Goal: Task Accomplishment & Management: Manage account settings

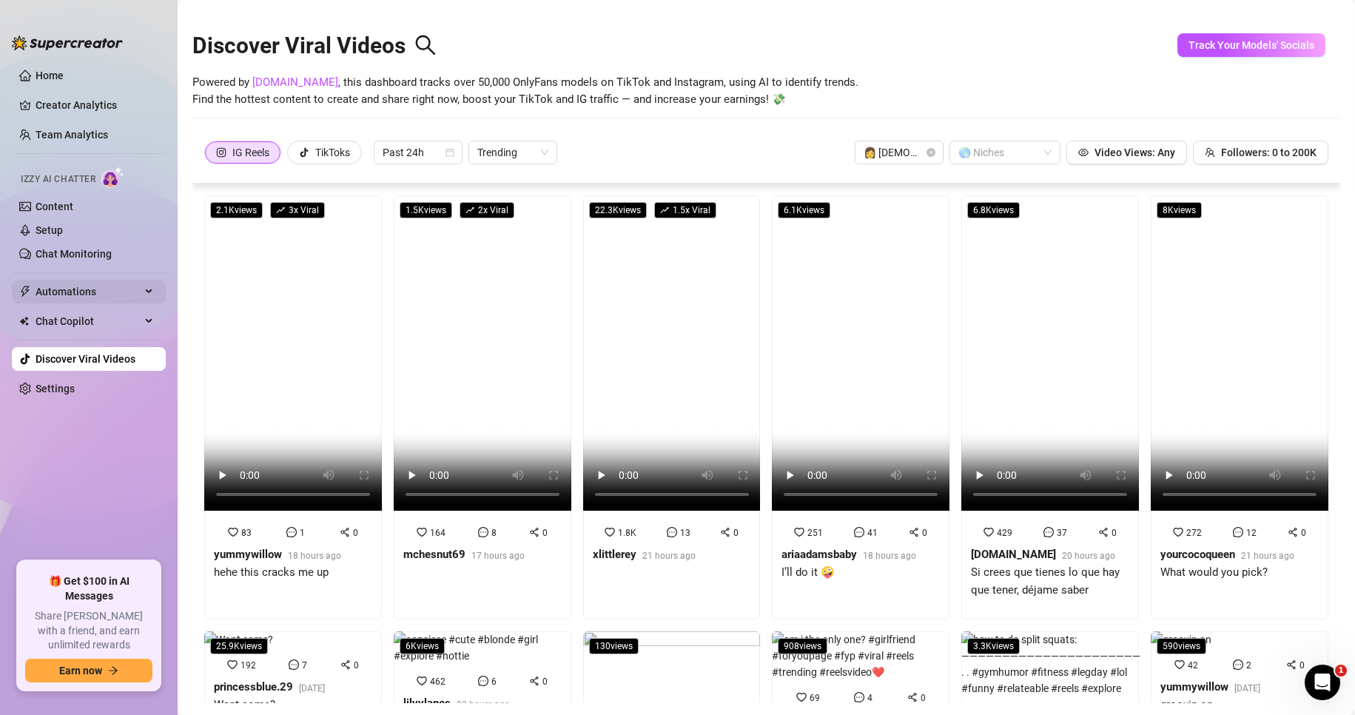
scroll to position [33, 0]
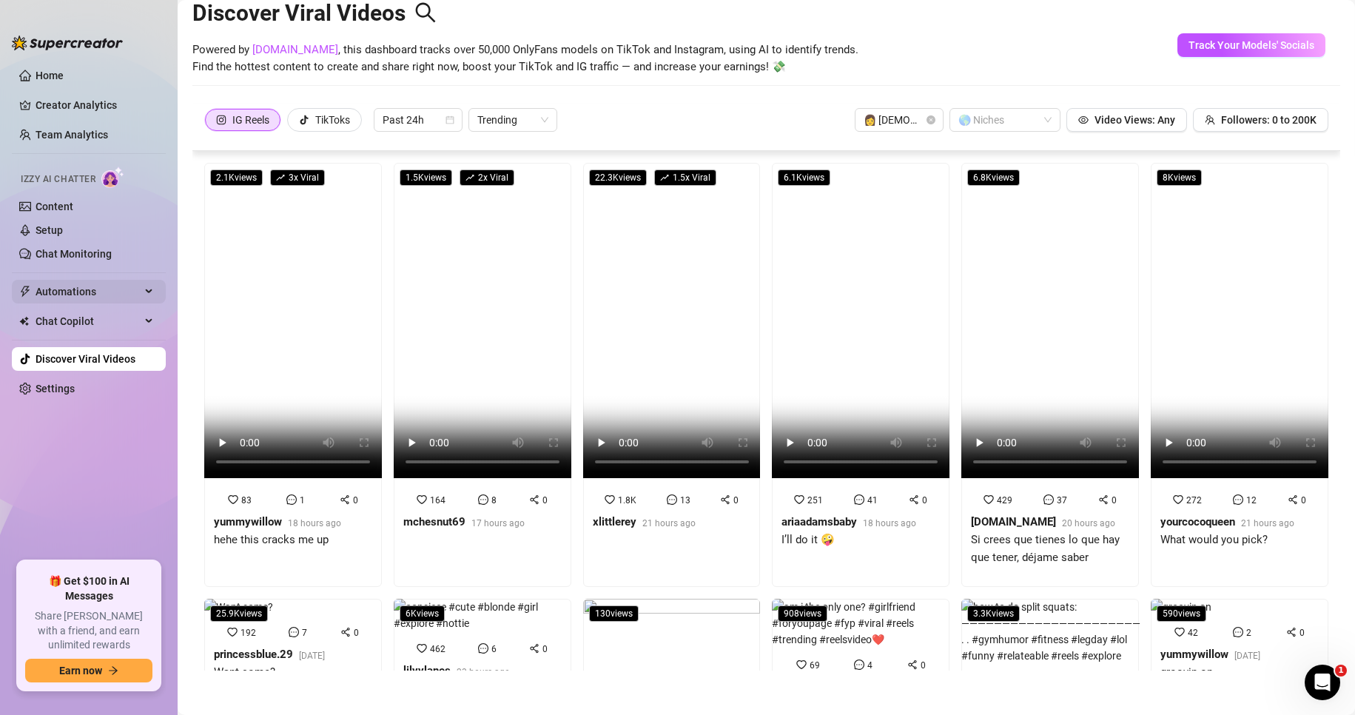
click at [97, 290] on span "Automations" at bounding box center [88, 292] width 105 height 24
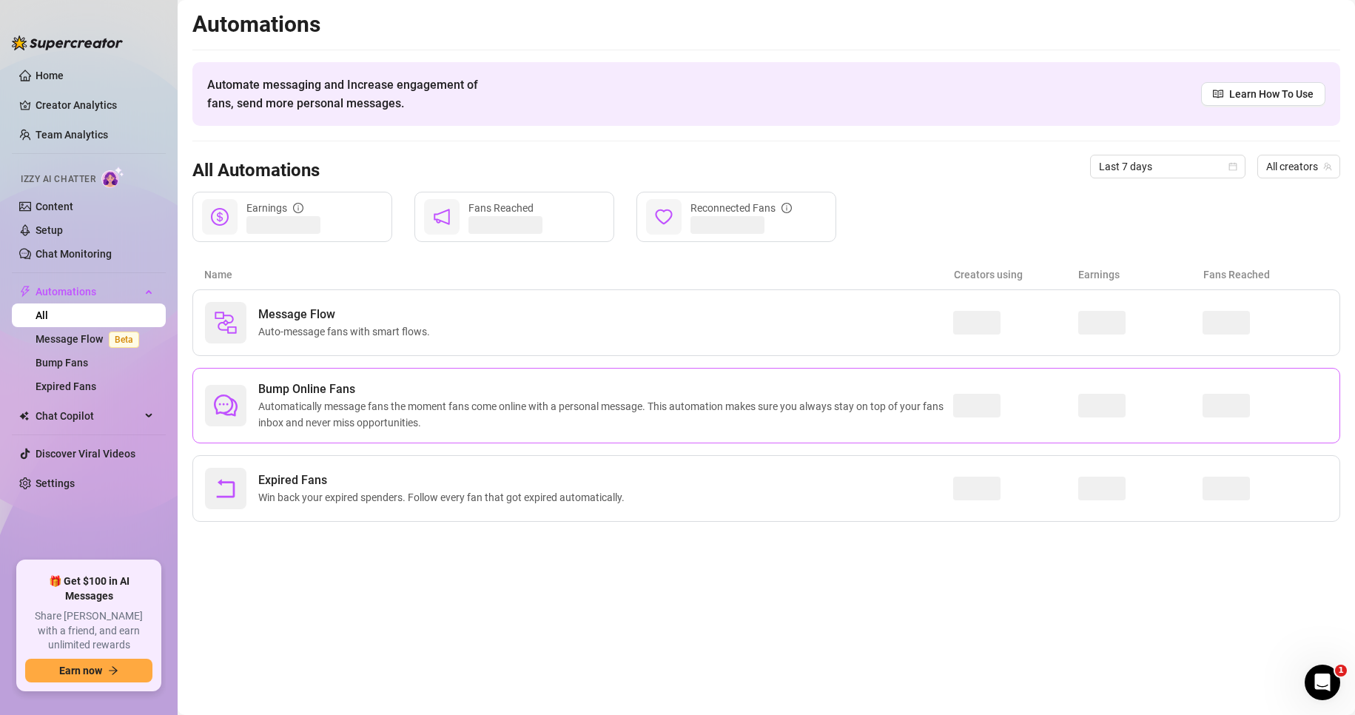
click at [722, 394] on span "Bump Online Fans" at bounding box center [605, 389] width 695 height 18
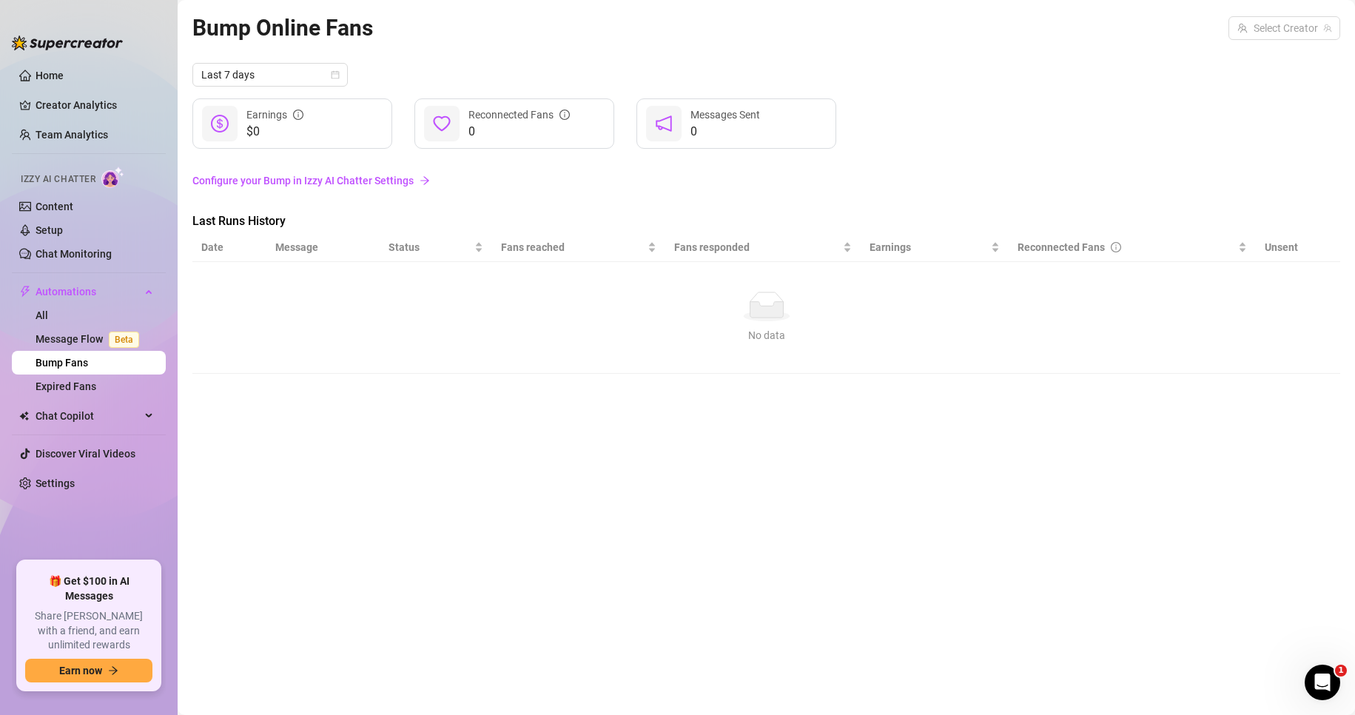
click at [394, 180] on link "Configure your Bump in Izzy AI Chatter Settings" at bounding box center [765, 180] width 1147 height 16
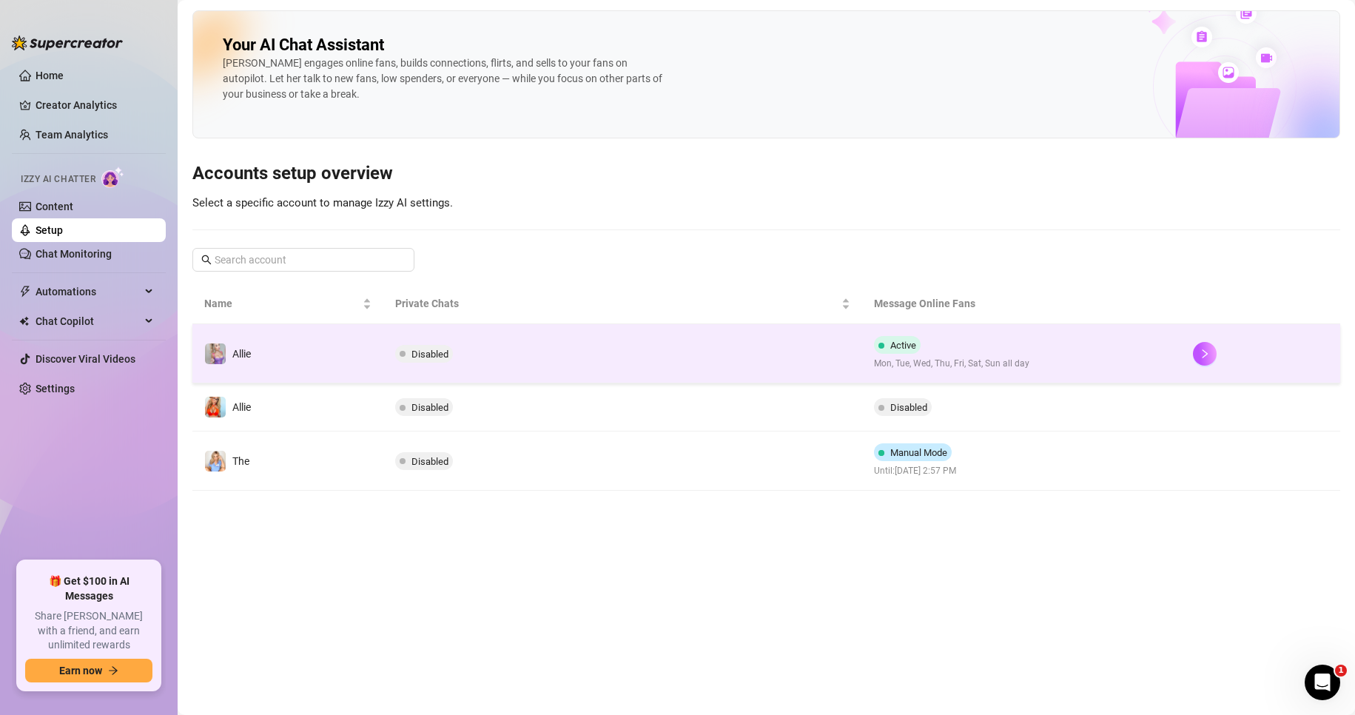
click at [672, 357] on td "Disabled" at bounding box center [622, 353] width 478 height 59
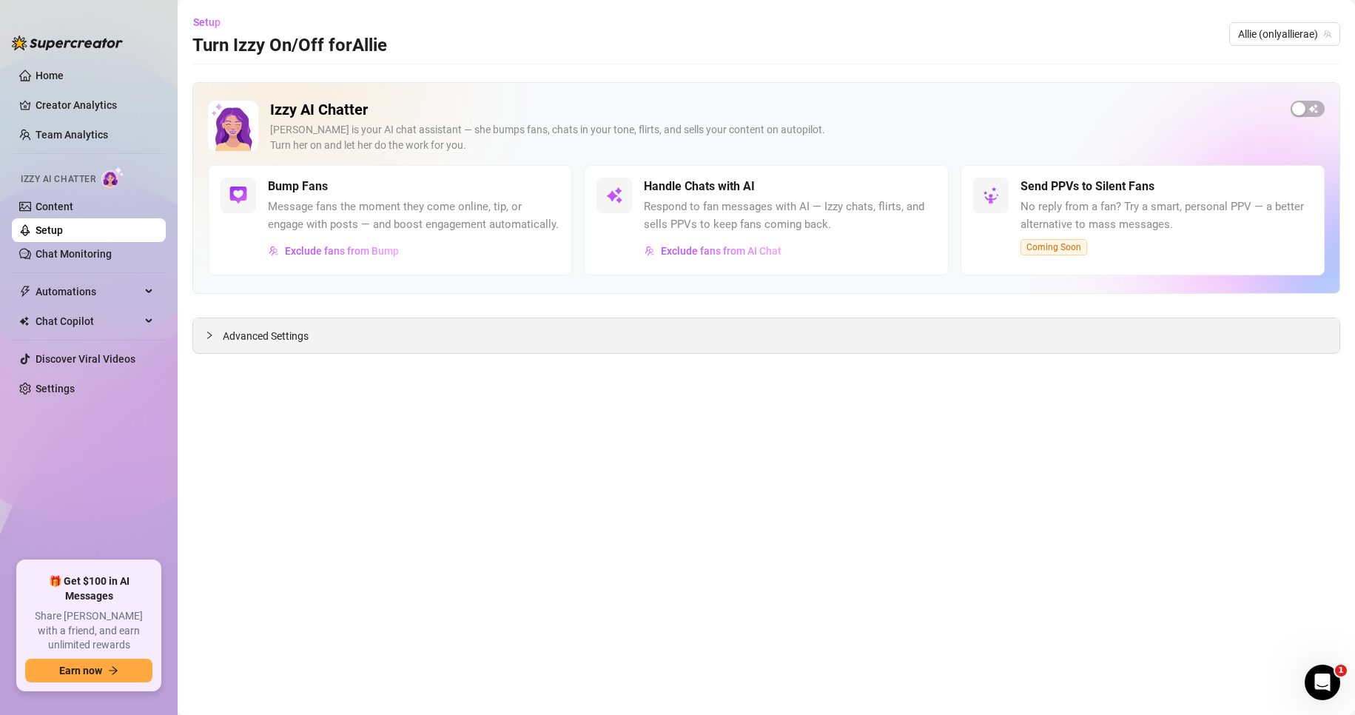
click at [287, 339] on span "Advanced Settings" at bounding box center [266, 336] width 86 height 16
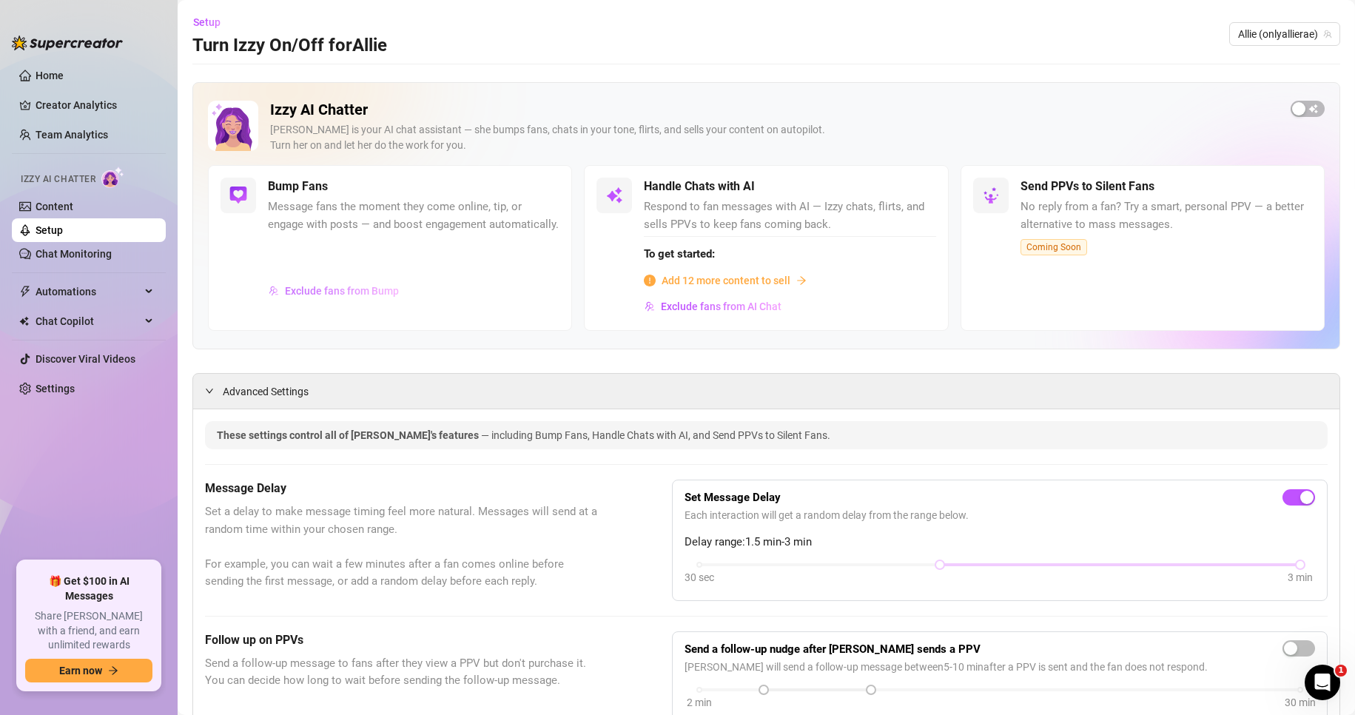
click at [375, 297] on span "Exclude fans from Bump" at bounding box center [342, 291] width 114 height 12
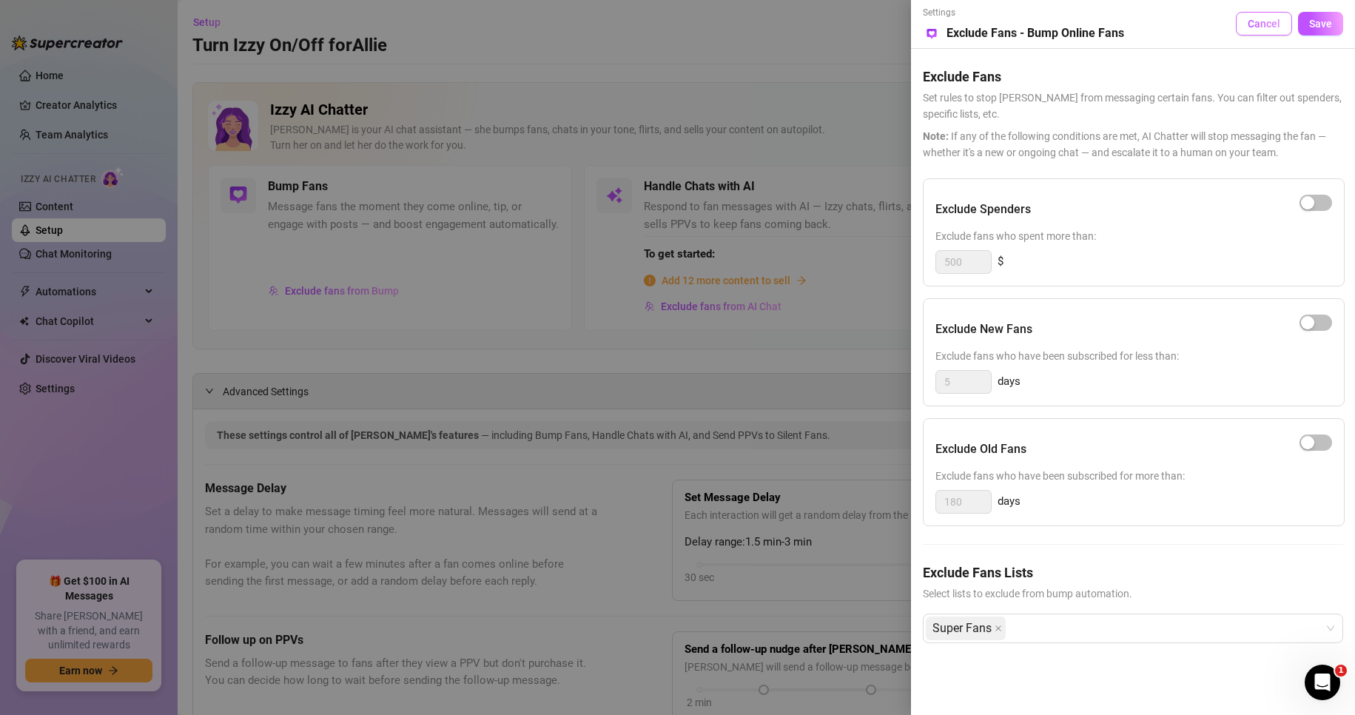
click at [1271, 24] on span "Cancel" at bounding box center [1263, 24] width 33 height 12
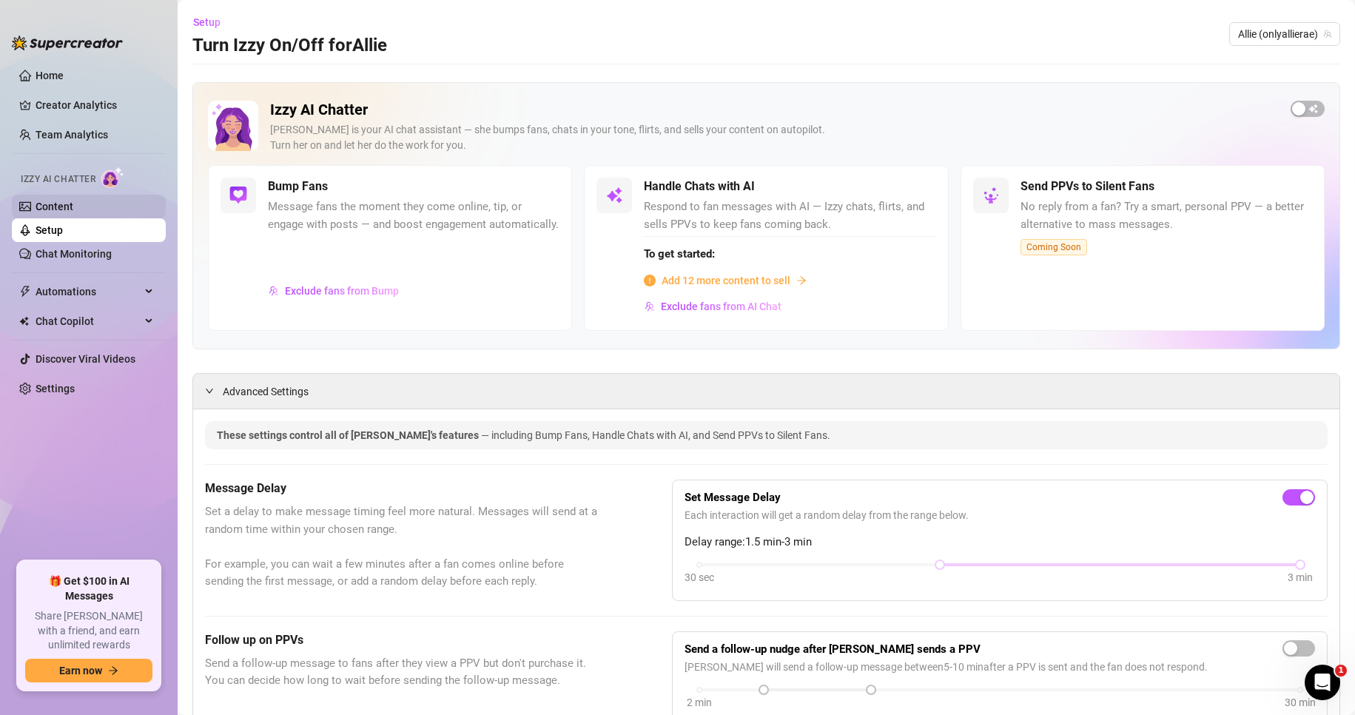
click at [60, 203] on link "Content" at bounding box center [55, 206] width 38 height 12
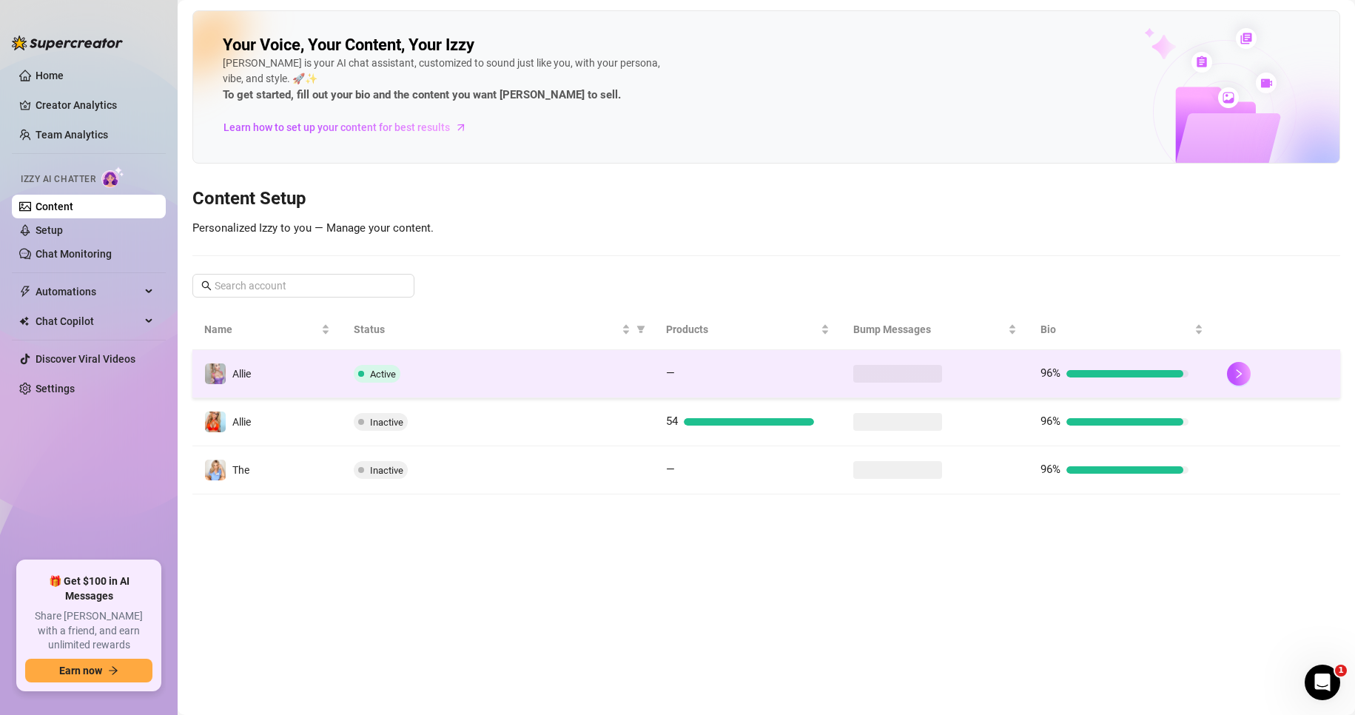
click at [551, 386] on td "Active" at bounding box center [497, 374] width 311 height 48
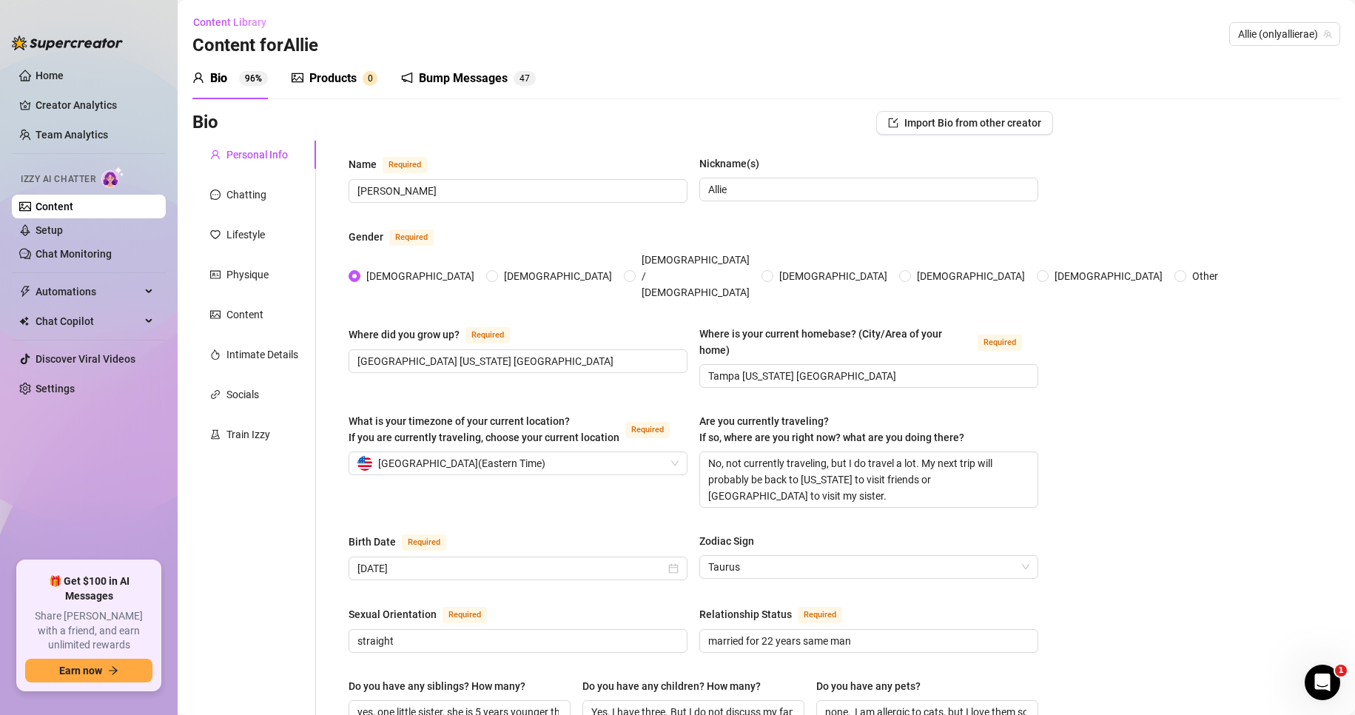
click at [438, 80] on div "Bump Messages" at bounding box center [463, 79] width 89 height 18
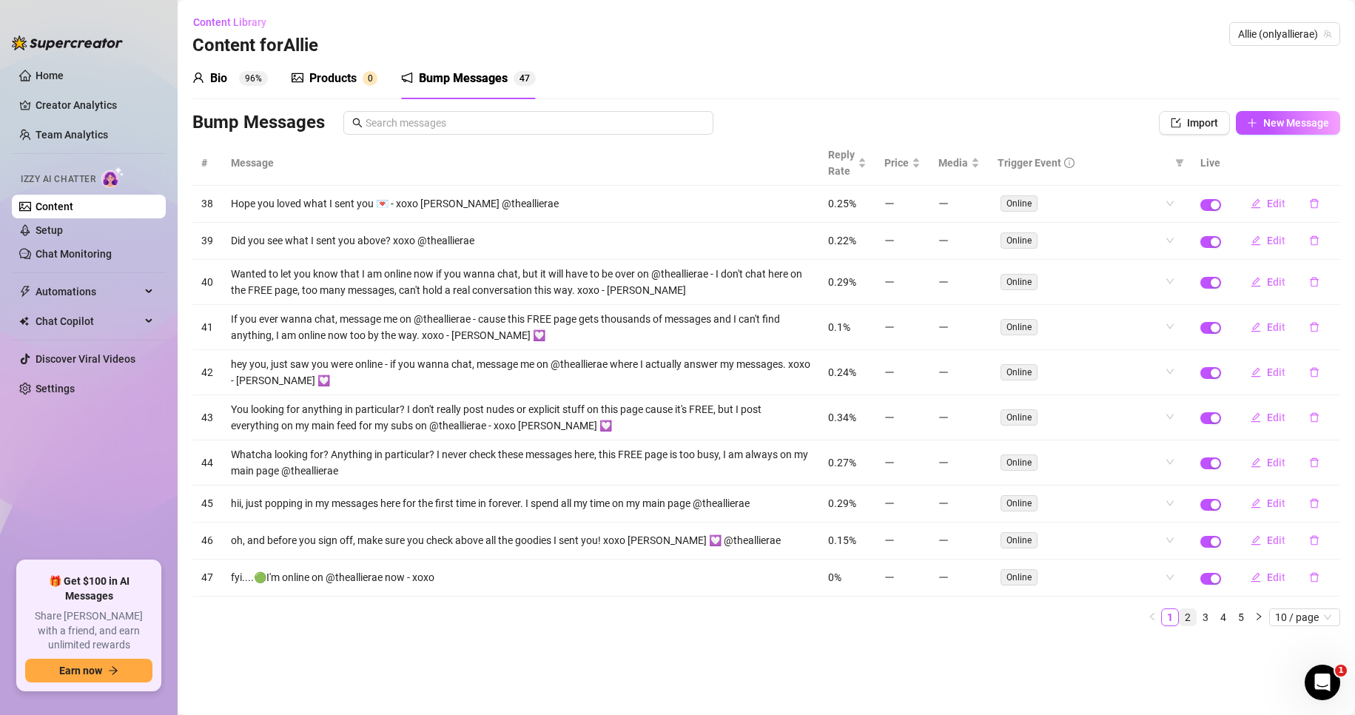
click at [1192, 617] on link "2" at bounding box center [1187, 617] width 16 height 16
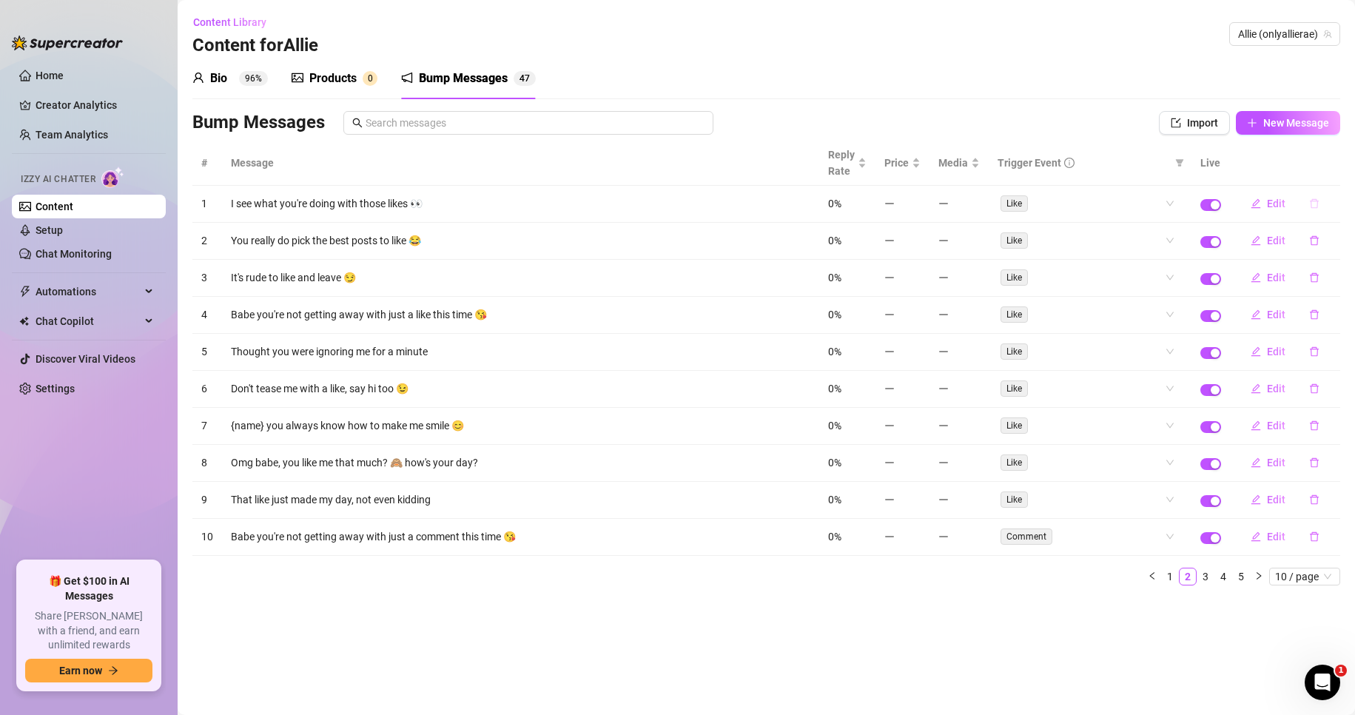
click at [1309, 206] on icon "delete" at bounding box center [1314, 203] width 10 height 10
click at [1332, 168] on span "Yes" at bounding box center [1330, 165] width 18 height 12
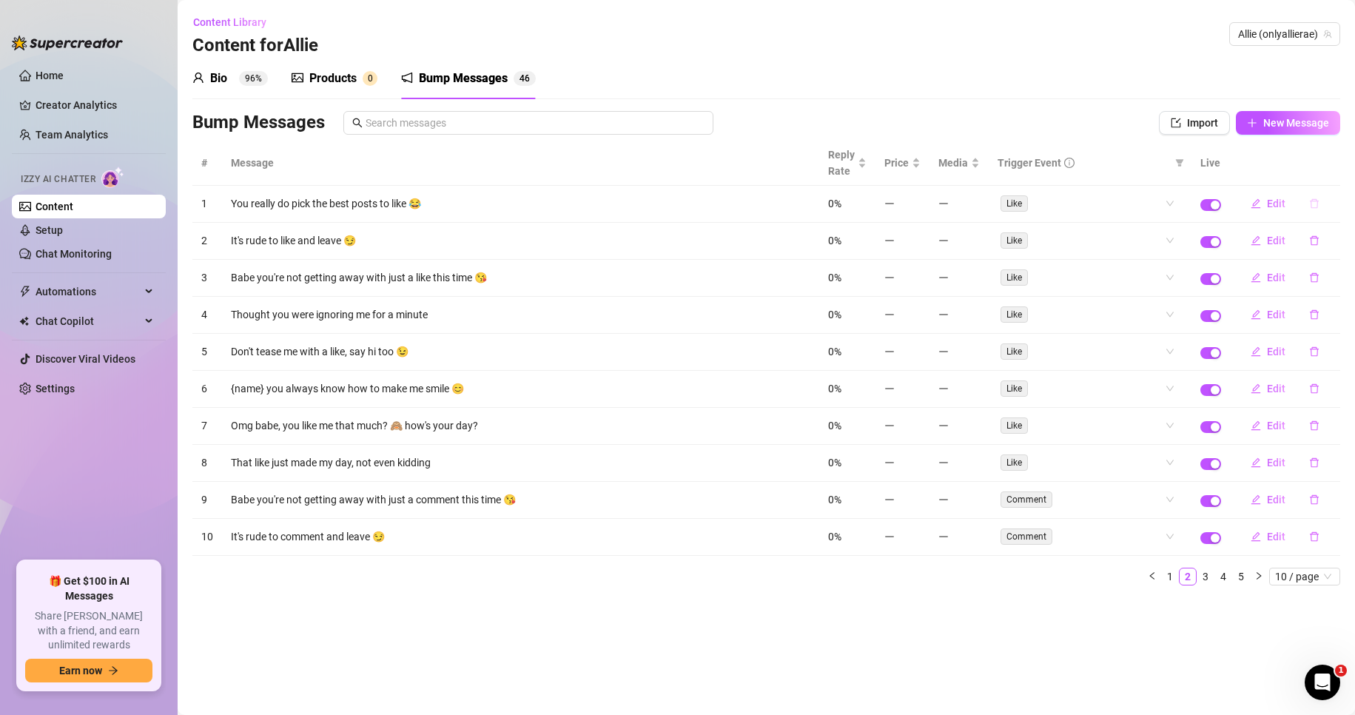
click at [1315, 205] on icon "delete" at bounding box center [1314, 203] width 10 height 10
click at [1331, 162] on span "Yes" at bounding box center [1330, 165] width 18 height 12
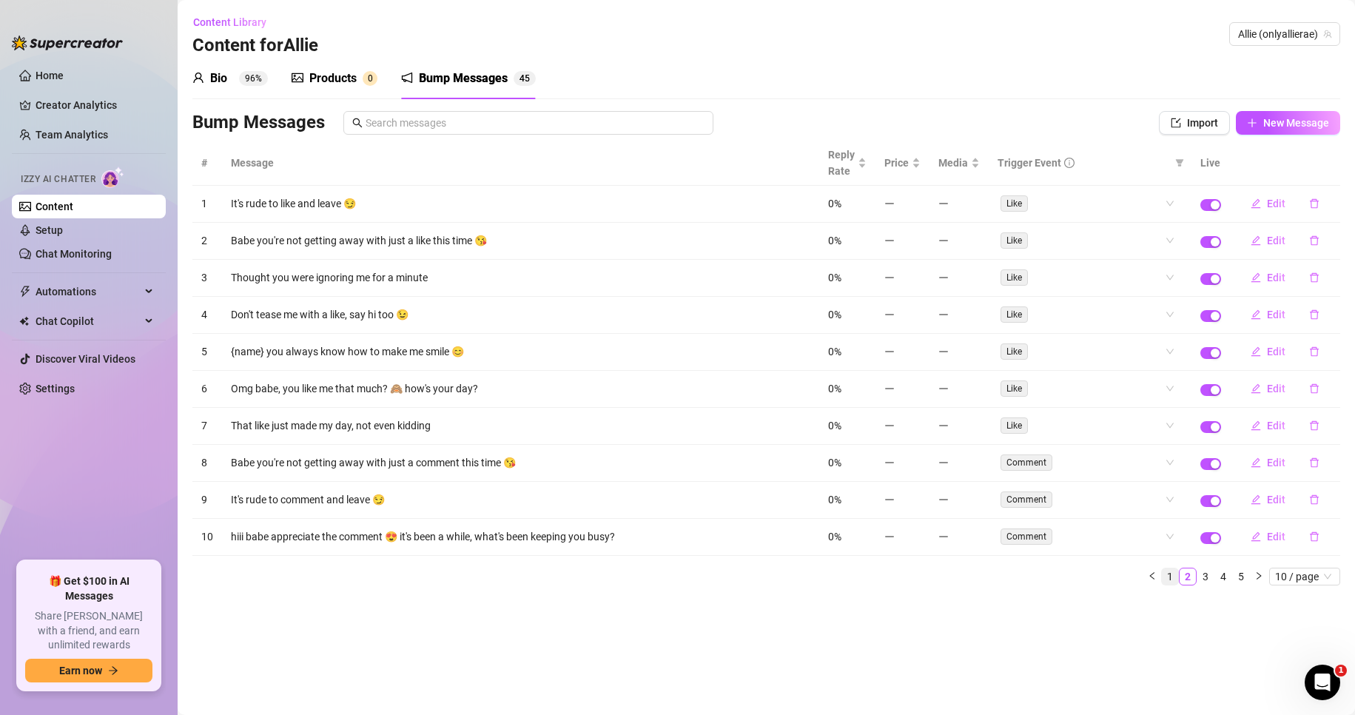
click at [1171, 574] on link "1" at bounding box center [1170, 576] width 16 height 16
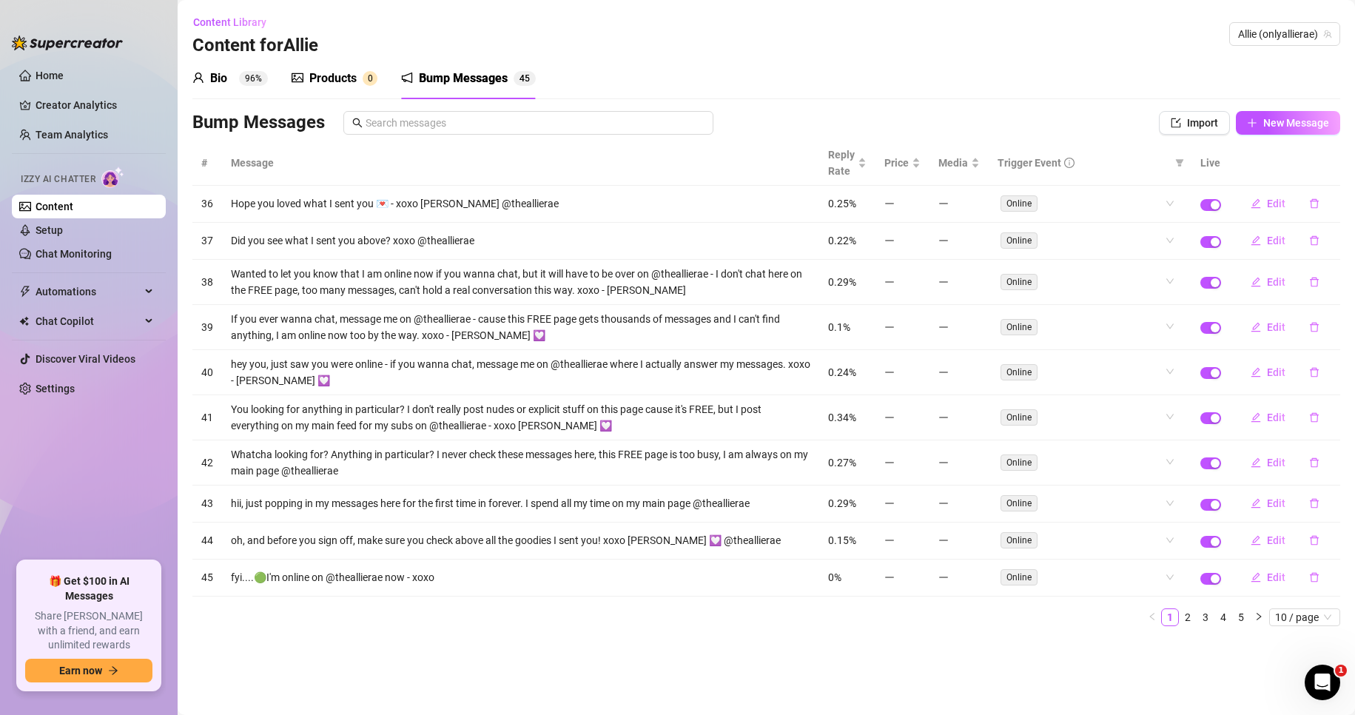
click at [943, 652] on main "Content Library Content for Allie Allie (onlyallierae) Bio 96% Products 0 Bump …" at bounding box center [766, 357] width 1177 height 715
click at [1204, 618] on link "3" at bounding box center [1205, 617] width 16 height 16
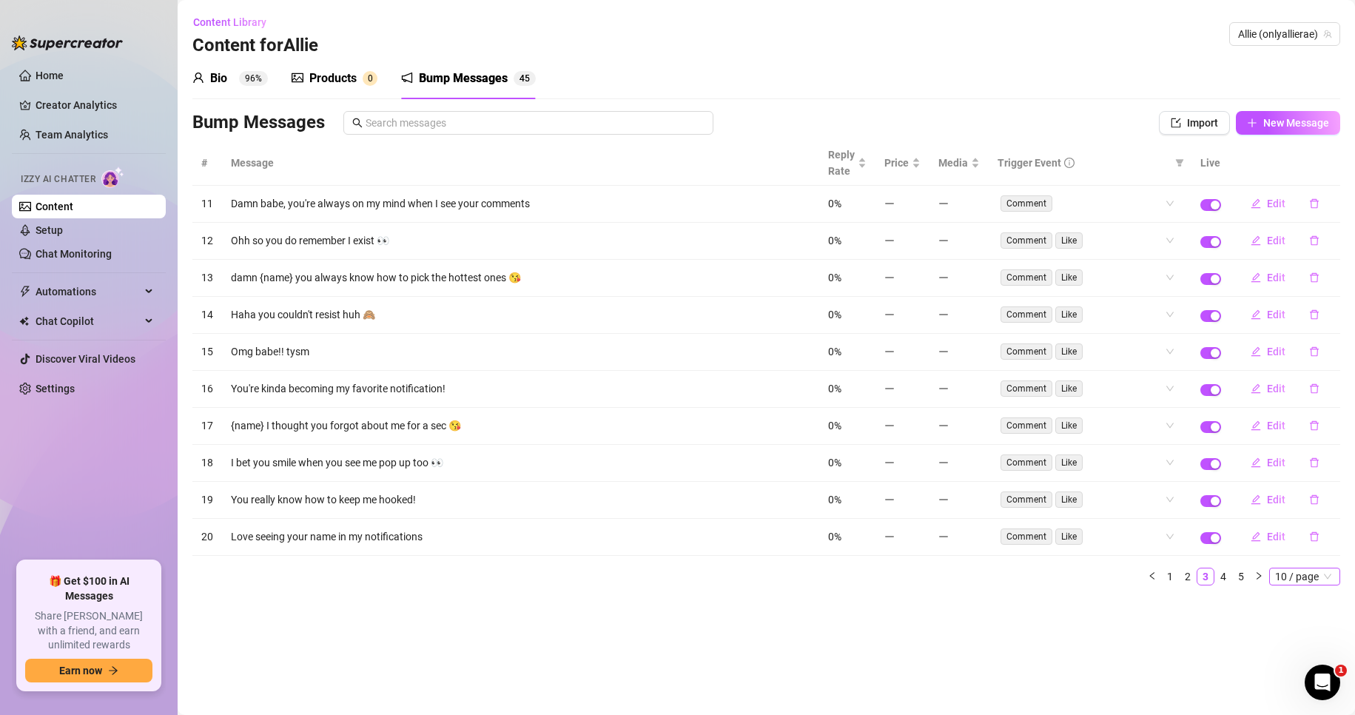
click at [1326, 578] on span "10 / page" at bounding box center [1304, 576] width 59 height 16
click at [1292, 672] on div "100 / page" at bounding box center [1306, 674] width 50 height 16
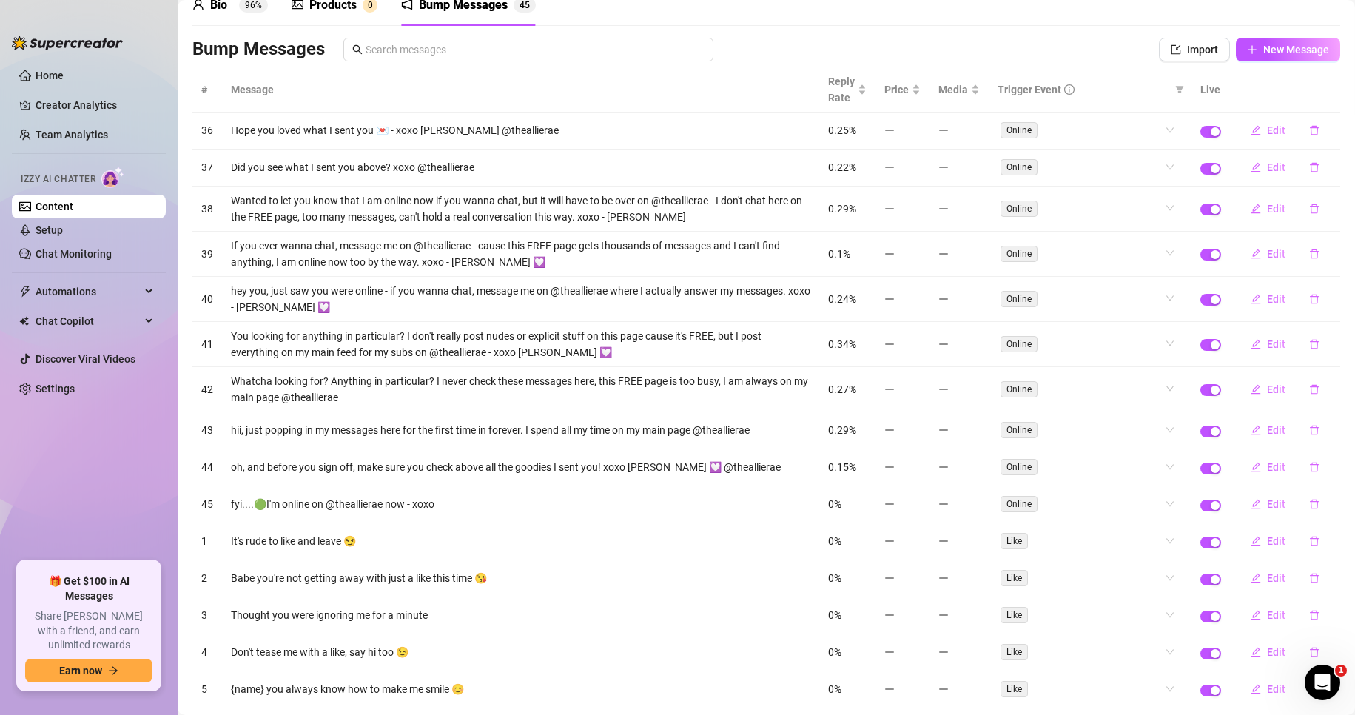
scroll to position [74, 0]
click at [1297, 541] on button "button" at bounding box center [1314, 540] width 34 height 24
click at [1330, 503] on span "Yes" at bounding box center [1330, 502] width 18 height 12
click at [1309, 577] on icon "delete" at bounding box center [1314, 577] width 10 height 10
click at [1333, 533] on span "Yes" at bounding box center [1330, 539] width 18 height 12
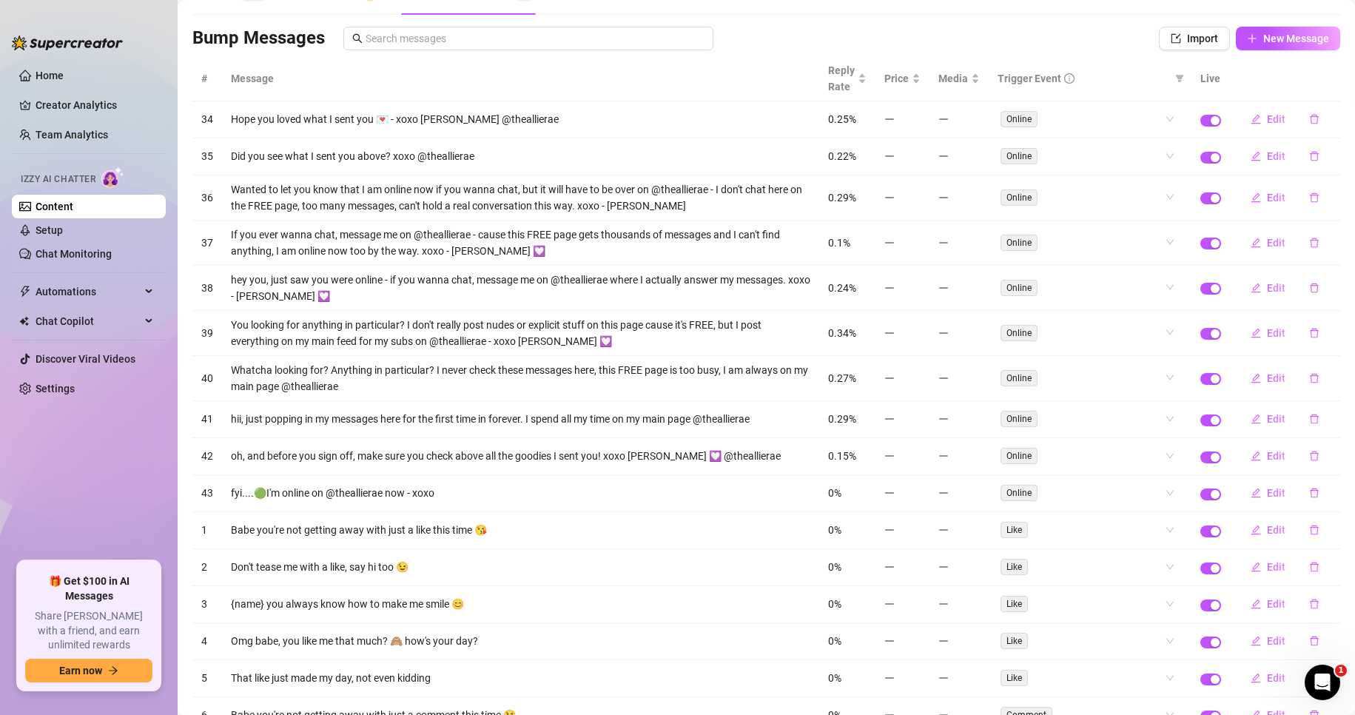
scroll to position [0, 0]
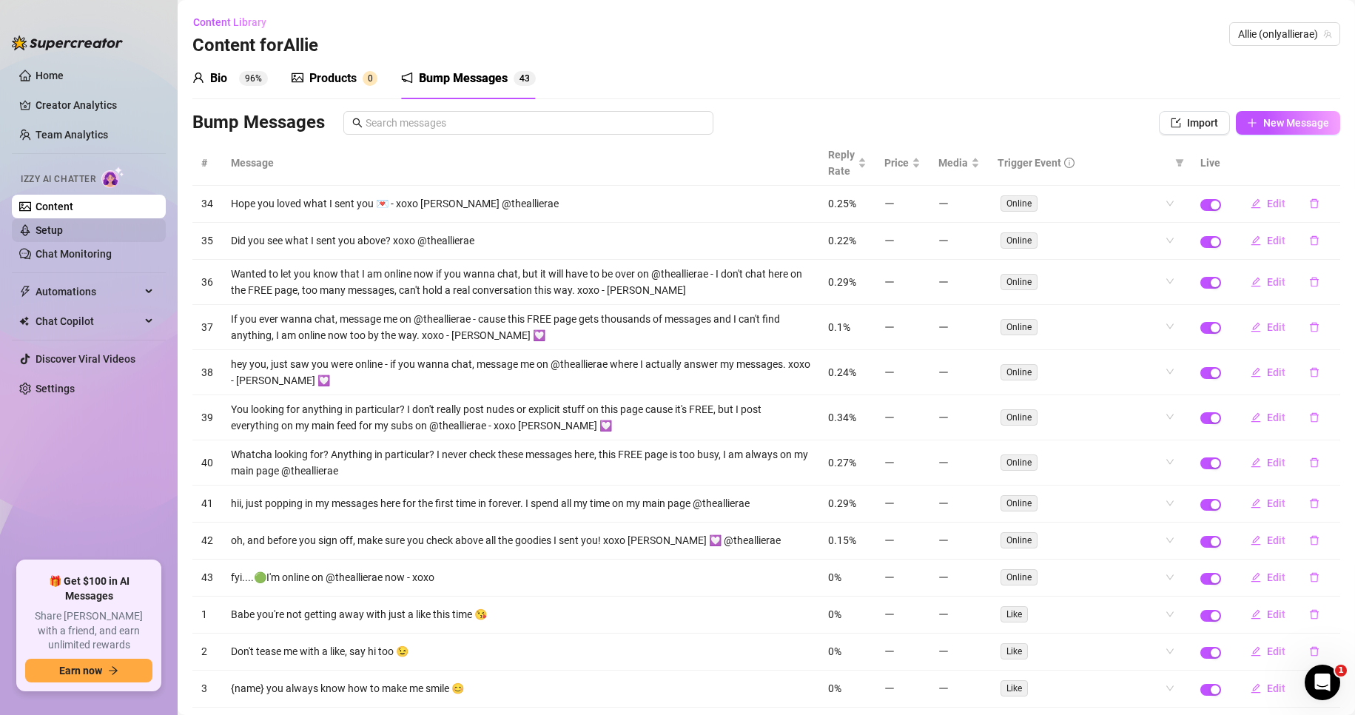
click at [51, 229] on link "Setup" at bounding box center [49, 230] width 27 height 12
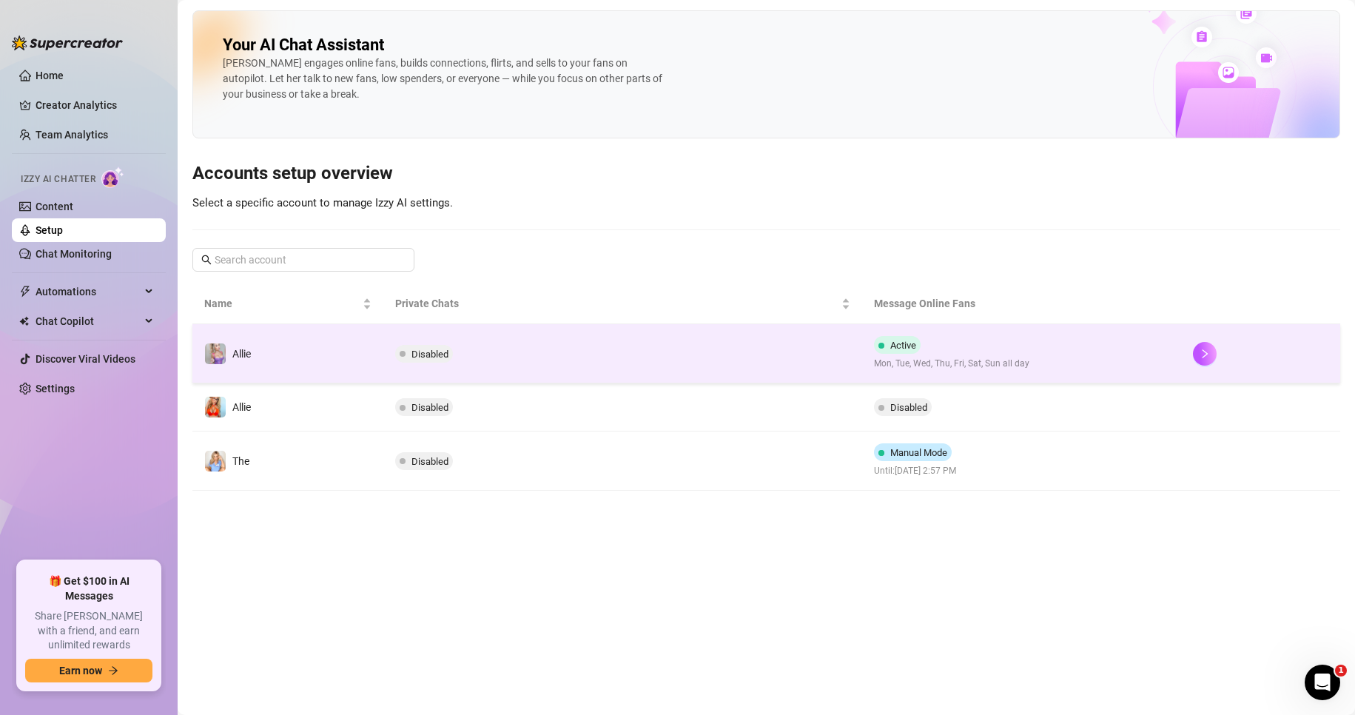
click at [647, 354] on td "Disabled" at bounding box center [622, 353] width 478 height 59
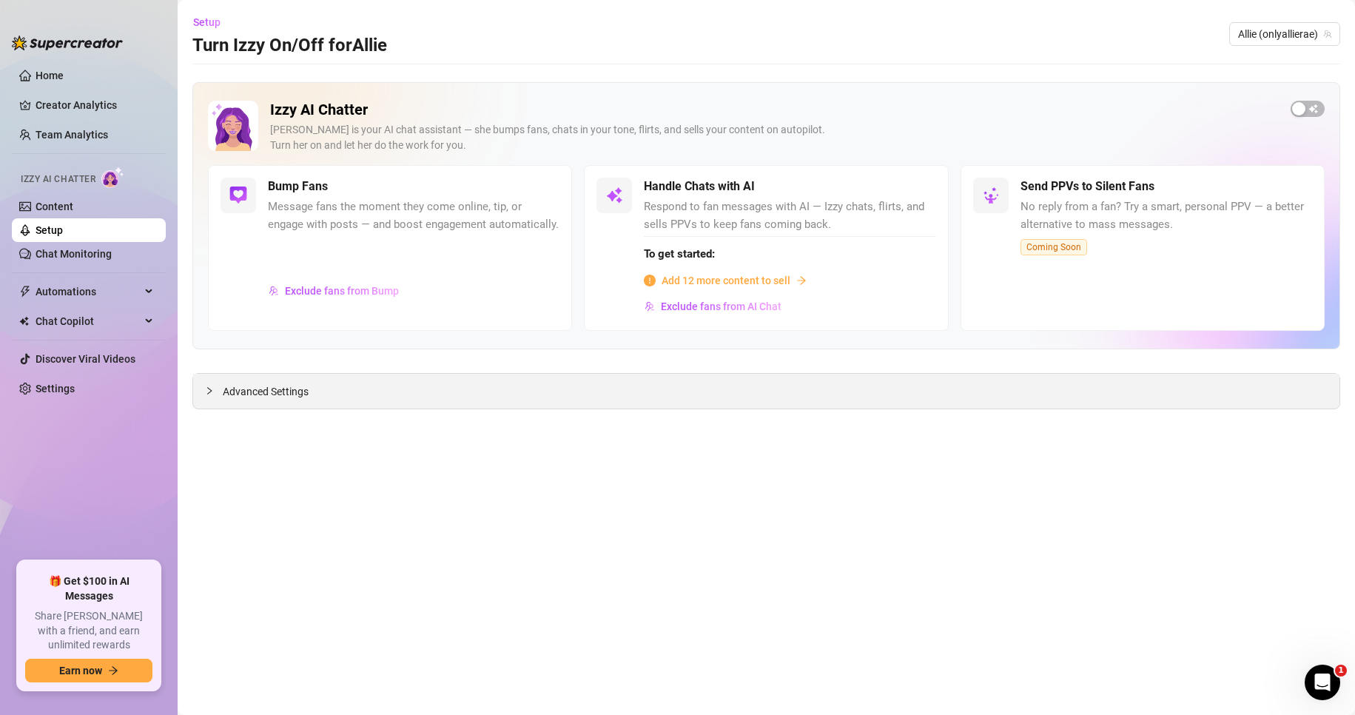
click at [269, 391] on span "Advanced Settings" at bounding box center [266, 391] width 86 height 16
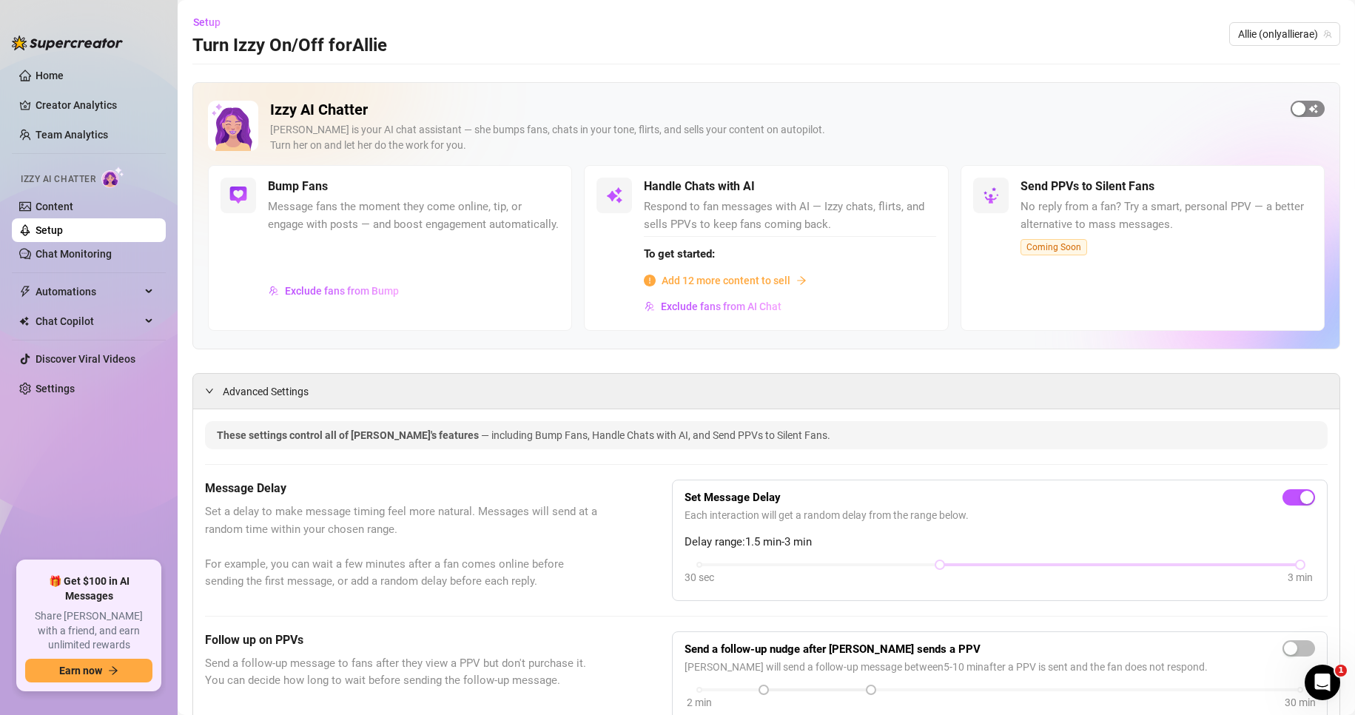
click at [1301, 109] on span "button" at bounding box center [1307, 109] width 34 height 16
click at [539, 188] on span "button" at bounding box center [543, 187] width 33 height 16
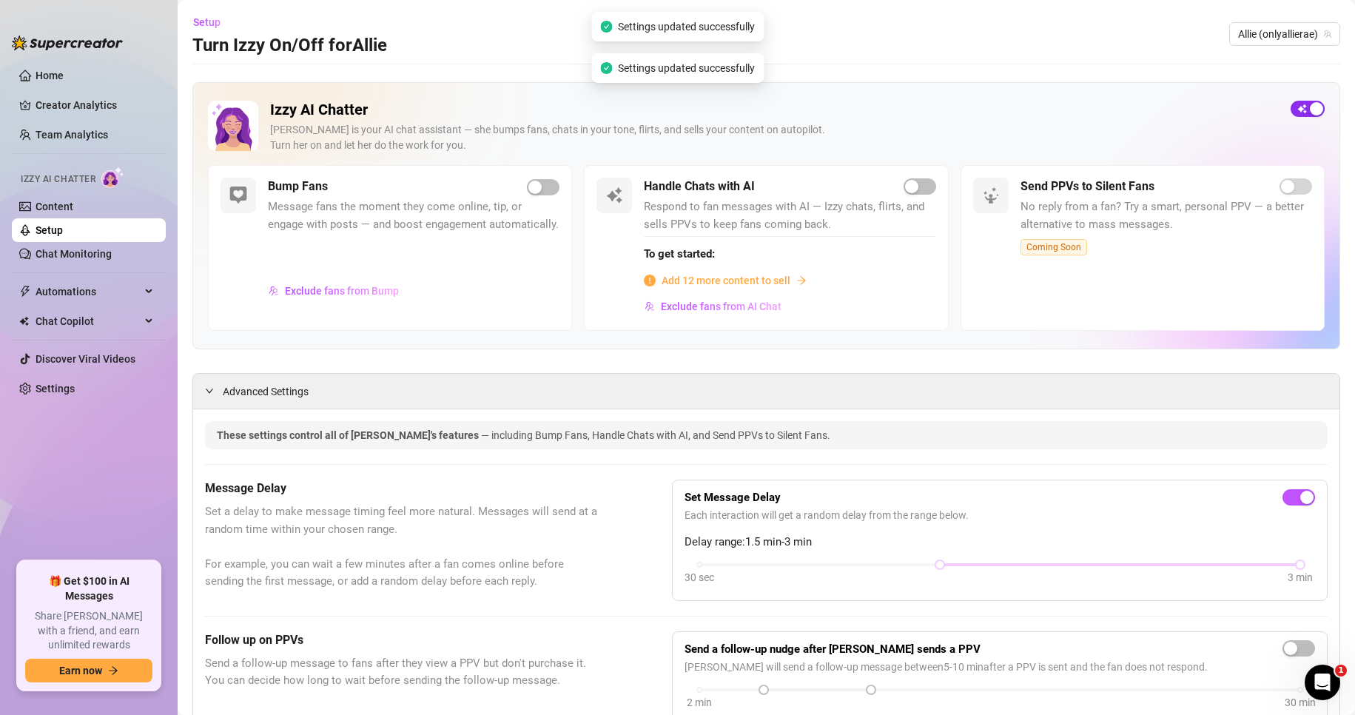
click at [1290, 109] on span "button" at bounding box center [1307, 109] width 34 height 16
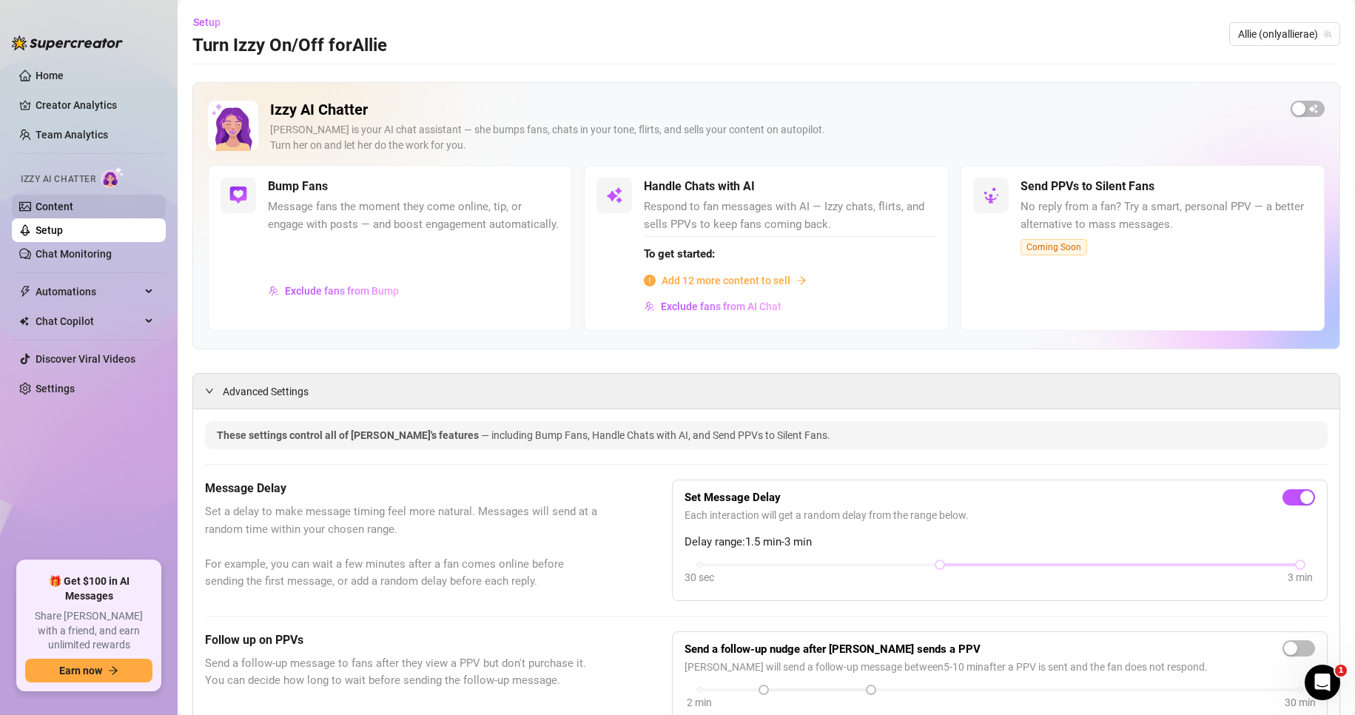
click at [73, 209] on link "Content" at bounding box center [55, 206] width 38 height 12
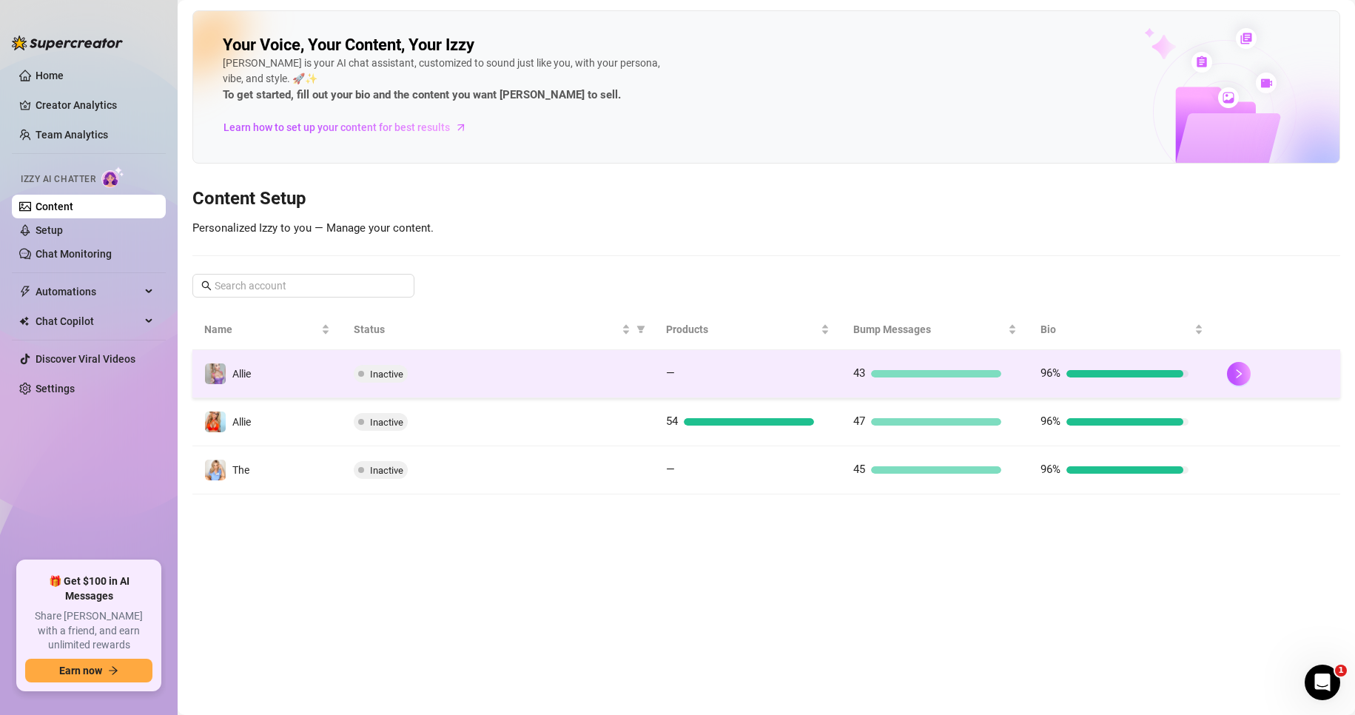
click at [593, 373] on div "Inactive" at bounding box center [498, 374] width 288 height 18
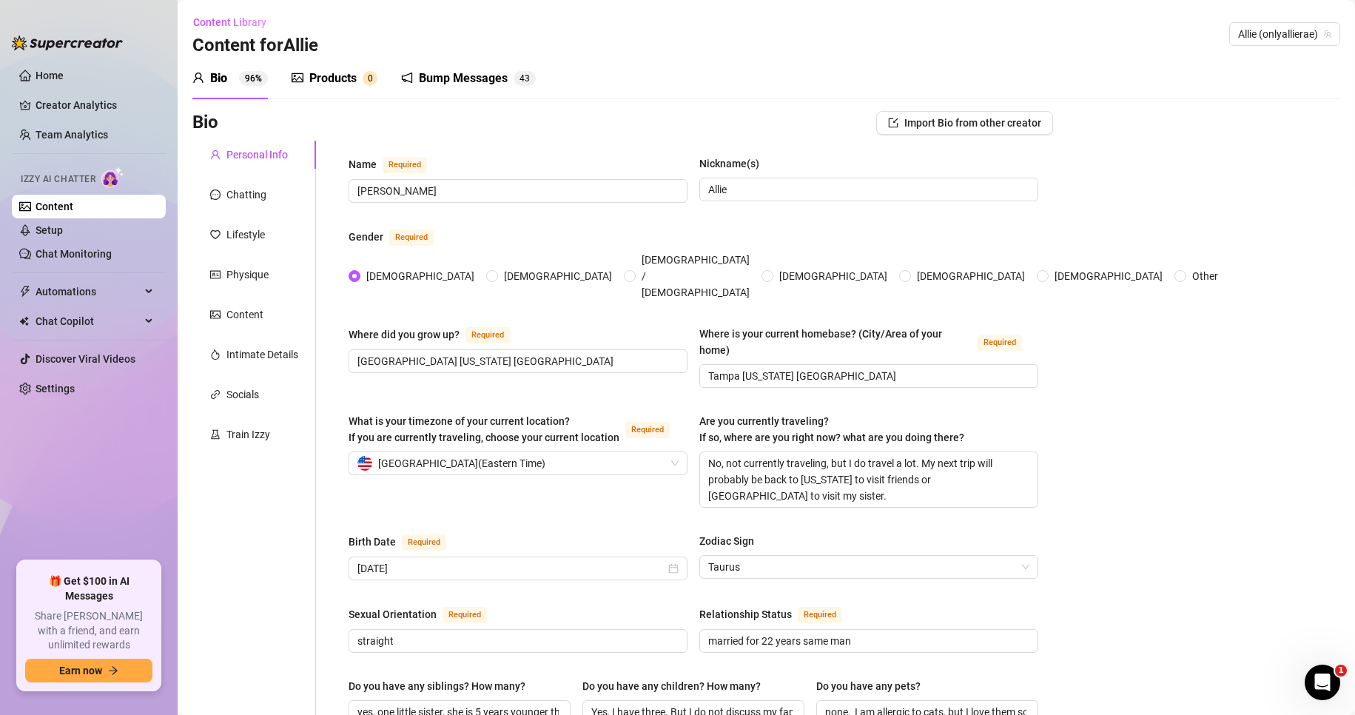
click at [453, 68] on div "Bump Messages 4 3" at bounding box center [468, 78] width 135 height 41
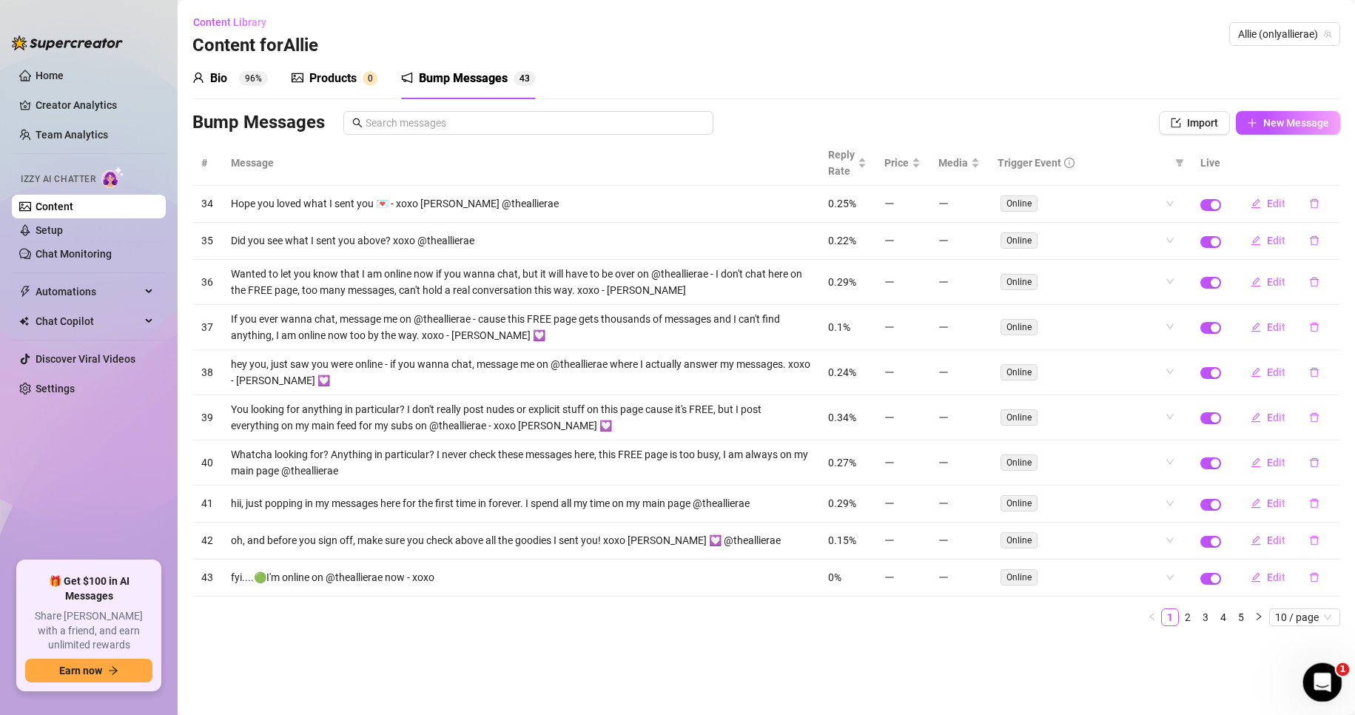
click at [1322, 675] on icon "Open Intercom Messenger" at bounding box center [1320, 680] width 24 height 24
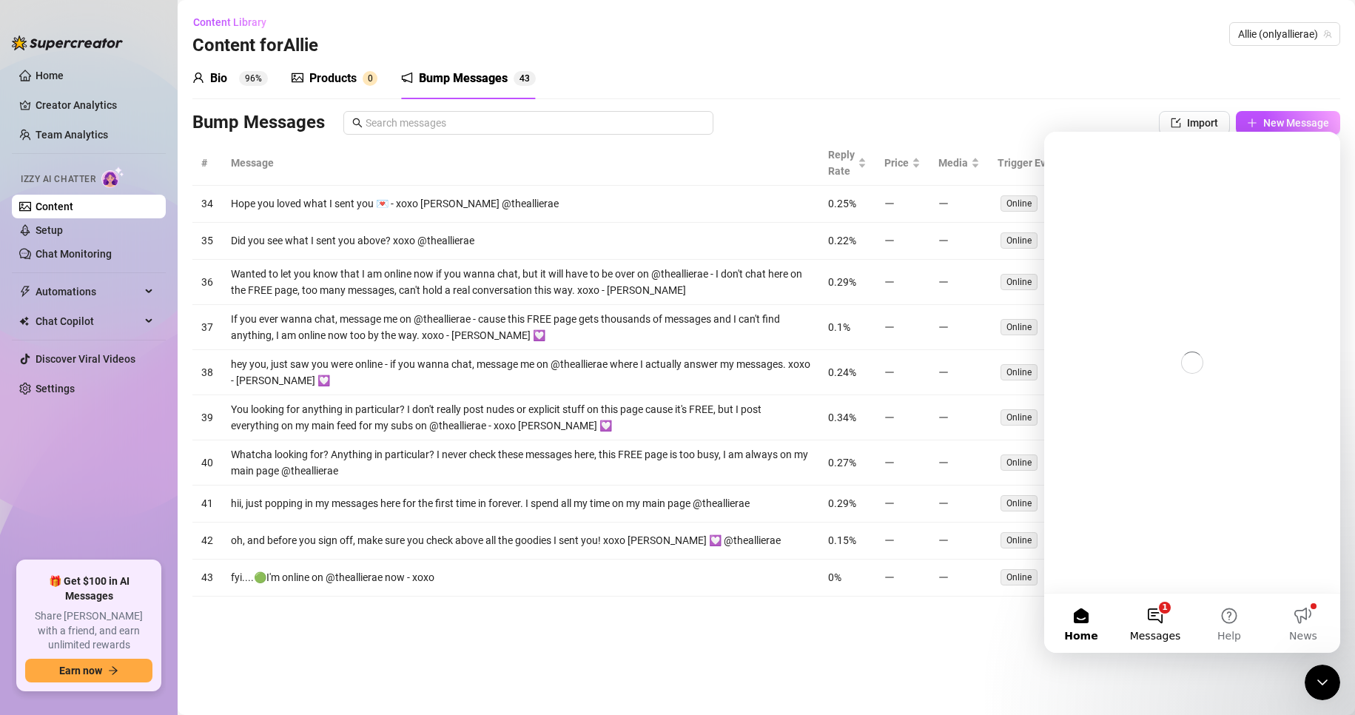
click at [1156, 623] on button "1 Messages" at bounding box center [1155, 622] width 74 height 59
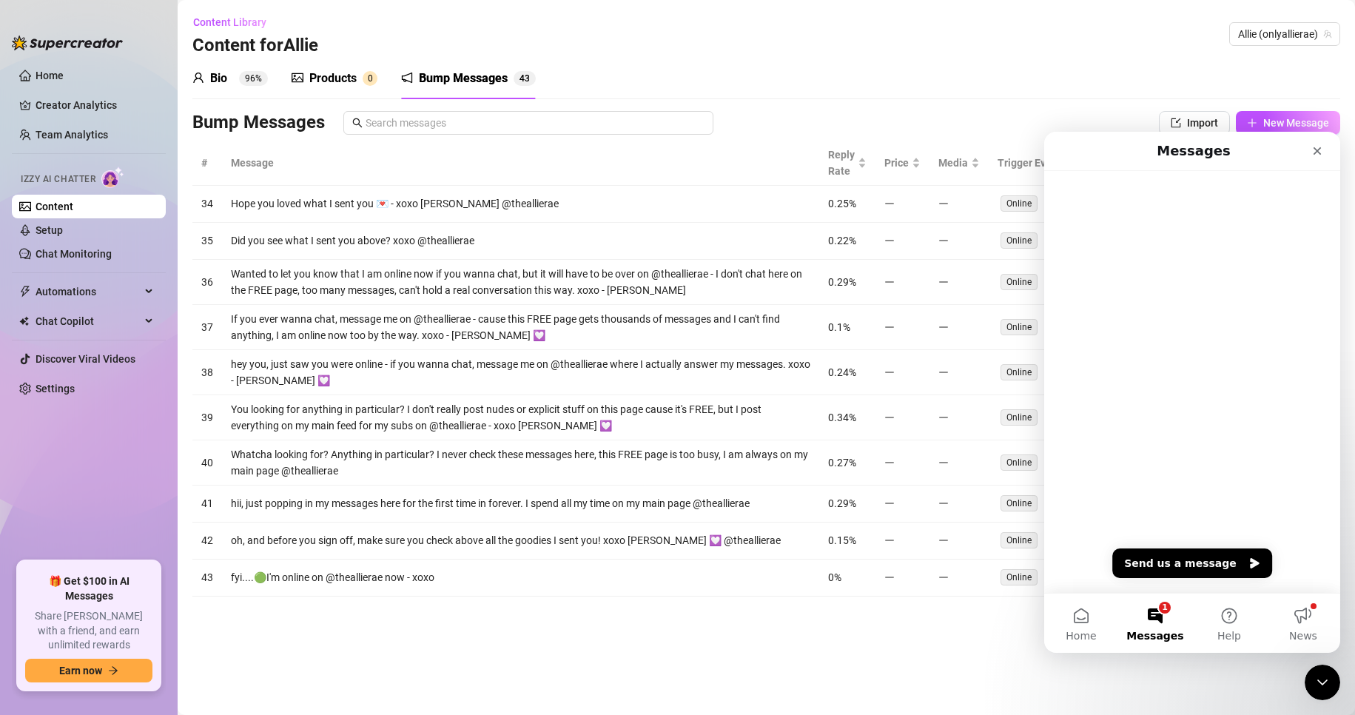
click at [1161, 382] on div "Intercom messenger" at bounding box center [1192, 382] width 296 height 422
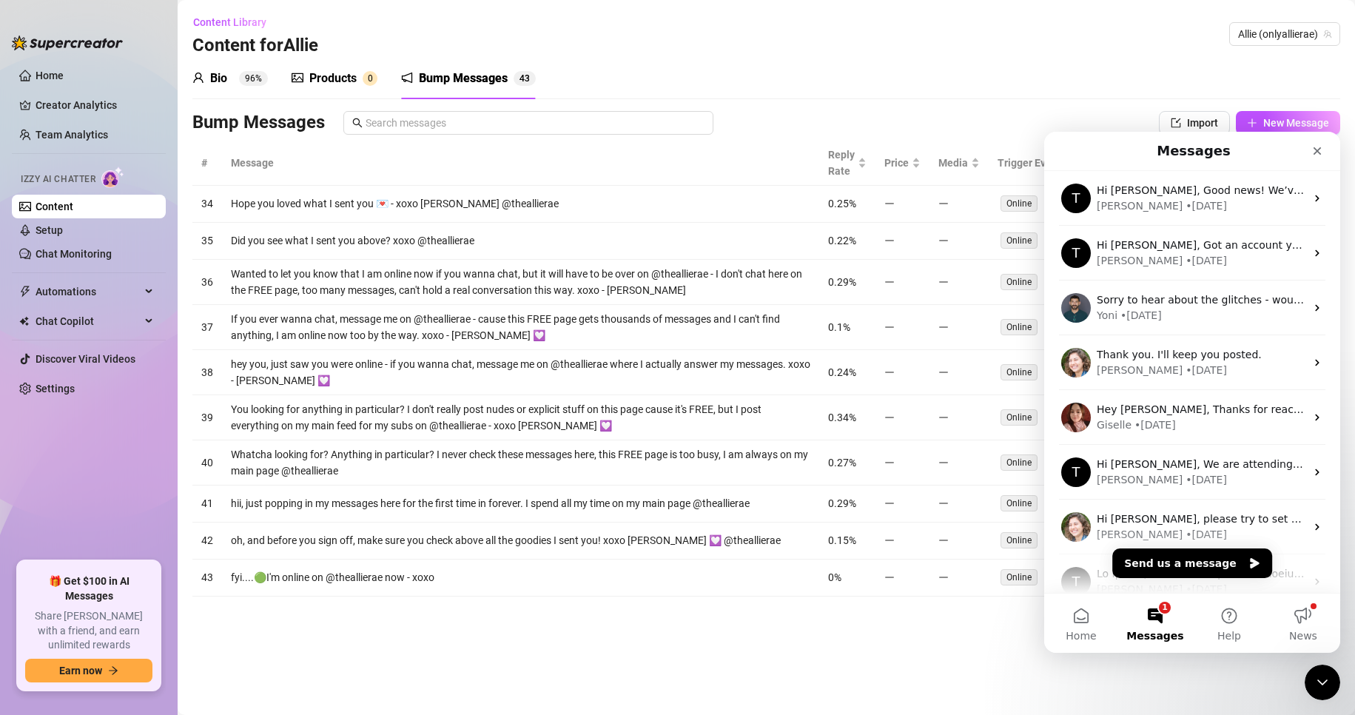
click at [413, 641] on main "Content Library Content for Allie Allie (onlyallierae) Bio 96% Products 0 Bump …" at bounding box center [766, 357] width 1177 height 715
click at [974, 648] on main "Content Library Content for Allie Allie (onlyallierae) Bio 96% Products 0 Bump …" at bounding box center [766, 357] width 1177 height 715
click at [1320, 149] on icon "Close" at bounding box center [1317, 151] width 8 height 8
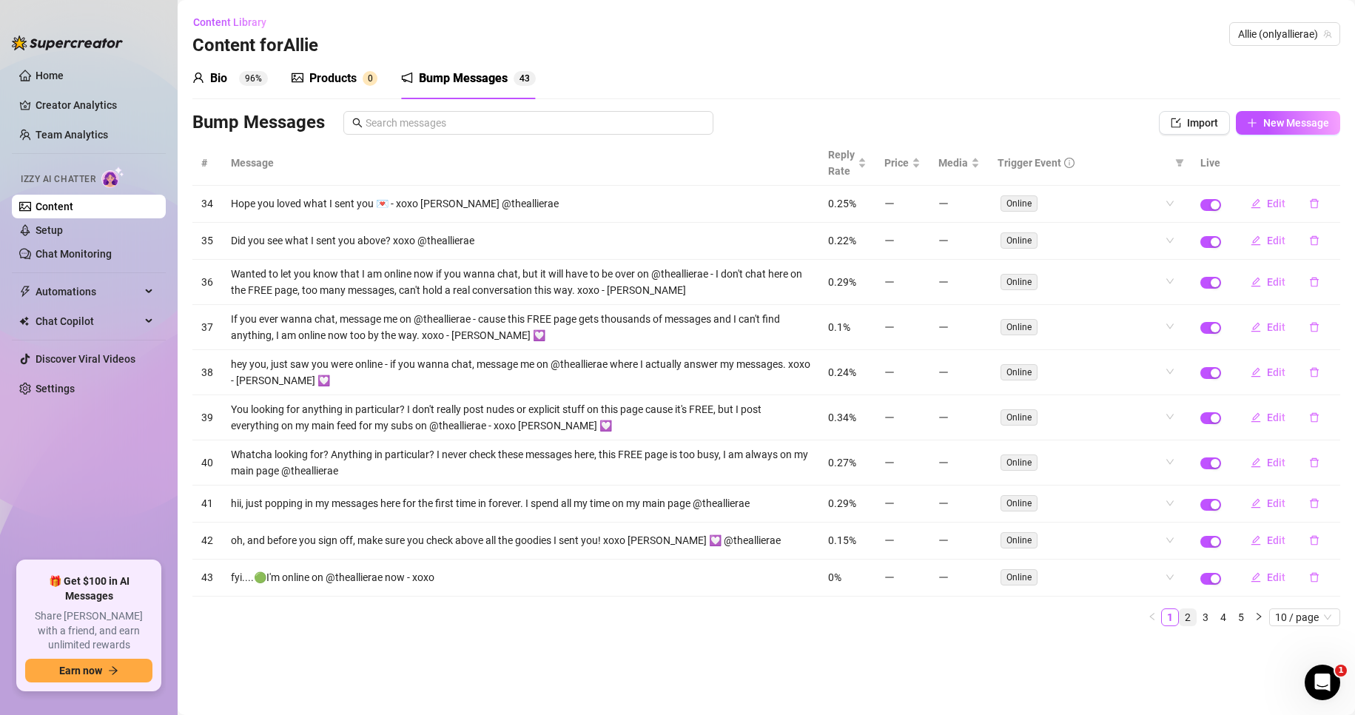
click at [1183, 616] on link "2" at bounding box center [1187, 617] width 16 height 16
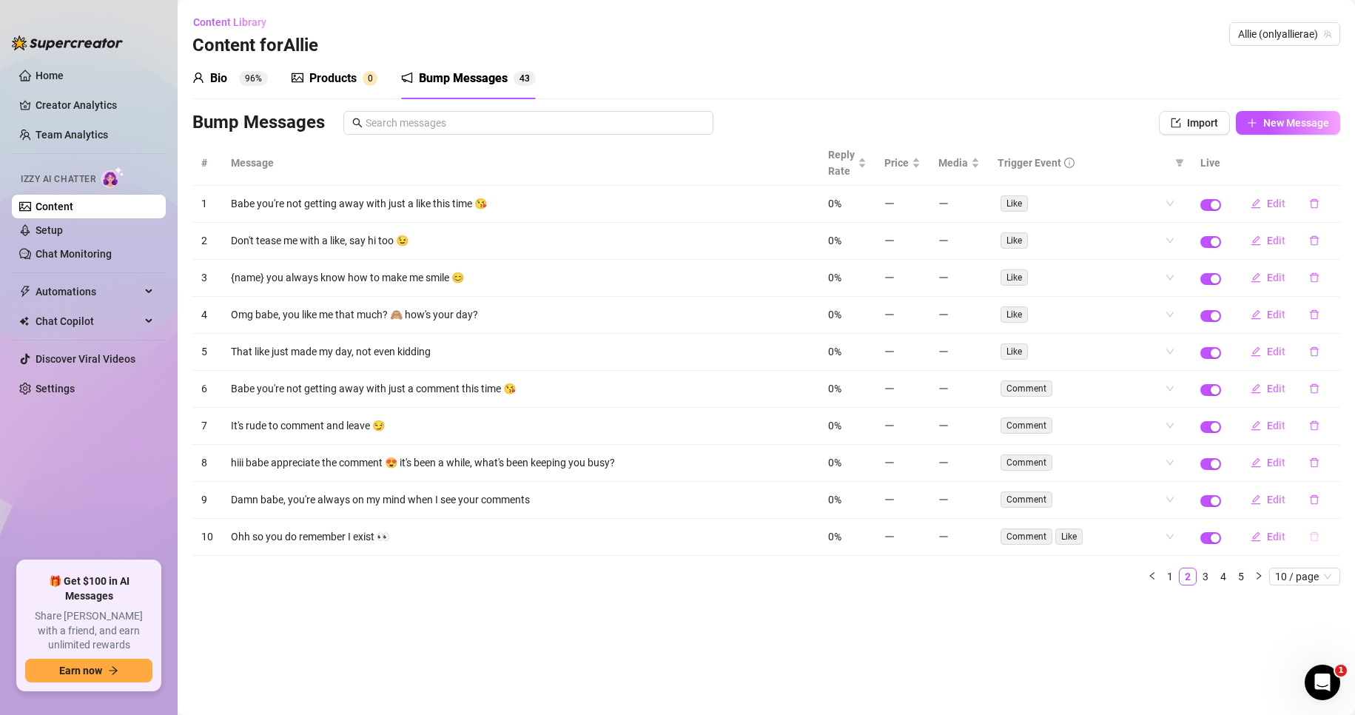
click at [1313, 536] on icon "delete" at bounding box center [1314, 536] width 10 height 10
click at [1332, 499] on span "Yes" at bounding box center [1330, 498] width 18 height 12
click at [1314, 504] on icon "delete" at bounding box center [1313, 500] width 9 height 10
click at [1323, 459] on button "Yes" at bounding box center [1329, 461] width 28 height 18
click at [1314, 539] on icon "delete" at bounding box center [1314, 536] width 10 height 10
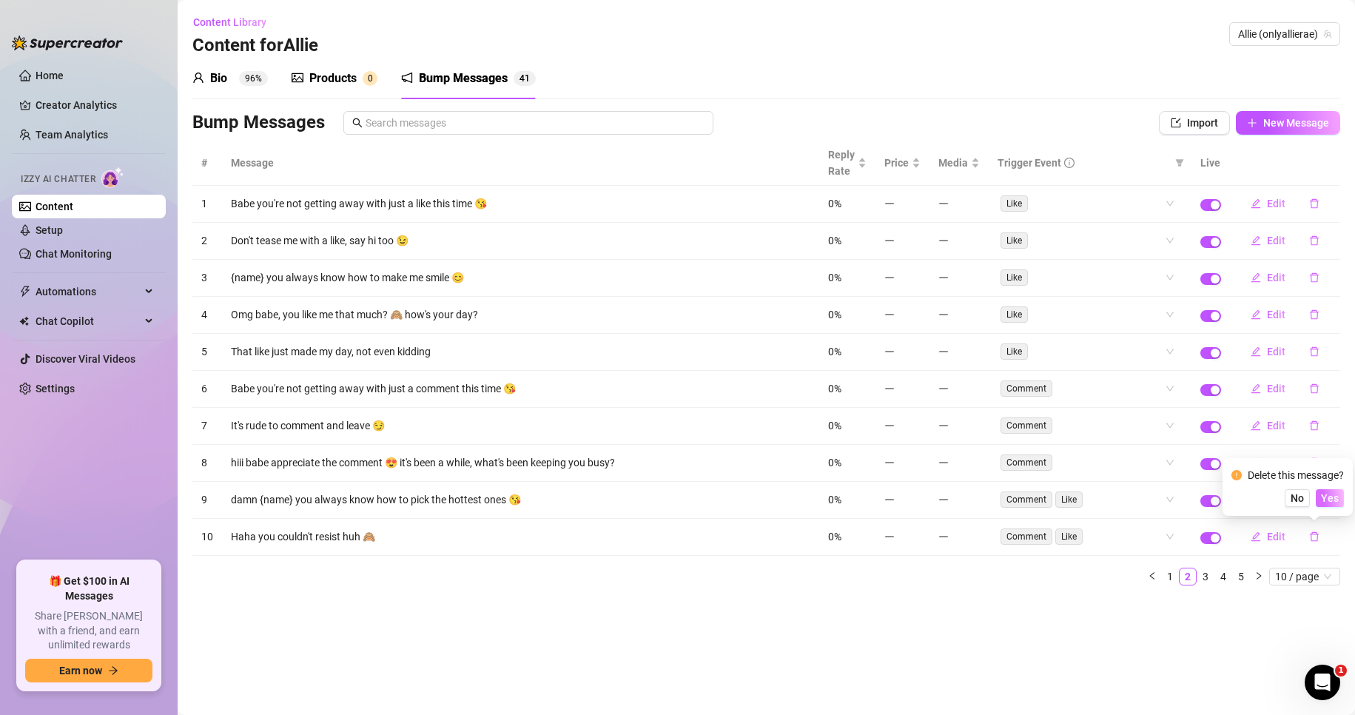
click at [1335, 501] on span "Yes" at bounding box center [1330, 498] width 18 height 12
click at [1318, 530] on button "button" at bounding box center [1314, 537] width 34 height 24
click at [1329, 499] on span "Yes" at bounding box center [1330, 498] width 18 height 12
click at [1318, 531] on icon "delete" at bounding box center [1314, 536] width 10 height 10
click at [1315, 502] on icon "delete" at bounding box center [1314, 499] width 10 height 10
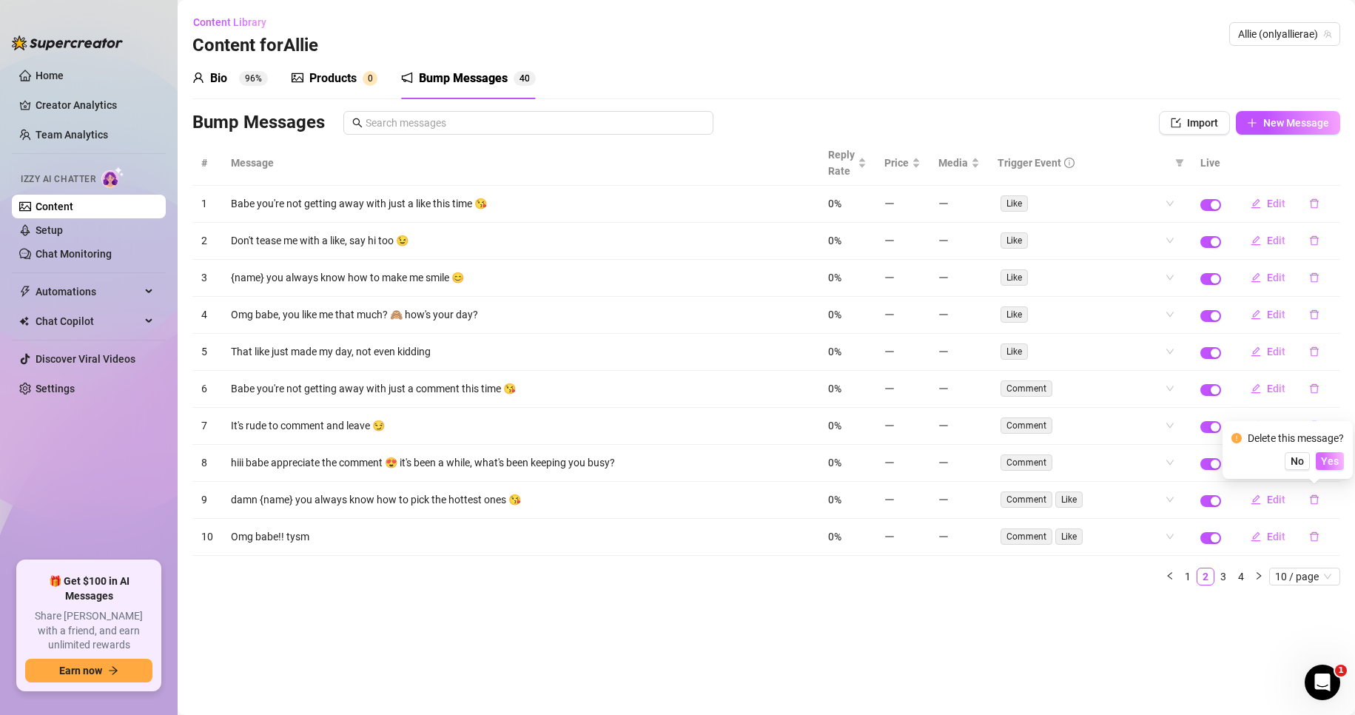
click at [1335, 457] on span "Yes" at bounding box center [1330, 461] width 18 height 12
click at [1321, 456] on button "button" at bounding box center [1314, 463] width 34 height 24
click at [1332, 419] on span "Yes" at bounding box center [1330, 424] width 18 height 12
click at [1315, 203] on icon "delete" at bounding box center [1314, 203] width 10 height 10
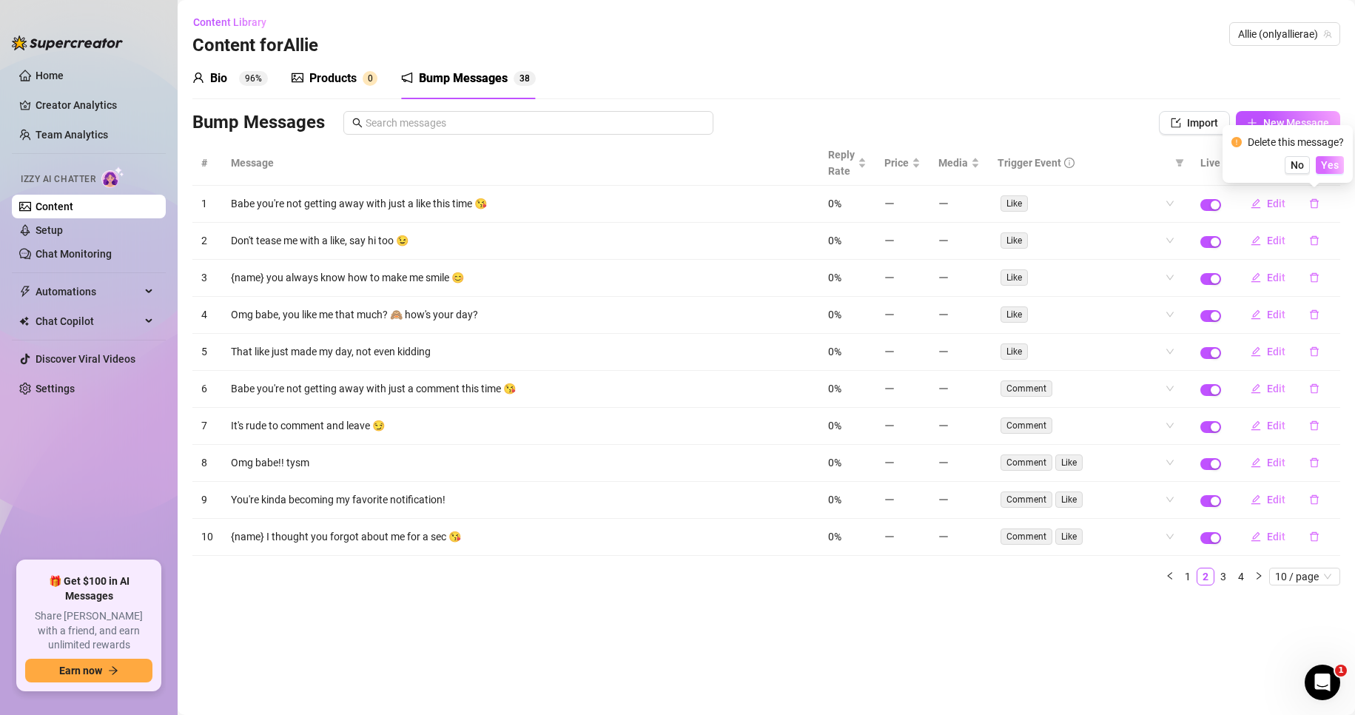
click at [1334, 169] on span "Yes" at bounding box center [1330, 165] width 18 height 12
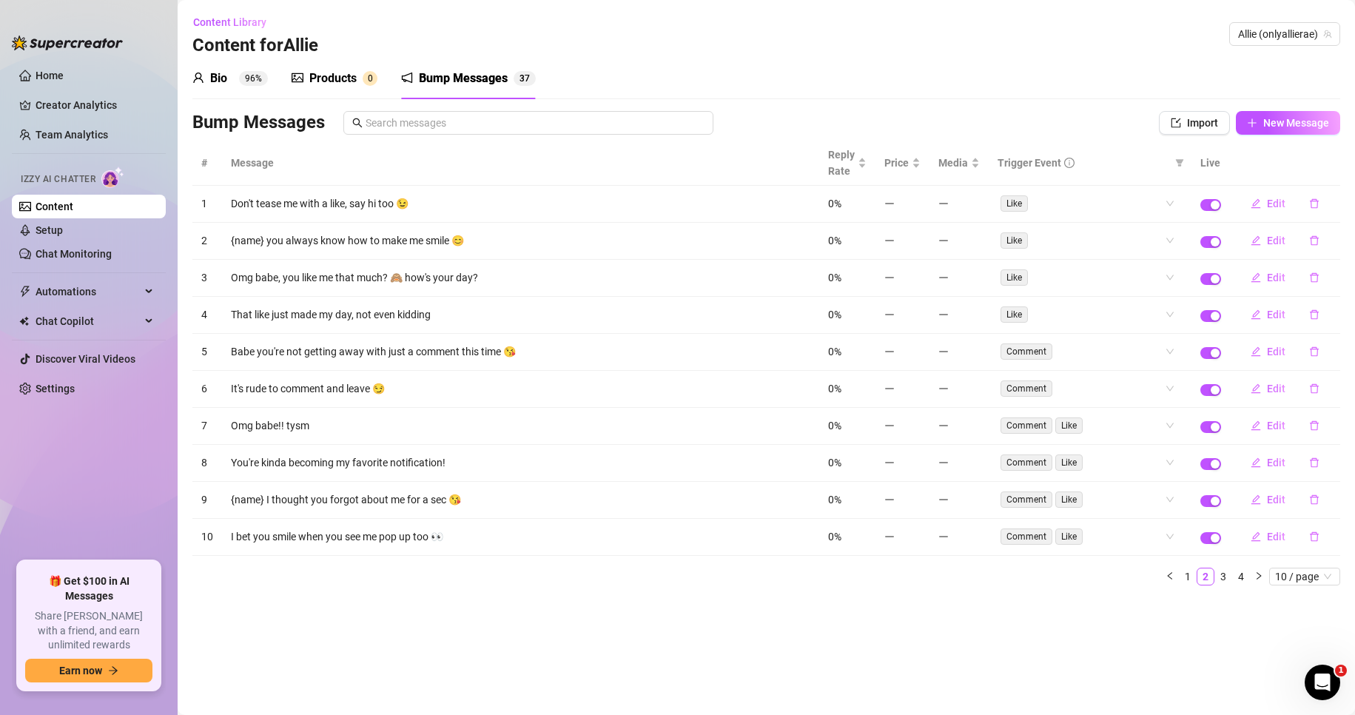
click at [1242, 574] on link "4" at bounding box center [1241, 576] width 16 height 16
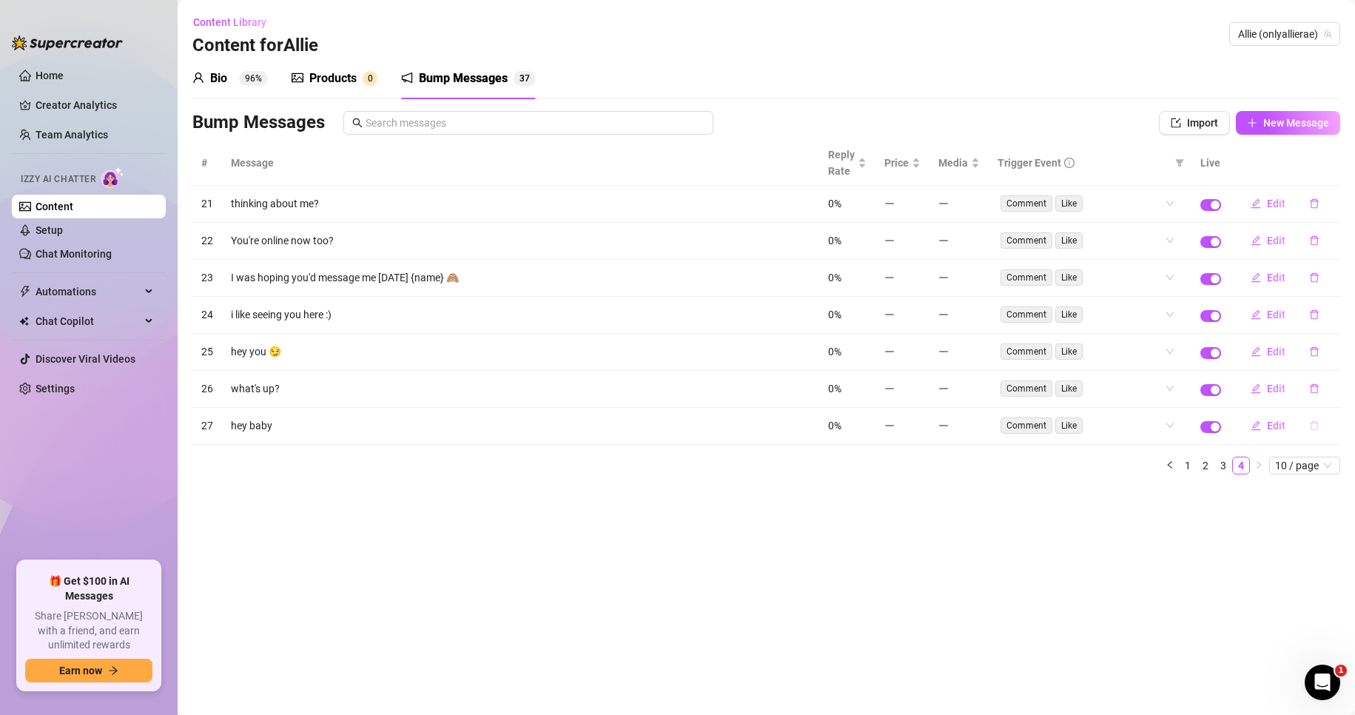
click at [1316, 424] on icon "delete" at bounding box center [1314, 425] width 10 height 10
click at [1328, 386] on span "Yes" at bounding box center [1330, 387] width 18 height 12
click at [1312, 390] on icon "delete" at bounding box center [1314, 388] width 10 height 10
click at [1333, 345] on span "Yes" at bounding box center [1330, 350] width 18 height 12
click at [1314, 350] on icon "delete" at bounding box center [1314, 351] width 10 height 10
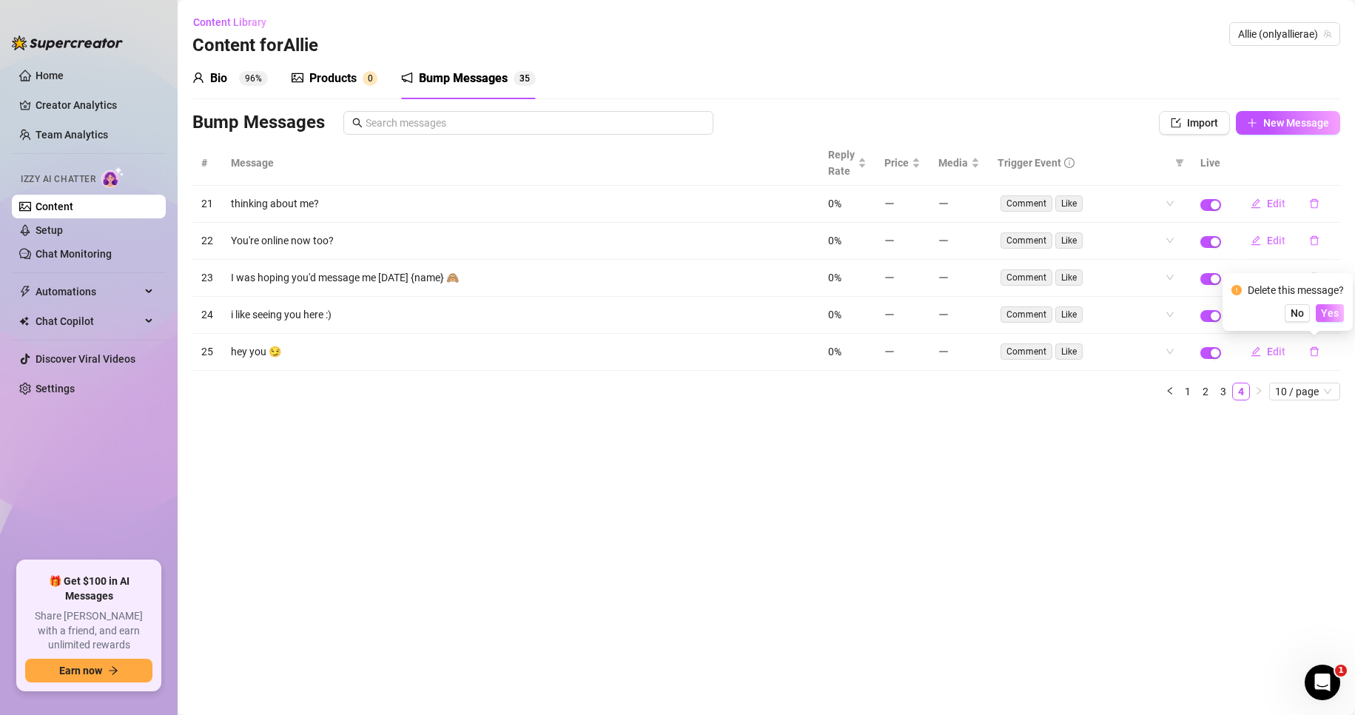
click at [1330, 314] on span "Yes" at bounding box center [1330, 313] width 18 height 12
click at [1313, 241] on icon "delete" at bounding box center [1314, 240] width 10 height 10
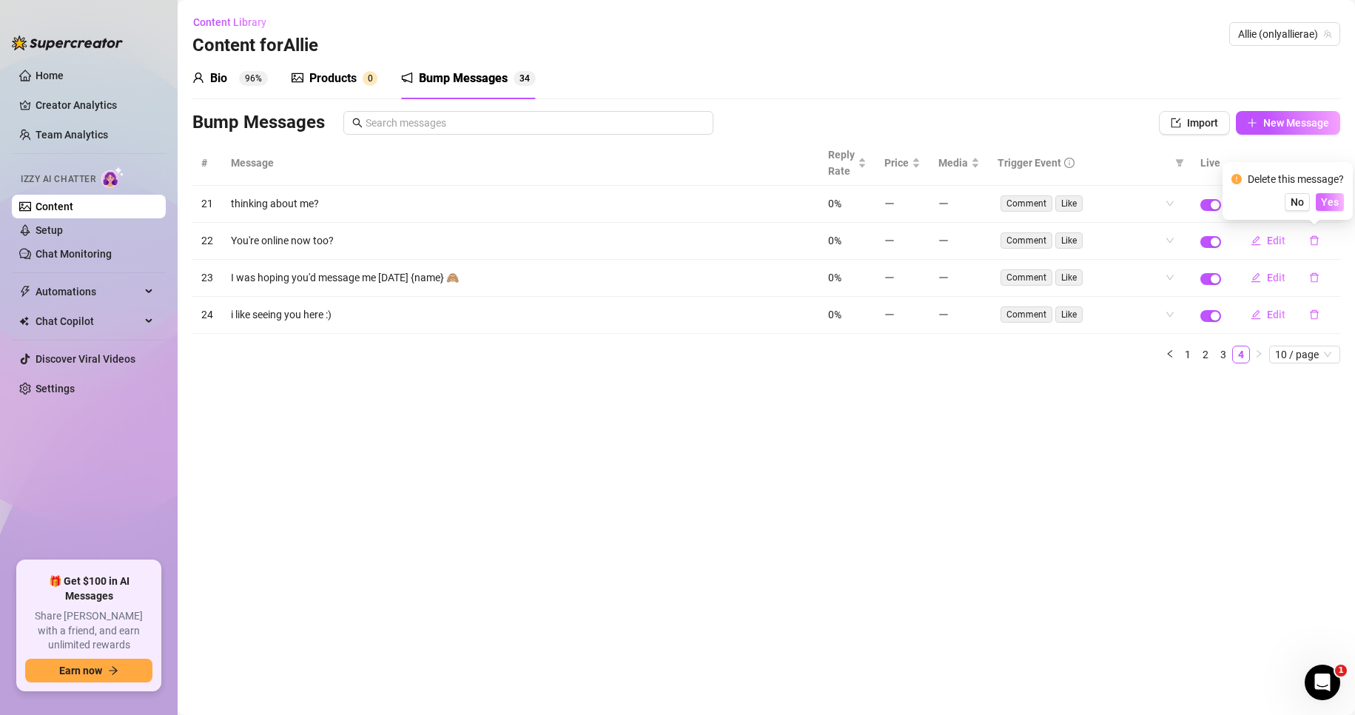
click at [1340, 195] on button "Yes" at bounding box center [1329, 202] width 28 height 18
click at [1315, 241] on icon "delete" at bounding box center [1314, 240] width 10 height 10
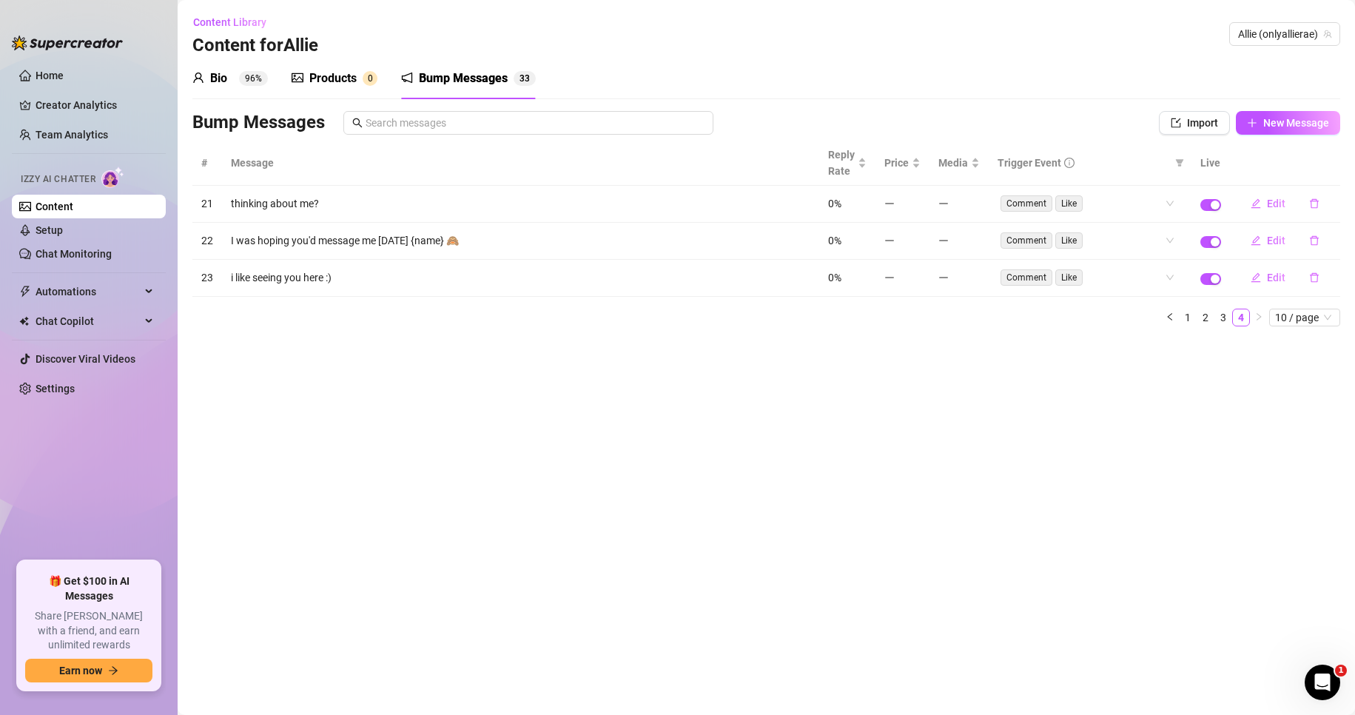
click at [1344, 204] on main "Content Library Content for Allie Allie (onlyallierae) Bio 96% Products 0 Bump …" at bounding box center [766, 357] width 1177 height 715
click at [1315, 280] on icon "delete" at bounding box center [1314, 277] width 10 height 10
click at [1333, 241] on span "Yes" at bounding box center [1330, 239] width 18 height 12
click at [1305, 201] on button "button" at bounding box center [1314, 204] width 34 height 24
click at [1329, 171] on span "Yes" at bounding box center [1330, 165] width 18 height 12
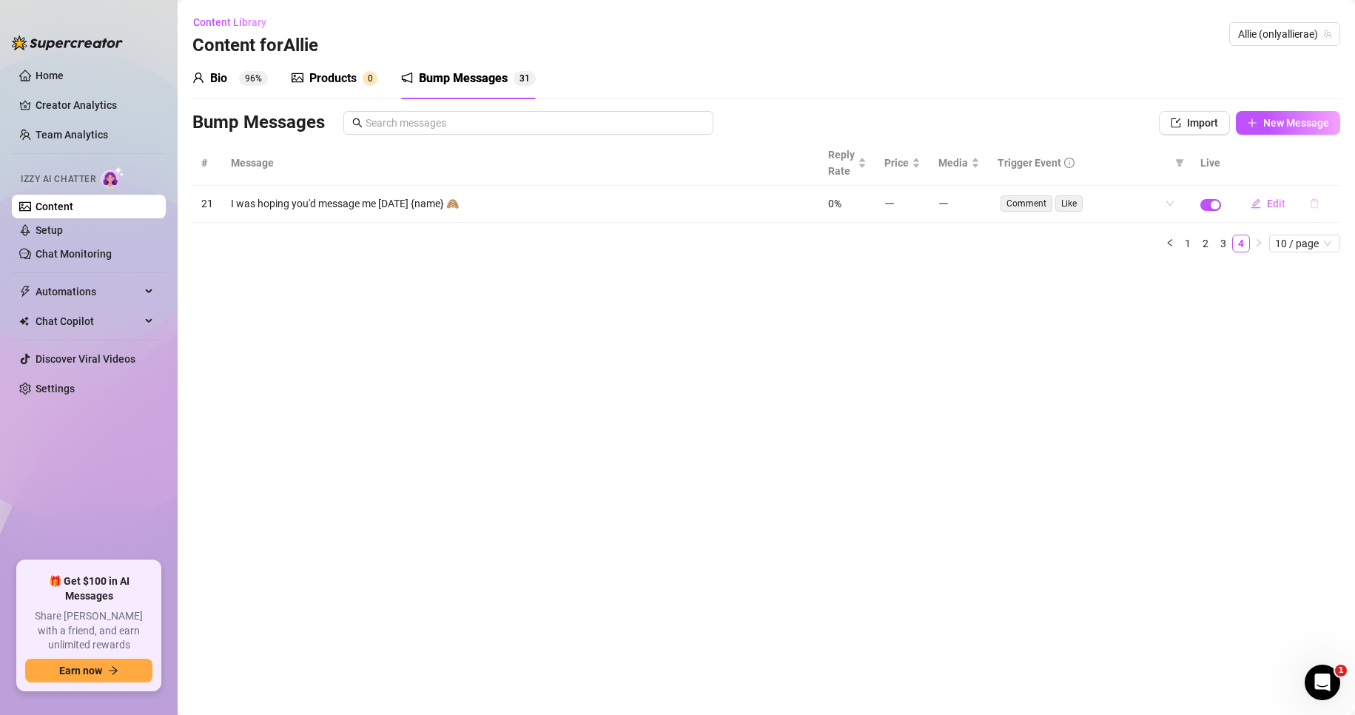
click at [1316, 207] on icon "delete" at bounding box center [1314, 203] width 10 height 10
click at [1338, 166] on span "Yes" at bounding box center [1330, 165] width 18 height 12
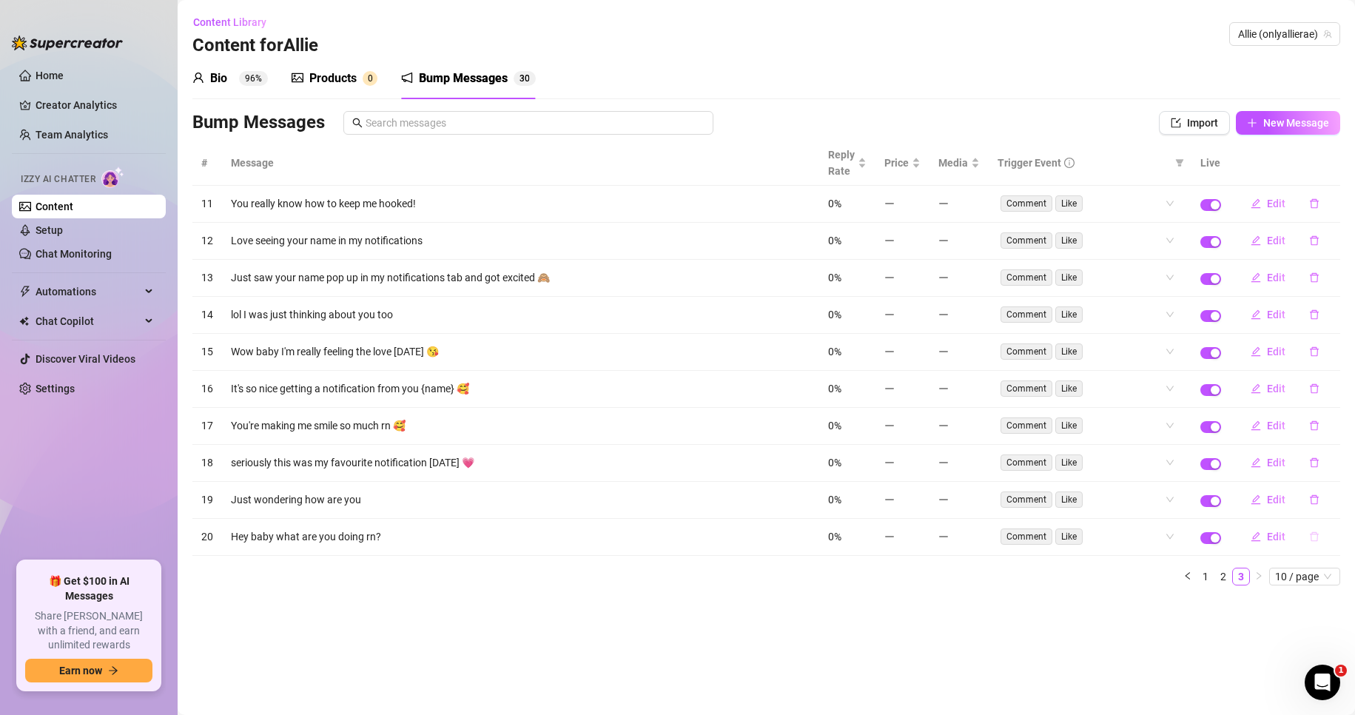
click at [1312, 541] on icon "delete" at bounding box center [1314, 536] width 10 height 10
click at [1329, 500] on span "Yes" at bounding box center [1330, 498] width 18 height 12
click at [1316, 501] on icon "delete" at bounding box center [1314, 499] width 10 height 10
click at [1335, 456] on span "Yes" at bounding box center [1330, 461] width 18 height 12
click at [1317, 469] on button "button" at bounding box center [1314, 463] width 34 height 24
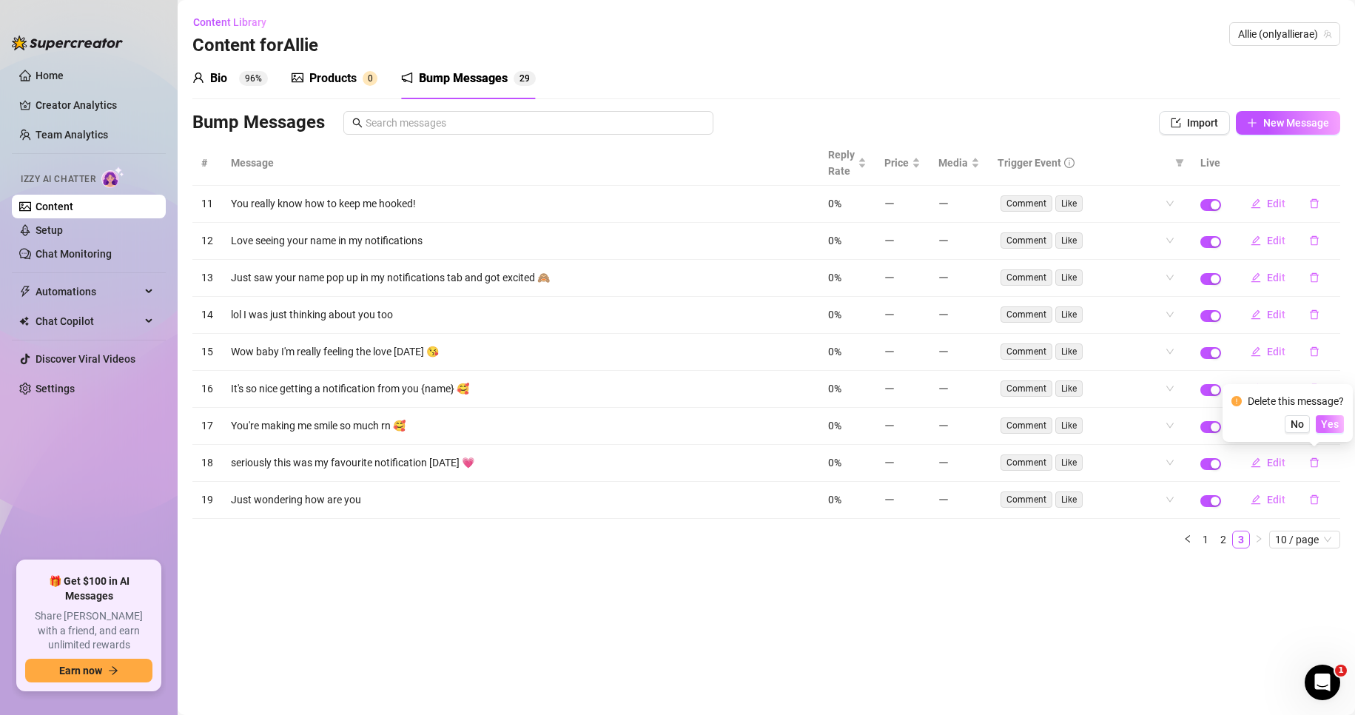
click at [1334, 426] on span "Yes" at bounding box center [1330, 424] width 18 height 12
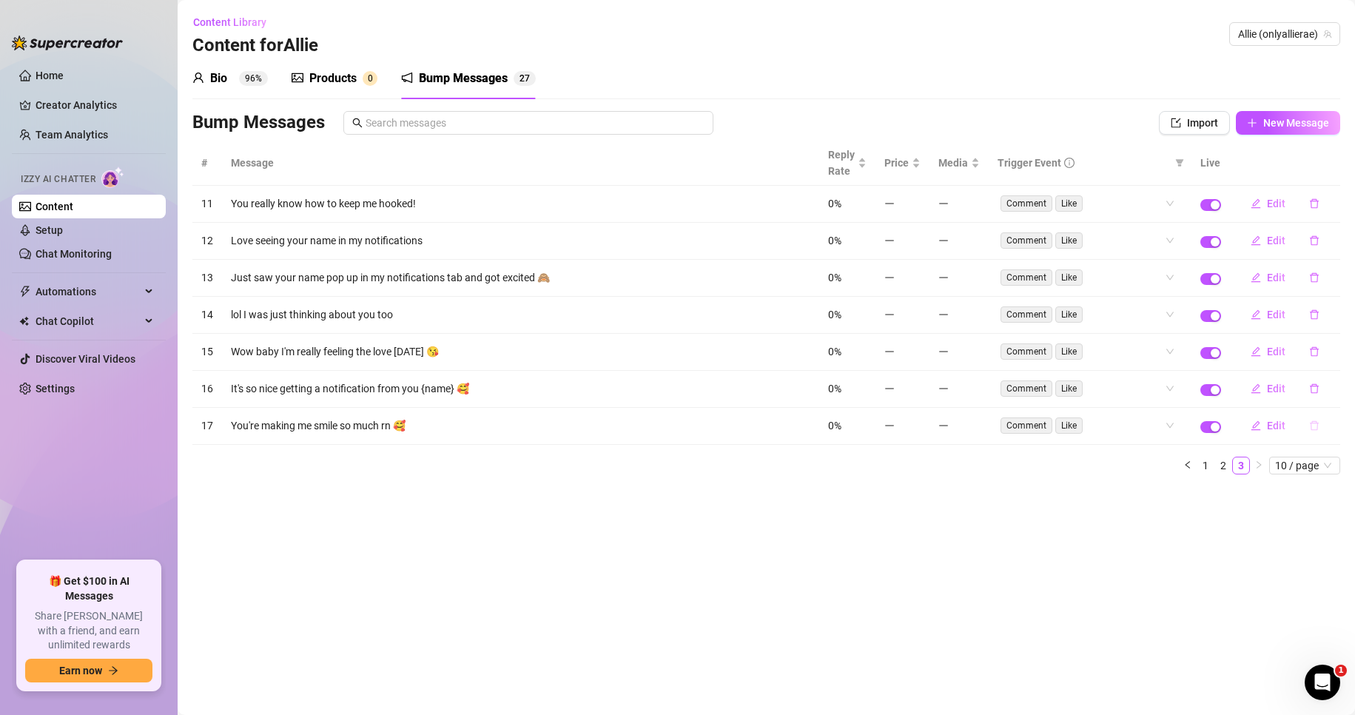
click at [1317, 428] on icon "delete" at bounding box center [1313, 426] width 9 height 10
click at [1332, 389] on span "Yes" at bounding box center [1330, 387] width 18 height 12
click at [1317, 390] on icon "delete" at bounding box center [1313, 389] width 9 height 10
click at [1334, 351] on span "Yes" at bounding box center [1330, 350] width 18 height 12
click at [1314, 346] on icon "delete" at bounding box center [1314, 351] width 10 height 10
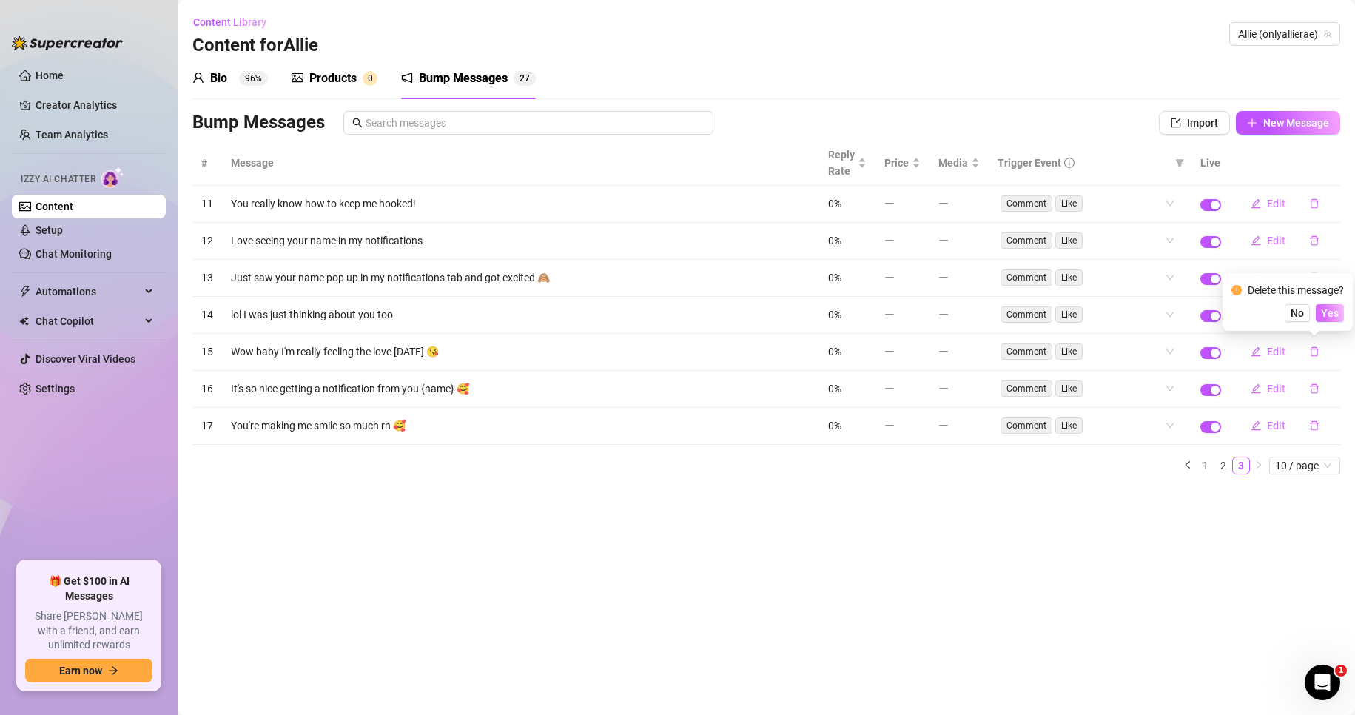
click at [1338, 310] on span "Yes" at bounding box center [1330, 313] width 18 height 12
click at [1313, 311] on icon "delete" at bounding box center [1313, 315] width 9 height 10
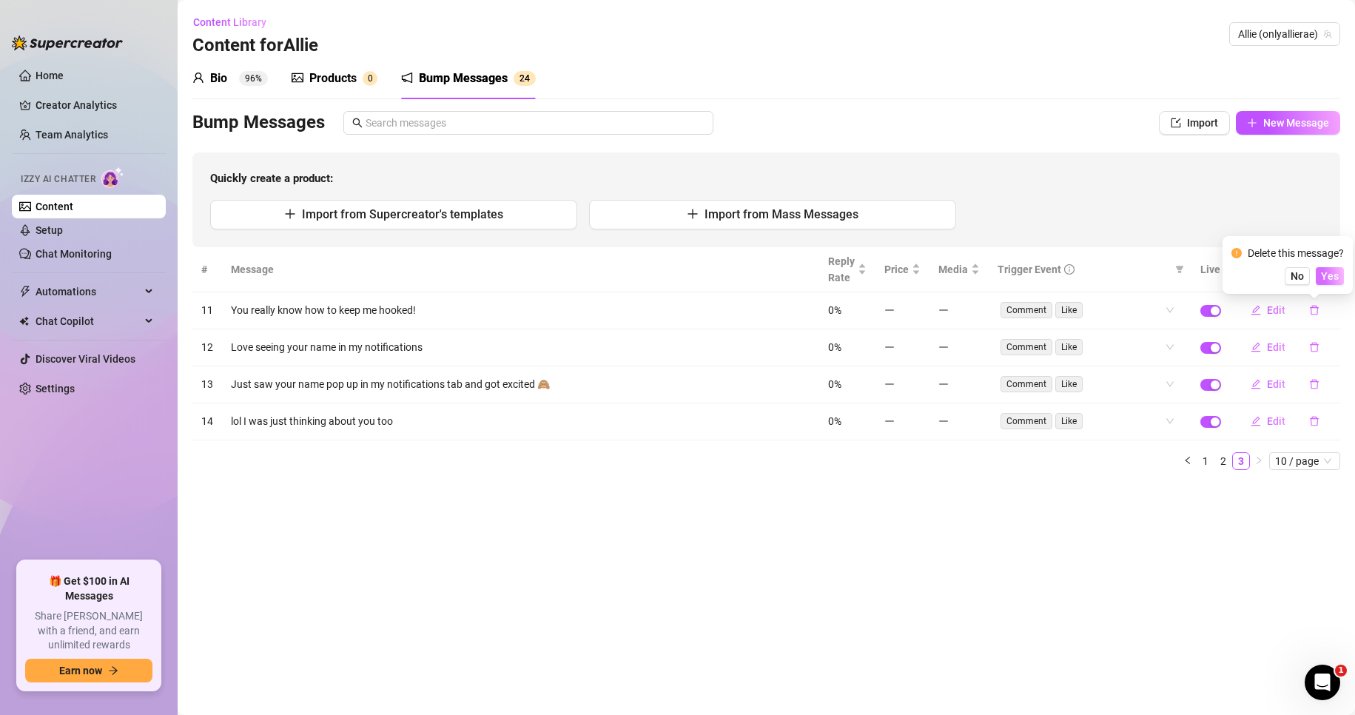
click at [1338, 278] on span "Yes" at bounding box center [1330, 276] width 18 height 12
click at [1315, 312] on icon "delete" at bounding box center [1314, 310] width 10 height 10
click at [1334, 269] on span "Yes" at bounding box center [1330, 272] width 18 height 12
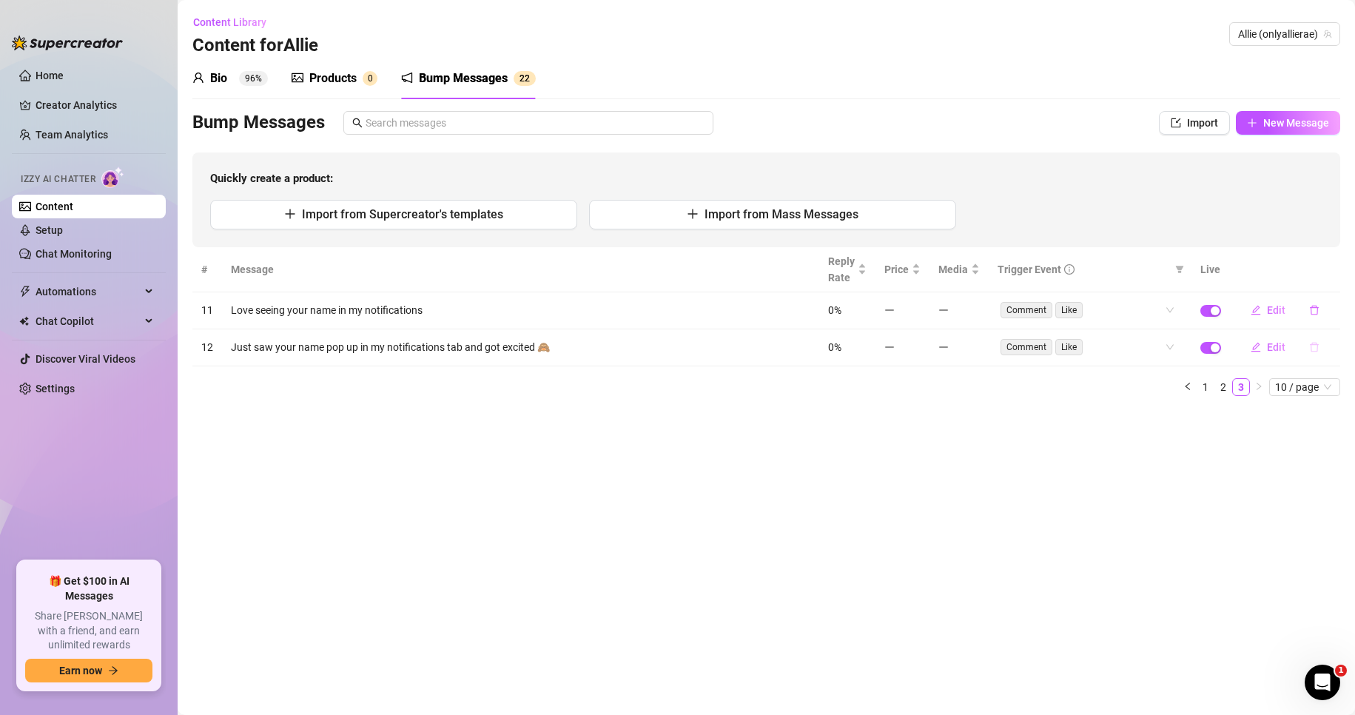
click at [1320, 347] on button "button" at bounding box center [1314, 347] width 34 height 24
click at [1335, 309] on span "Yes" at bounding box center [1330, 309] width 18 height 12
click at [1313, 314] on icon "delete" at bounding box center [1313, 311] width 9 height 10
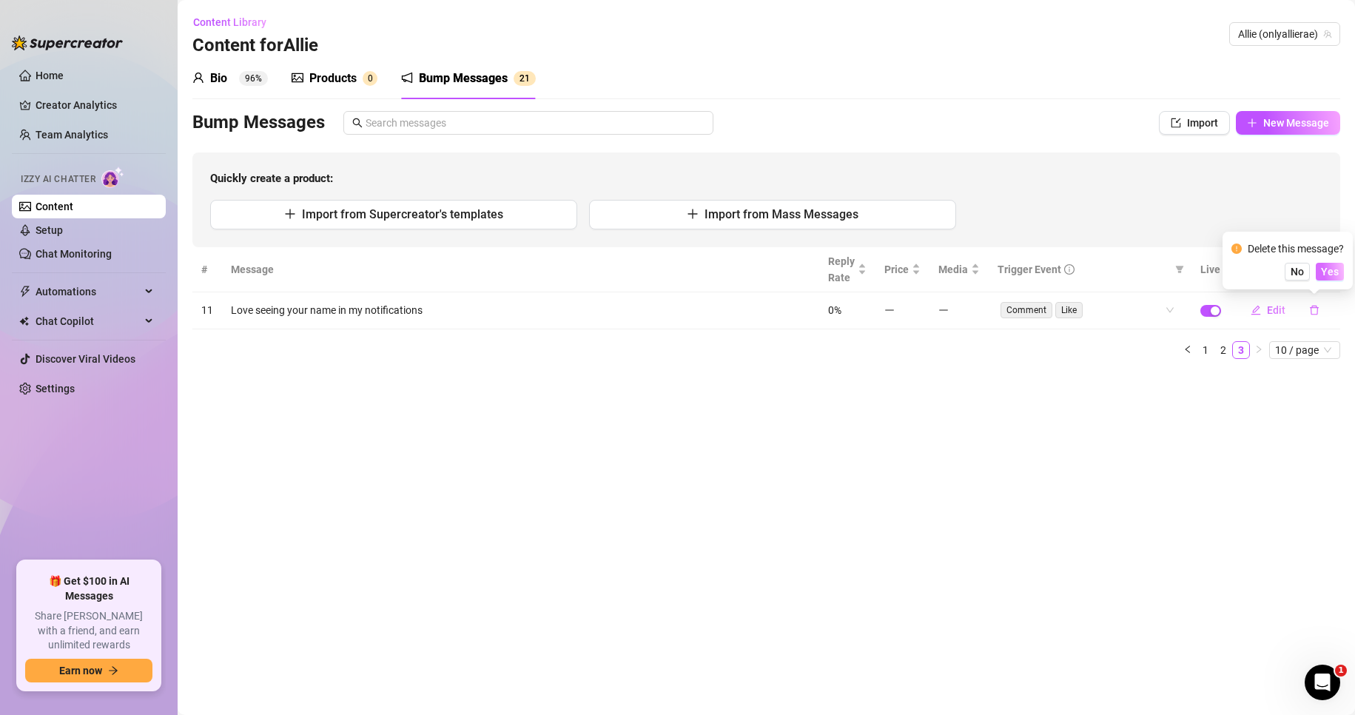
click at [1335, 273] on span "Yes" at bounding box center [1330, 272] width 18 height 12
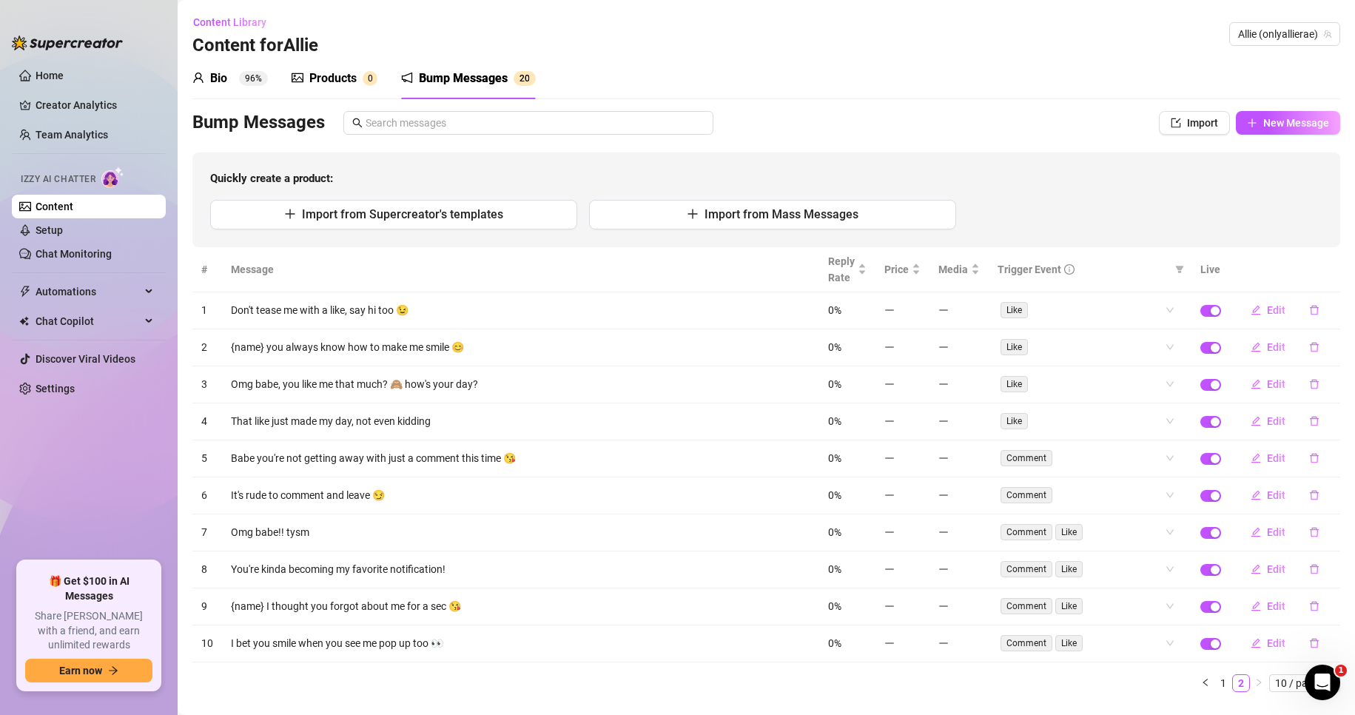
click at [1318, 314] on button "button" at bounding box center [1314, 310] width 34 height 24
click at [1332, 274] on span "Yes" at bounding box center [1330, 272] width 18 height 12
click at [1309, 344] on icon "delete" at bounding box center [1313, 348] width 9 height 10
click at [1321, 303] on button "Yes" at bounding box center [1329, 309] width 28 height 18
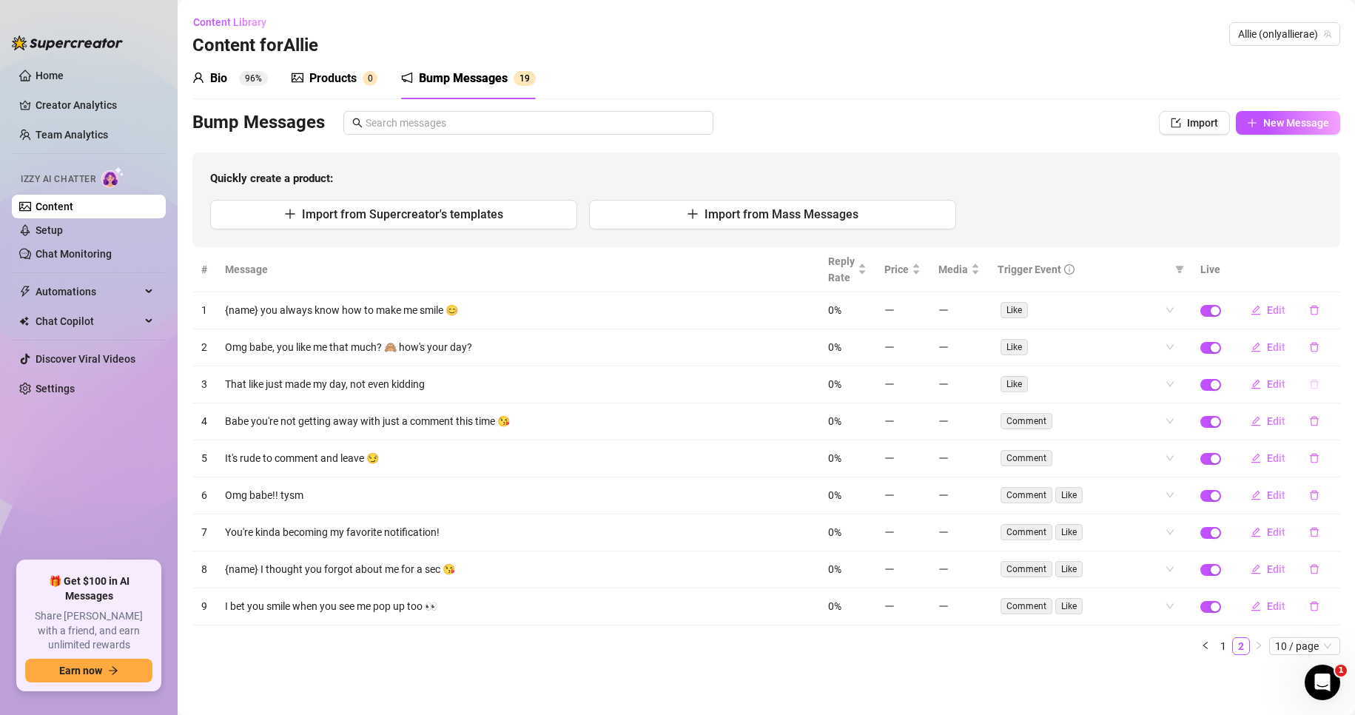
click at [1317, 380] on icon "delete" at bounding box center [1314, 384] width 10 height 10
click at [1332, 354] on button "Yes" at bounding box center [1329, 346] width 28 height 18
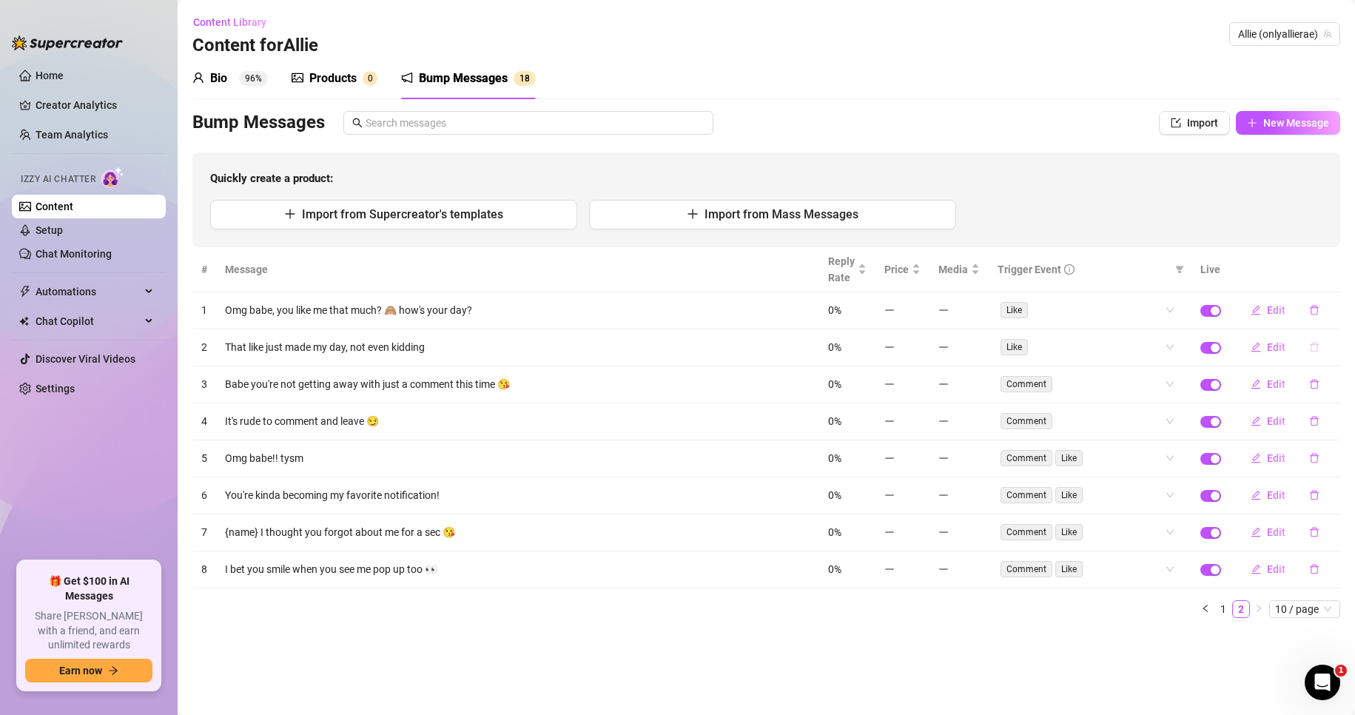
click at [1316, 346] on icon "delete" at bounding box center [1314, 347] width 10 height 10
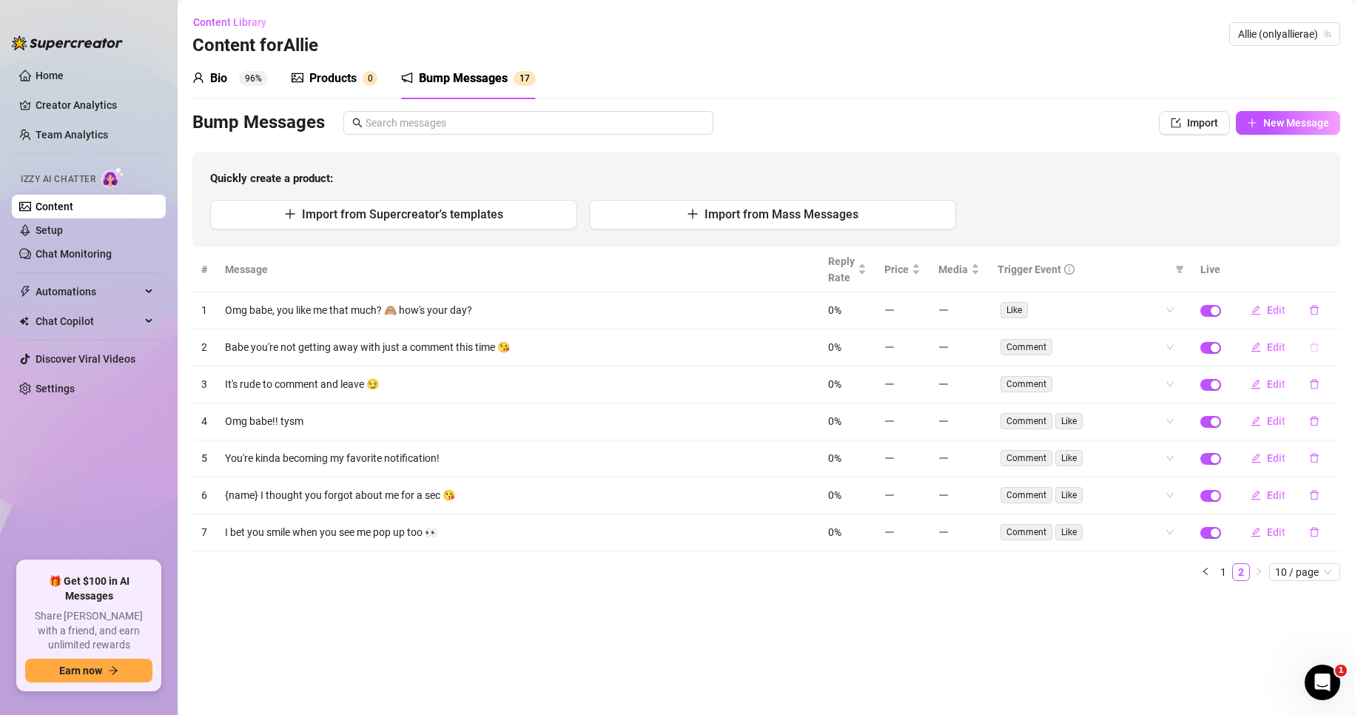
click at [1317, 343] on icon "delete" at bounding box center [1314, 347] width 10 height 10
click at [1335, 309] on span "Yes" at bounding box center [1330, 309] width 18 height 12
click at [1314, 380] on icon "delete" at bounding box center [1313, 385] width 9 height 10
click at [1324, 343] on span "Yes" at bounding box center [1330, 346] width 18 height 12
click at [1315, 425] on icon "delete" at bounding box center [1314, 421] width 10 height 10
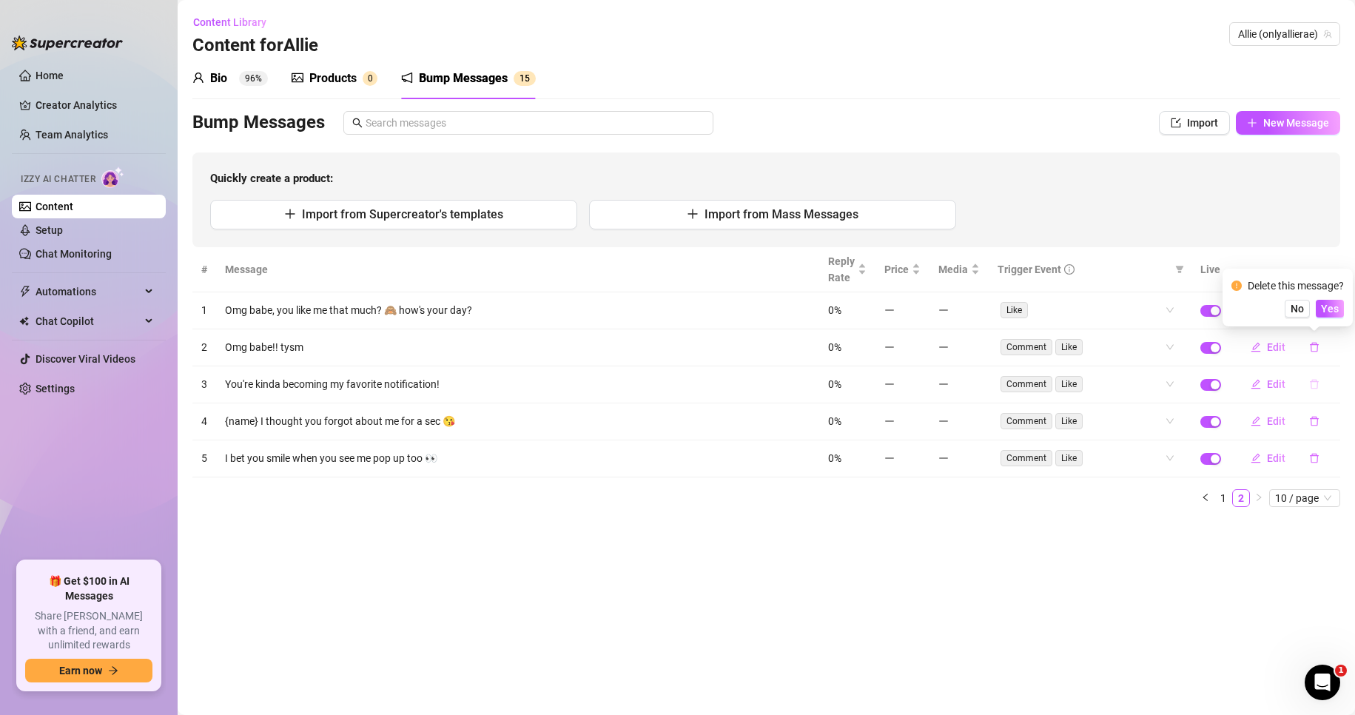
click at [1330, 391] on button "button" at bounding box center [1314, 384] width 34 height 24
click at [1318, 425] on icon "delete" at bounding box center [1314, 421] width 10 height 10
click at [1330, 389] on button "Yes" at bounding box center [1329, 383] width 28 height 18
click at [1313, 456] on icon "delete" at bounding box center [1314, 458] width 10 height 10
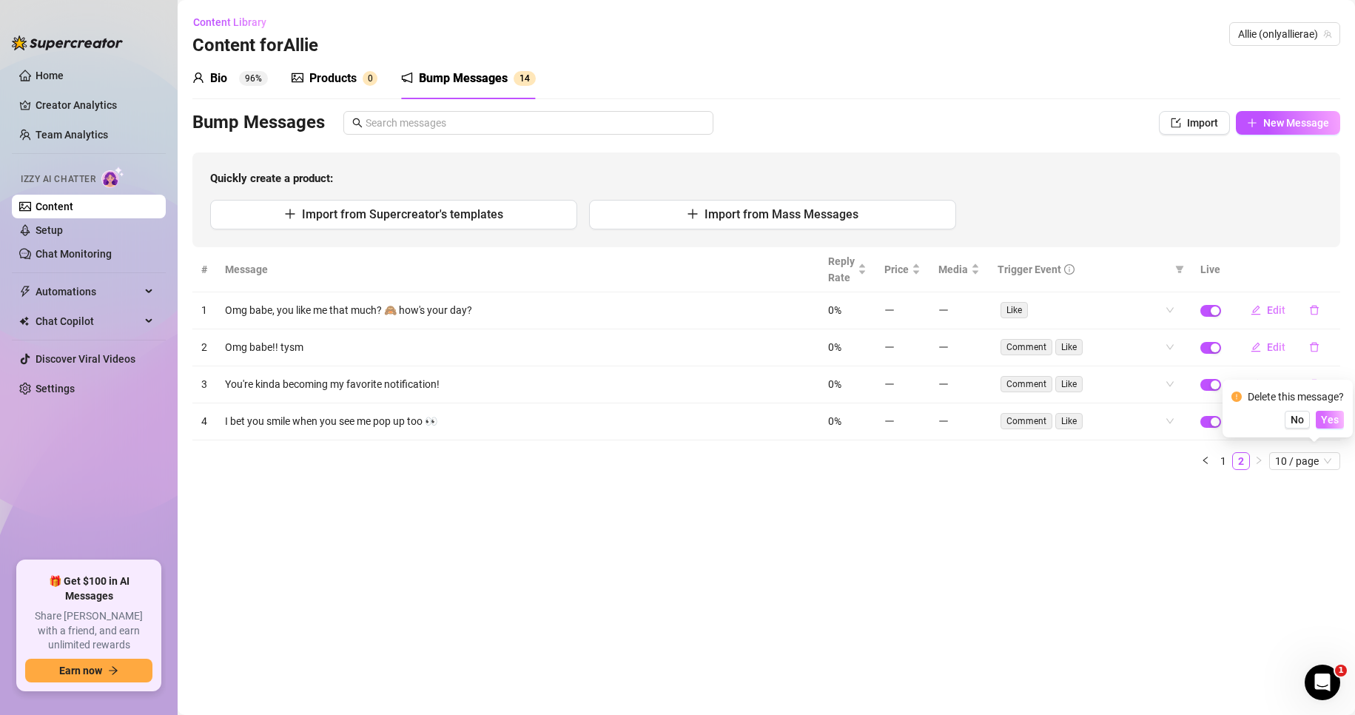
click at [1332, 423] on span "Yes" at bounding box center [1330, 420] width 18 height 12
click at [1315, 351] on icon "delete" at bounding box center [1313, 348] width 9 height 10
click at [1335, 316] on button "Yes" at bounding box center [1329, 309] width 28 height 18
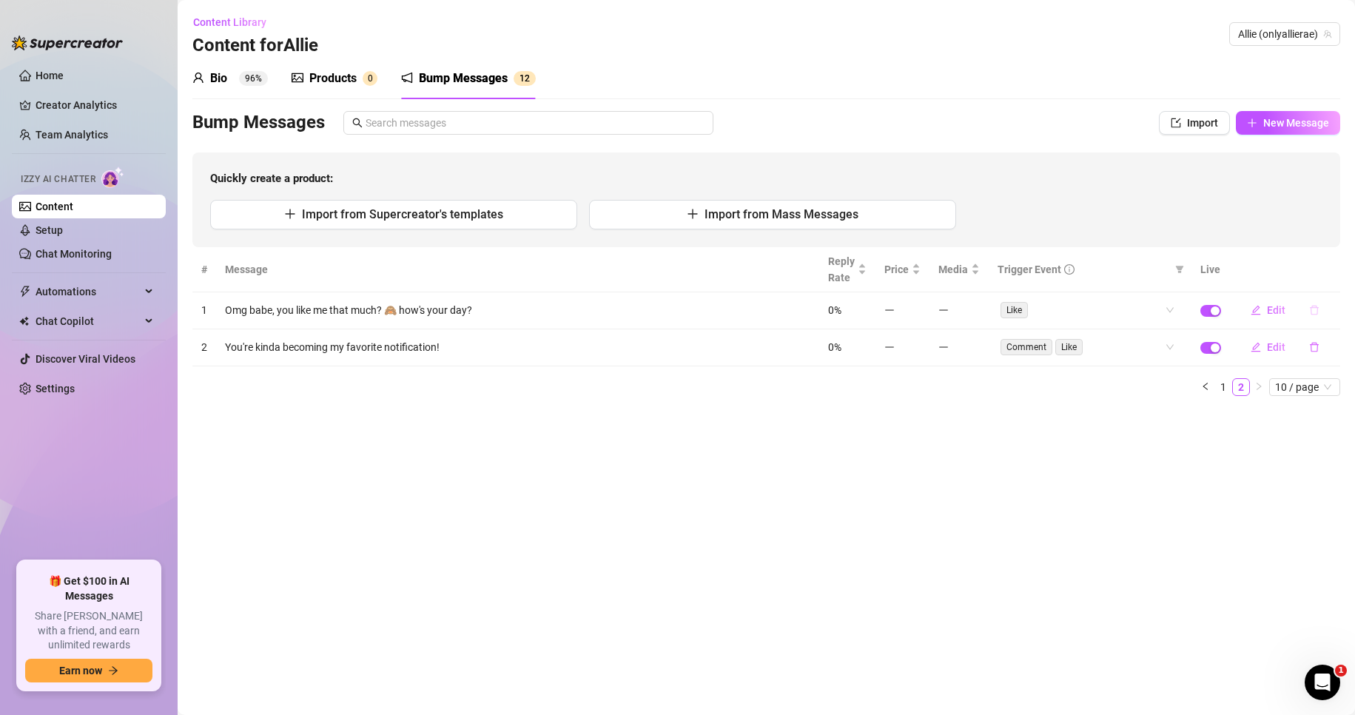
click at [1310, 309] on icon "delete" at bounding box center [1314, 310] width 10 height 10
click at [1326, 279] on button "Yes" at bounding box center [1329, 272] width 28 height 18
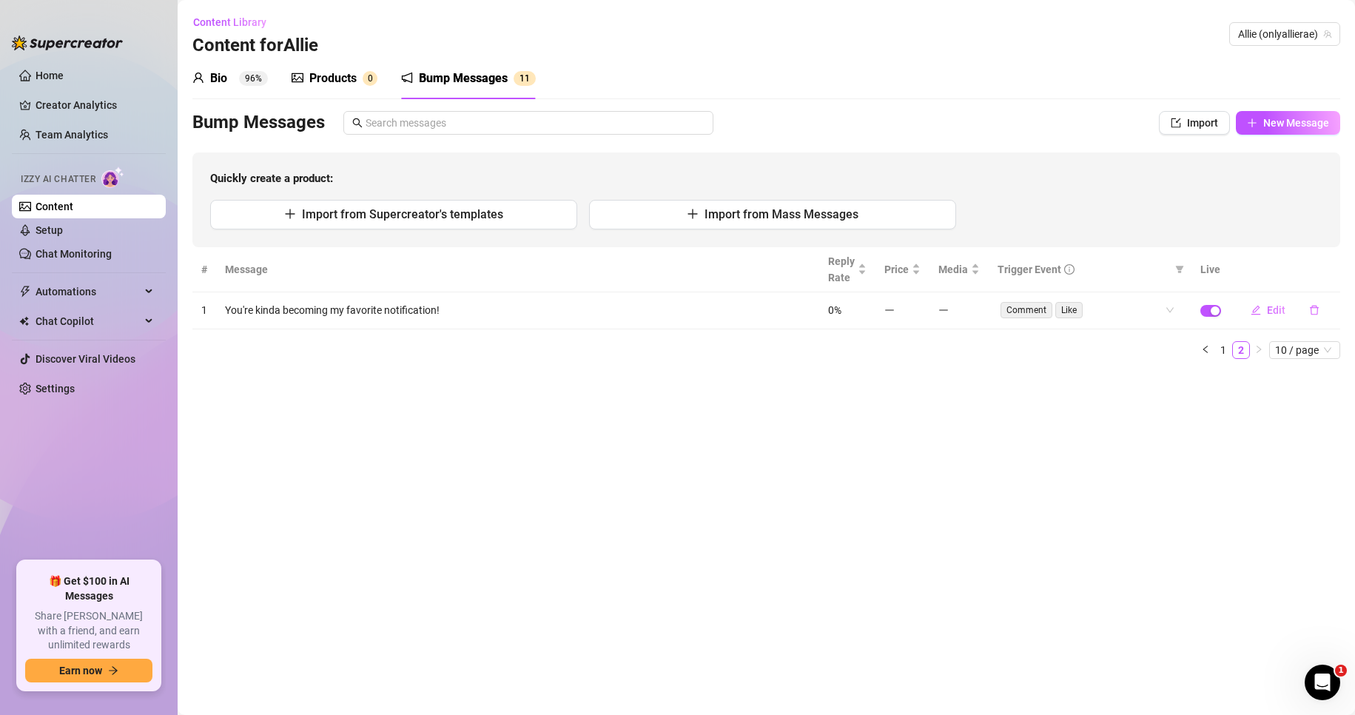
click at [1314, 308] on icon "delete" at bounding box center [1313, 311] width 9 height 10
click at [1332, 272] on span "Yes" at bounding box center [1330, 272] width 18 height 12
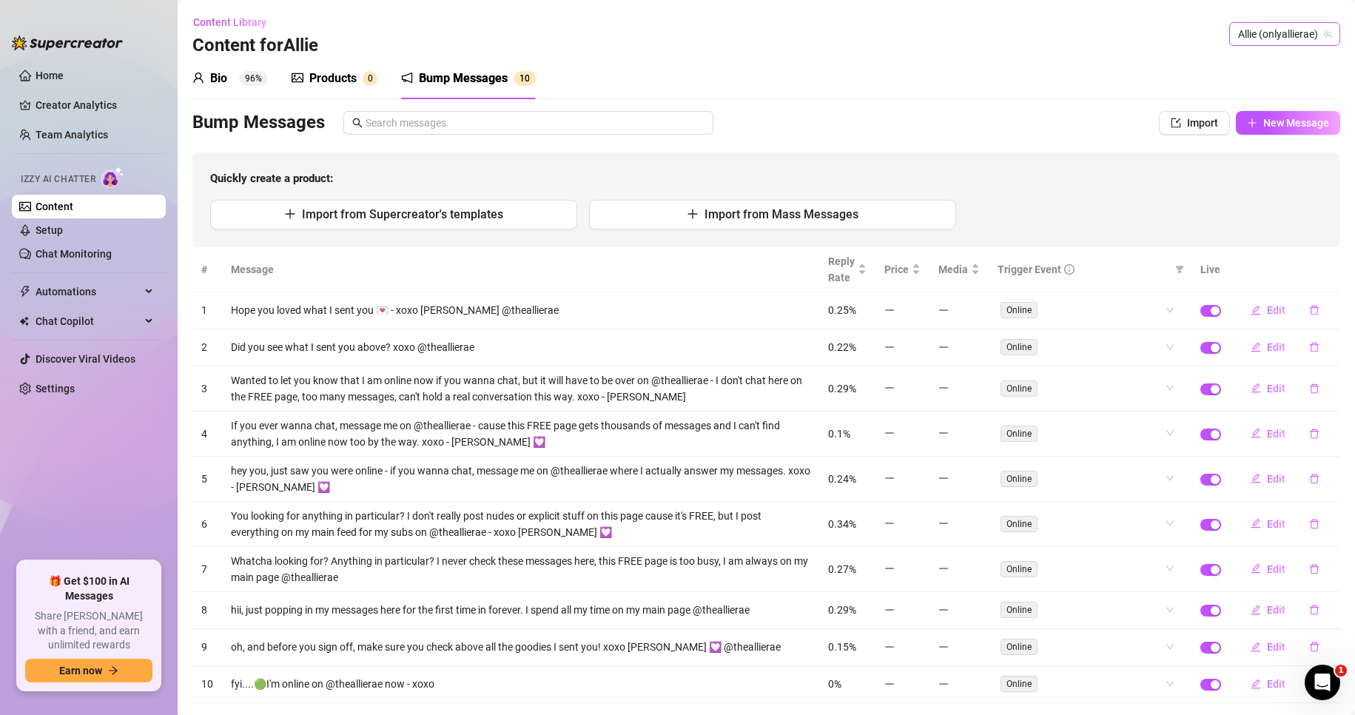
click at [1283, 33] on span "Allie (onlyallierae)" at bounding box center [1284, 34] width 93 height 22
click at [1281, 119] on span "( theallierae )" at bounding box center [1300, 115] width 55 height 16
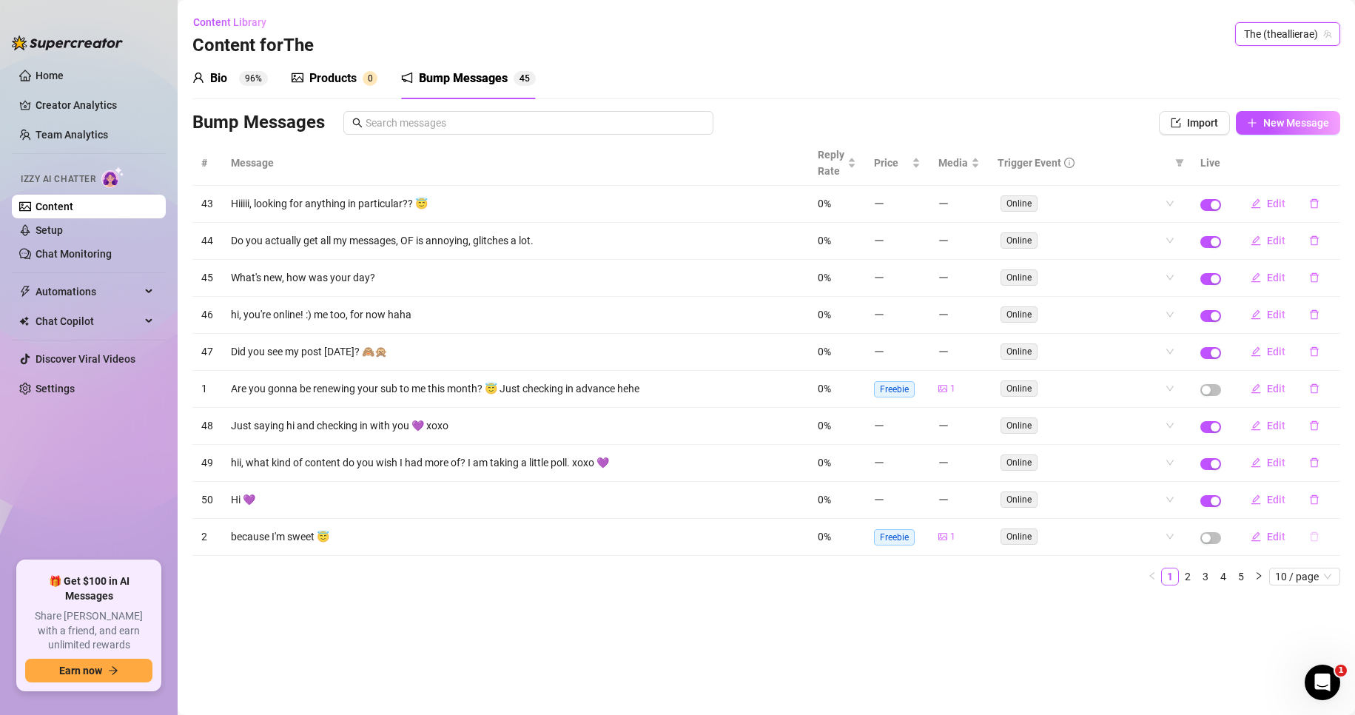
click at [1314, 536] on icon "delete" at bounding box center [1314, 536] width 10 height 10
click at [1337, 500] on span "Yes" at bounding box center [1330, 498] width 18 height 12
click at [1283, 576] on span "10 / page" at bounding box center [1304, 576] width 59 height 16
click at [1287, 672] on div "100 / page" at bounding box center [1306, 674] width 50 height 16
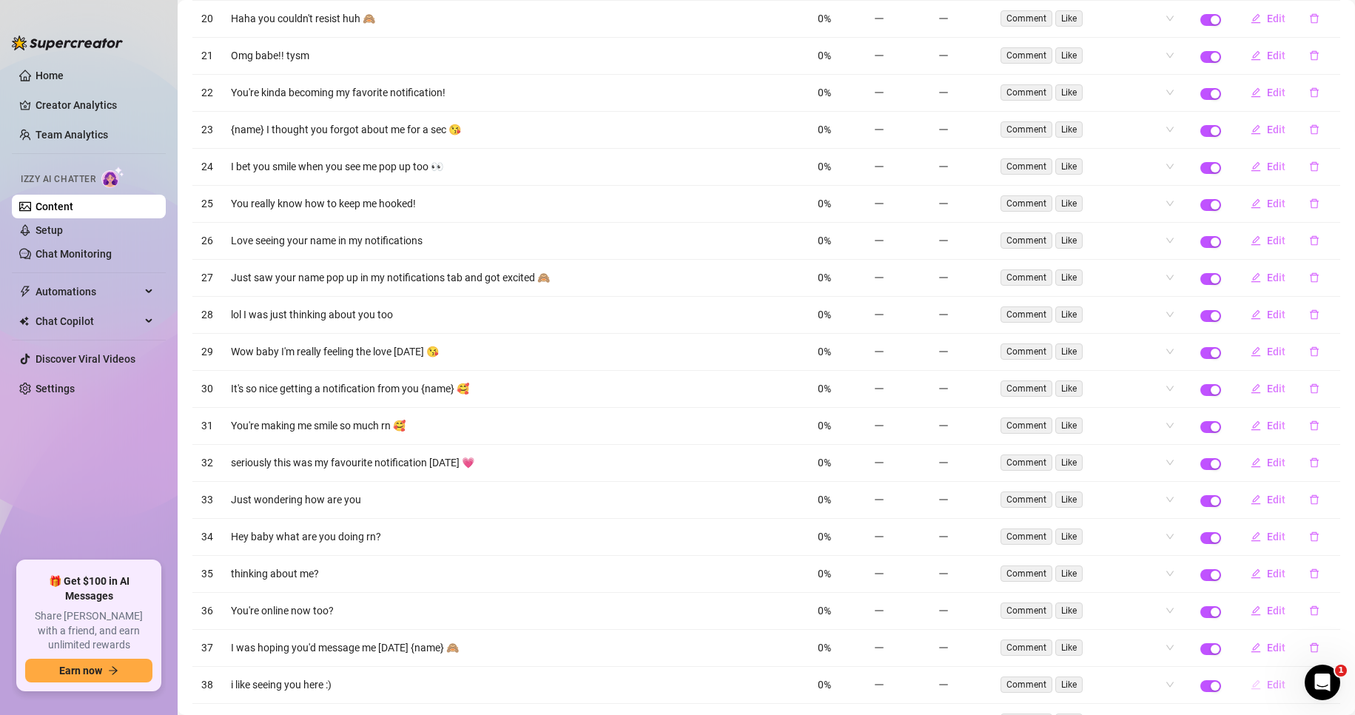
scroll to position [1328, 0]
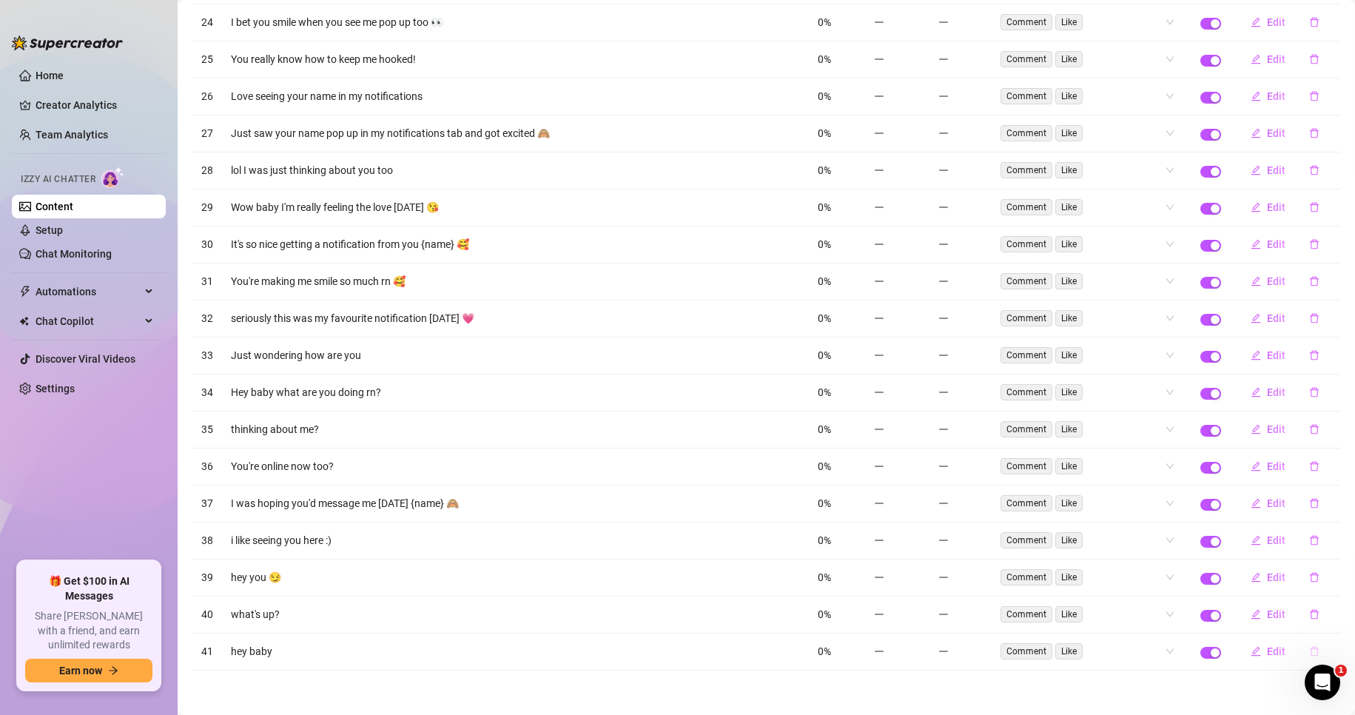
click at [1309, 650] on icon "delete" at bounding box center [1313, 652] width 9 height 10
click at [1331, 615] on span "Yes" at bounding box center [1330, 613] width 18 height 12
click at [1309, 616] on icon "delete" at bounding box center [1314, 614] width 10 height 10
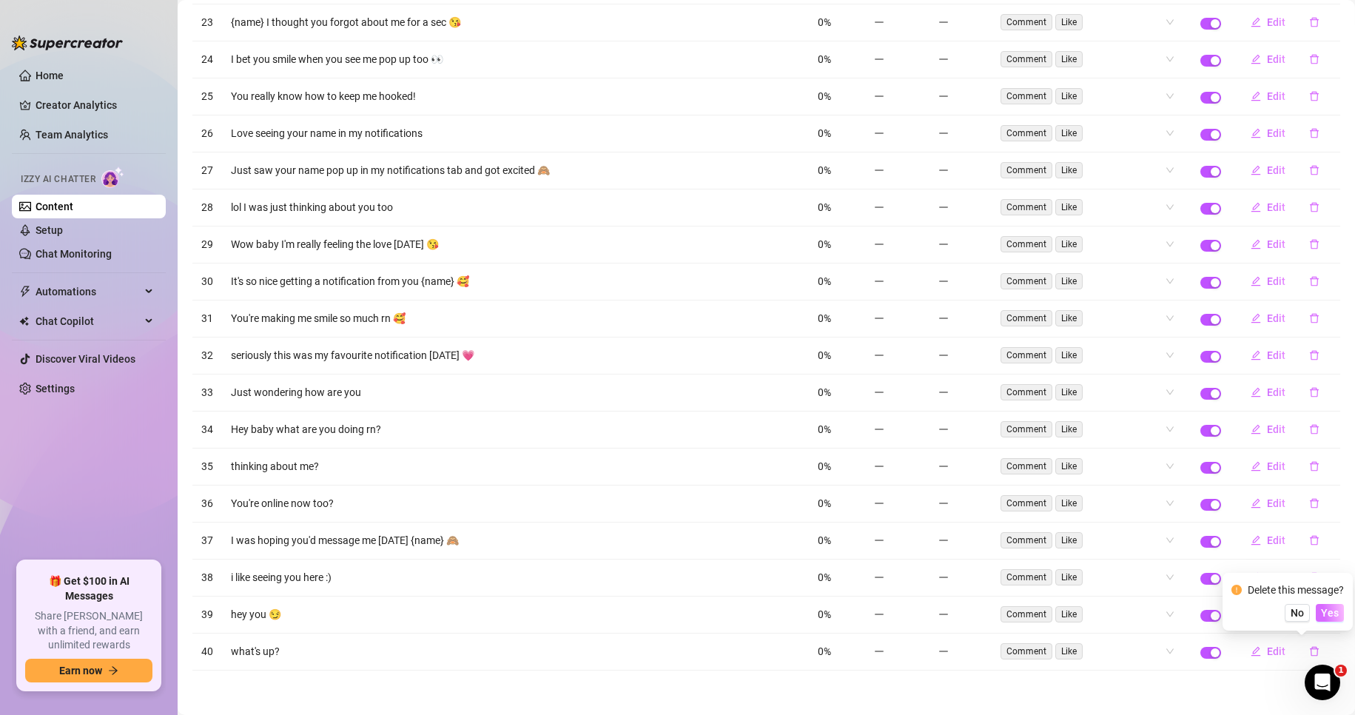
click at [1334, 610] on span "Yes" at bounding box center [1330, 613] width 18 height 12
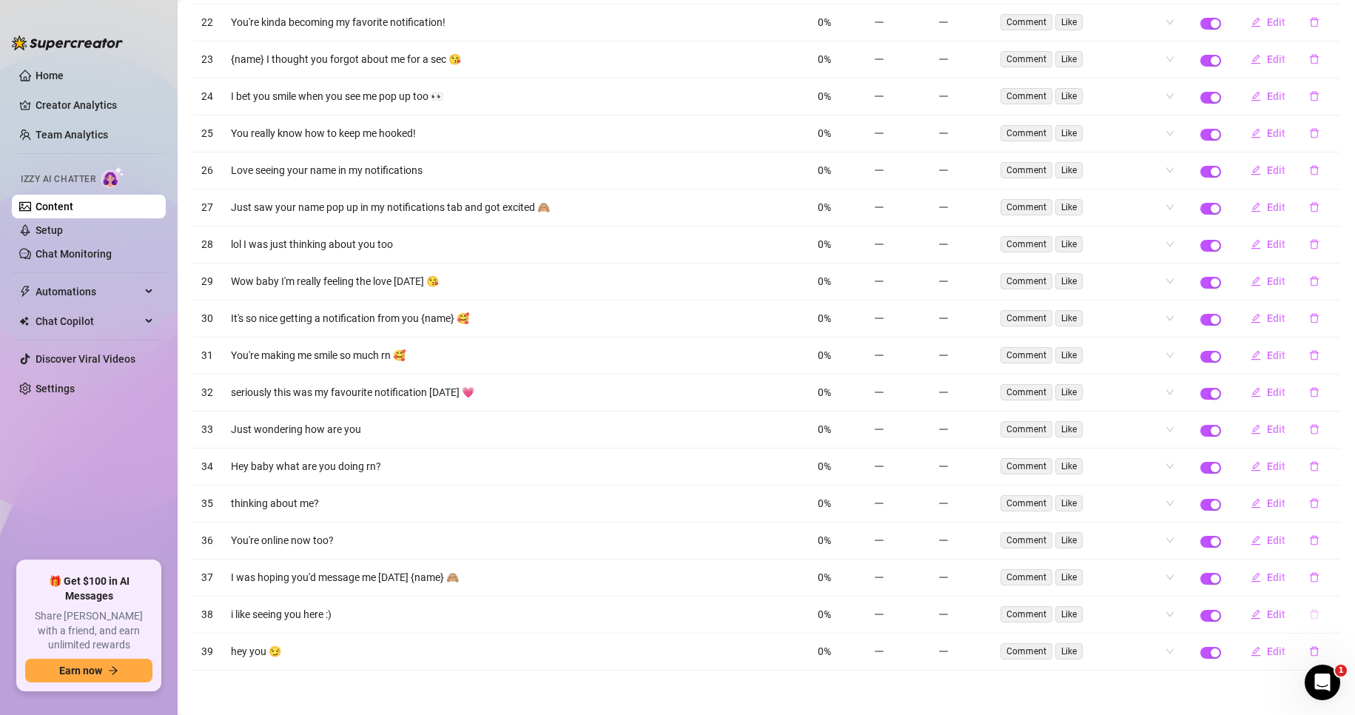
scroll to position [1254, 0]
click at [1309, 616] on icon "delete" at bounding box center [1314, 614] width 10 height 10
drag, startPoint x: 1332, startPoint y: 576, endPoint x: 1323, endPoint y: 587, distance: 14.2
click at [1332, 576] on span "Yes" at bounding box center [1330, 576] width 18 height 12
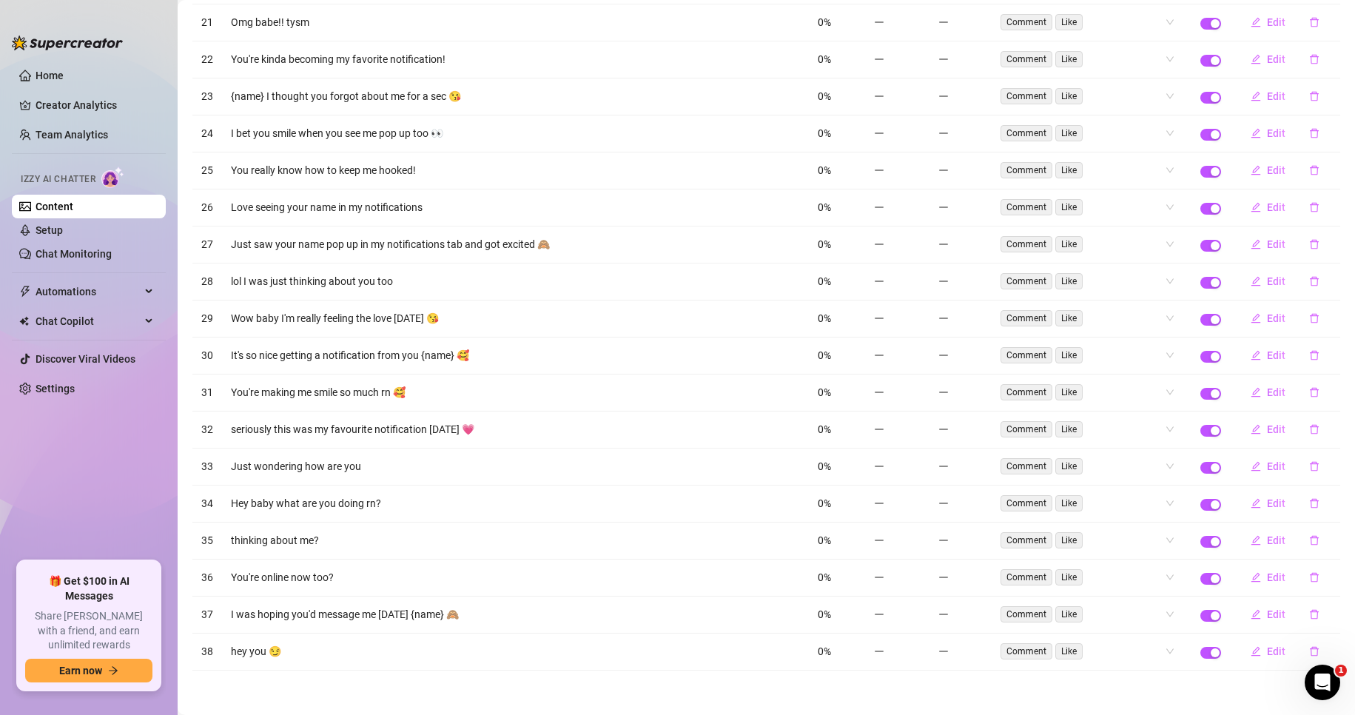
scroll to position [1217, 0]
click at [1309, 577] on icon "delete" at bounding box center [1314, 577] width 10 height 10
click at [1341, 545] on button "Yes" at bounding box center [1329, 539] width 28 height 18
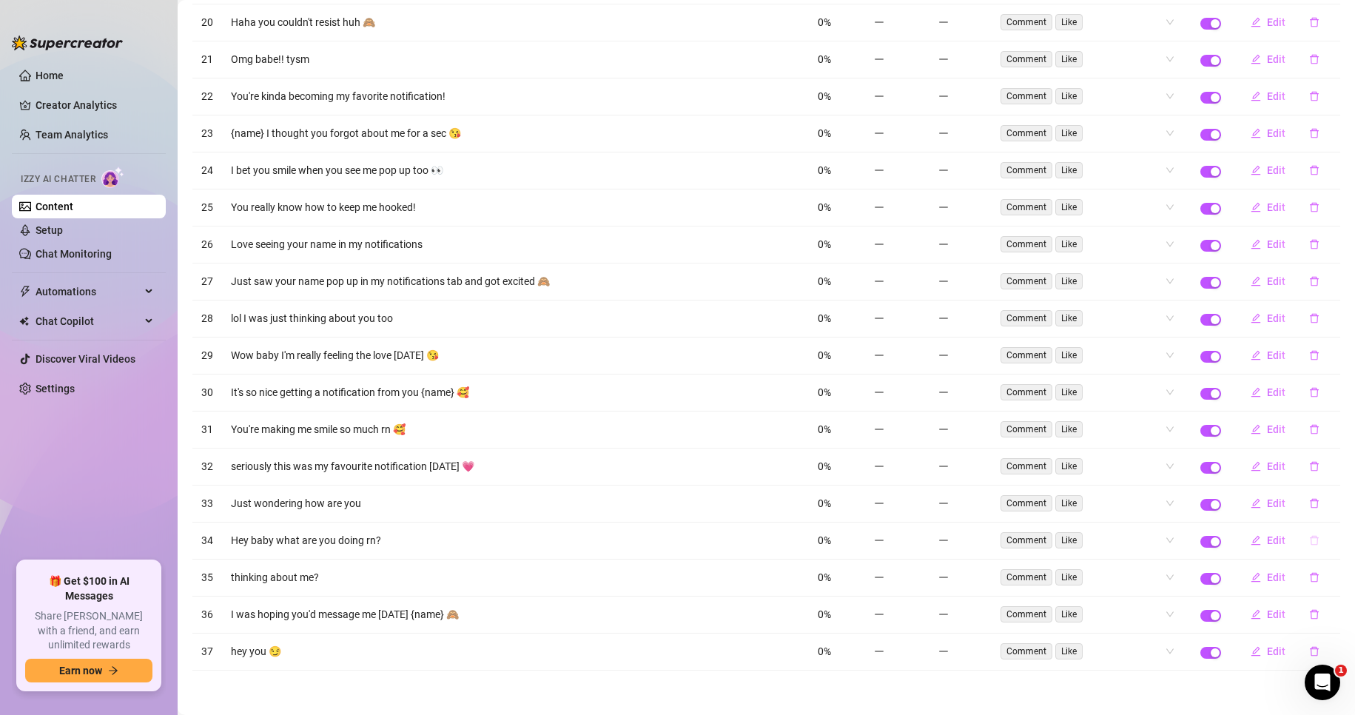
click at [1309, 544] on icon "delete" at bounding box center [1314, 540] width 10 height 10
click at [1330, 502] on span "Yes" at bounding box center [1330, 502] width 18 height 12
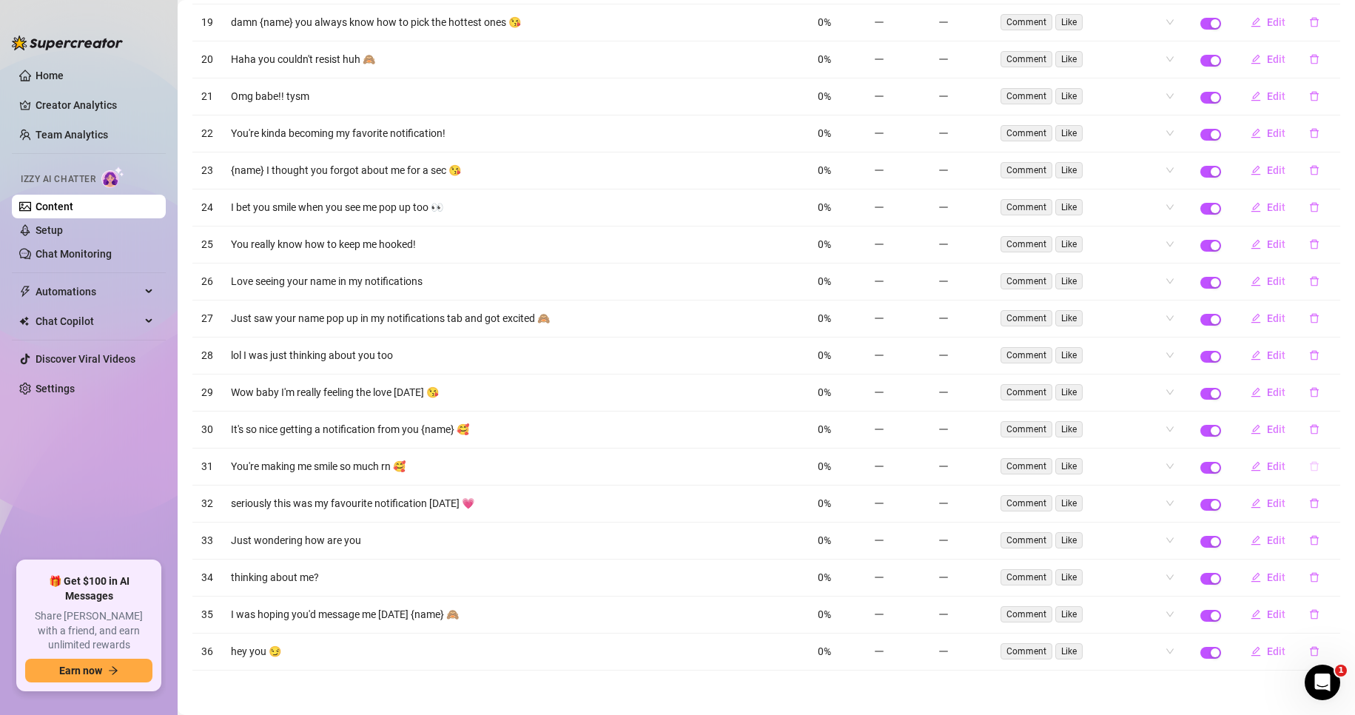
scroll to position [1143, 0]
click at [1309, 468] on icon "delete" at bounding box center [1314, 466] width 10 height 10
click at [1344, 423] on button "Yes" at bounding box center [1329, 428] width 28 height 18
click at [1309, 502] on icon "delete" at bounding box center [1314, 503] width 10 height 10
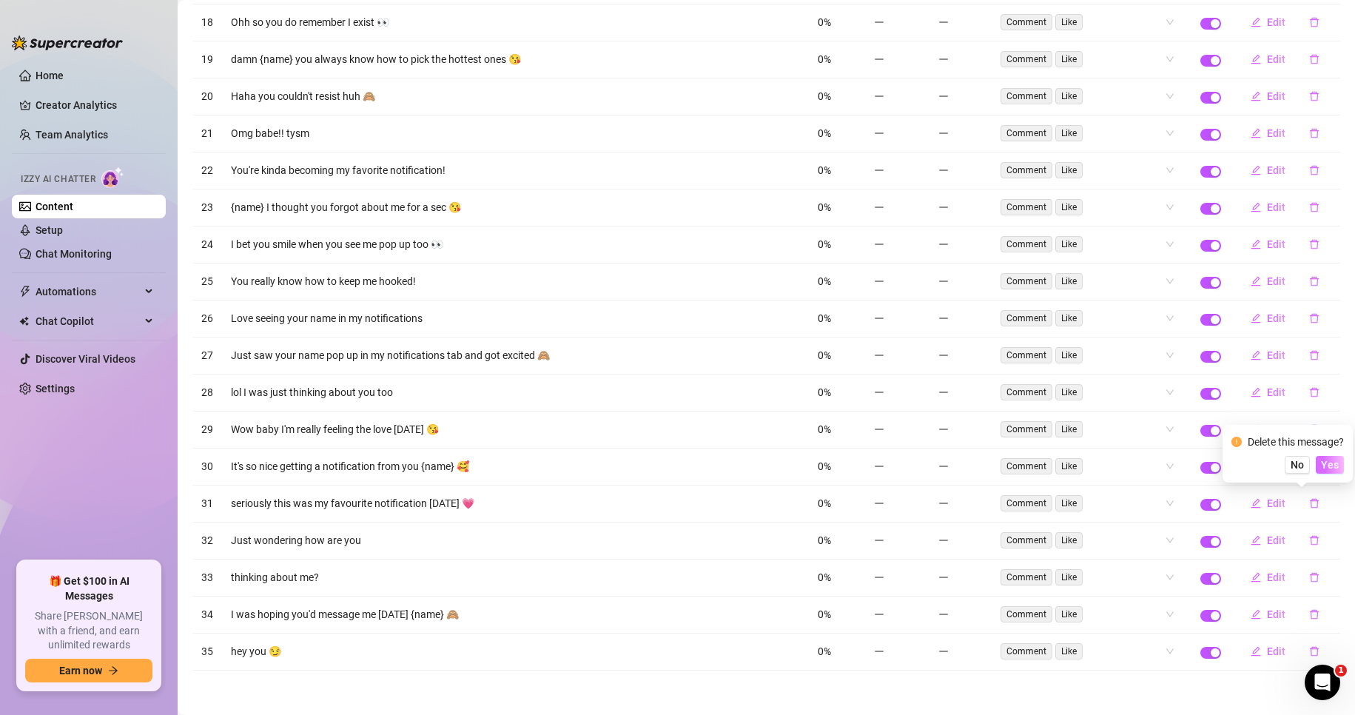
click at [1338, 457] on button "Yes" at bounding box center [1329, 465] width 28 height 18
click at [1302, 547] on button "button" at bounding box center [1314, 540] width 34 height 24
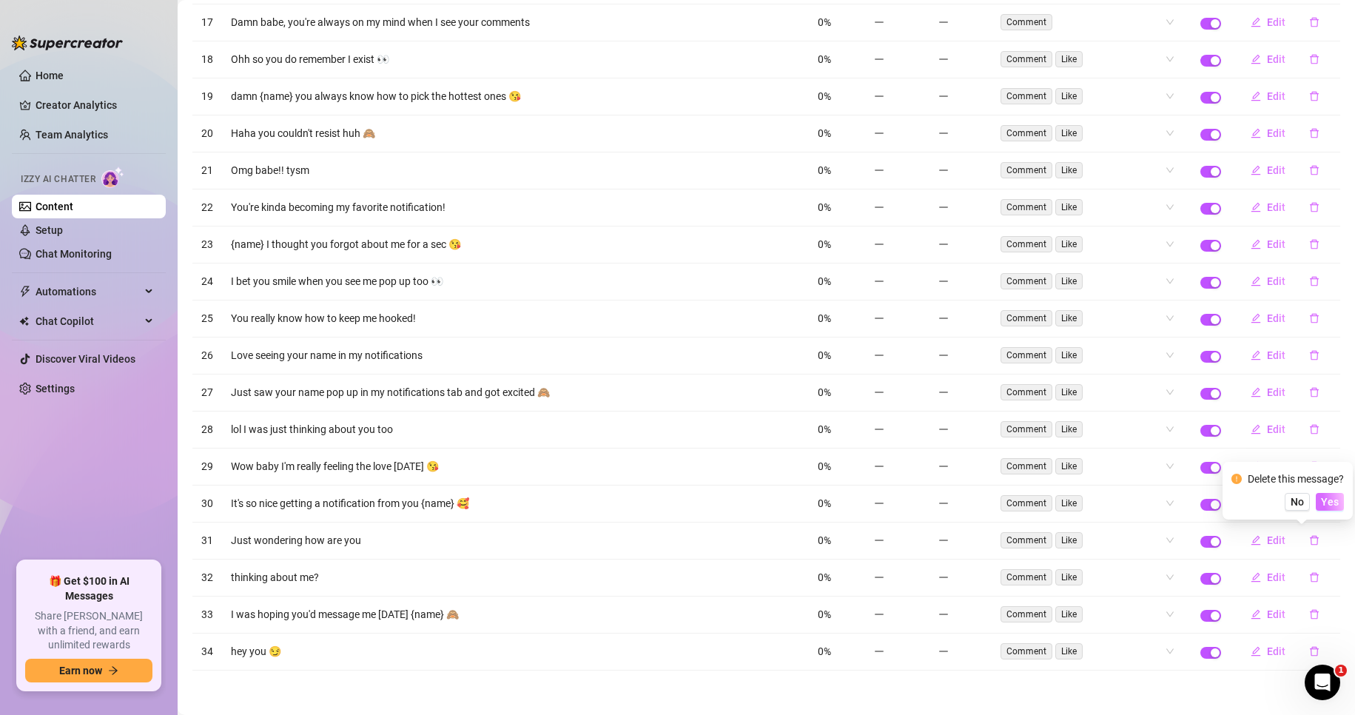
click at [1331, 505] on span "Yes" at bounding box center [1330, 502] width 18 height 12
click at [1309, 581] on icon "delete" at bounding box center [1313, 578] width 9 height 10
drag, startPoint x: 1325, startPoint y: 509, endPoint x: 1322, endPoint y: 519, distance: 10.8
click at [1323, 518] on div "Delete this message?" at bounding box center [1295, 516] width 96 height 16
click at [1329, 539] on span "Yes" at bounding box center [1330, 539] width 18 height 12
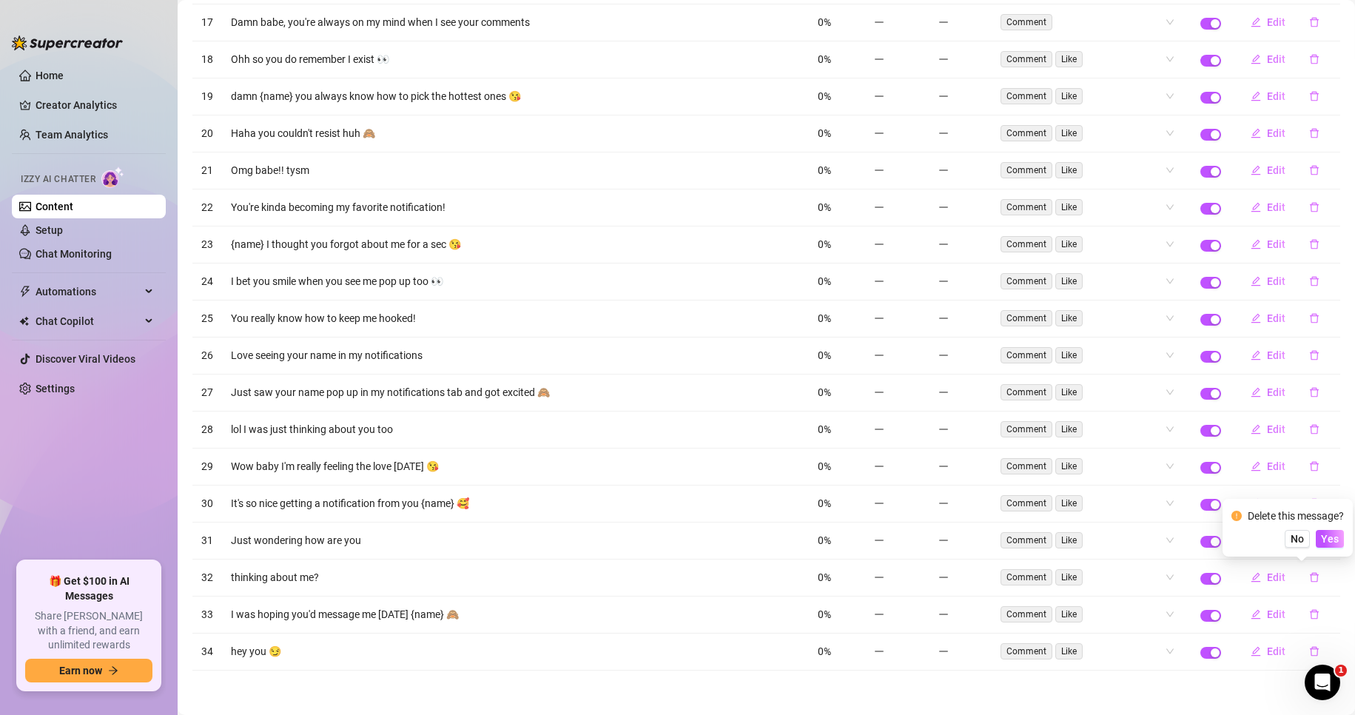
scroll to position [1032, 0]
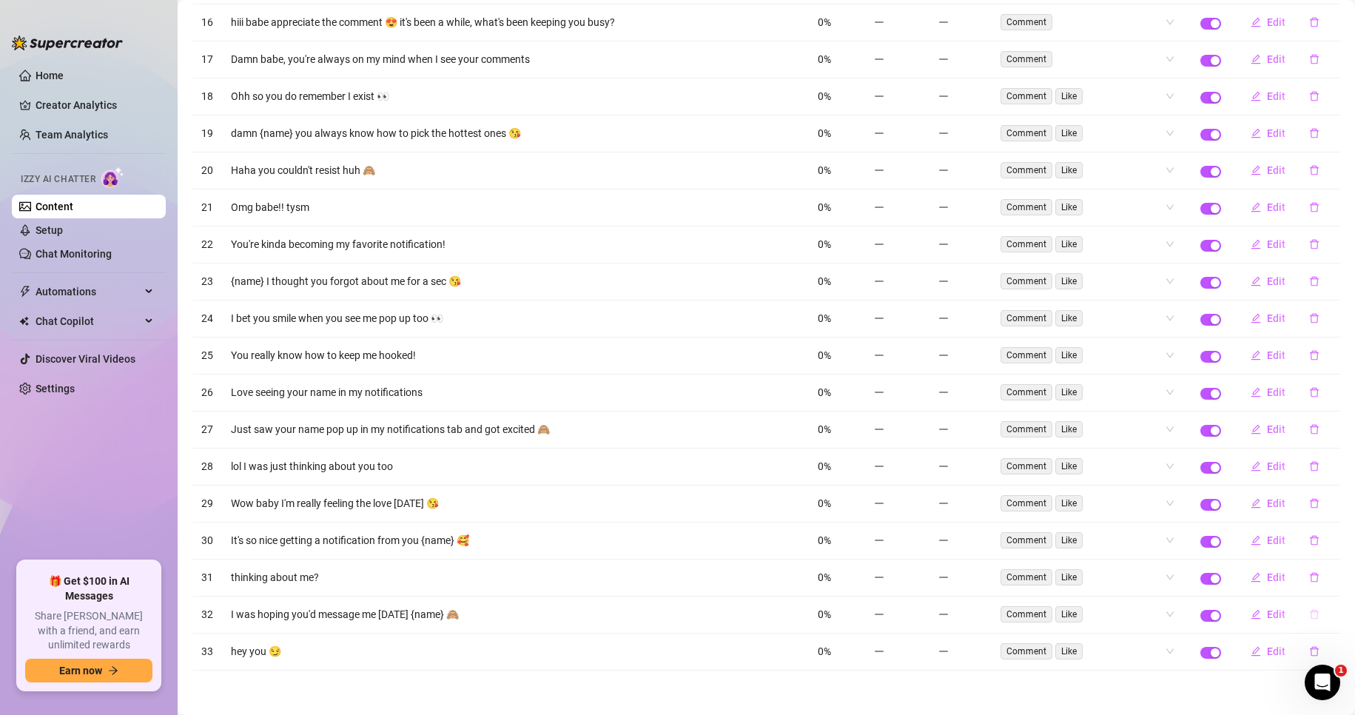
click at [1309, 613] on icon "delete" at bounding box center [1313, 615] width 9 height 10
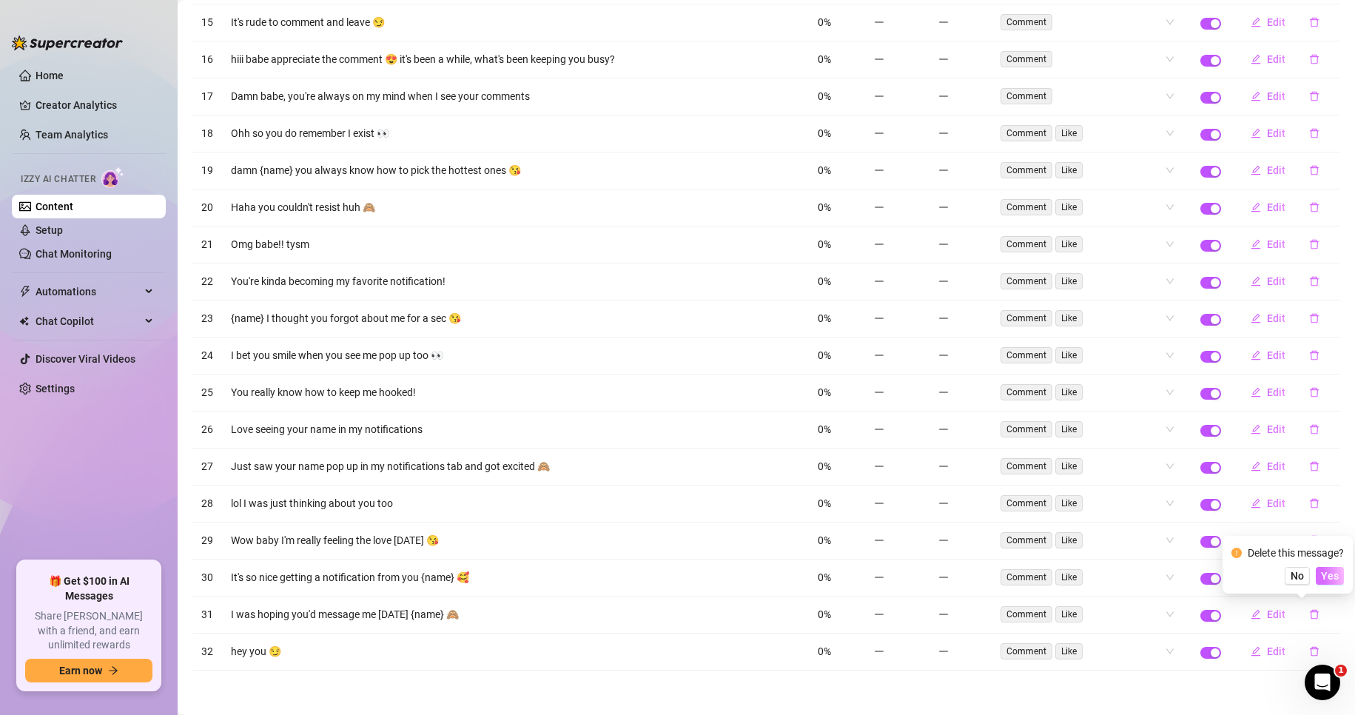
click at [1326, 579] on span "Yes" at bounding box center [1330, 576] width 18 height 12
click at [1309, 468] on icon "delete" at bounding box center [1314, 466] width 10 height 10
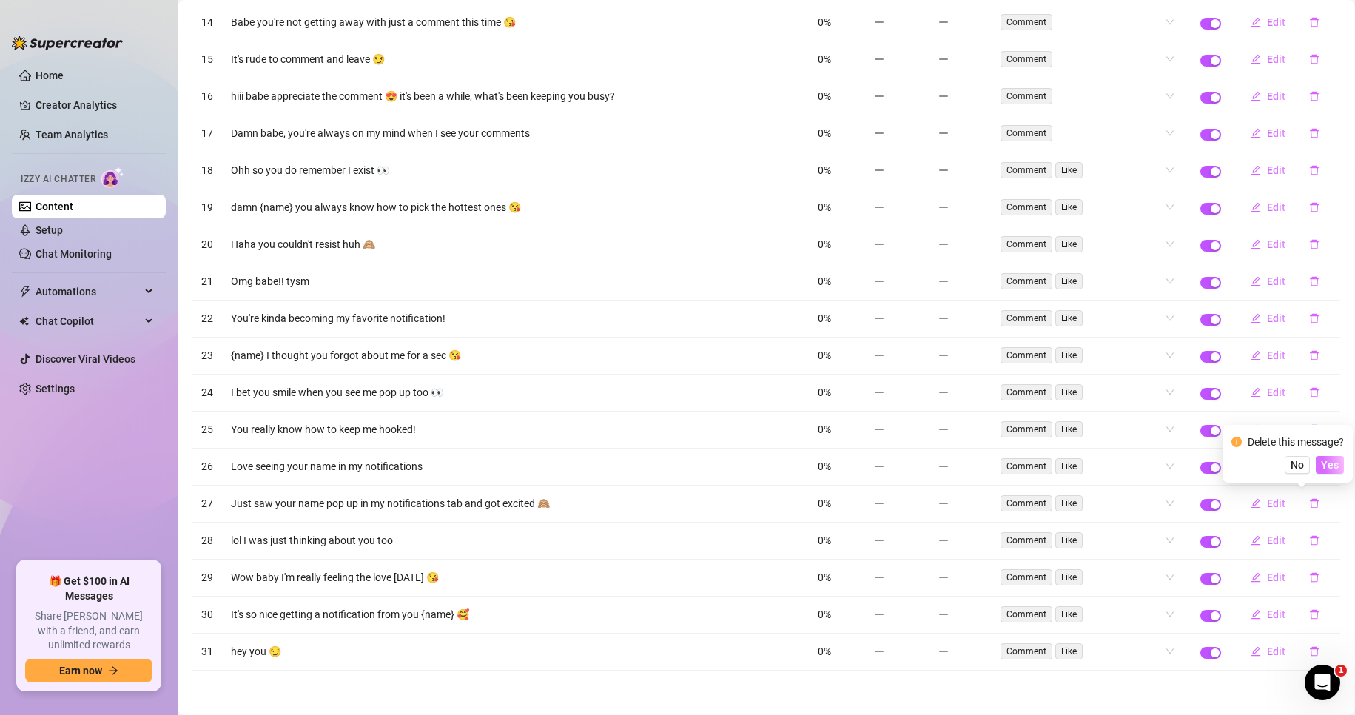
click at [1328, 470] on span "Yes" at bounding box center [1330, 465] width 18 height 12
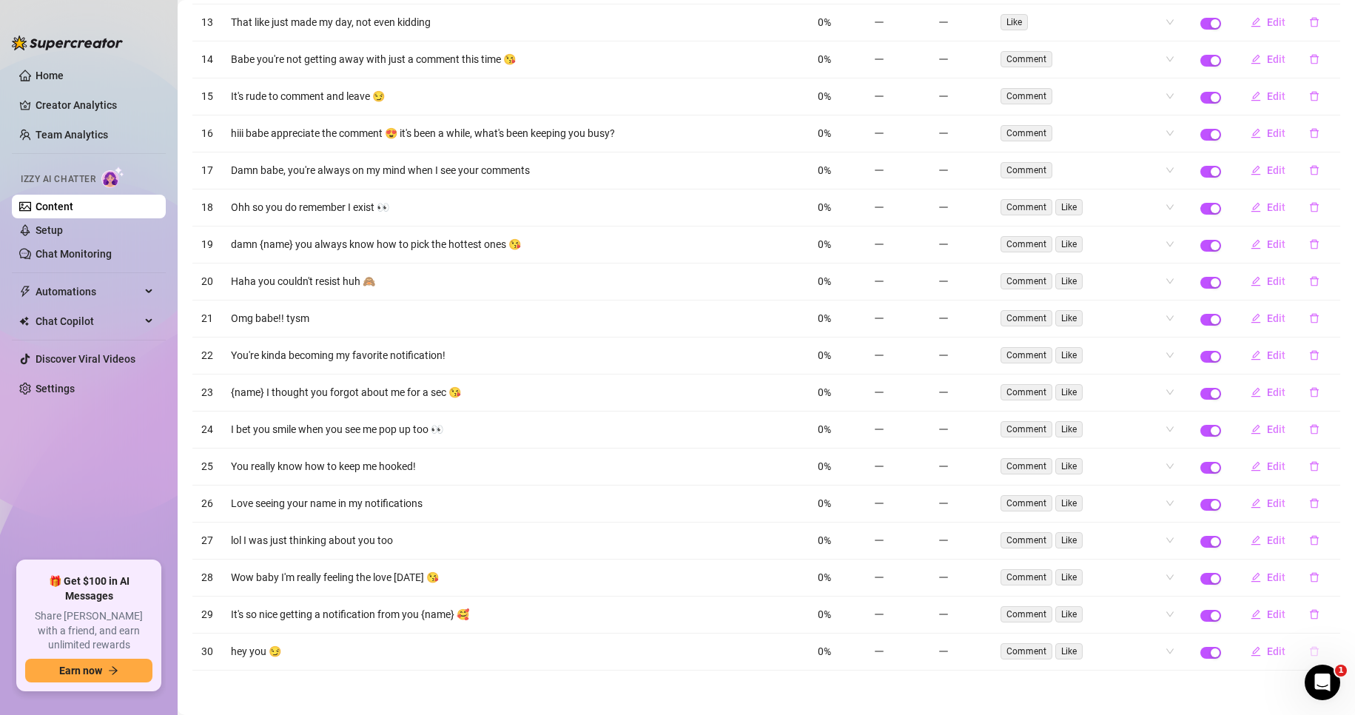
scroll to position [921, 0]
click at [1309, 648] on icon "delete" at bounding box center [1314, 651] width 10 height 10
click at [1332, 612] on span "Yes" at bounding box center [1330, 613] width 18 height 12
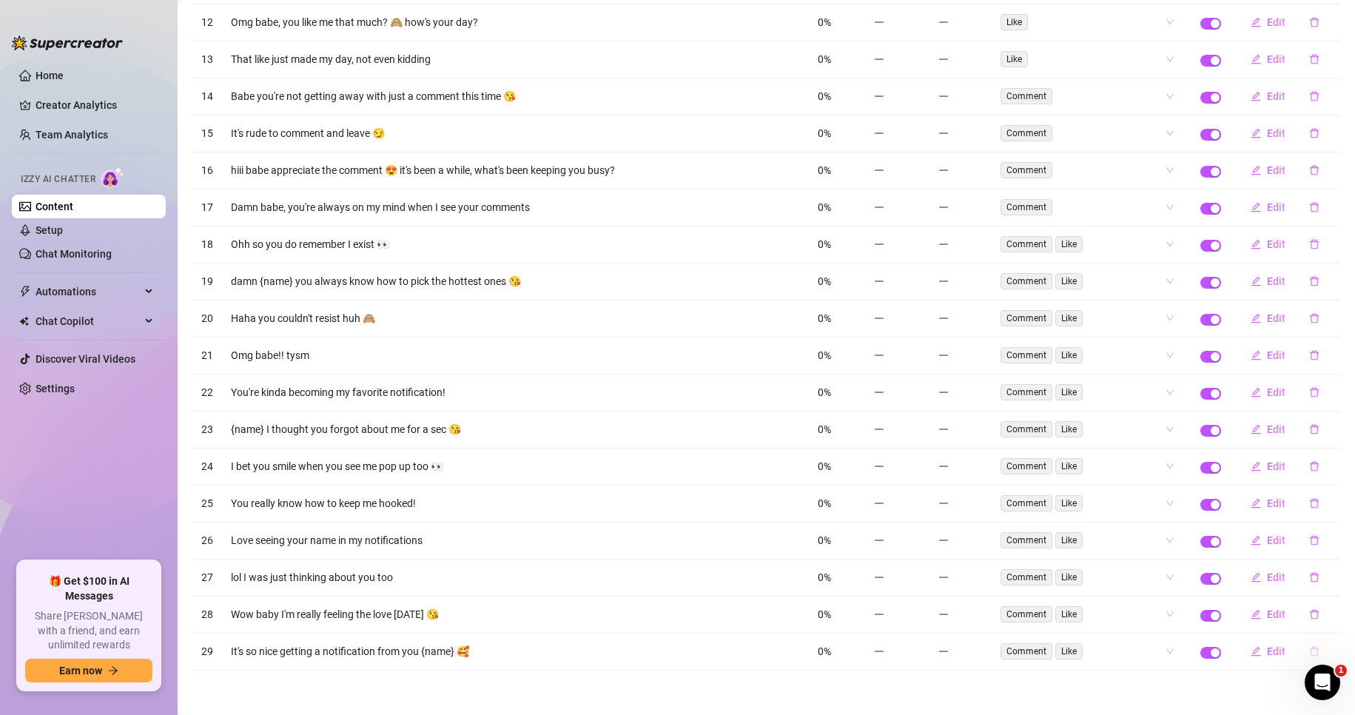
scroll to position [884, 0]
click at [1309, 651] on icon "delete" at bounding box center [1314, 651] width 10 height 10
click at [1323, 606] on button "Yes" at bounding box center [1329, 613] width 28 height 18
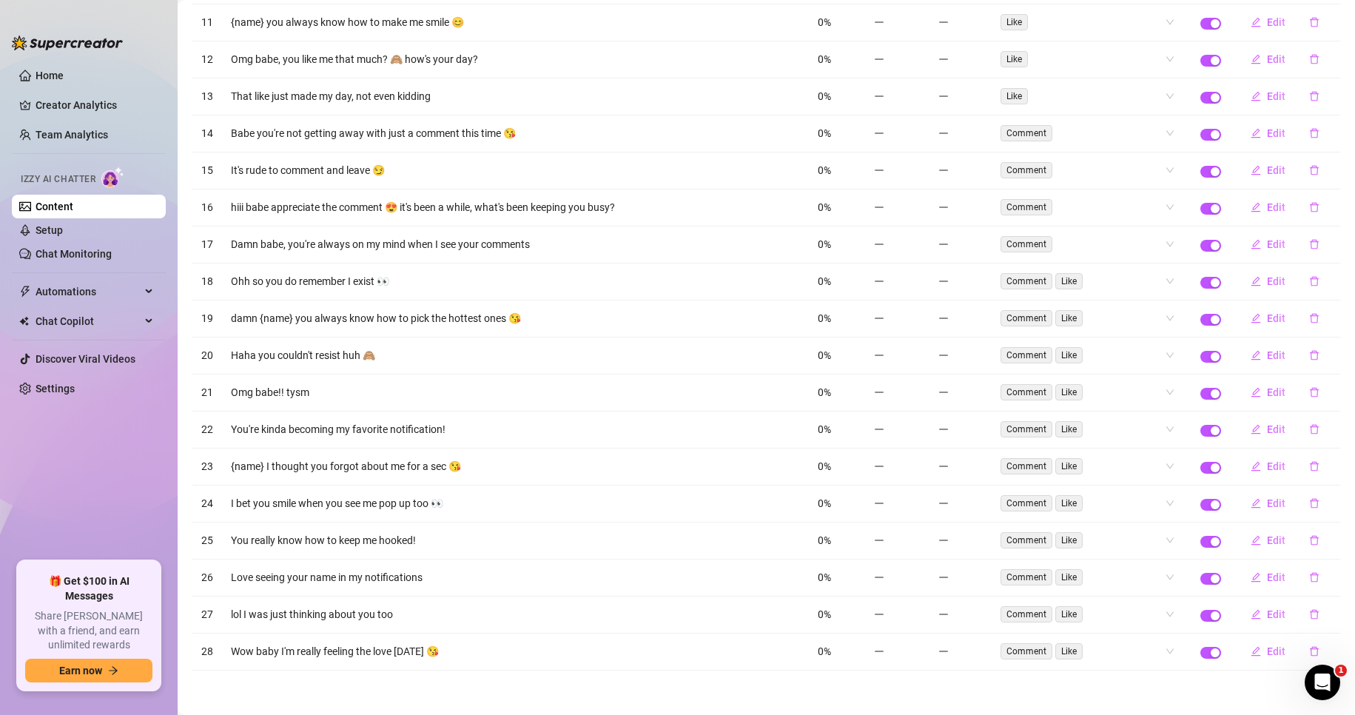
scroll to position [847, 0]
click at [1309, 650] on icon "delete" at bounding box center [1314, 651] width 10 height 10
click at [1328, 605] on button "Yes" at bounding box center [1329, 613] width 28 height 18
click at [1309, 650] on icon "delete" at bounding box center [1314, 651] width 10 height 10
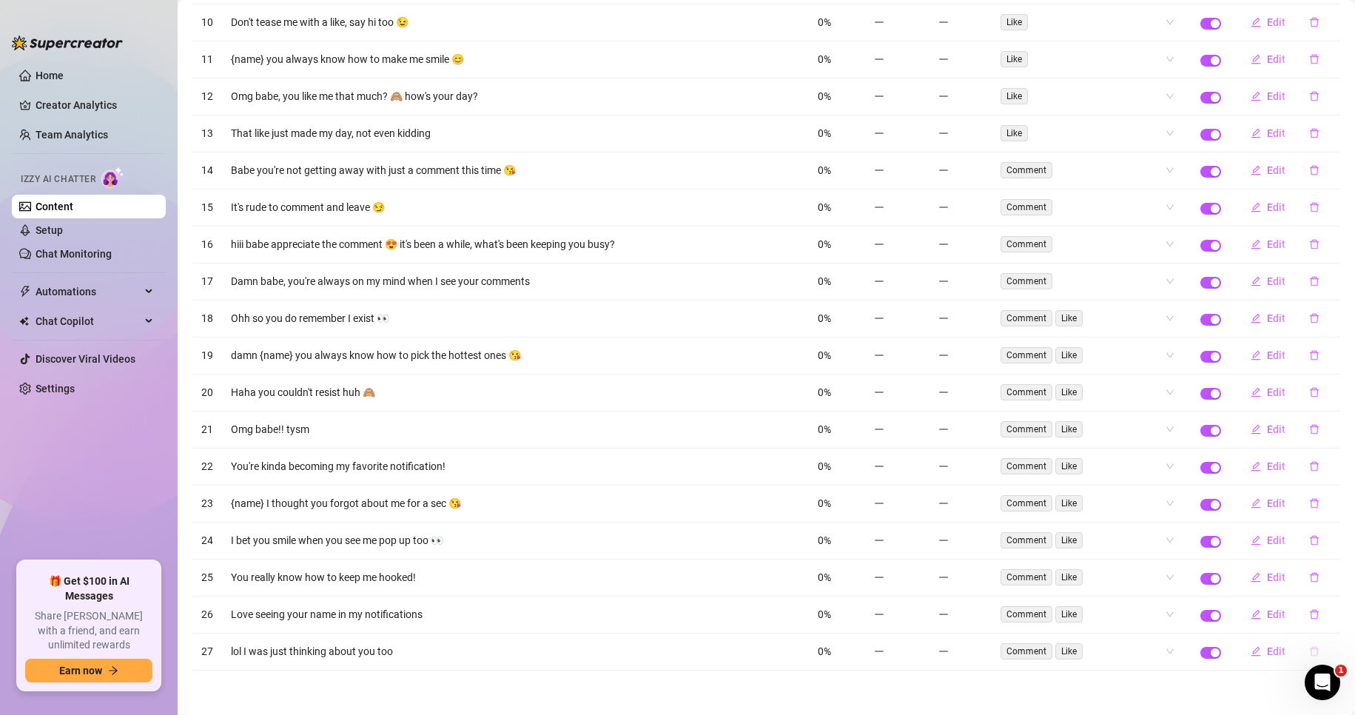
click at [1309, 653] on icon "delete" at bounding box center [1314, 651] width 10 height 10
click at [1324, 615] on span "Yes" at bounding box center [1330, 613] width 18 height 12
click at [1309, 582] on icon "delete" at bounding box center [1314, 577] width 10 height 10
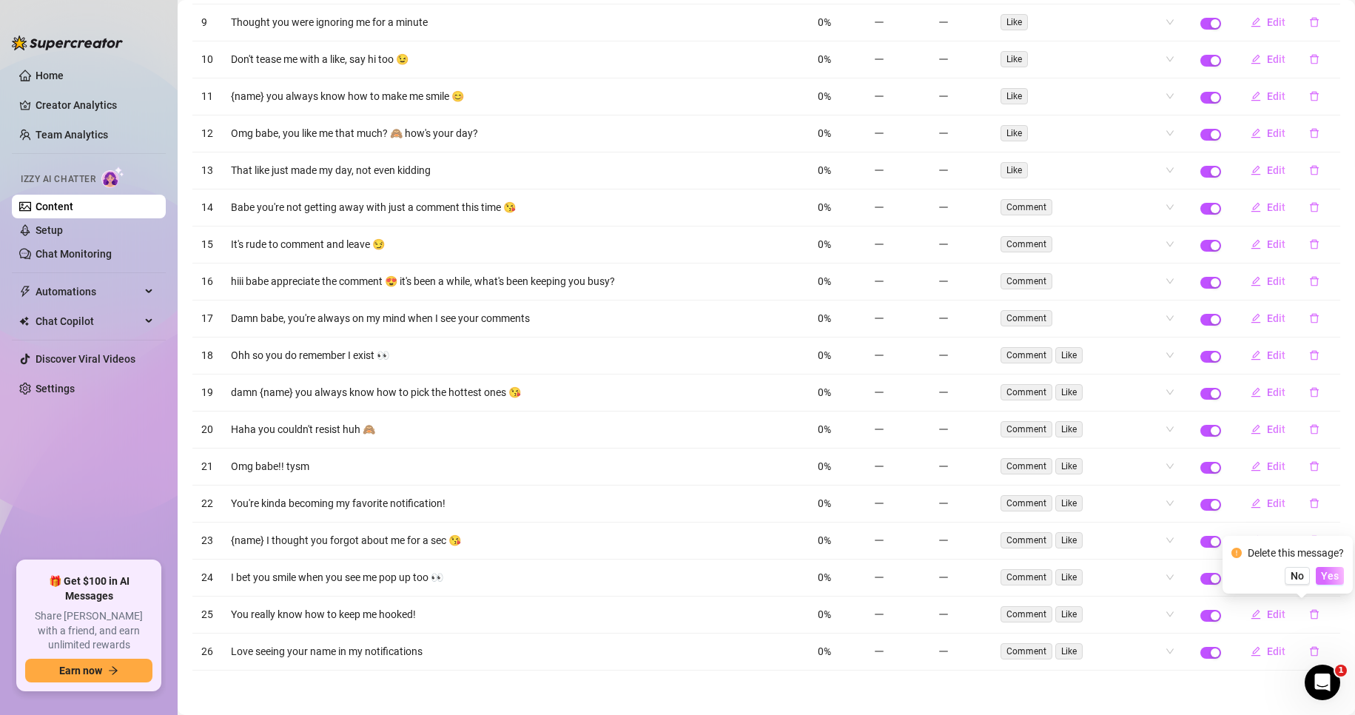
click at [1332, 570] on span "Yes" at bounding box center [1330, 576] width 18 height 12
click at [1302, 552] on button "button" at bounding box center [1314, 540] width 34 height 24
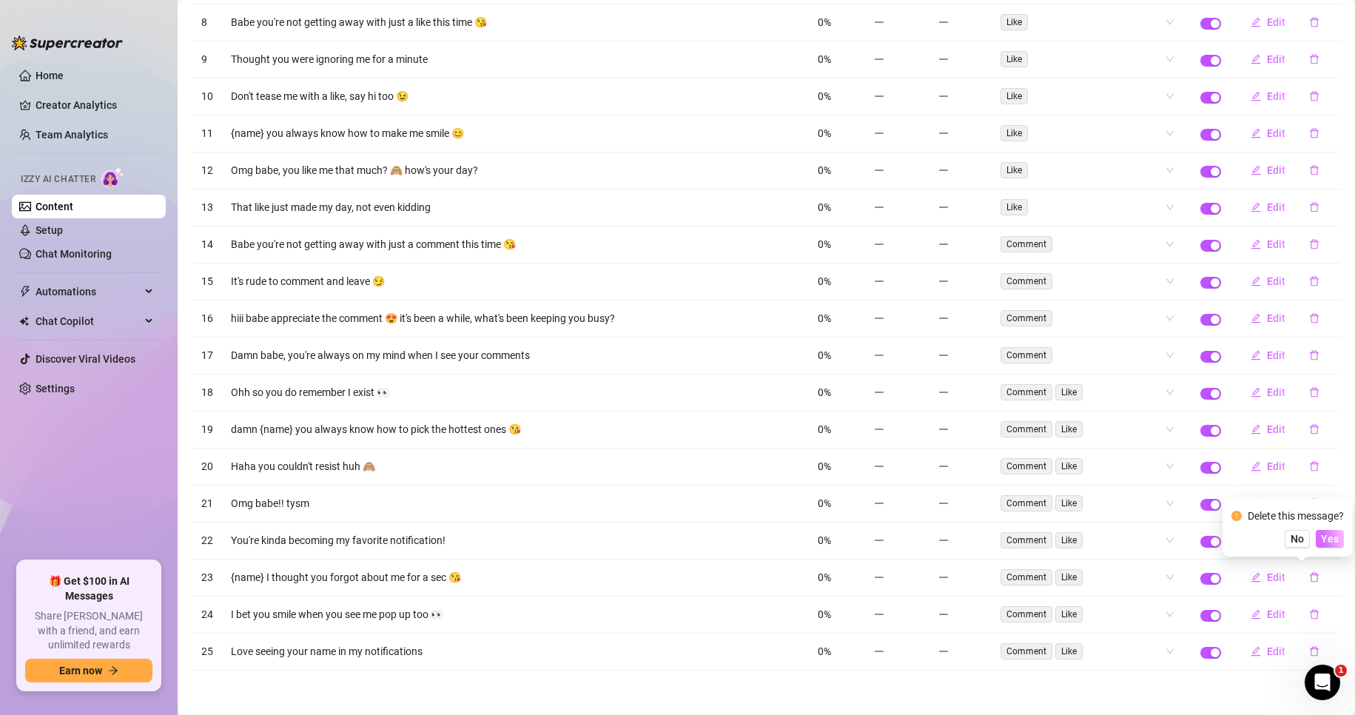
click at [1329, 544] on span "Yes" at bounding box center [1330, 539] width 18 height 12
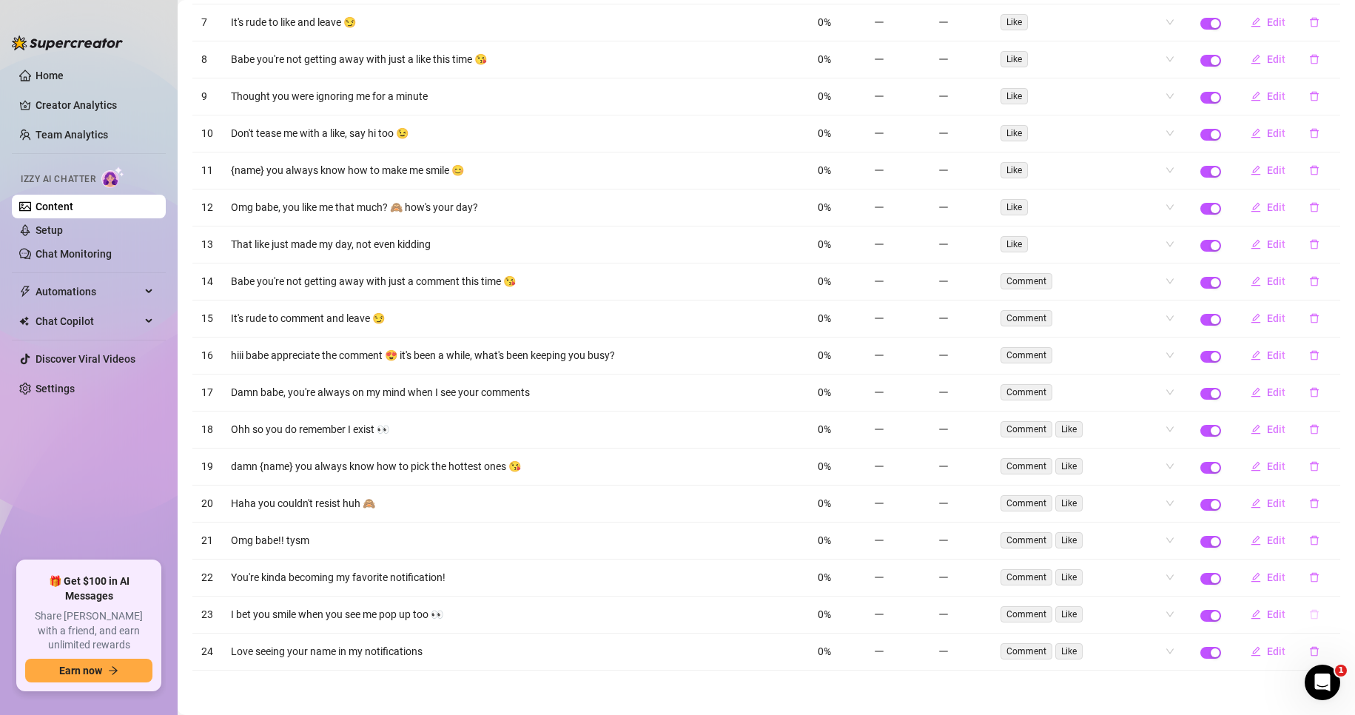
click at [1309, 615] on icon "delete" at bounding box center [1314, 614] width 10 height 10
click at [1335, 570] on span "Yes" at bounding box center [1330, 576] width 18 height 12
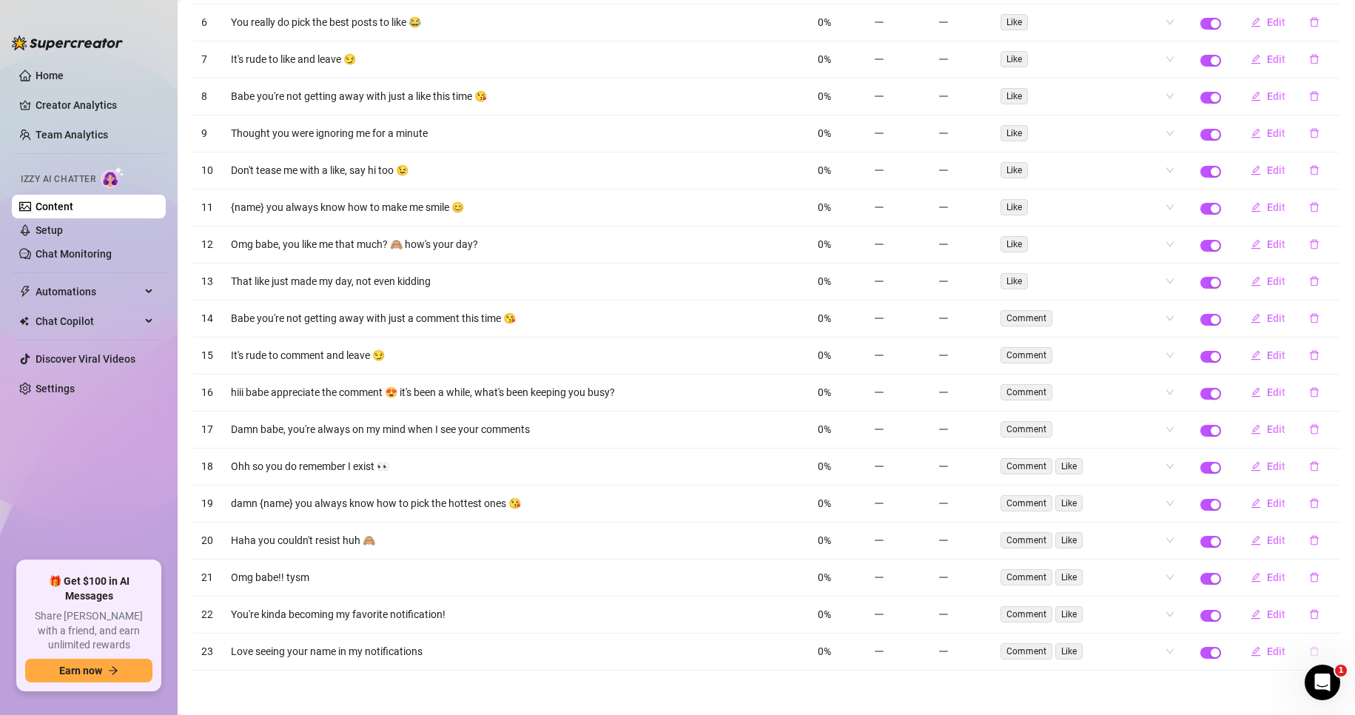
scroll to position [662, 0]
click at [1309, 653] on icon "delete" at bounding box center [1313, 652] width 9 height 10
click at [1329, 616] on span "Yes" at bounding box center [1330, 613] width 18 height 12
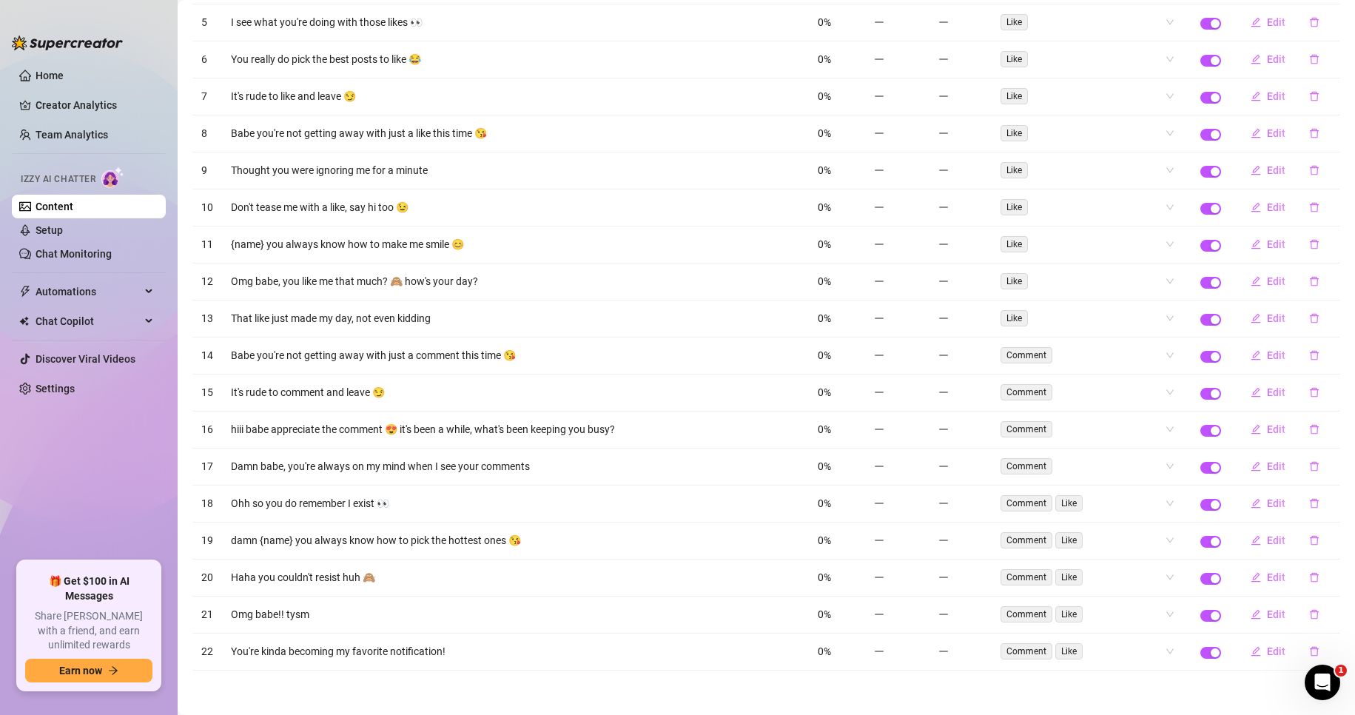
scroll to position [625, 0]
click at [1301, 636] on td "Edit" at bounding box center [1285, 651] width 110 height 37
click at [1309, 653] on icon "delete" at bounding box center [1314, 651] width 10 height 10
click at [1326, 605] on button "Yes" at bounding box center [1329, 613] width 28 height 18
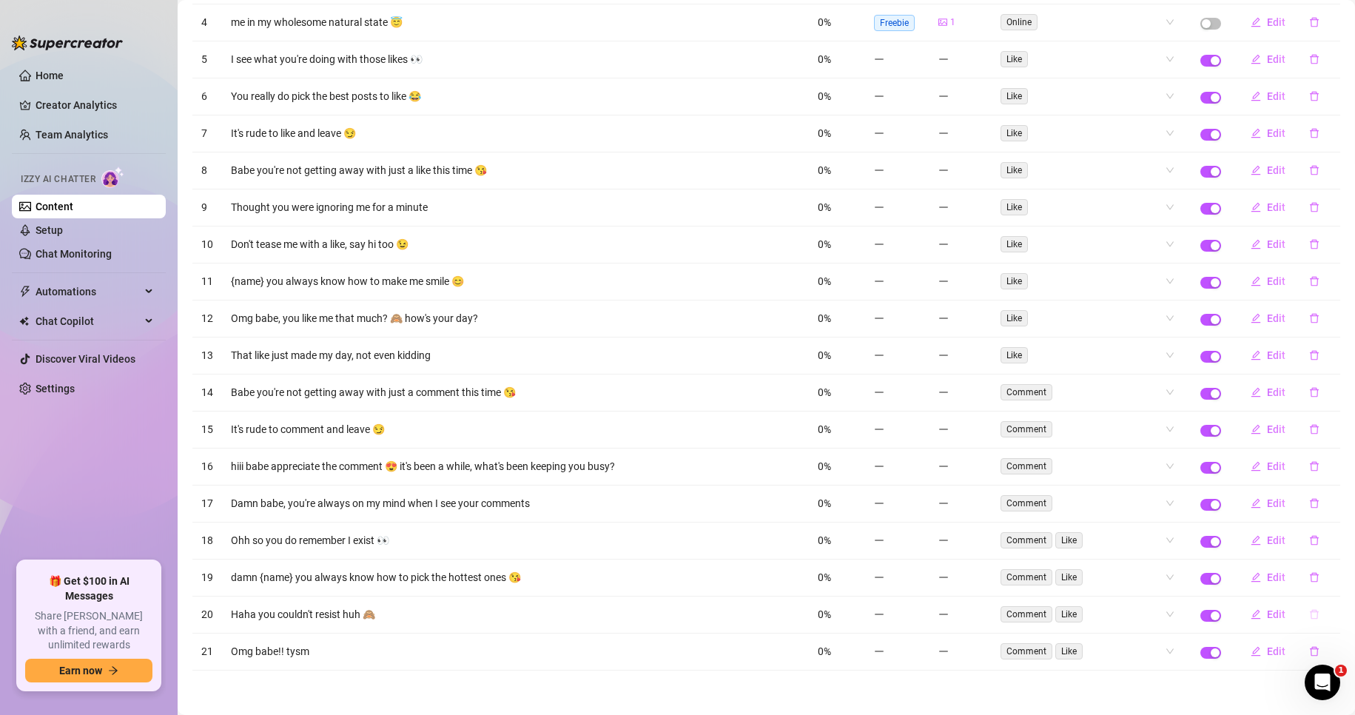
click at [1309, 610] on icon "delete" at bounding box center [1313, 615] width 9 height 10
click at [1335, 579] on span "Yes" at bounding box center [1330, 576] width 18 height 12
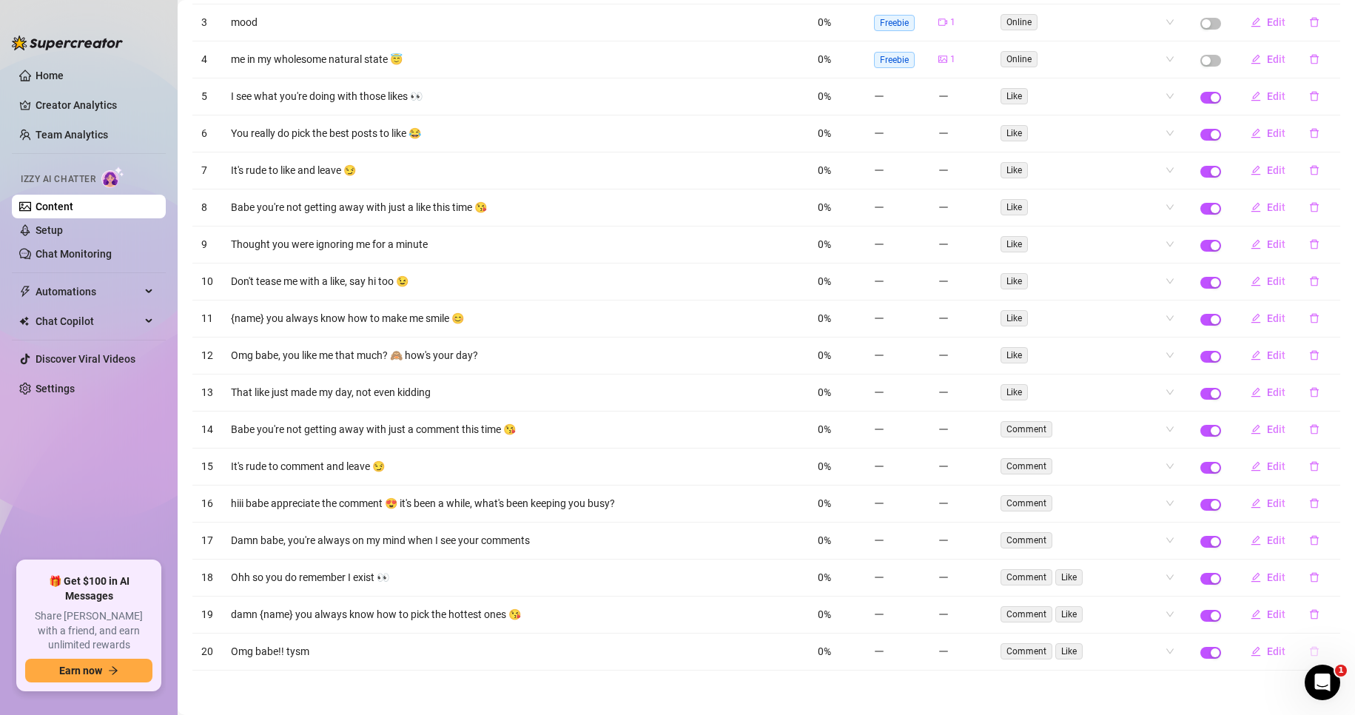
click at [1304, 644] on button "button" at bounding box center [1314, 651] width 34 height 24
click at [1331, 614] on span "Yes" at bounding box center [1330, 613] width 18 height 12
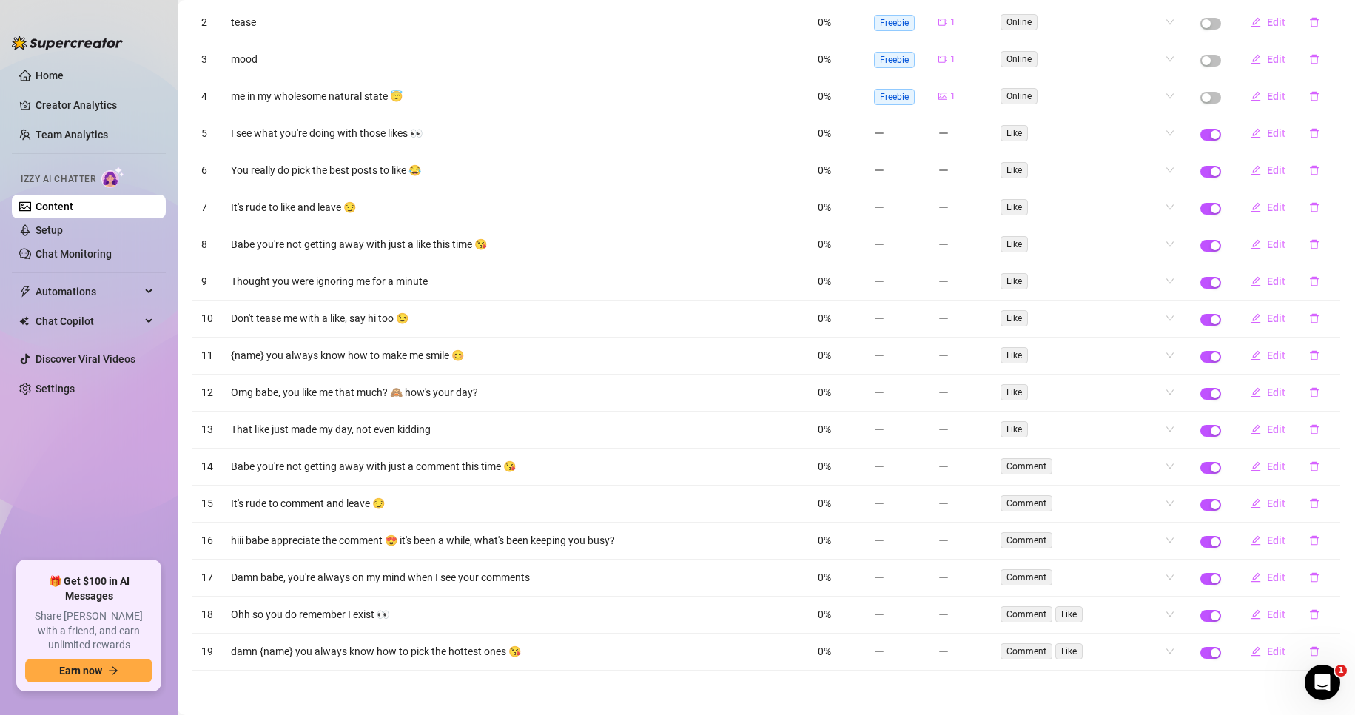
scroll to position [514, 0]
click at [1309, 649] on icon "delete" at bounding box center [1313, 652] width 9 height 10
click at [1332, 610] on span "Yes" at bounding box center [1330, 613] width 18 height 12
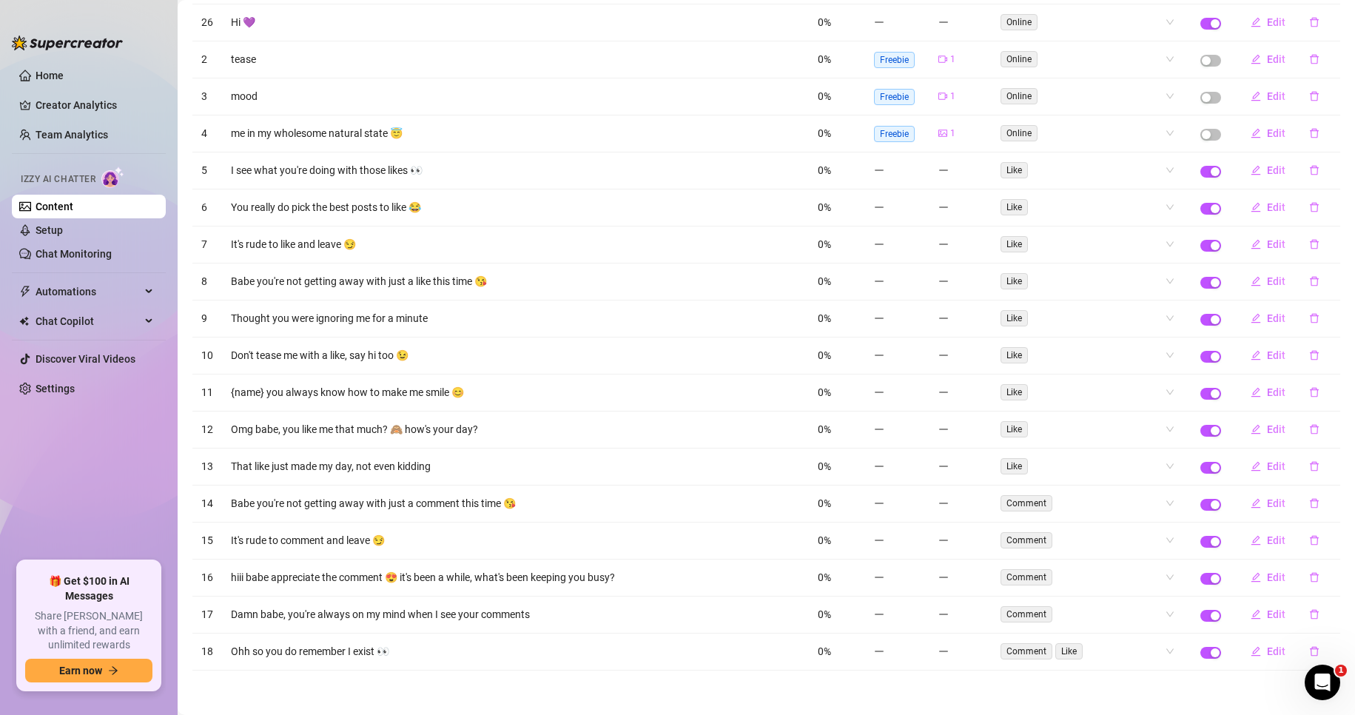
scroll to position [477, 0]
click at [1309, 647] on icon "delete" at bounding box center [1314, 651] width 10 height 10
click at [1326, 616] on span "Yes" at bounding box center [1330, 613] width 18 height 12
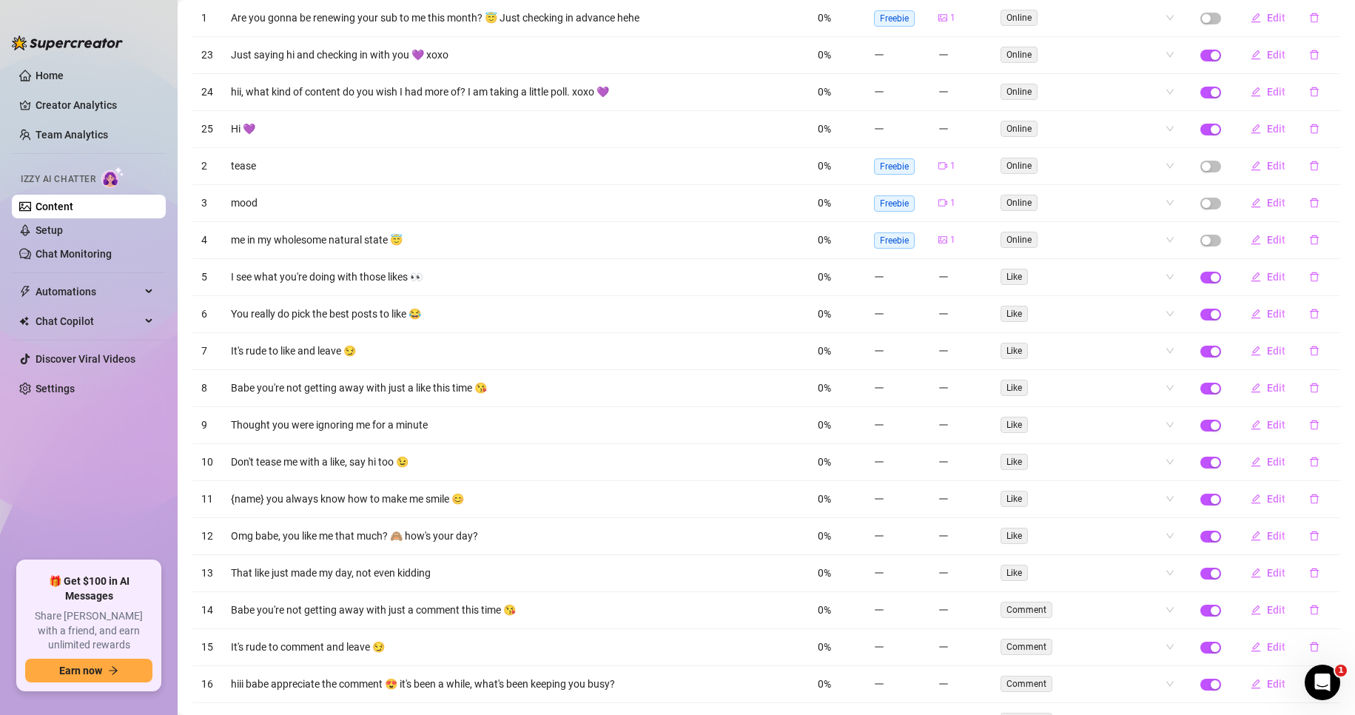
scroll to position [547, 0]
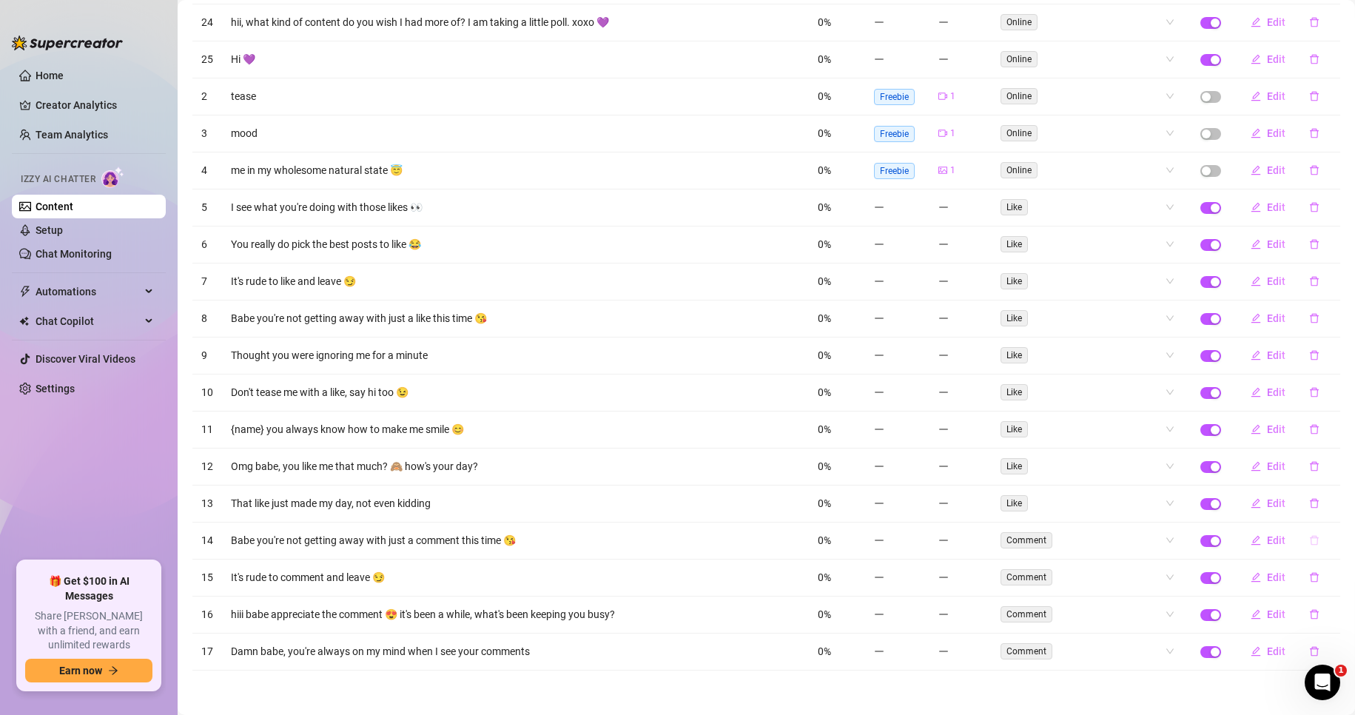
click at [1309, 542] on icon "delete" at bounding box center [1314, 540] width 10 height 10
click at [1330, 505] on span "Yes" at bounding box center [1330, 502] width 18 height 12
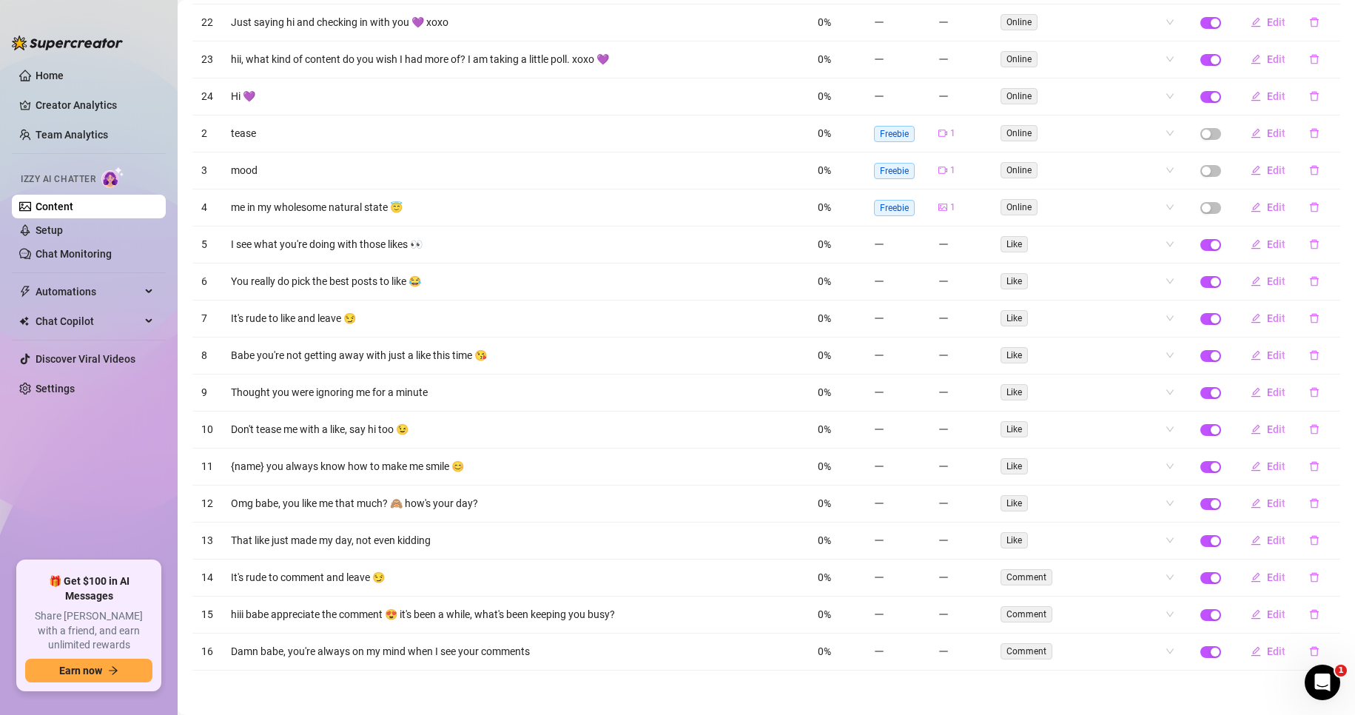
scroll to position [510, 0]
click at [1309, 579] on icon "delete" at bounding box center [1314, 577] width 10 height 10
click at [1329, 536] on span "Yes" at bounding box center [1330, 539] width 18 height 12
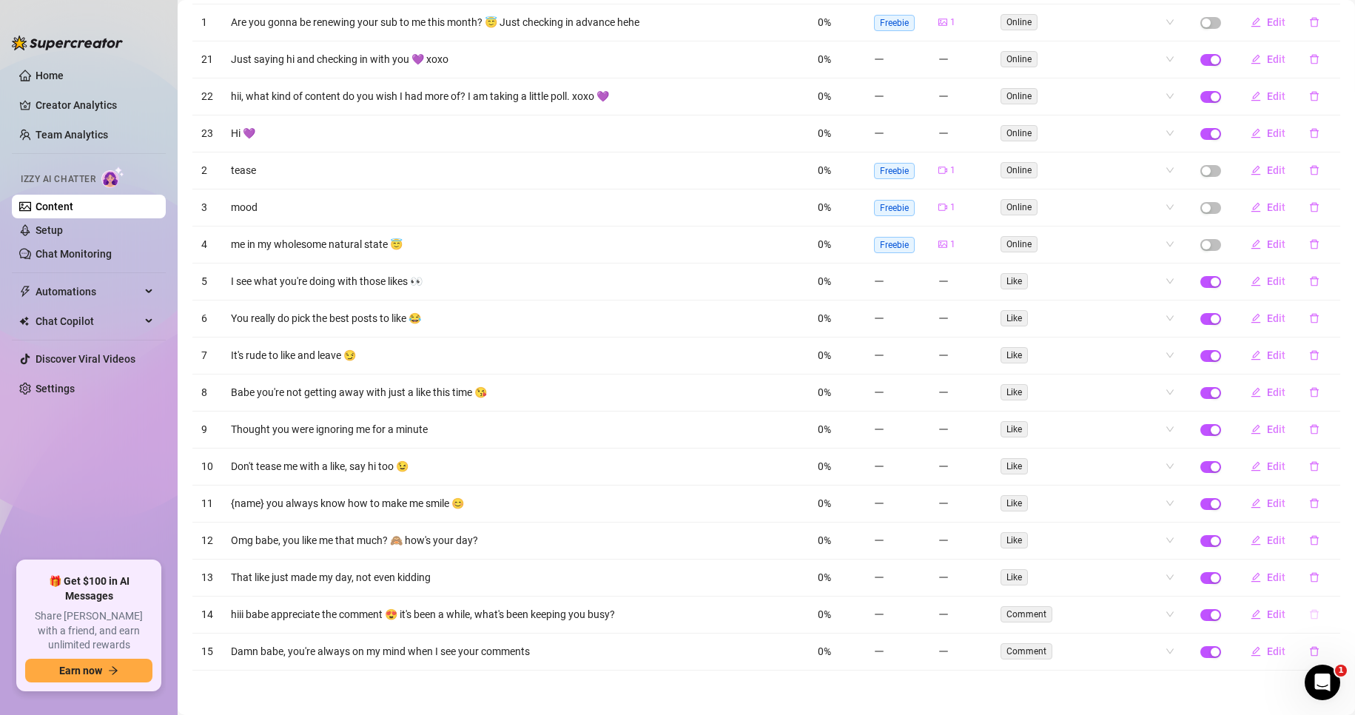
click at [1309, 612] on icon "delete" at bounding box center [1313, 615] width 9 height 10
click at [1337, 576] on span "Yes" at bounding box center [1330, 576] width 18 height 12
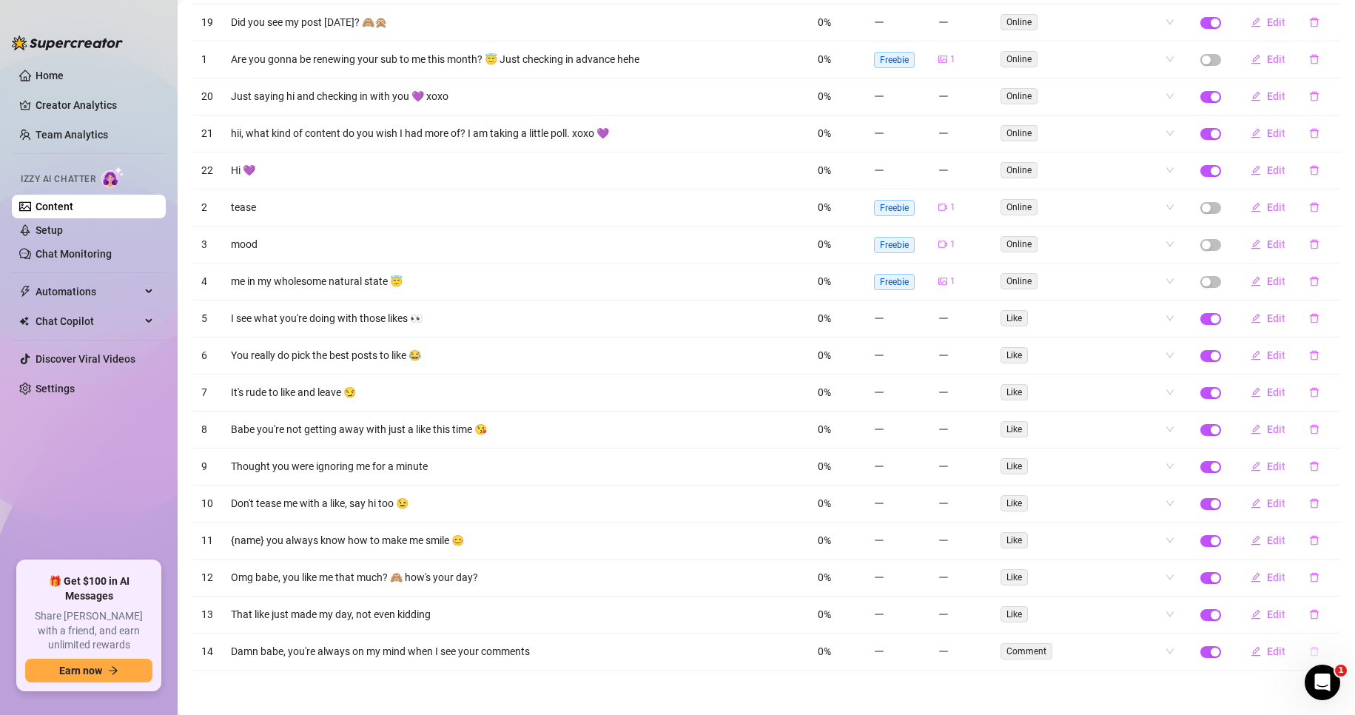
scroll to position [436, 0]
click at [1309, 654] on icon "delete" at bounding box center [1314, 651] width 10 height 10
click at [1332, 619] on button "Yes" at bounding box center [1329, 613] width 28 height 18
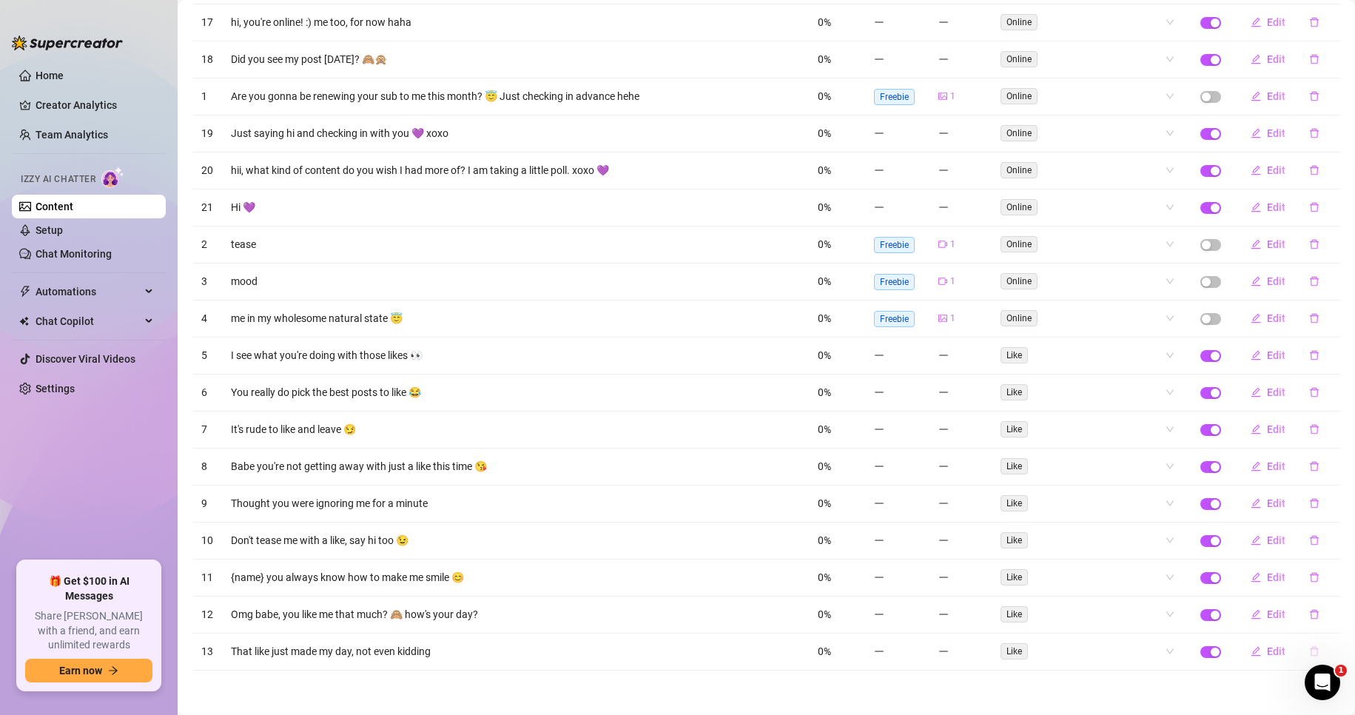
click at [1309, 648] on icon "delete" at bounding box center [1314, 651] width 10 height 10
click at [1332, 616] on span "Yes" at bounding box center [1330, 613] width 18 height 12
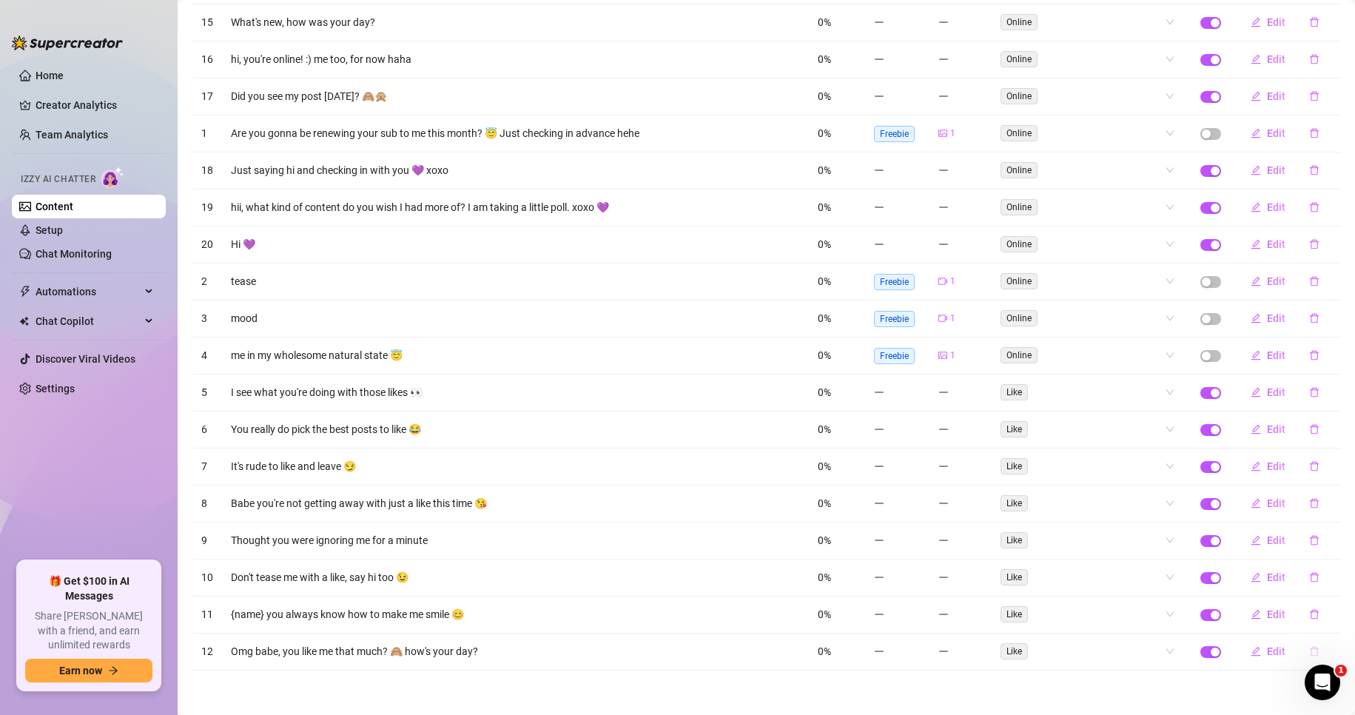
click at [1309, 647] on icon "delete" at bounding box center [1314, 651] width 10 height 10
click at [1336, 616] on span "Yes" at bounding box center [1330, 613] width 18 height 12
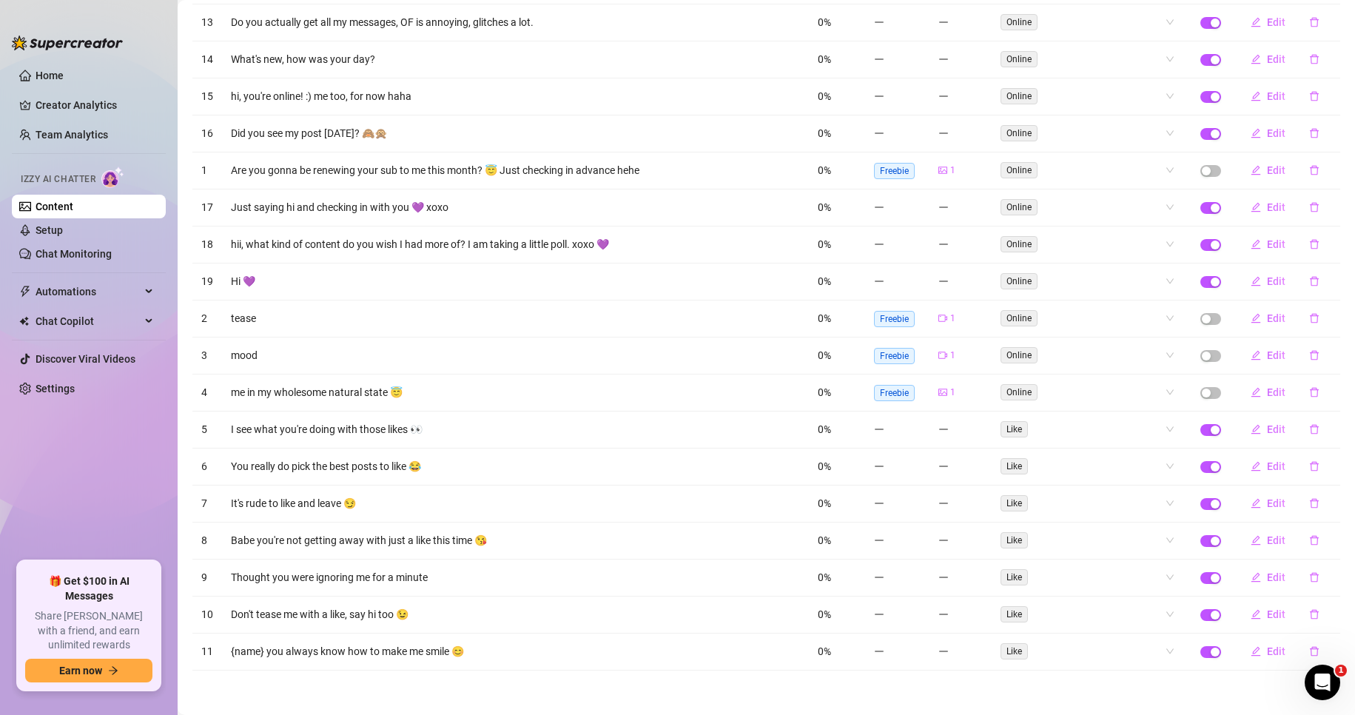
scroll to position [325, 0]
click at [1309, 649] on icon "delete" at bounding box center [1314, 651] width 10 height 10
click at [1329, 616] on span "Yes" at bounding box center [1330, 613] width 18 height 12
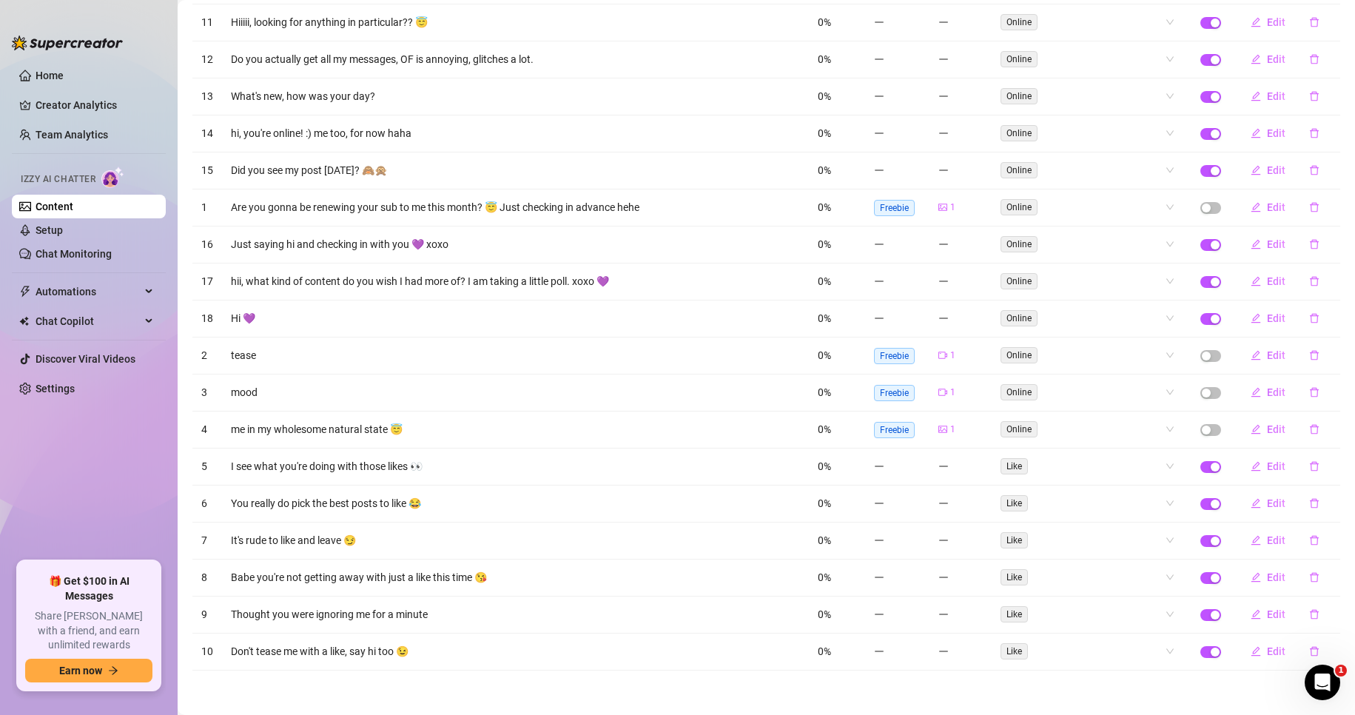
scroll to position [288, 0]
click at [1309, 655] on icon "delete" at bounding box center [1313, 652] width 9 height 10
click at [1332, 612] on span "Yes" at bounding box center [1330, 613] width 18 height 12
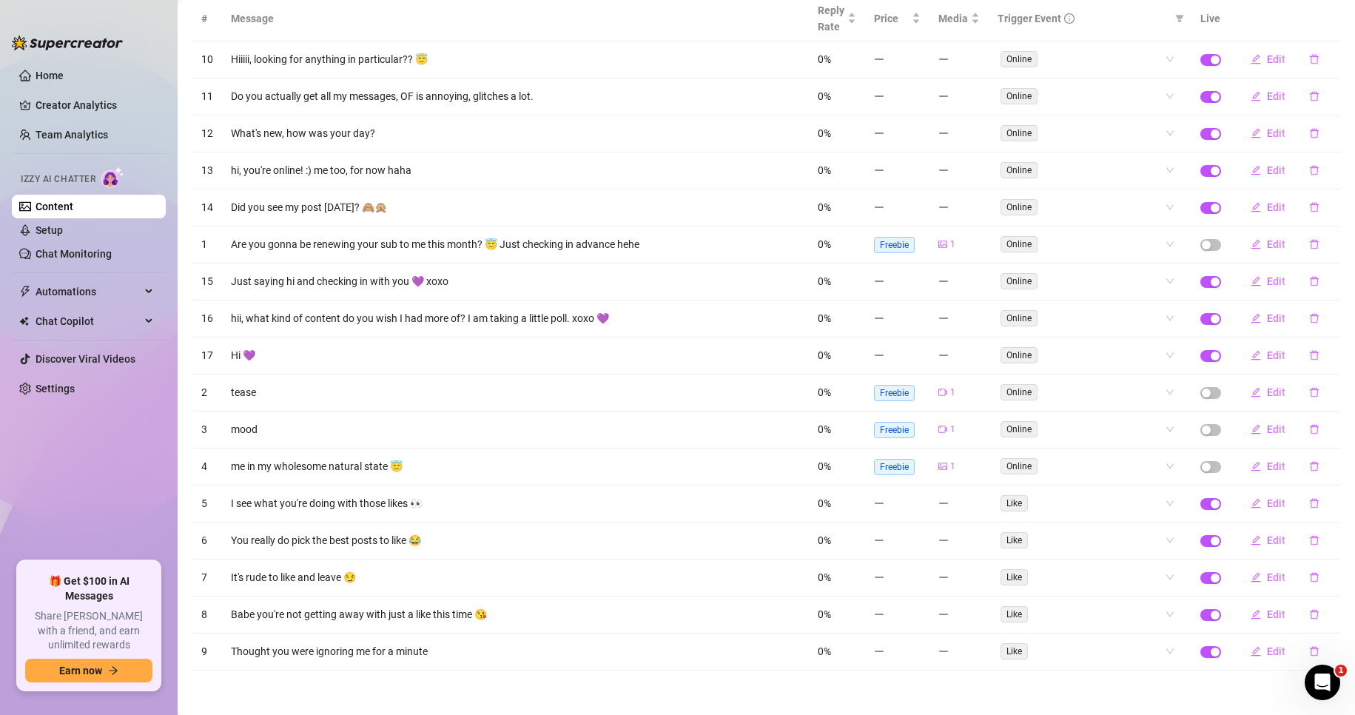
scroll to position [251, 0]
click at [1309, 653] on icon "delete" at bounding box center [1314, 651] width 10 height 10
click at [1327, 611] on span "Yes" at bounding box center [1330, 613] width 18 height 12
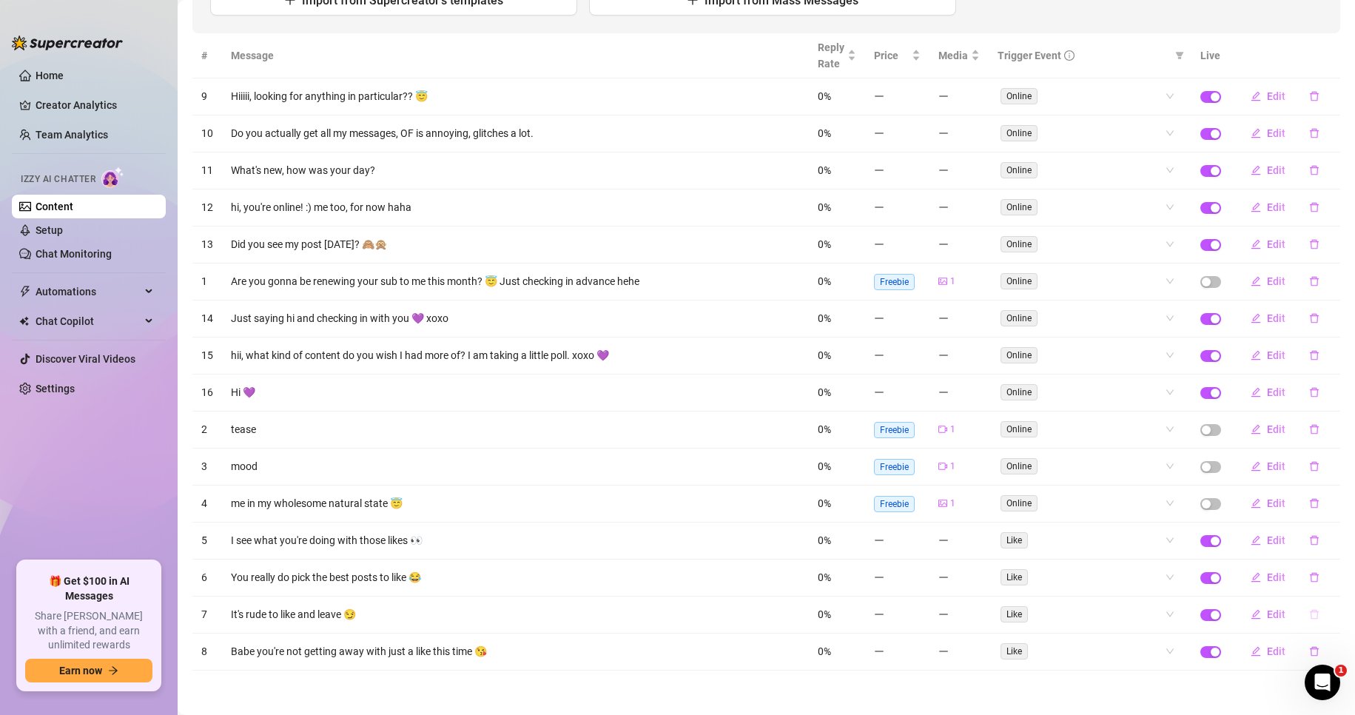
scroll to position [214, 0]
click at [1309, 616] on icon "delete" at bounding box center [1314, 614] width 10 height 10
click at [1329, 581] on span "Yes" at bounding box center [1330, 576] width 18 height 12
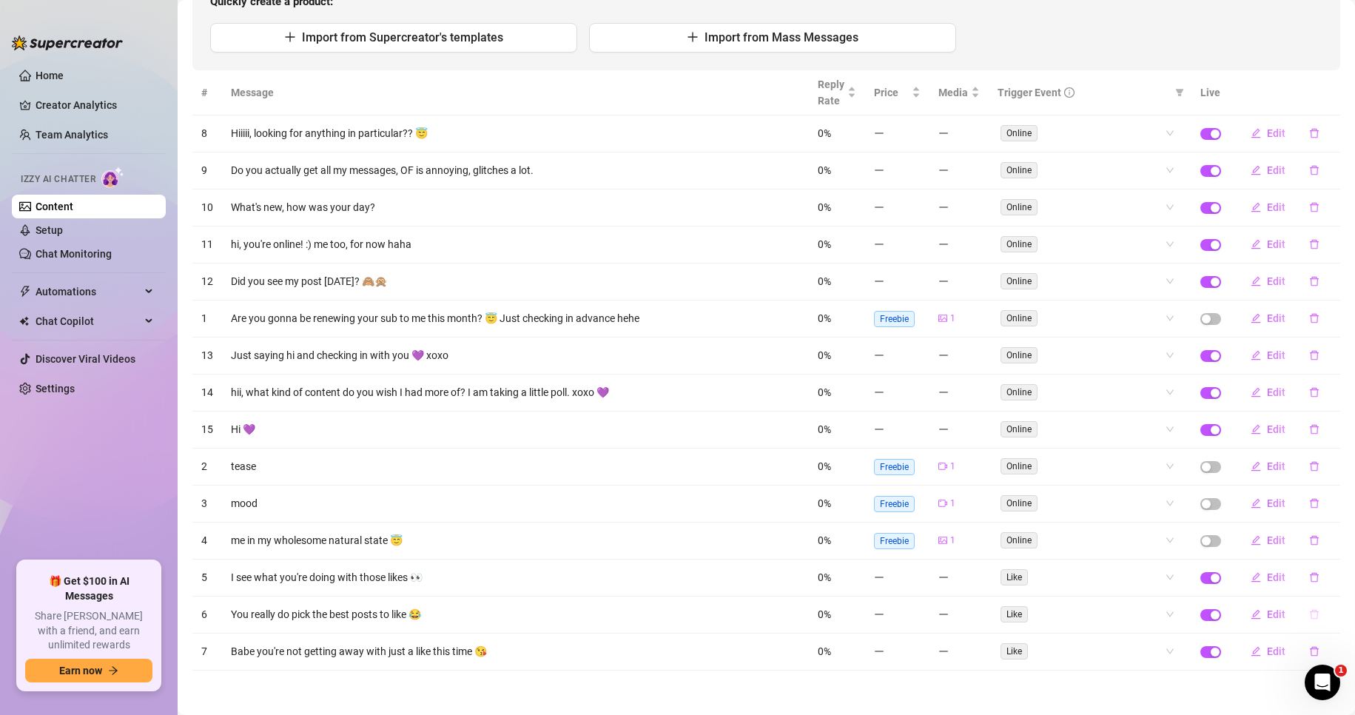
click at [1309, 616] on icon "delete" at bounding box center [1314, 614] width 10 height 10
click at [1324, 573] on span "Yes" at bounding box center [1330, 576] width 18 height 12
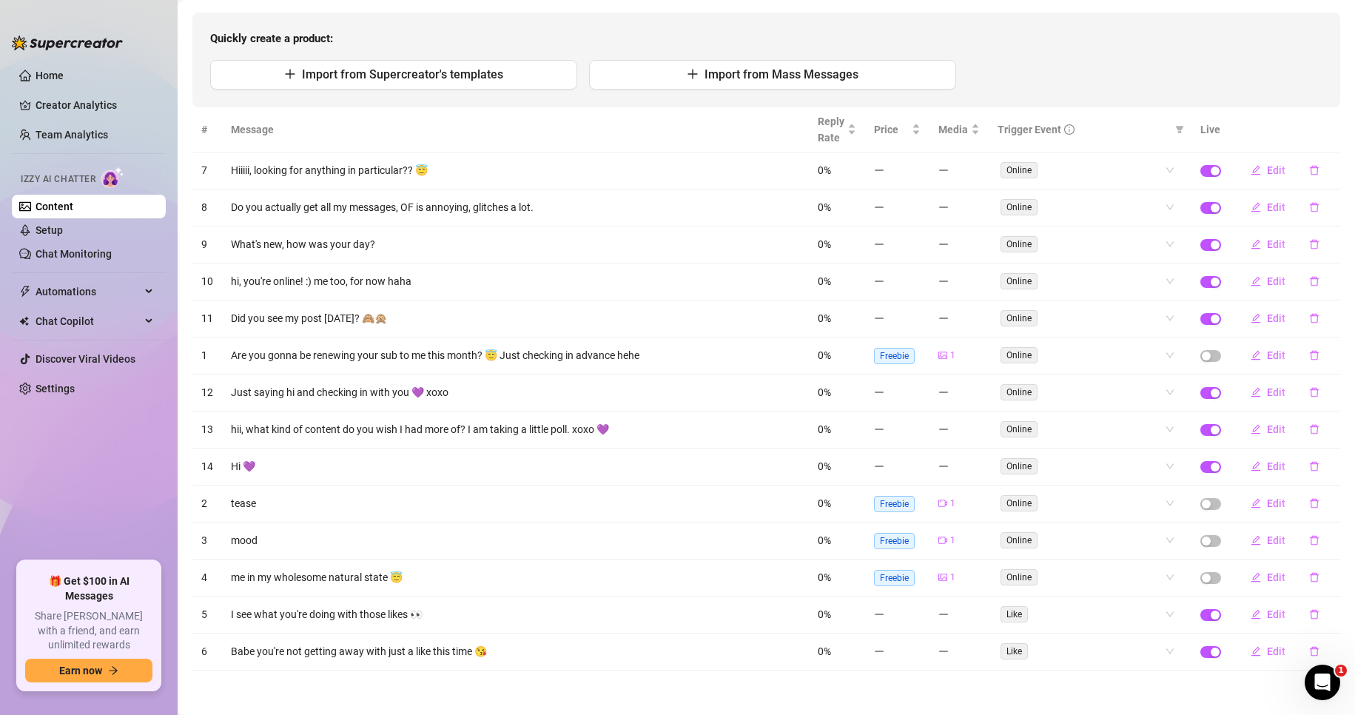
scroll to position [140, 0]
click at [1309, 616] on icon "delete" at bounding box center [1314, 614] width 10 height 10
click at [1328, 578] on span "Yes" at bounding box center [1330, 576] width 18 height 12
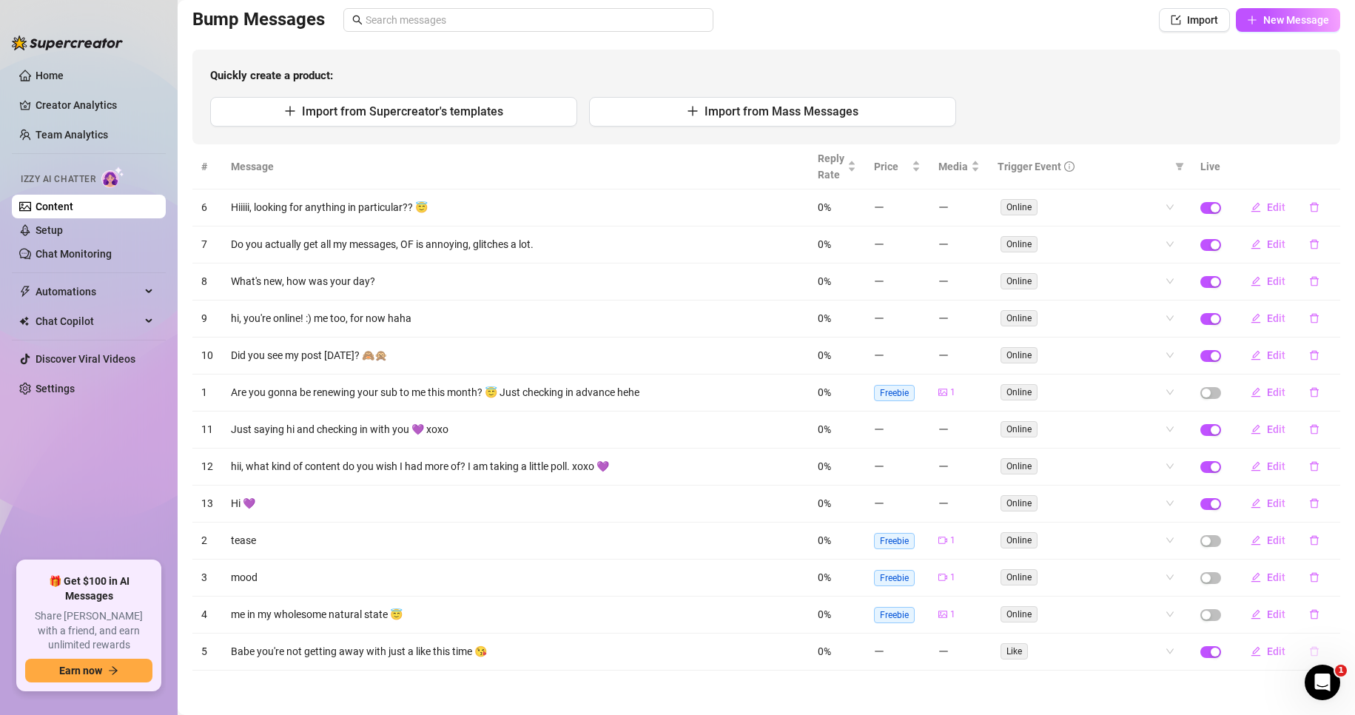
click at [1309, 652] on icon "delete" at bounding box center [1314, 651] width 10 height 10
click at [1329, 613] on span "Yes" at bounding box center [1330, 613] width 18 height 12
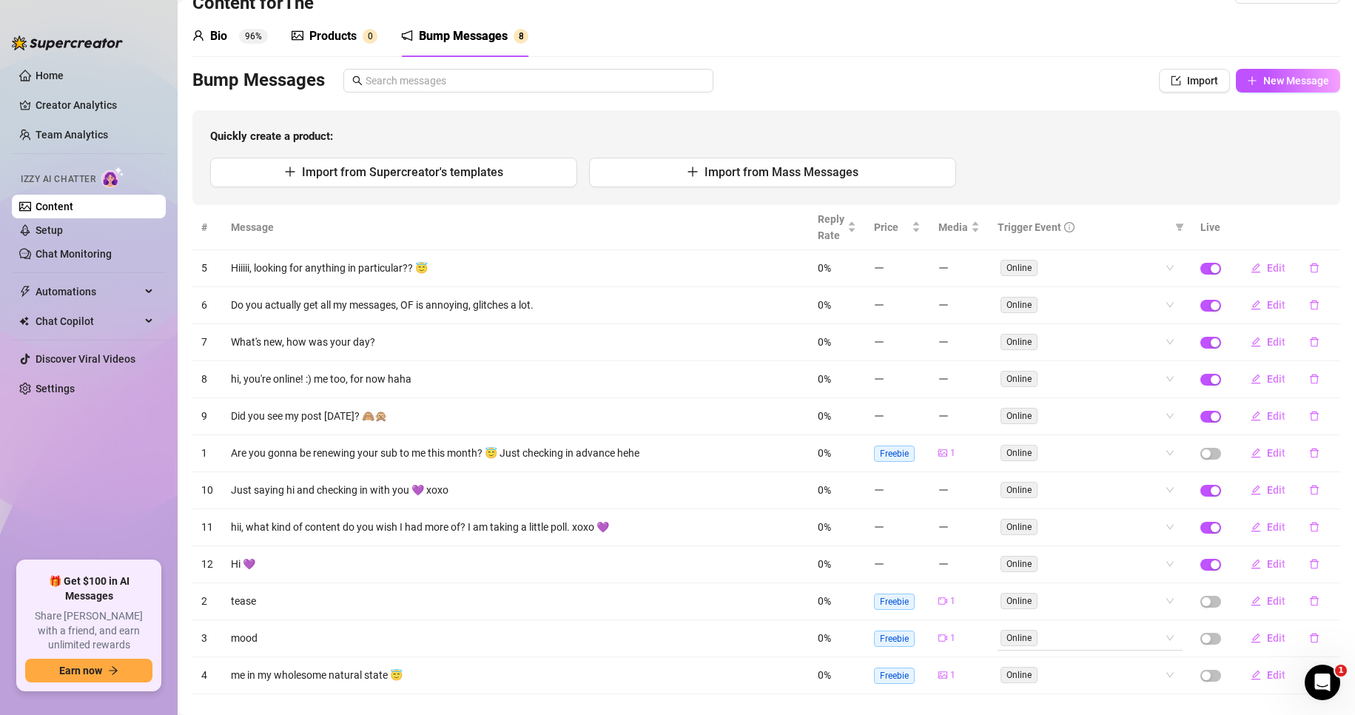
scroll to position [66, 0]
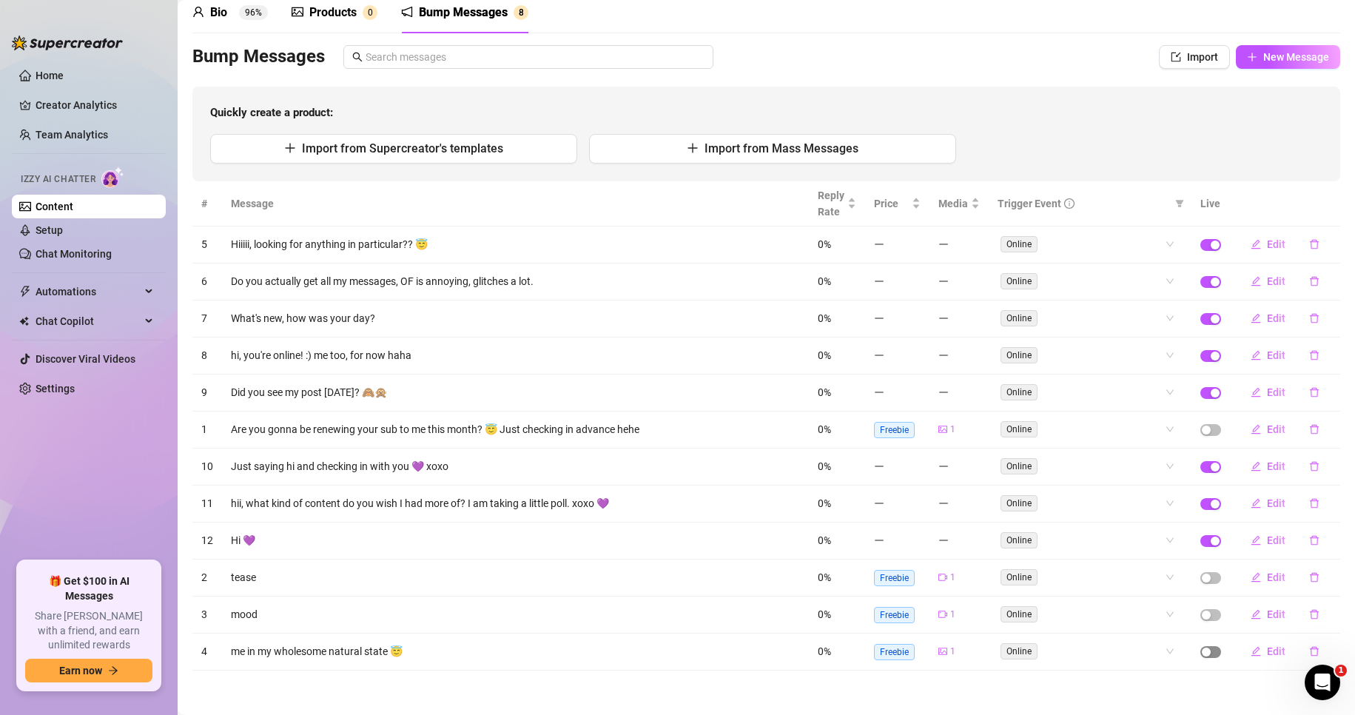
click at [1201, 652] on div "button" at bounding box center [1205, 651] width 9 height 9
click at [1201, 612] on span "button" at bounding box center [1210, 615] width 21 height 12
click at [1201, 577] on span "button" at bounding box center [1210, 578] width 21 height 12
click at [1204, 430] on span "button" at bounding box center [1210, 430] width 21 height 12
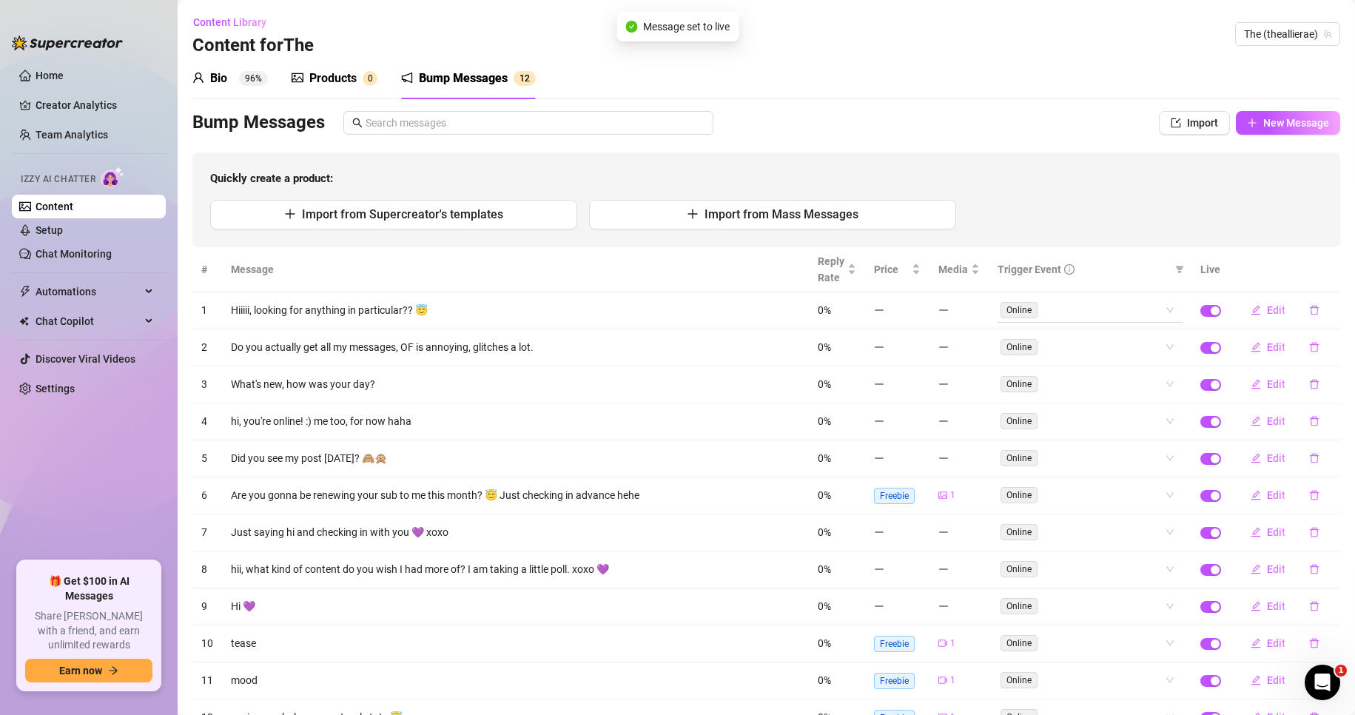
click at [1162, 310] on div "Online" at bounding box center [1089, 310] width 185 height 24
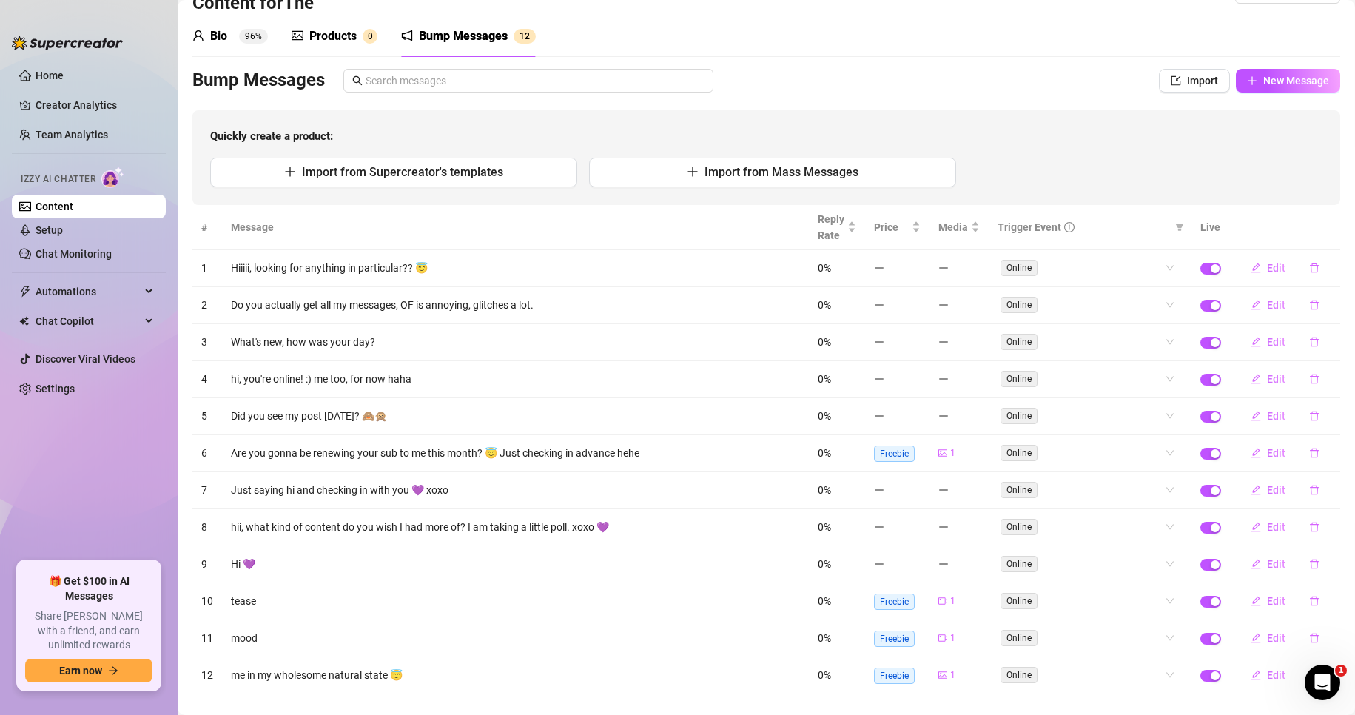
scroll to position [66, 0]
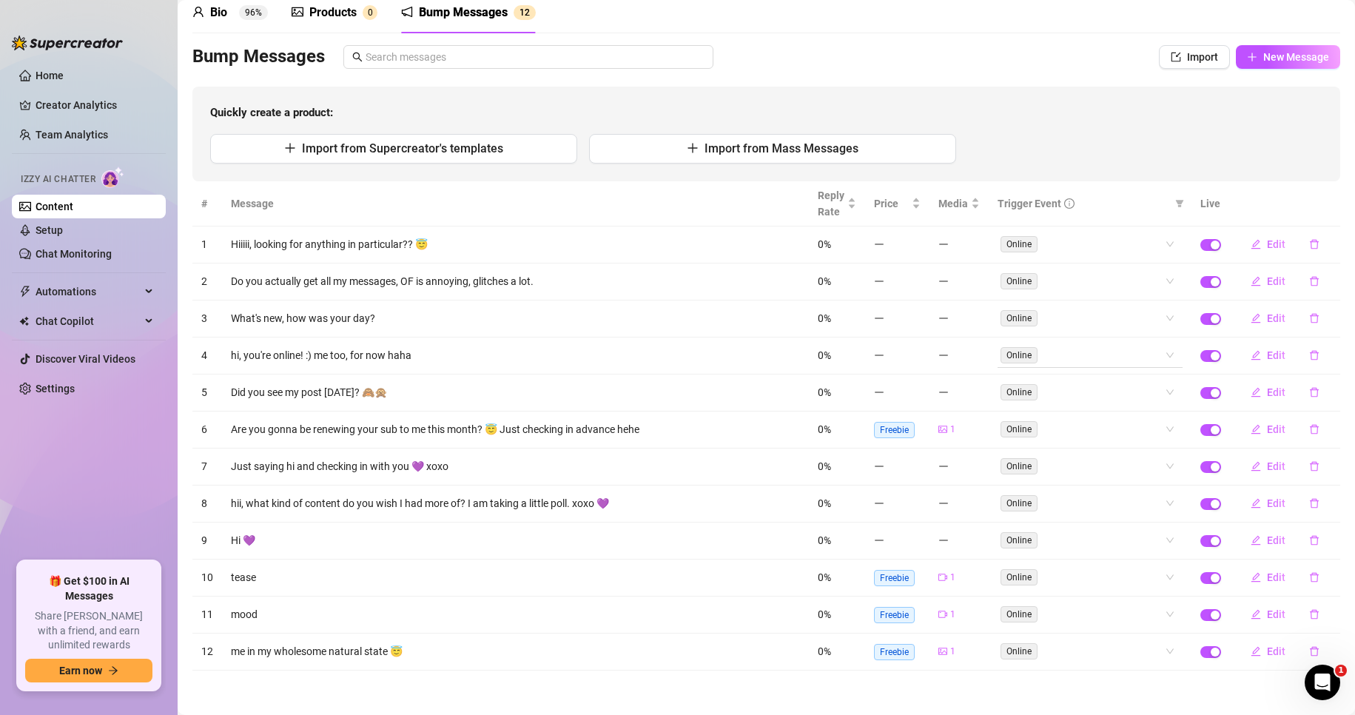
click at [1162, 352] on div "Online" at bounding box center [1089, 355] width 185 height 24
click at [1093, 430] on div "Comment" at bounding box center [1077, 432] width 161 height 16
click at [1157, 358] on div "# Message Reply Rate Price Media Trigger Event Live 1 Hiiiii, looking for anyth…" at bounding box center [765, 425] width 1147 height 489
click at [1113, 130] on div "Quickly create a product: Import from Supercreator's templates Import from Mass…" at bounding box center [765, 134] width 1147 height 95
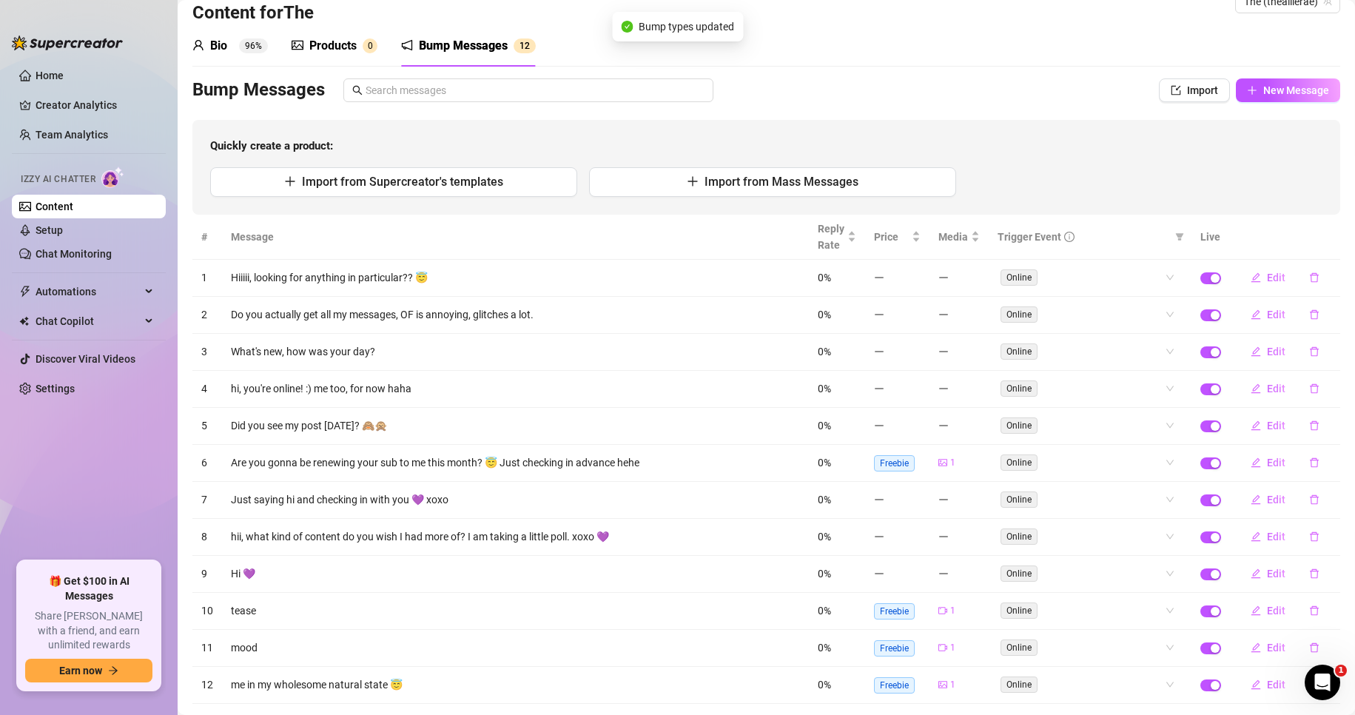
scroll to position [0, 0]
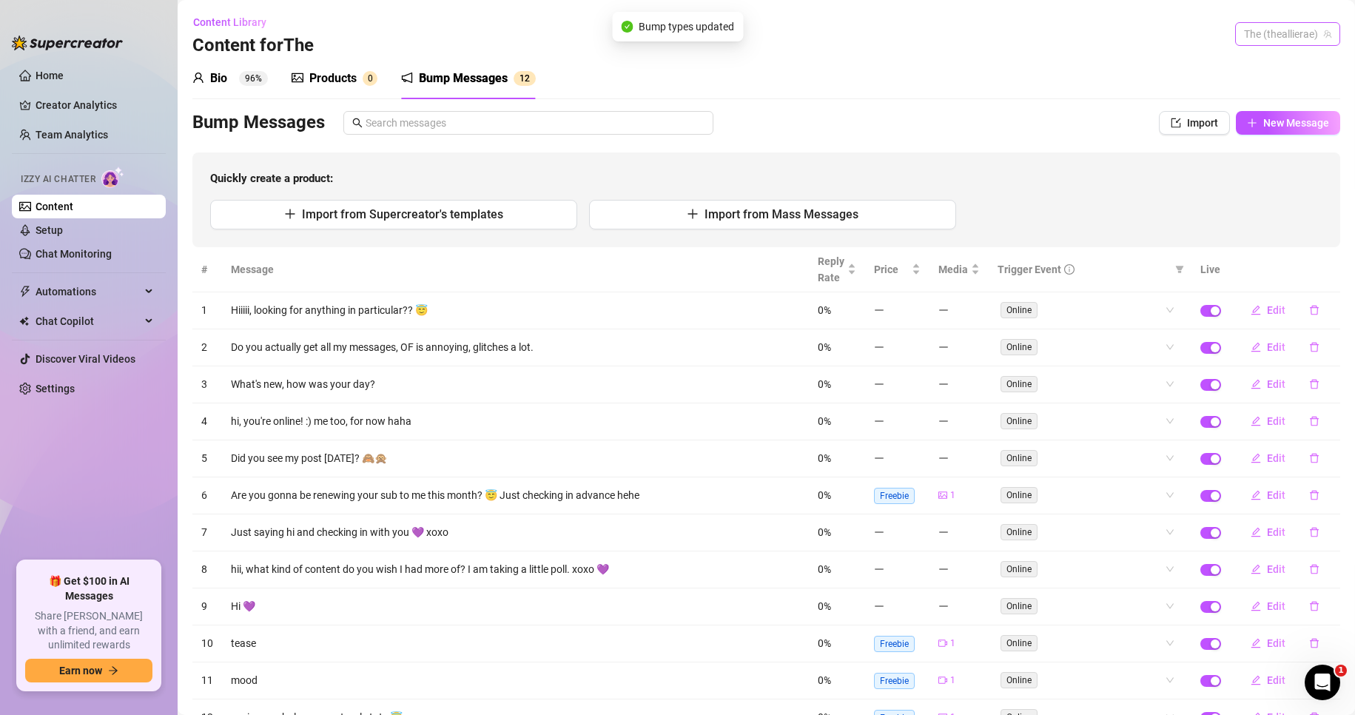
click at [1272, 40] on span "The (theallierae)" at bounding box center [1287, 34] width 87 height 22
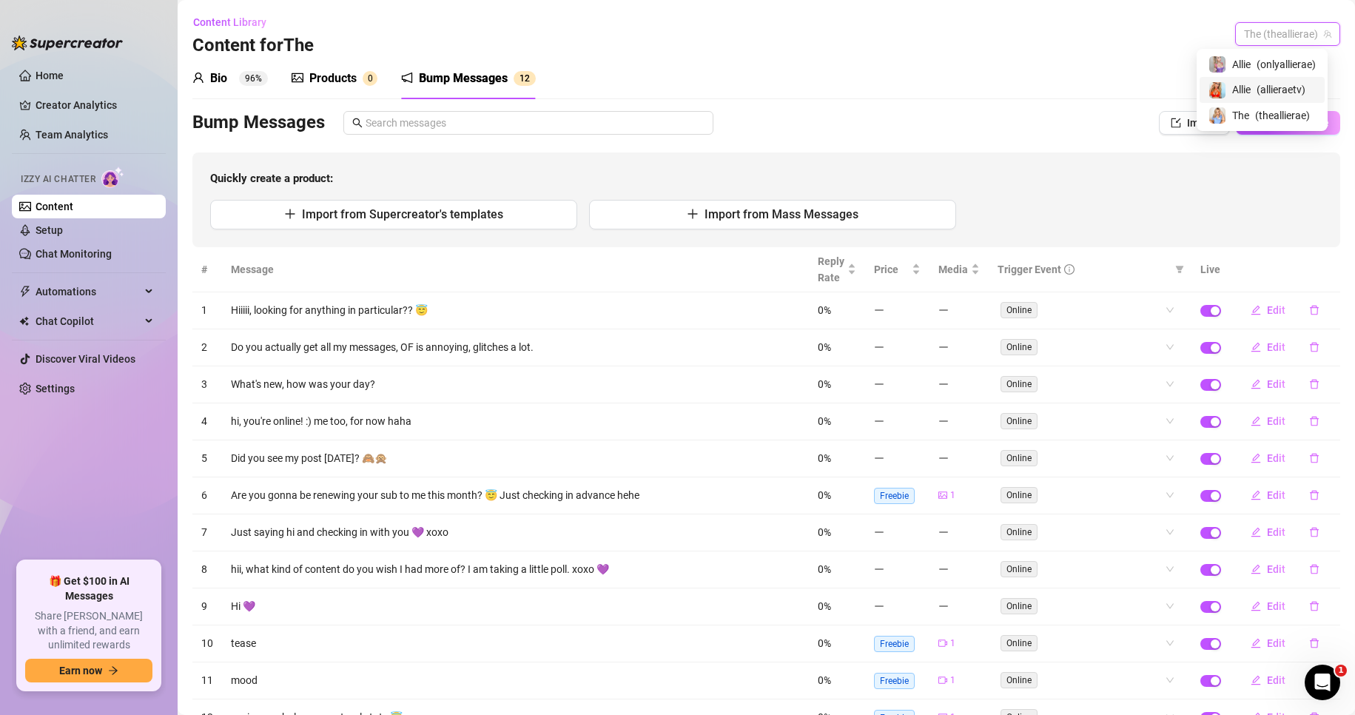
click at [1256, 90] on span "( allieraetv )" at bounding box center [1280, 89] width 49 height 16
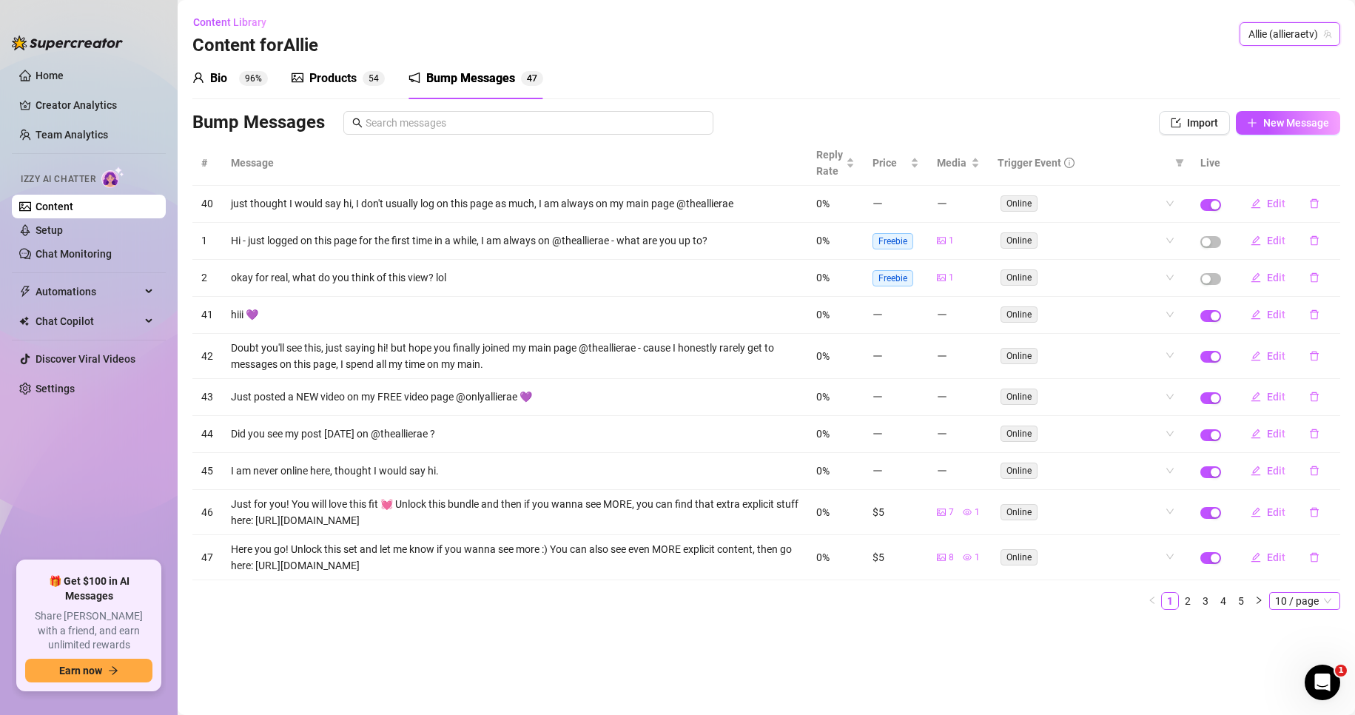
click at [1309, 604] on span "10 / page" at bounding box center [1304, 601] width 59 height 16
click at [1285, 698] on div "100 / page" at bounding box center [1306, 698] width 50 height 16
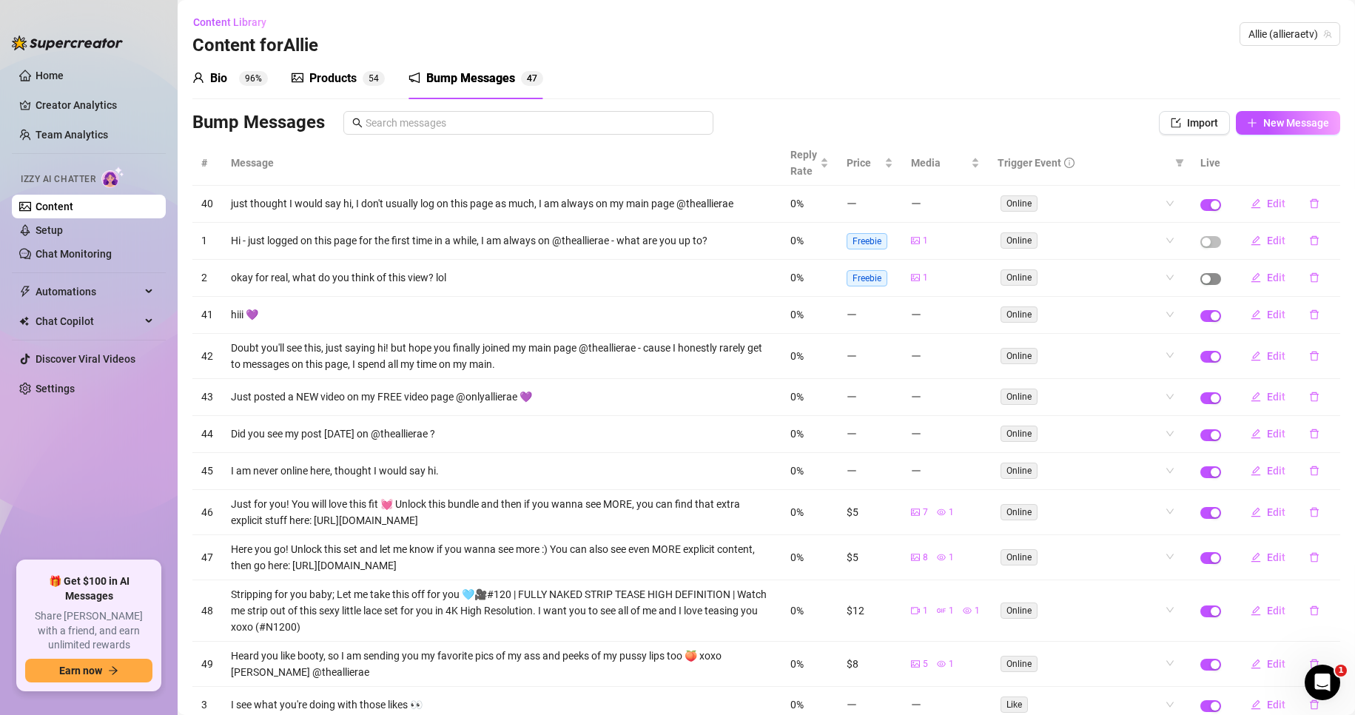
click at [1204, 277] on span "button" at bounding box center [1210, 279] width 21 height 12
click at [1203, 241] on span "button" at bounding box center [1210, 242] width 21 height 12
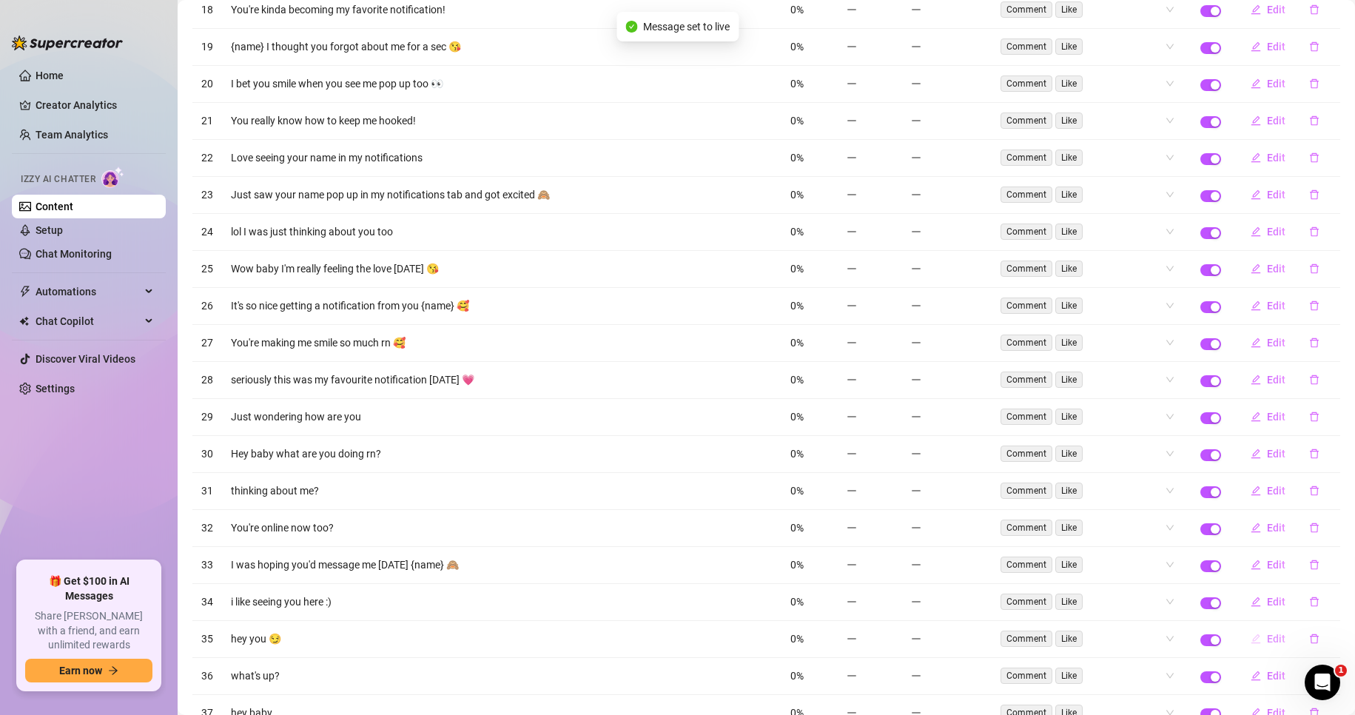
scroll to position [1385, 0]
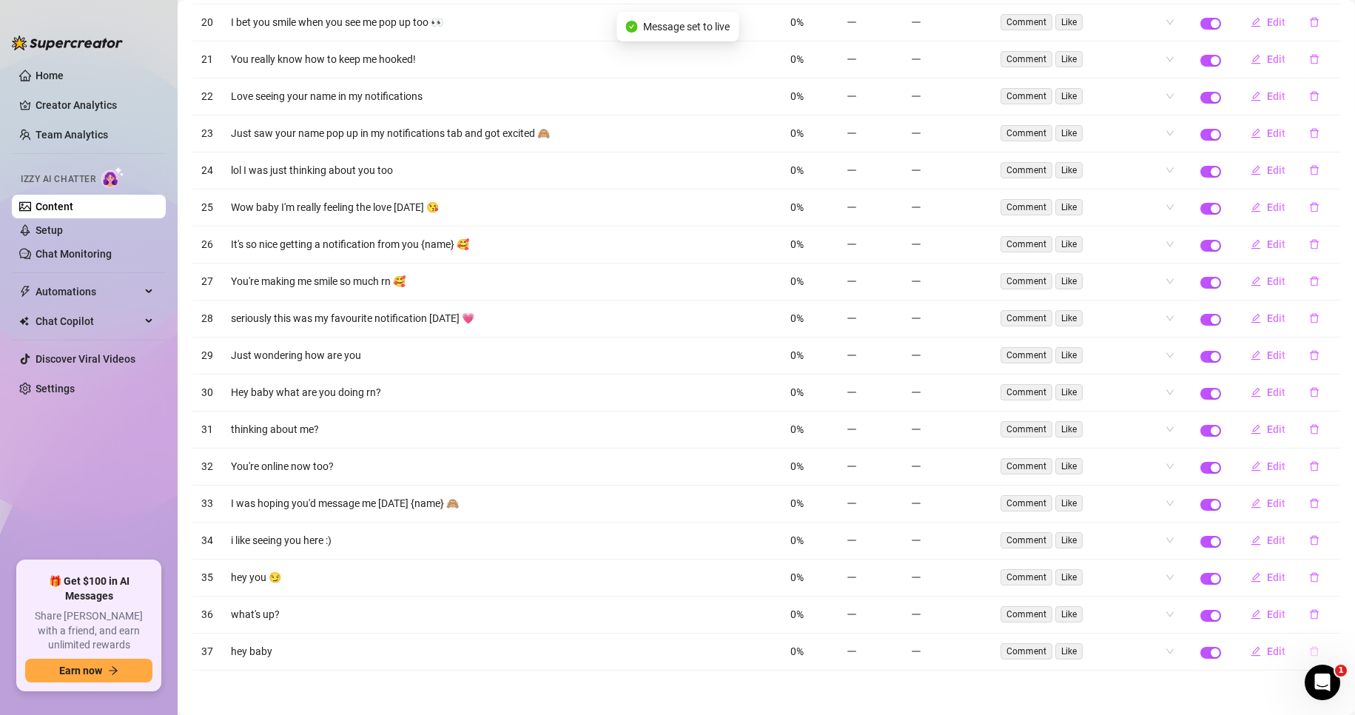
click at [1309, 647] on icon "delete" at bounding box center [1314, 651] width 10 height 10
click at [1330, 607] on span "Yes" at bounding box center [1330, 613] width 18 height 12
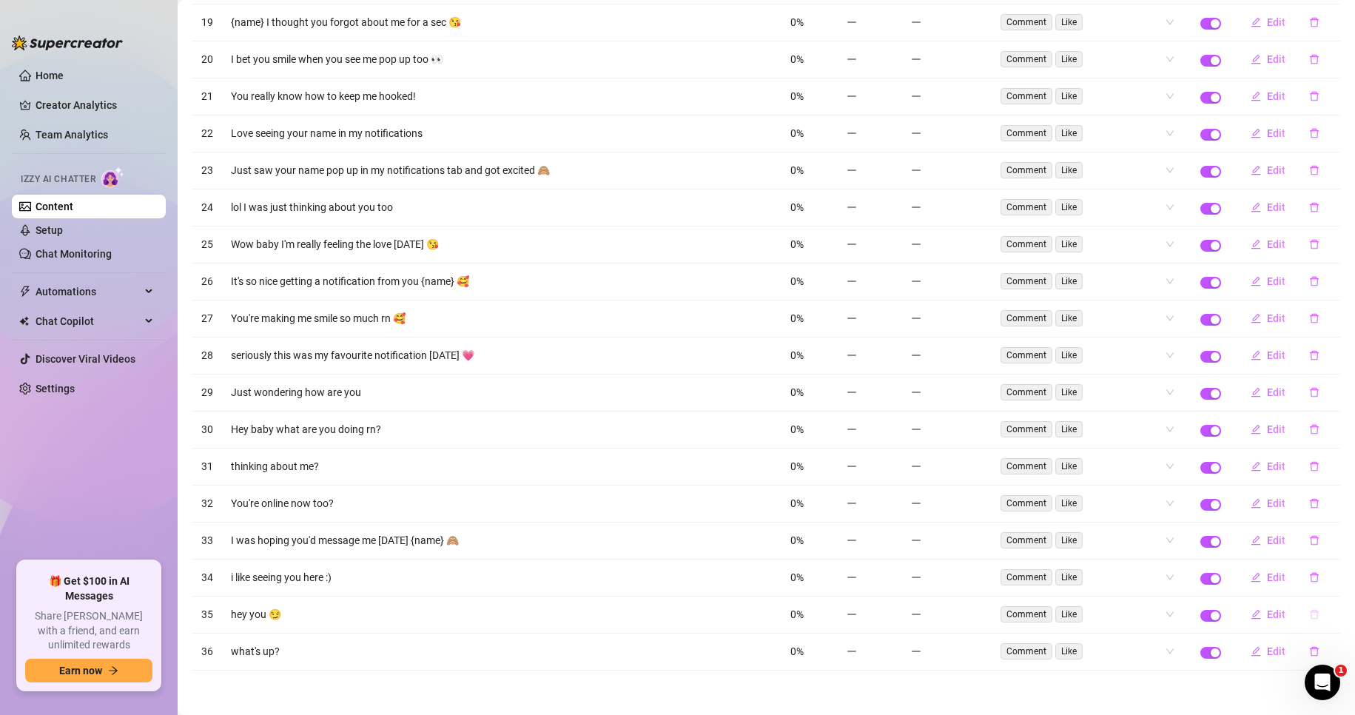
scroll to position [1348, 0]
click at [1309, 617] on icon "delete" at bounding box center [1314, 614] width 10 height 10
click at [1338, 578] on span "Yes" at bounding box center [1330, 576] width 18 height 12
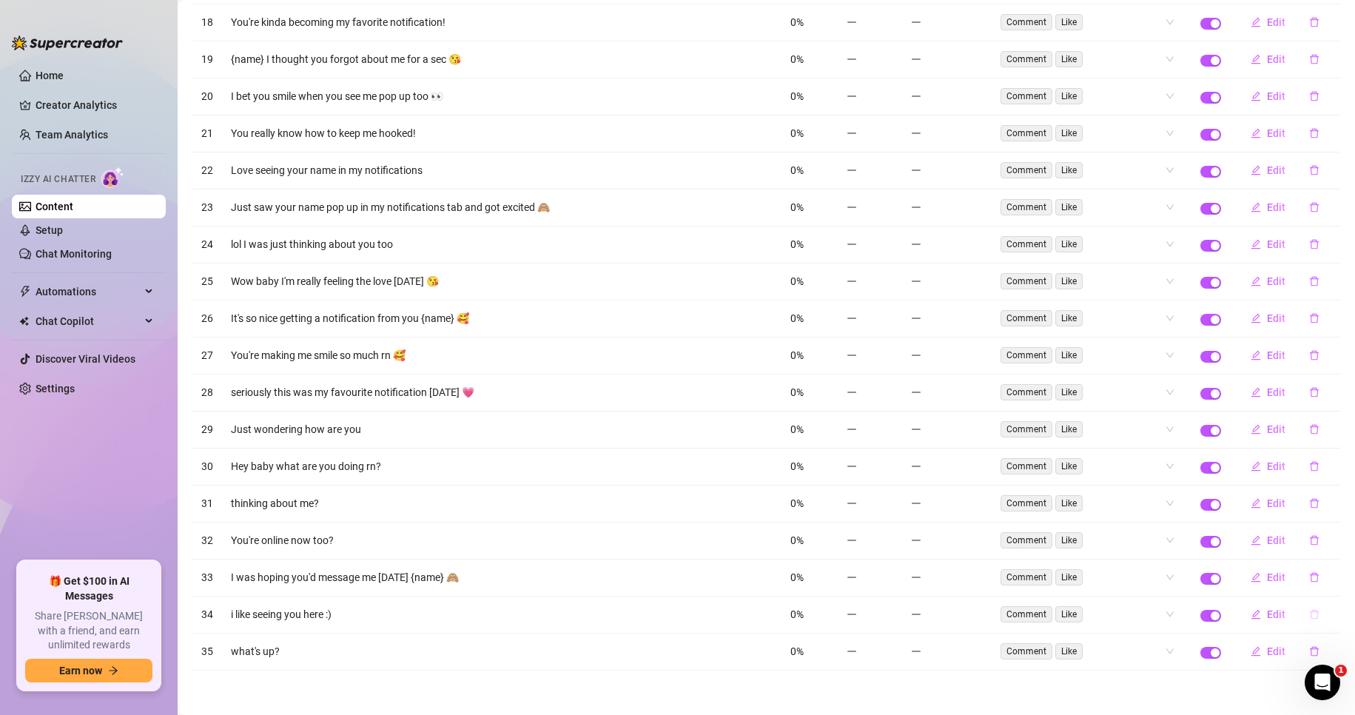
scroll to position [1311, 0]
click at [1309, 617] on icon "delete" at bounding box center [1314, 614] width 10 height 10
click at [1331, 579] on span "Yes" at bounding box center [1330, 576] width 18 height 12
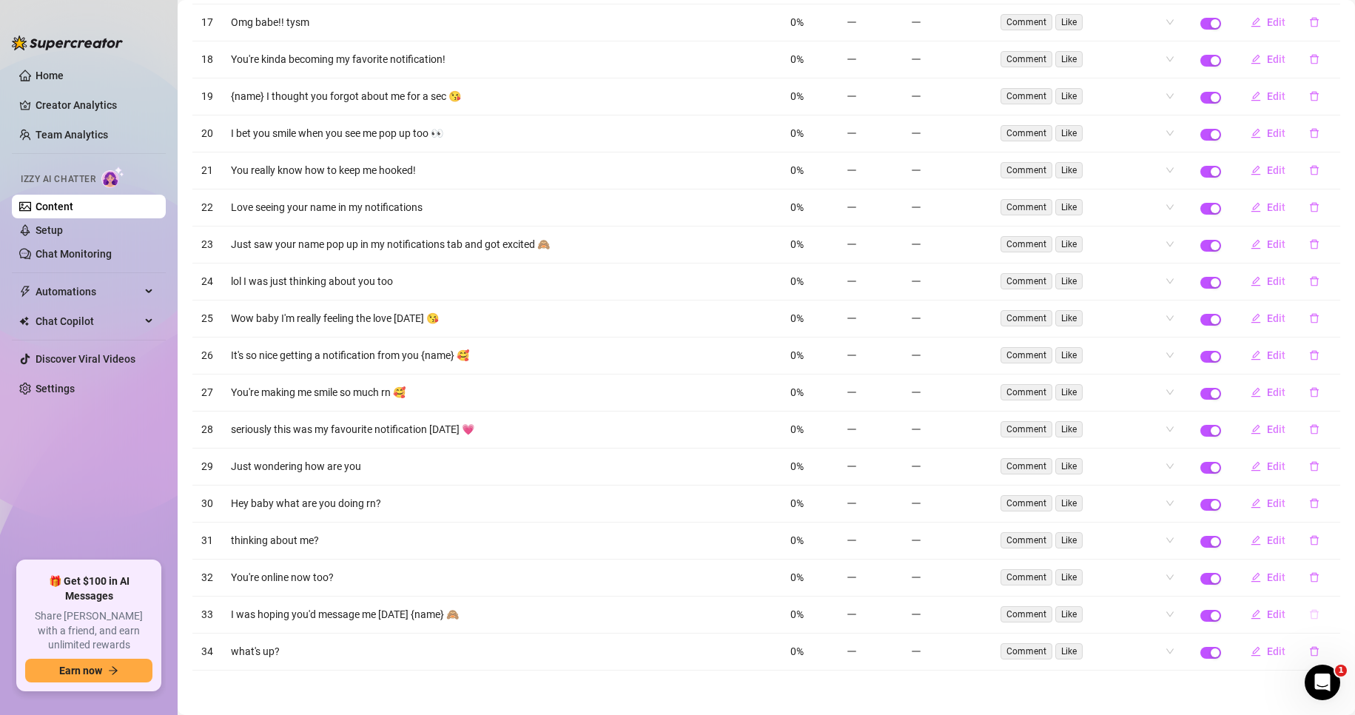
click at [1309, 616] on icon "delete" at bounding box center [1314, 614] width 10 height 10
click at [1332, 572] on span "Yes" at bounding box center [1330, 576] width 18 height 12
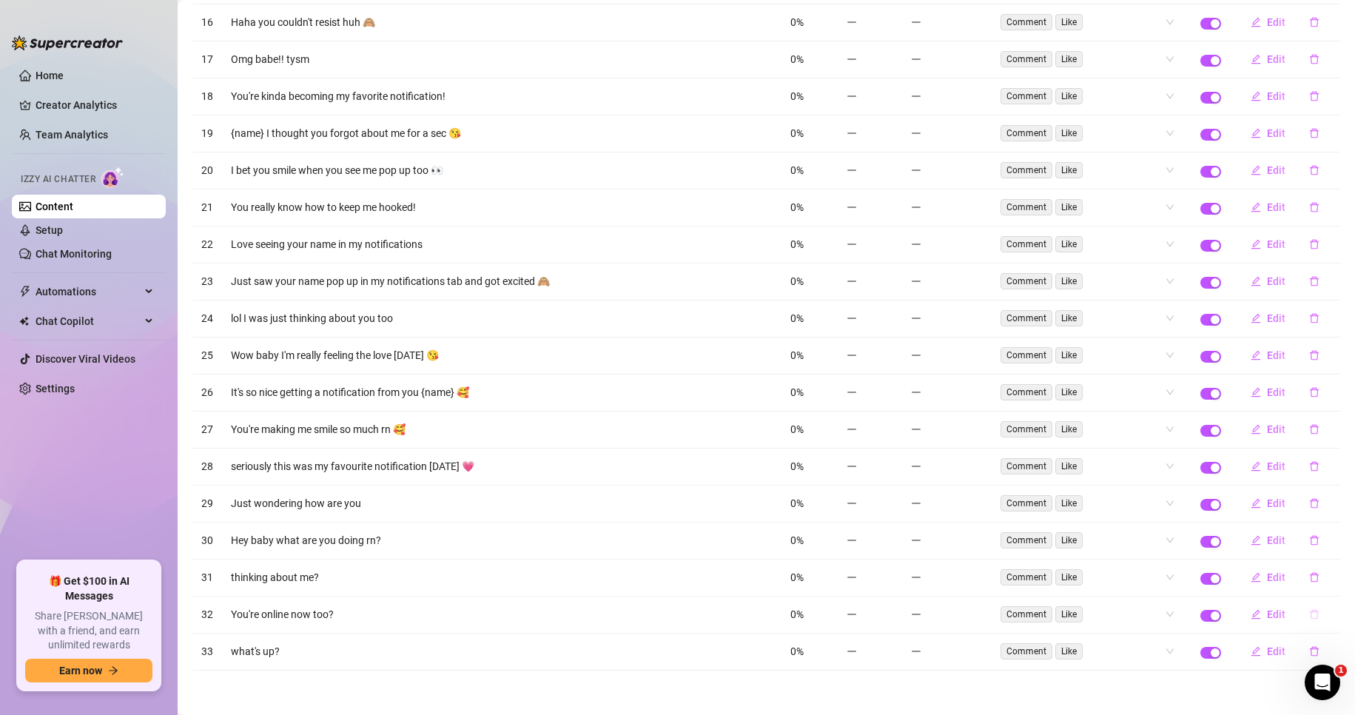
scroll to position [1237, 0]
click at [1309, 618] on icon "delete" at bounding box center [1314, 614] width 10 height 10
click at [1332, 564] on div "Delete this message? No Yes" at bounding box center [1287, 565] width 112 height 40
click at [1332, 579] on span "Yes" at bounding box center [1330, 576] width 18 height 12
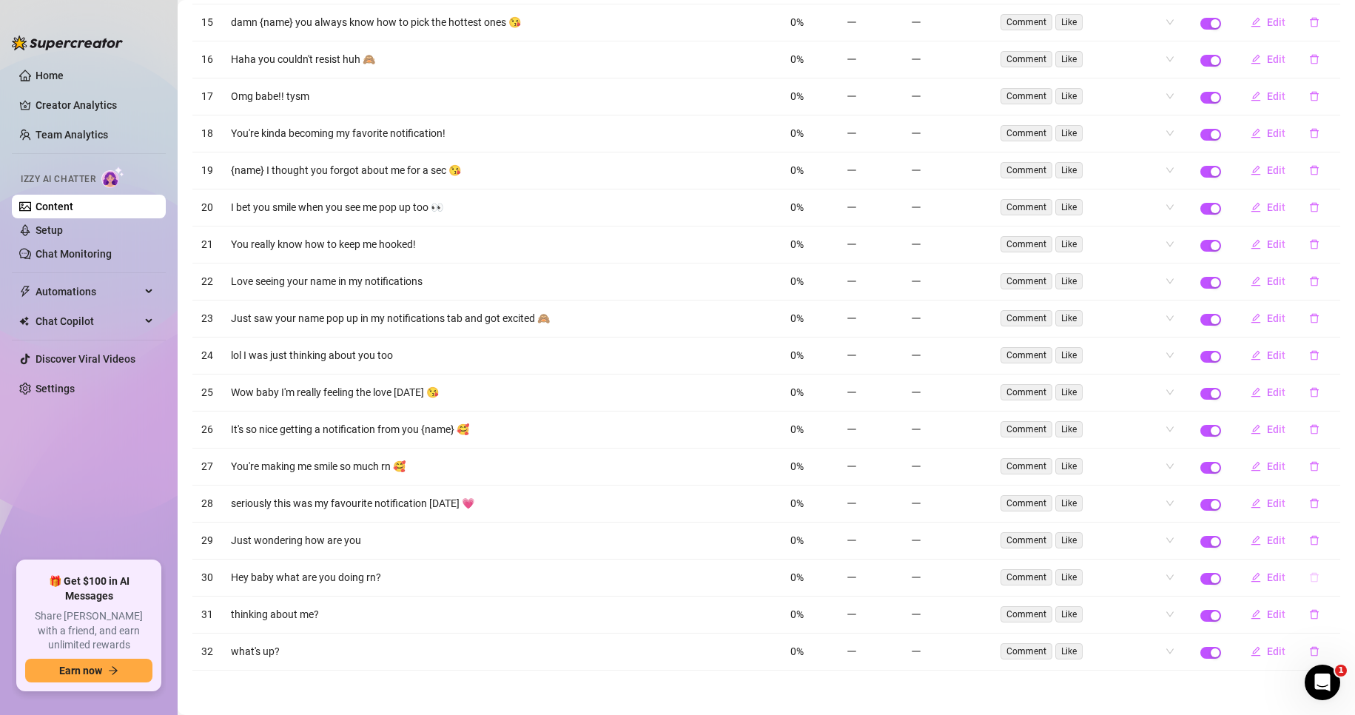
scroll to position [1200, 0]
click at [1309, 580] on icon "delete" at bounding box center [1314, 577] width 10 height 10
click at [1333, 542] on span "Yes" at bounding box center [1330, 539] width 18 height 12
click at [1309, 614] on icon "delete" at bounding box center [1314, 614] width 10 height 10
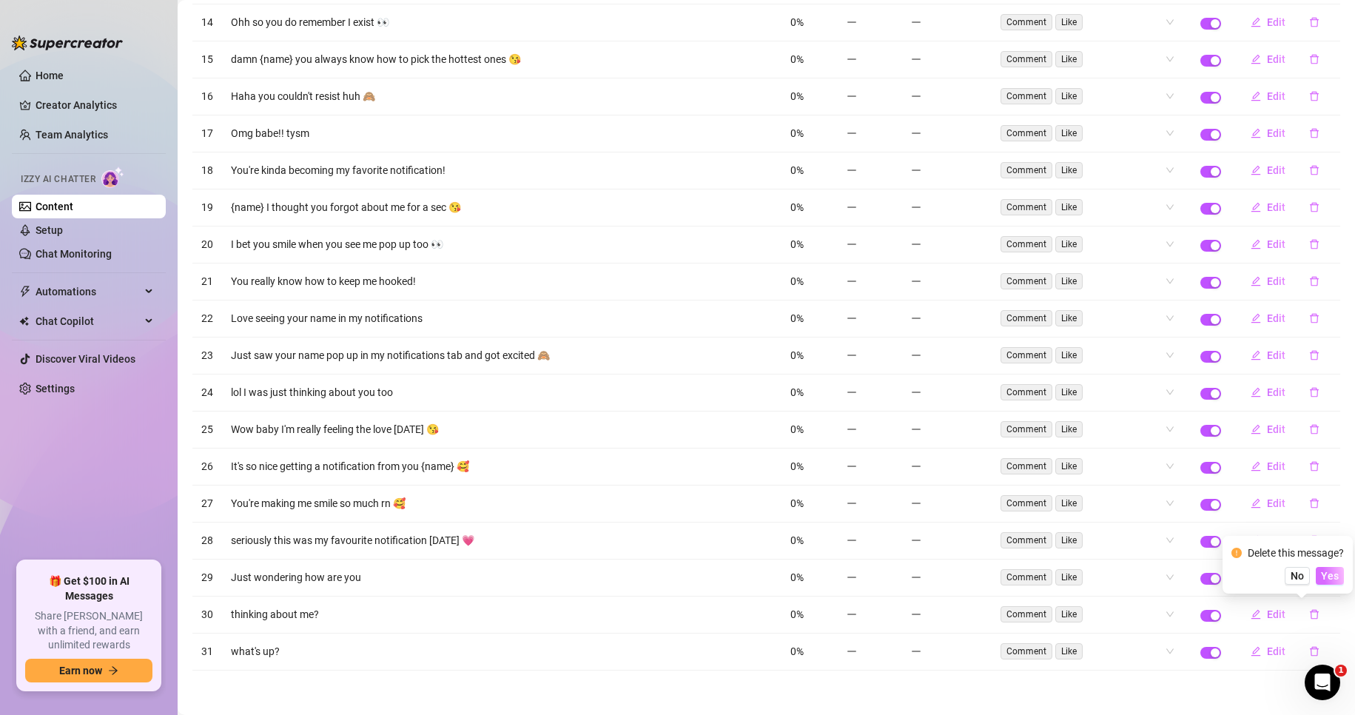
scroll to position [1163, 0]
click at [1327, 564] on div "Delete this message? No Yes" at bounding box center [1287, 565] width 112 height 40
click at [1330, 574] on span "Yes" at bounding box center [1330, 576] width 18 height 12
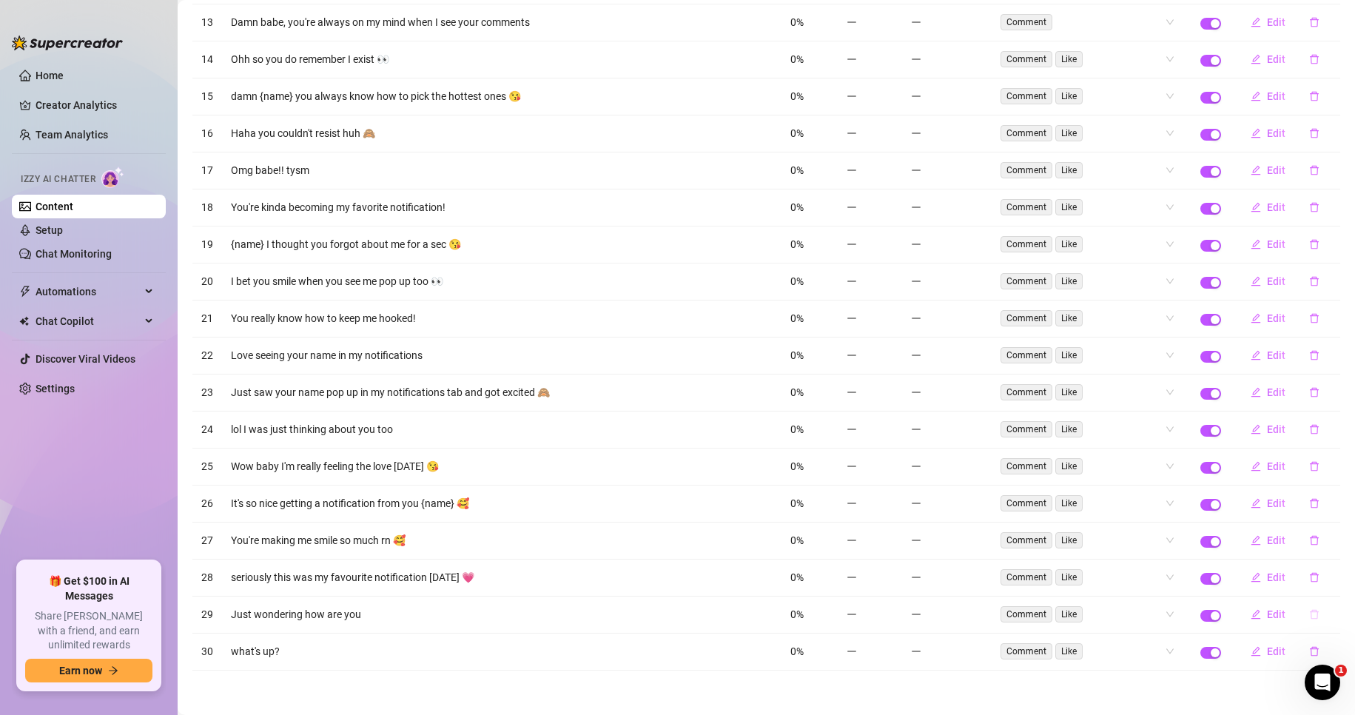
scroll to position [1126, 0]
click at [1309, 618] on icon "delete" at bounding box center [1313, 615] width 9 height 10
click at [1331, 576] on span "Yes" at bounding box center [1330, 576] width 18 height 12
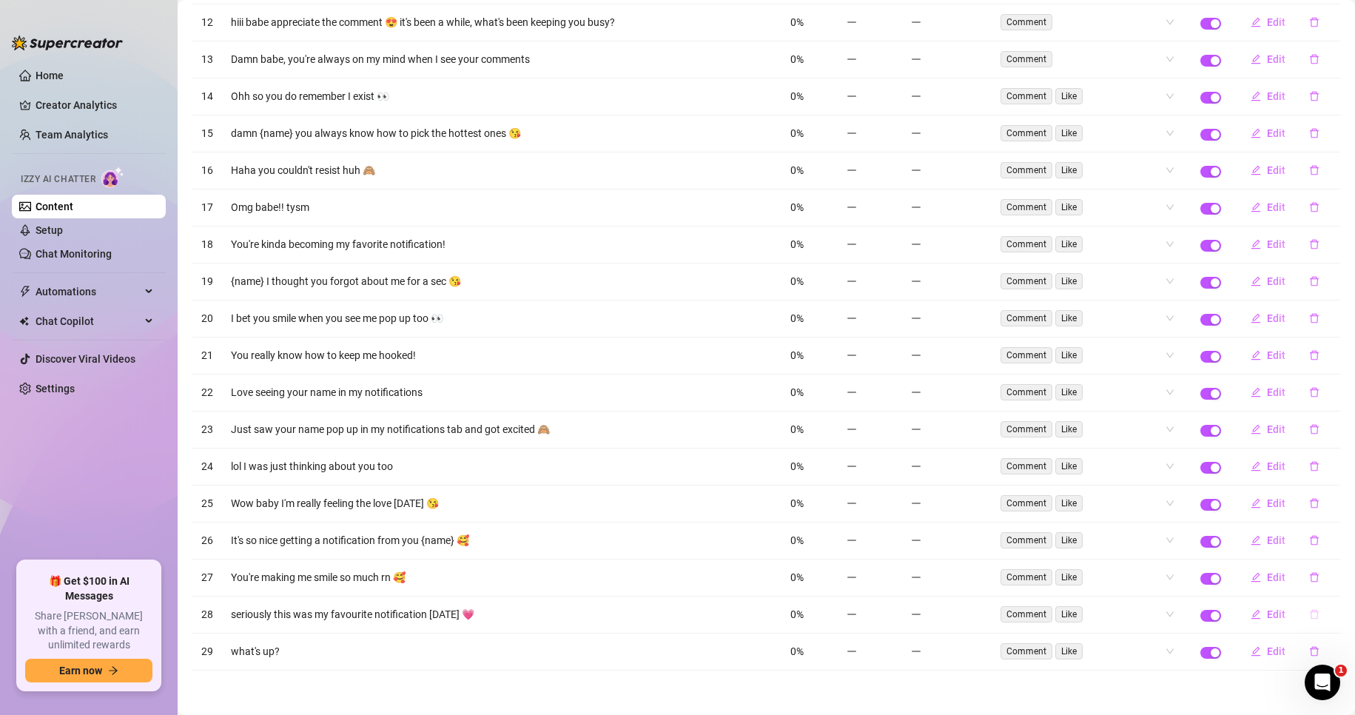
click at [1309, 618] on icon "delete" at bounding box center [1314, 614] width 10 height 10
click at [1332, 582] on button "Yes" at bounding box center [1329, 576] width 28 height 18
click at [1300, 645] on button "button" at bounding box center [1314, 651] width 34 height 24
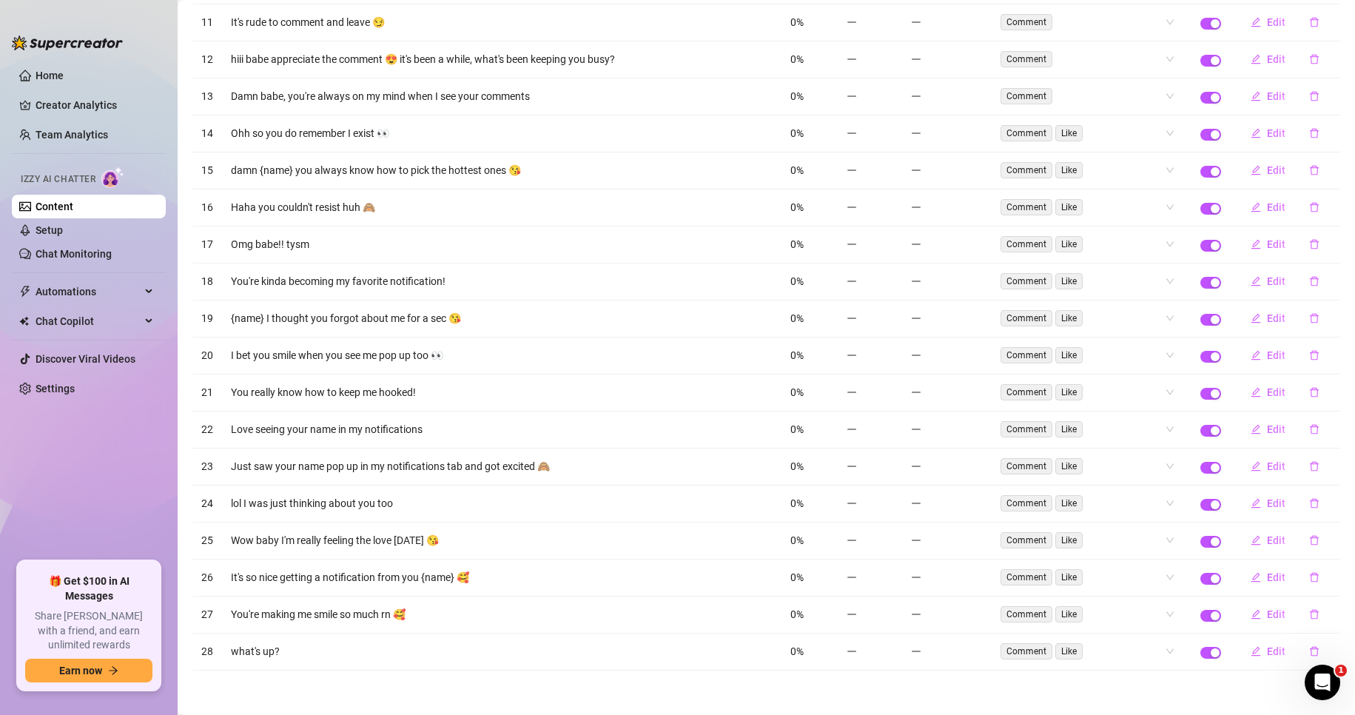
scroll to position [1052, 0]
click at [1329, 594] on div "Delete this message?" at bounding box center [1295, 589] width 96 height 16
click at [1333, 607] on span "Yes" at bounding box center [1330, 613] width 18 height 12
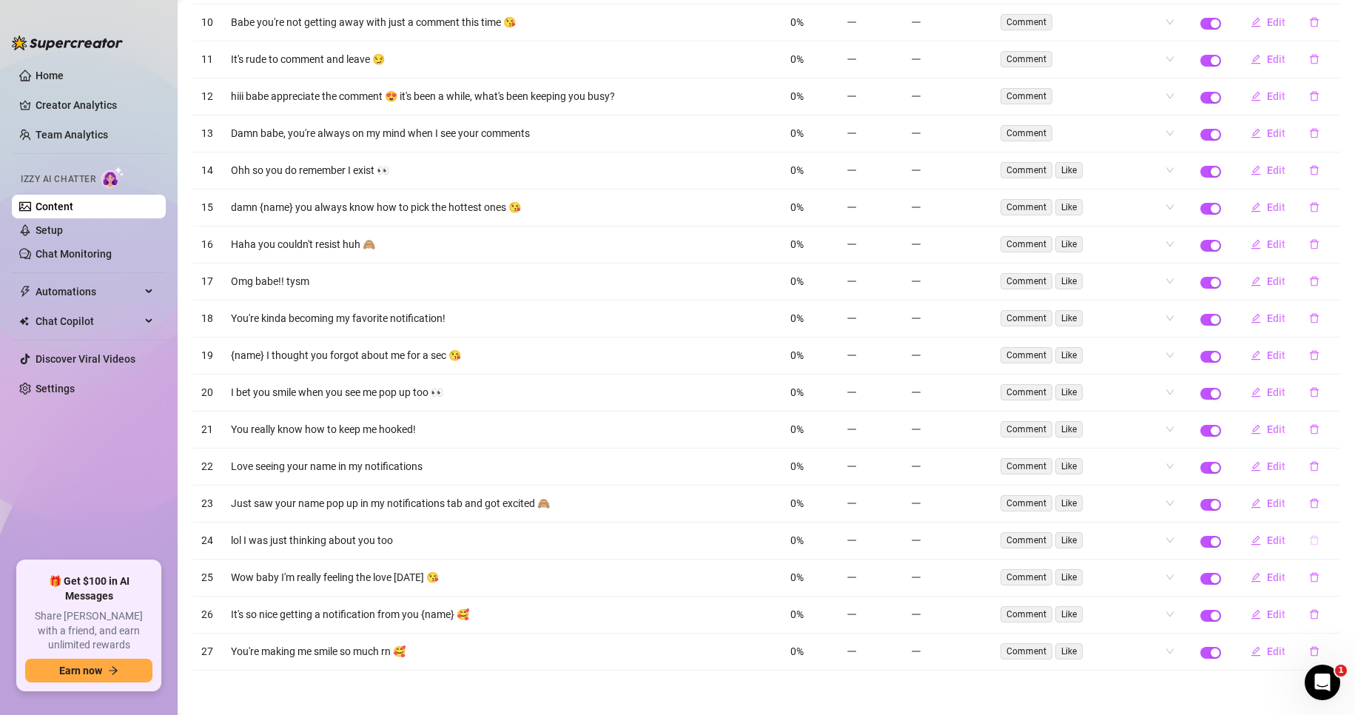
scroll to position [1015, 0]
click at [1297, 542] on button "button" at bounding box center [1314, 540] width 34 height 24
click at [1342, 510] on div "Delete this message? No Yes" at bounding box center [1287, 491] width 130 height 58
click at [1334, 509] on button "Yes" at bounding box center [1329, 502] width 28 height 18
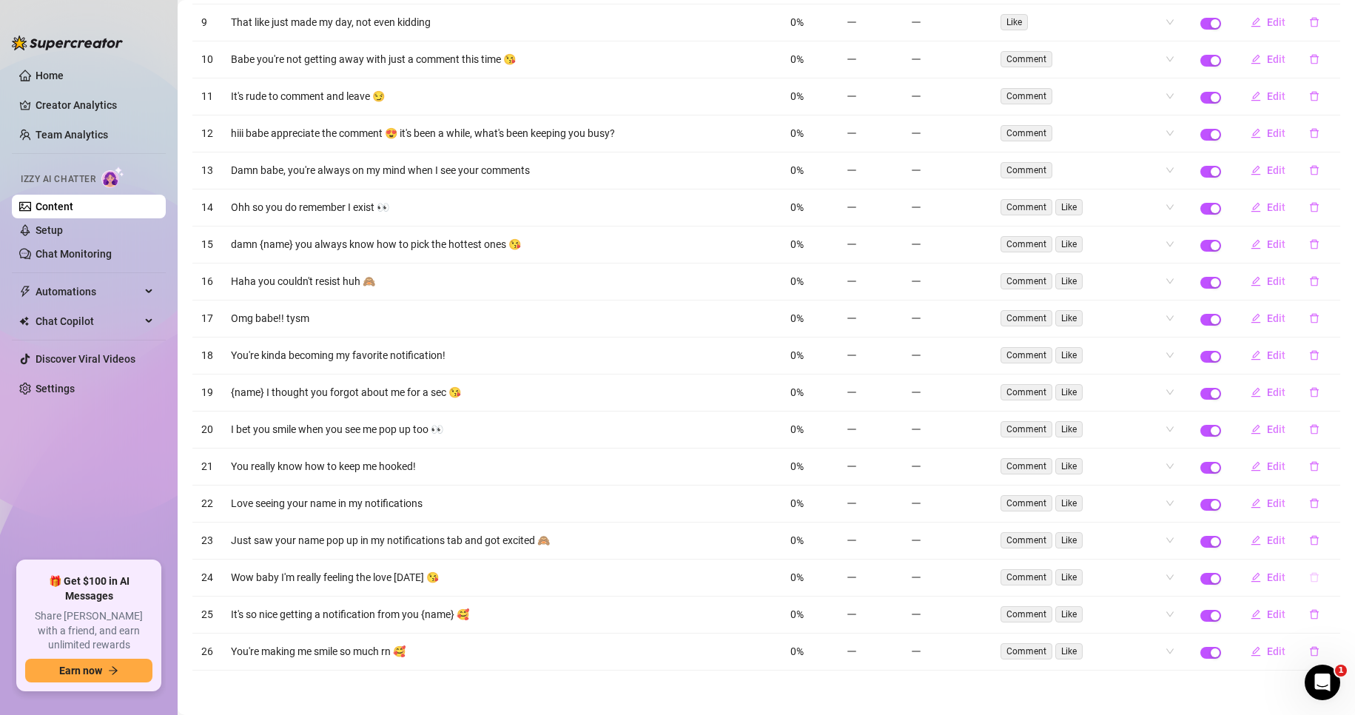
scroll to position [978, 0]
click at [1309, 578] on icon "delete" at bounding box center [1314, 577] width 10 height 10
click at [1330, 541] on span "Yes" at bounding box center [1330, 539] width 18 height 12
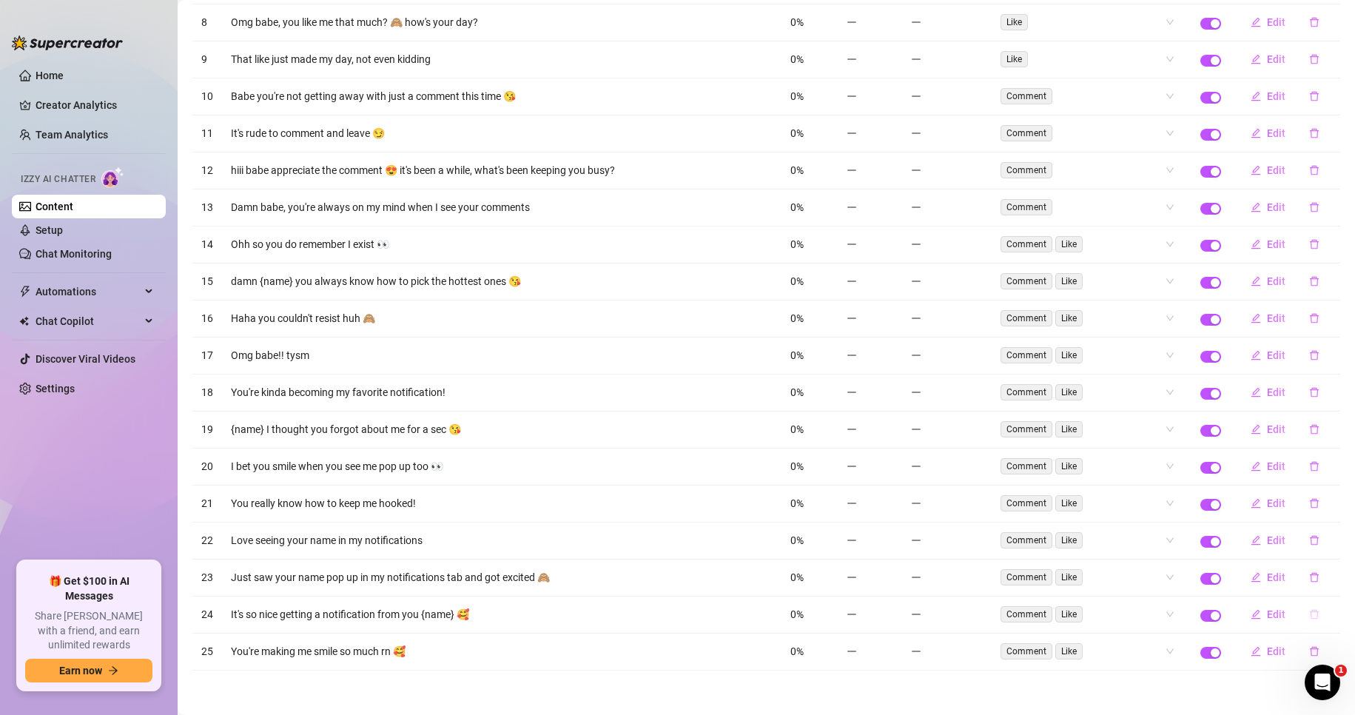
scroll to position [941, 0]
click at [1307, 612] on button "button" at bounding box center [1314, 614] width 34 height 24
click at [1329, 563] on div "Delete this message? No Yes" at bounding box center [1287, 565] width 112 height 40
click at [1330, 576] on span "Yes" at bounding box center [1330, 576] width 18 height 12
click at [1309, 647] on icon "delete" at bounding box center [1314, 651] width 10 height 10
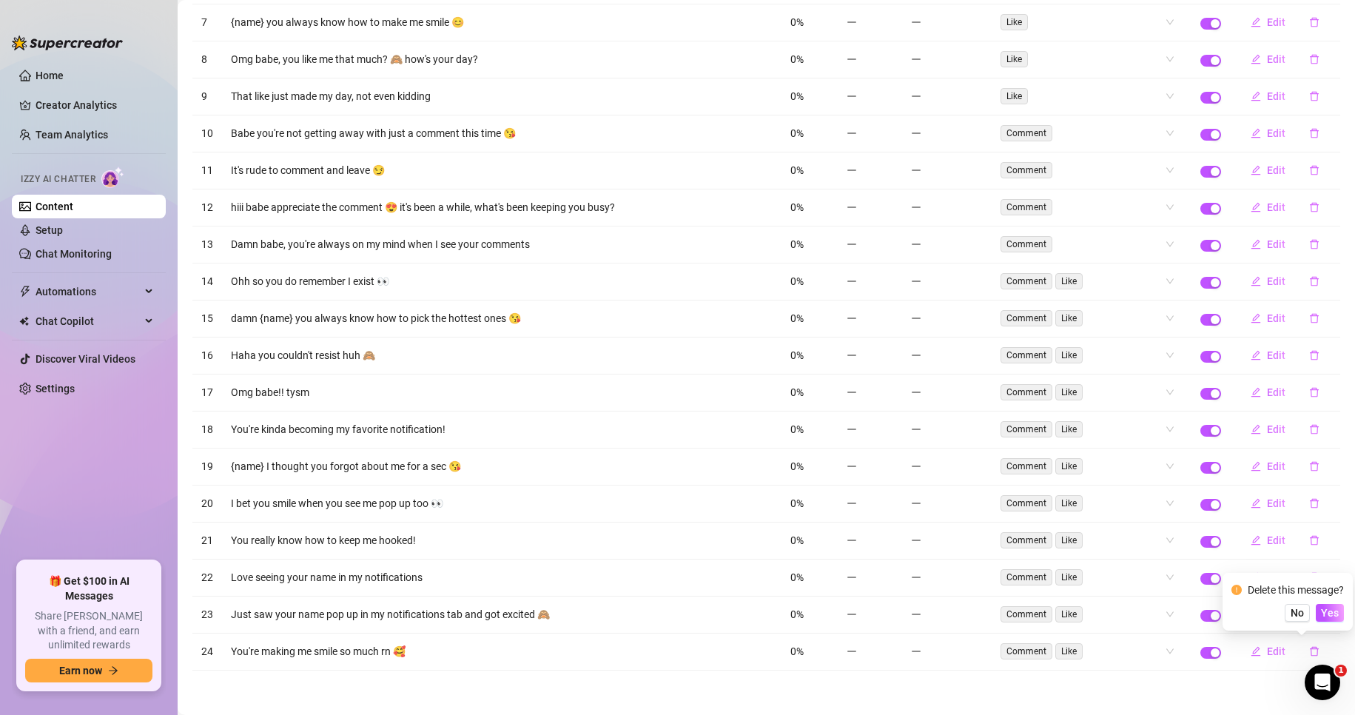
scroll to position [904, 0]
click at [1329, 615] on span "Yes" at bounding box center [1330, 613] width 18 height 12
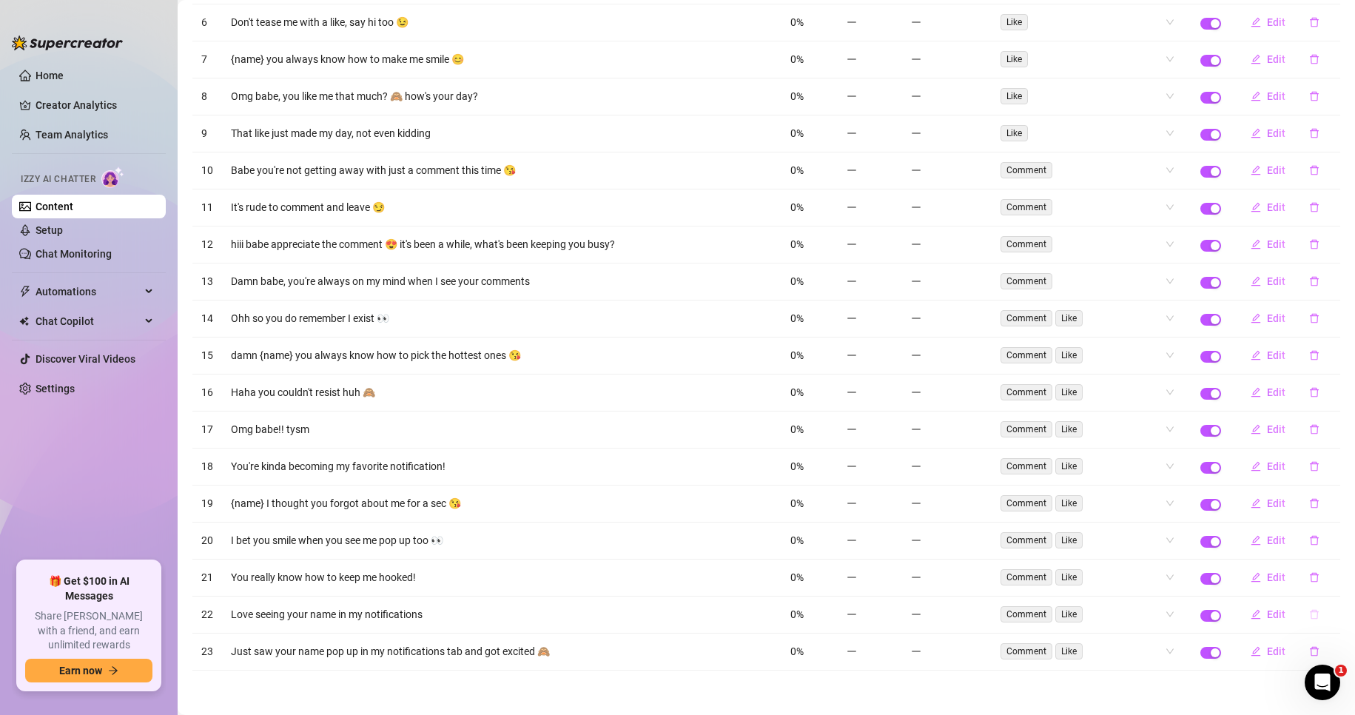
click at [1303, 620] on button "button" at bounding box center [1314, 614] width 34 height 24
click at [1326, 584] on button "Yes" at bounding box center [1329, 576] width 28 height 18
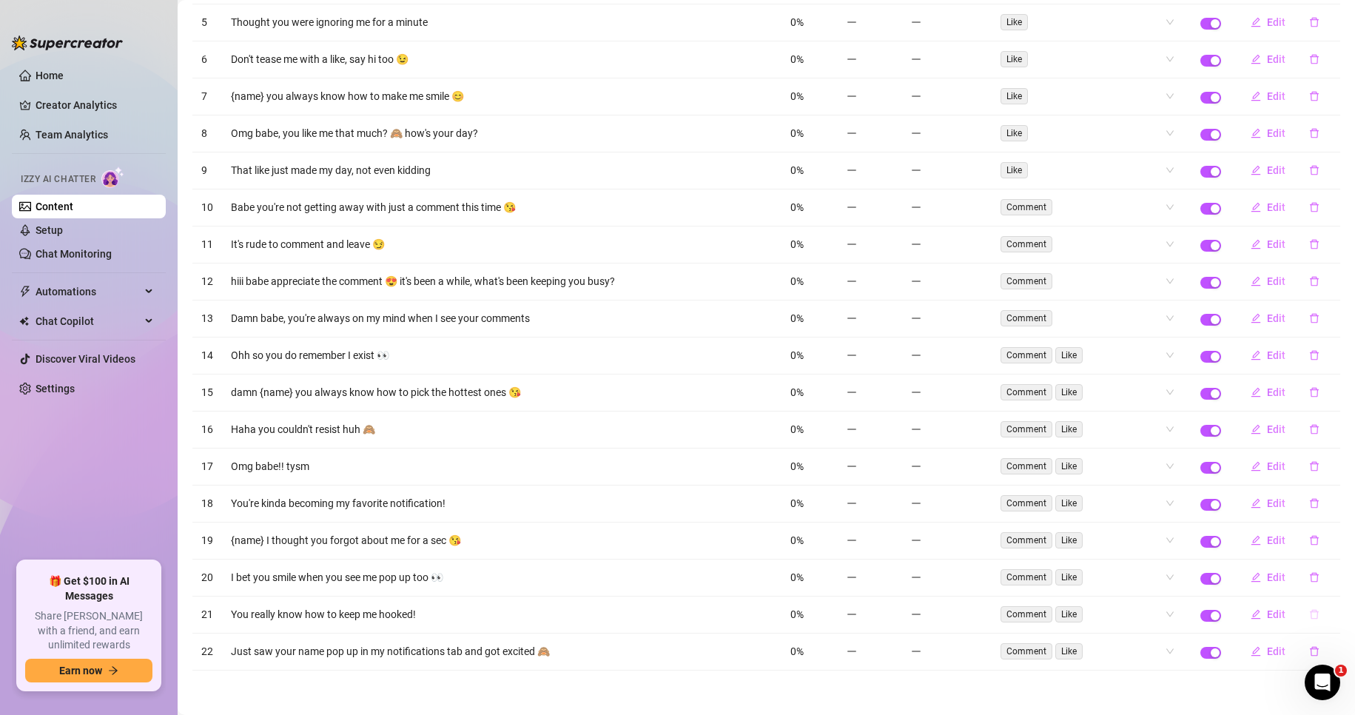
scroll to position [830, 0]
click at [1309, 613] on icon "delete" at bounding box center [1314, 614] width 10 height 10
click at [1331, 575] on span "Yes" at bounding box center [1330, 576] width 18 height 12
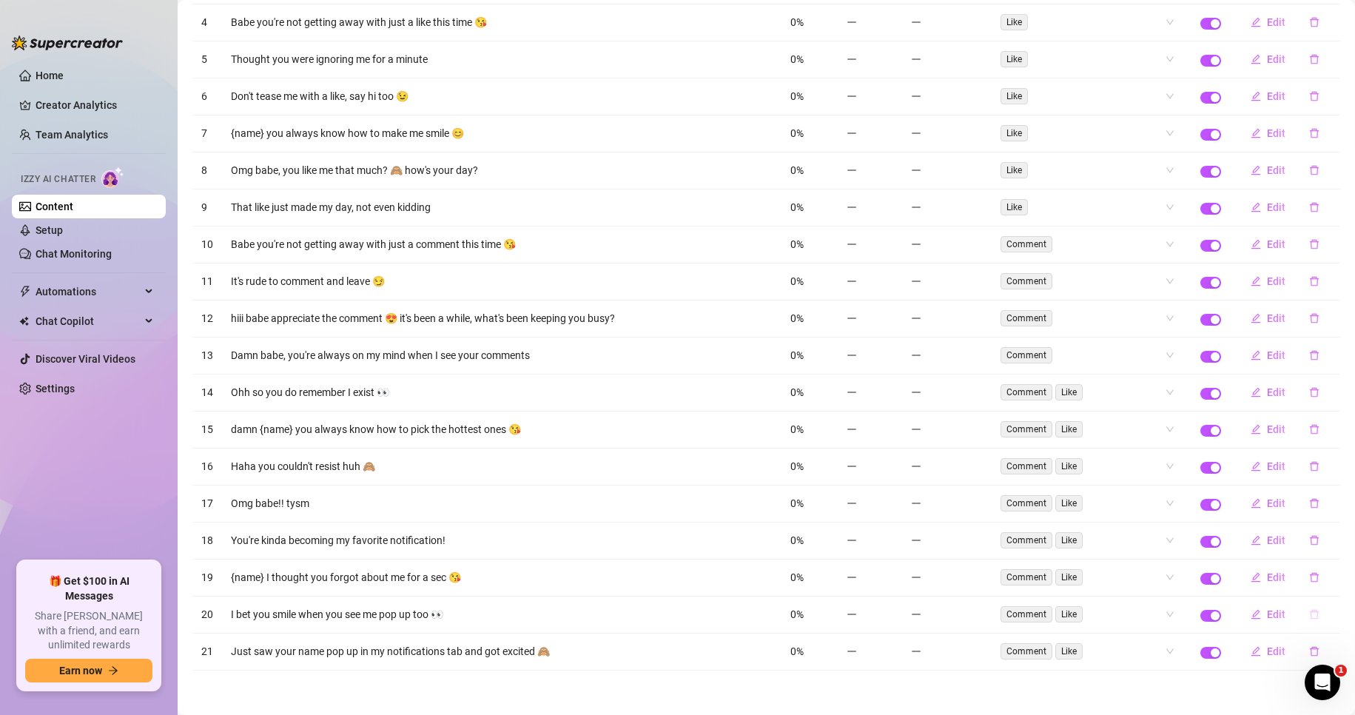
click at [1309, 612] on icon "delete" at bounding box center [1313, 615] width 9 height 10
click at [1329, 570] on span "Yes" at bounding box center [1330, 576] width 18 height 12
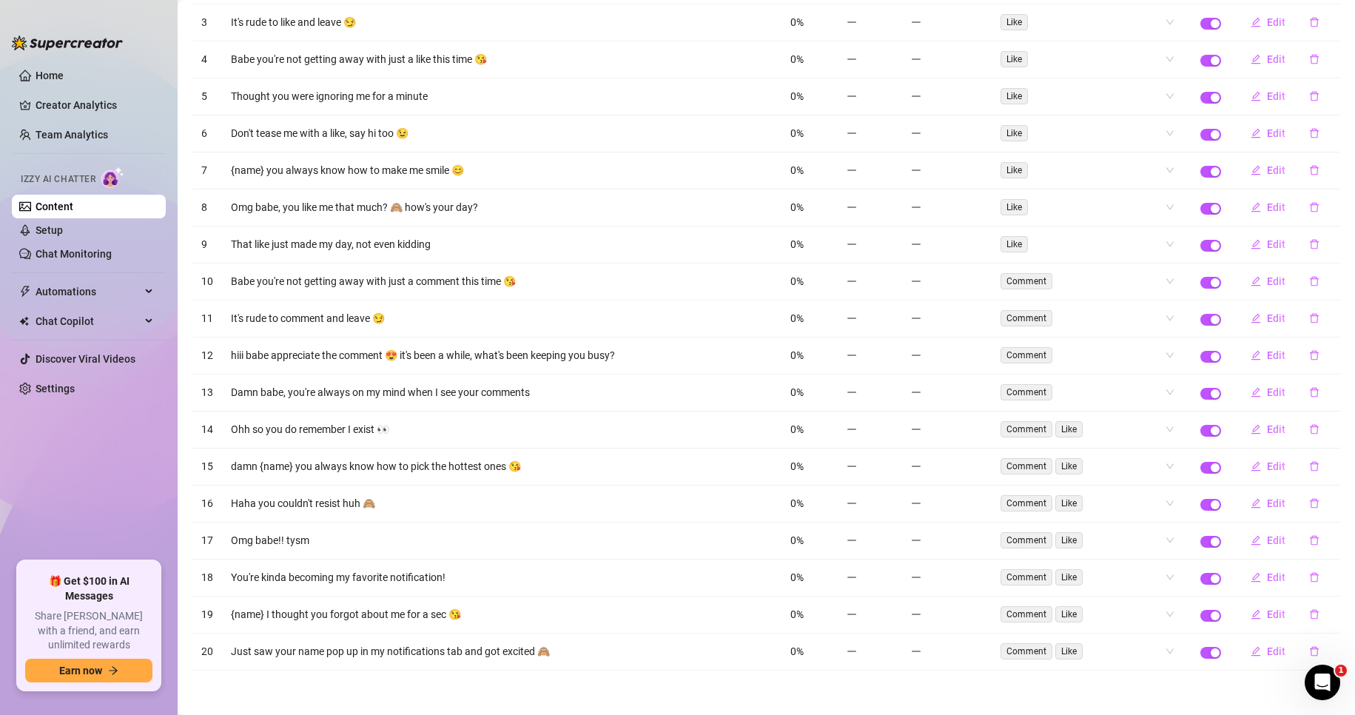
scroll to position [756, 0]
click at [1309, 613] on icon "delete" at bounding box center [1314, 614] width 10 height 10
click at [1332, 573] on span "Yes" at bounding box center [1330, 576] width 18 height 12
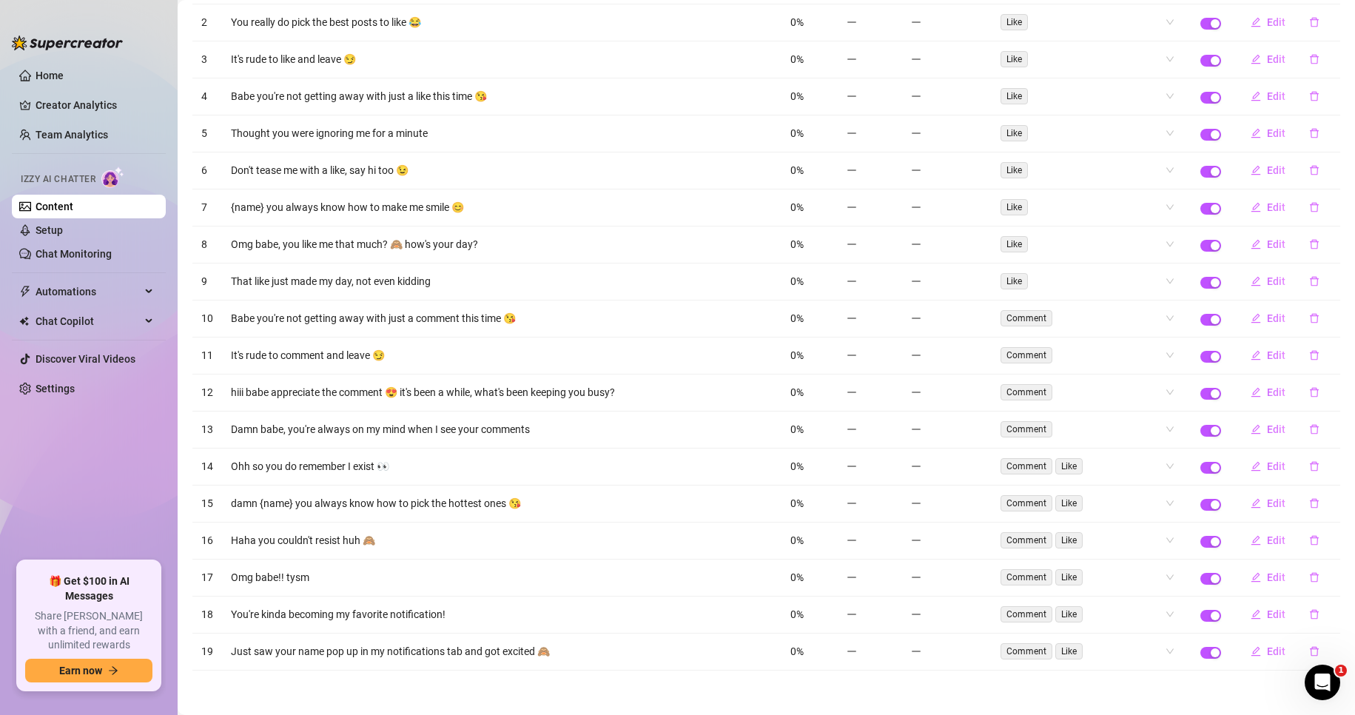
click at [1309, 618] on icon "delete" at bounding box center [1313, 615] width 9 height 10
click at [1324, 577] on span "Yes" at bounding box center [1330, 576] width 18 height 12
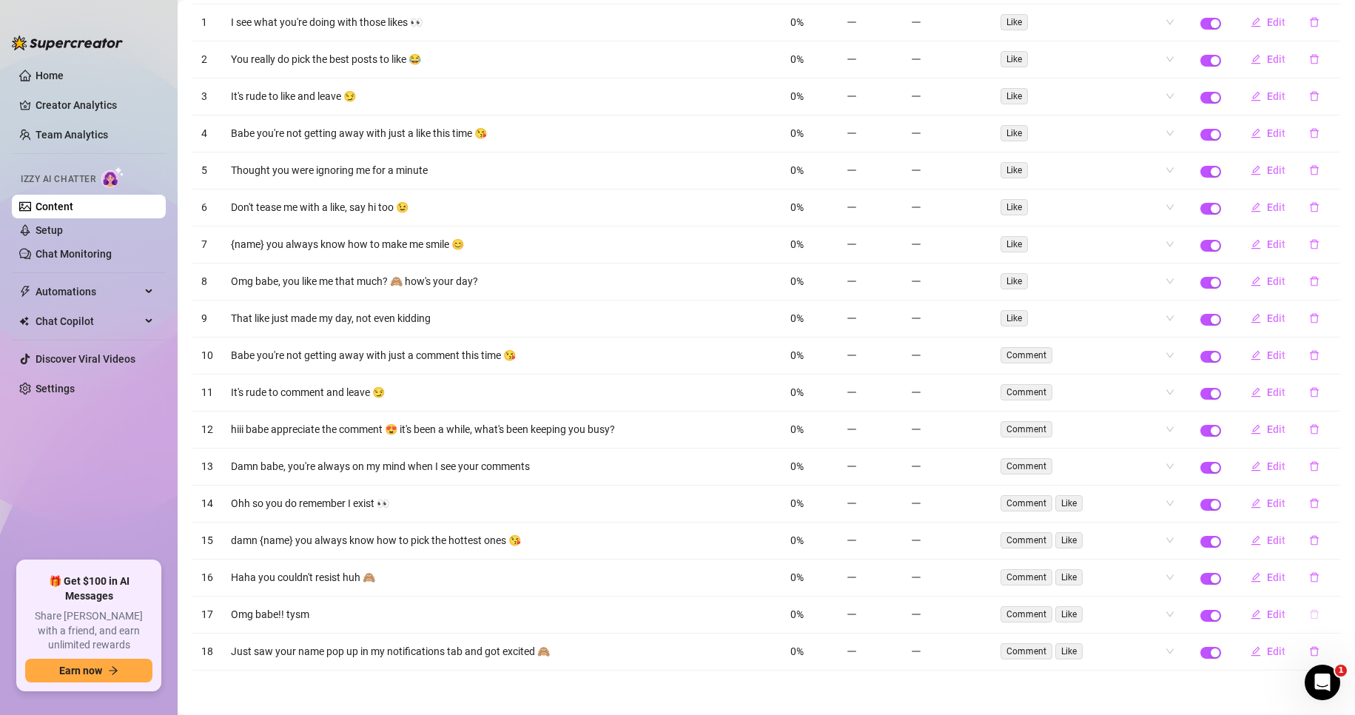
scroll to position [682, 0]
click at [1309, 649] on icon "delete" at bounding box center [1313, 652] width 9 height 10
click at [1330, 599] on div "Delete this message? No Yes" at bounding box center [1287, 601] width 112 height 40
click at [1331, 616] on span "Yes" at bounding box center [1330, 613] width 18 height 12
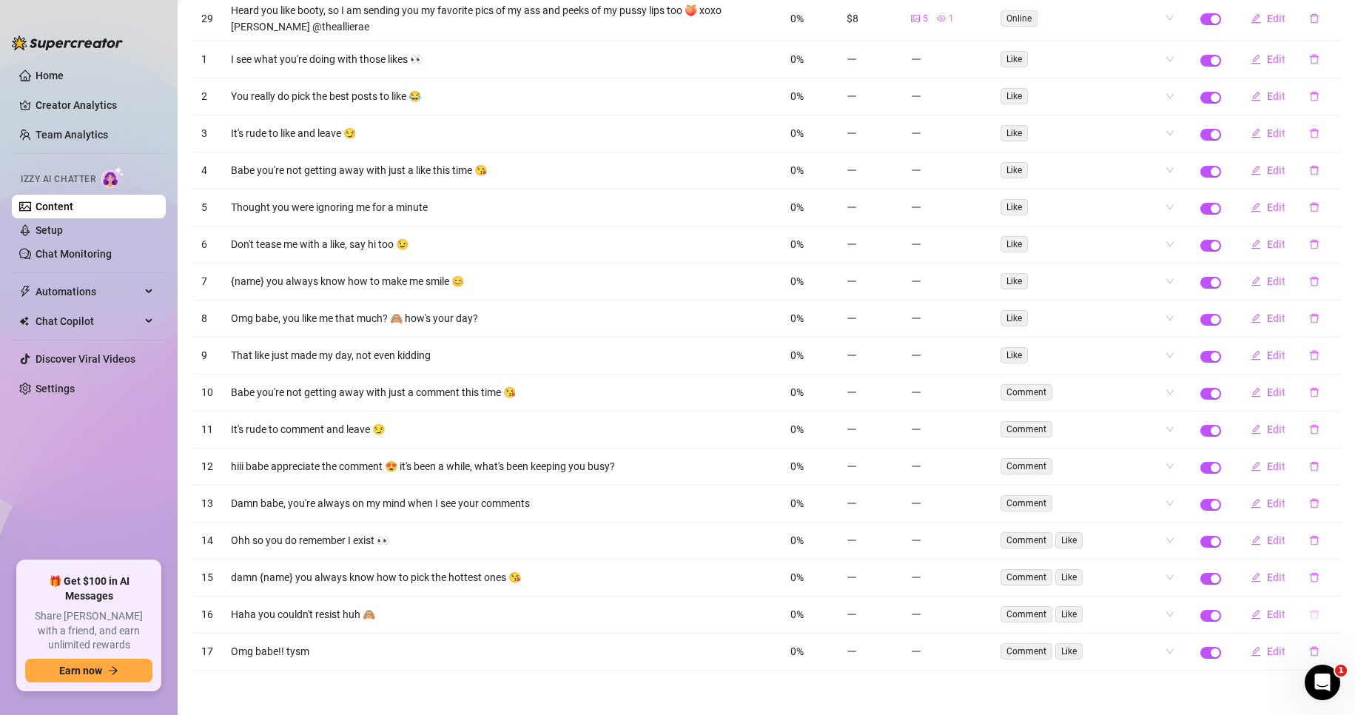
scroll to position [645, 0]
click at [1309, 612] on icon "delete" at bounding box center [1313, 615] width 9 height 10
click at [1335, 573] on span "Yes" at bounding box center [1330, 576] width 18 height 12
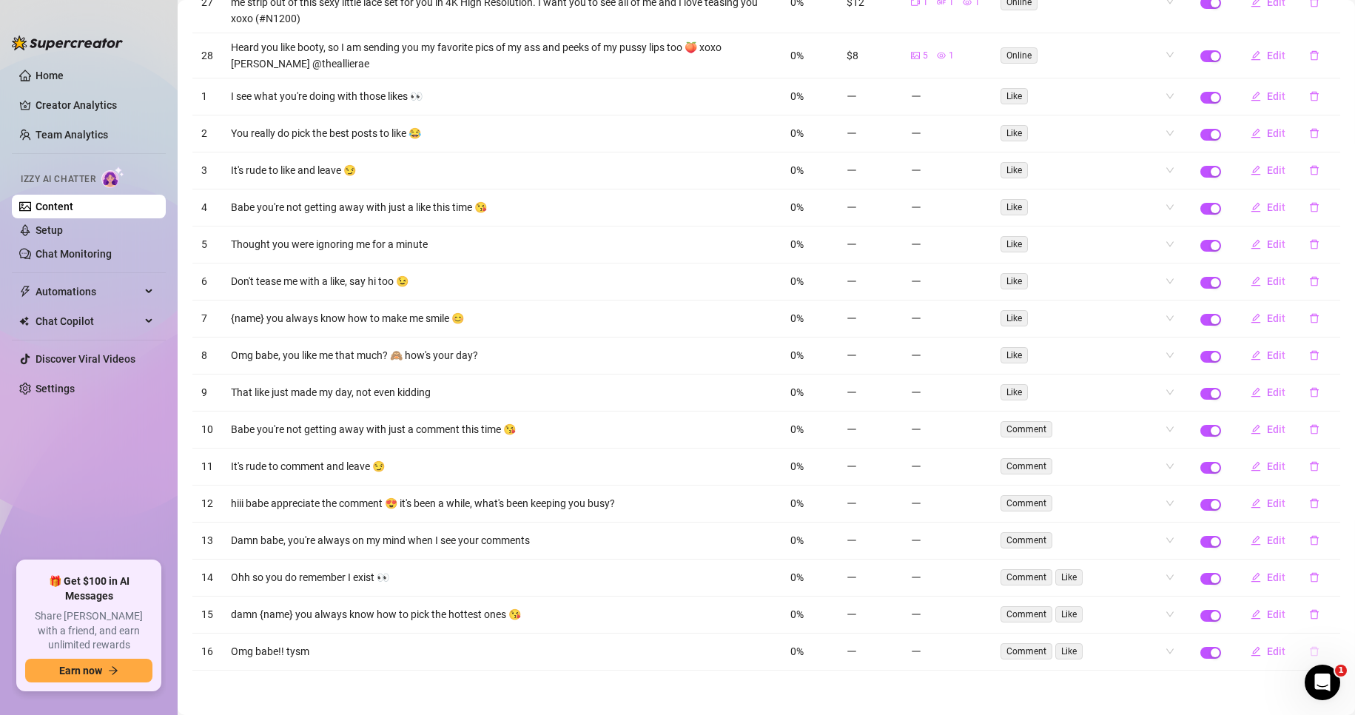
click at [1309, 648] on icon "delete" at bounding box center [1314, 651] width 10 height 10
click at [1326, 613] on span "Yes" at bounding box center [1330, 613] width 18 height 12
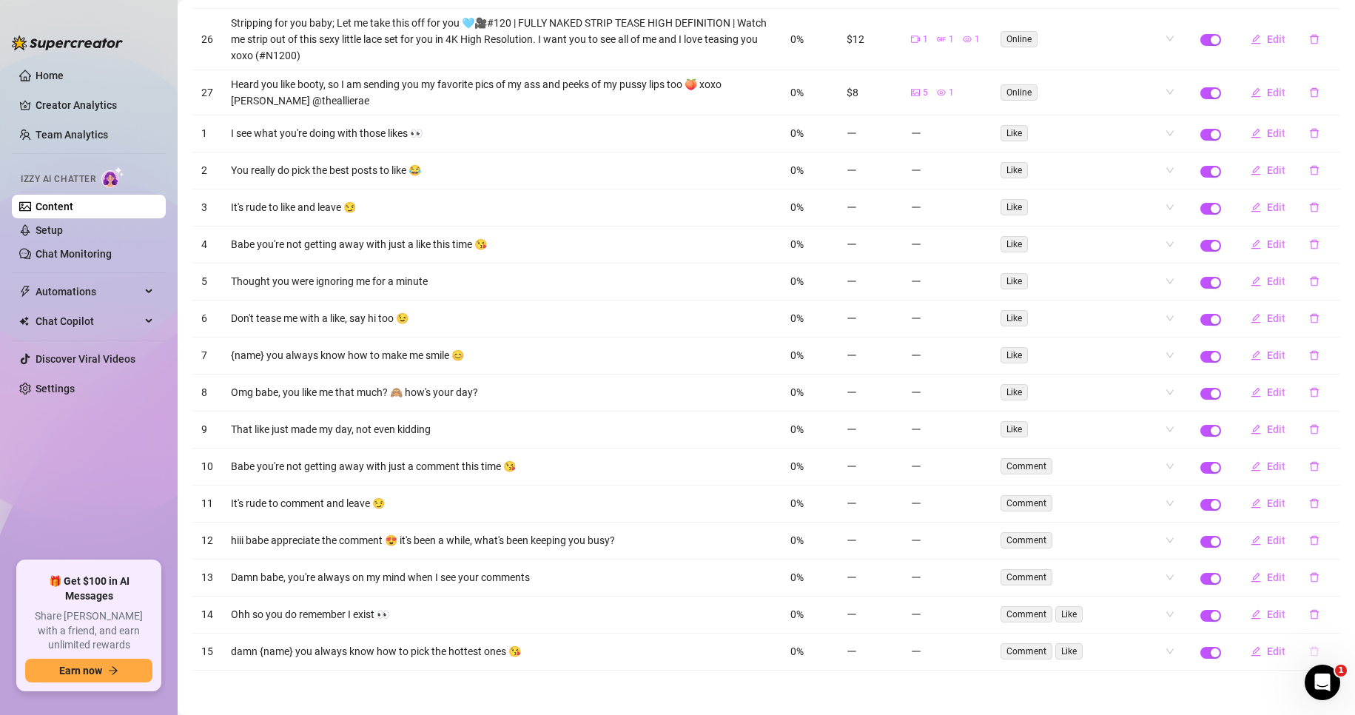
scroll to position [571, 0]
click at [1309, 646] on button "button" at bounding box center [1314, 651] width 34 height 24
click at [1328, 609] on span "Yes" at bounding box center [1330, 613] width 18 height 12
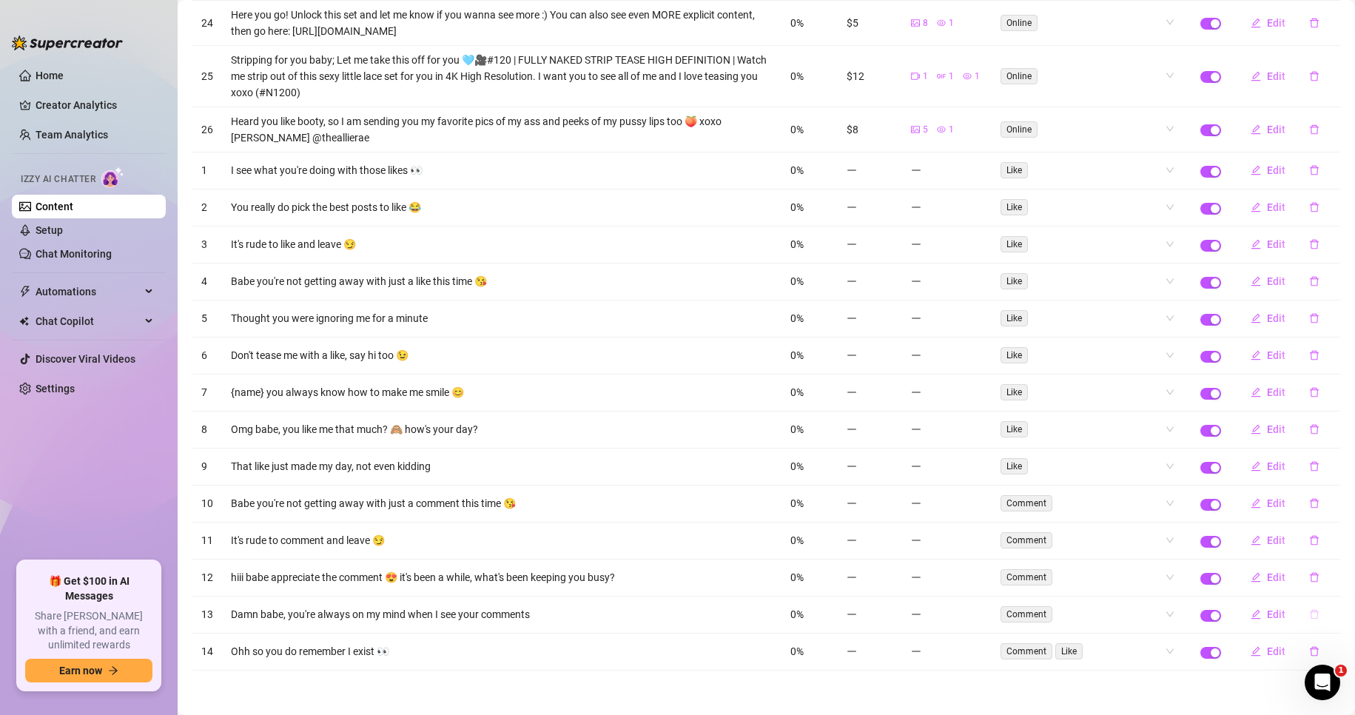
click at [1309, 613] on icon "delete" at bounding box center [1314, 614] width 10 height 10
click at [1332, 581] on span "Yes" at bounding box center [1330, 576] width 18 height 12
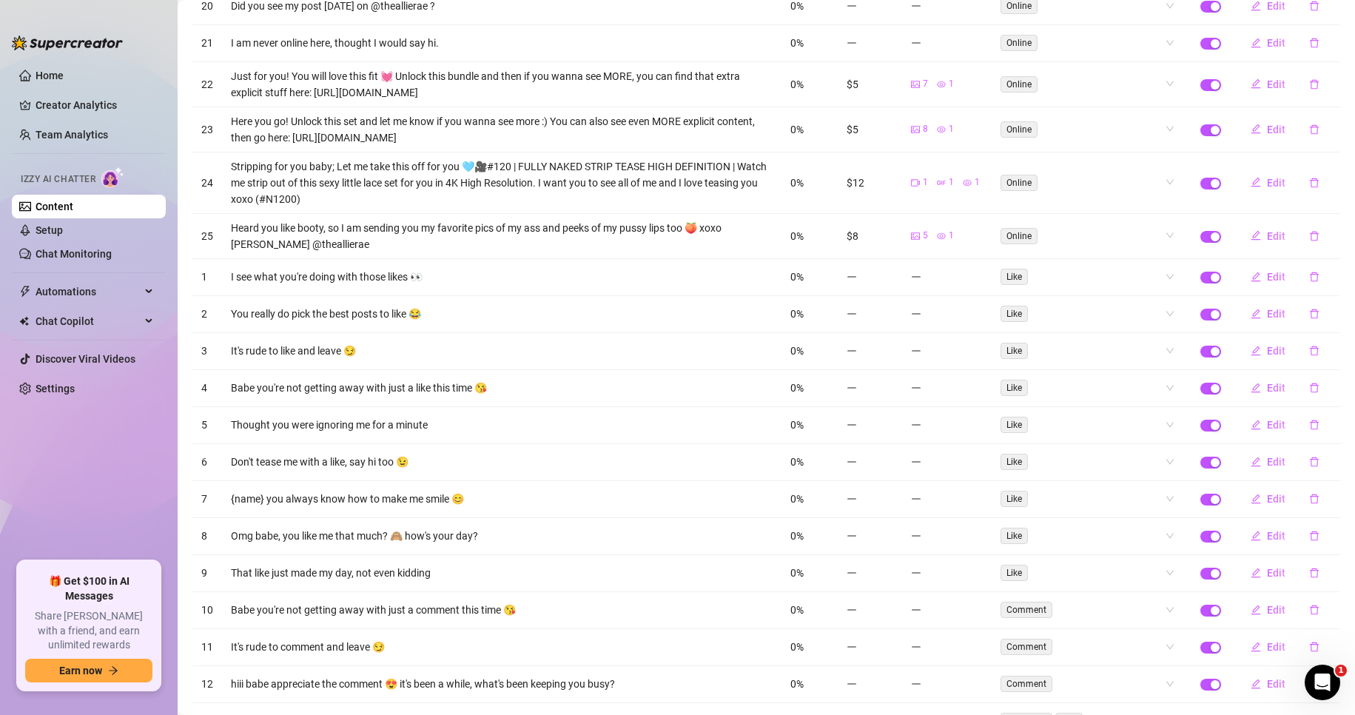
scroll to position [604, 0]
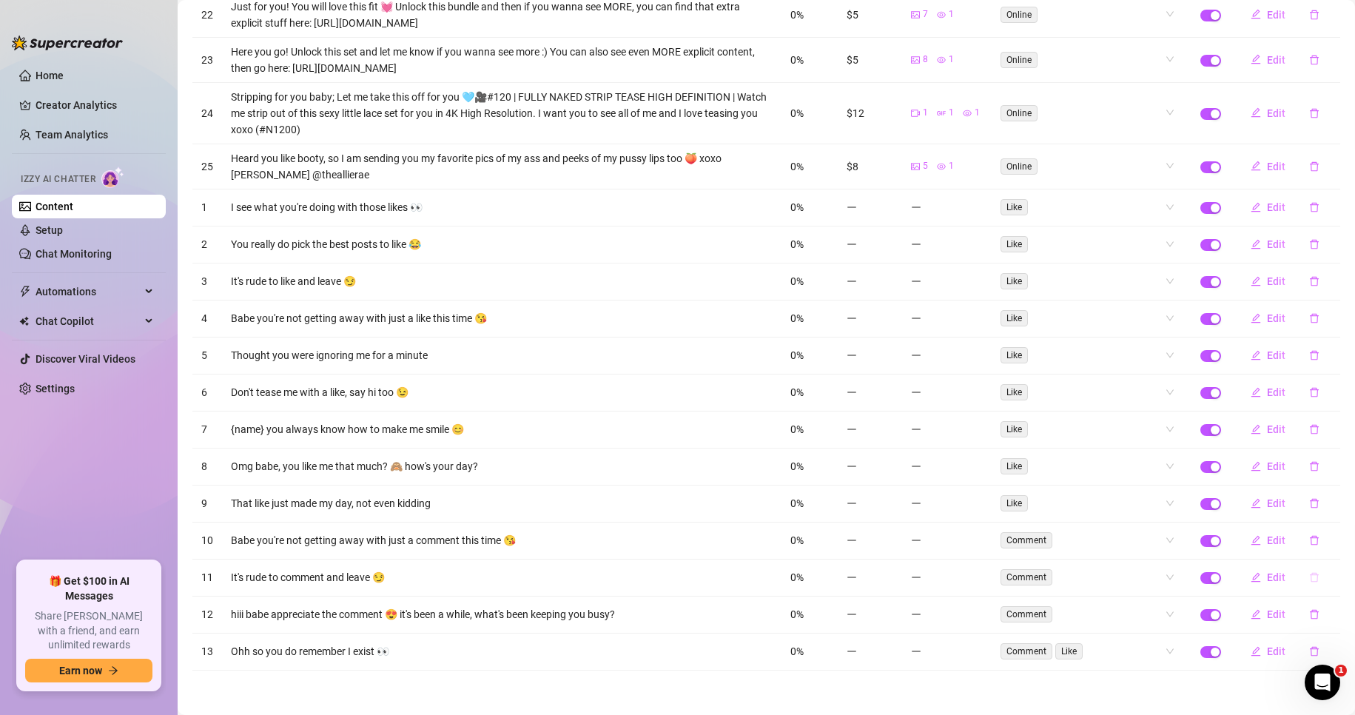
click at [1301, 583] on button "button" at bounding box center [1314, 577] width 34 height 24
click at [1343, 543] on button "Yes" at bounding box center [1329, 539] width 28 height 18
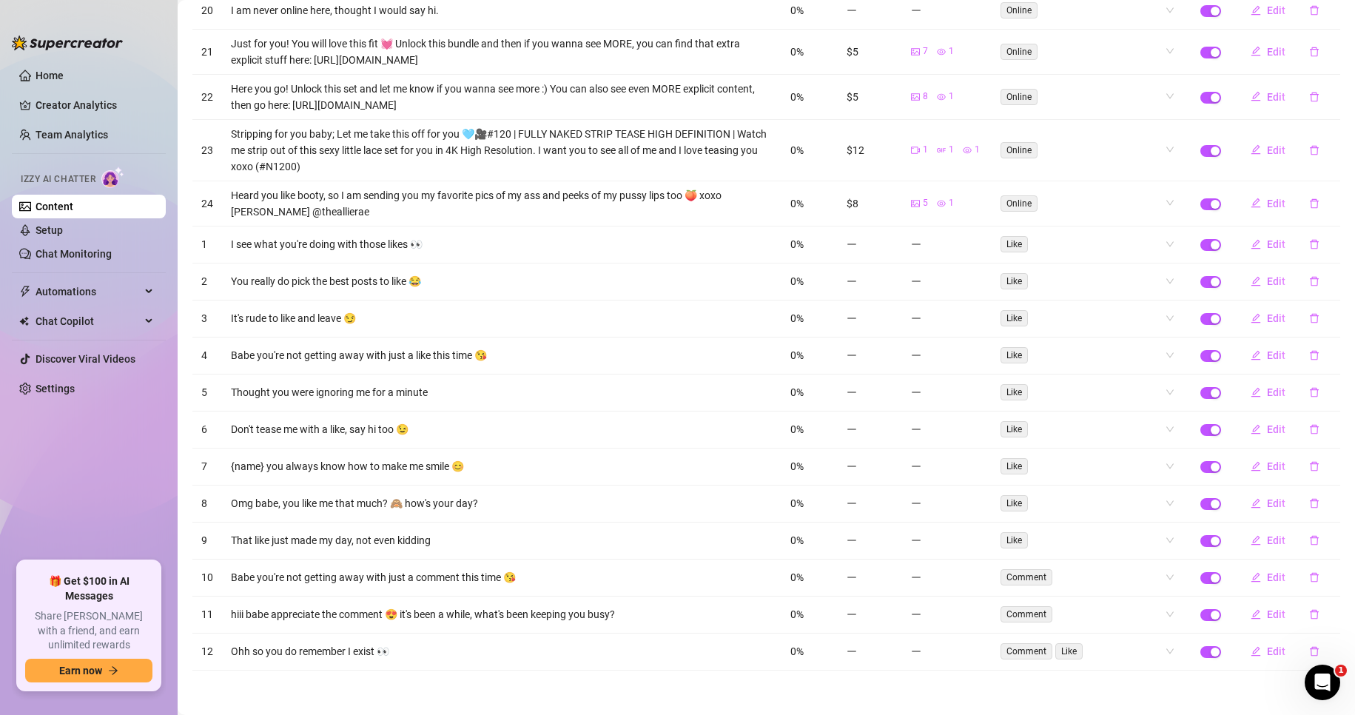
scroll to position [567, 0]
click at [1308, 618] on button "button" at bounding box center [1314, 614] width 34 height 24
click at [1327, 570] on span "Yes" at bounding box center [1330, 576] width 18 height 12
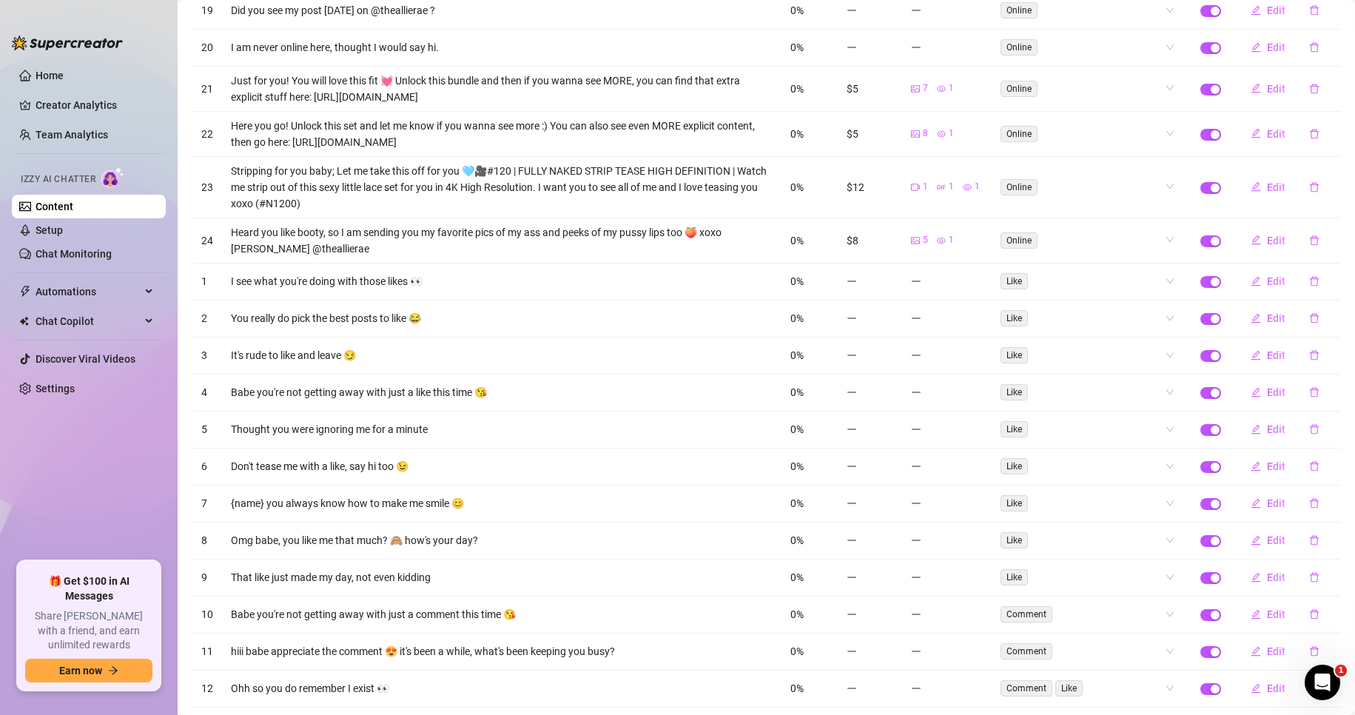
click at [1309, 683] on icon "delete" at bounding box center [1314, 688] width 10 height 10
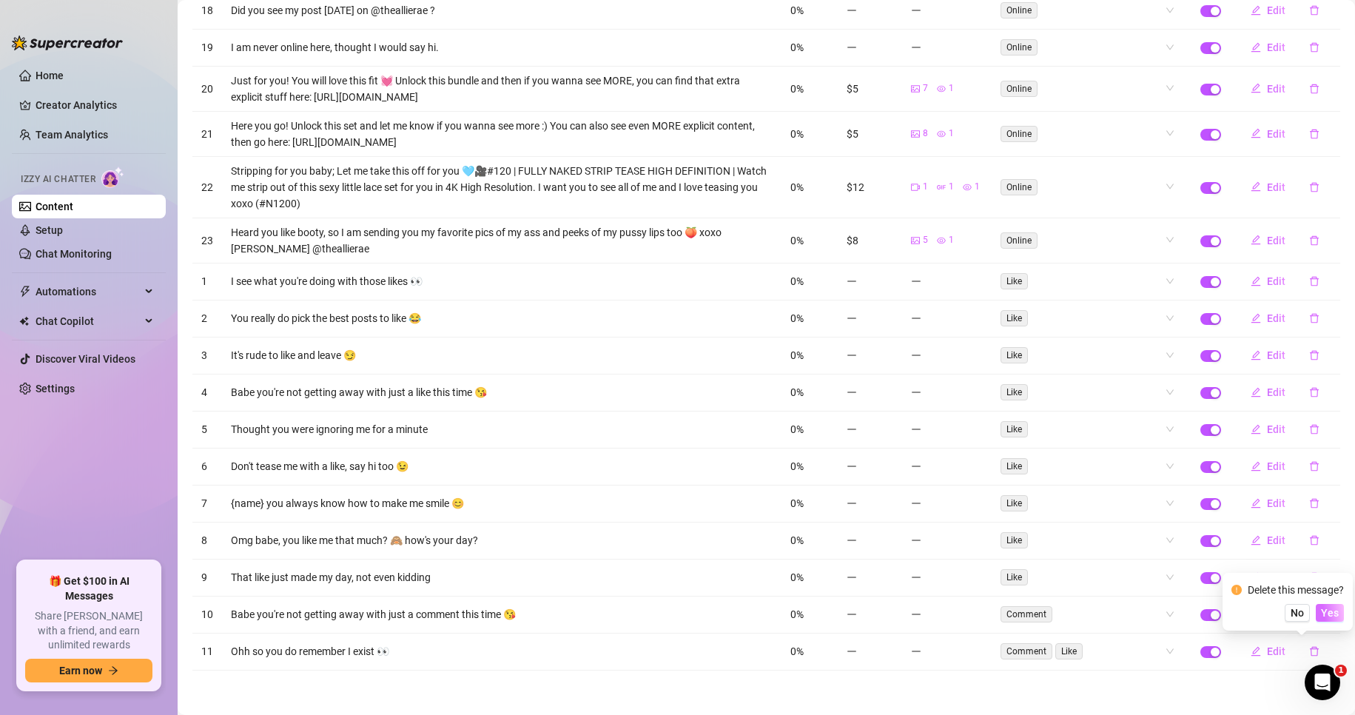
click at [1331, 615] on span "Yes" at bounding box center [1330, 613] width 18 height 12
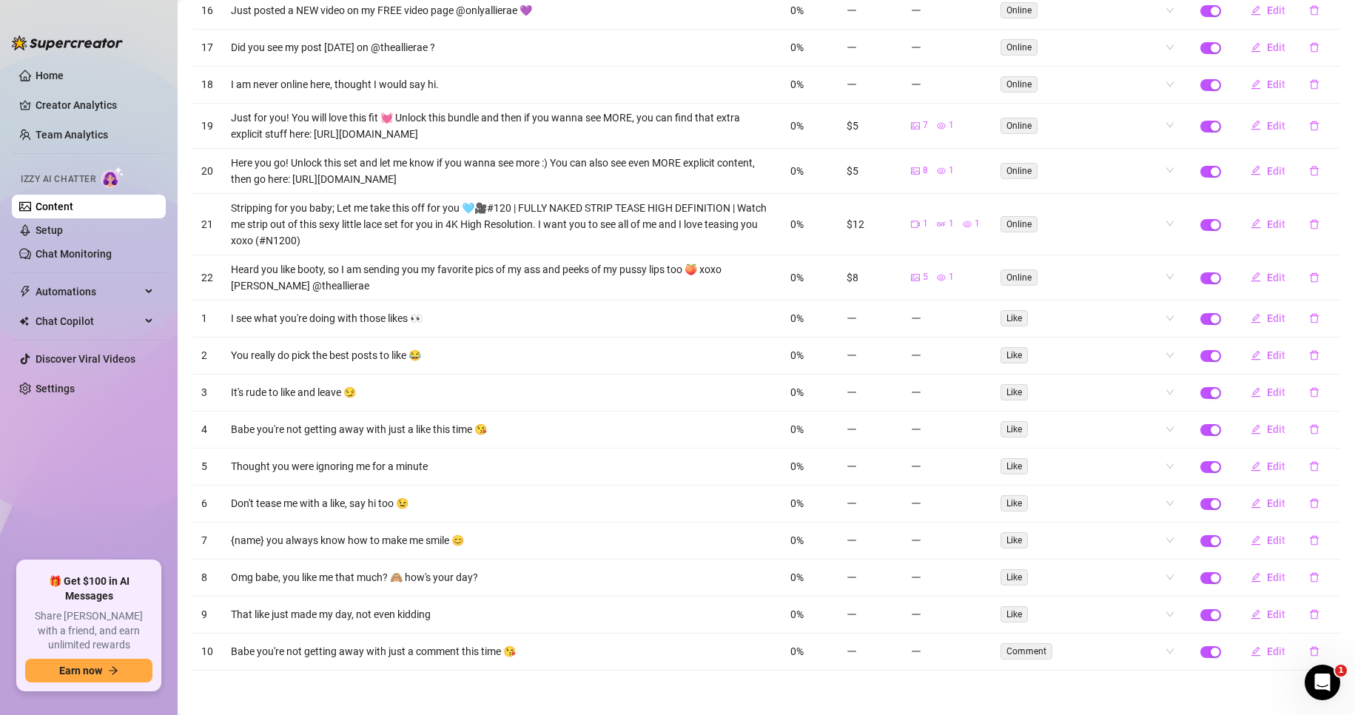
scroll to position [493, 0]
click at [1307, 618] on button "button" at bounding box center [1314, 614] width 34 height 24
drag, startPoint x: 1328, startPoint y: 576, endPoint x: 1327, endPoint y: 584, distance: 7.4
click at [1329, 576] on span "Yes" at bounding box center [1330, 576] width 18 height 12
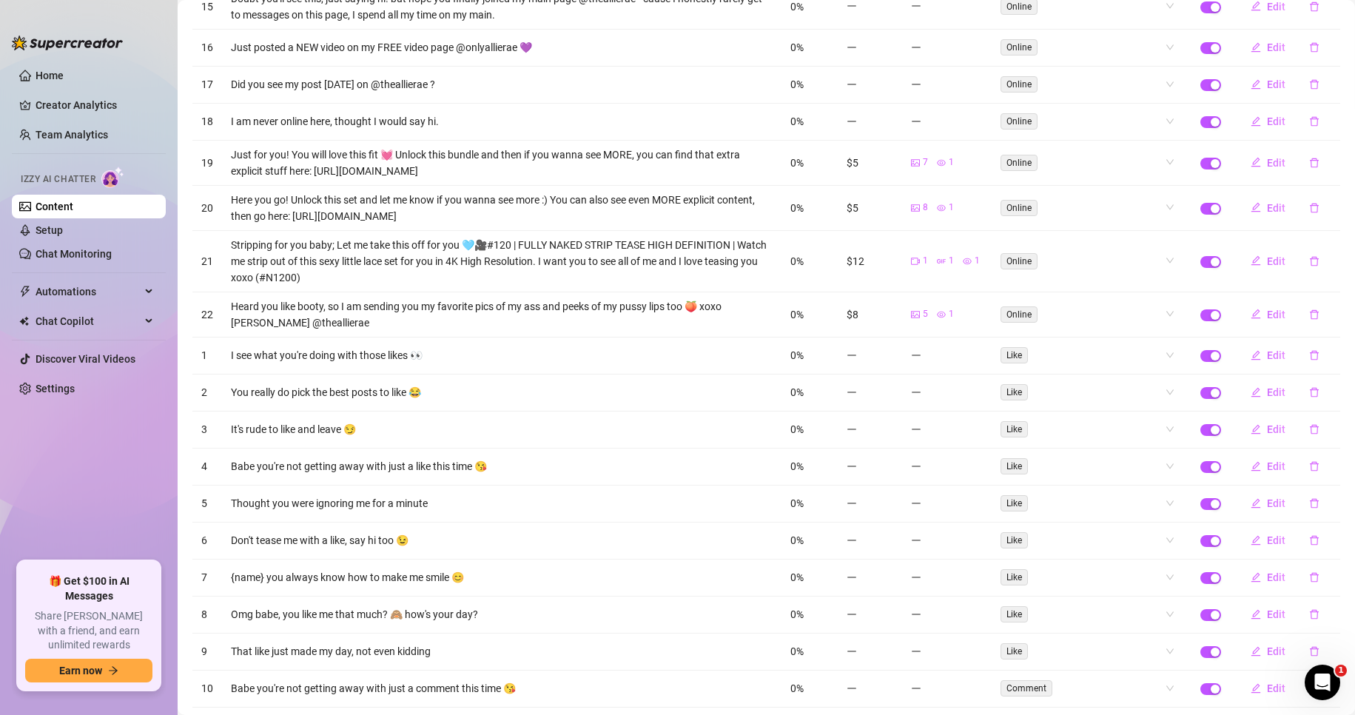
click at [1309, 684] on icon "delete" at bounding box center [1313, 689] width 9 height 10
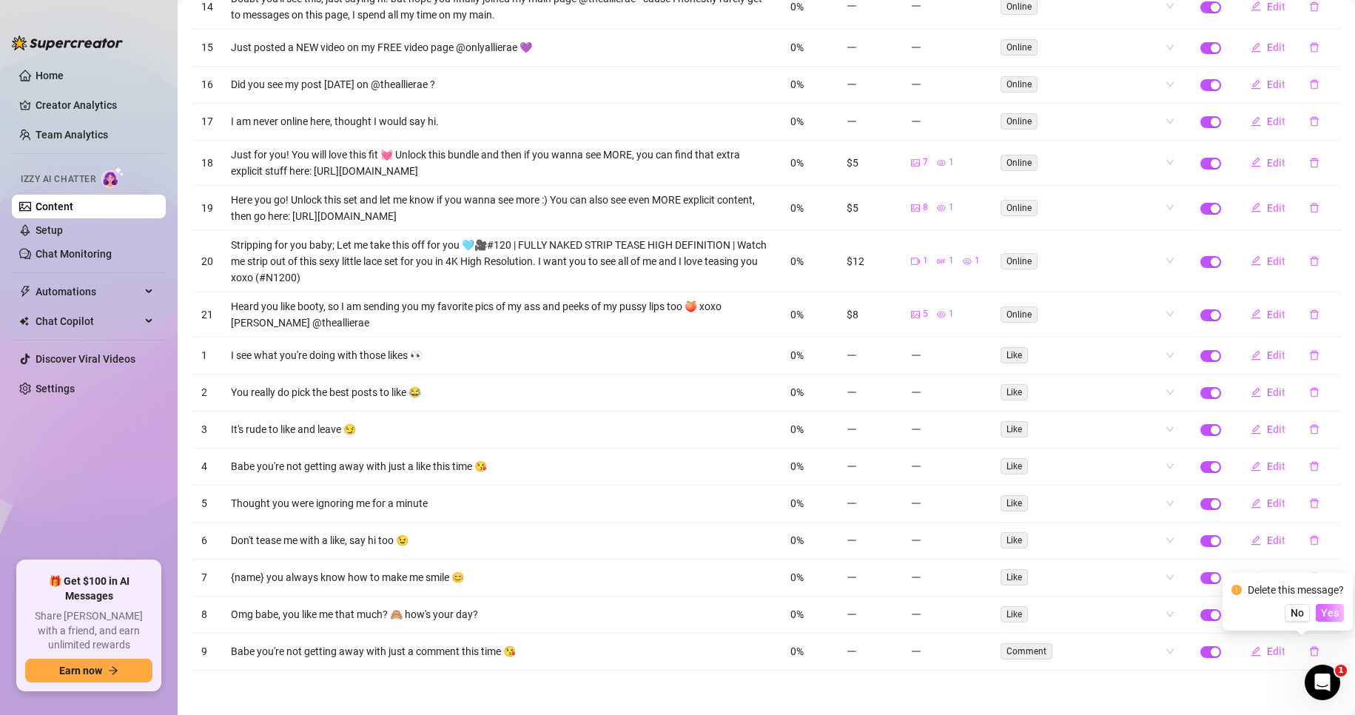
click at [1329, 613] on span "Yes" at bounding box center [1330, 613] width 18 height 12
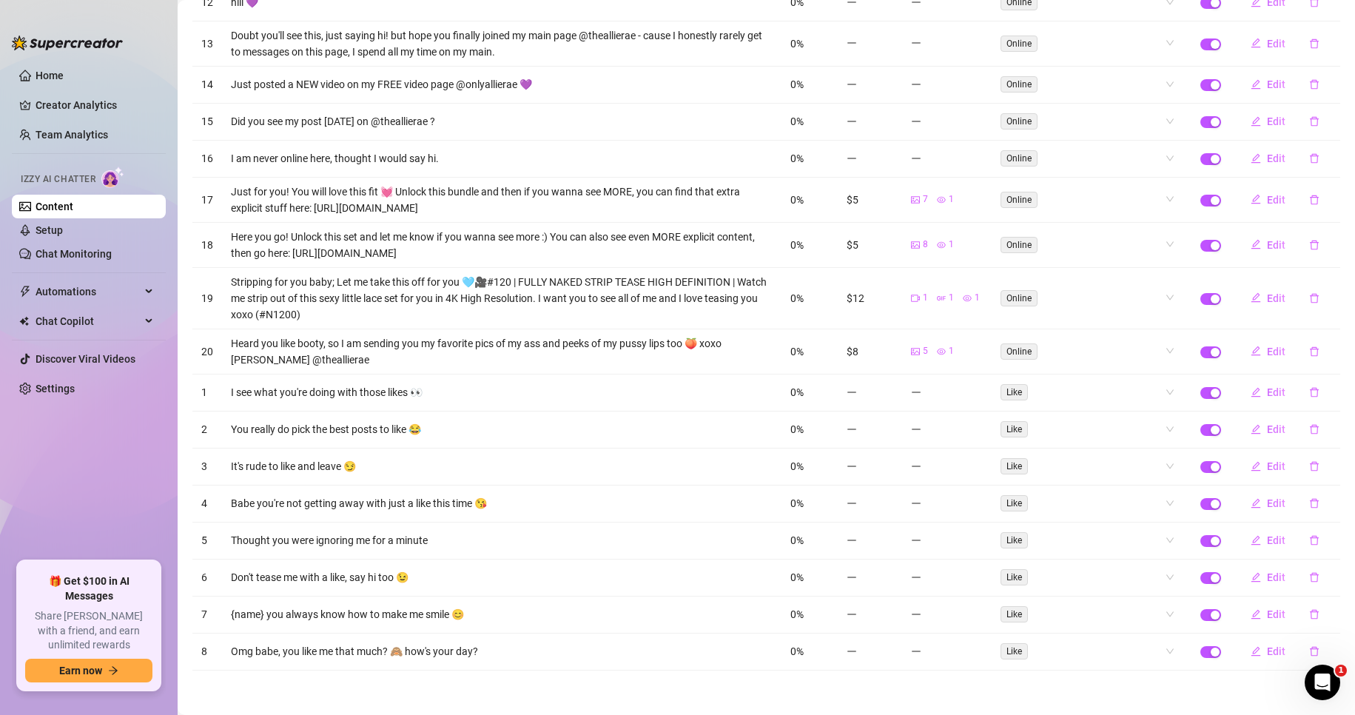
scroll to position [419, 0]
click at [1301, 607] on button "button" at bounding box center [1314, 614] width 34 height 24
click at [1330, 576] on span "Yes" at bounding box center [1330, 576] width 18 height 12
click at [1309, 650] on icon "delete" at bounding box center [1314, 651] width 10 height 10
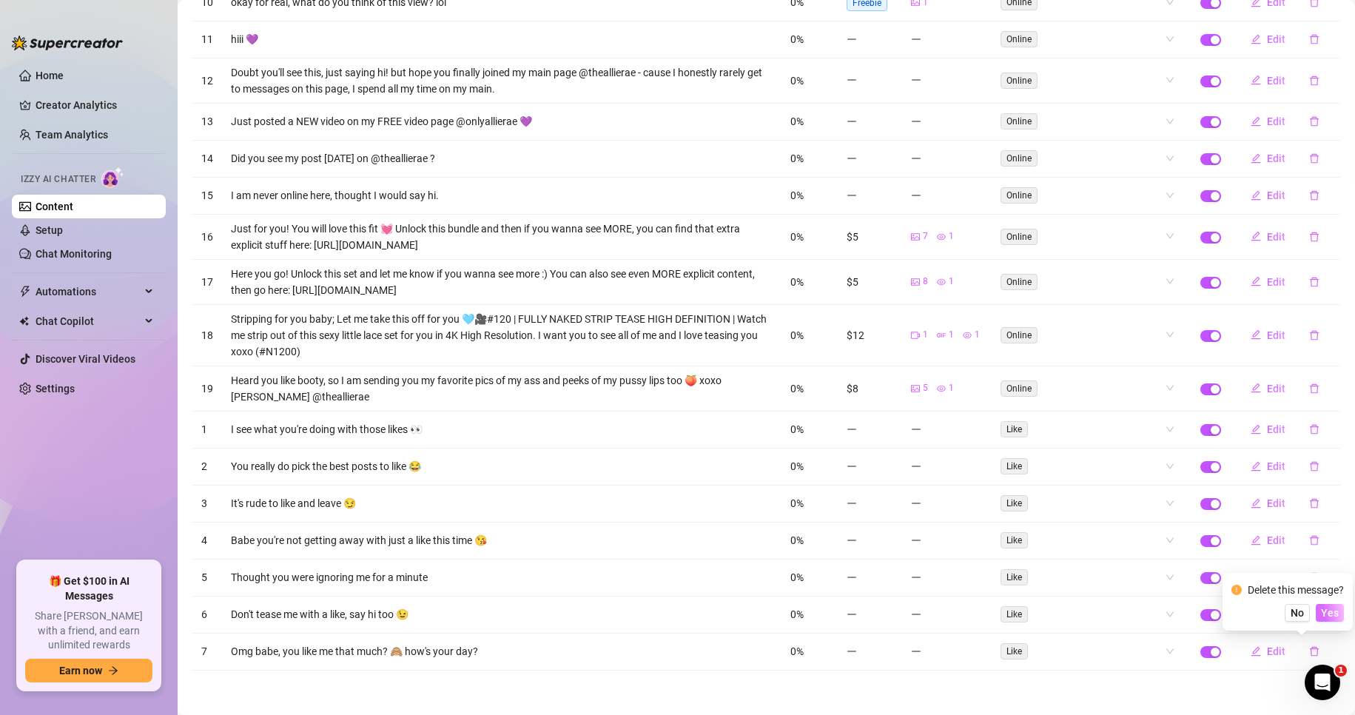
click at [1333, 607] on span "Yes" at bounding box center [1330, 613] width 18 height 12
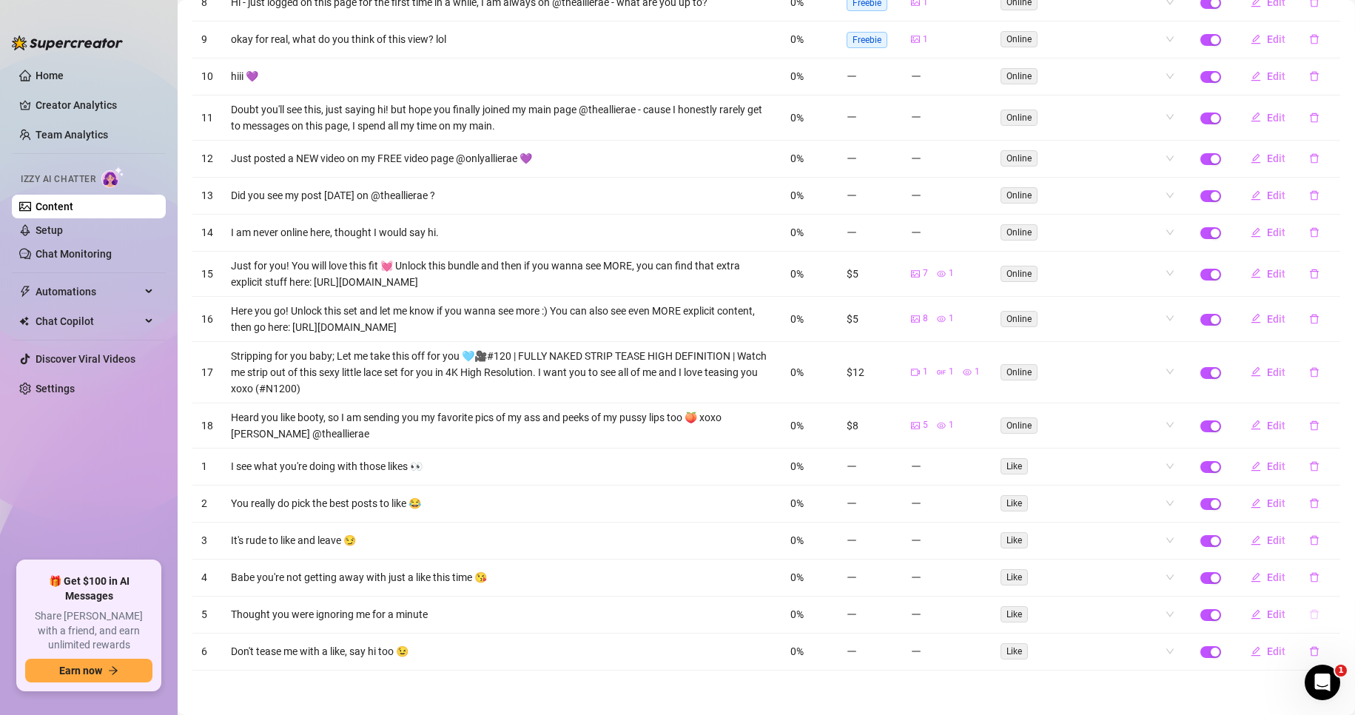
click at [1309, 616] on icon "delete" at bounding box center [1314, 614] width 10 height 10
click at [1326, 585] on div "Delete this message? No Yes" at bounding box center [1287, 565] width 130 height 58
click at [1329, 577] on span "Yes" at bounding box center [1330, 576] width 18 height 12
click at [1309, 650] on icon "delete" at bounding box center [1314, 651] width 10 height 10
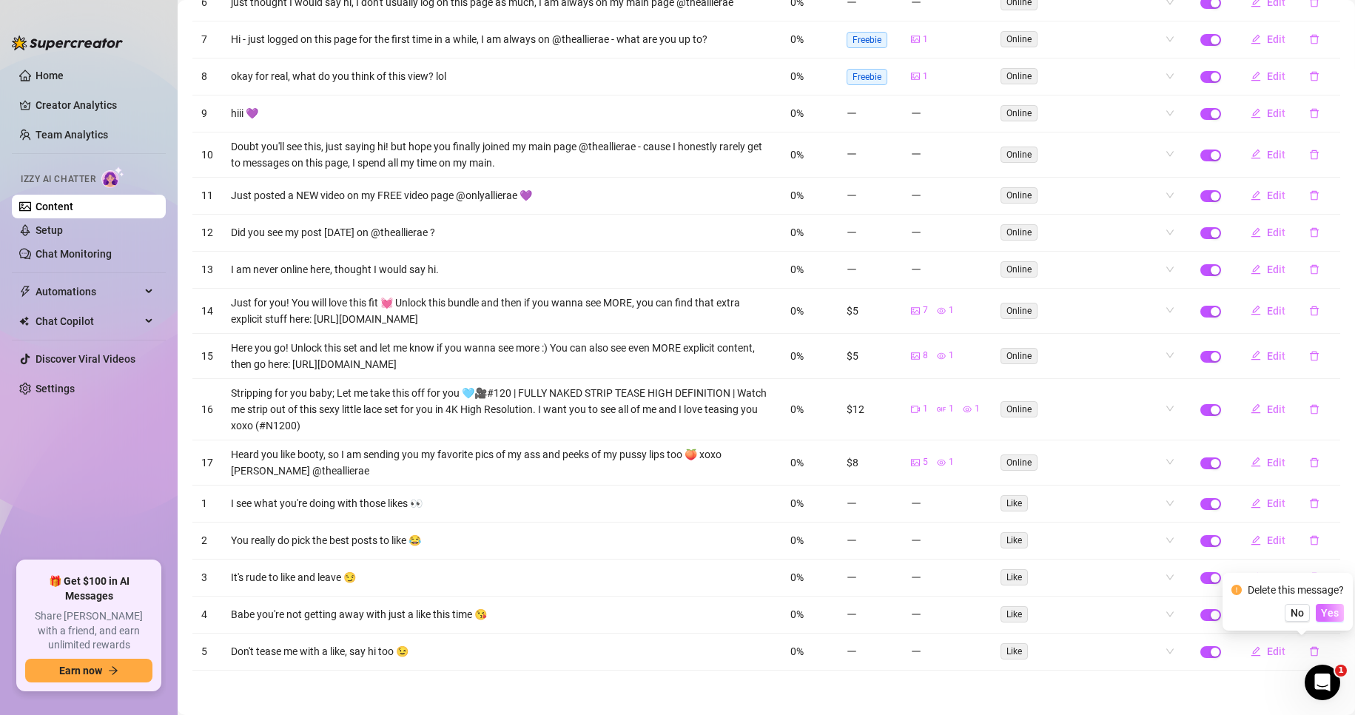
click at [1335, 614] on span "Yes" at bounding box center [1330, 613] width 18 height 12
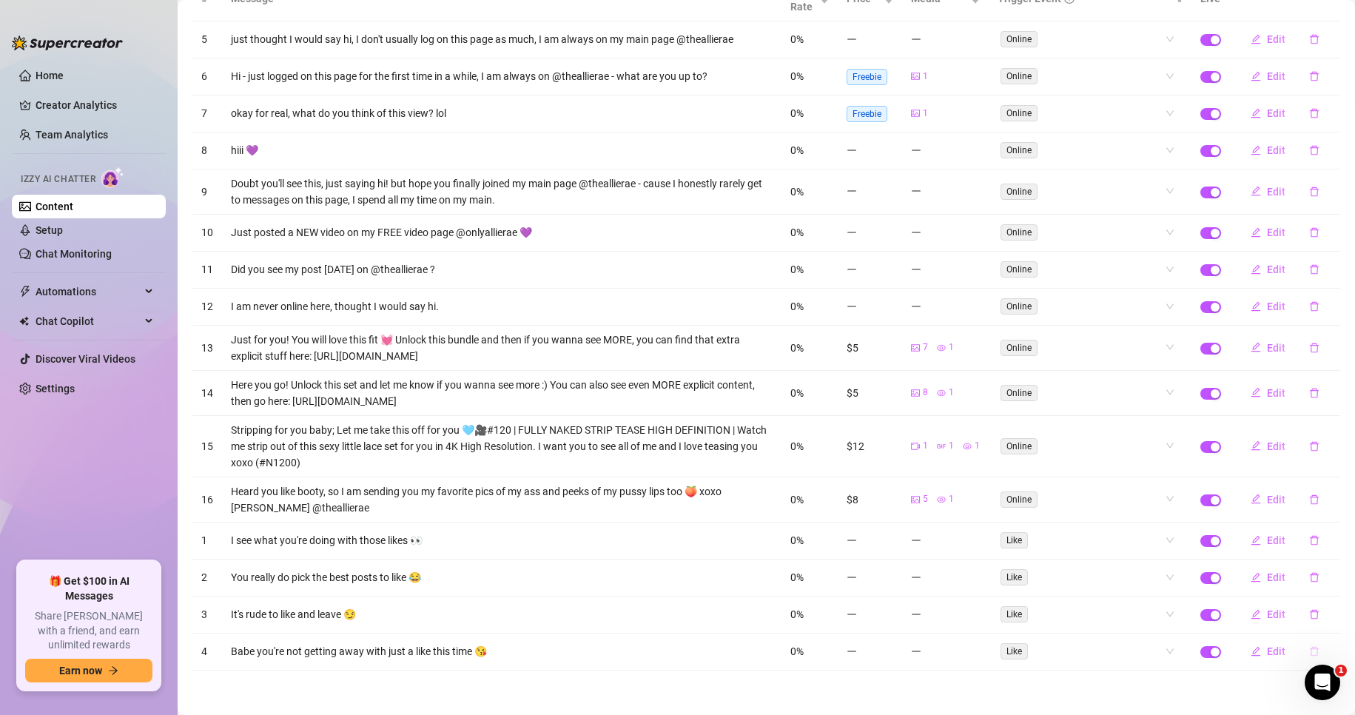
click at [1303, 641] on button "button" at bounding box center [1314, 651] width 34 height 24
click at [1324, 613] on span "Yes" at bounding box center [1330, 613] width 18 height 12
click at [1309, 613] on icon "delete" at bounding box center [1314, 614] width 10 height 10
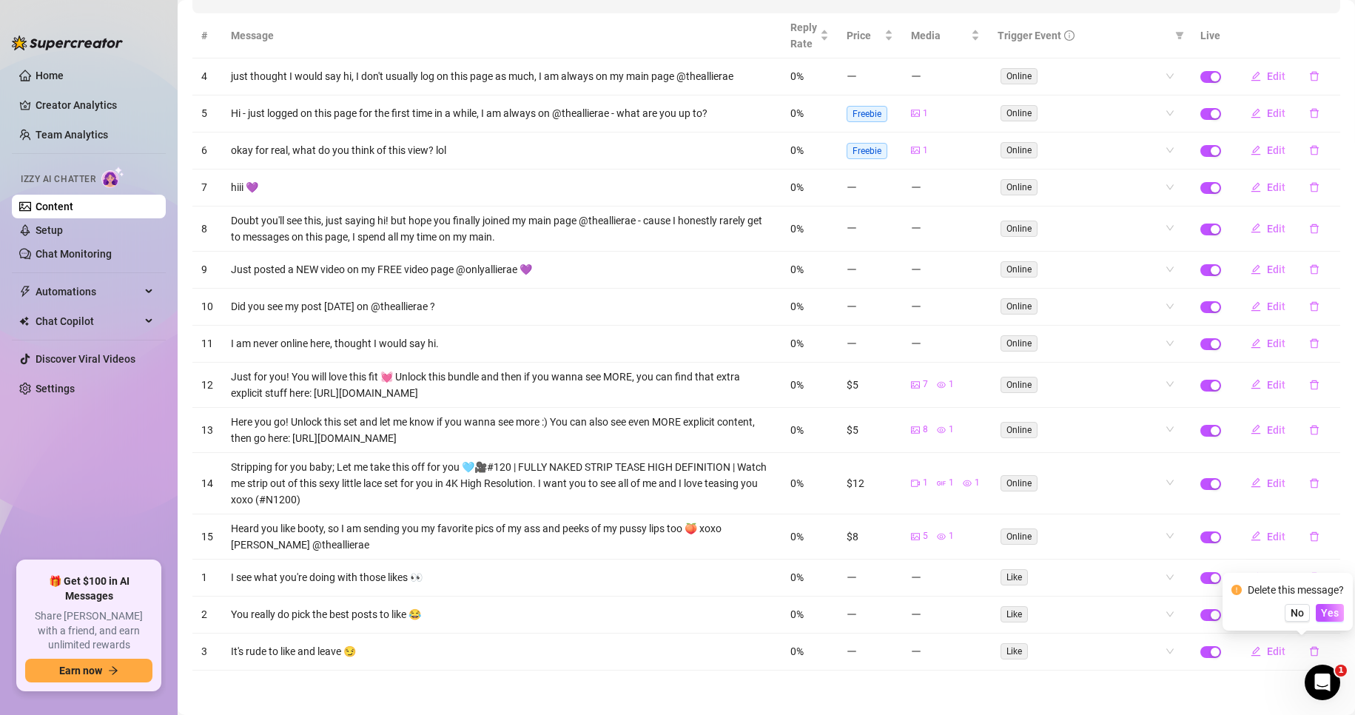
click at [1332, 579] on div "Delete this message? No Yes" at bounding box center [1287, 602] width 130 height 58
click at [1329, 624] on div "Delete this message? No Yes" at bounding box center [1287, 602] width 130 height 58
click at [1328, 611] on span "Yes" at bounding box center [1330, 613] width 18 height 12
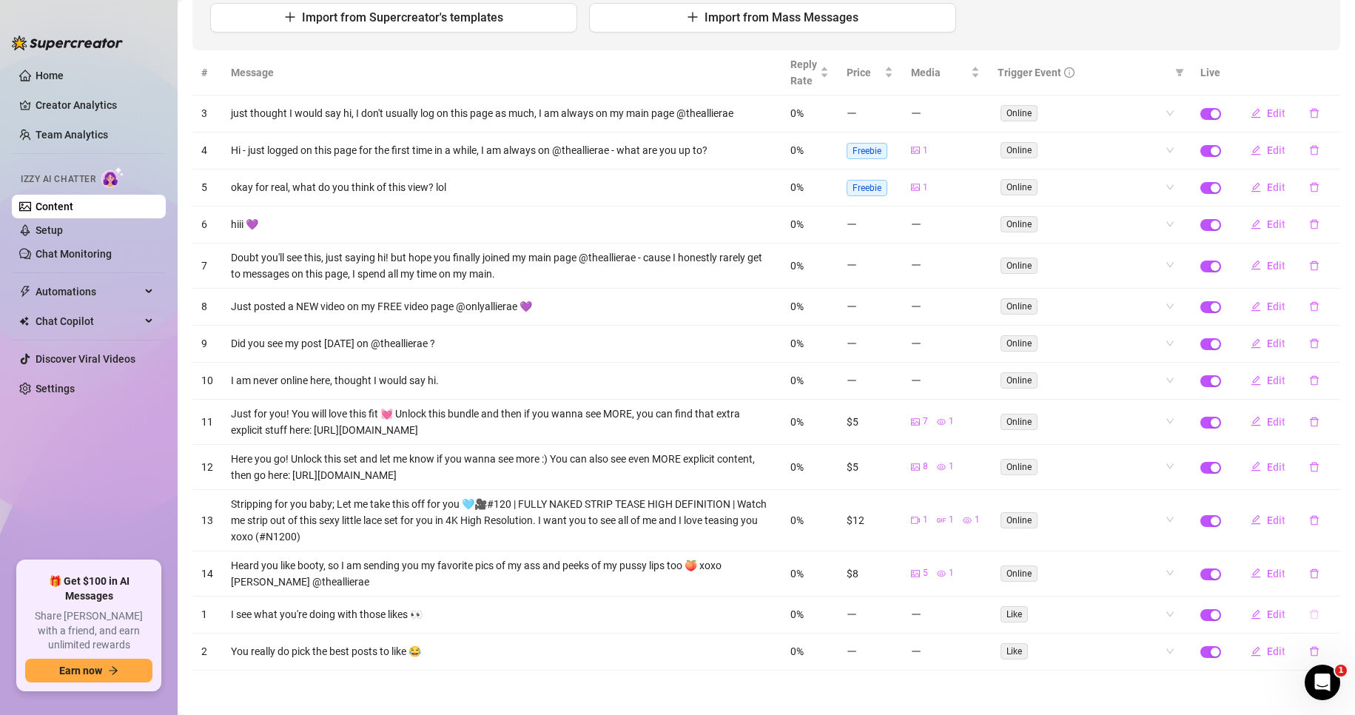
click at [1306, 581] on button "button" at bounding box center [1314, 574] width 34 height 24
click at [1309, 647] on icon "delete" at bounding box center [1313, 652] width 9 height 10
click at [1327, 610] on span "Yes" at bounding box center [1330, 613] width 18 height 12
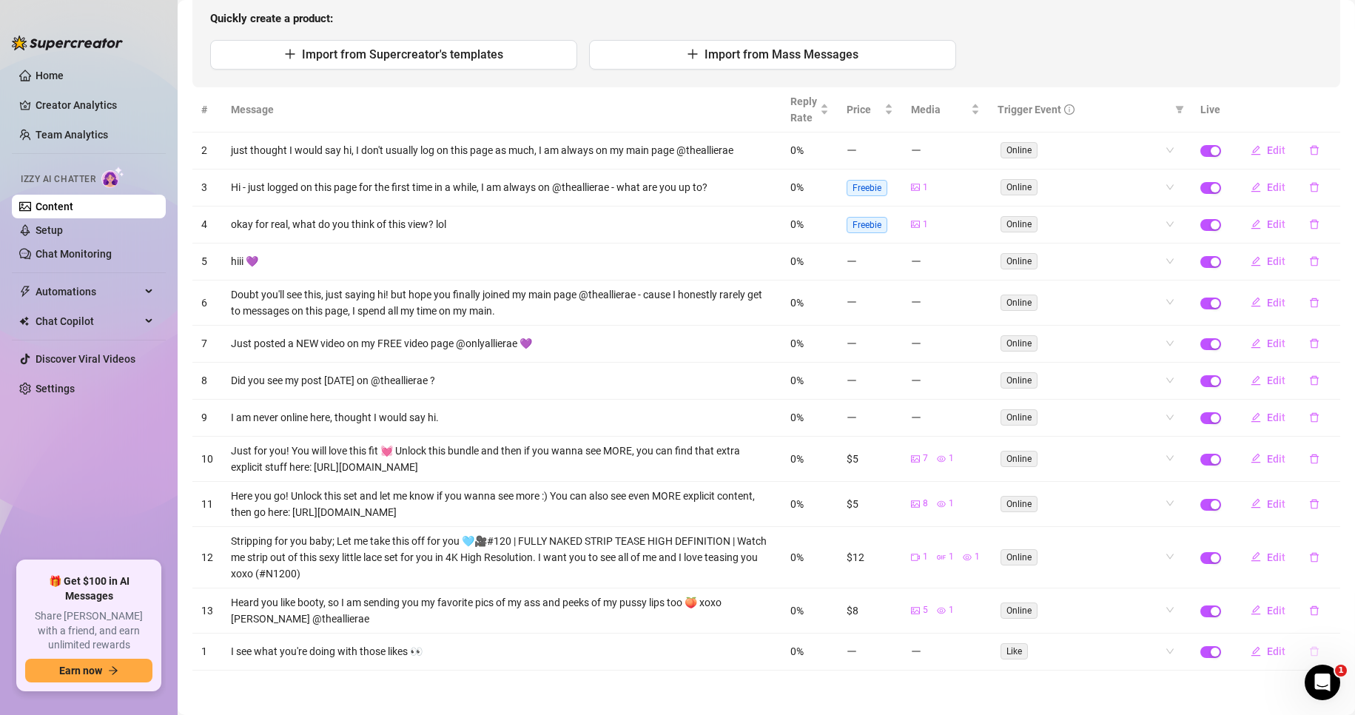
click at [1307, 646] on button "button" at bounding box center [1314, 651] width 34 height 24
click at [1332, 618] on span "Yes" at bounding box center [1330, 613] width 18 height 12
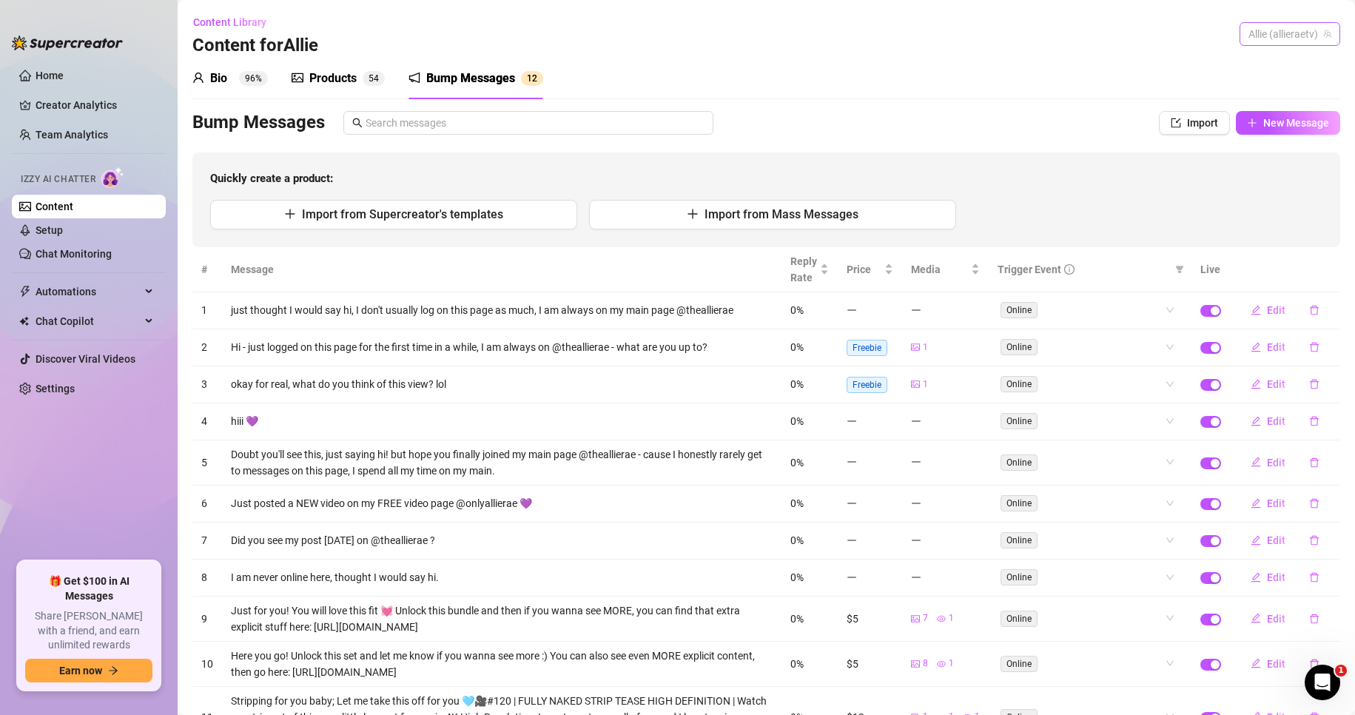
click at [1267, 26] on span "Allie (allieraetv)" at bounding box center [1289, 34] width 83 height 22
click at [1280, 61] on span "( onlyallierae )" at bounding box center [1285, 64] width 59 height 16
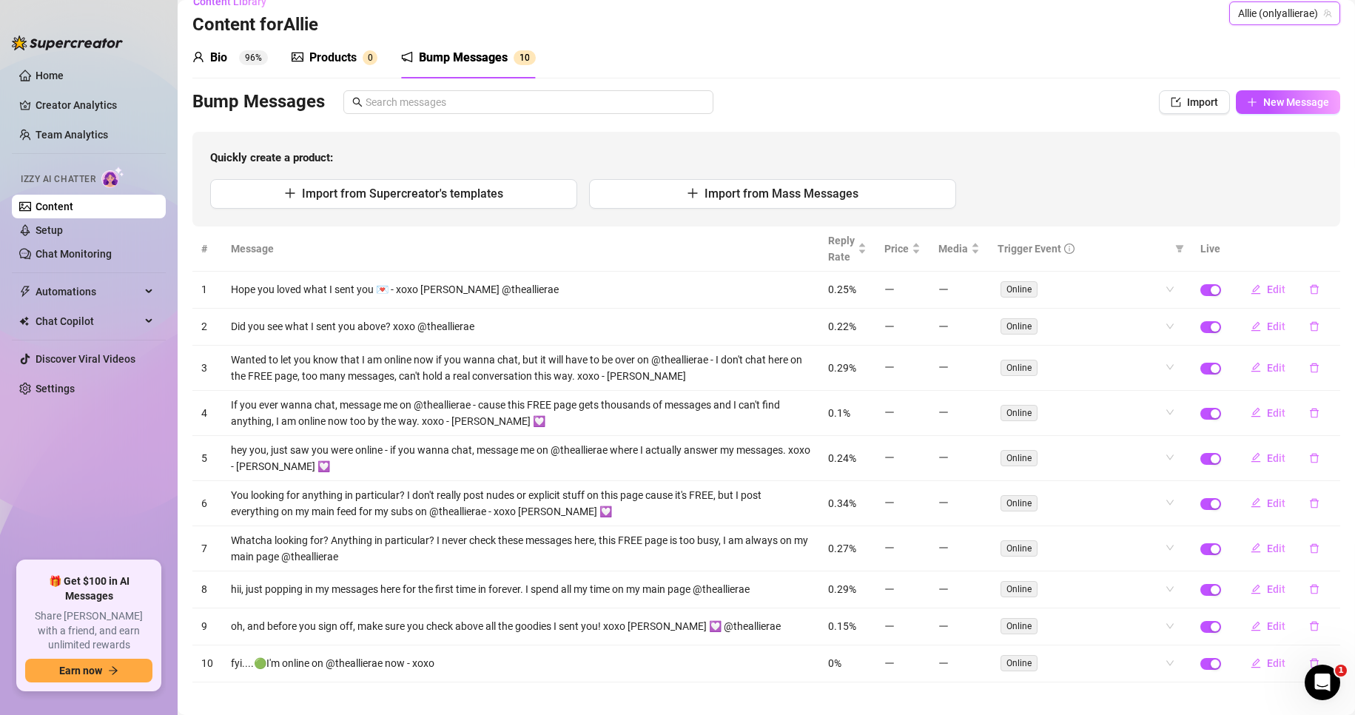
scroll to position [33, 0]
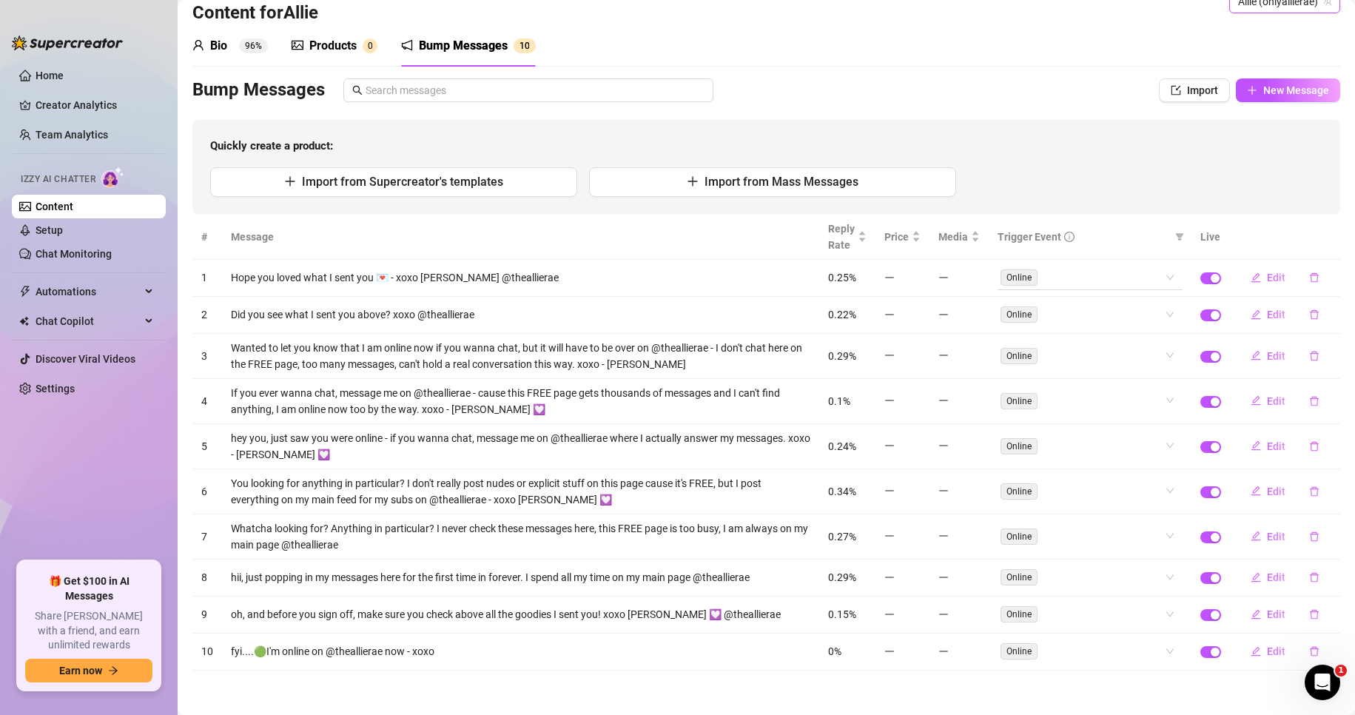
click at [1162, 280] on div "Online" at bounding box center [1089, 278] width 185 height 24
click at [1159, 448] on div "Online" at bounding box center [1089, 446] width 185 height 24
click at [1119, 129] on div "Quickly create a product: Import from Supercreator's templates Import from Mass…" at bounding box center [765, 167] width 1147 height 95
click at [1288, 92] on span "New Message" at bounding box center [1296, 90] width 66 height 12
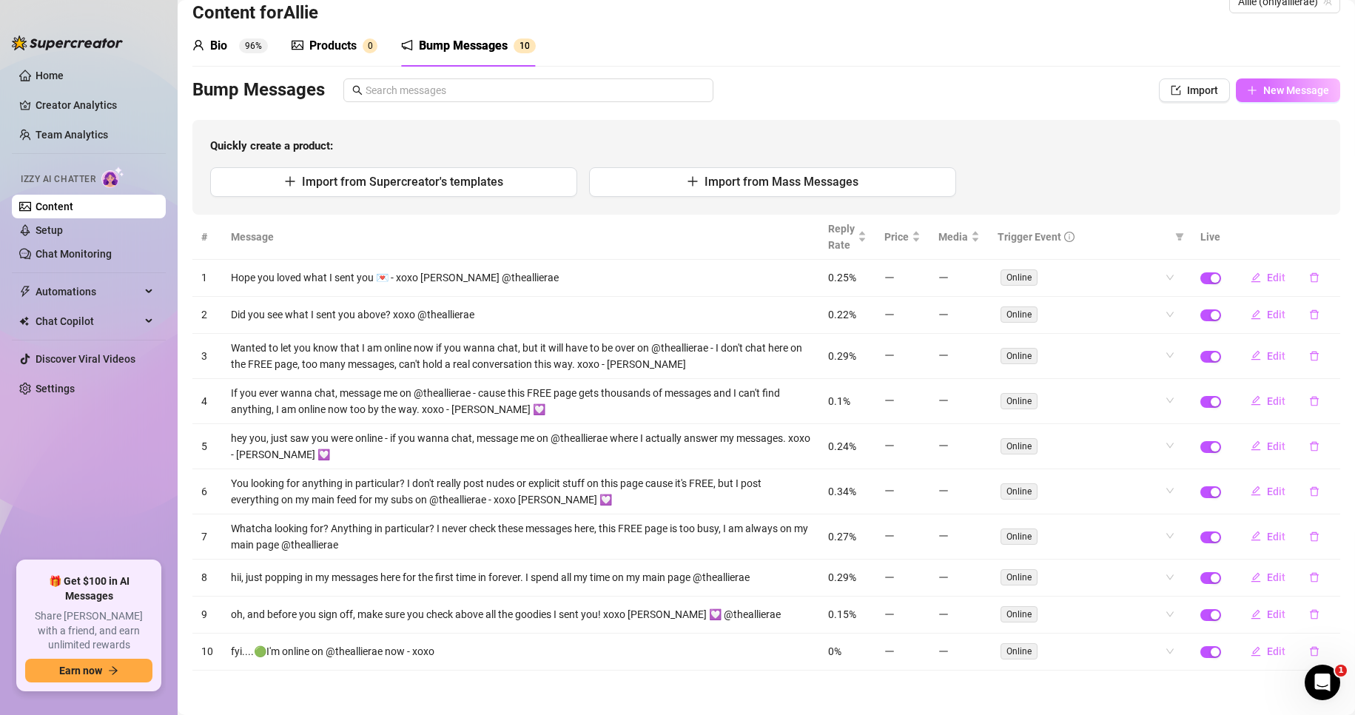
type textarea "Type your message here..."
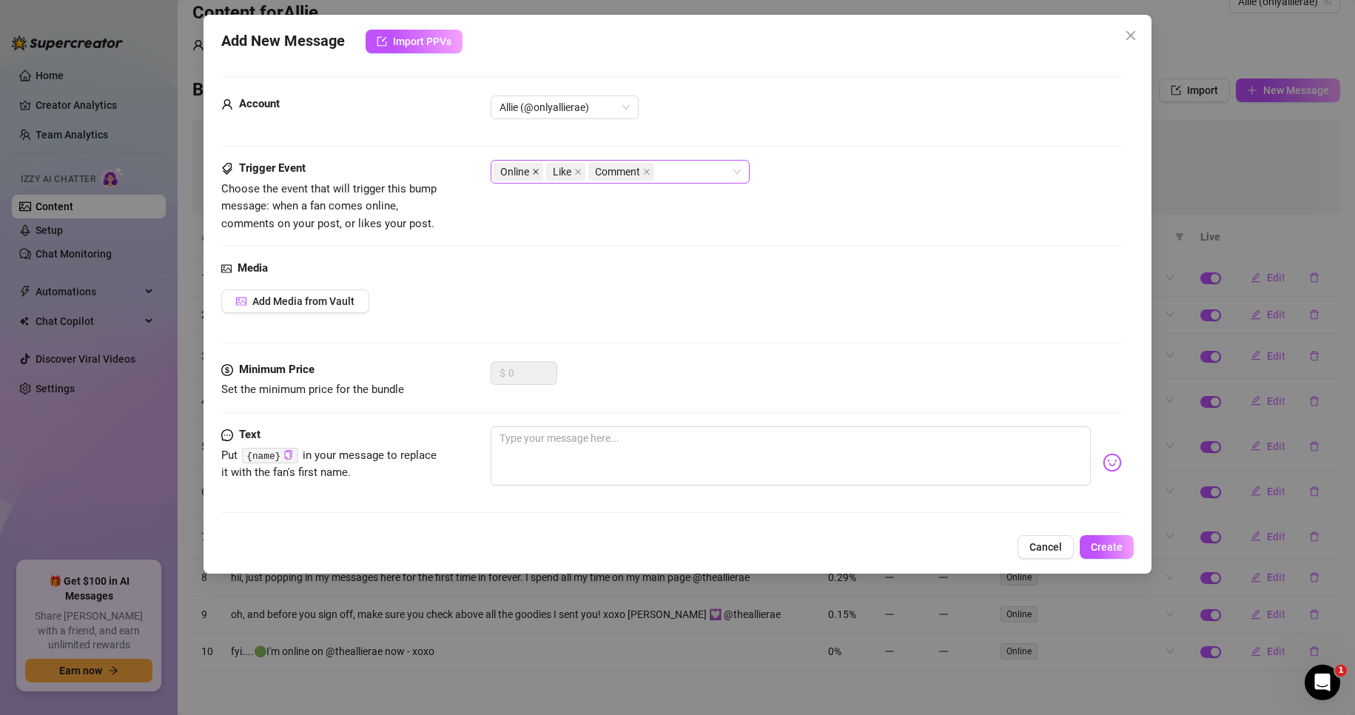
click at [533, 172] on icon "close" at bounding box center [535, 171] width 7 height 7
click at [605, 453] on textarea at bounding box center [790, 455] width 601 height 59
type textarea "S"
type textarea "Se"
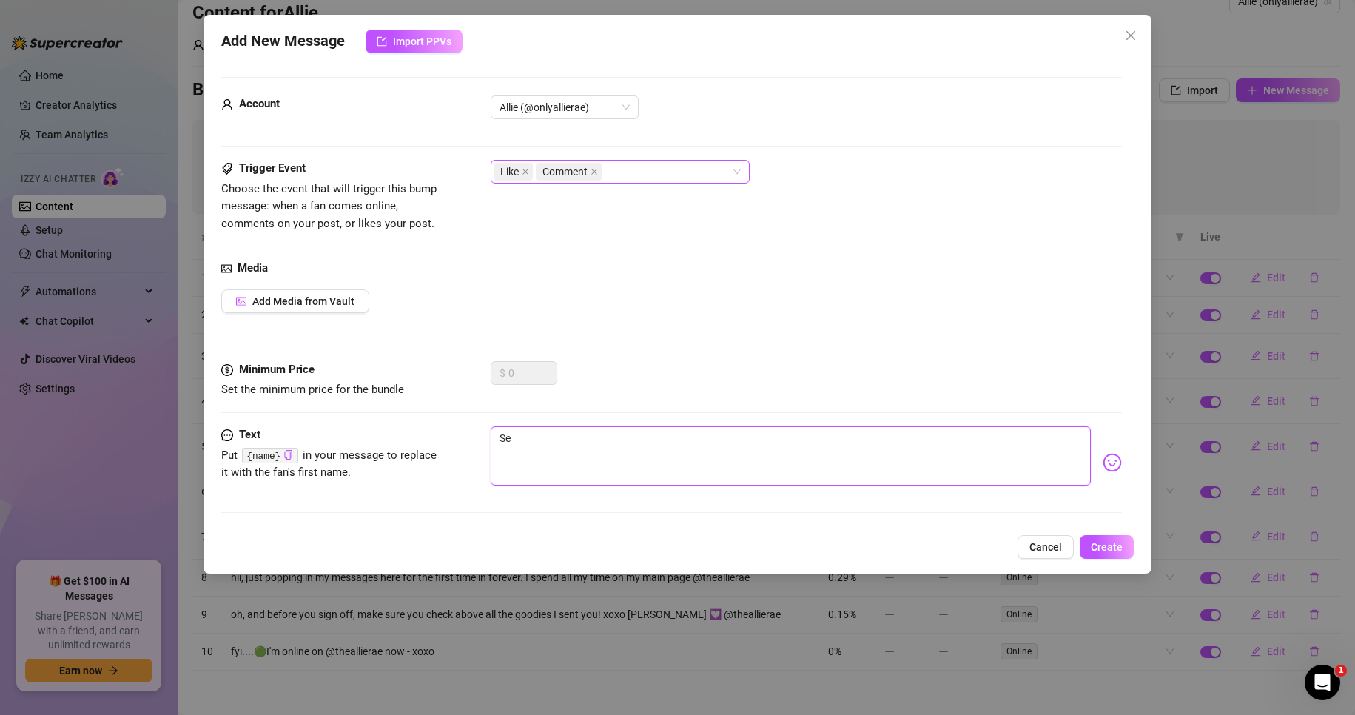
type textarea "See"
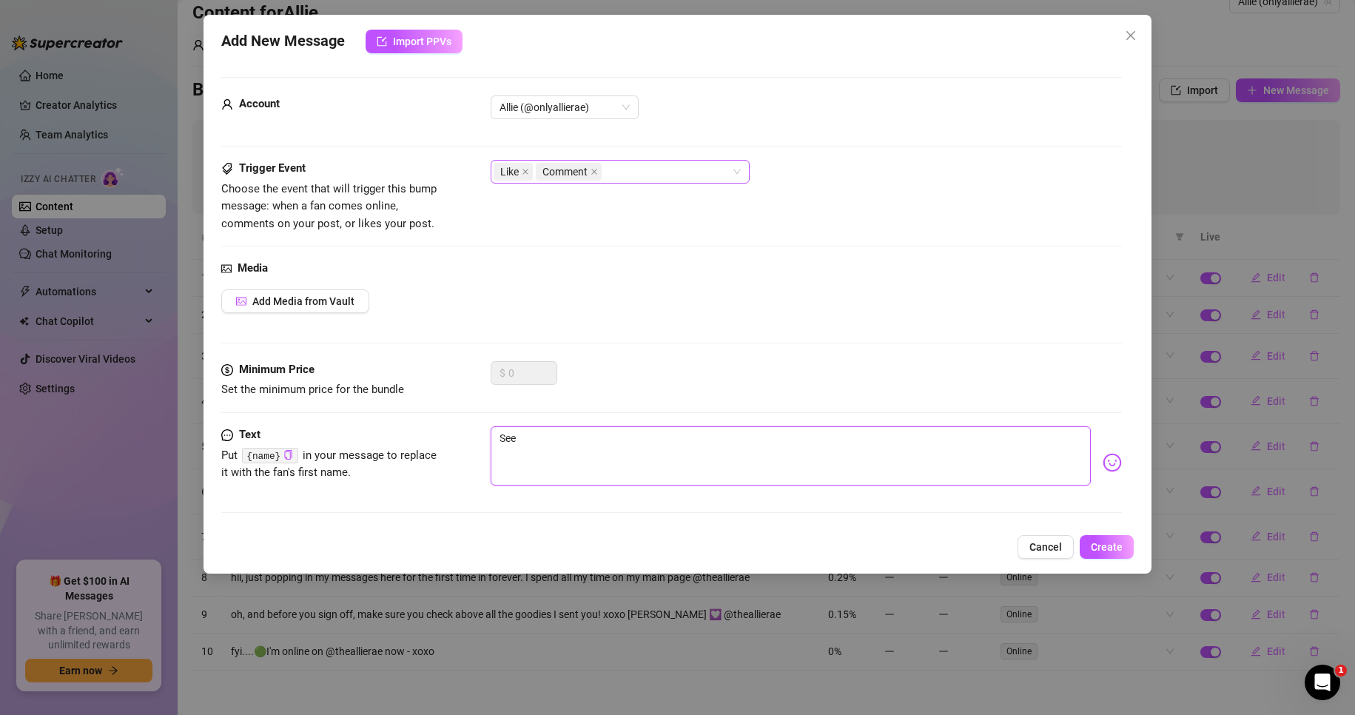
type textarea "See"
type textarea "Seen"
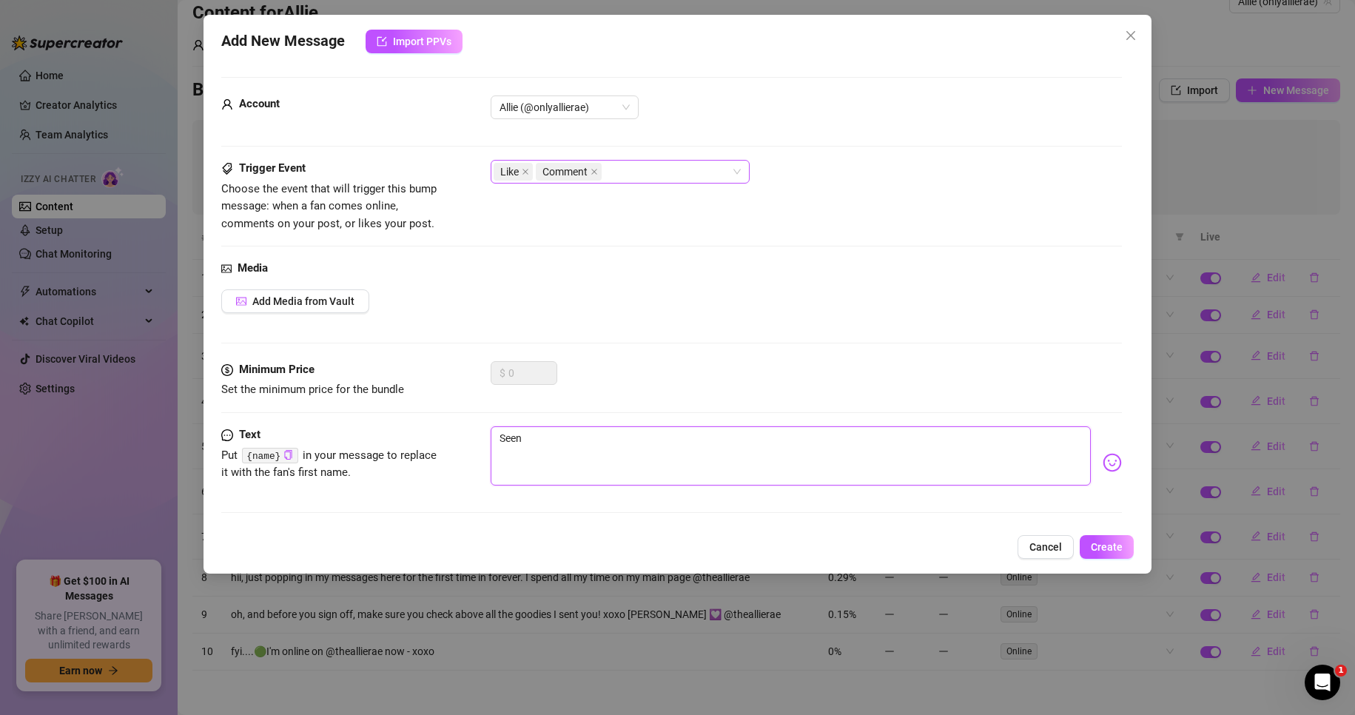
type textarea "Seen y"
type textarea "Seen yo"
type textarea "Seen you"
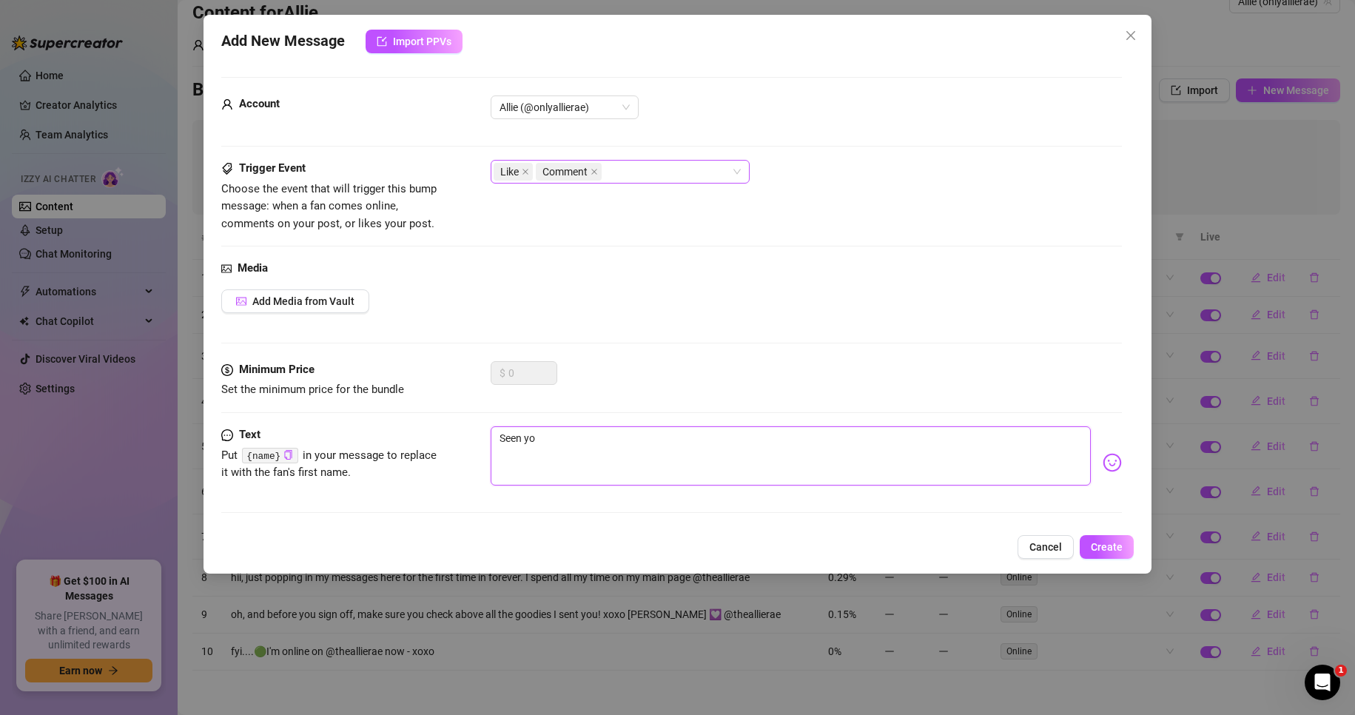
type textarea "Seen you"
type textarea "Seen you l"
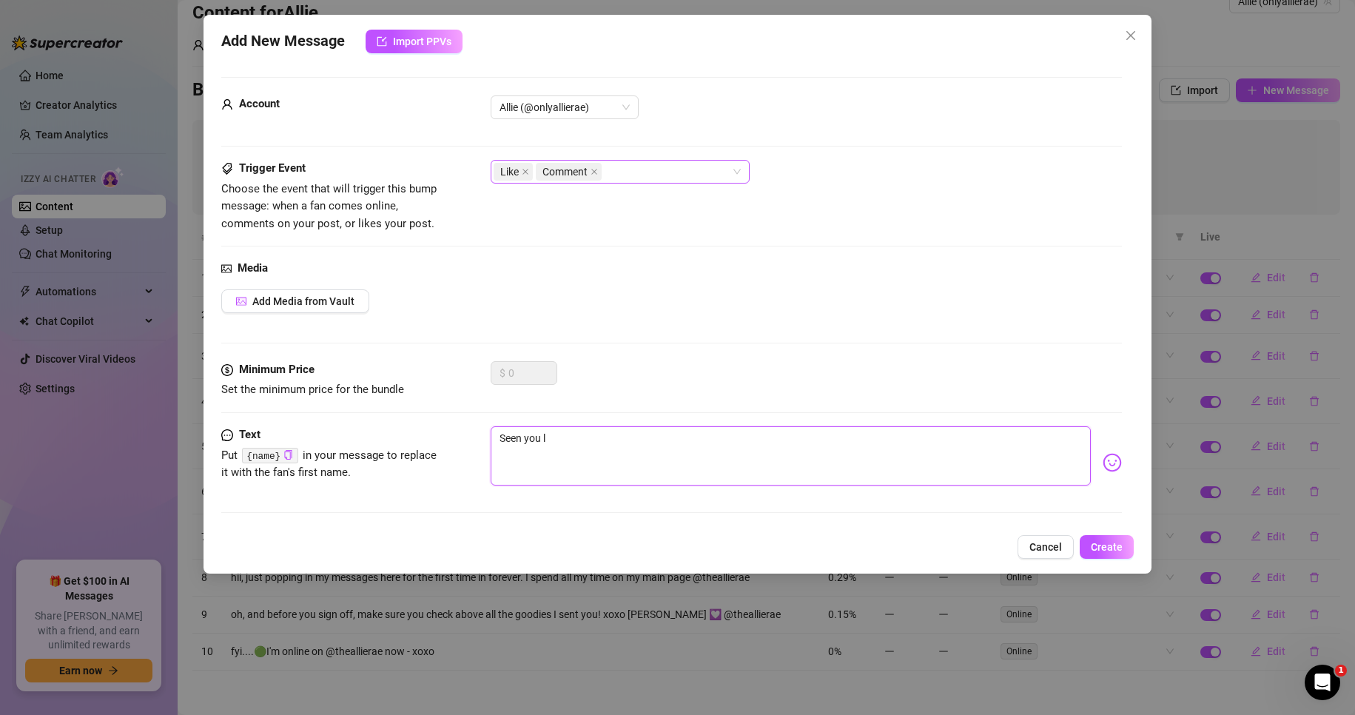
type textarea "Seen you li"
type textarea "Seen you lik"
type textarea "Seen you like"
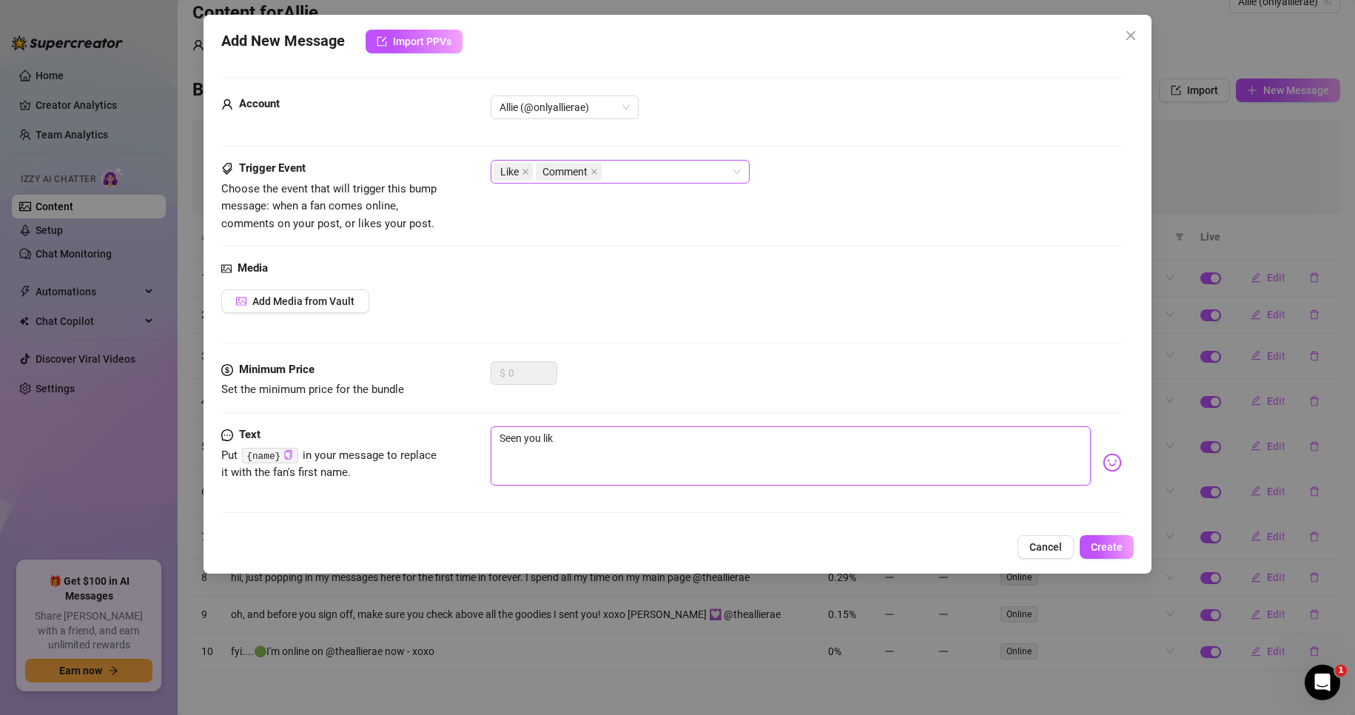
type textarea "Seen you like"
type textarea "Seen you liked"
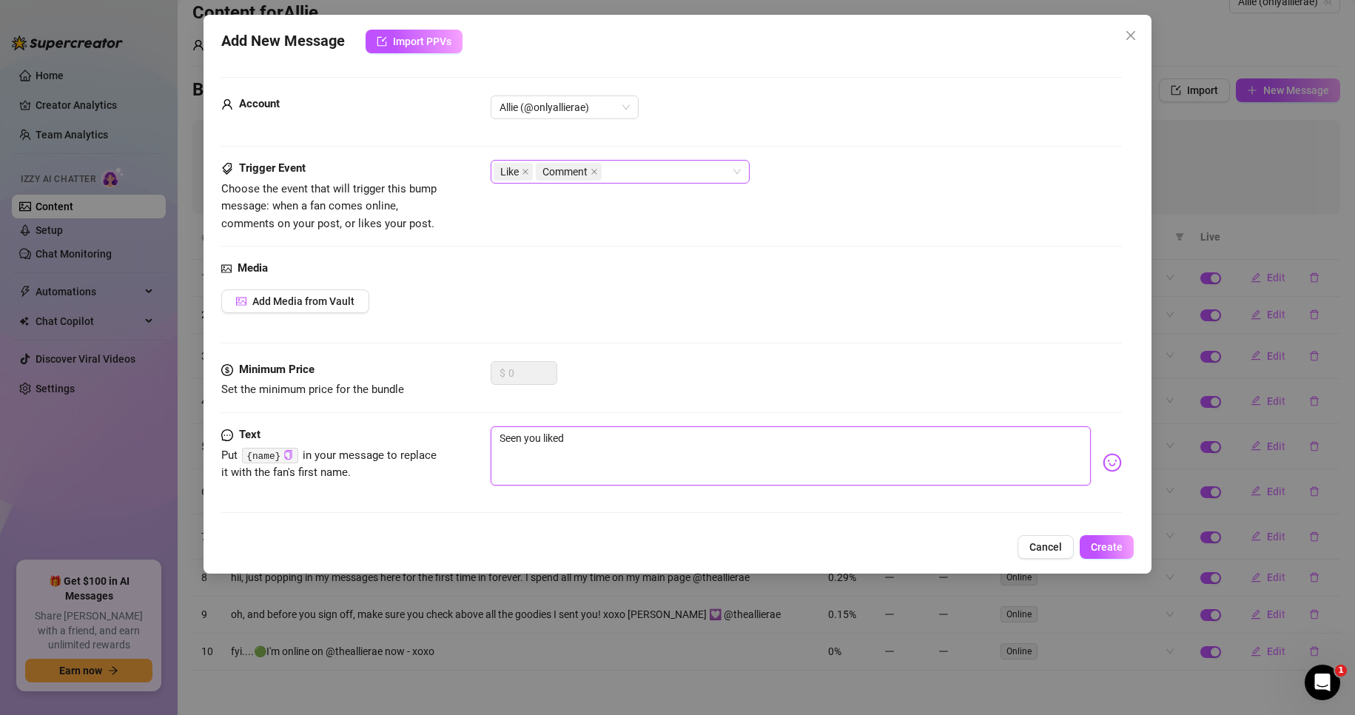
type textarea "Seen you liked m"
type textarea "Seen you liked my"
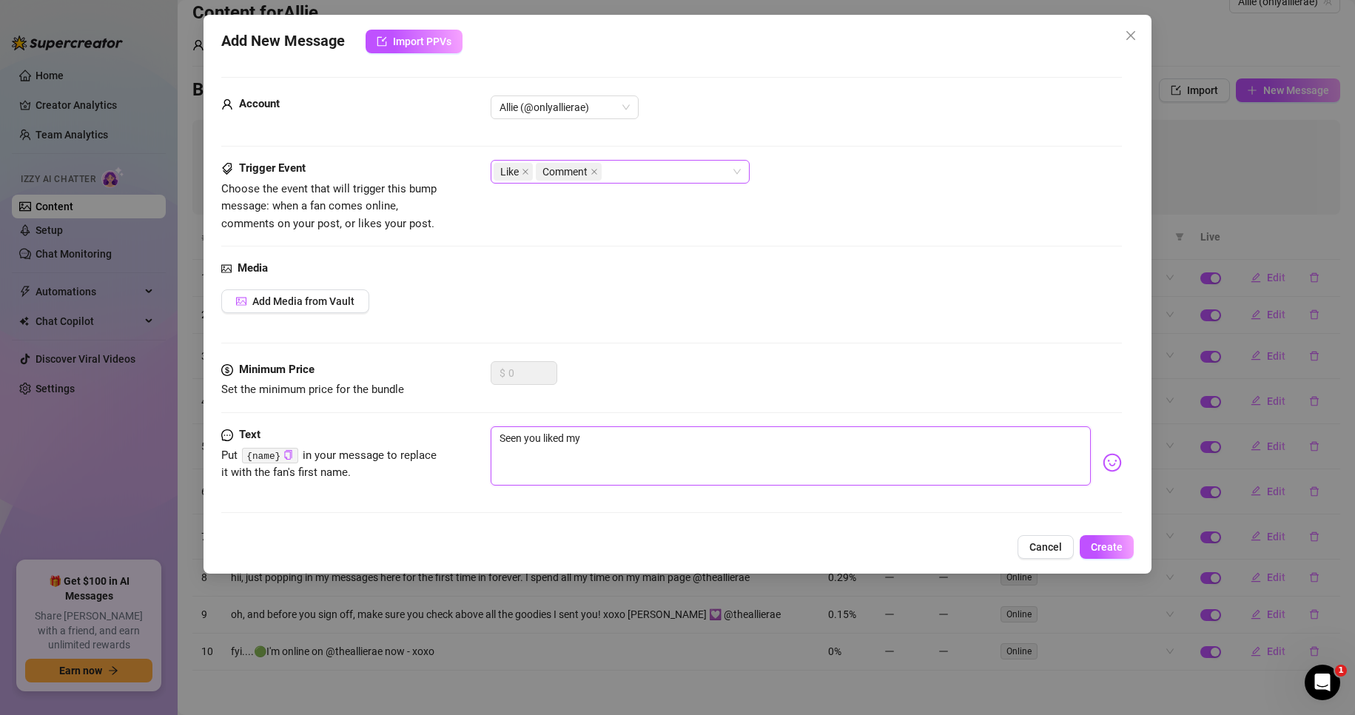
type textarea "Seen you liked my"
type textarea "Seen you liked my p"
type textarea "Seen you liked my po"
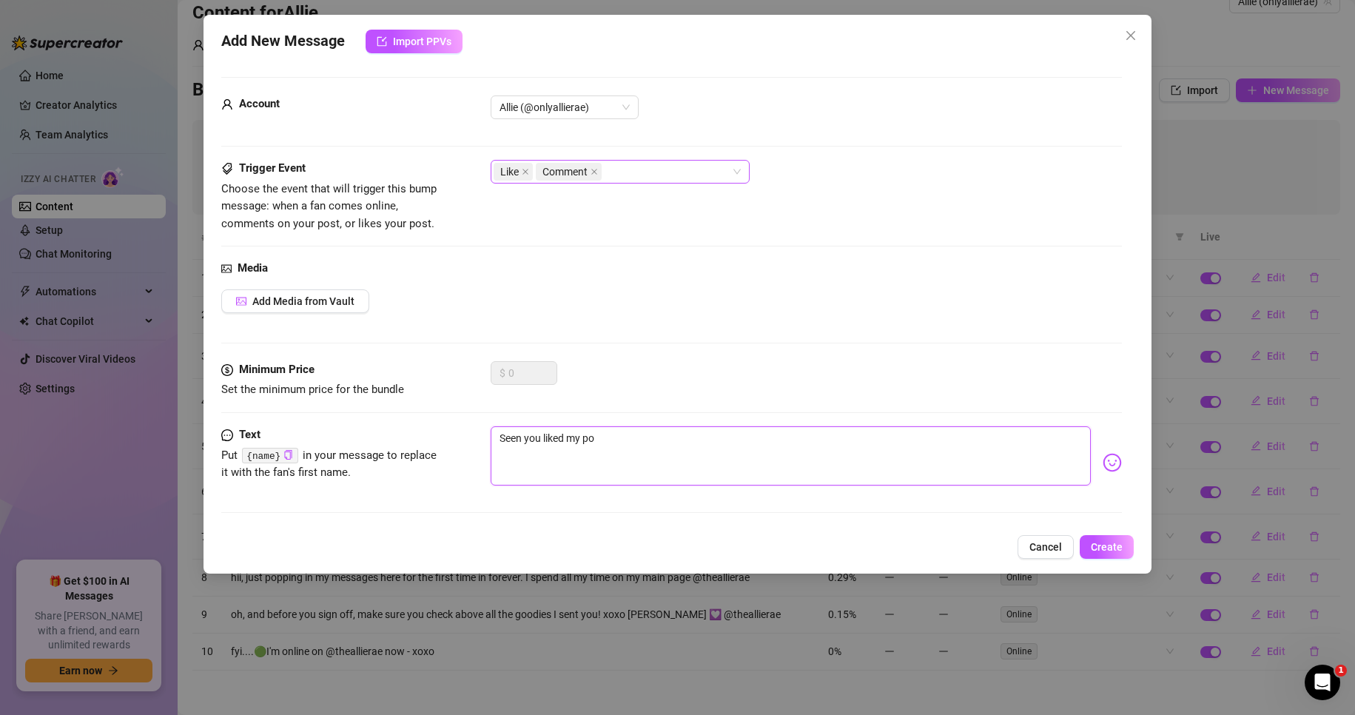
type textarea "Seen you liked my pos"
type textarea "Seen you liked my post"
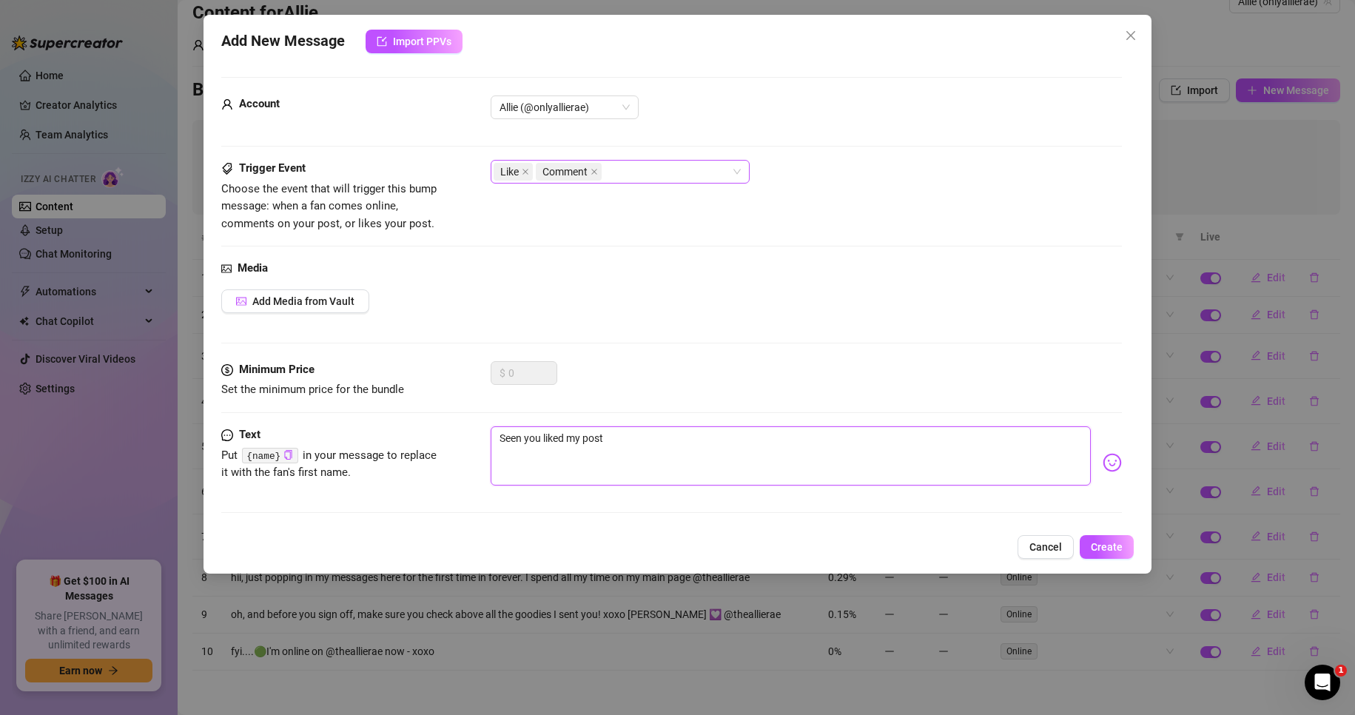
type textarea "Seen you liked my post"
type textarea "Seen you liked my post 😊"
click at [680, 418] on div "Minimum Price Set the minimum price for the bundle $ 0" at bounding box center [671, 393] width 901 height 65
click at [672, 435] on textarea "Seen you liked my post 😊" at bounding box center [790, 455] width 601 height 59
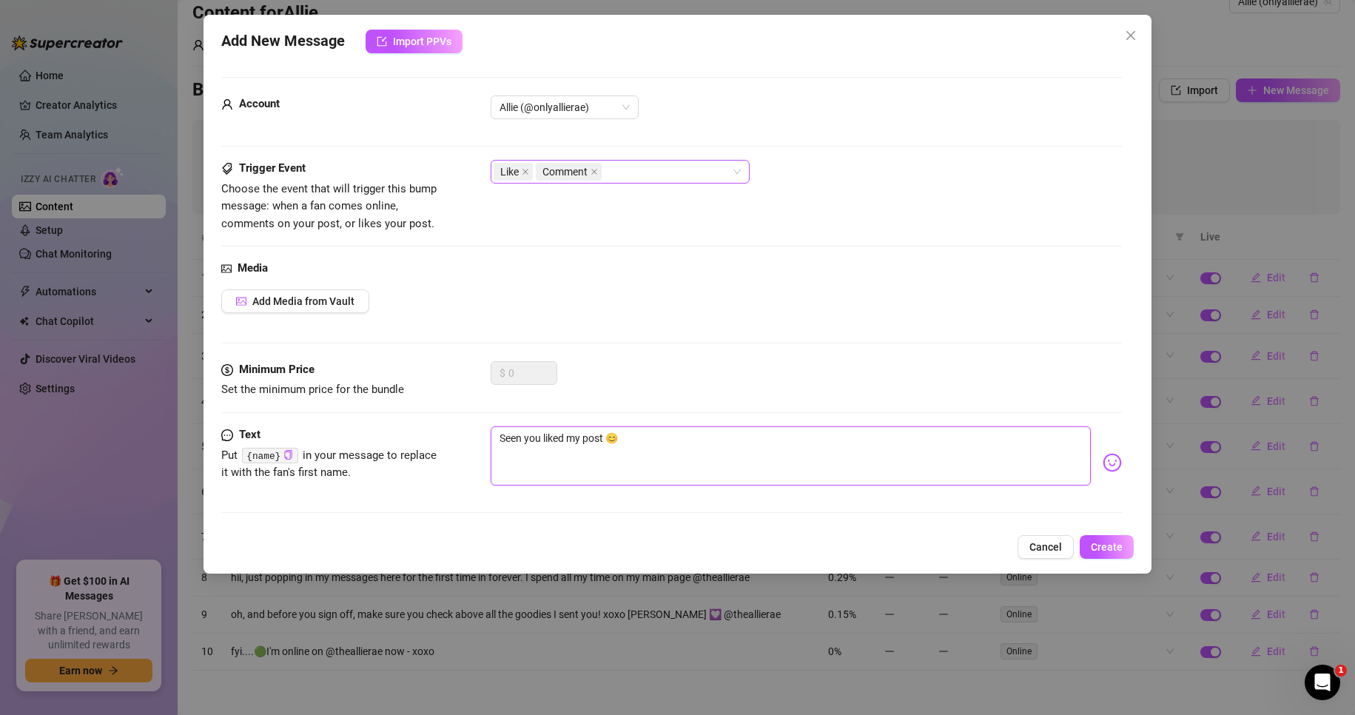
type textarea "Seen you liked my post 😊"
type textarea "Seen you liked my post 😊 Y"
type textarea "Seen you liked my post 😊 Yo"
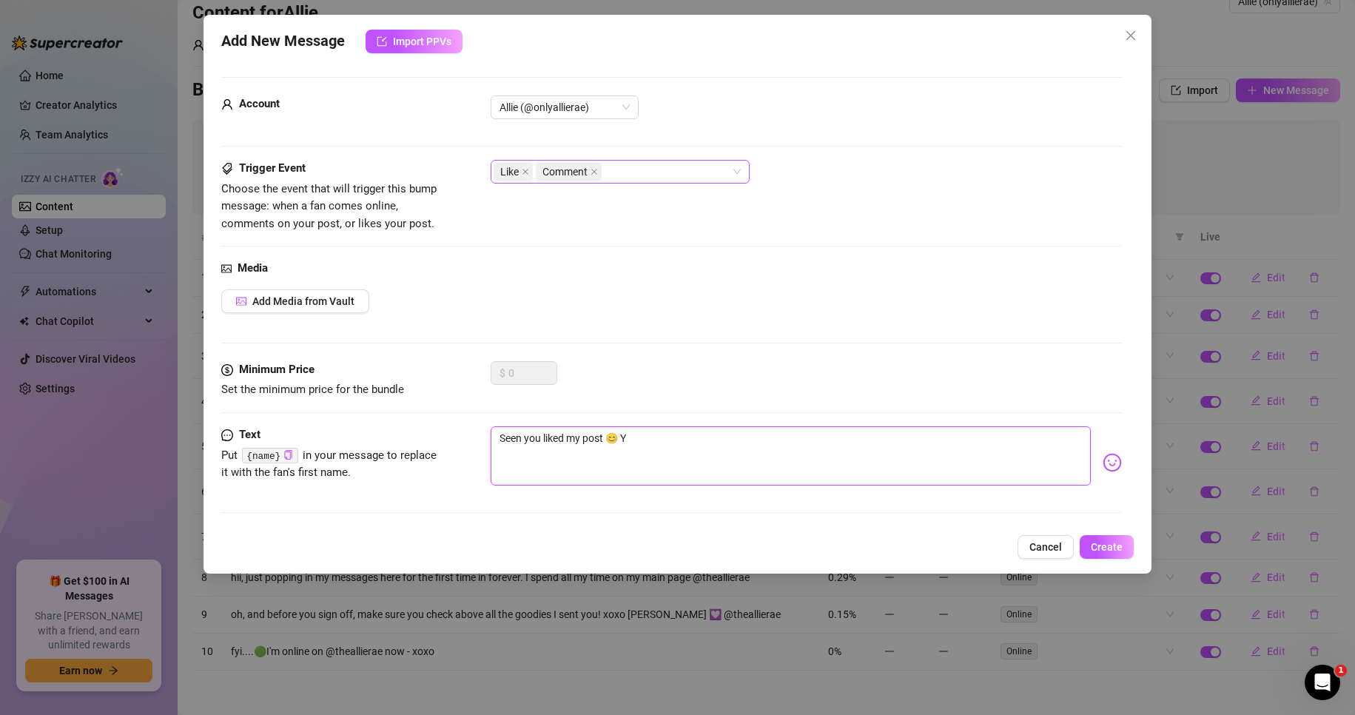
type textarea "Seen you liked my post 😊 Yo"
type textarea "Seen you liked my post 😊 You"
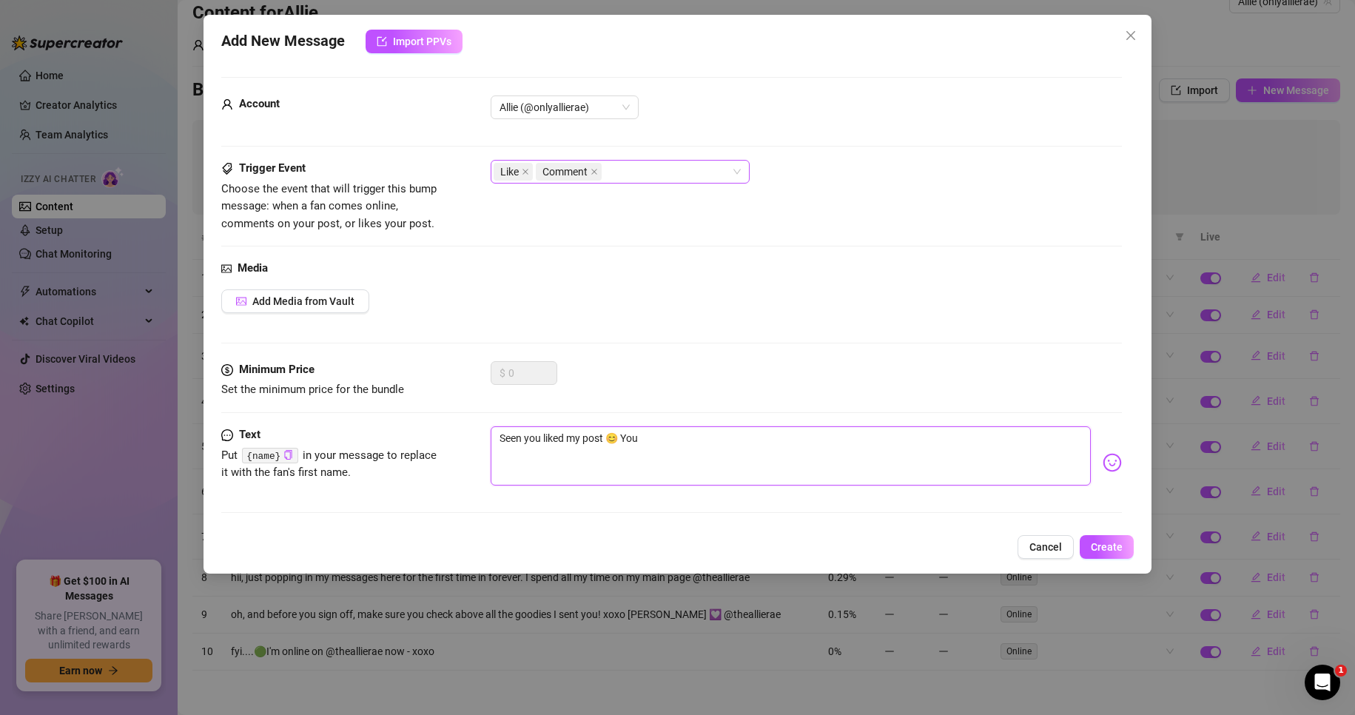
type textarea "Seen you liked my post 😊 You s"
type textarea "Seen you liked my post 😊 You sh"
type textarea "Seen you liked my post 😊 You sho"
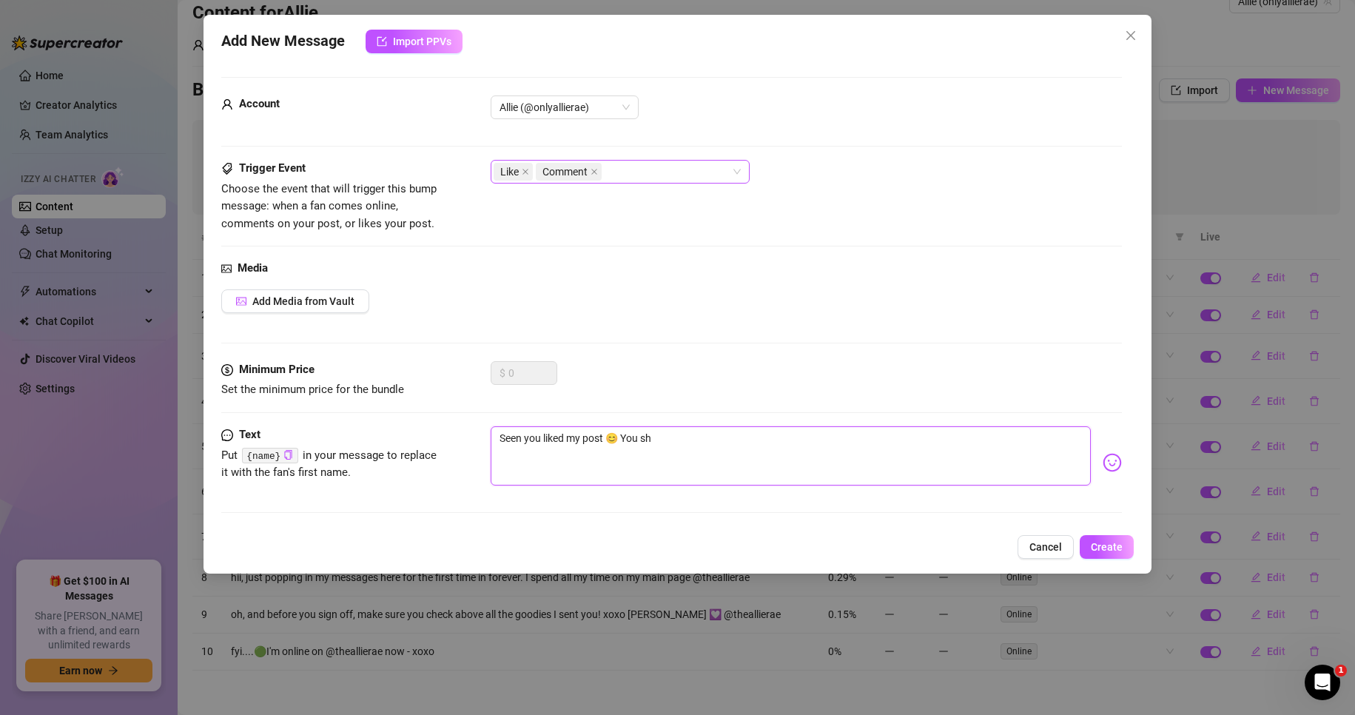
type textarea "Seen you liked my post 😊 You sho"
type textarea "Seen you liked my post 😊 You shou"
type textarea "Seen you liked my post 😊 You shoul"
type textarea "Seen you liked my post 😊 You should"
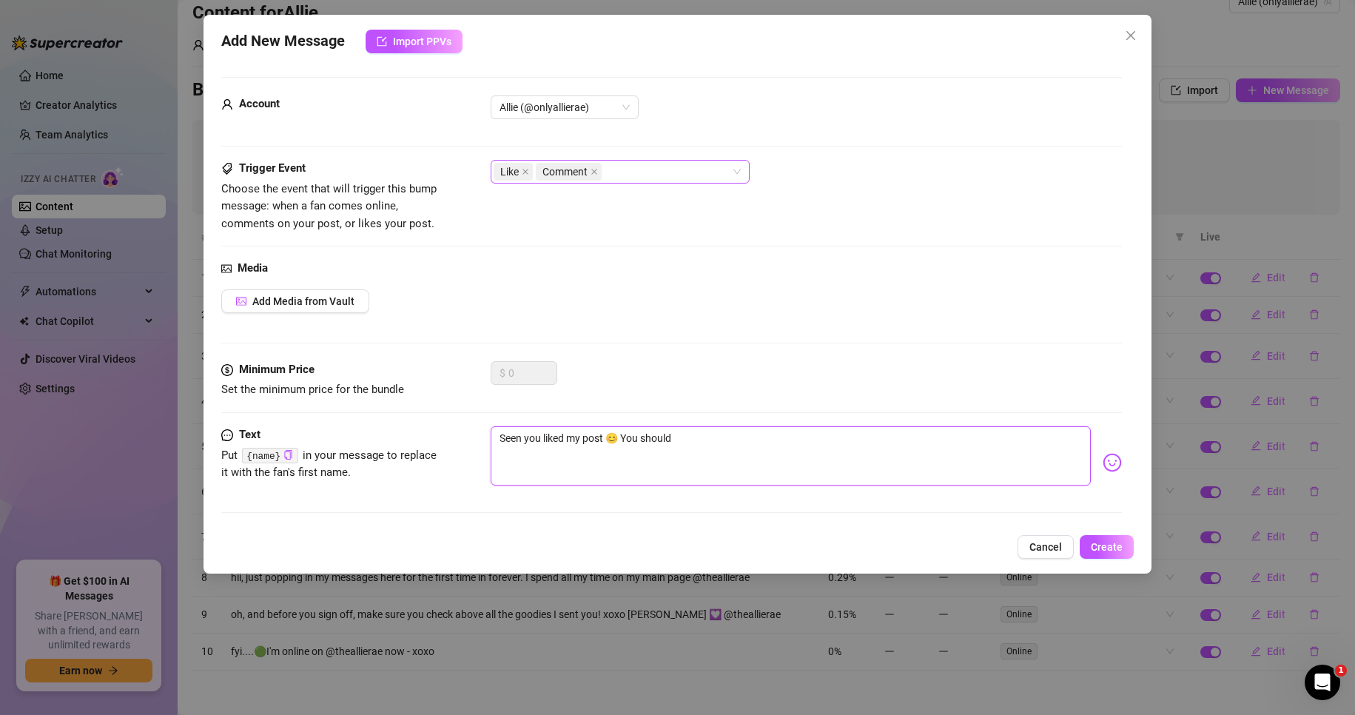
type textarea "Seen you liked my post 😊 You should"
type textarea "Seen you liked my post 😊 You should c"
type textarea "Seen you liked my post 😊 You should co"
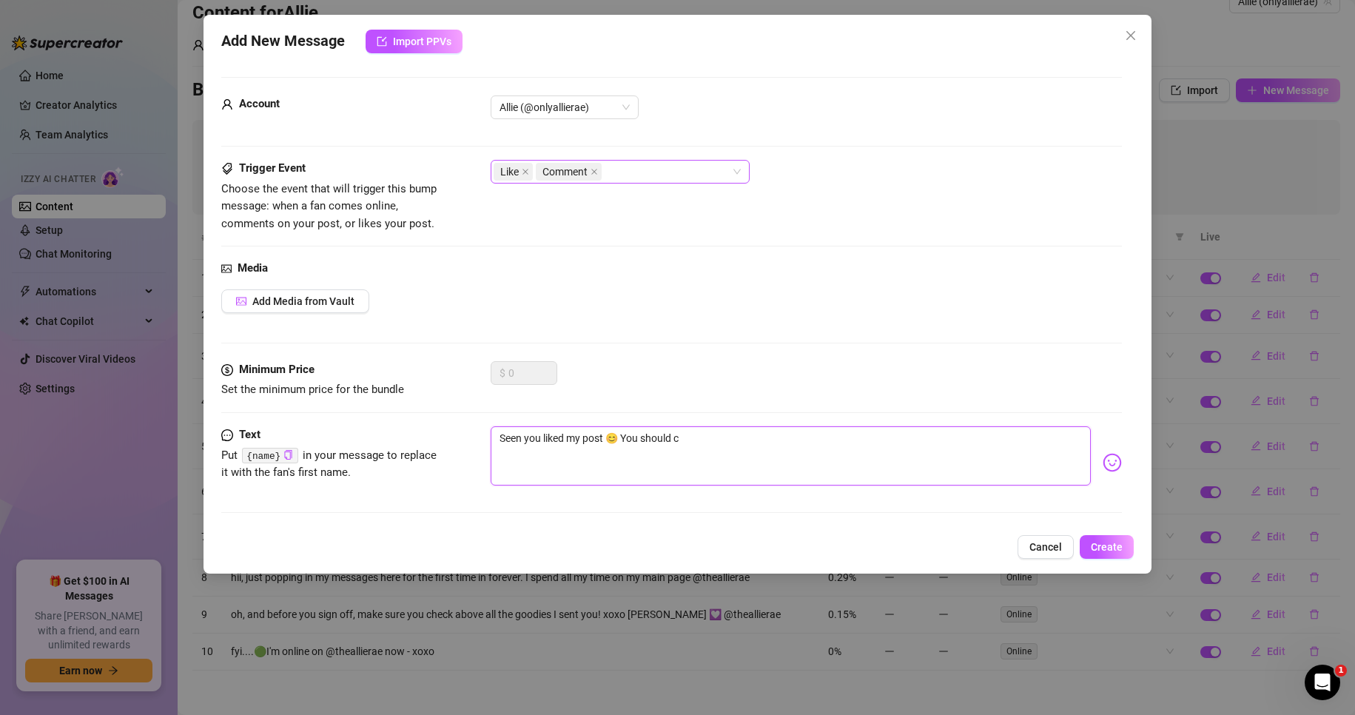
type textarea "Seen you liked my post 😊 You should co"
type textarea "Seen you liked my post 😊 You should com"
type textarea "Seen you liked my post 😊 You should come"
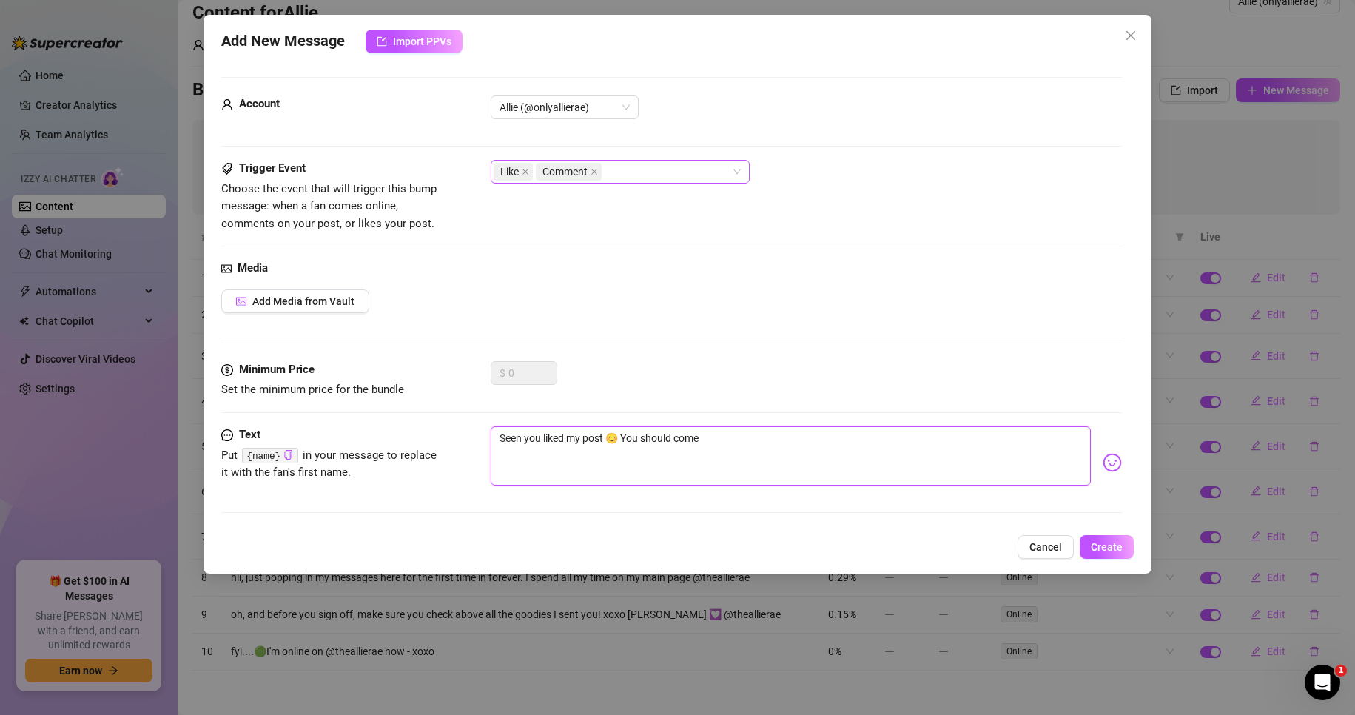
type textarea "Seen you liked my post 😊 You should come"
type textarea "Seen you liked my post 😊 You should come t"
type textarea "Seen you liked my post 😊 You should come ta"
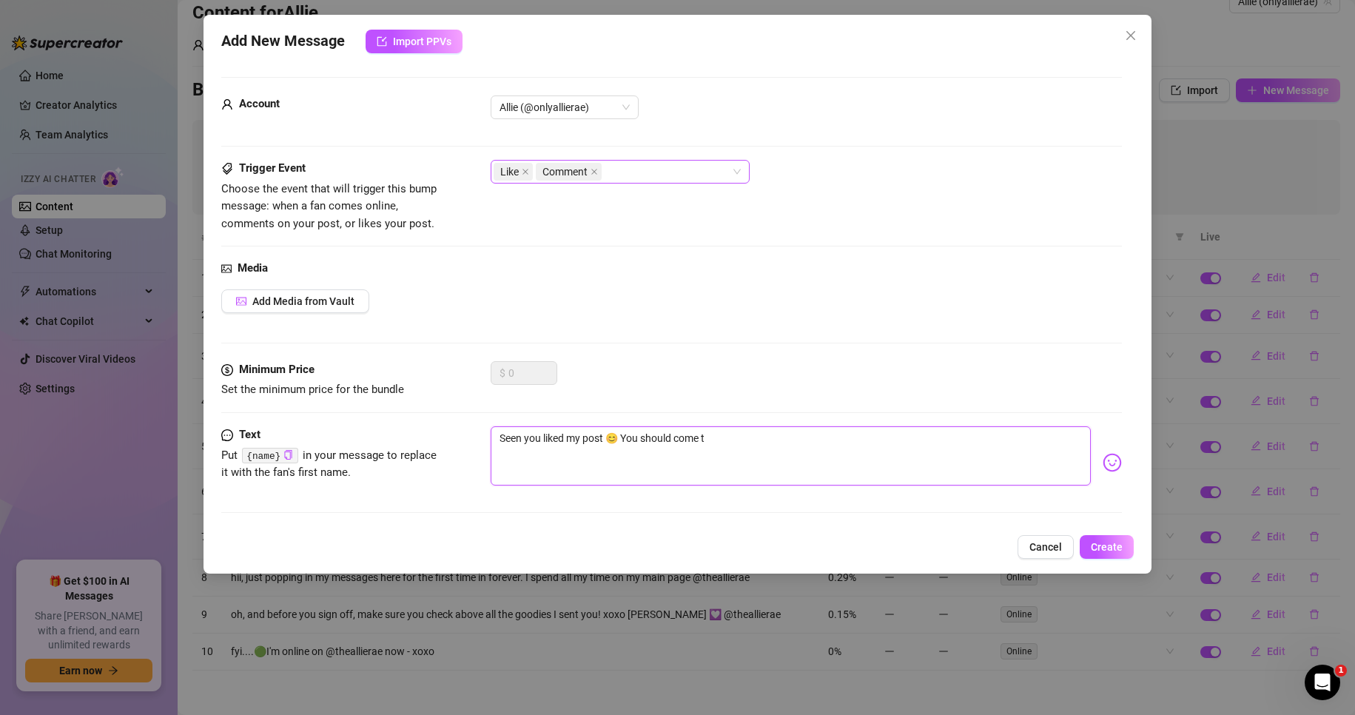
type textarea "Seen you liked my post 😊 You should come ta"
type textarea "Seen you liked my post 😊 You should come tal"
type textarea "Seen you liked my post 😊 You should come talk"
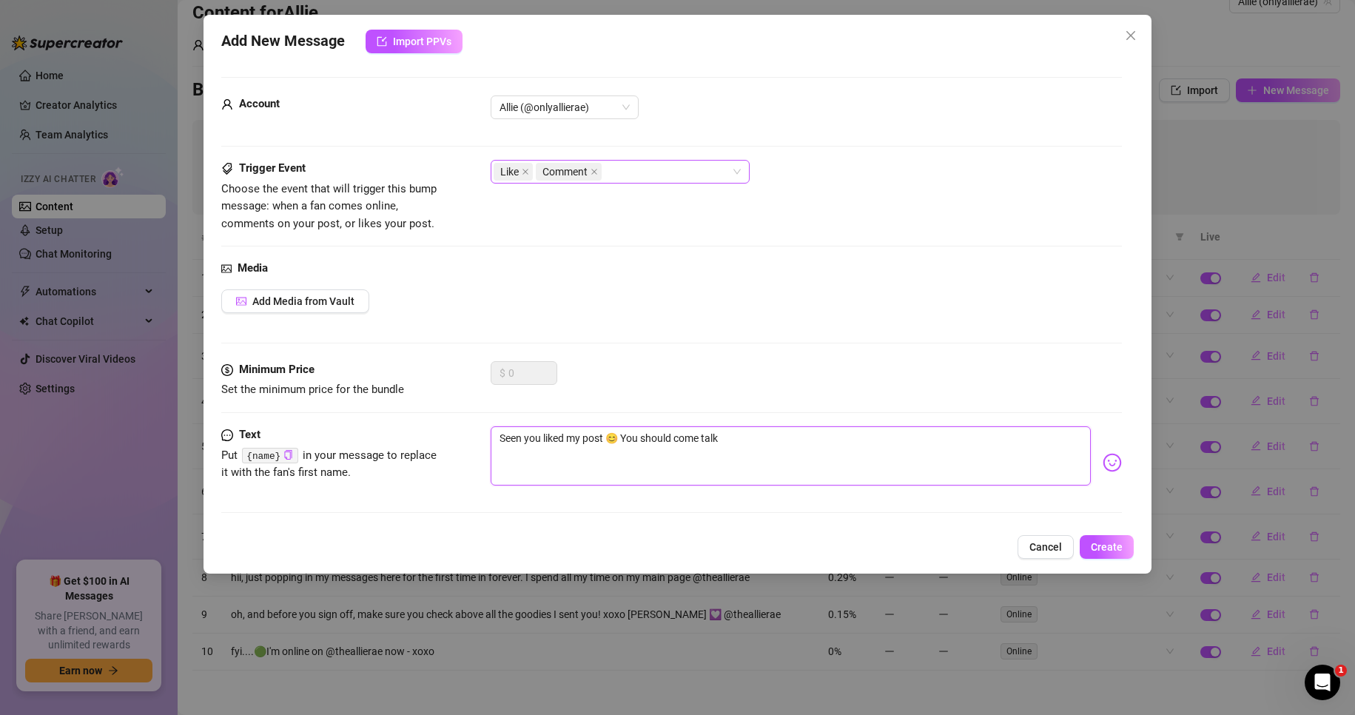
type textarea "Seen you liked my post 😊 You should come talk"
type textarea "Seen you liked my post 😊 You should come talk w"
type textarea "Seen you liked my post 😊 You should come talk wi"
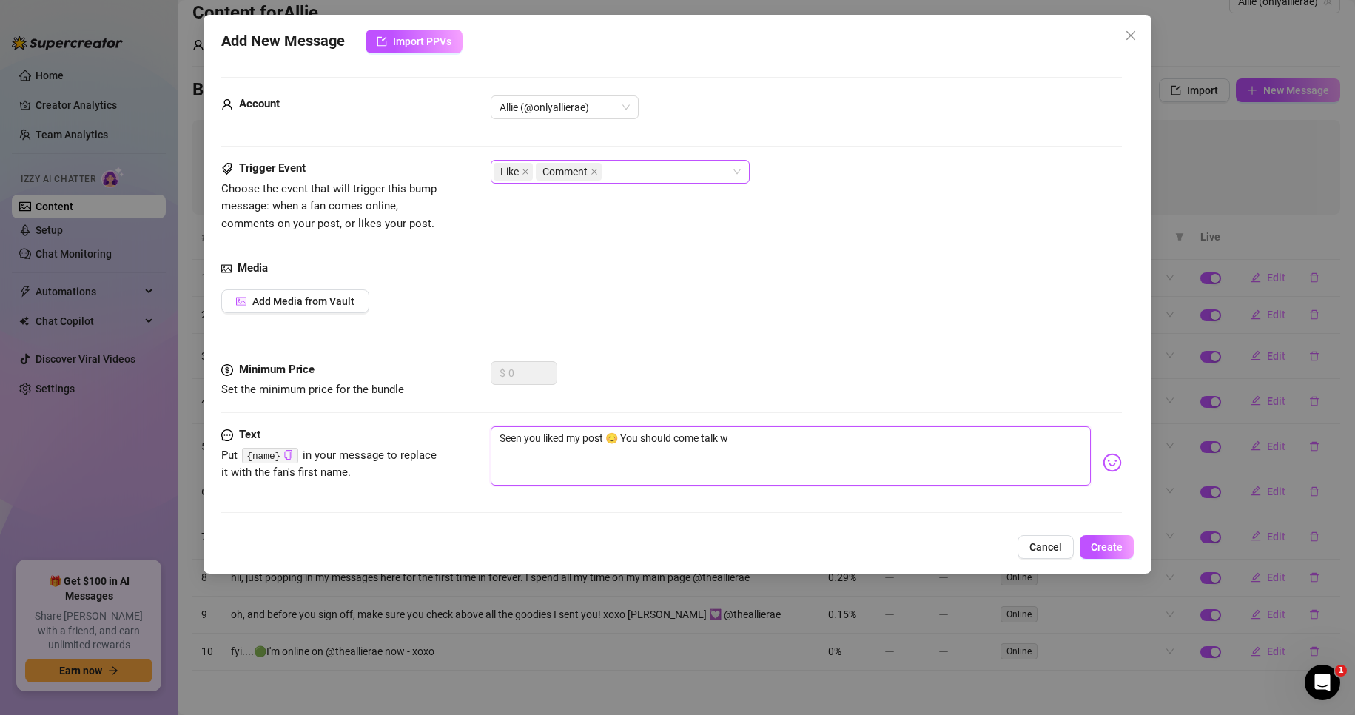
type textarea "Seen you liked my post 😊 You should come talk wi"
type textarea "Seen you liked my post 😊 You should come talk wit"
type textarea "Seen you liked my post 😊 You should come talk with"
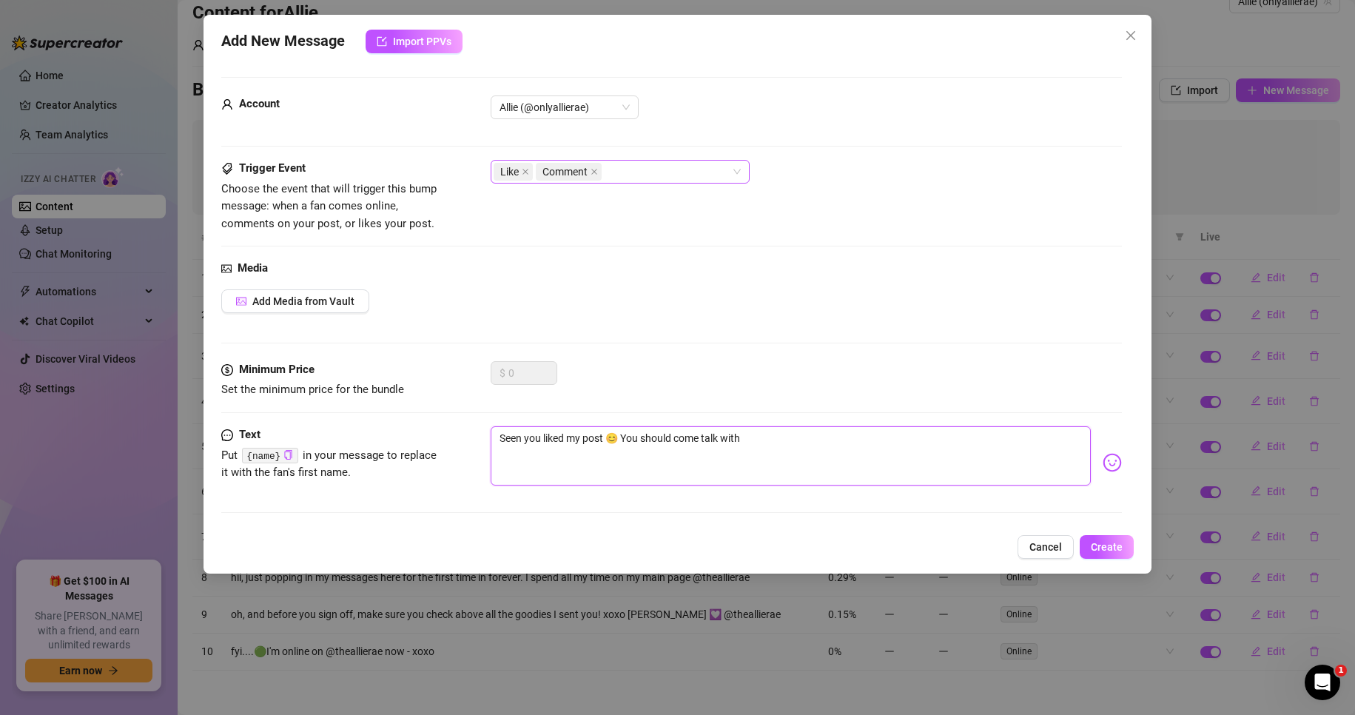
type textarea "Seen you liked my post 😊 You should come talk with"
type textarea "Seen you liked my post 😊 You should come talk with m"
type textarea "Seen you liked my post 😊 You should come talk with me"
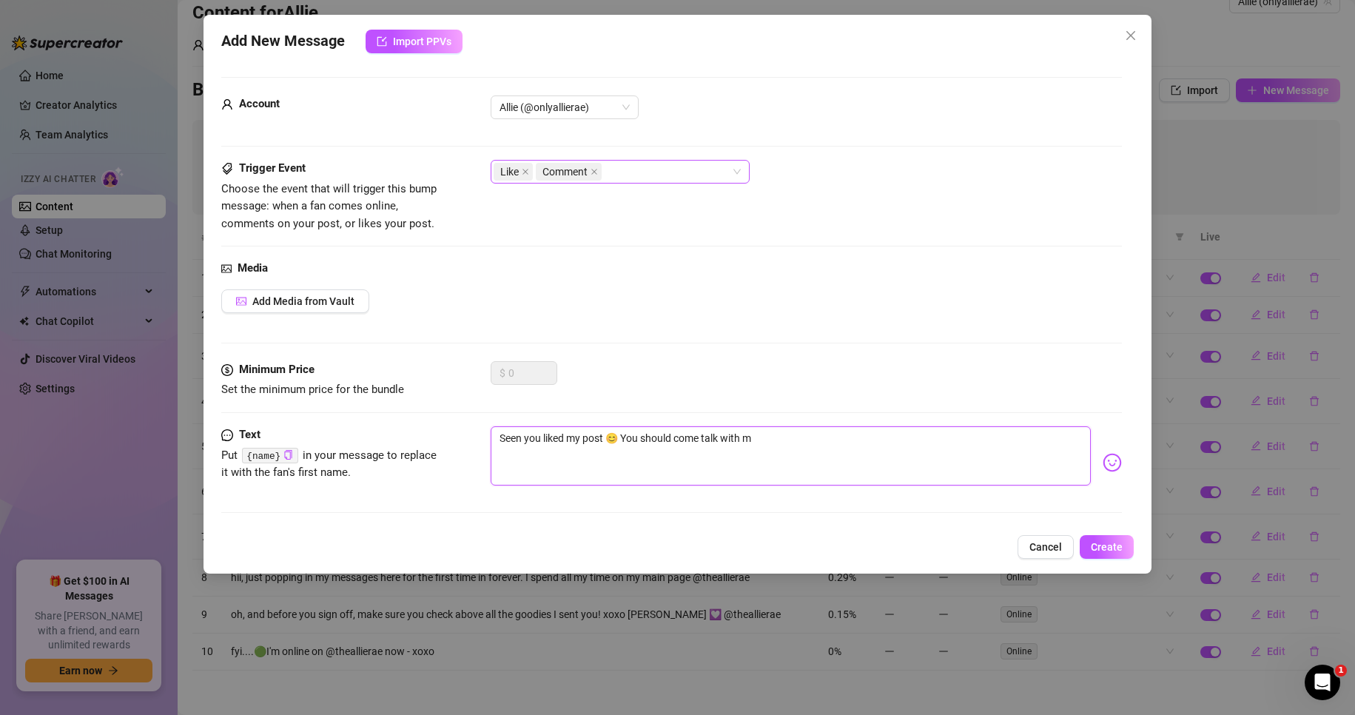
type textarea "Seen you liked my post 😊 You should come talk with me"
type textarea "Seen you liked my post 😊 You should come talk with me o"
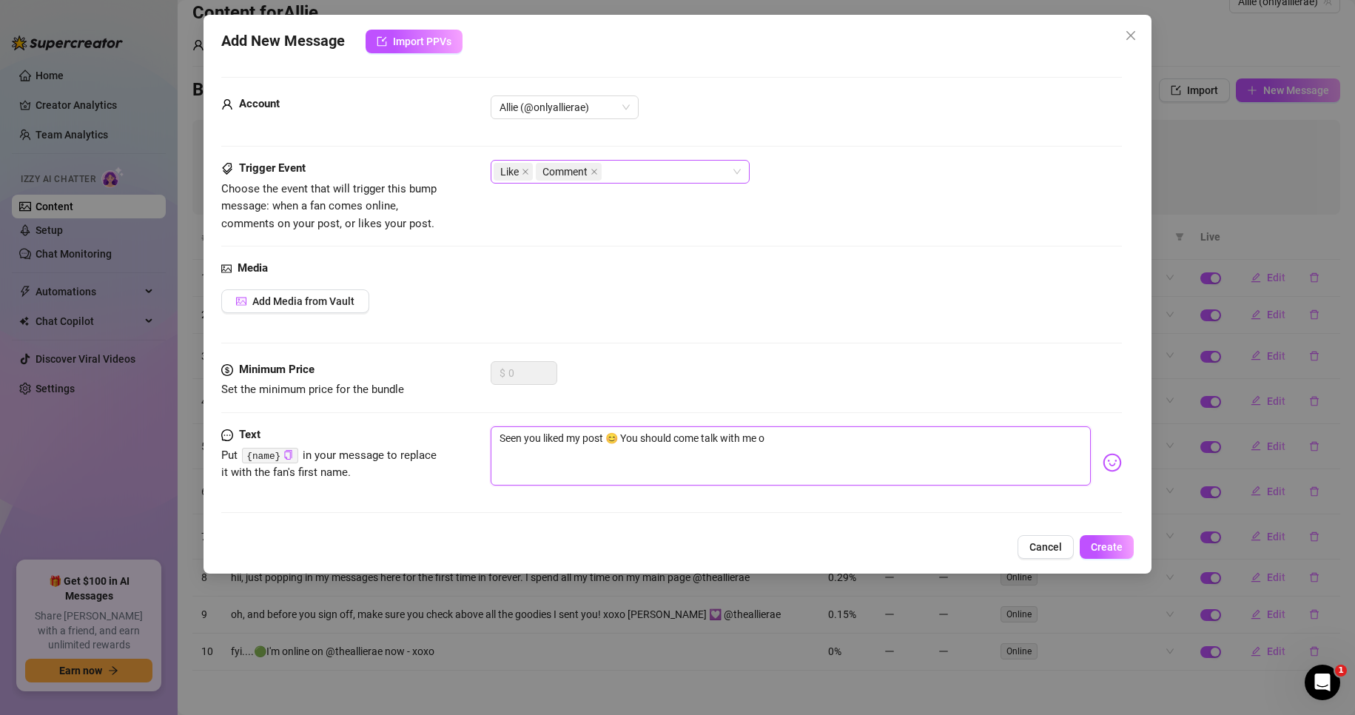
type textarea "Seen you liked my post 😊 You should come talk with me on"
type textarea "Seen you liked my post 😊 You should come talk with me on @"
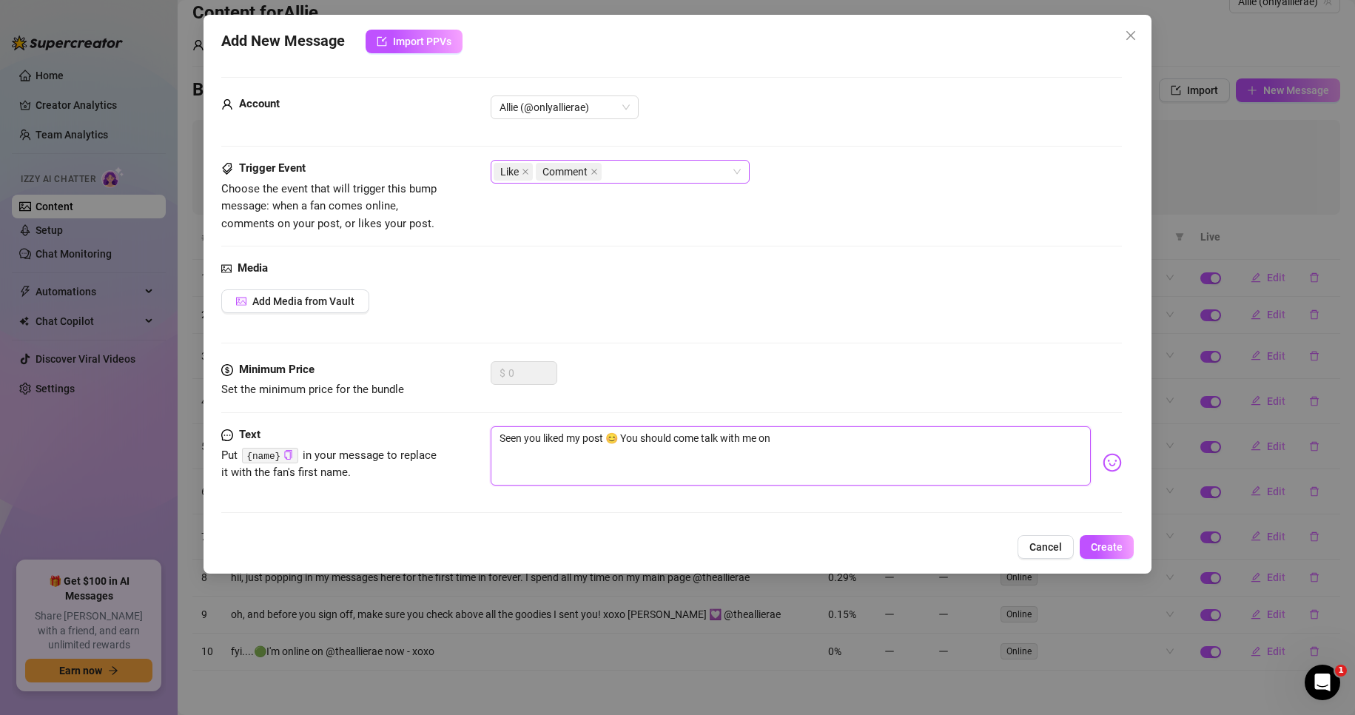
type textarea "Seen you liked my post 😊 You should come talk with me on @"
type textarea "Seen you liked my post 😊 You should come talk with me on @t"
type textarea "Seen you liked my post 😊 You should come talk with me on @th"
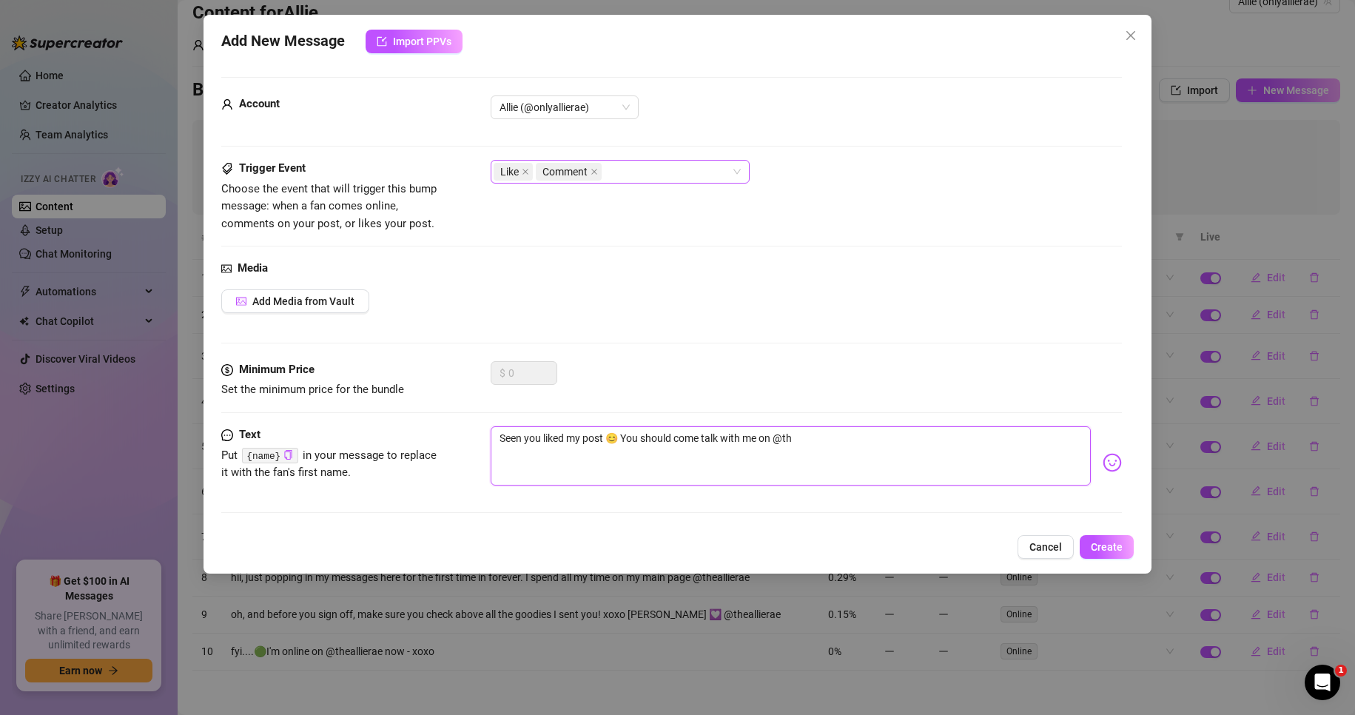
type textarea "Seen you liked my post 😊 You should come talk with me on @the"
type textarea "Seen you liked my post 😊 You should come talk with me on @thea"
type textarea "Seen you liked my post 😊 You should come talk with me on @theal"
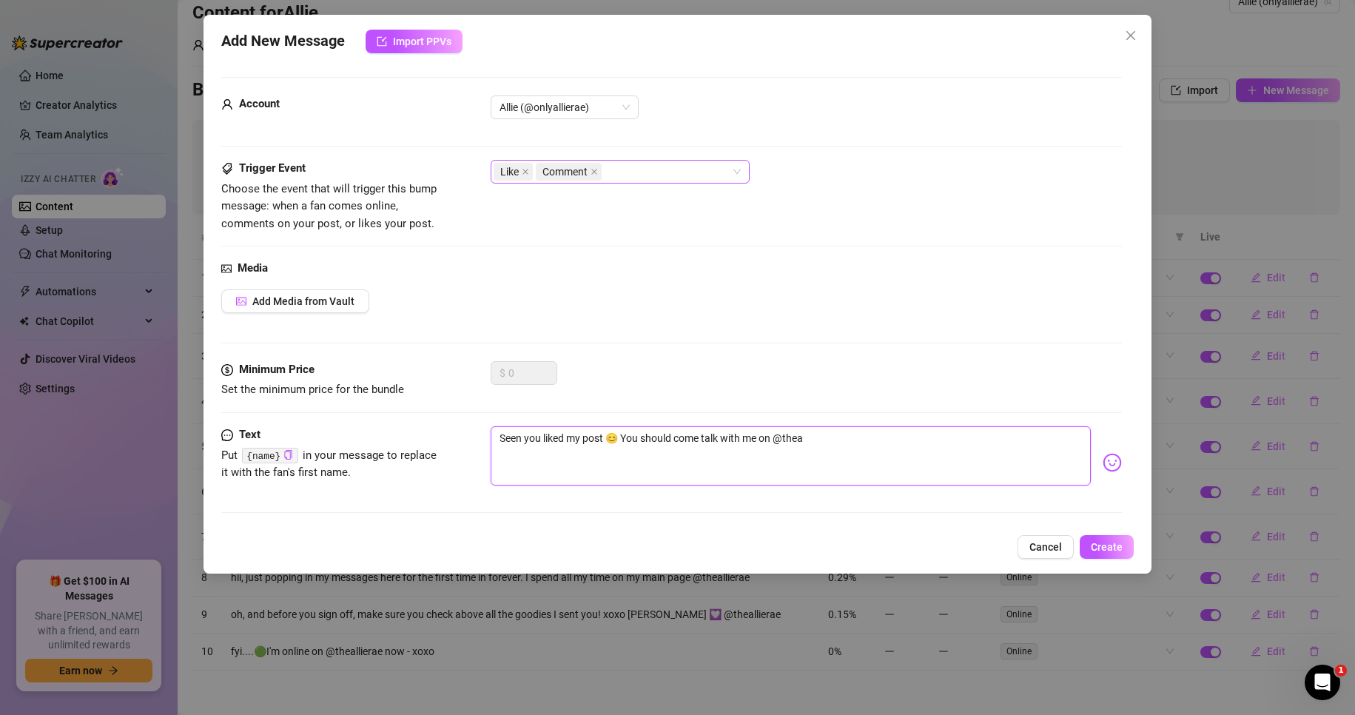
type textarea "Seen you liked my post 😊 You should come talk with me on @theal"
type textarea "Seen you liked my post 😊 You should come talk with me on @theall"
type textarea "Seen you liked my post 😊 You should come talk with me on @thealli"
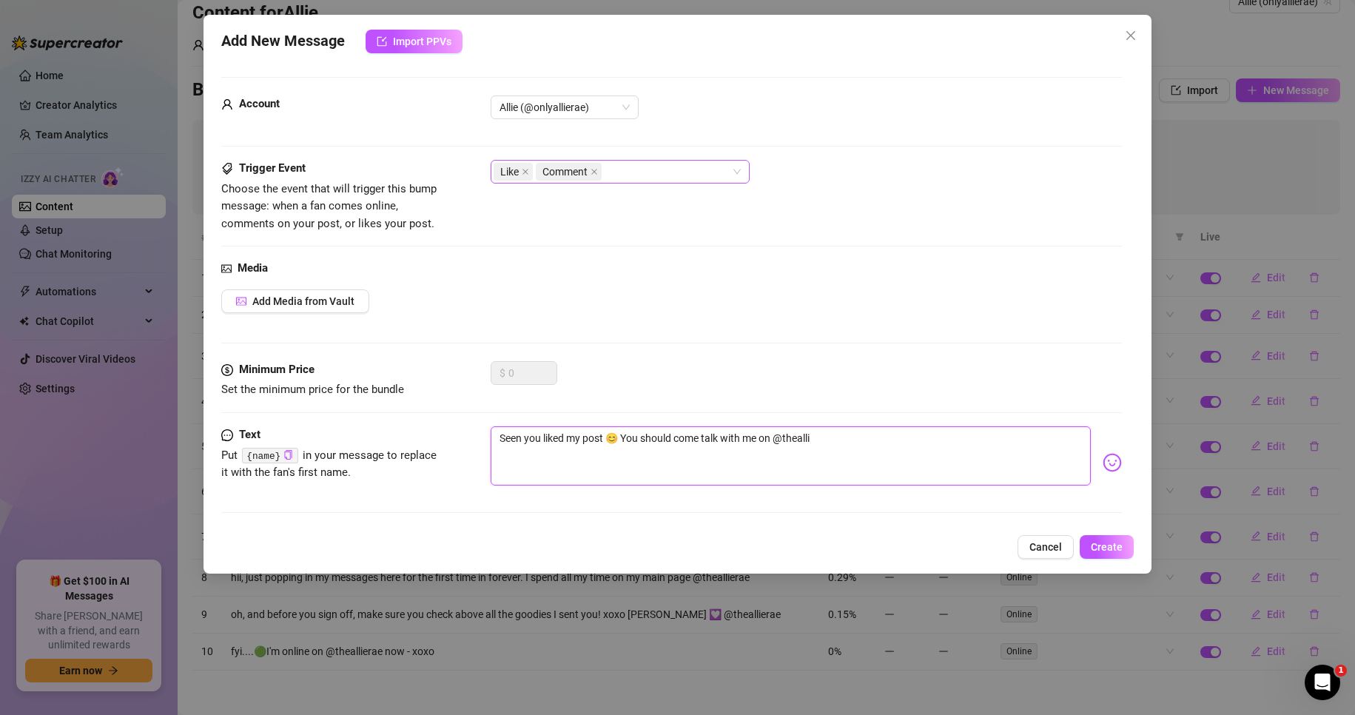
type textarea "Seen you liked my post 😊 You should come talk with me on @theallie"
type textarea "Seen you liked my post 😊 You should come talk with me on @theallier"
type textarea "Seen you liked my post 😊 You should come talk with me on @thealliera"
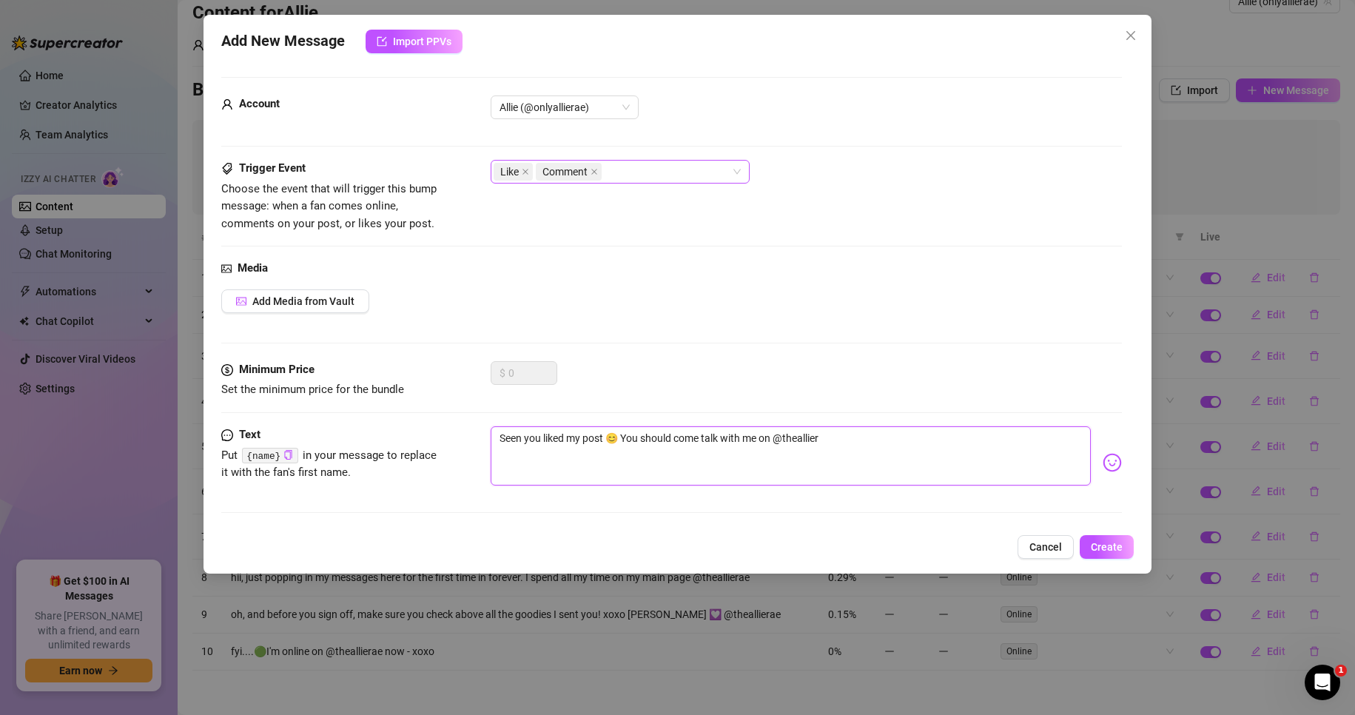
type textarea "Seen you liked my post 😊 You should come talk with me on @thealliera"
type textarea "Seen you liked my post 😊 You should come talk with me on @theallierae"
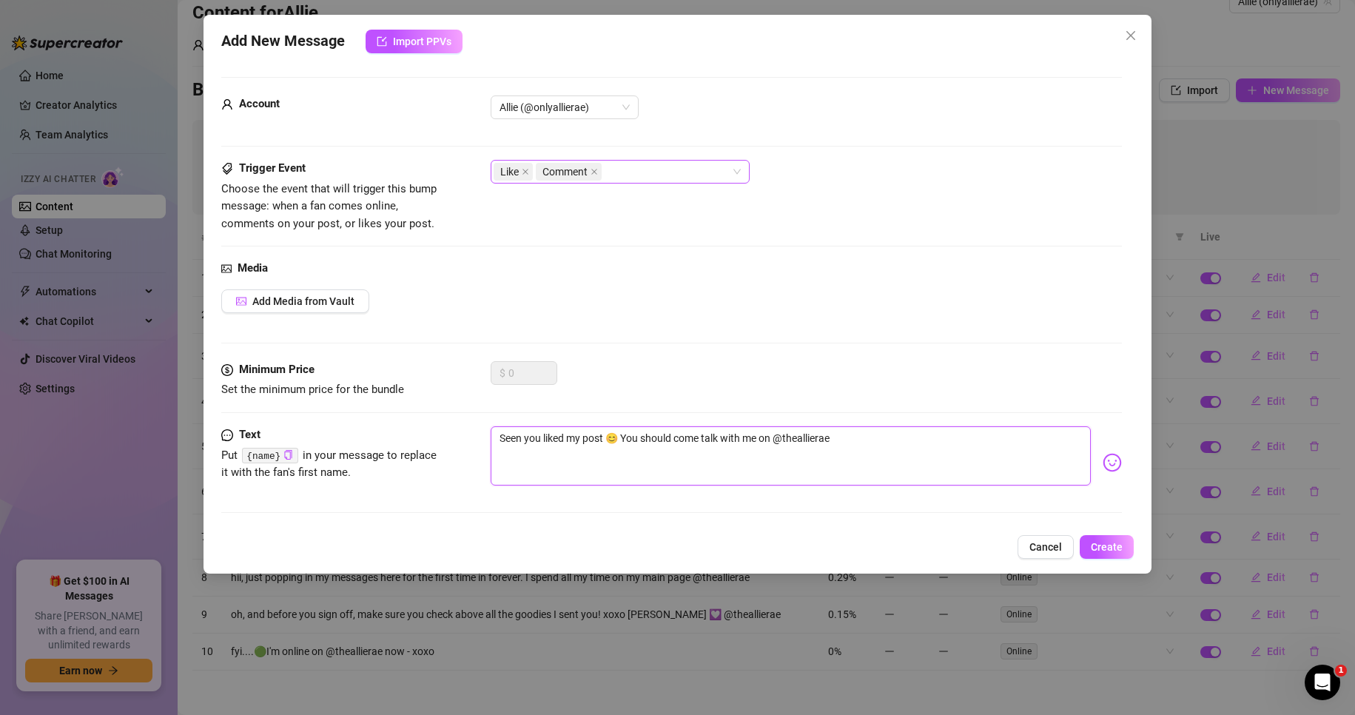
type textarea "Seen you liked my post 😊 You should come talk with me on @theallierae :"
type textarea "Seen you liked my post 😊 You should come talk with me on @theallierae :)"
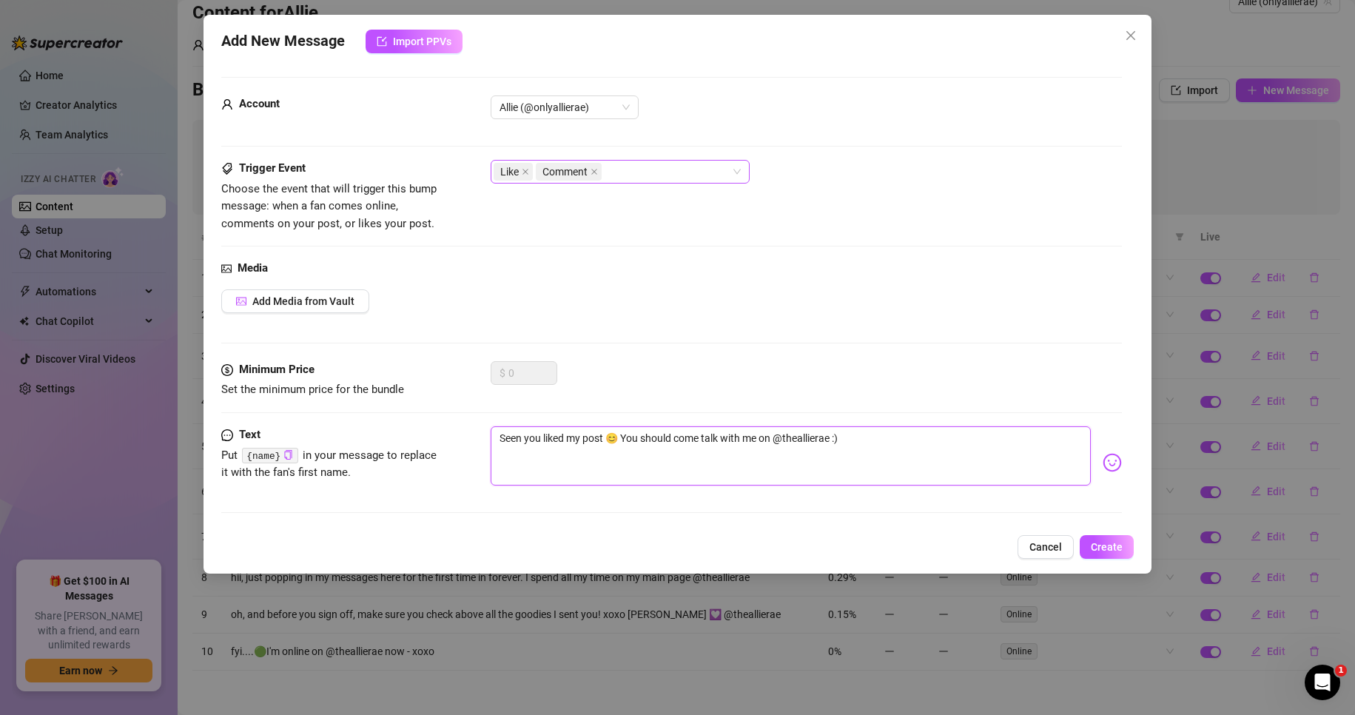
type textarea "Seen you liked my post 😊 You should come talk with me on @theallierae :)"
type textarea "Seen you liked my post 😊 You should come talk with me on @theallierae :"
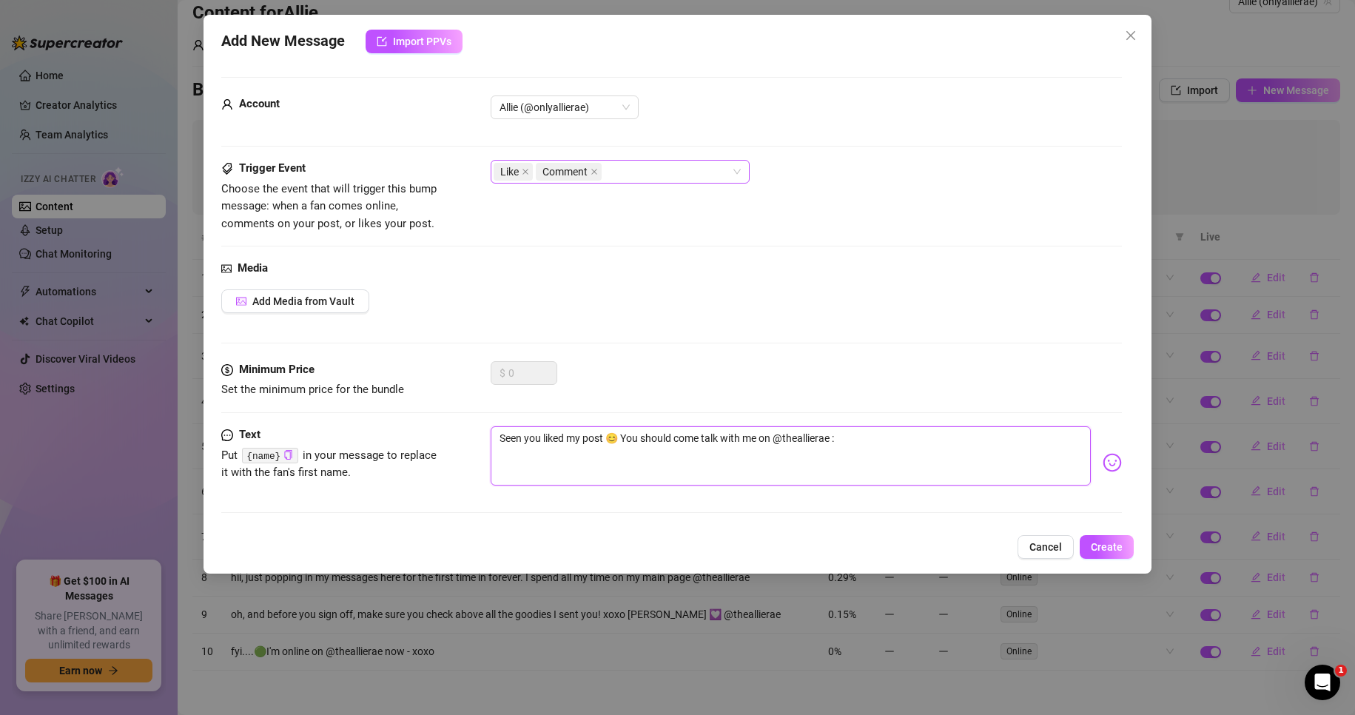
type textarea "Seen you liked my post 😊 You should come talk with me on @theallierae"
type textarea "Seen you liked my post 😊 You should come talk with me on @theallierae 💟"
click at [899, 434] on textarea "Seen you liked my post 😊 You should come talk with me on @theallierae 💟" at bounding box center [790, 455] width 601 height 59
click at [597, 169] on icon "close" at bounding box center [593, 171] width 7 height 7
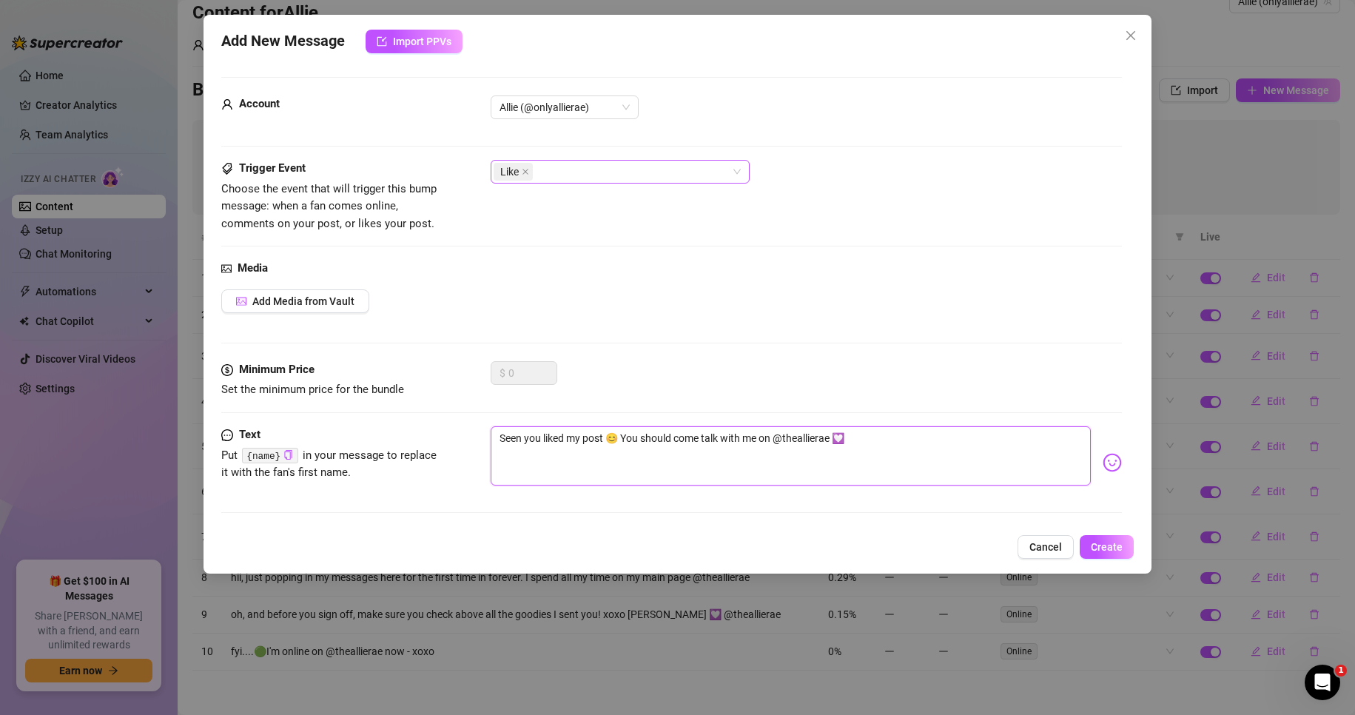
drag, startPoint x: 882, startPoint y: 438, endPoint x: 416, endPoint y: 438, distance: 466.1
click at [416, 438] on div "Text Put {name} in your message to replace it with the fan's first name. Seen y…" at bounding box center [671, 462] width 901 height 73
type textarea "Seen you liked my post 😊 You should come talk with me on @theallierae 💟"
click at [1118, 548] on span "Create" at bounding box center [1106, 547] width 32 height 12
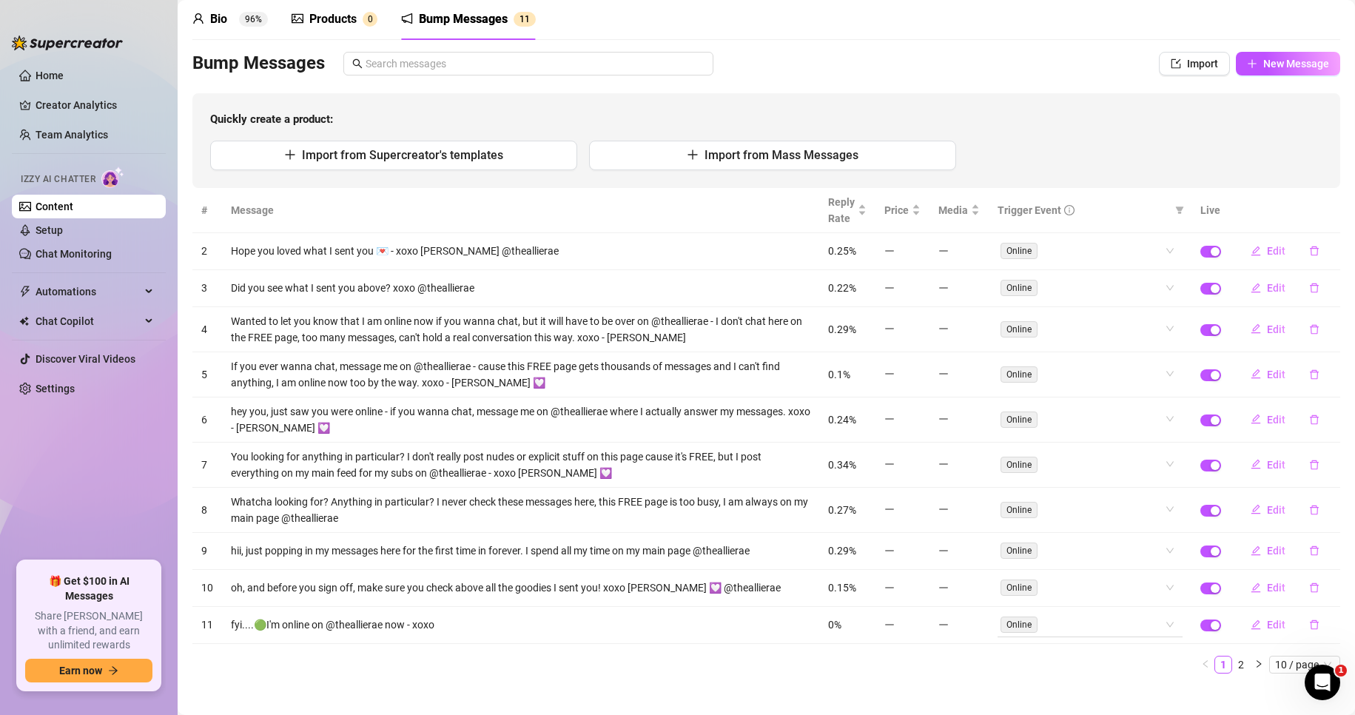
scroll to position [74, 0]
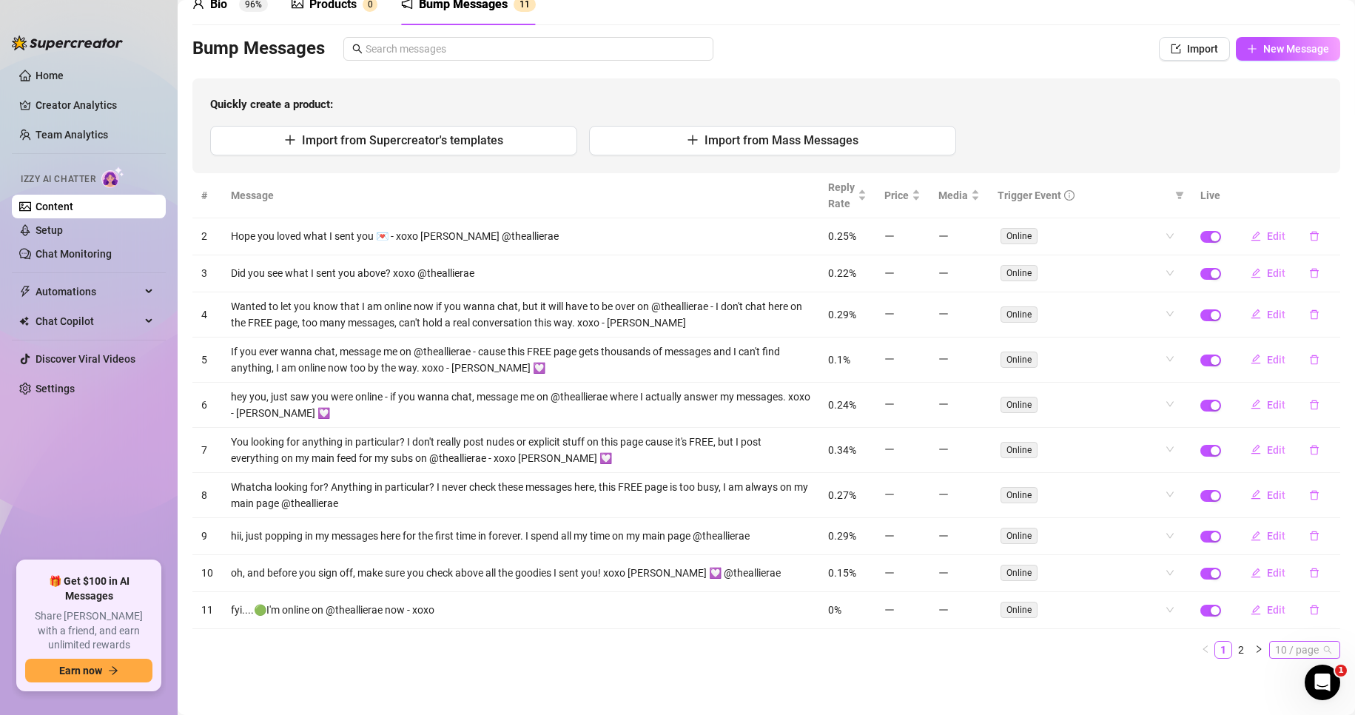
click at [1276, 651] on span "10 / page" at bounding box center [1304, 649] width 59 height 16
click at [1283, 630] on div "100 / page" at bounding box center [1306, 623] width 50 height 16
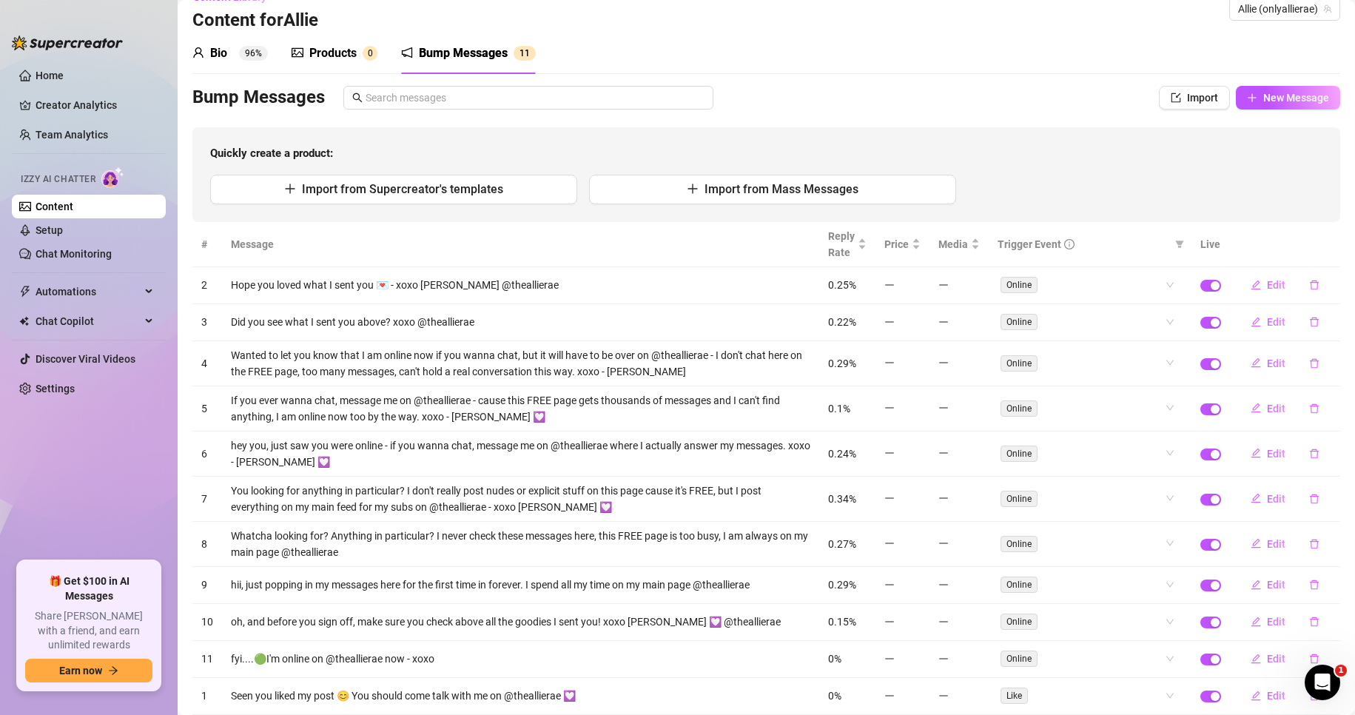
scroll to position [0, 0]
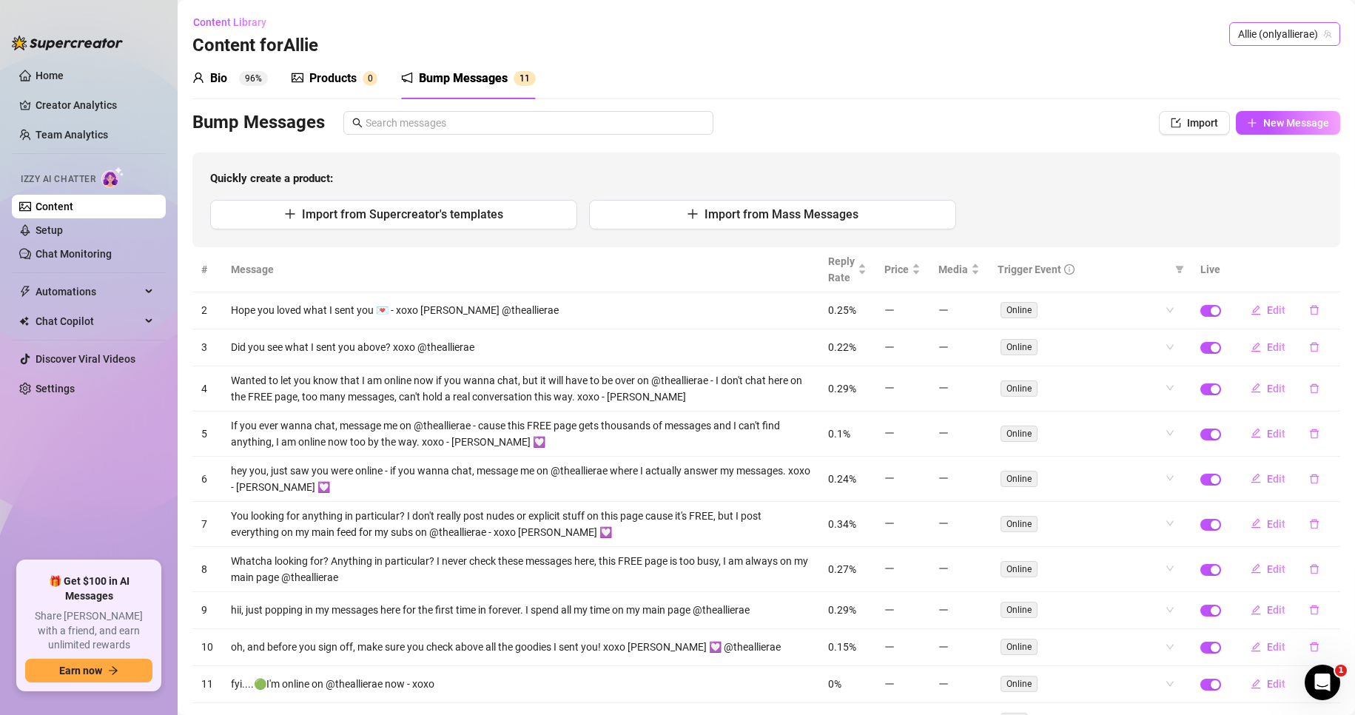
click at [1280, 35] on span "Allie (onlyallierae)" at bounding box center [1284, 34] width 93 height 22
click at [1273, 113] on span "( theallierae )" at bounding box center [1300, 115] width 55 height 16
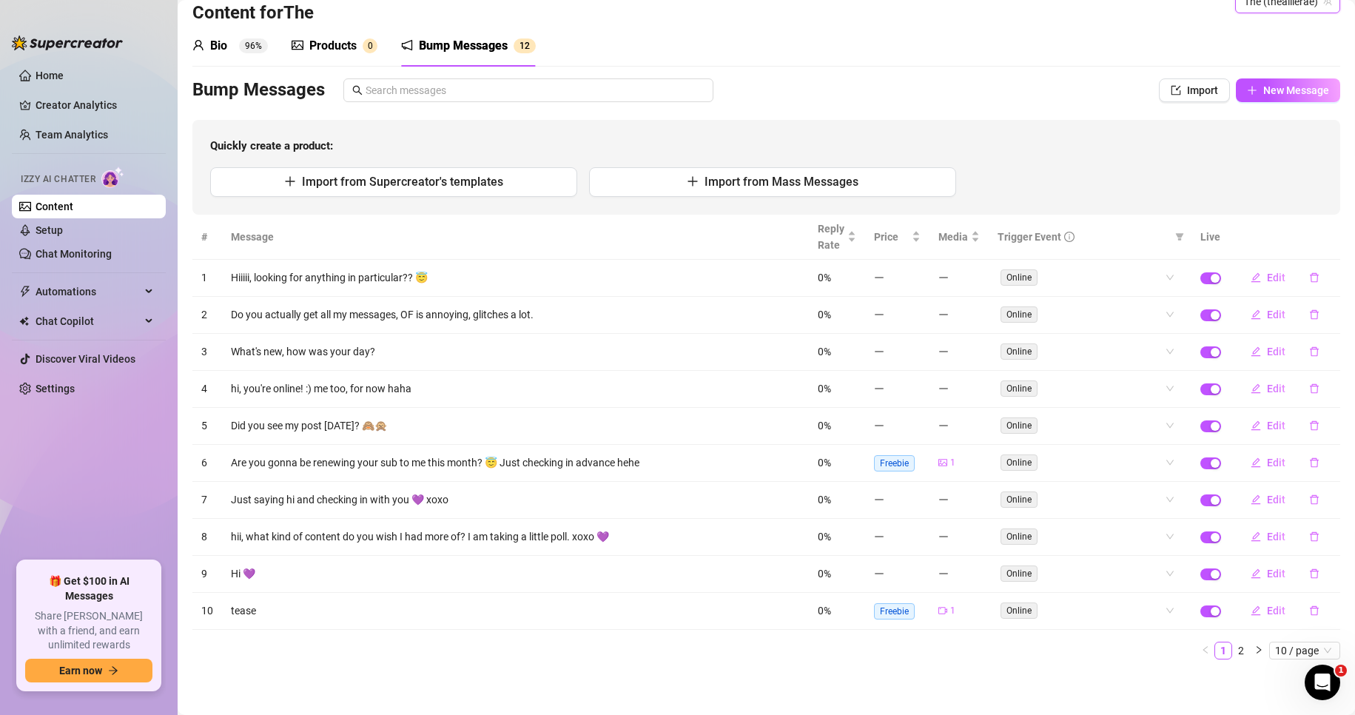
scroll to position [33, 0]
click at [1274, 94] on span "New Message" at bounding box center [1296, 90] width 66 height 12
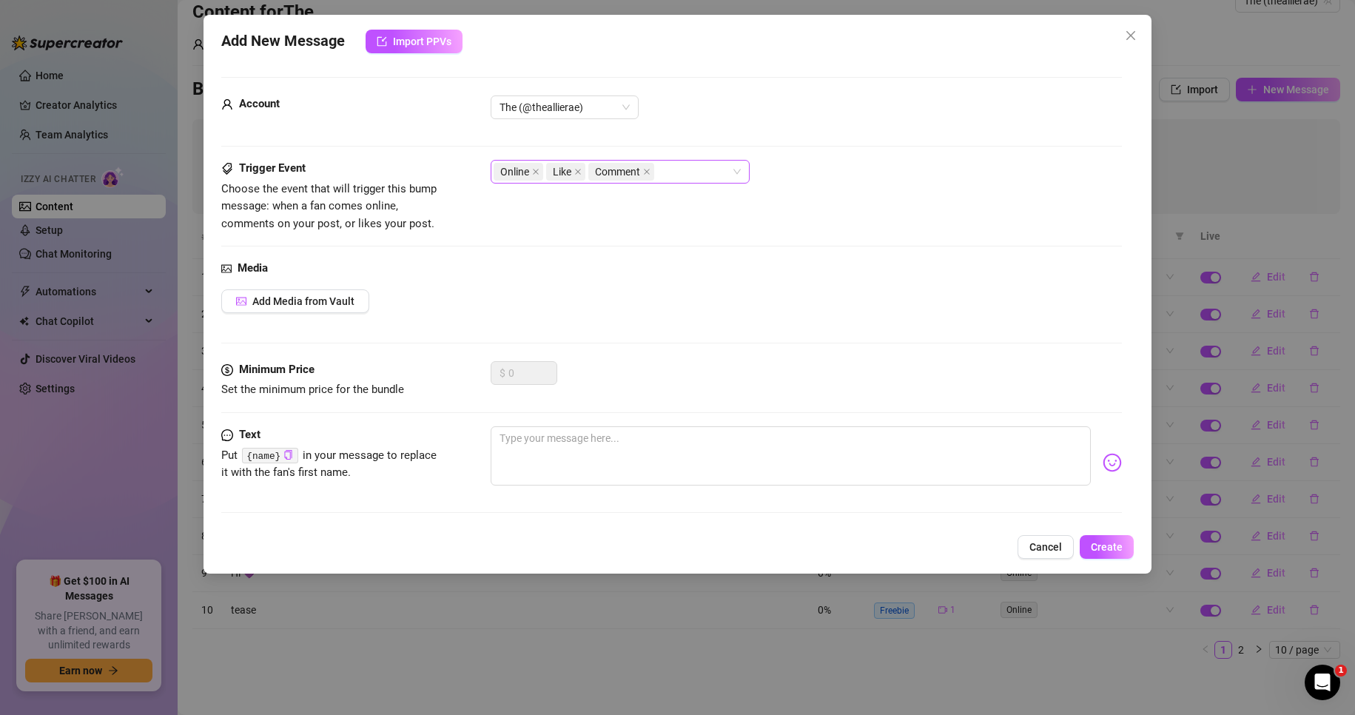
click at [539, 172] on span "Online" at bounding box center [518, 172] width 50 height 18
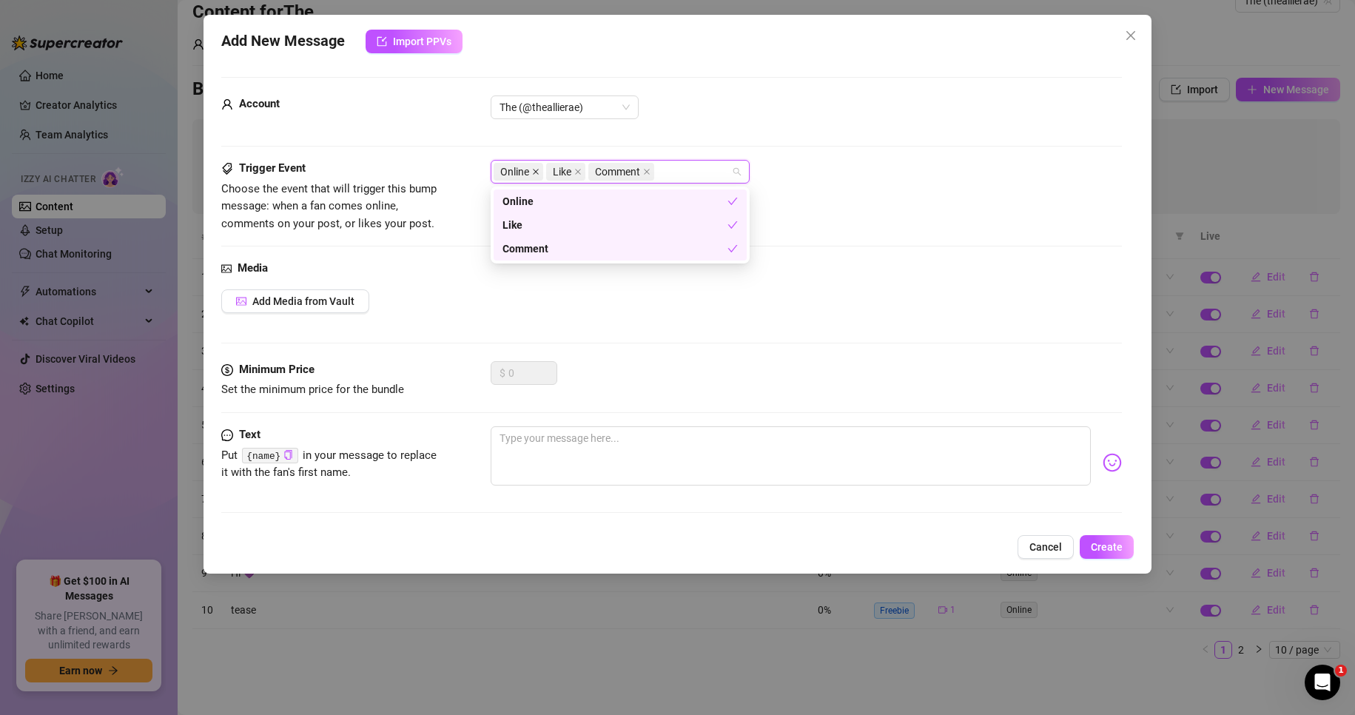
click at [532, 172] on icon "close" at bounding box center [535, 171] width 7 height 7
click at [594, 167] on span at bounding box center [593, 171] width 7 height 16
click at [594, 396] on div "$ 0" at bounding box center [806, 379] width 632 height 37
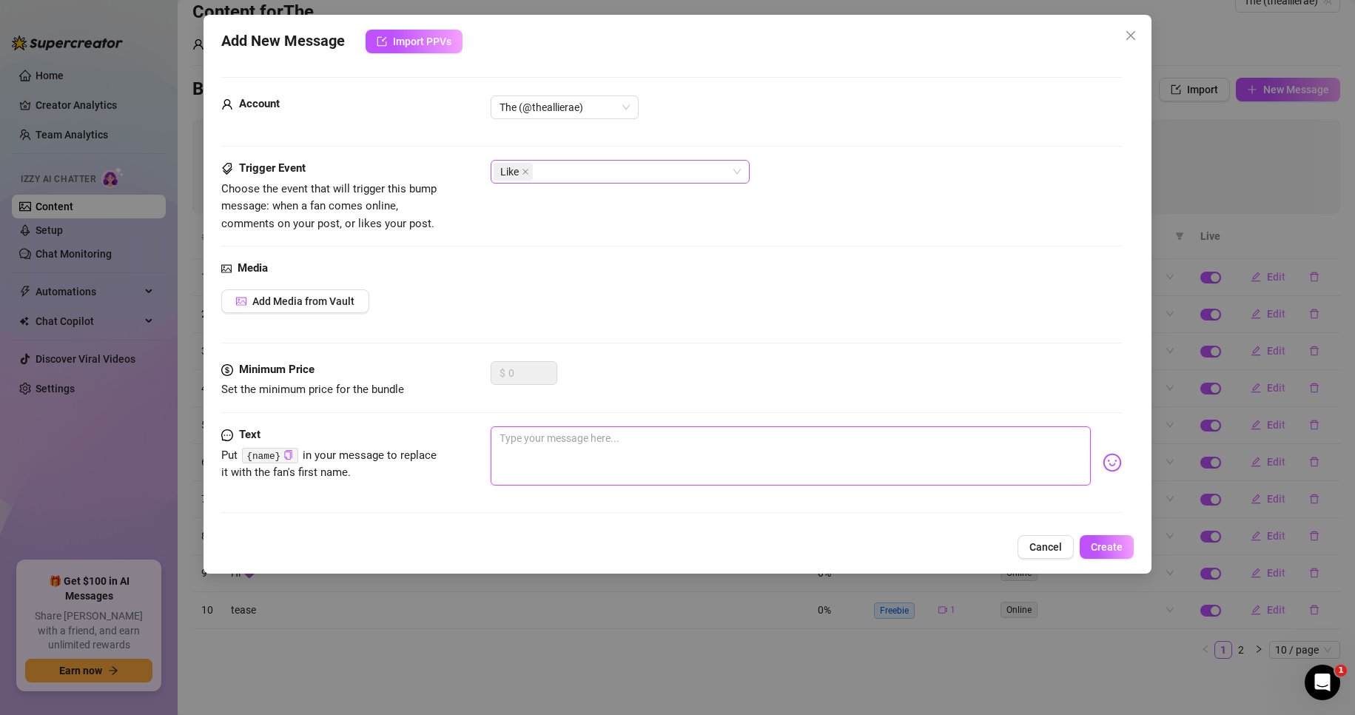
click at [568, 446] on textarea at bounding box center [790, 455] width 601 height 59
type textarea "T"
type textarea "Th"
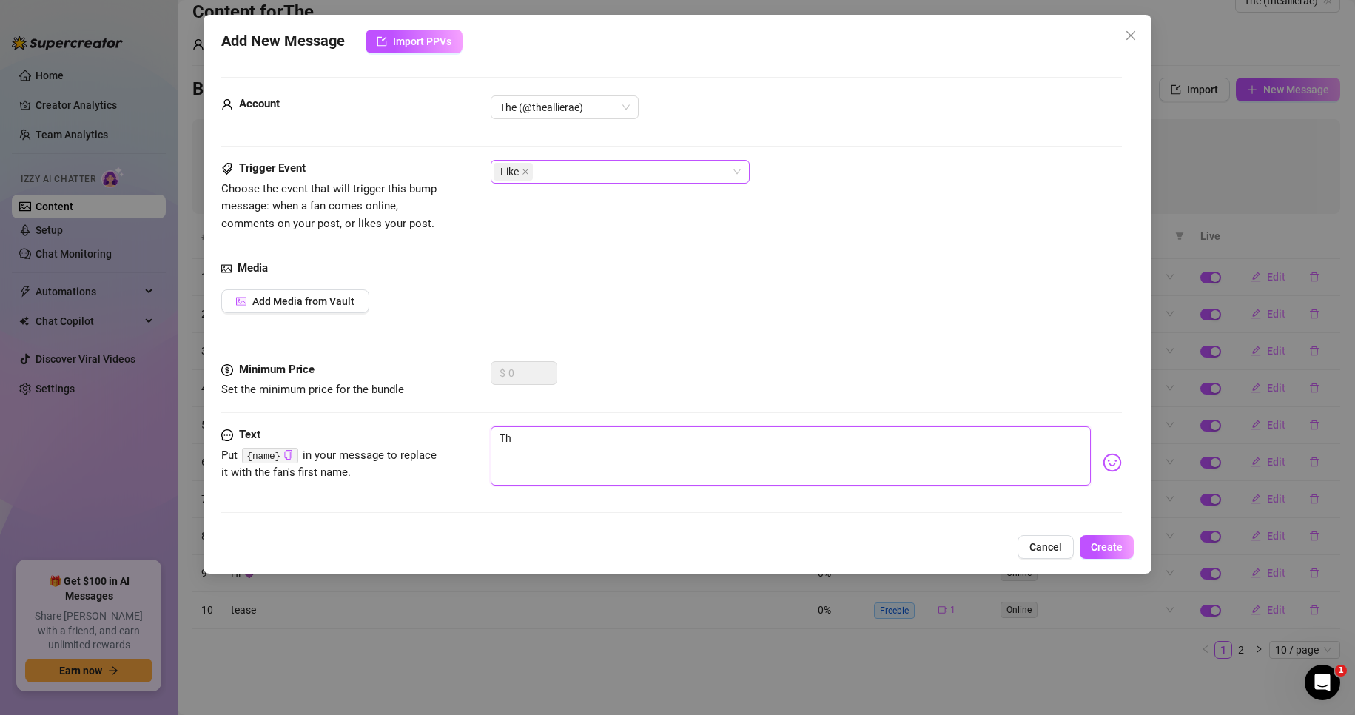
type textarea "Tha"
type textarea "Than"
type textarea "Thank"
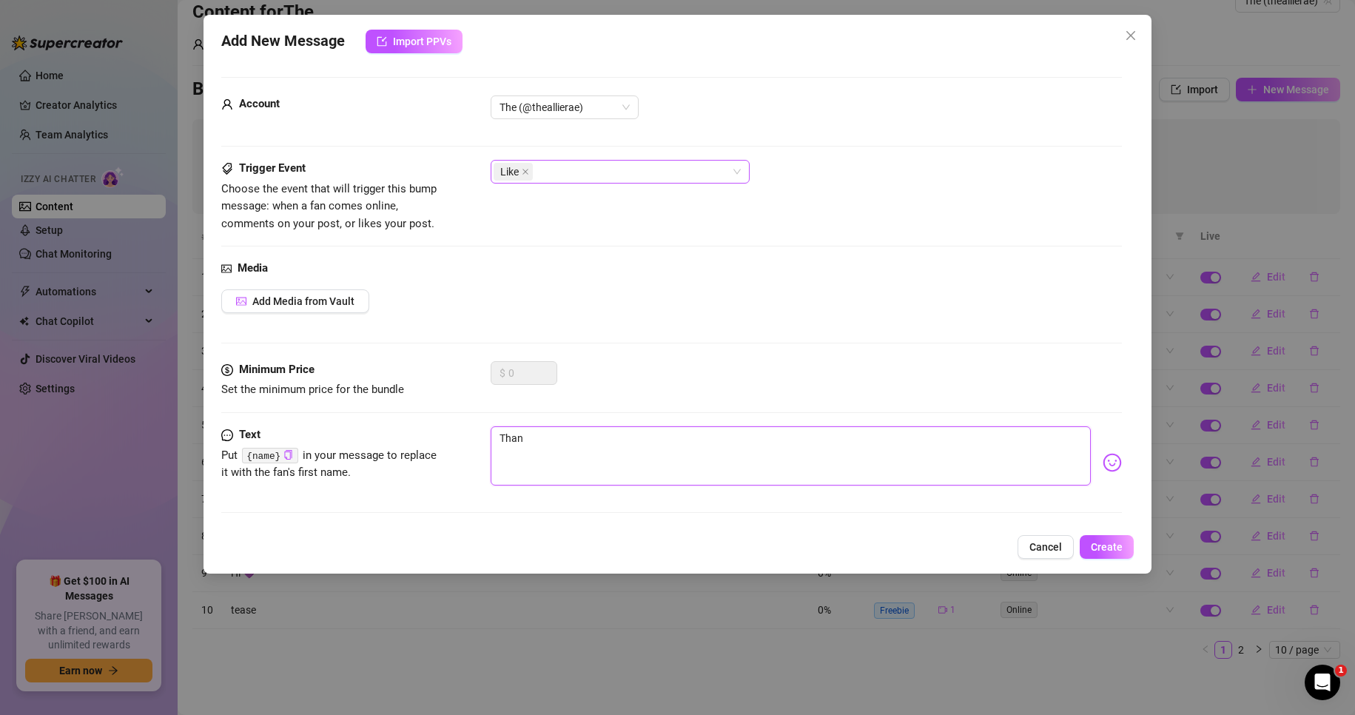
type textarea "Thank"
type textarea "Thank y"
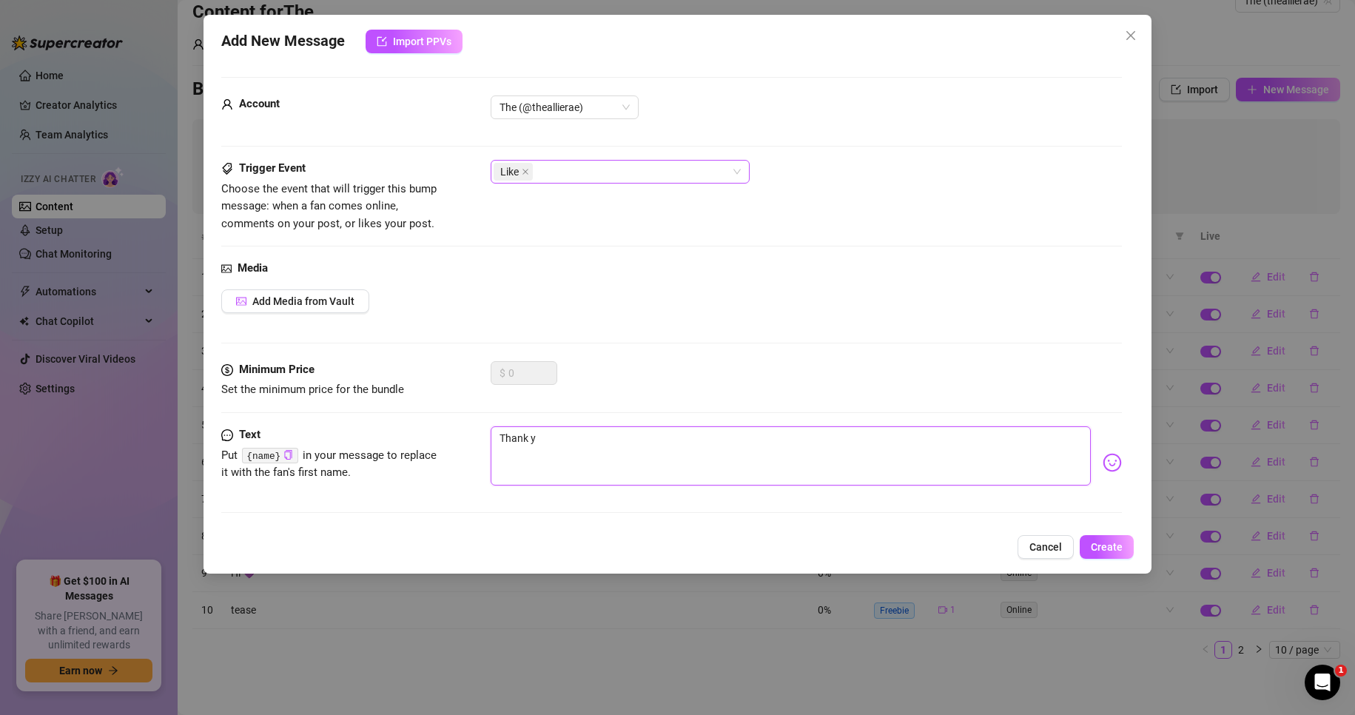
type textarea "Thank yo"
type textarea "Thank you"
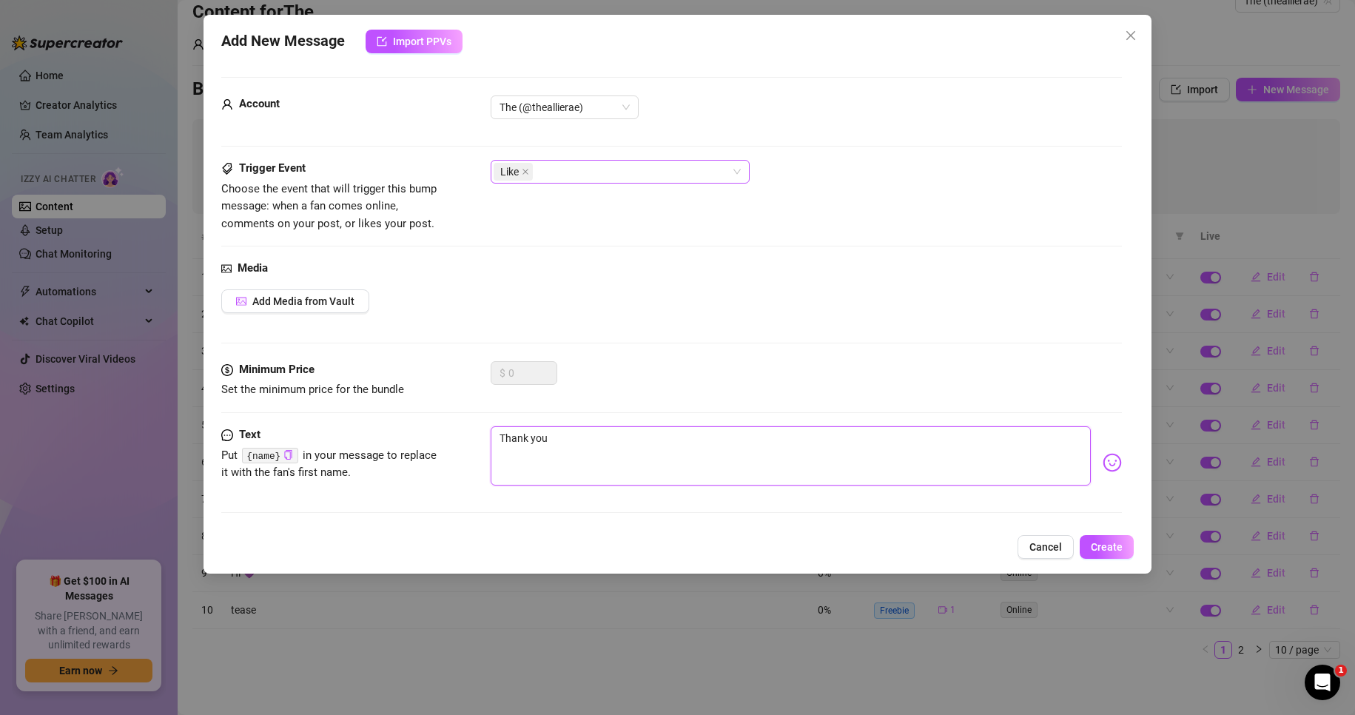
type textarea "Thank you"
type textarea "Thank you d"
type textarea "Thank you df"
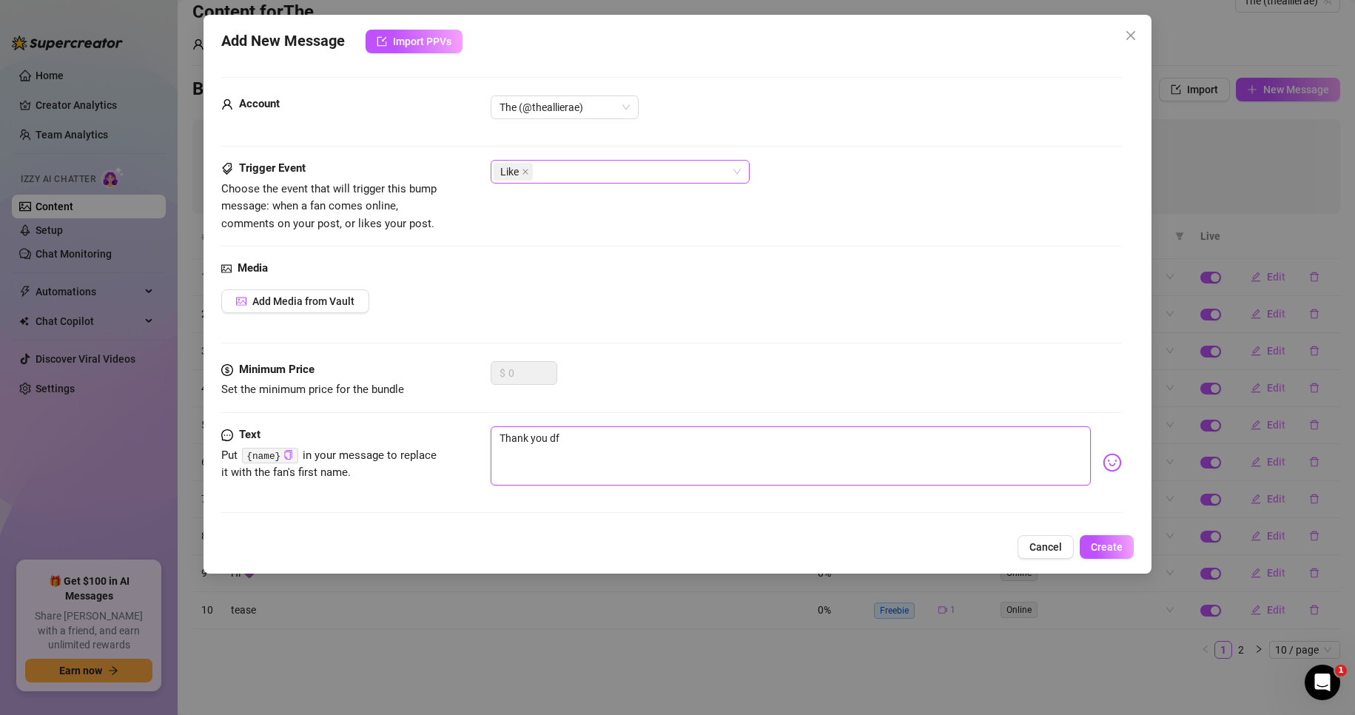
type textarea "Thank you dfo"
type textarea "Thank you dfor"
type textarea "Thank you dfo"
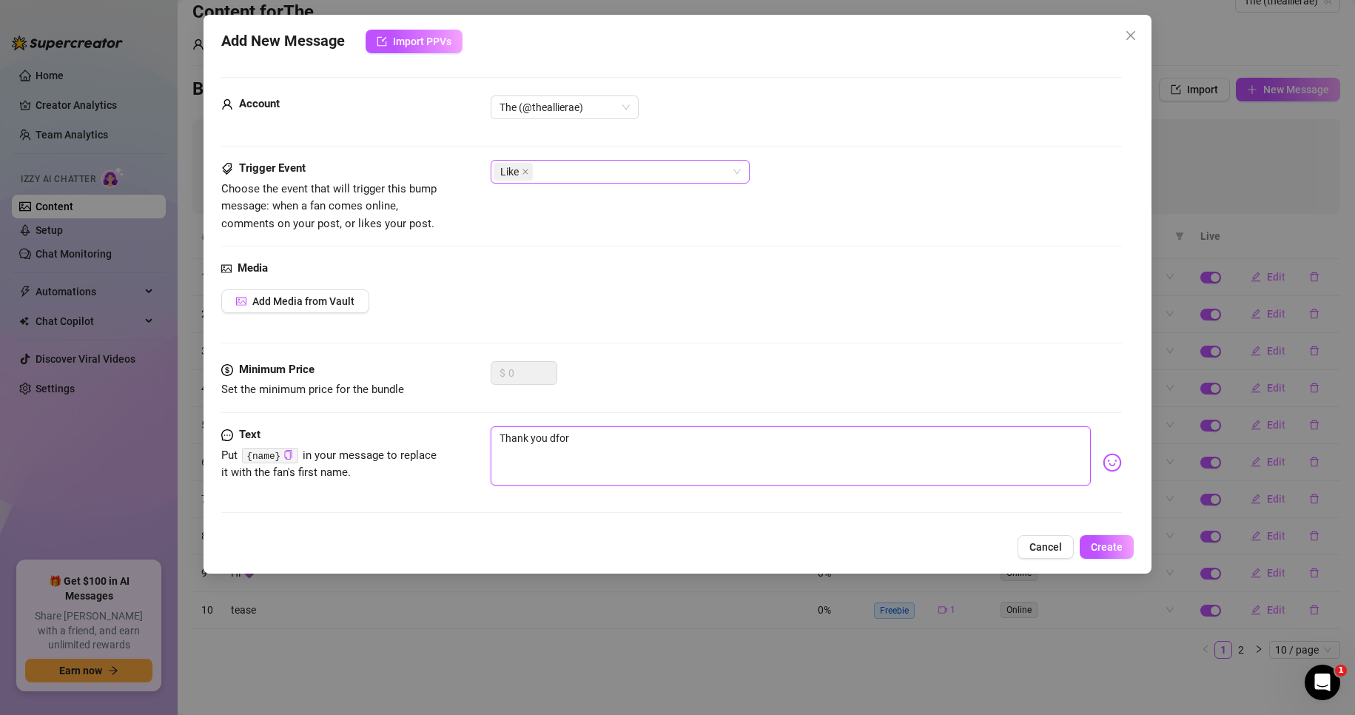
type textarea "Thank you dfo"
type textarea "Thank you df"
type textarea "Thank you d"
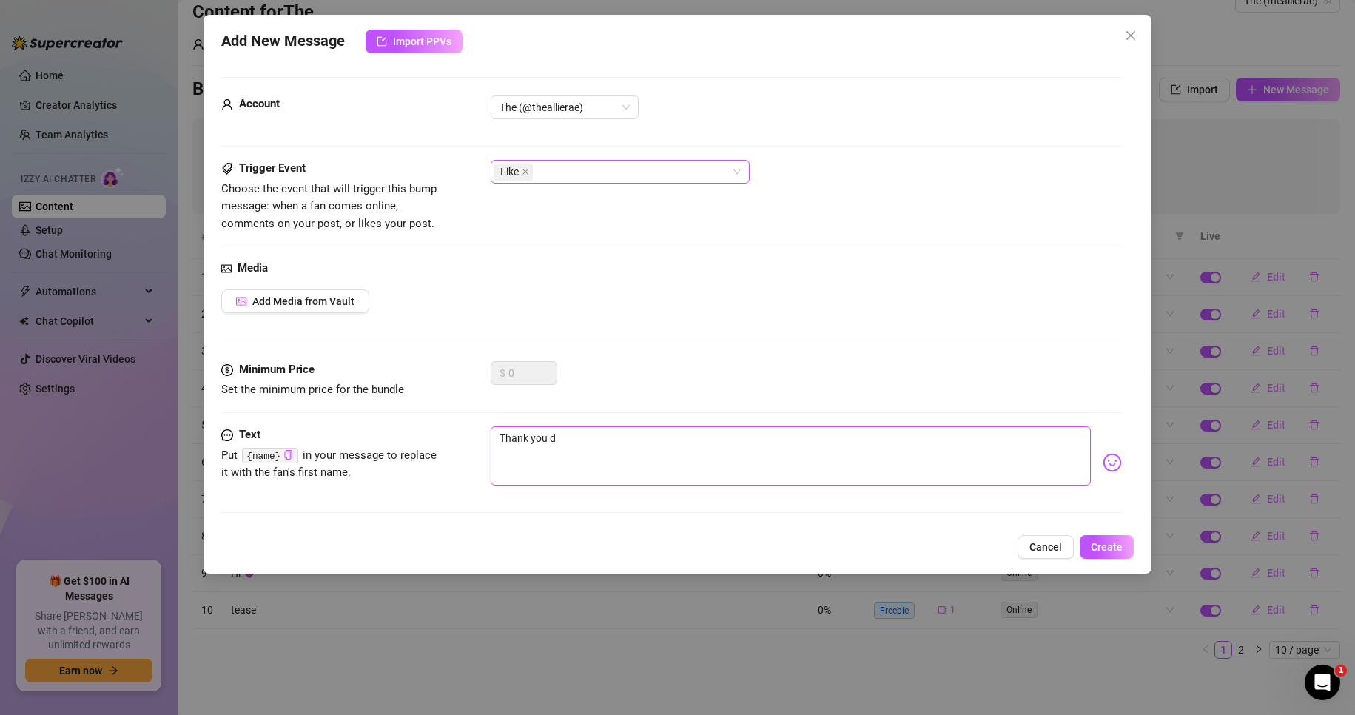
type textarea "Thank you"
type textarea "Thank yo"
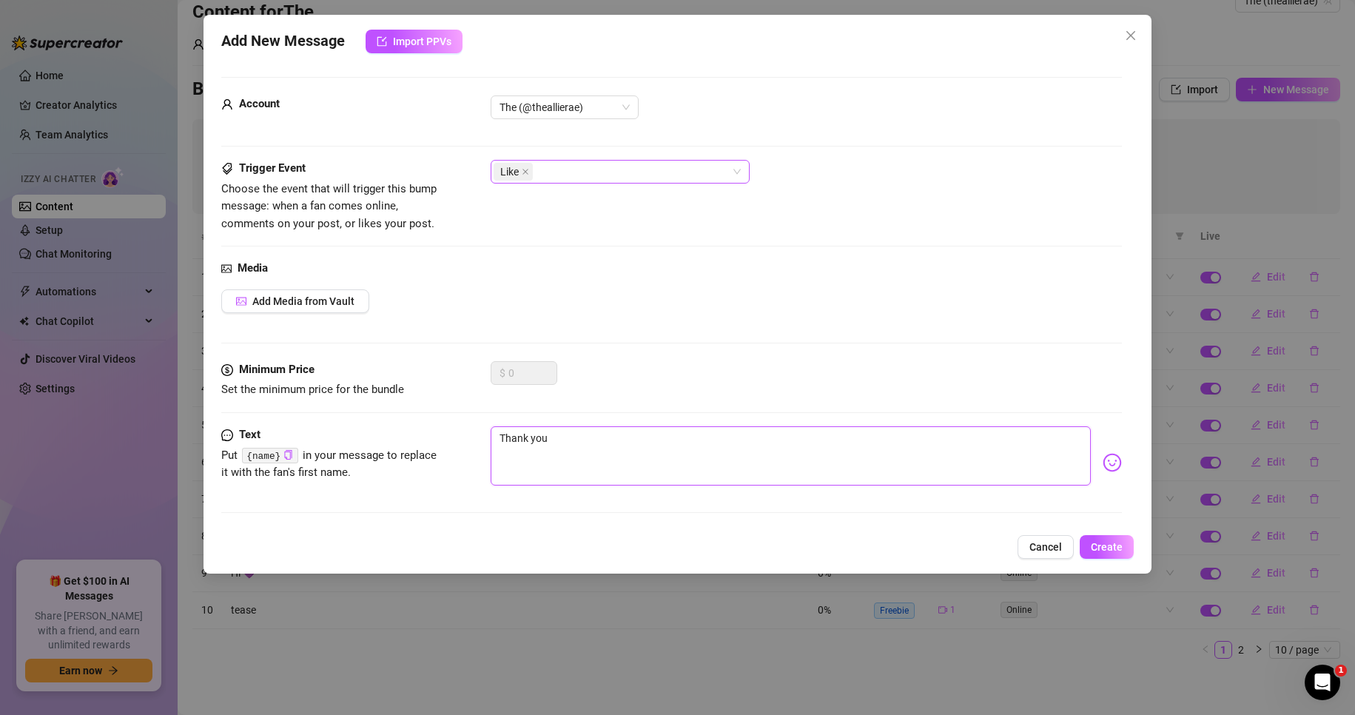
type textarea "Thank yo"
type textarea "Thank y"
click at [621, 437] on textarea "Saw you liked my post 😊" at bounding box center [790, 455] width 601 height 59
click at [1116, 543] on span "Create" at bounding box center [1106, 547] width 32 height 12
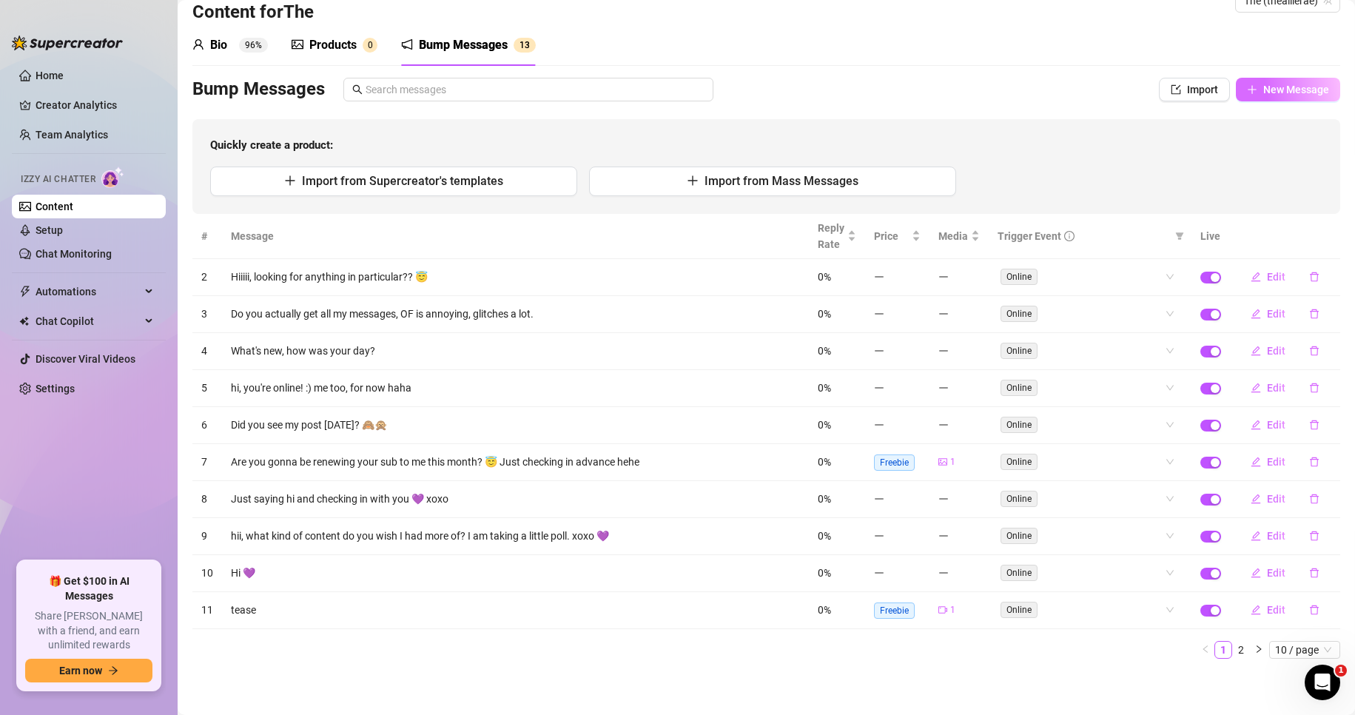
click at [1281, 92] on span "New Message" at bounding box center [1296, 90] width 66 height 12
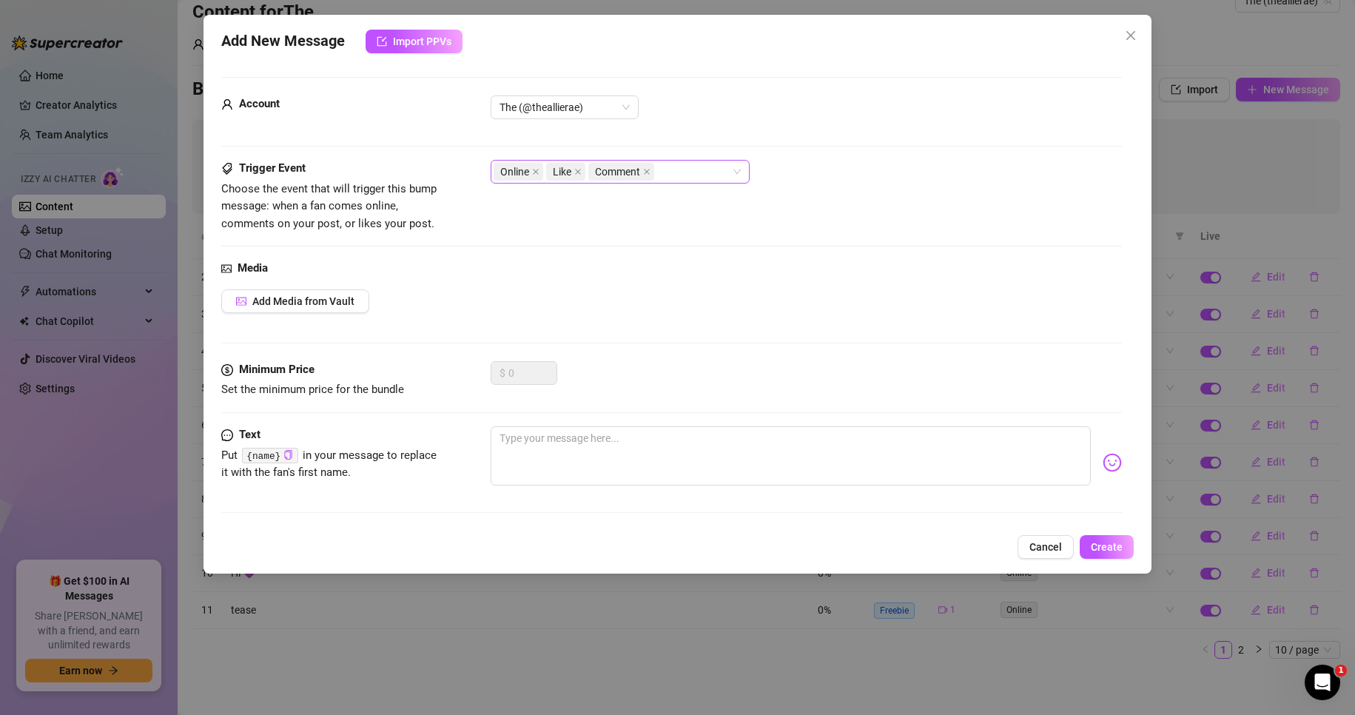
click at [526, 175] on span "Online" at bounding box center [514, 171] width 29 height 16
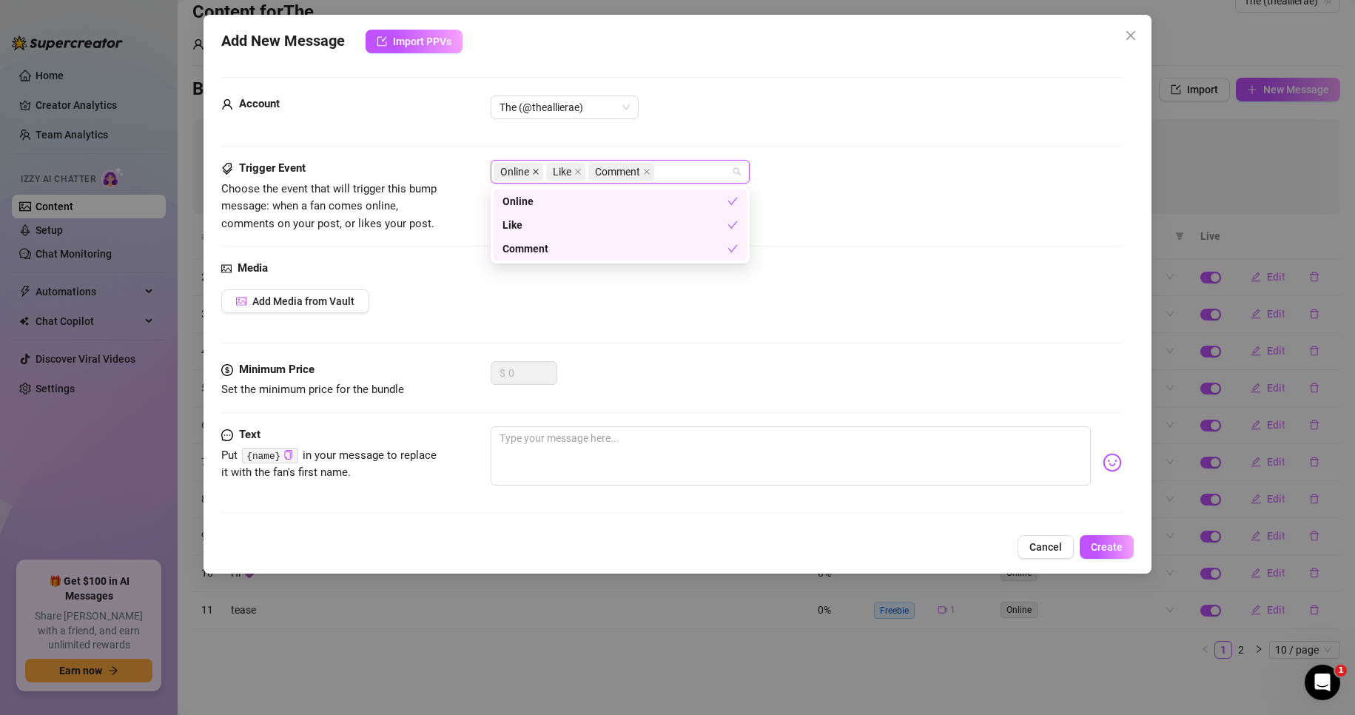
click at [535, 175] on span at bounding box center [535, 171] width 7 height 16
click at [593, 169] on icon "close" at bounding box center [593, 171] width 7 height 7
click at [561, 454] on textarea at bounding box center [790, 455] width 601 height 59
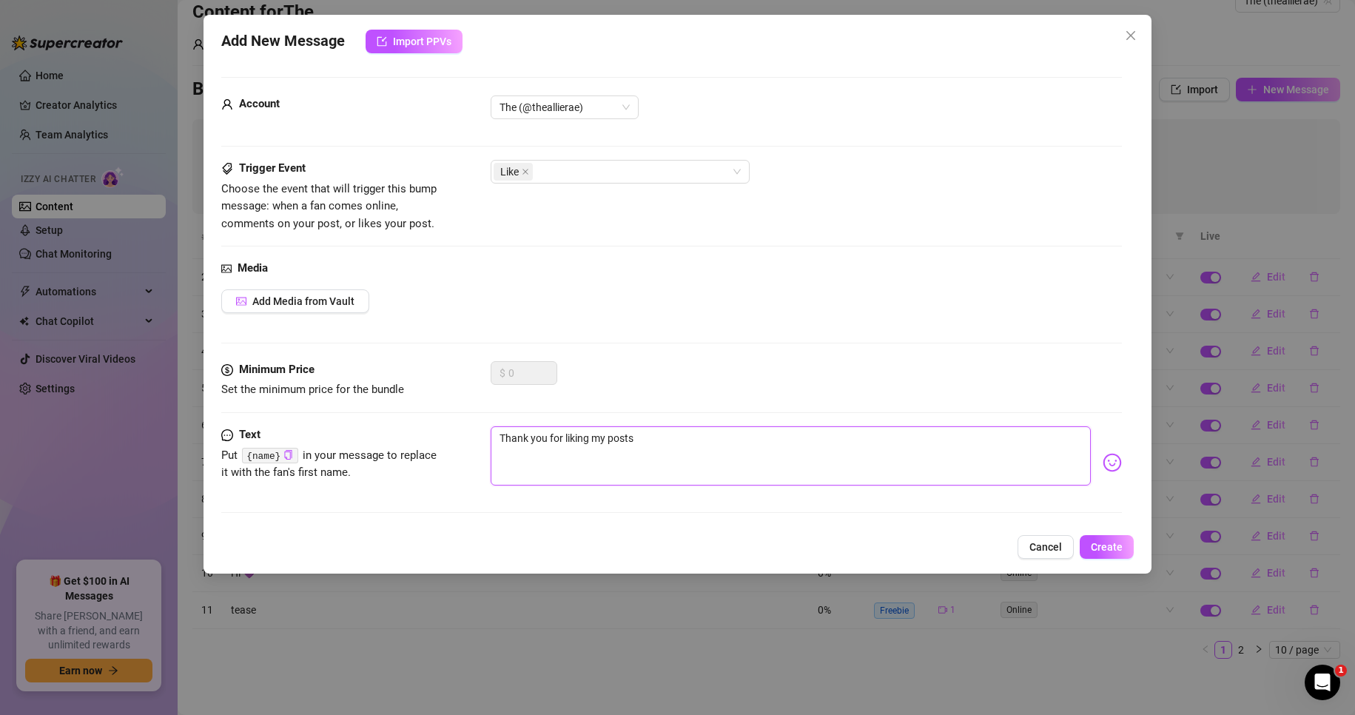
drag, startPoint x: 675, startPoint y: 440, endPoint x: 495, endPoint y: 432, distance: 180.0
click at [495, 432] on textarea "Thank you for liking my posts" at bounding box center [790, 455] width 601 height 59
click at [673, 437] on textarea "thanks for the likes on my post 💟" at bounding box center [790, 455] width 601 height 59
click at [587, 435] on textarea "thanks for the likes on my post 💟" at bounding box center [790, 455] width 601 height 59
click at [723, 435] on textarea "thanks for the likes on my post 💟" at bounding box center [790, 455] width 601 height 59
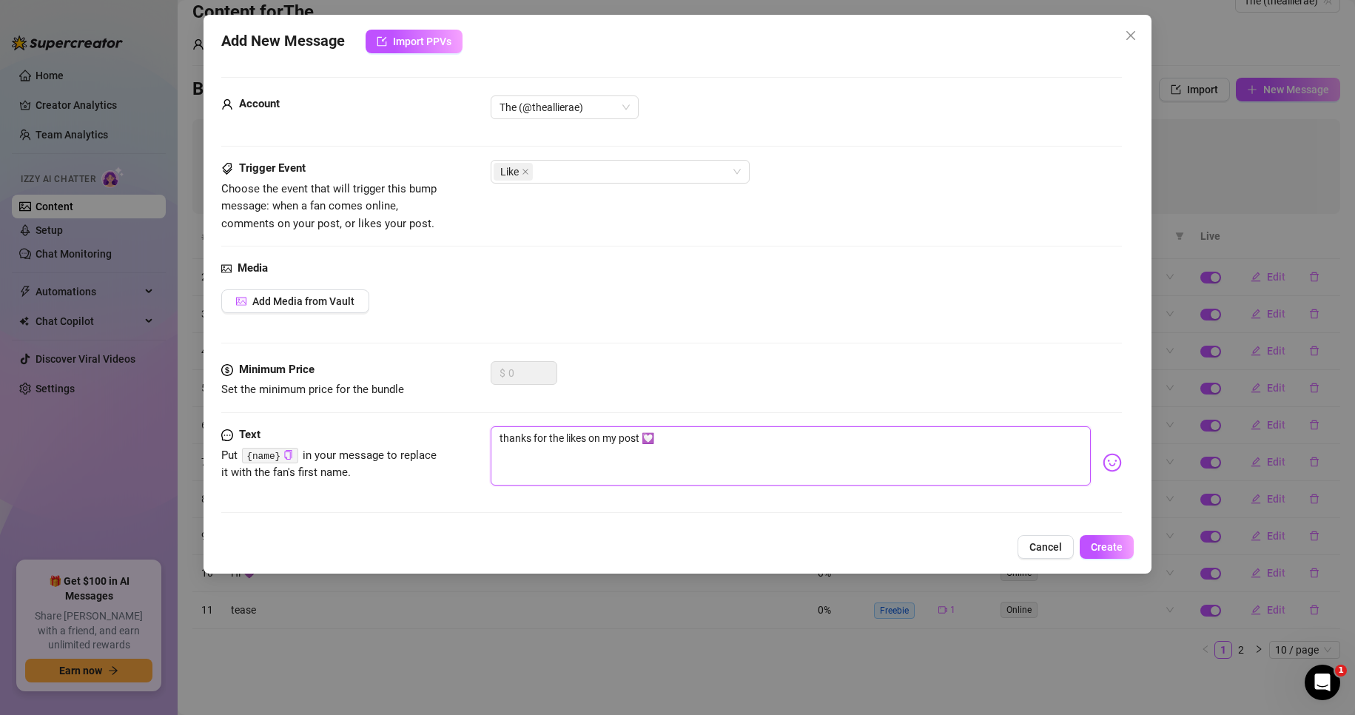
click at [639, 441] on textarea "thanks for the likes on my post 💟" at bounding box center [790, 455] width 601 height 59
click at [1110, 548] on span "Create" at bounding box center [1106, 547] width 32 height 12
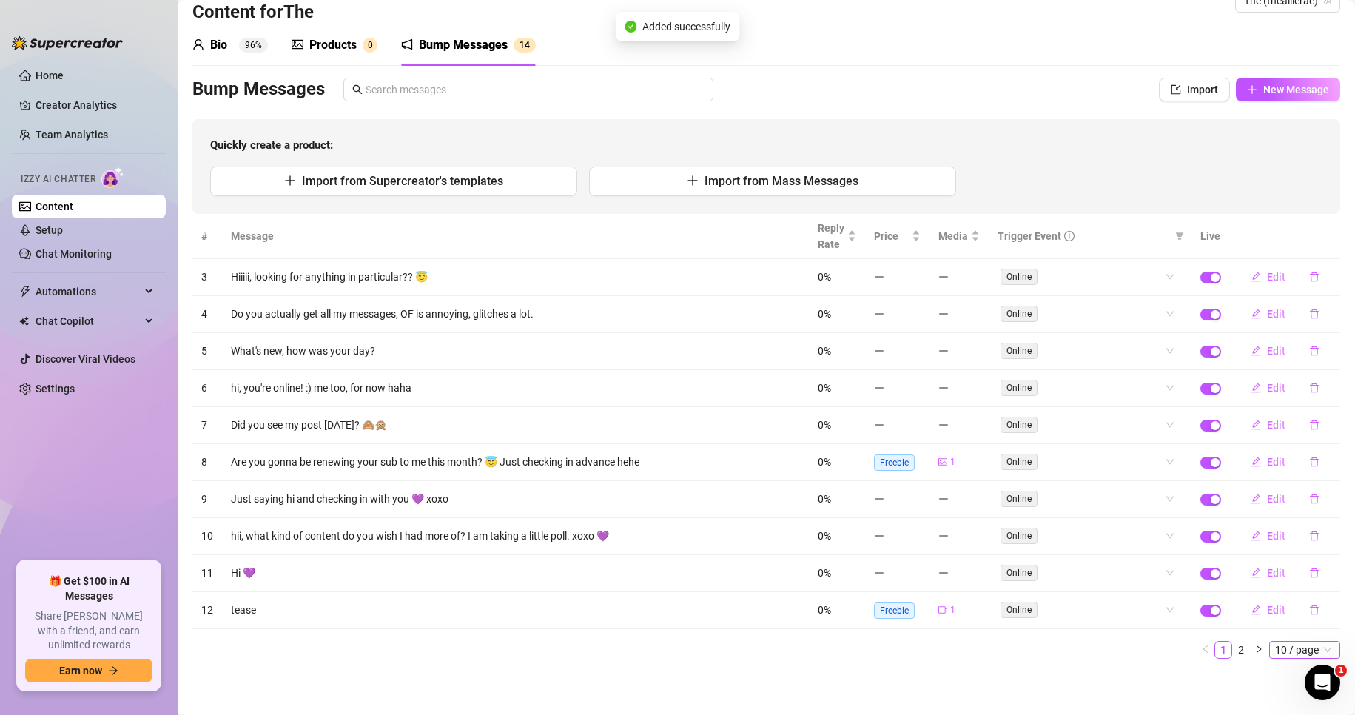
click at [1275, 650] on span "10 / page" at bounding box center [1304, 649] width 59 height 16
click at [1283, 624] on div "100 / page" at bounding box center [1306, 623] width 50 height 16
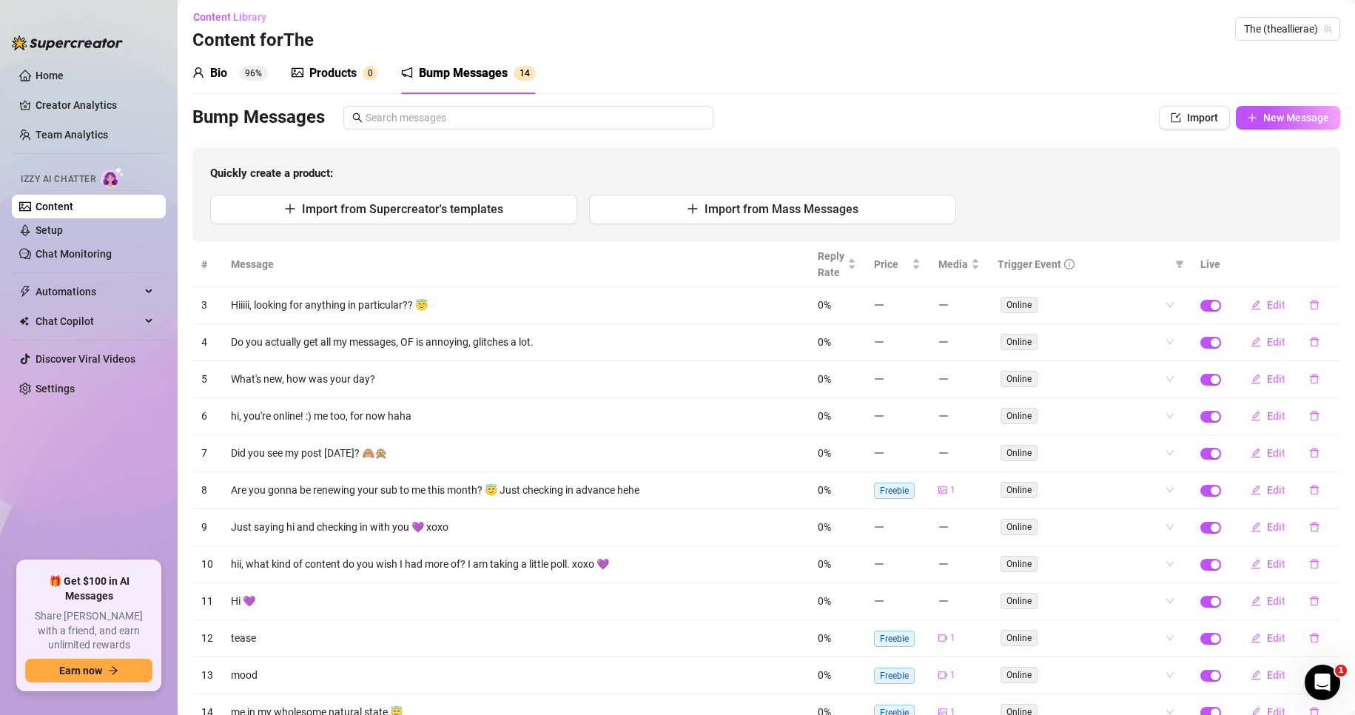
scroll to position [0, 0]
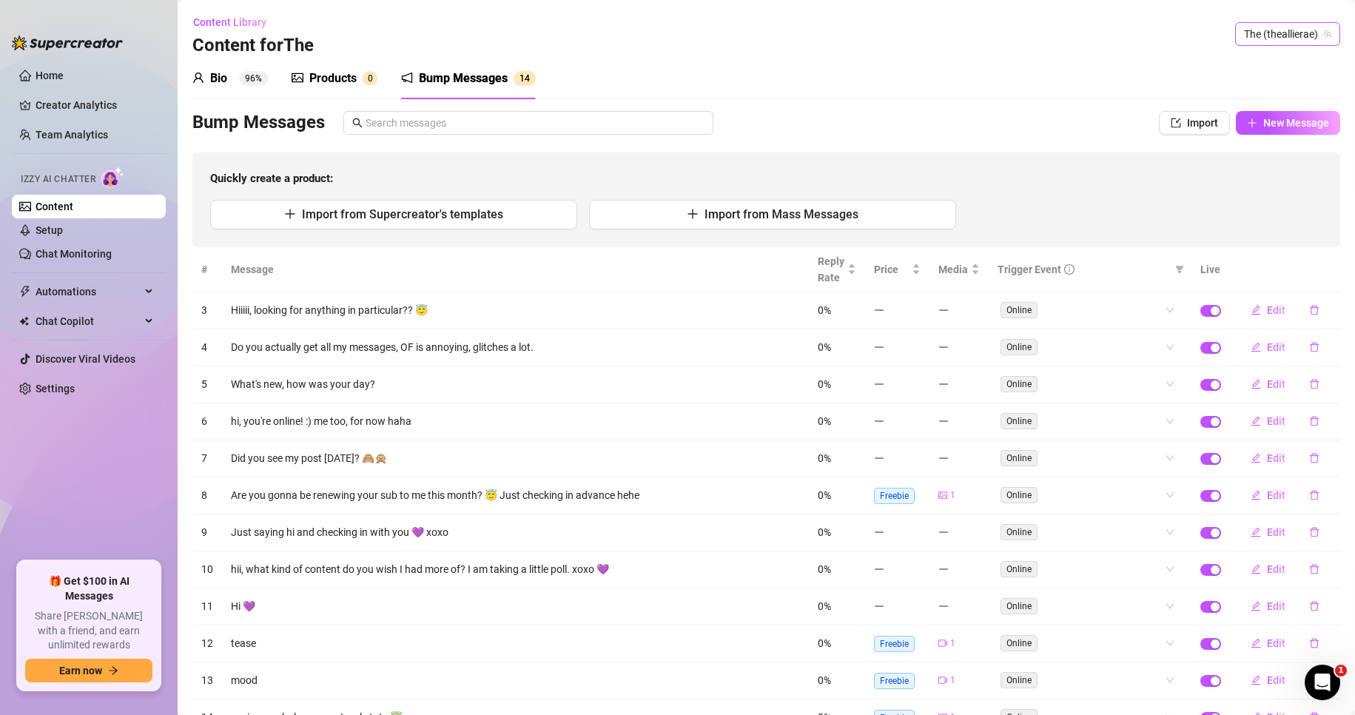
click at [1262, 38] on span "The (theallierae)" at bounding box center [1287, 34] width 87 height 22
click at [1141, 42] on div "Content Library Content for The The (theallierae)" at bounding box center [765, 33] width 1147 height 47
click at [1293, 126] on span "New Message" at bounding box center [1296, 123] width 66 height 12
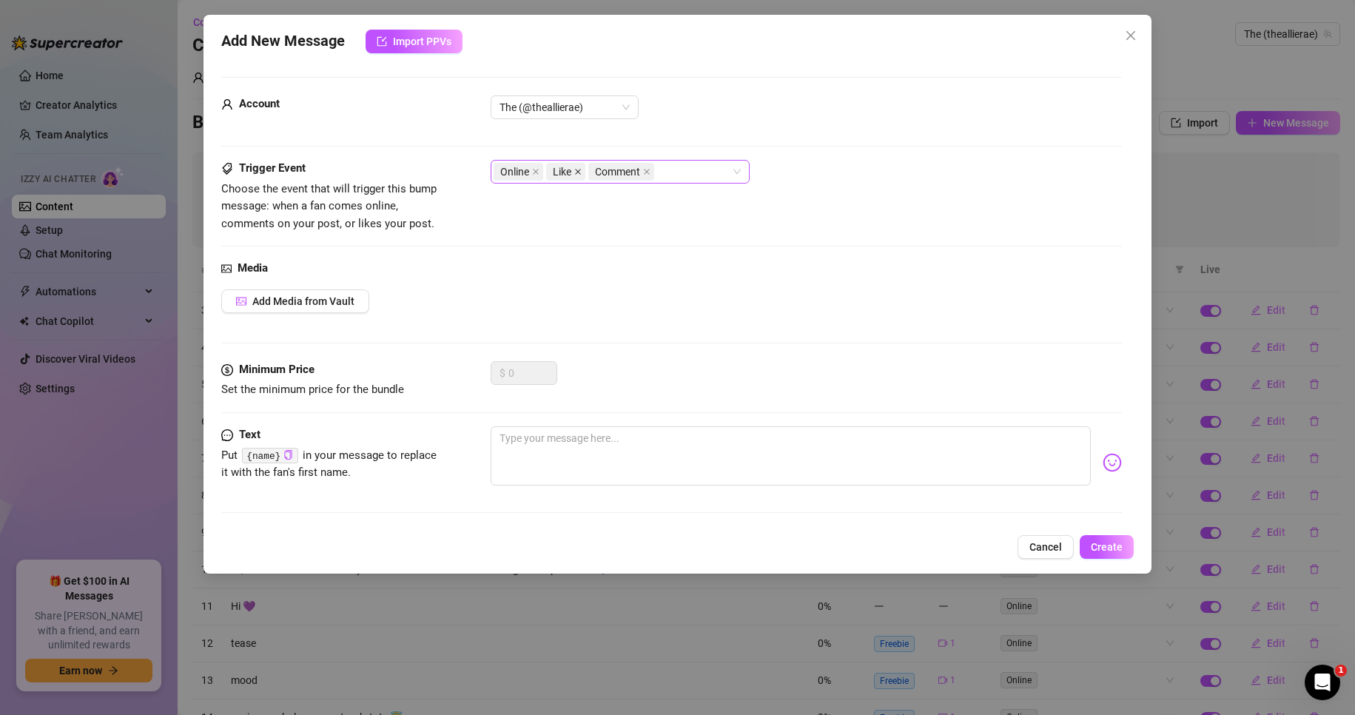
click at [579, 175] on span at bounding box center [577, 171] width 7 height 16
click at [536, 175] on span at bounding box center [535, 171] width 7 height 16
click at [566, 471] on textarea at bounding box center [790, 455] width 601 height 59
click at [715, 438] on textarea "love when you comment on my posts :)" at bounding box center [790, 455] width 601 height 59
drag, startPoint x: 689, startPoint y: 440, endPoint x: 671, endPoint y: 440, distance: 17.8
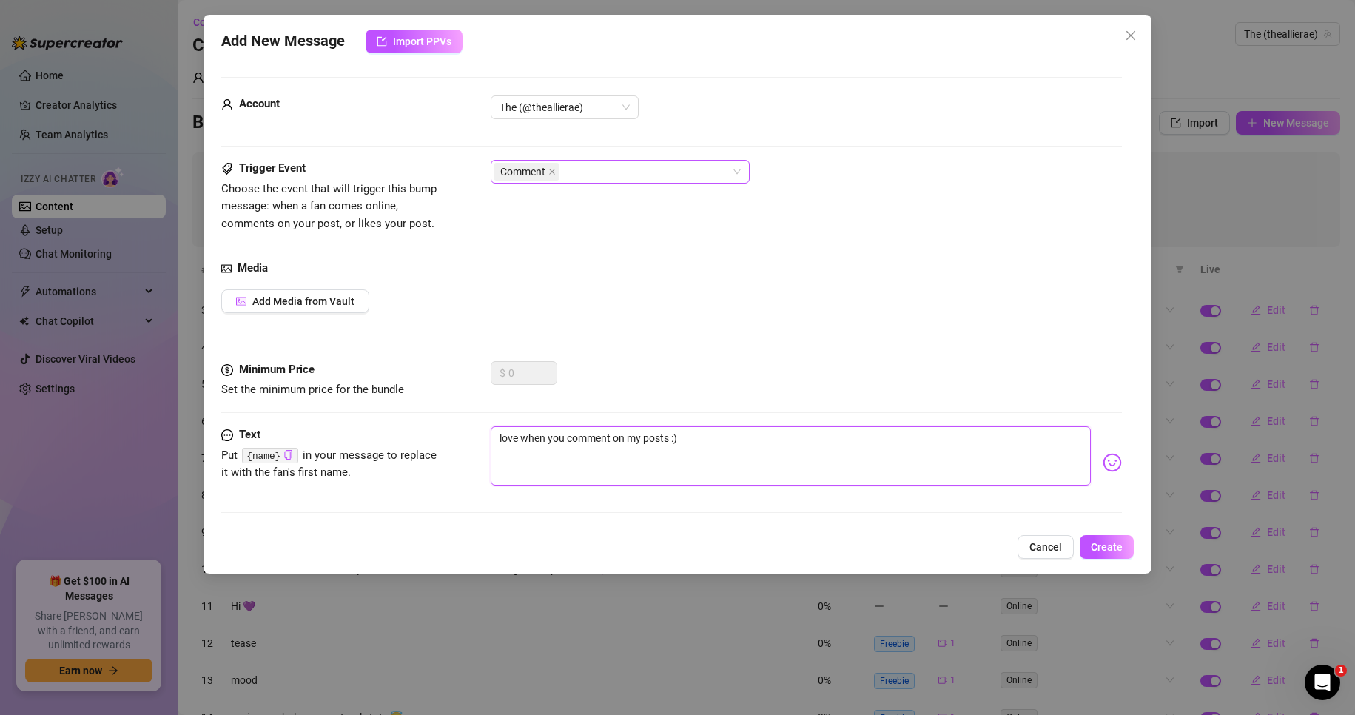
click at [671, 440] on textarea "love when you comment on my posts :)" at bounding box center [790, 455] width 601 height 59
click at [744, 443] on textarea "love when you comment on my posts 😊" at bounding box center [790, 455] width 601 height 59
click at [1108, 548] on span "Create" at bounding box center [1106, 547] width 32 height 12
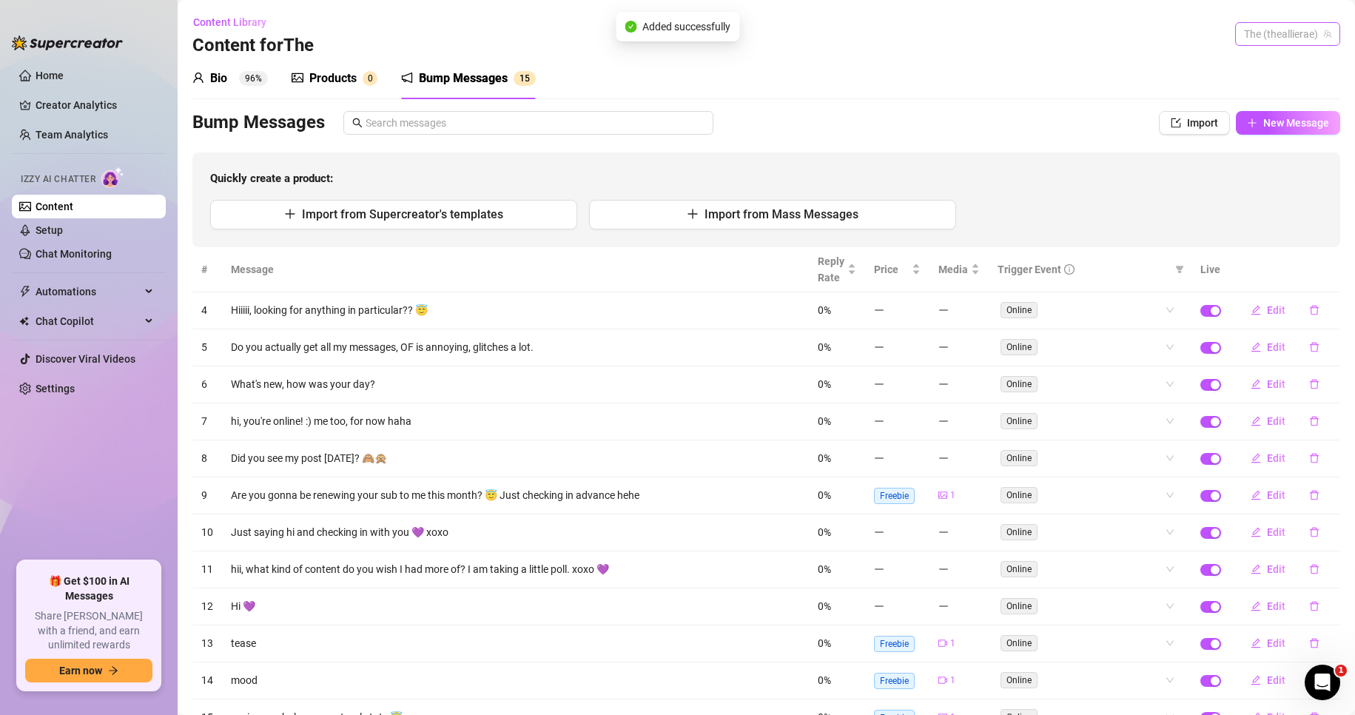
click at [1281, 32] on span "The (theallierae)" at bounding box center [1287, 34] width 87 height 22
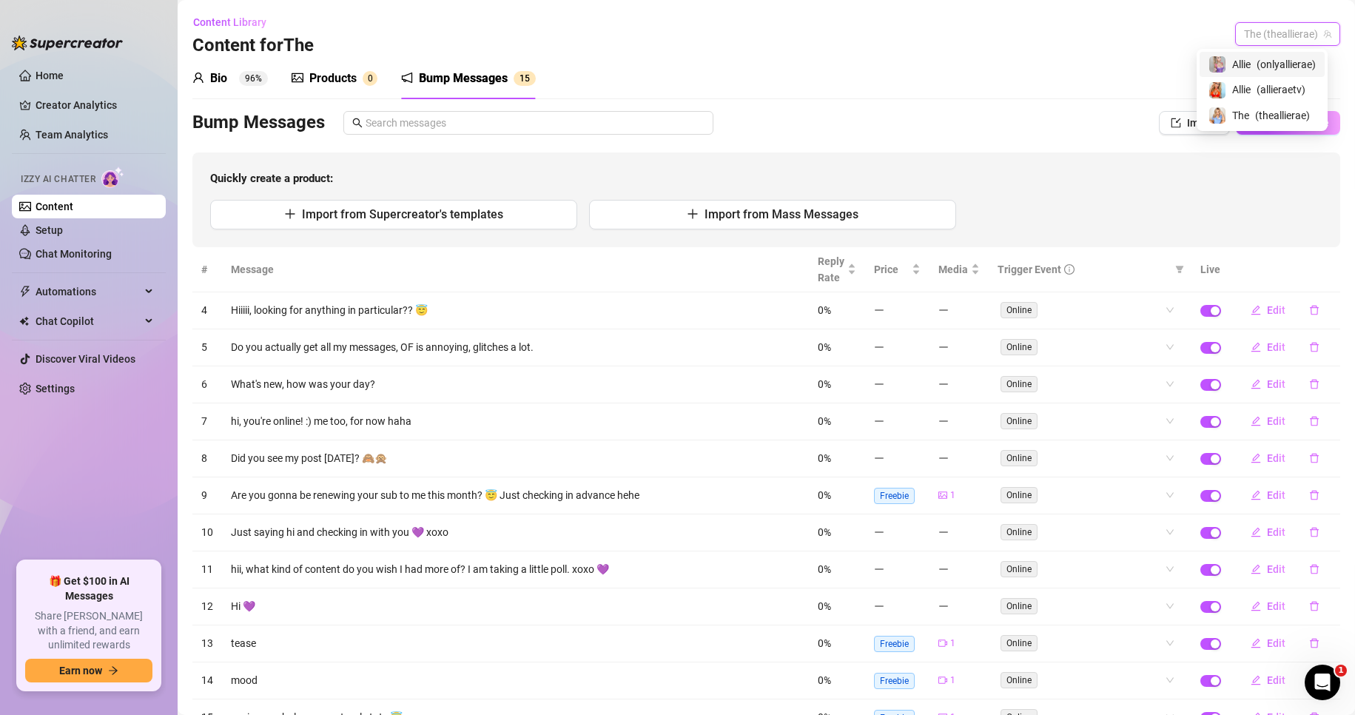
click at [1265, 66] on span "( onlyallierae )" at bounding box center [1285, 64] width 59 height 16
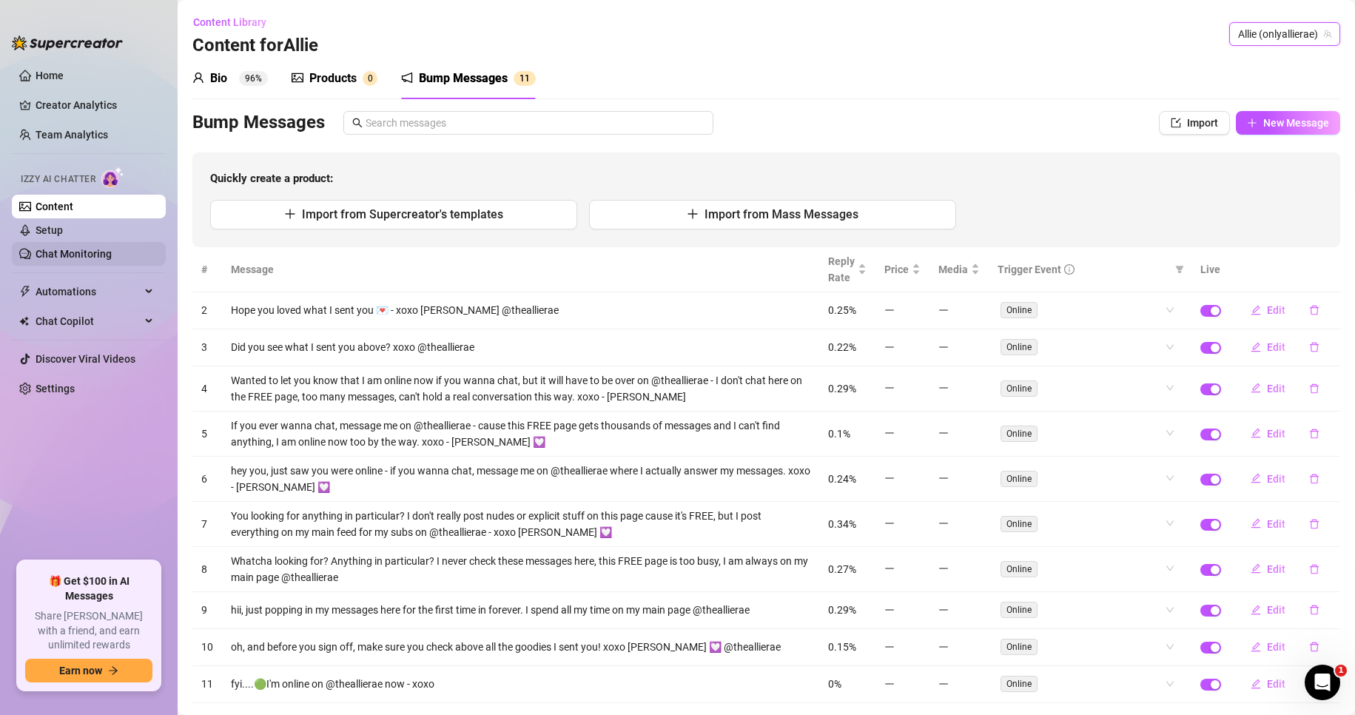
click at [79, 249] on link "Chat Monitoring" at bounding box center [74, 254] width 76 height 12
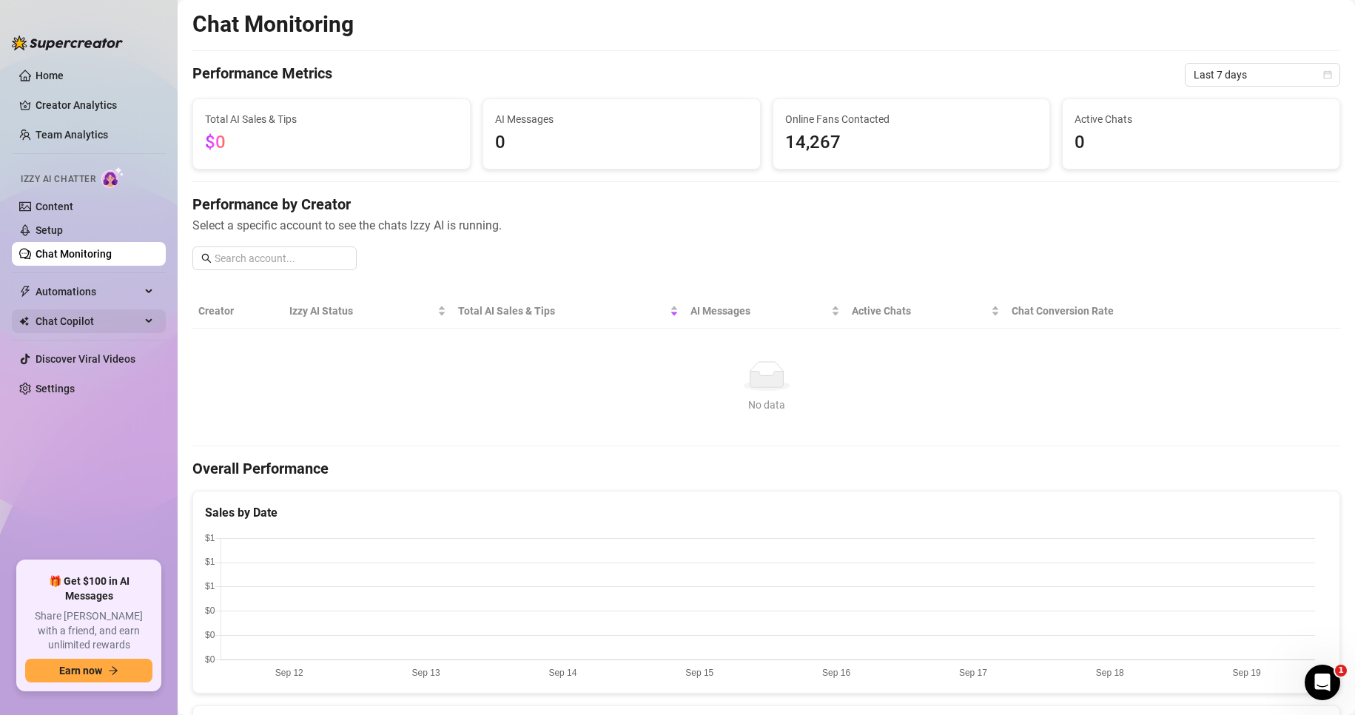
click at [98, 326] on span "Chat Copilot" at bounding box center [88, 321] width 105 height 24
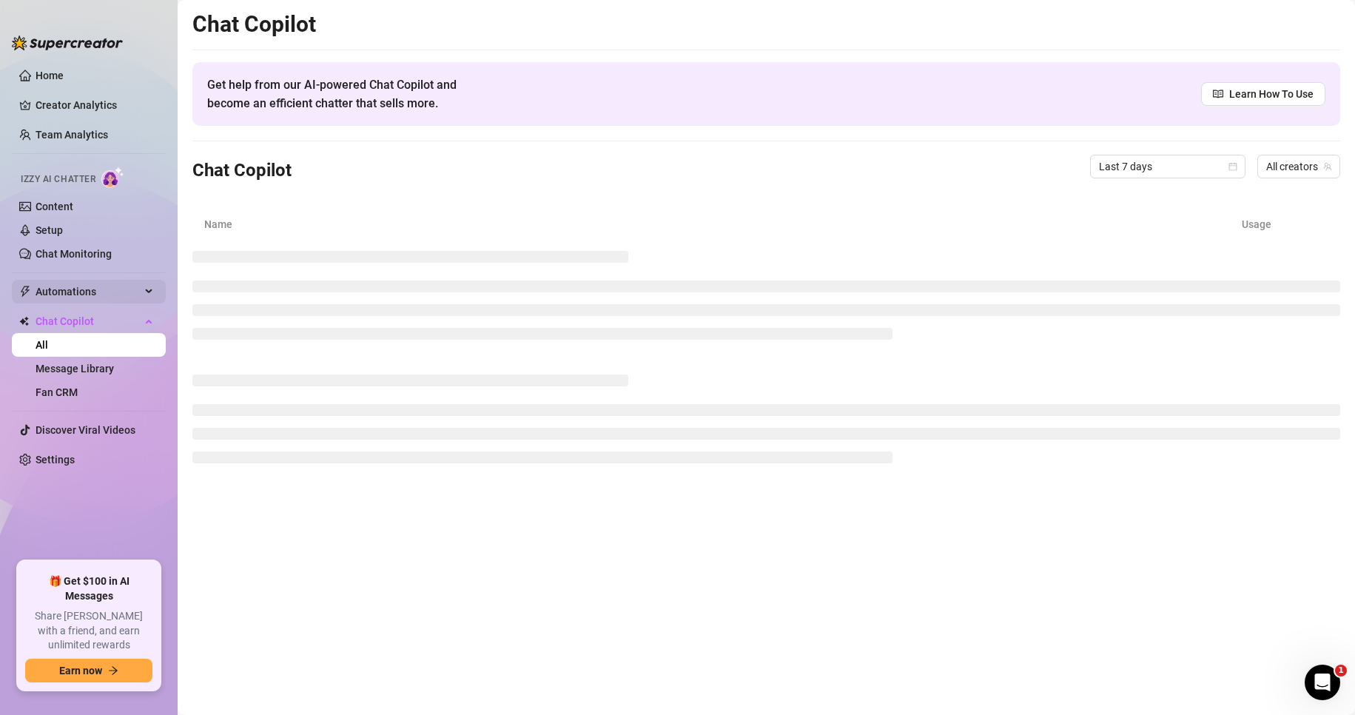
click at [98, 294] on span "Automations" at bounding box center [88, 292] width 105 height 24
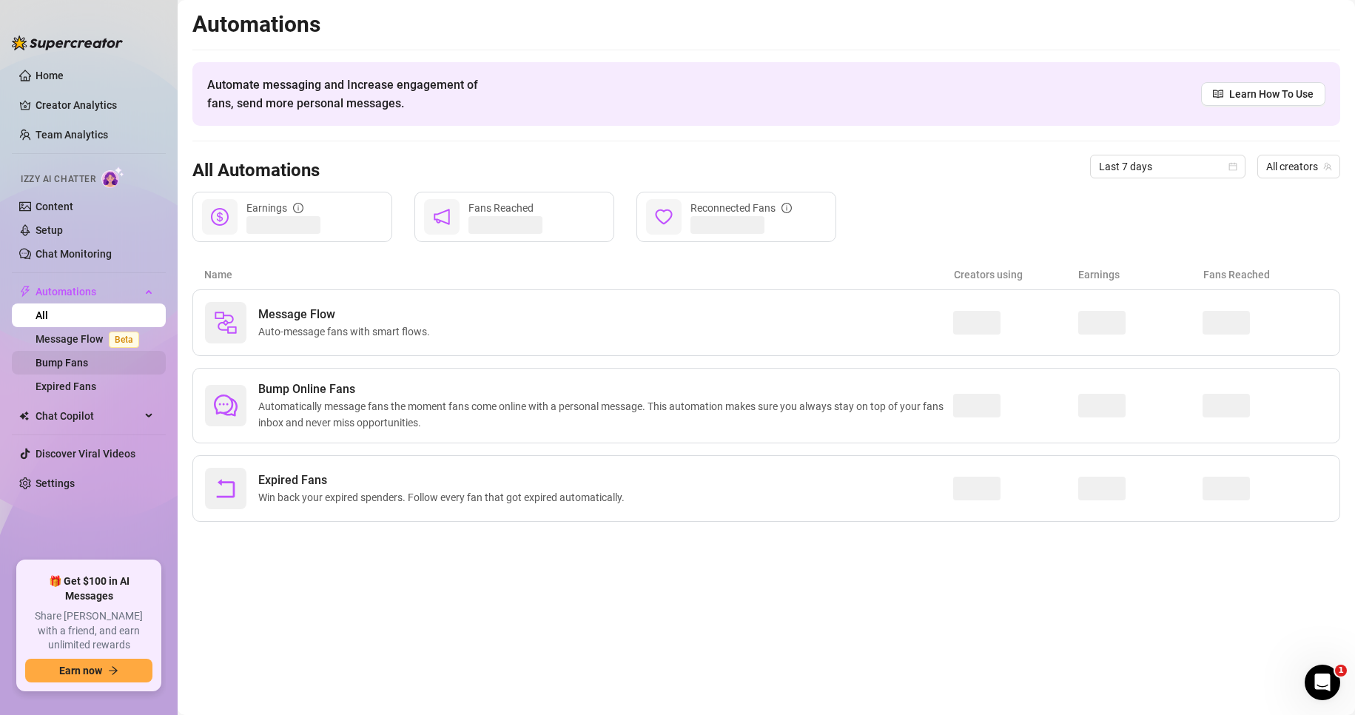
click at [73, 359] on link "Bump Fans" at bounding box center [62, 363] width 53 height 12
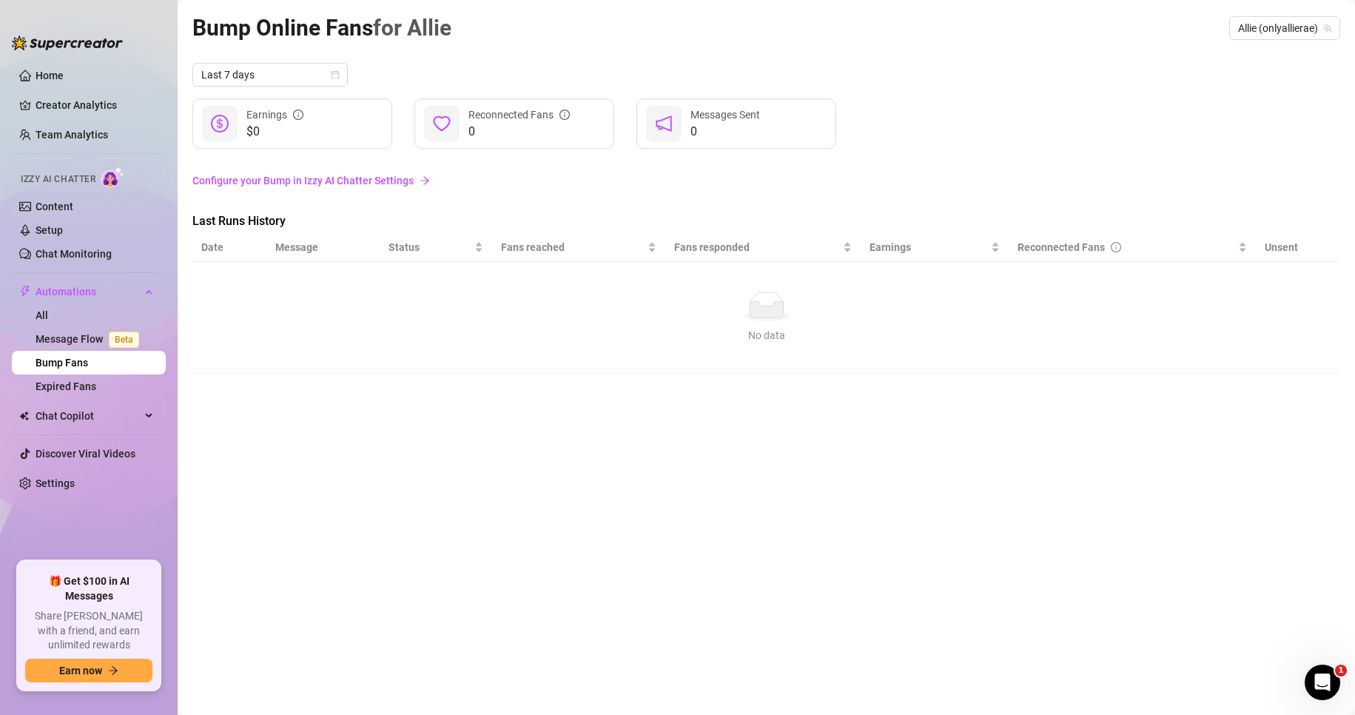
click at [359, 181] on link "Configure your Bump in Izzy AI Chatter Settings" at bounding box center [765, 180] width 1147 height 16
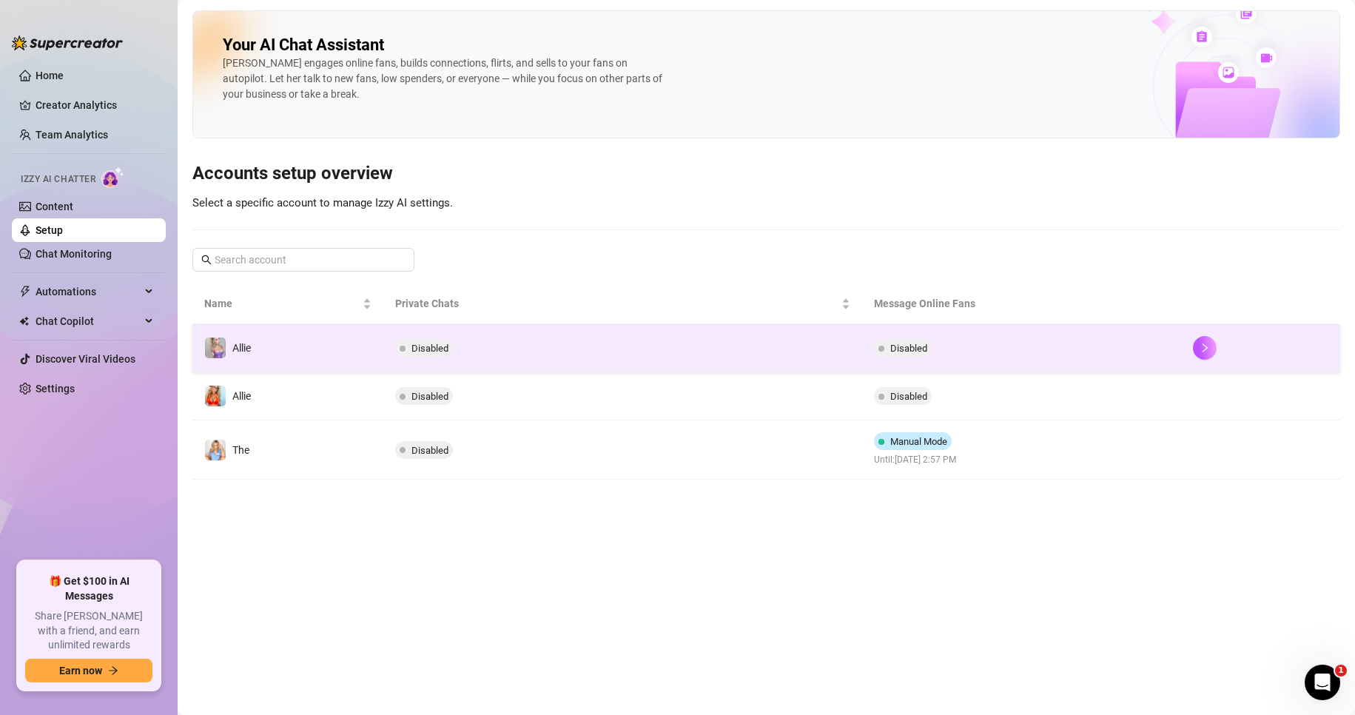
click at [525, 343] on td "Disabled" at bounding box center [622, 348] width 478 height 48
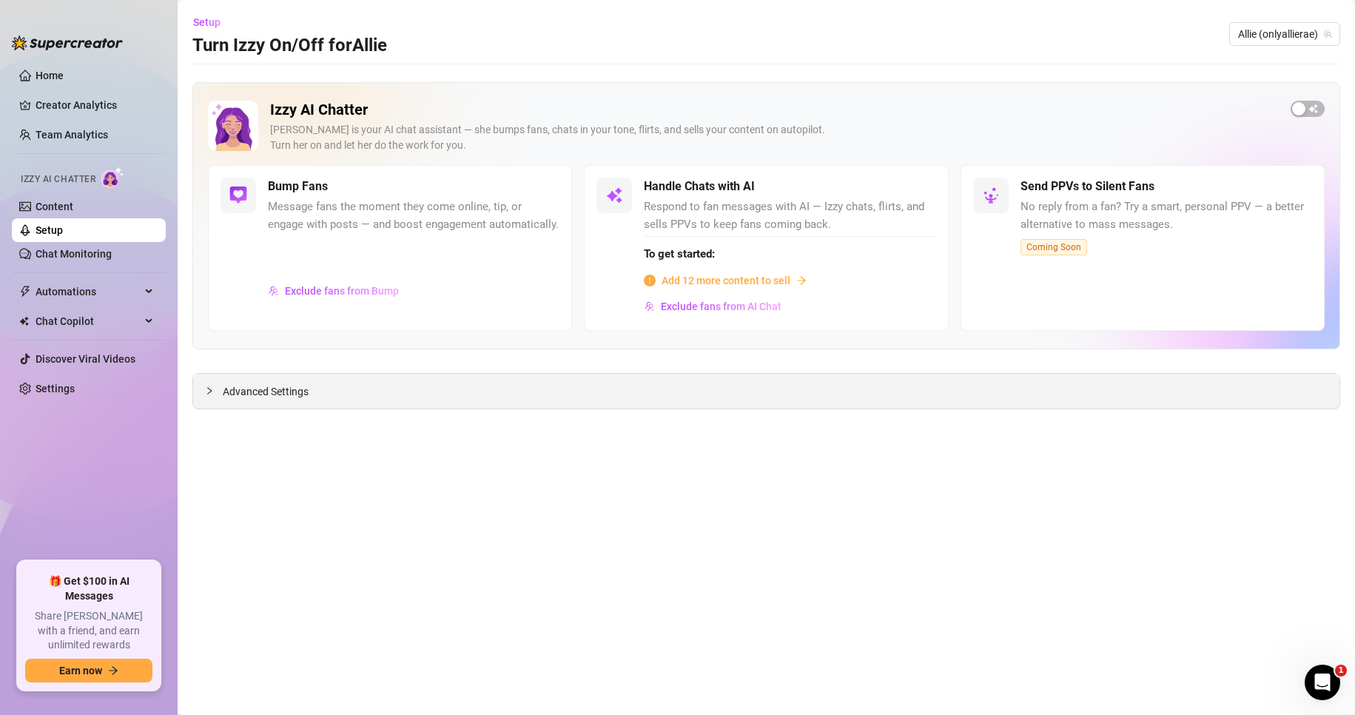
click at [487, 393] on div "Advanced Settings" at bounding box center [766, 391] width 1146 height 35
click at [278, 398] on span "Advanced Settings" at bounding box center [266, 391] width 86 height 16
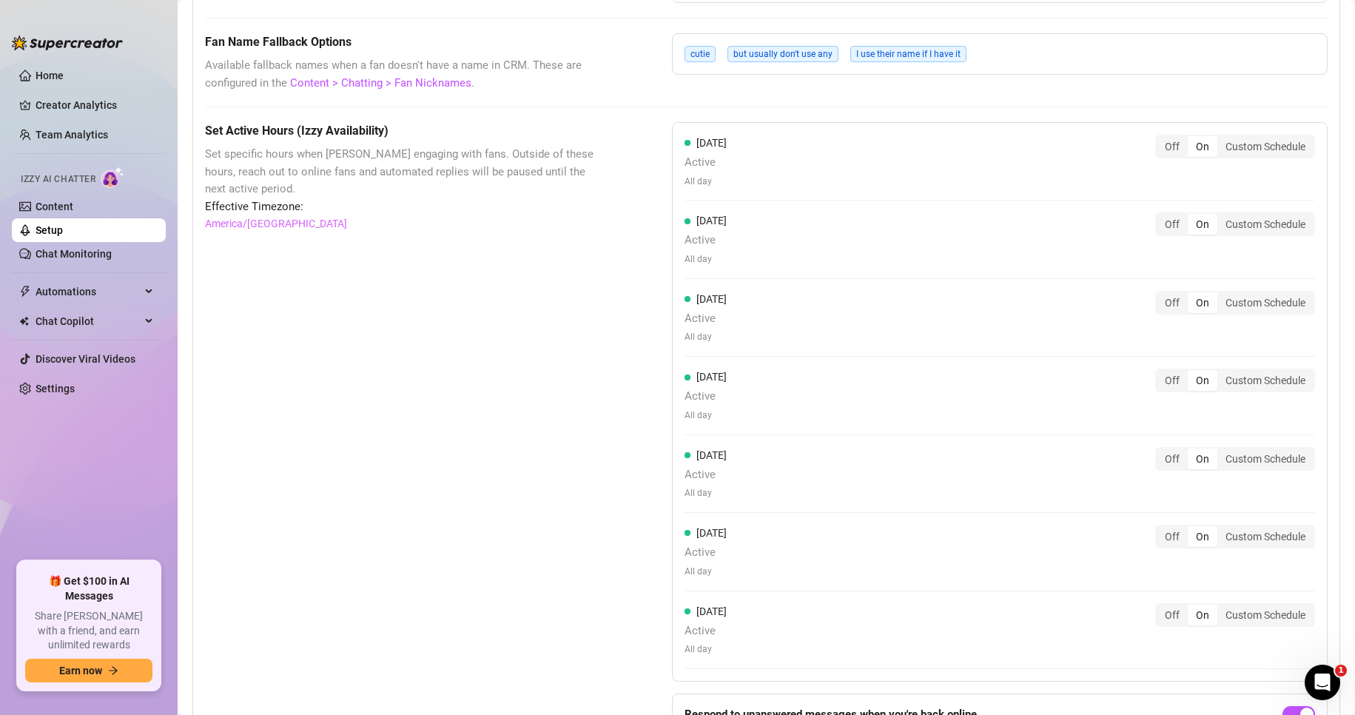
scroll to position [1321, 0]
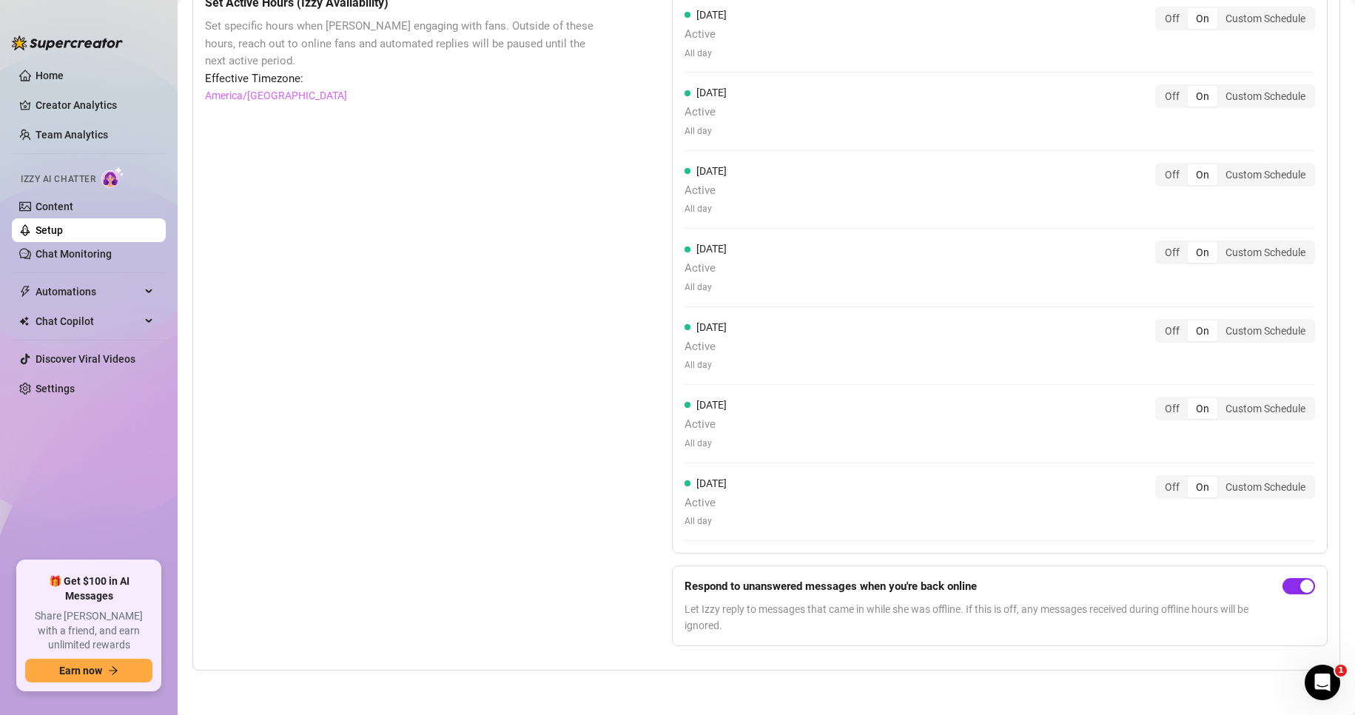
click at [1282, 581] on span "button" at bounding box center [1298, 586] width 33 height 16
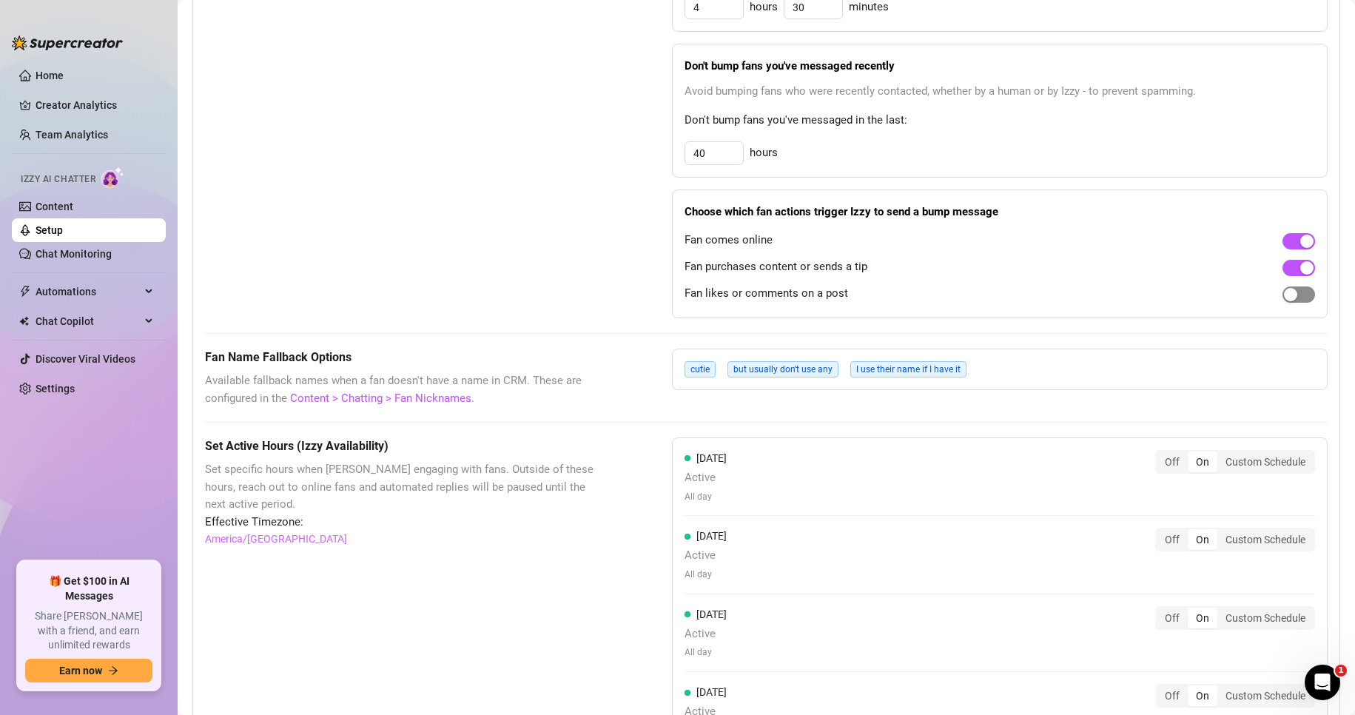
click at [1289, 294] on span "button" at bounding box center [1298, 294] width 33 height 16
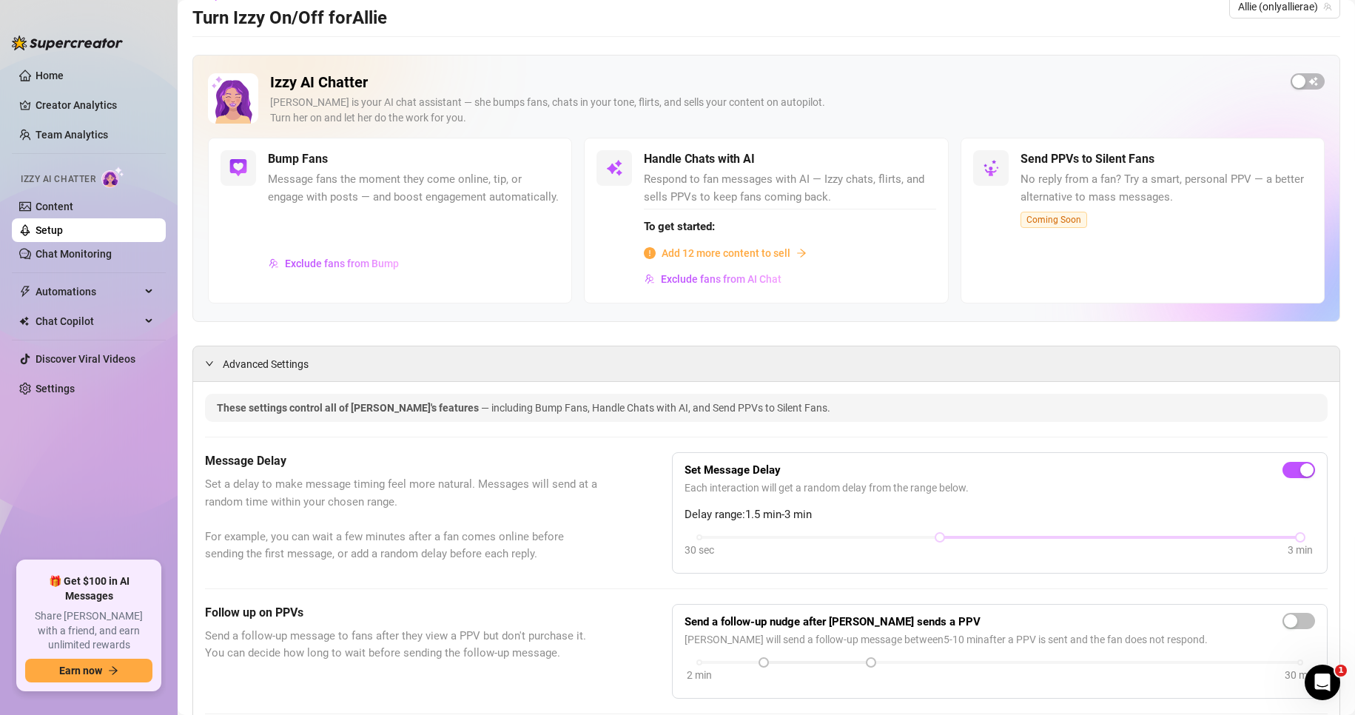
scroll to position [0, 0]
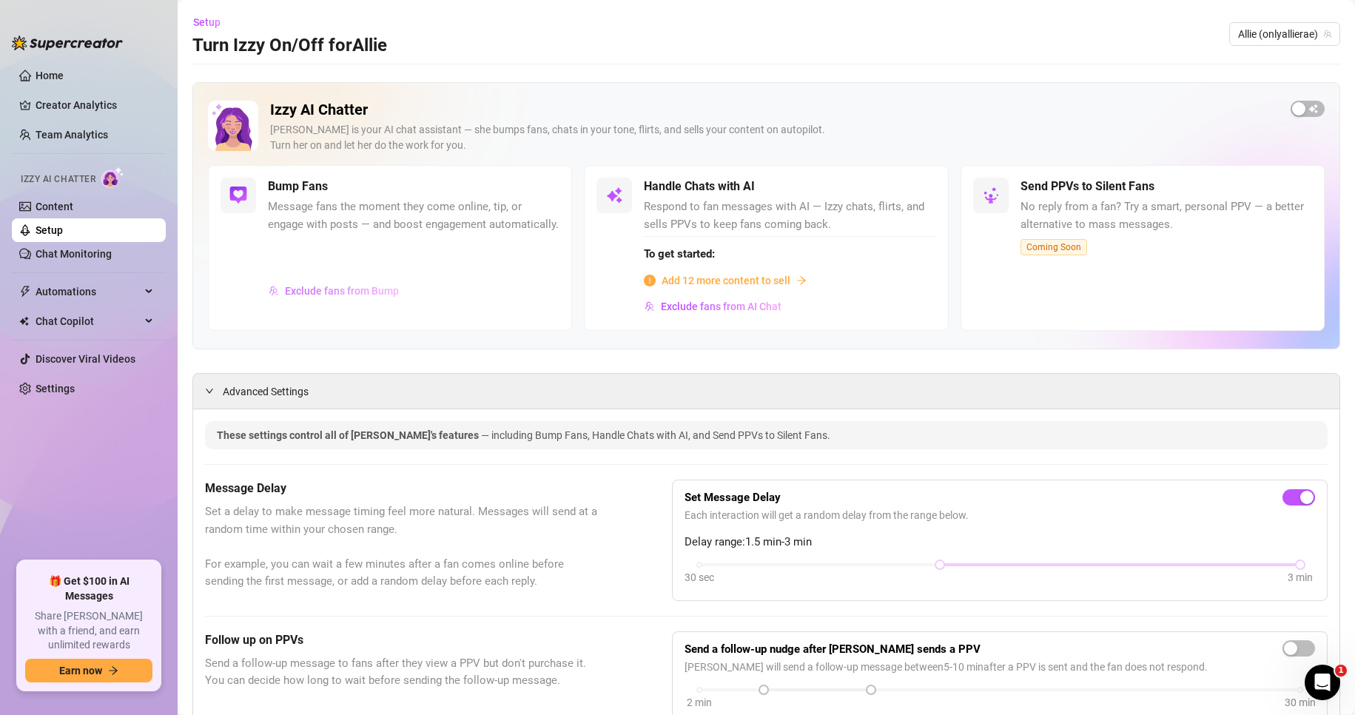
click at [374, 297] on span "Exclude fans from Bump" at bounding box center [342, 291] width 114 height 12
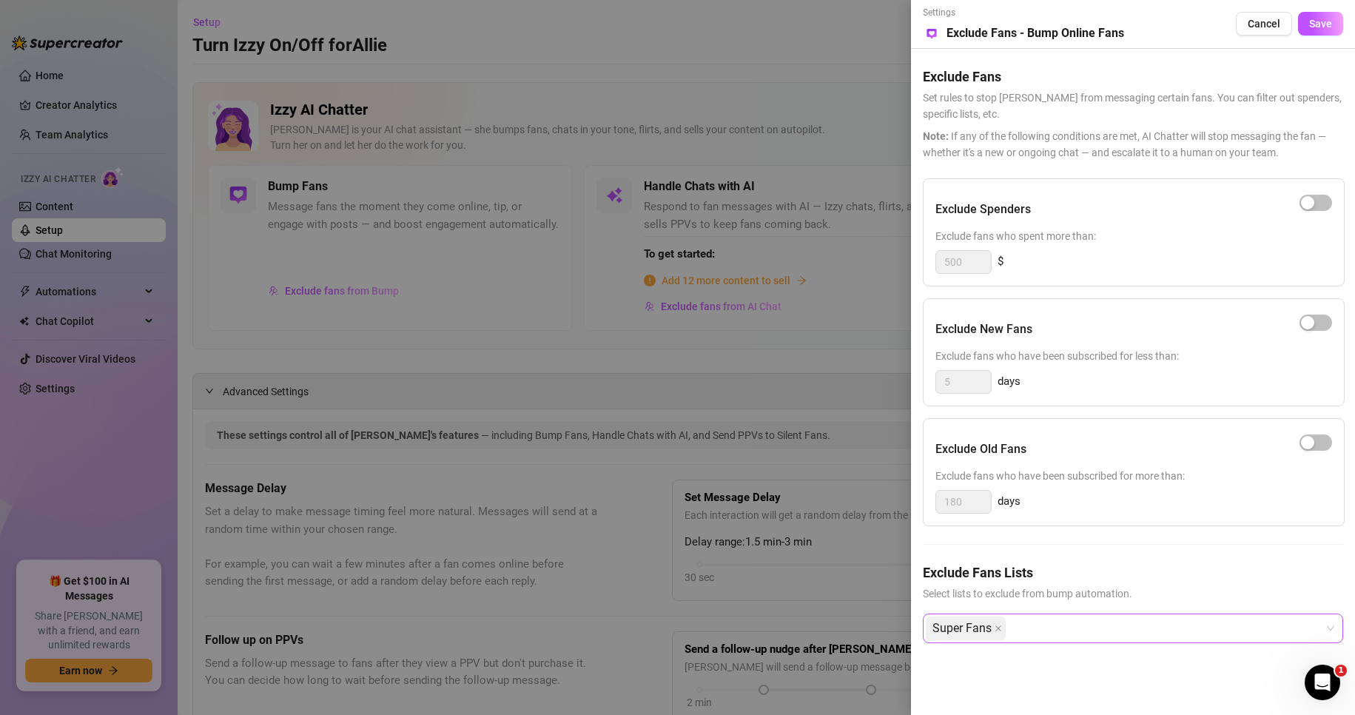
click at [1057, 635] on div "Super Fans" at bounding box center [1125, 628] width 399 height 27
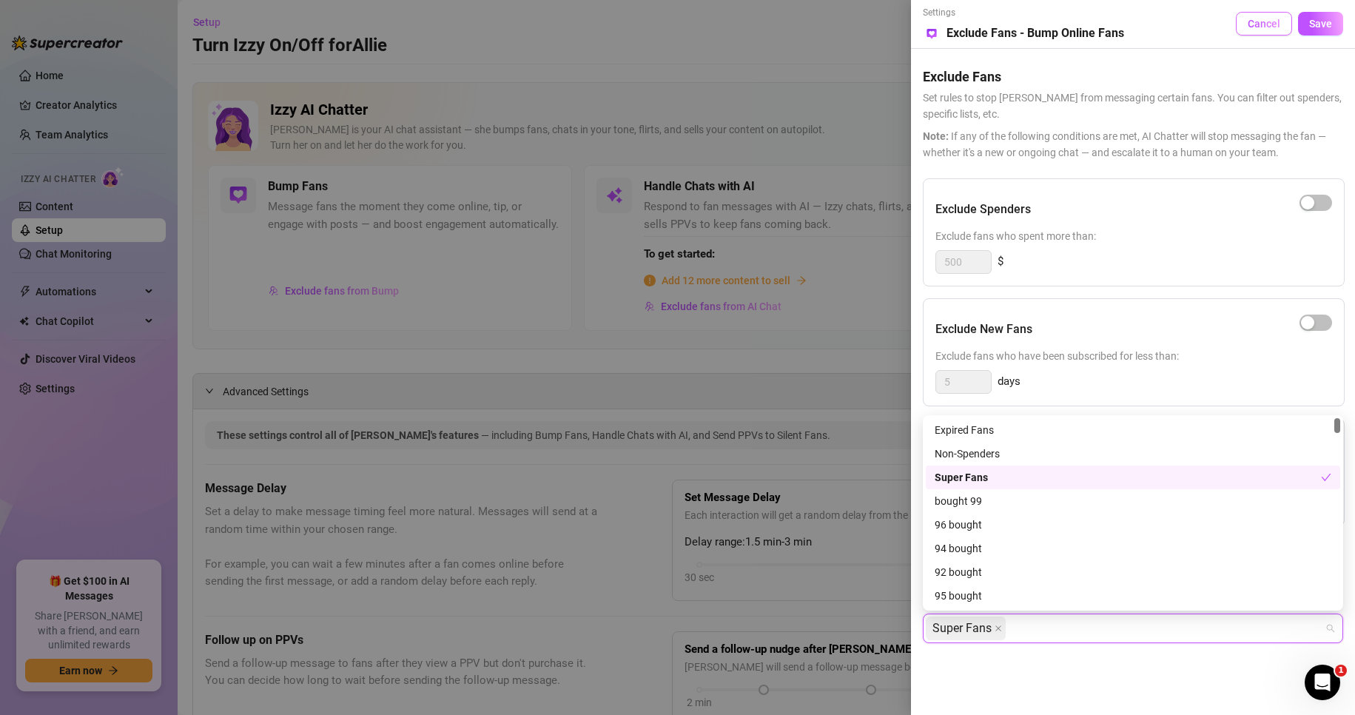
click at [1268, 33] on button "Cancel" at bounding box center [1263, 24] width 56 height 24
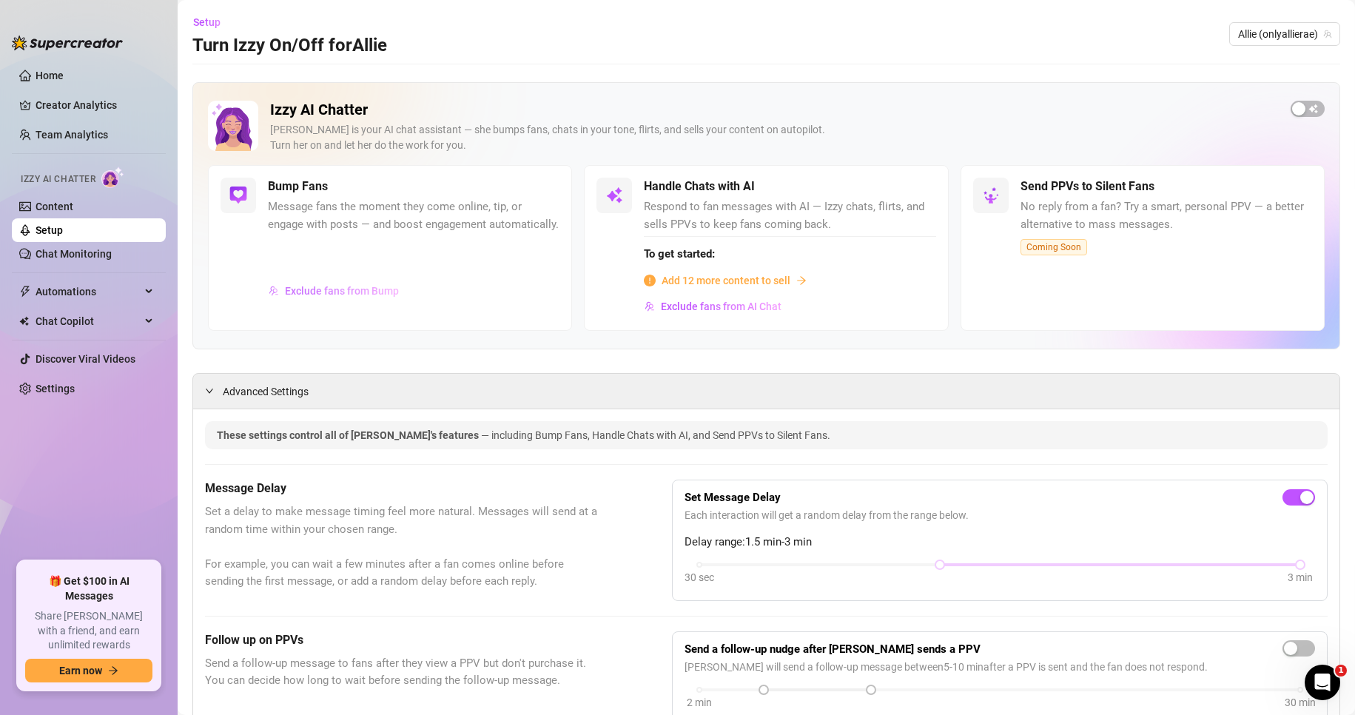
click at [317, 297] on span "Exclude fans from Bump" at bounding box center [342, 291] width 114 height 12
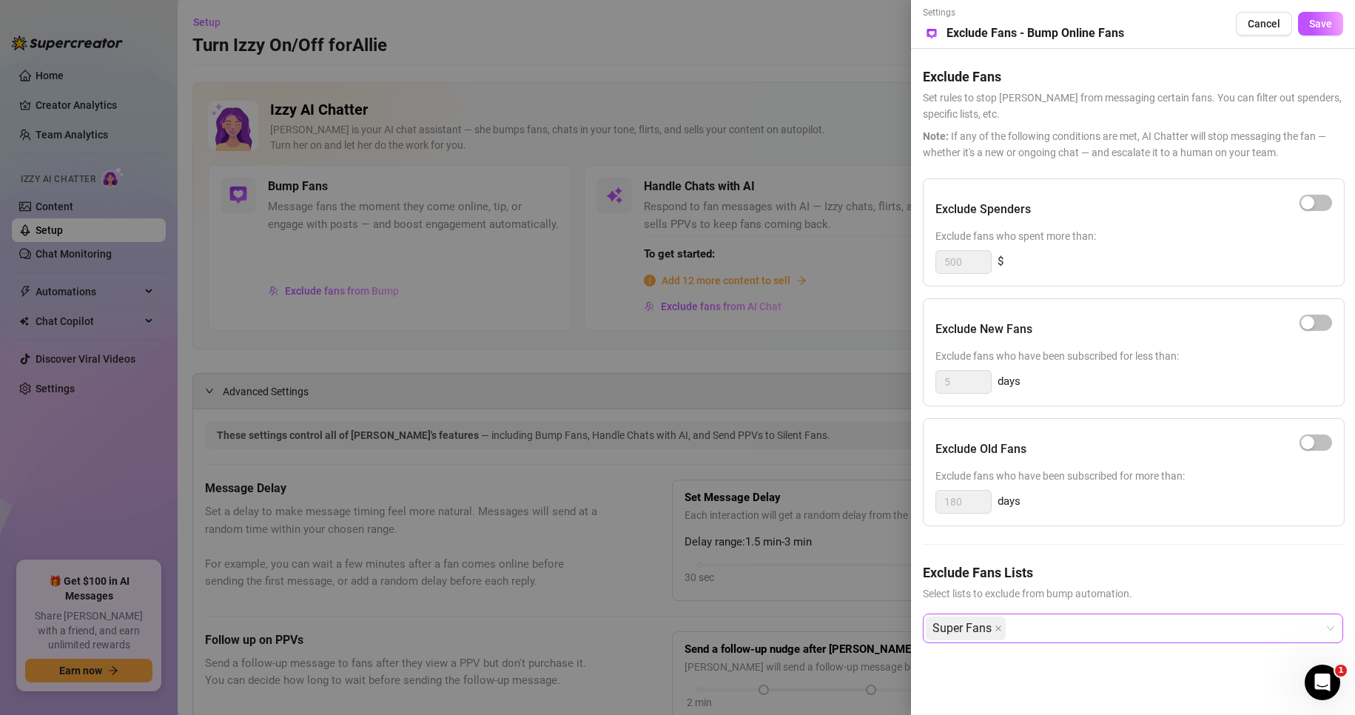
click at [1076, 624] on div "Super Fans" at bounding box center [1125, 628] width 399 height 27
click at [1079, 596] on div "Friends" at bounding box center [1132, 595] width 397 height 16
click at [1082, 631] on div "Super Fans Friends" at bounding box center [1125, 628] width 399 height 27
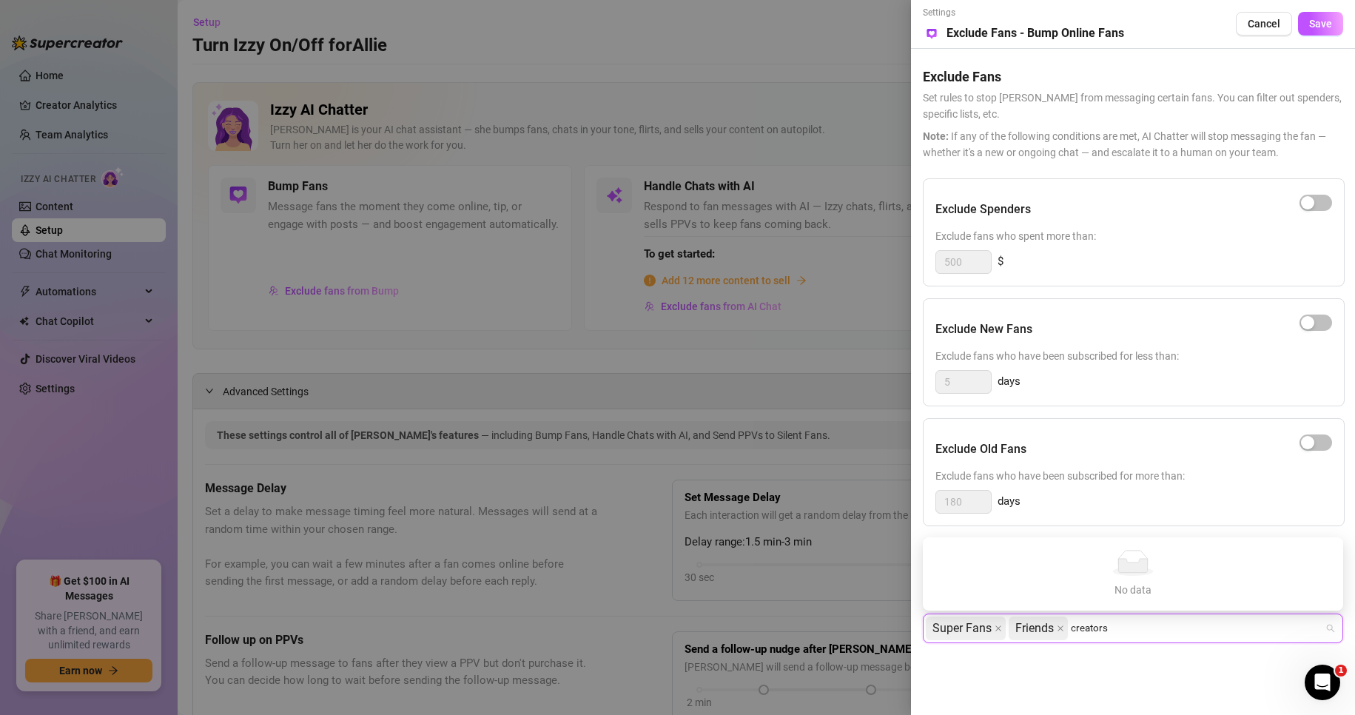
drag, startPoint x: 1093, startPoint y: 635, endPoint x: 1070, endPoint y: 633, distance: 23.8
click at [1070, 633] on div "Super Fans Friends creators creators" at bounding box center [1125, 628] width 399 height 27
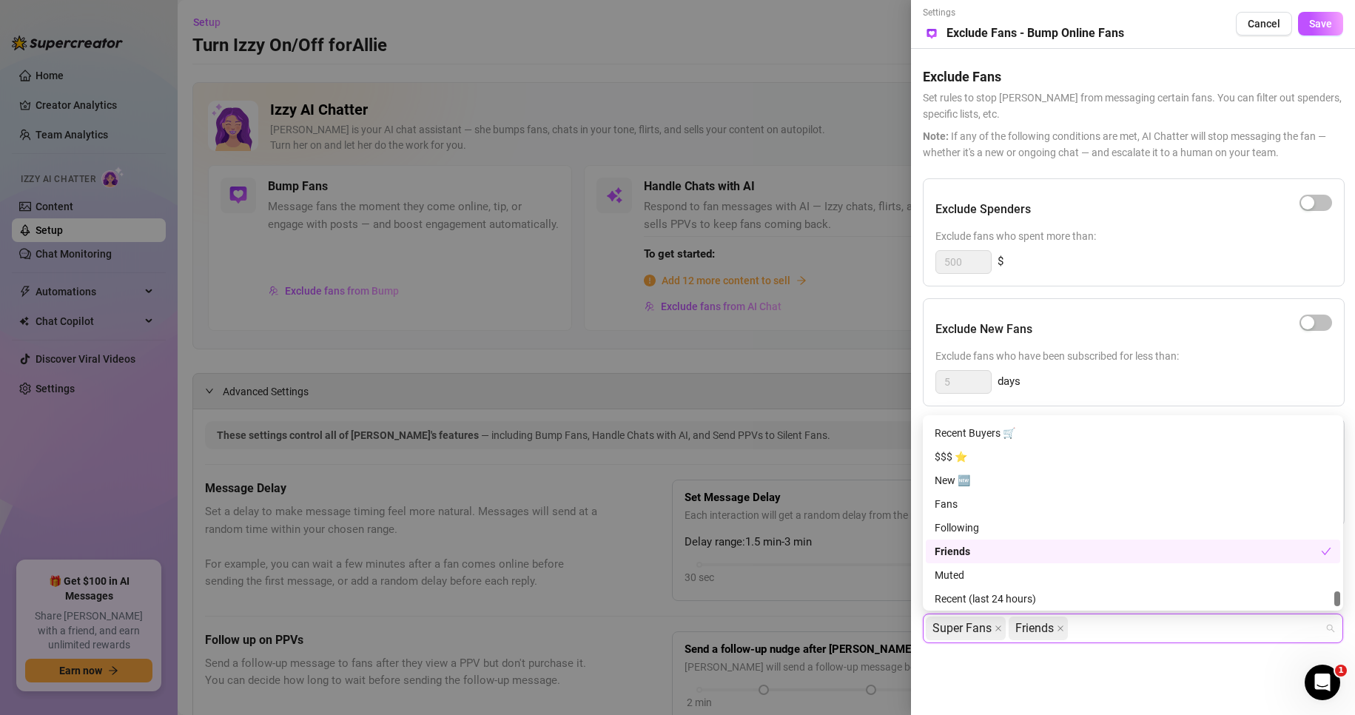
scroll to position [2912, 0]
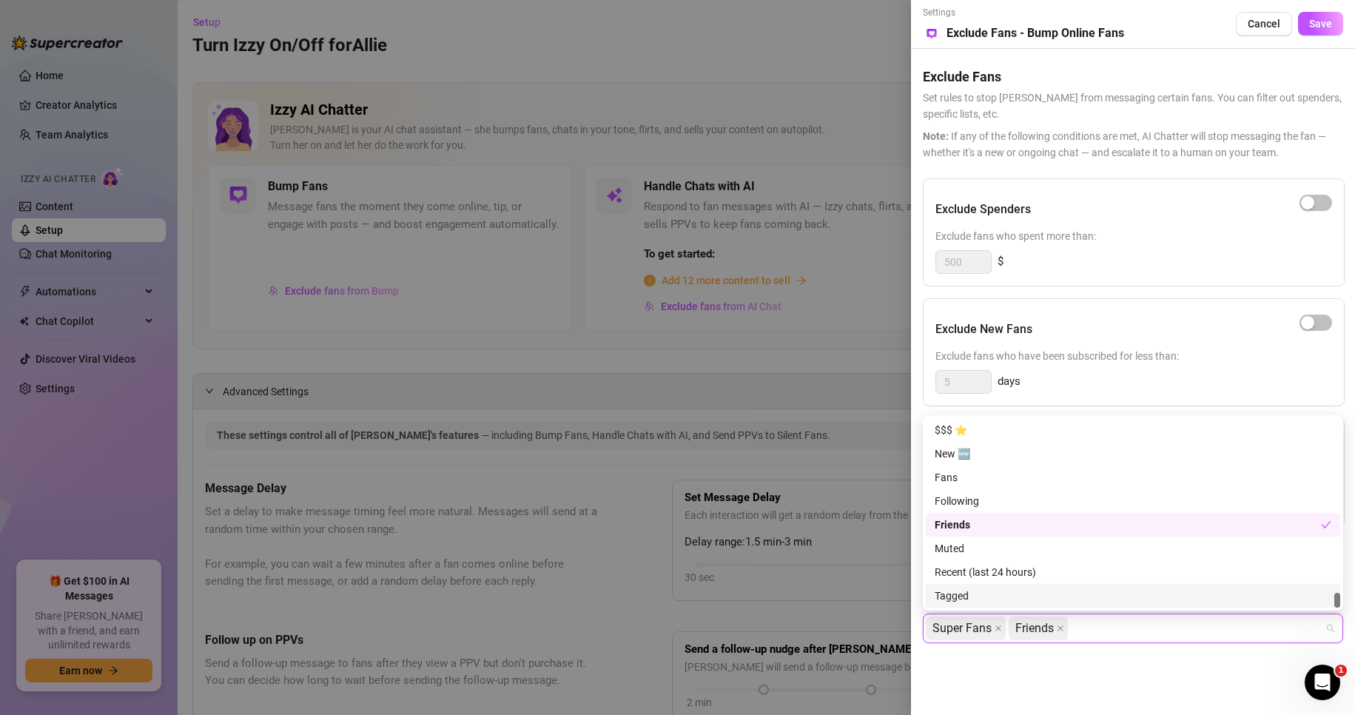
click at [1251, 695] on div "Settings Preview Exclude Fans - Bump Online Fans Cancel Save Exclude Fans Set r…" at bounding box center [1133, 357] width 444 height 715
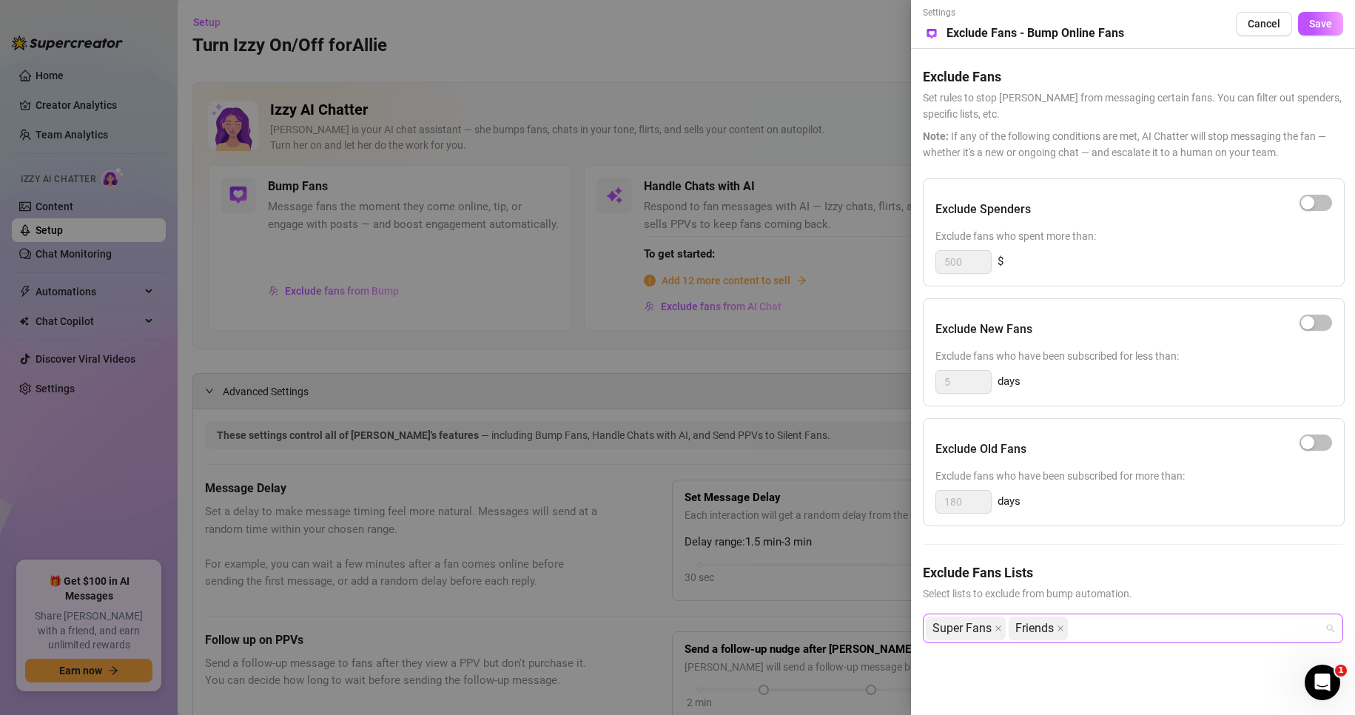
click at [1113, 632] on div "Super Fans Friends" at bounding box center [1125, 628] width 399 height 27
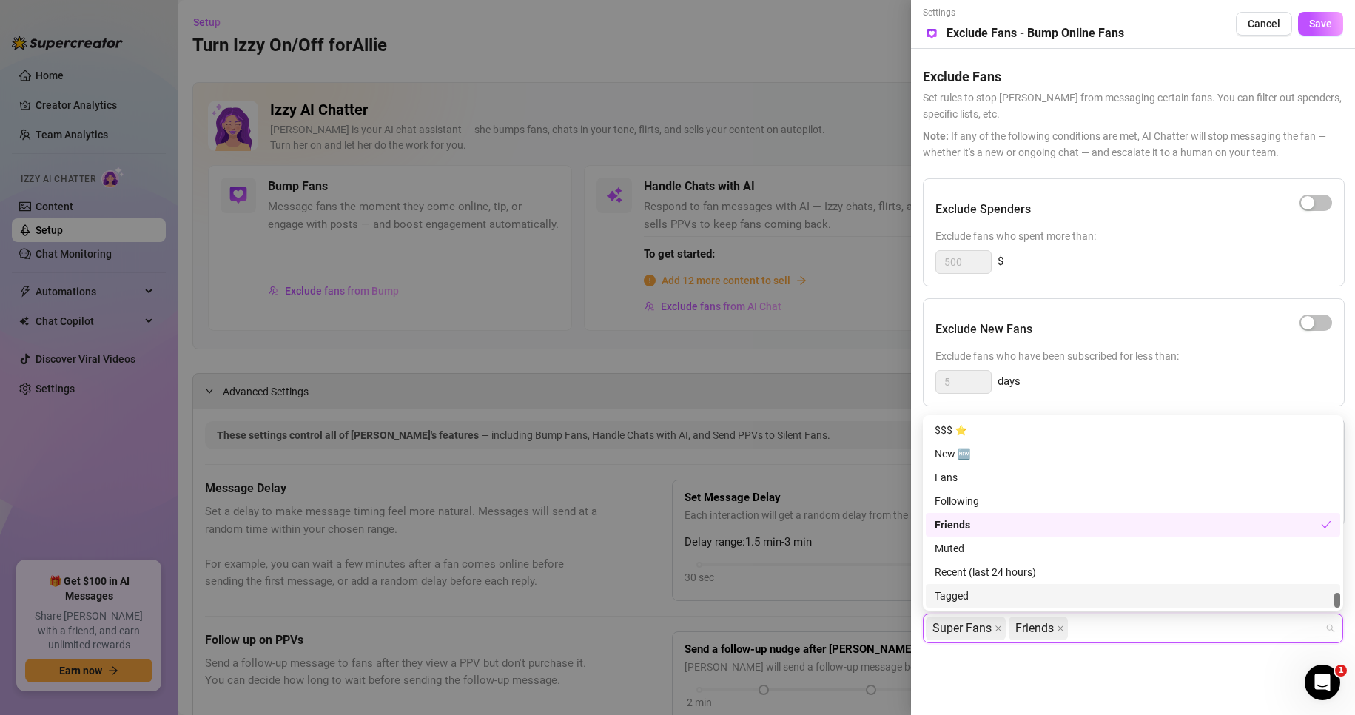
click at [1102, 593] on div "Tagged" at bounding box center [1132, 595] width 397 height 16
click at [1071, 685] on div "Settings Preview Exclude Fans - Bump Online Fans Cancel Save Exclude Fans Set r…" at bounding box center [1133, 357] width 444 height 715
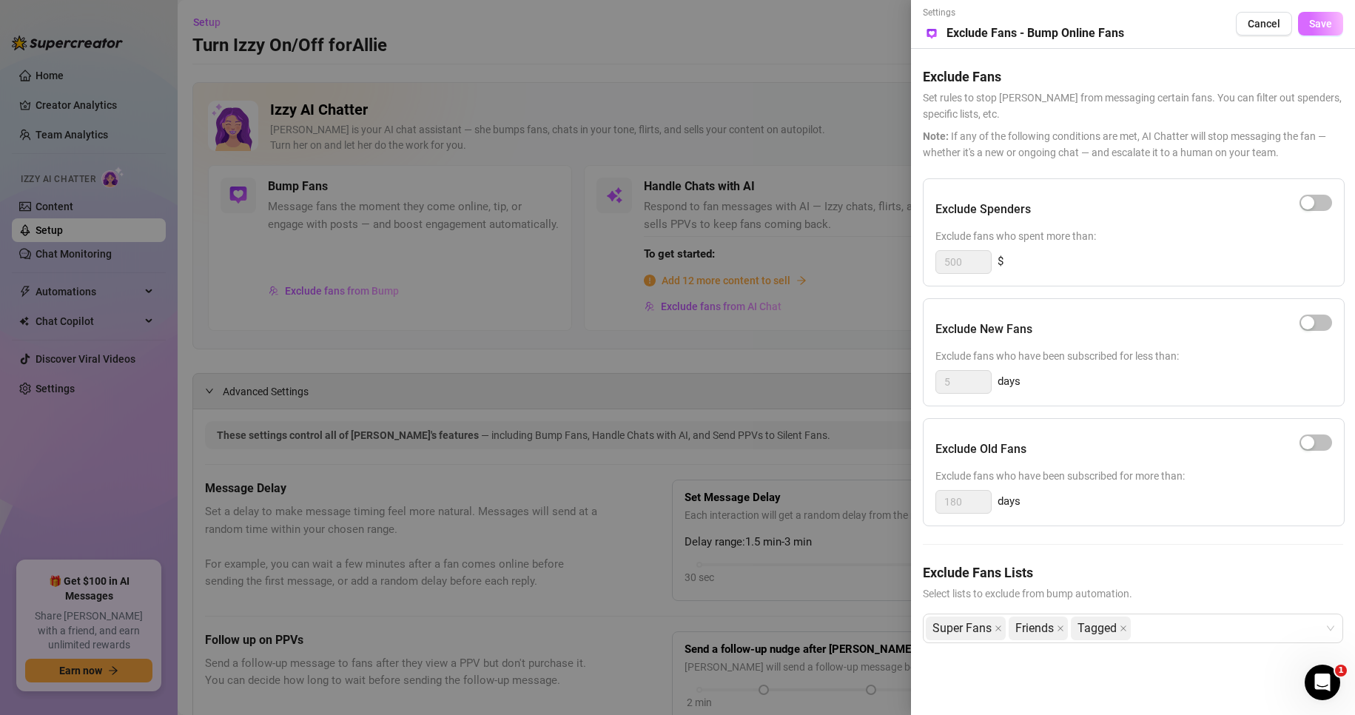
click at [1336, 22] on button "Save" at bounding box center [1320, 24] width 45 height 24
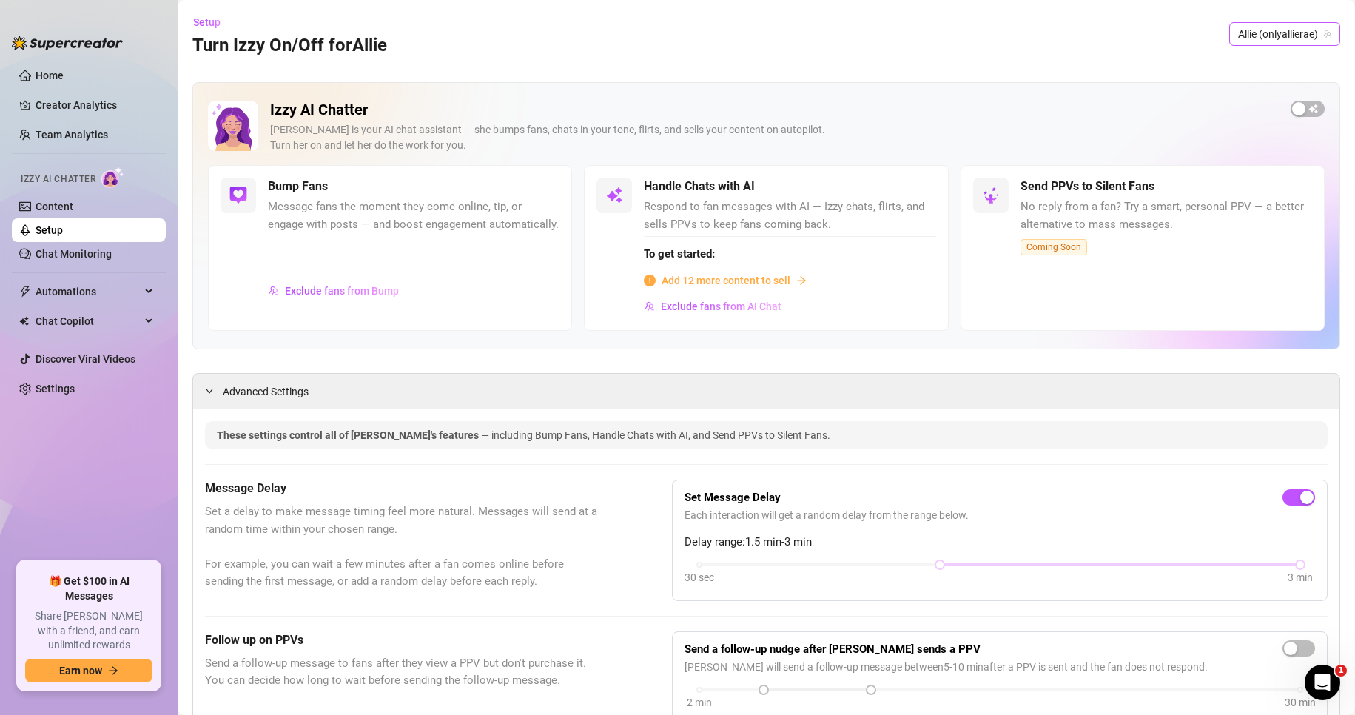
click at [1281, 39] on span "Allie (onlyallierae)" at bounding box center [1284, 34] width 93 height 22
click at [1268, 115] on div "The ( theallierae )" at bounding box center [1280, 116] width 107 height 18
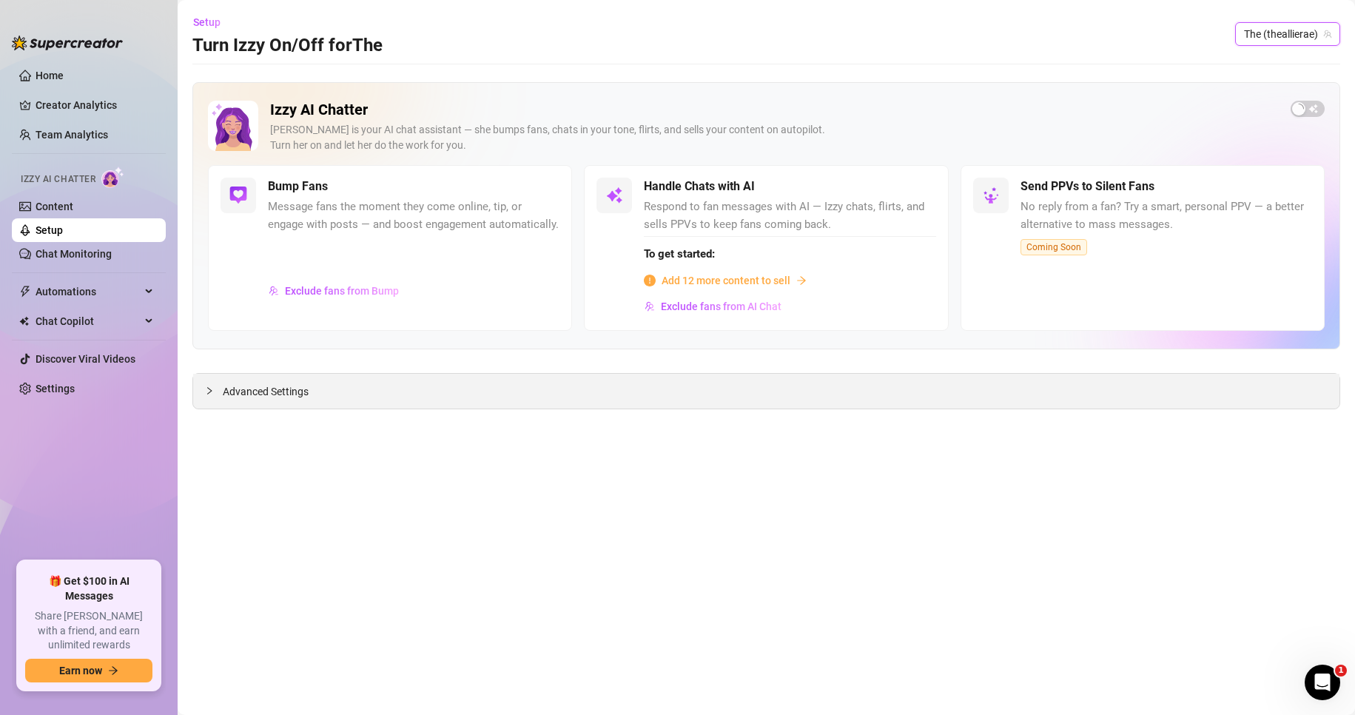
click at [251, 394] on span "Advanced Settings" at bounding box center [266, 391] width 86 height 16
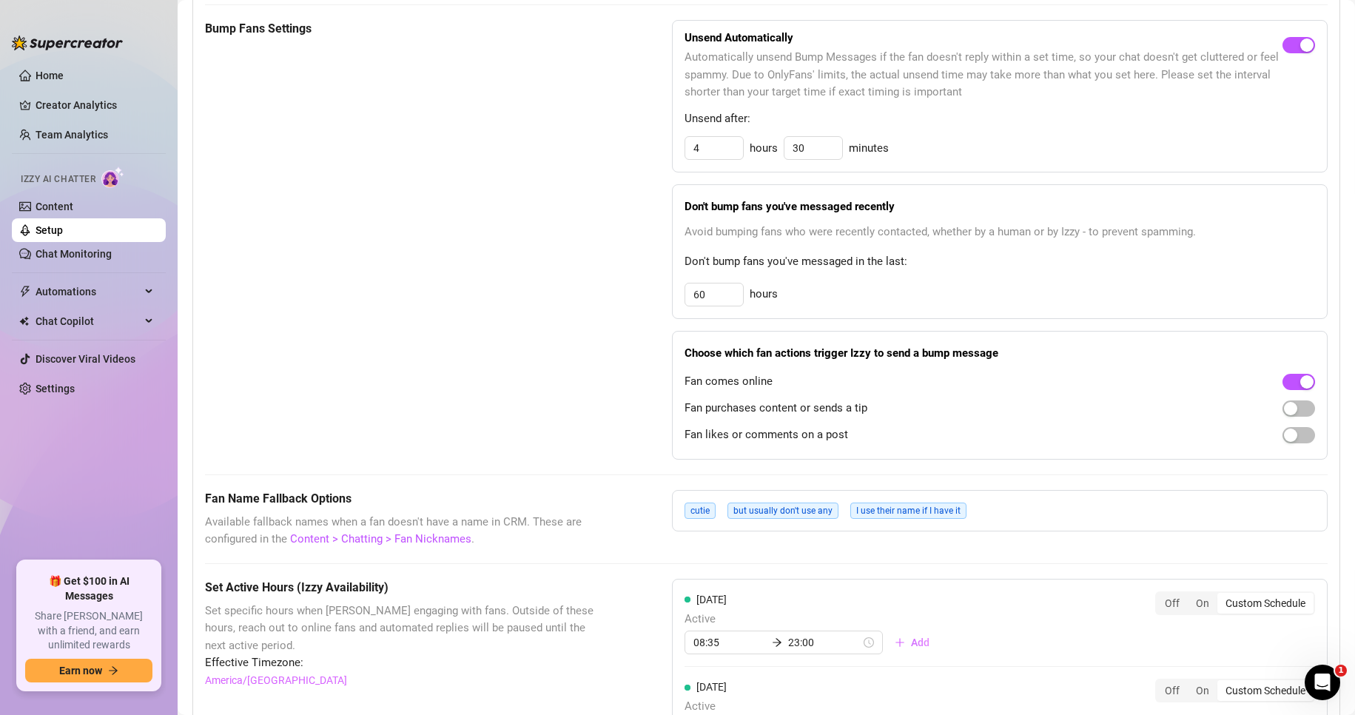
scroll to position [768, 0]
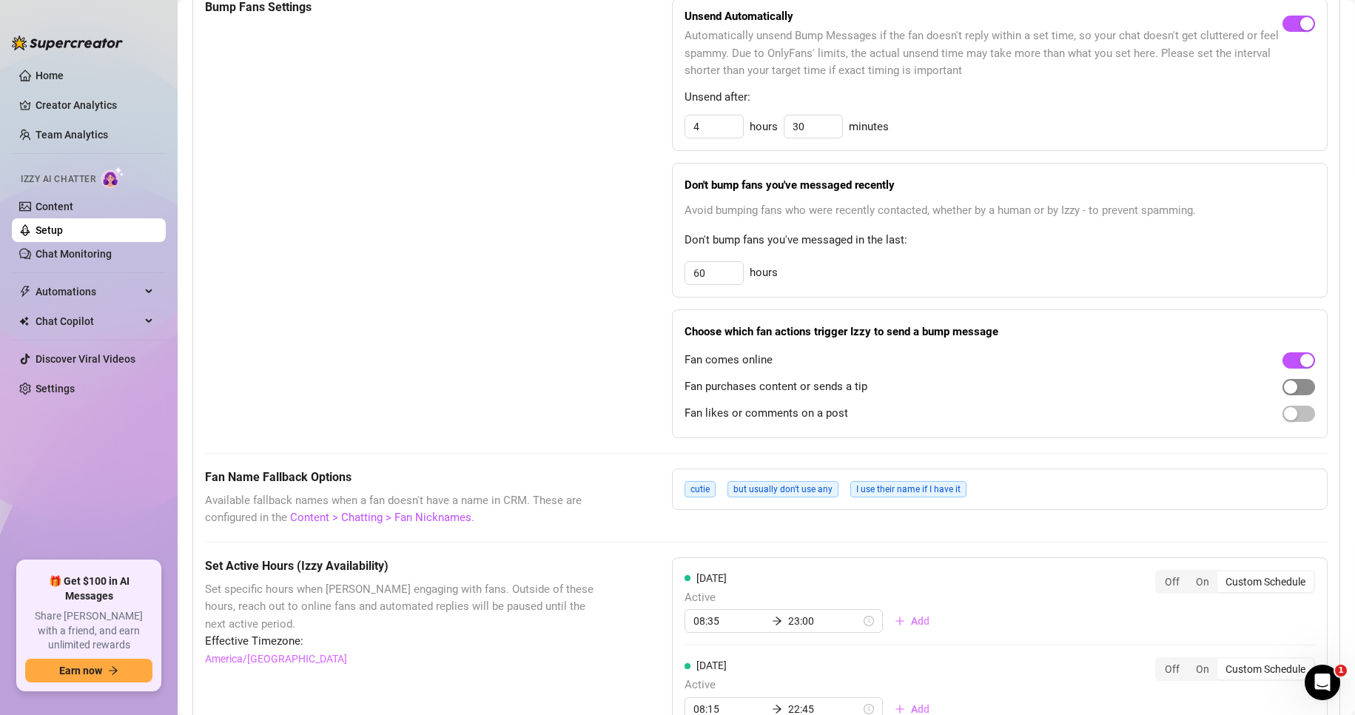
click at [1295, 395] on span "button" at bounding box center [1298, 387] width 33 height 16
click at [1294, 422] on span "button" at bounding box center [1298, 413] width 33 height 16
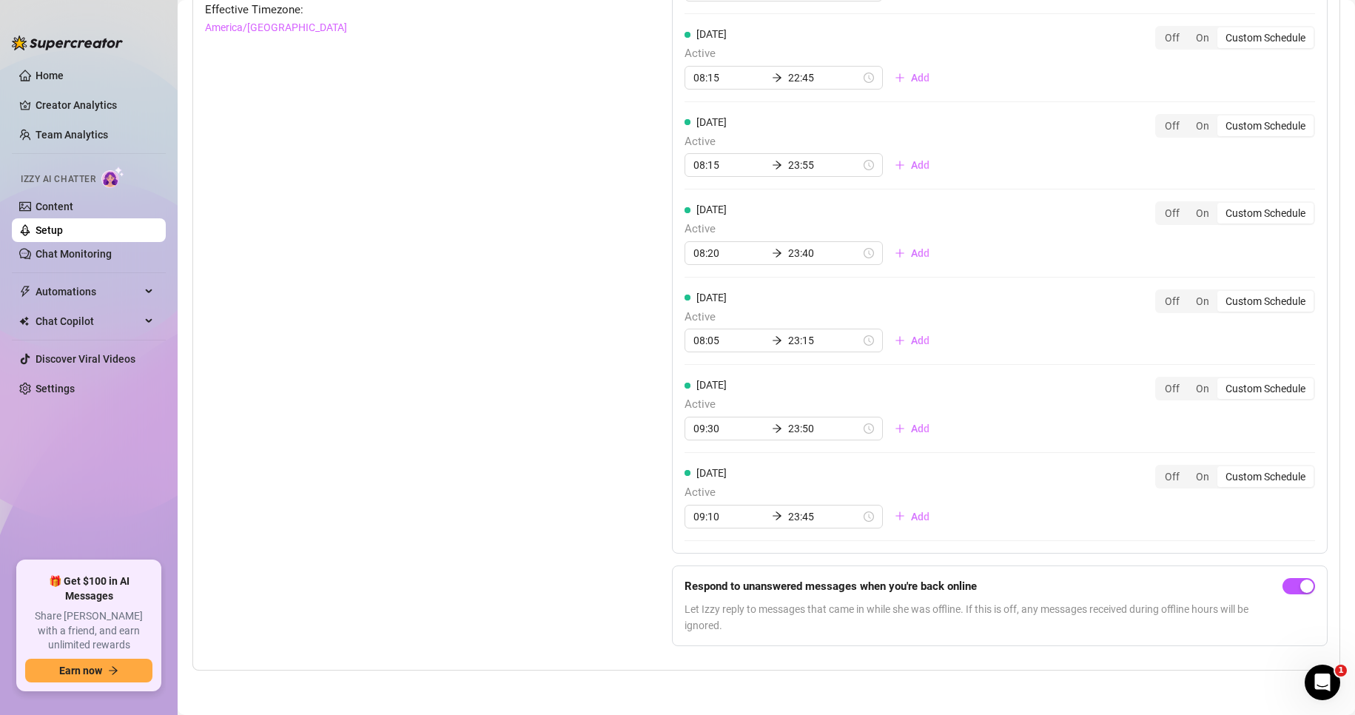
scroll to position [1417, 0]
click at [1282, 588] on span "button" at bounding box center [1298, 586] width 33 height 16
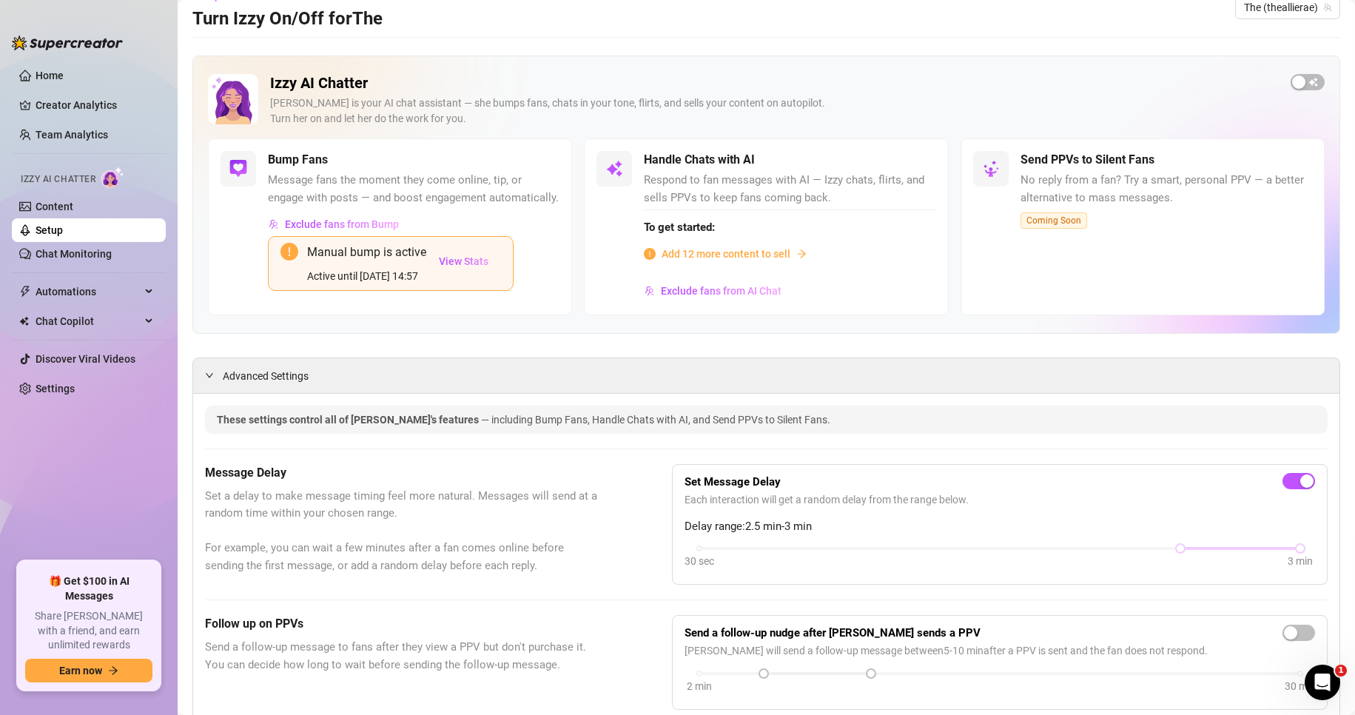
scroll to position [0, 0]
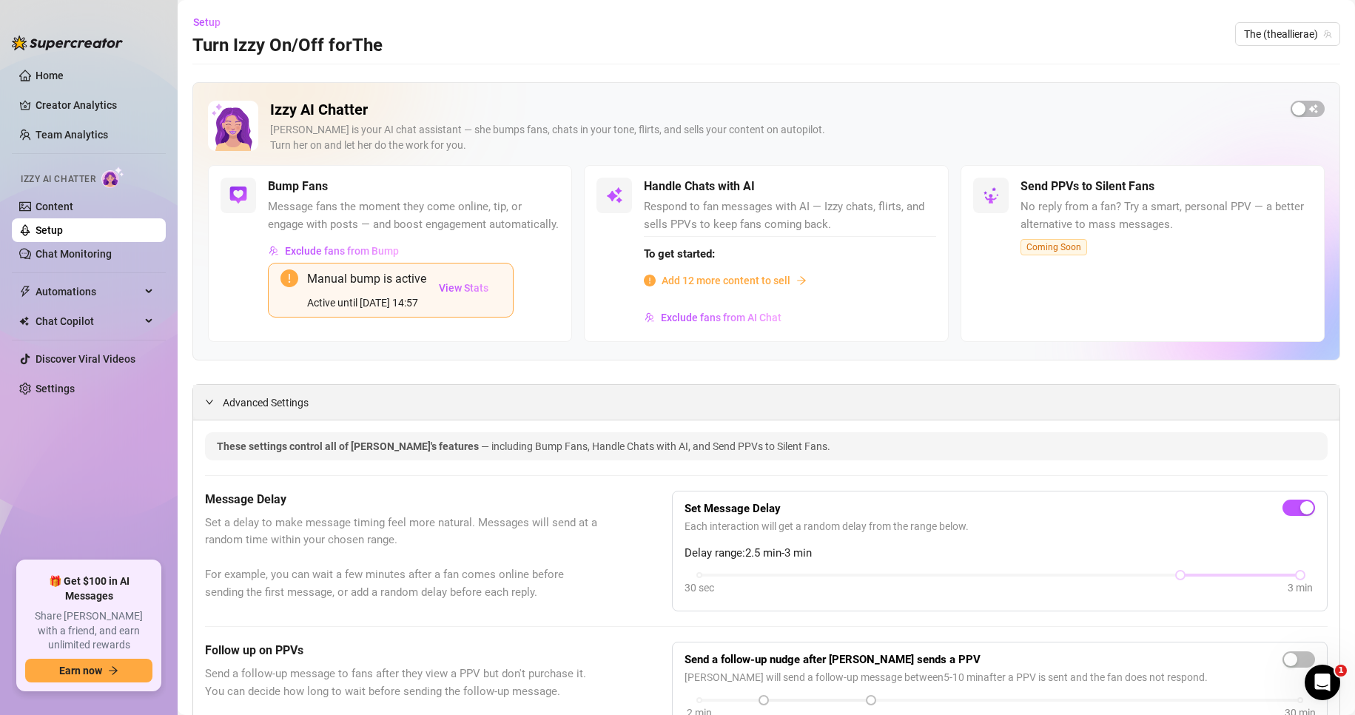
click at [255, 411] on span "Advanced Settings" at bounding box center [266, 402] width 86 height 16
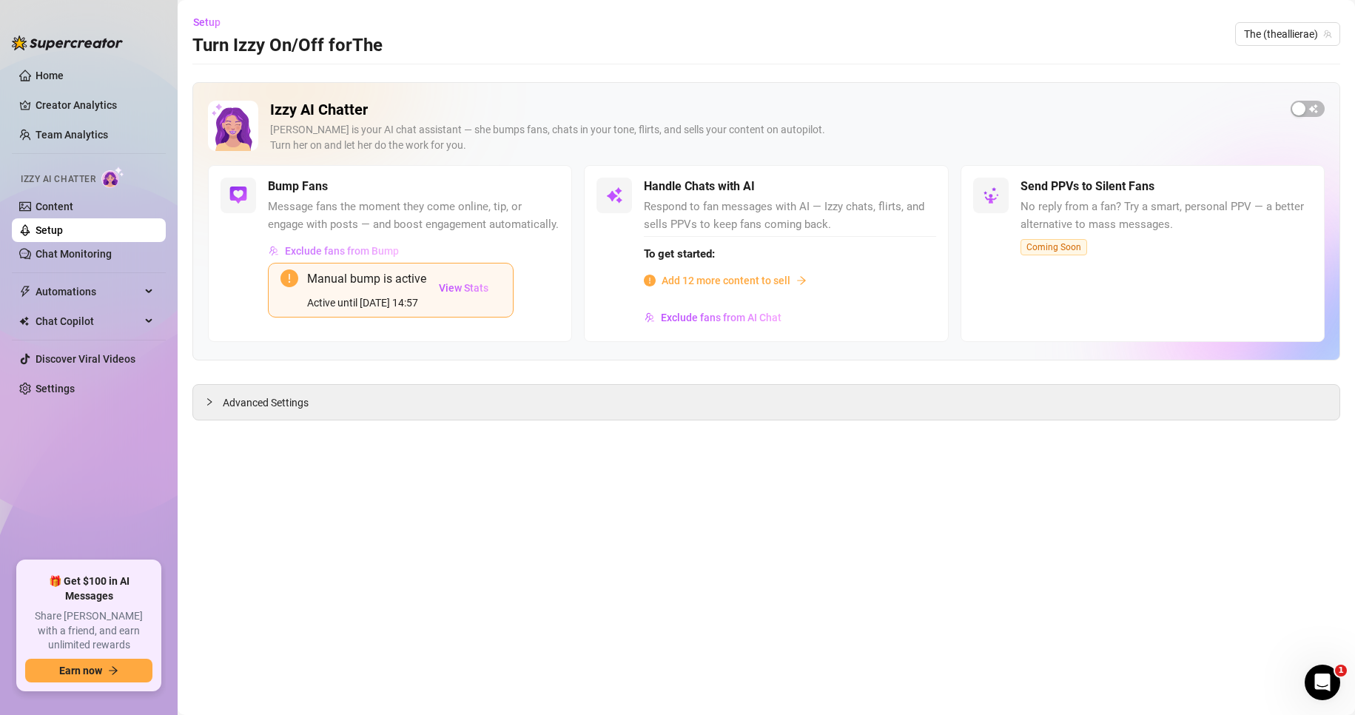
click at [366, 251] on span "Exclude fans from Bump" at bounding box center [342, 251] width 114 height 12
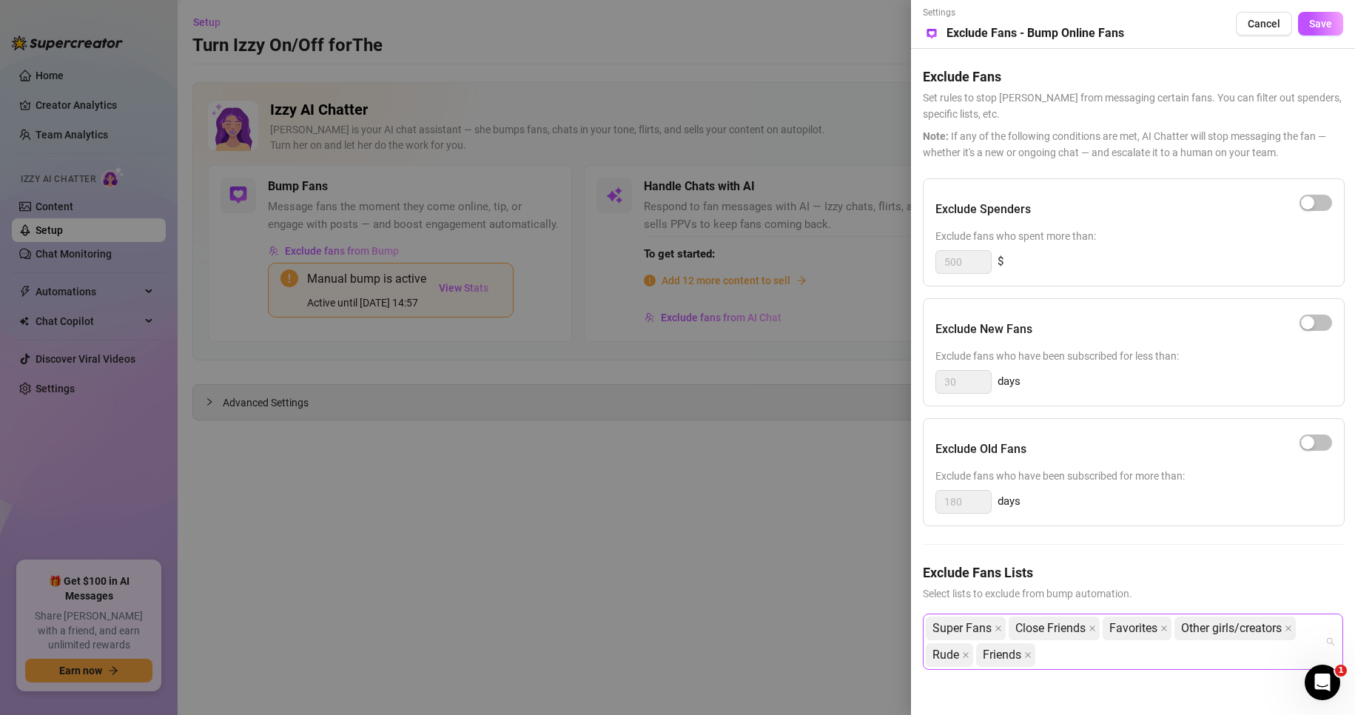
click at [1087, 654] on div "Super Fans Close Friends Favorites Other girls/creators Rude Friends" at bounding box center [1125, 641] width 399 height 53
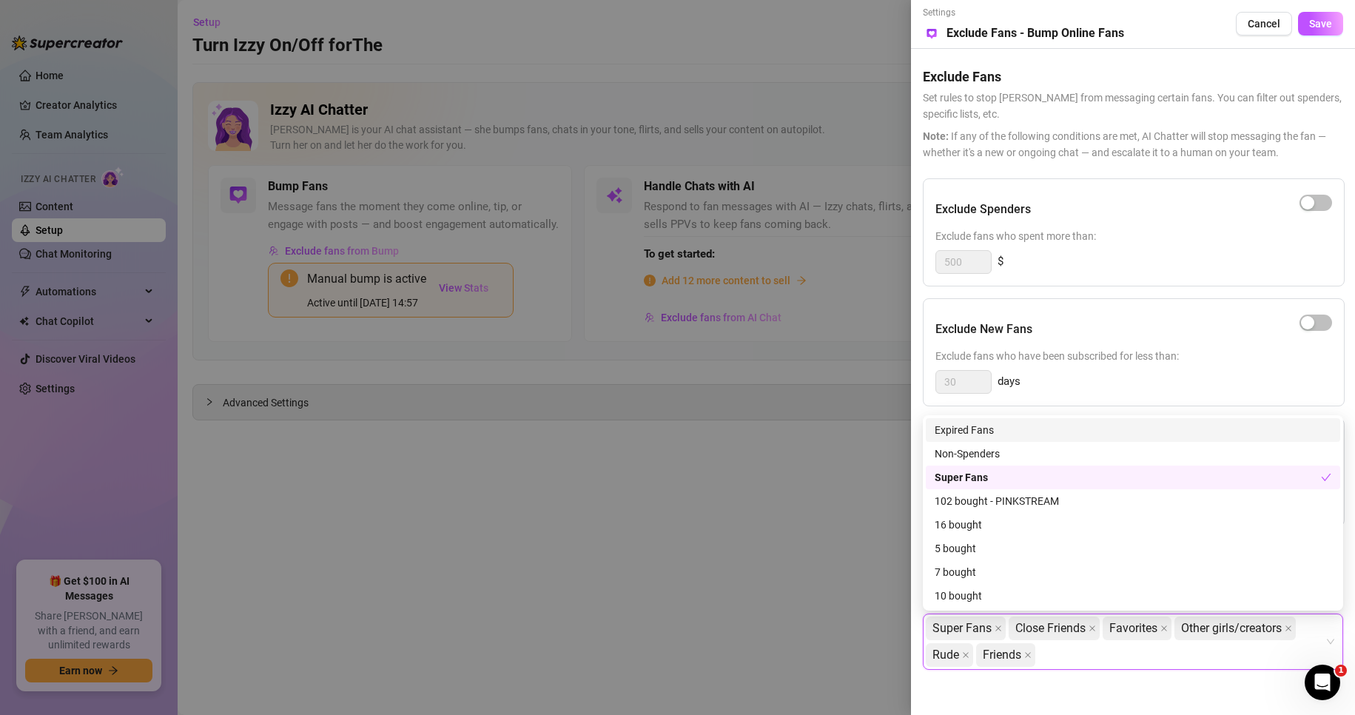
click at [1071, 664] on div "Super Fans Close Friends Favorites Other girls/creators Rude Friends" at bounding box center [1125, 641] width 399 height 53
click at [1211, 258] on div "500 $" at bounding box center [1133, 262] width 397 height 24
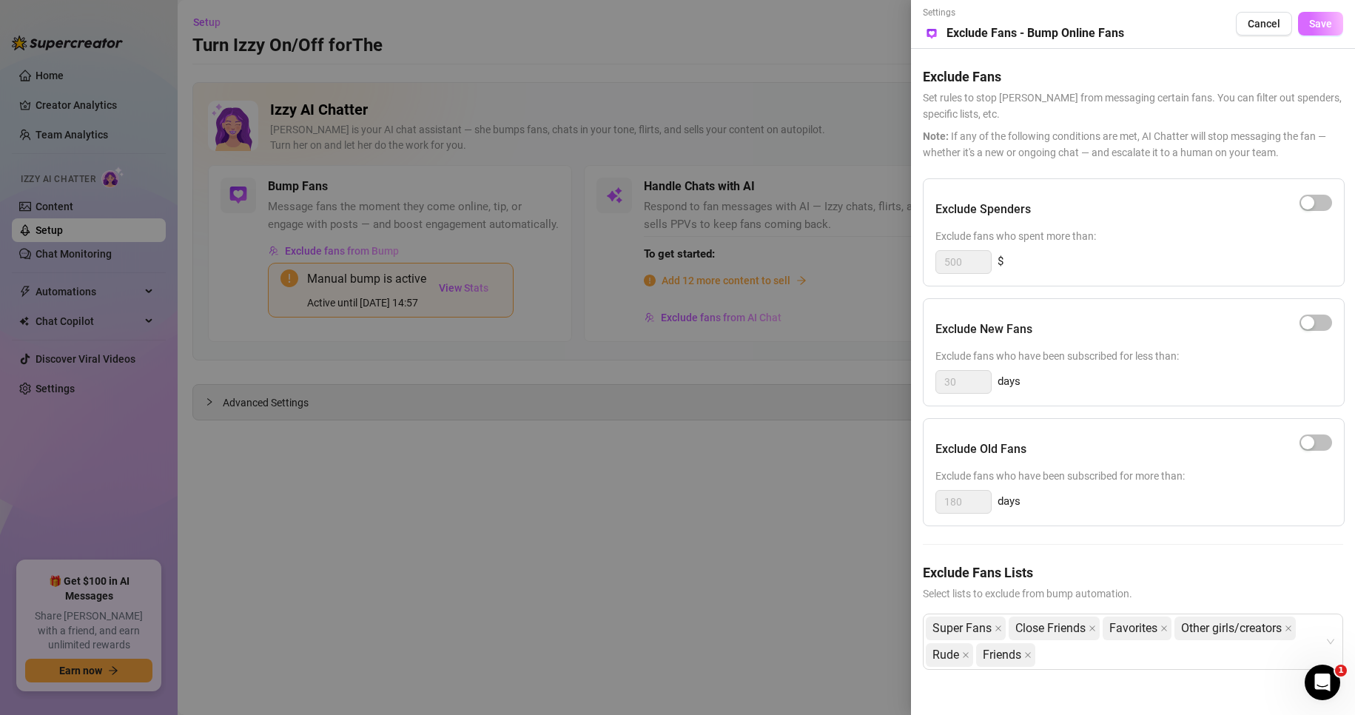
click at [1321, 18] on span "Save" at bounding box center [1320, 24] width 23 height 12
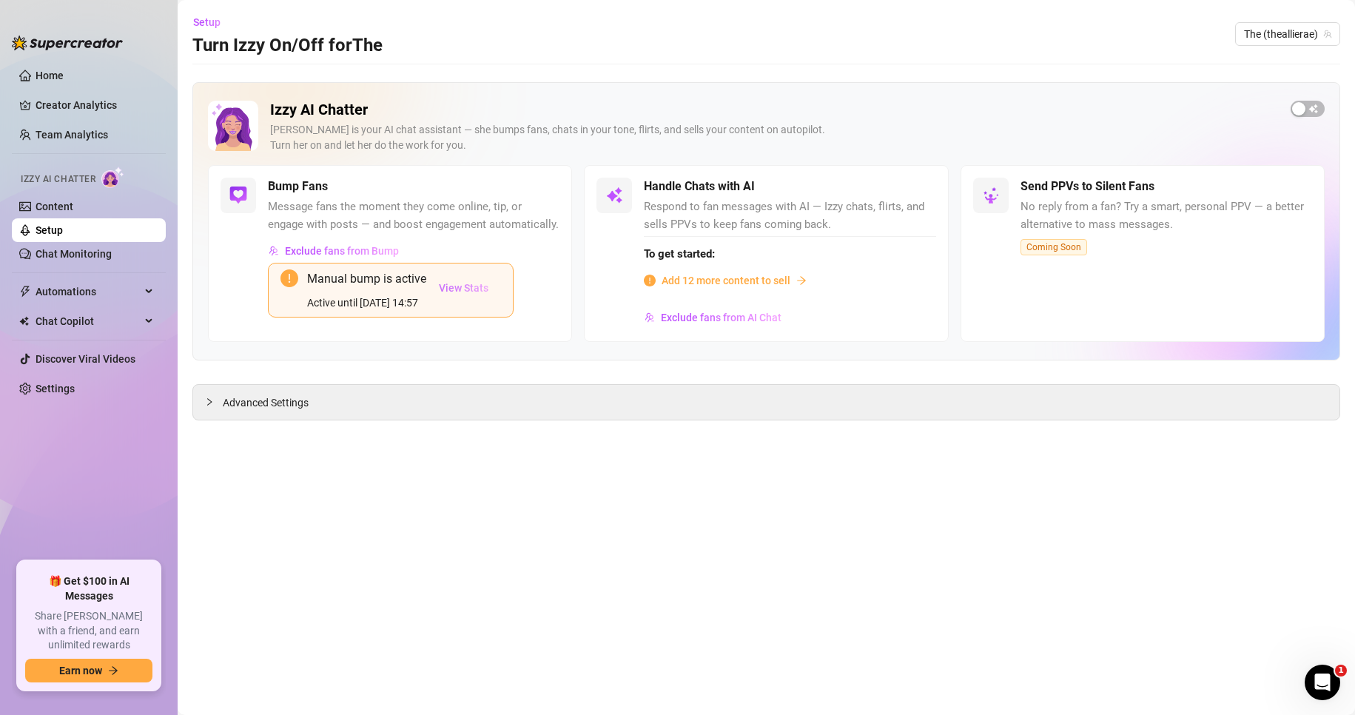
click at [473, 289] on span "View Stats" at bounding box center [464, 288] width 50 height 12
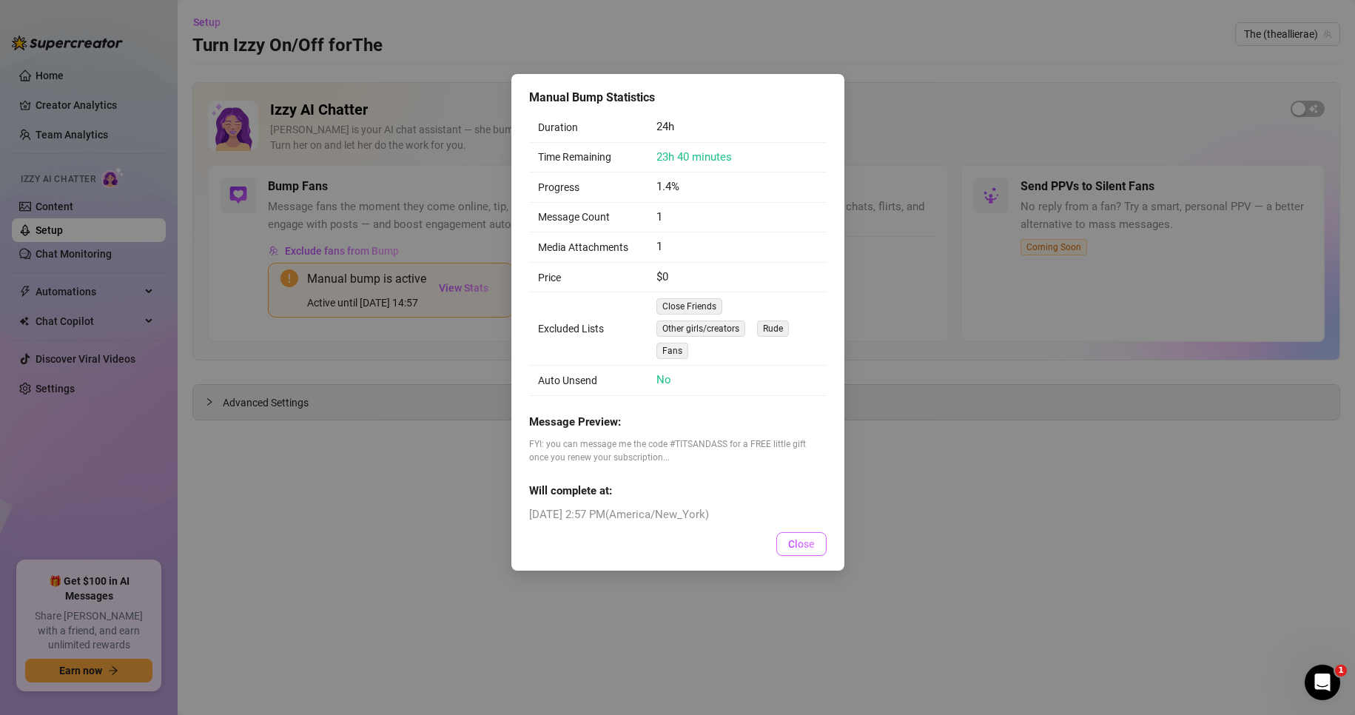
click at [809, 545] on span "Close" at bounding box center [801, 544] width 27 height 12
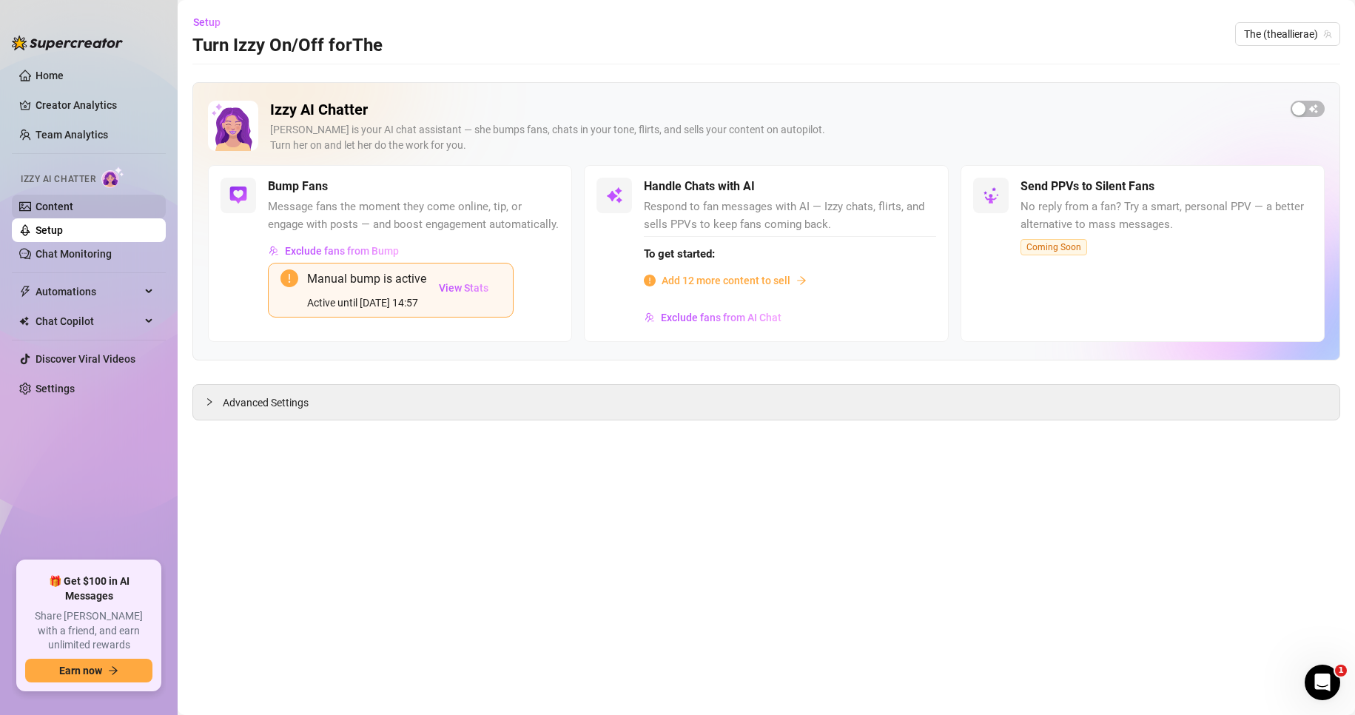
click at [58, 207] on link "Content" at bounding box center [55, 206] width 38 height 12
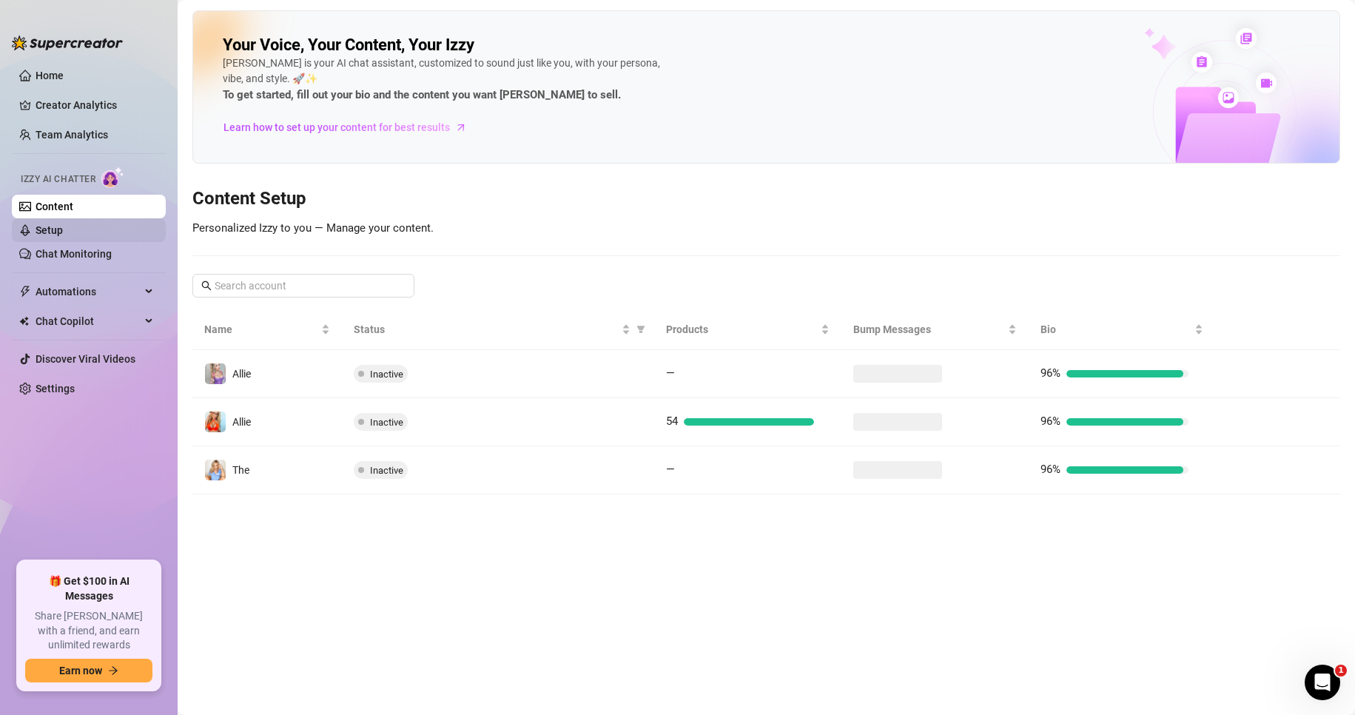
click at [63, 231] on link "Setup" at bounding box center [49, 230] width 27 height 12
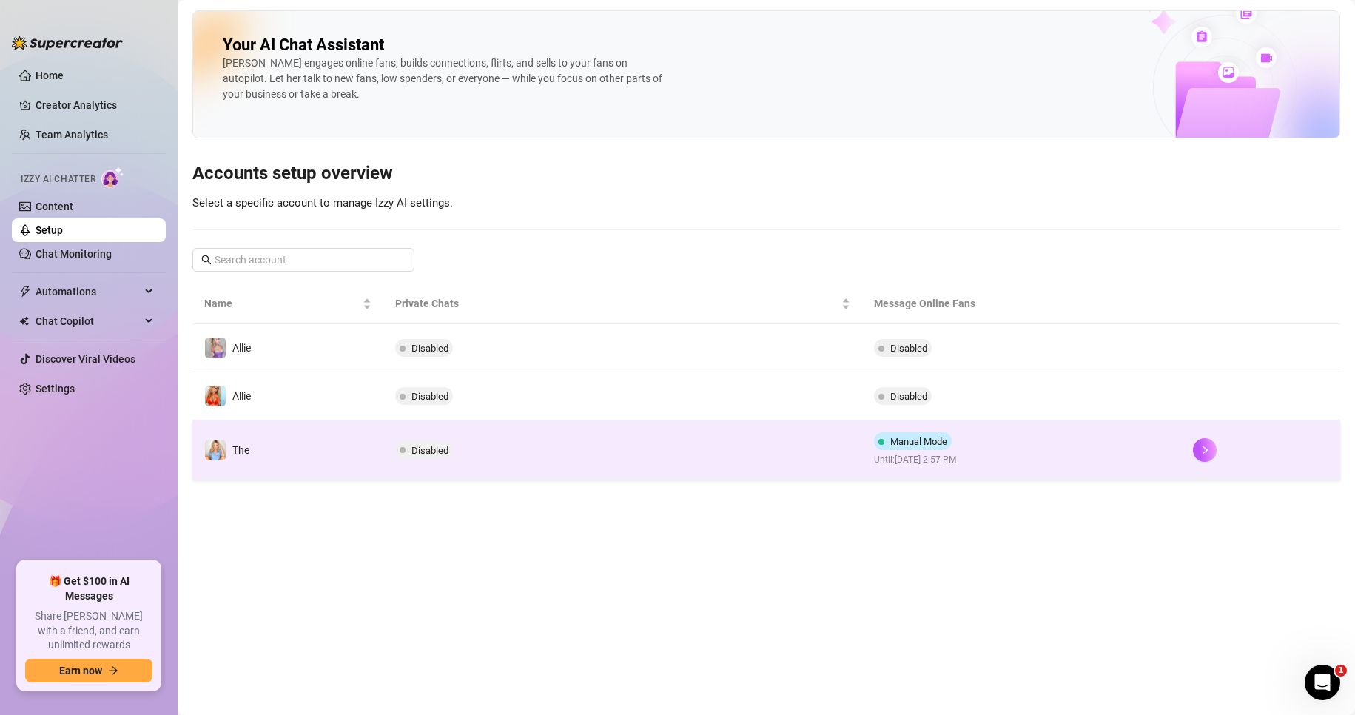
click at [601, 450] on td "Disabled" at bounding box center [622, 449] width 478 height 59
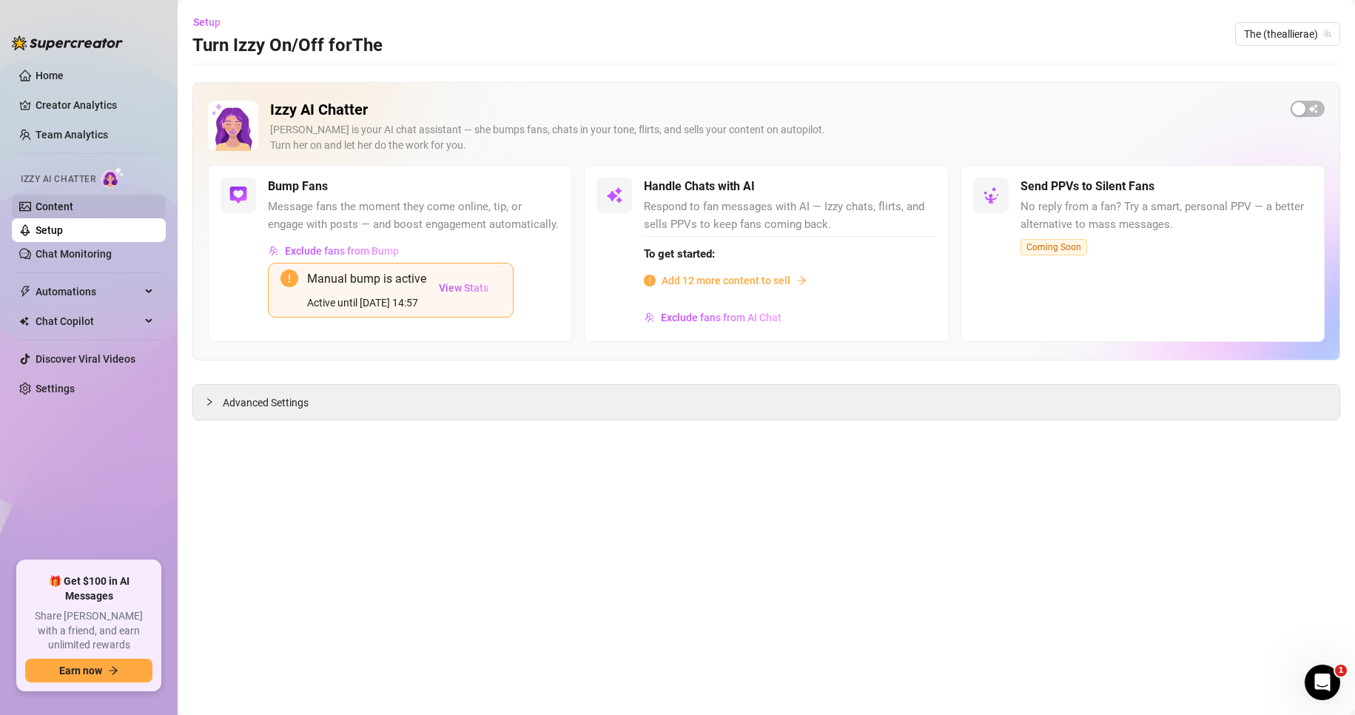
click at [57, 200] on link "Content" at bounding box center [55, 206] width 38 height 12
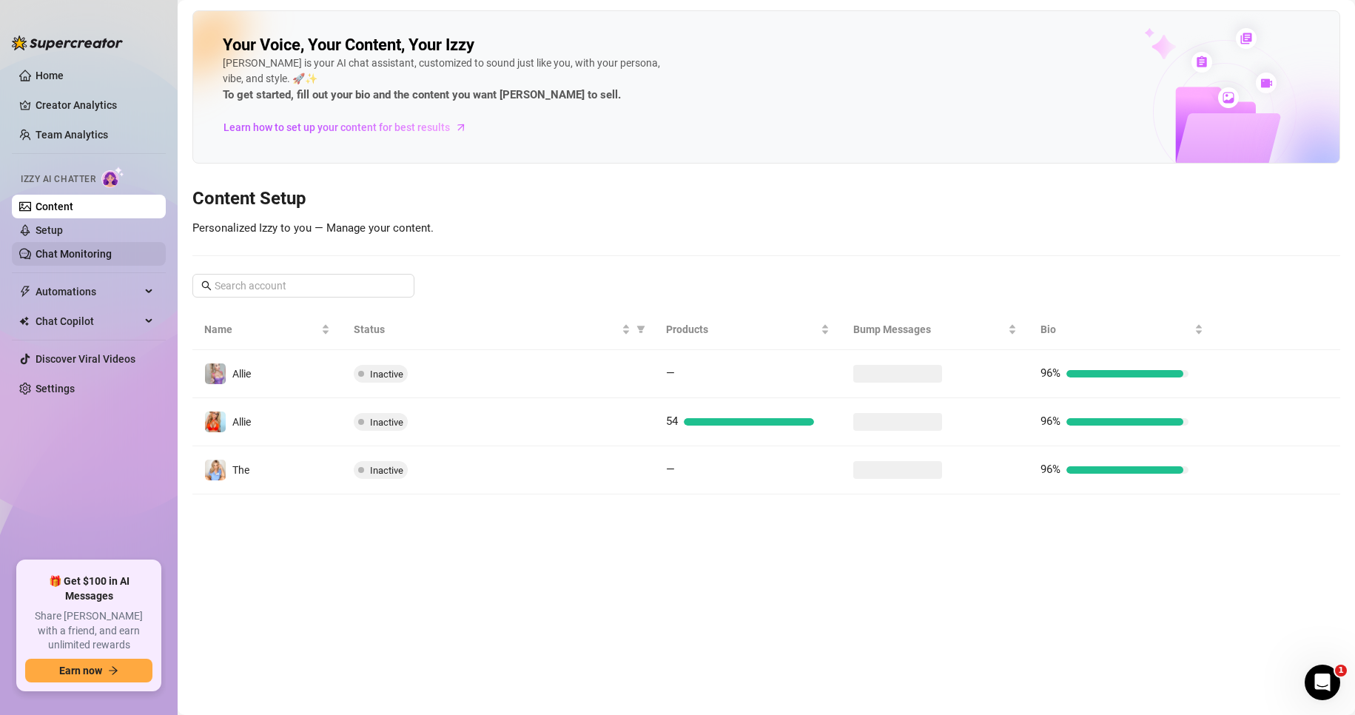
click at [61, 256] on link "Chat Monitoring" at bounding box center [74, 254] width 76 height 12
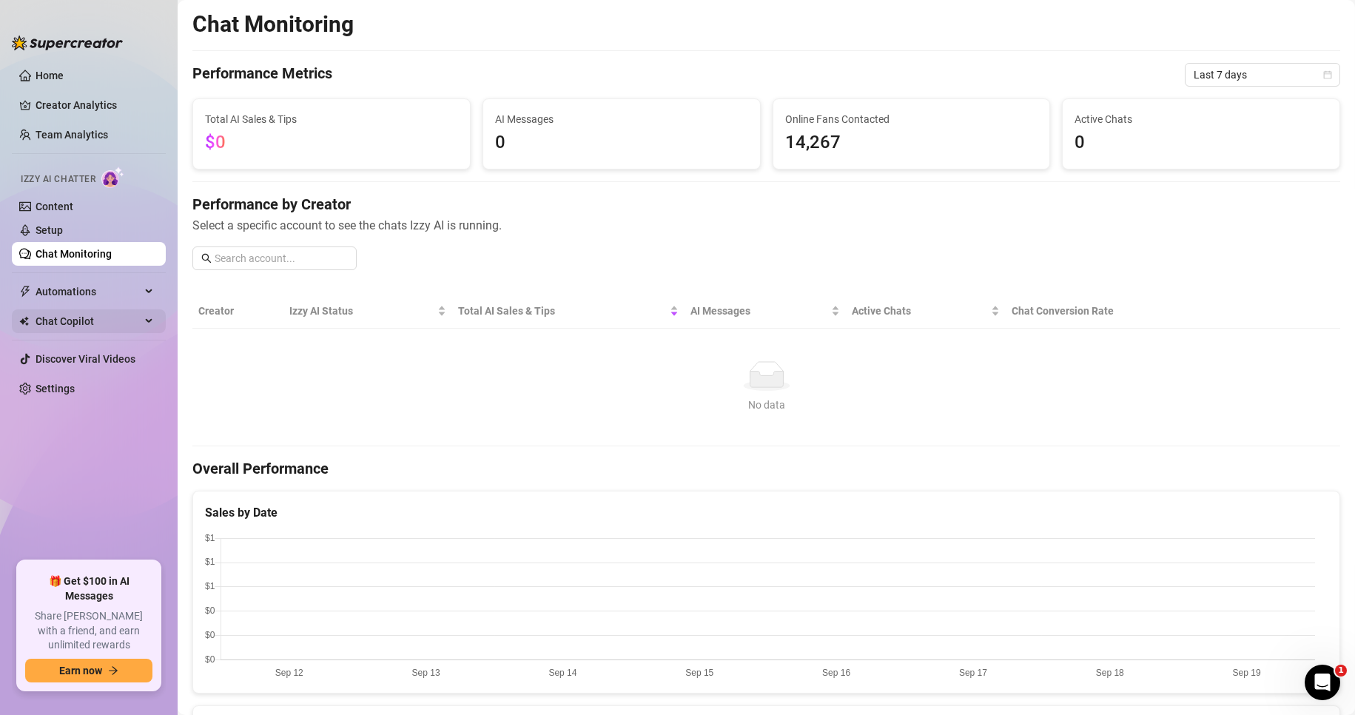
click at [76, 316] on span "Chat Copilot" at bounding box center [88, 321] width 105 height 24
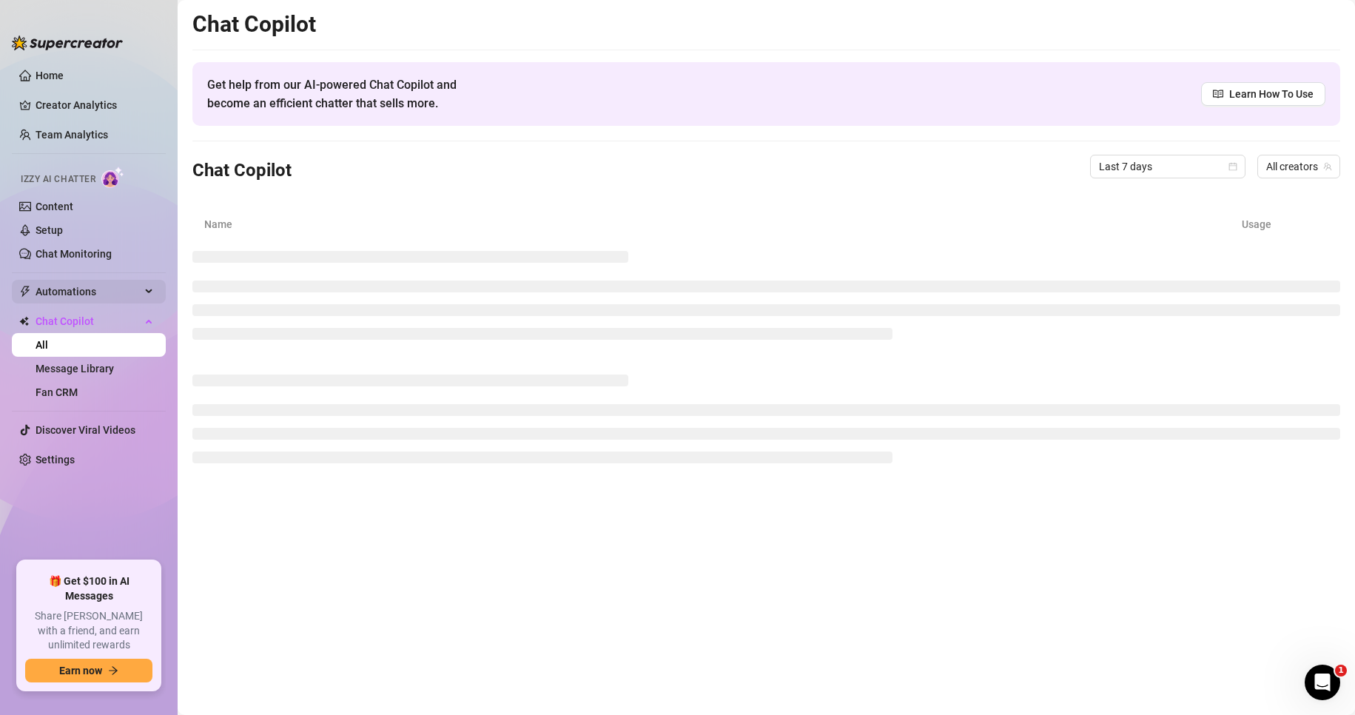
click at [82, 289] on span "Automations" at bounding box center [88, 292] width 105 height 24
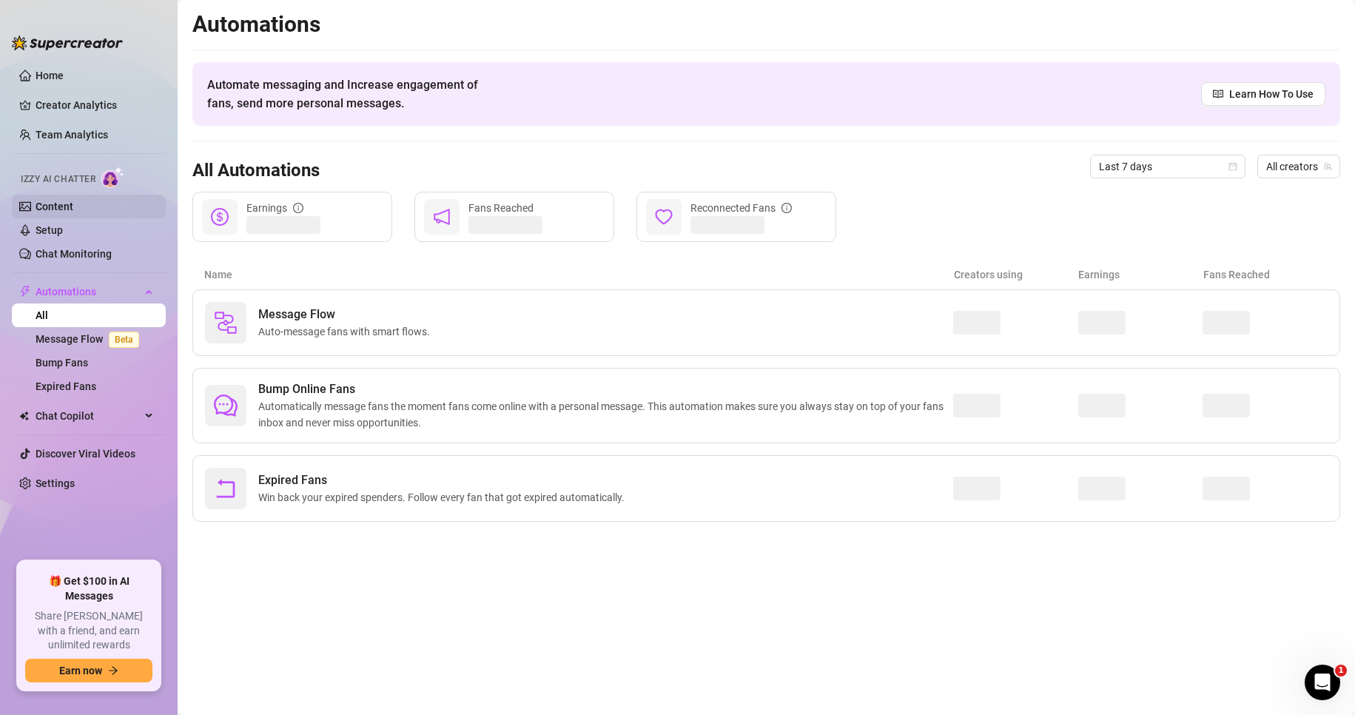
click at [55, 203] on link "Content" at bounding box center [55, 206] width 38 height 12
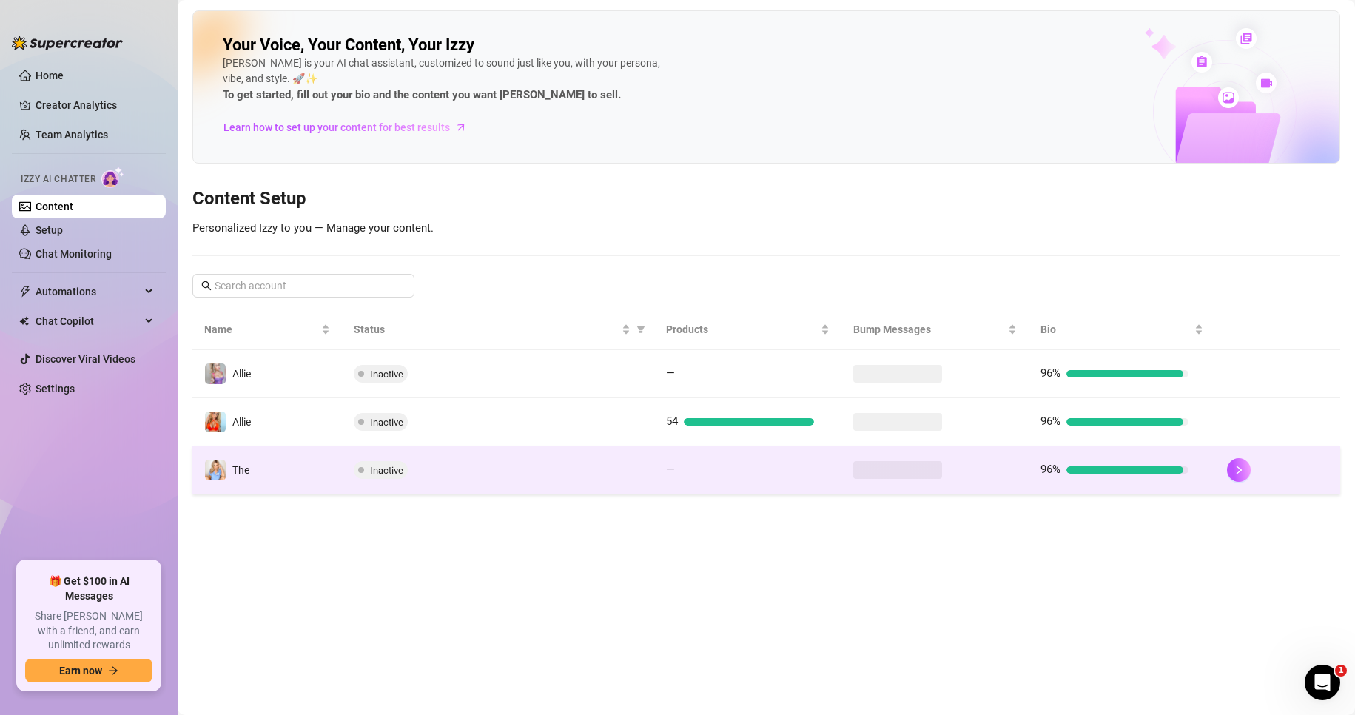
click at [513, 473] on div "Inactive" at bounding box center [498, 470] width 288 height 18
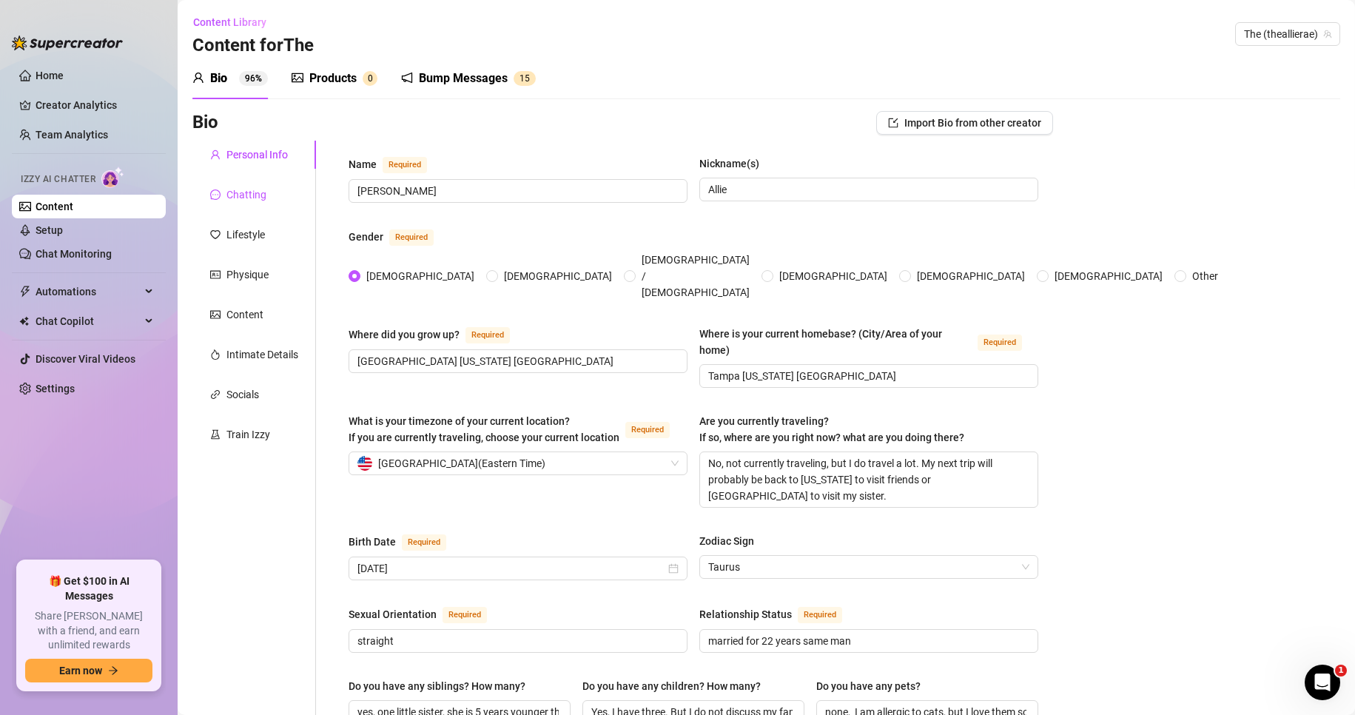
click at [262, 197] on div "Chatting" at bounding box center [246, 194] width 40 height 16
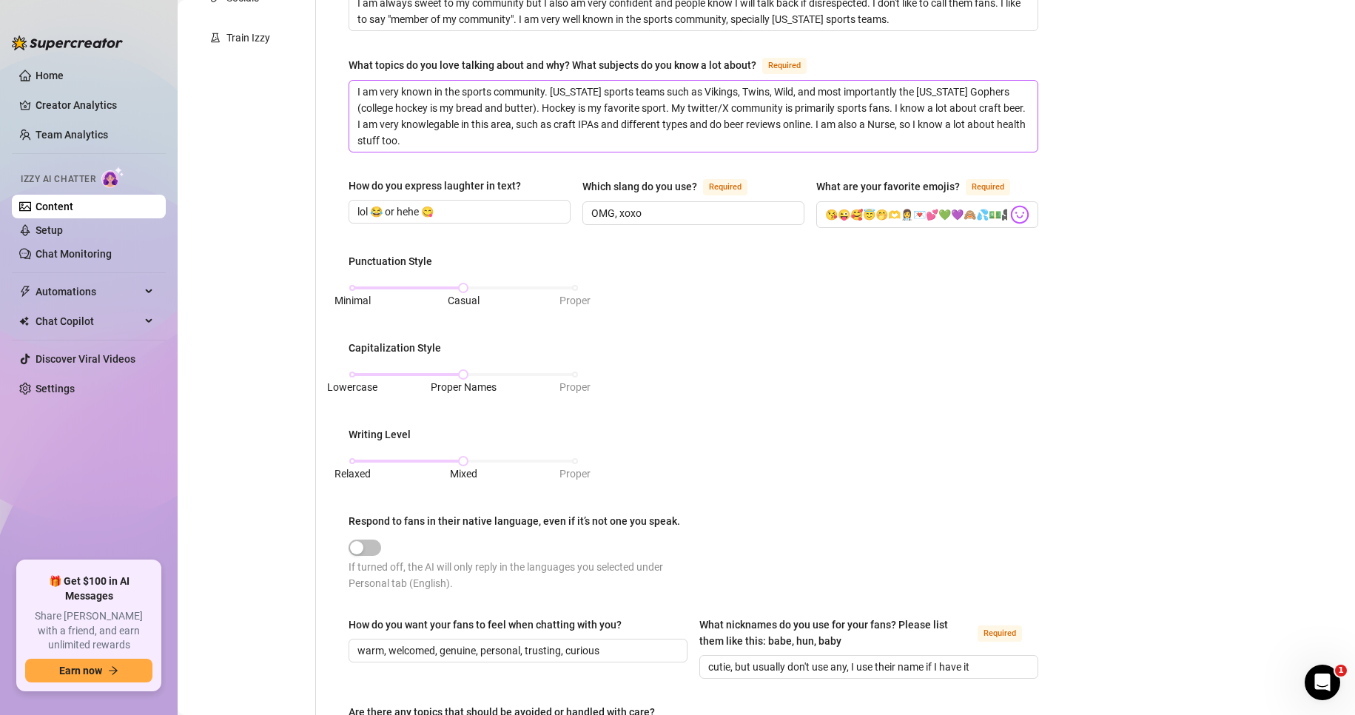
scroll to position [518, 0]
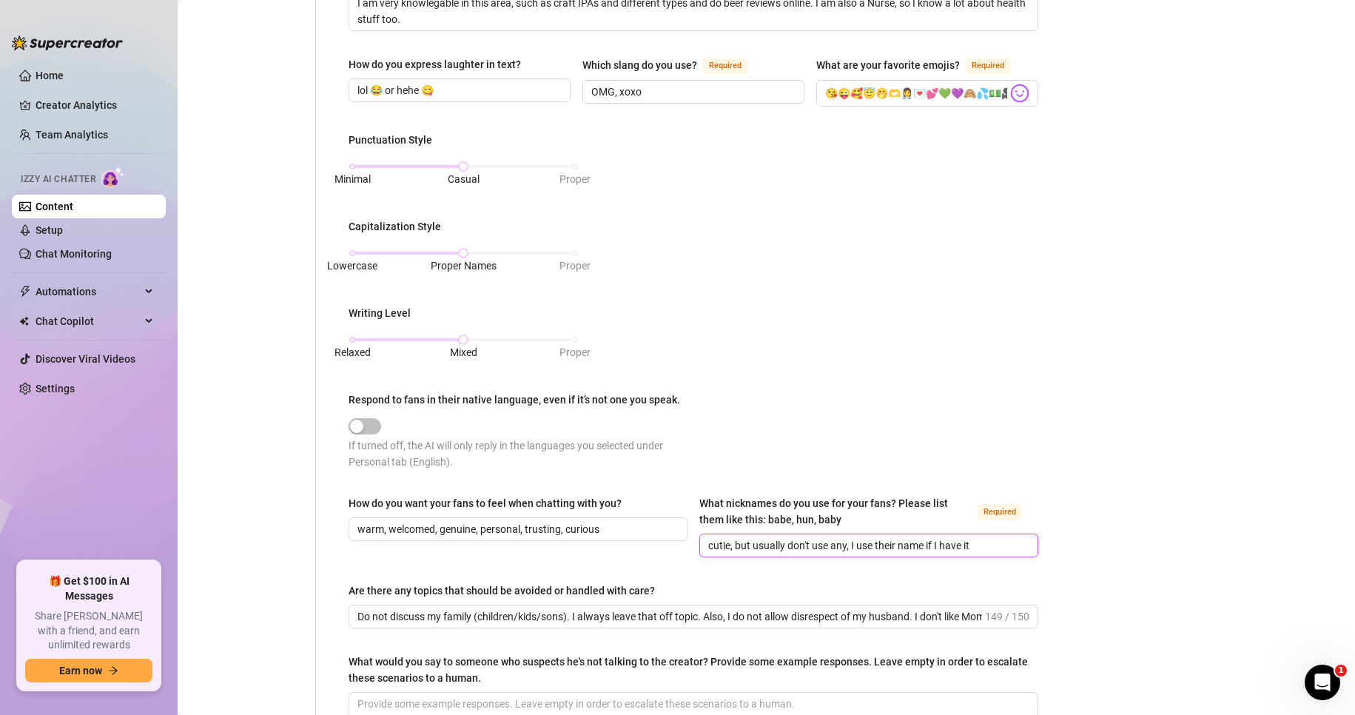
drag, startPoint x: 729, startPoint y: 542, endPoint x: 1011, endPoint y: 543, distance: 282.6
click at [1011, 543] on input "cutie, but usually don't use any, I use their name if I have it" at bounding box center [867, 545] width 318 height 16
click at [1089, 507] on div "Bio Import Bio from other creator Personal Info Chatting Lifestyle Physique Con…" at bounding box center [765, 227] width 1147 height 1268
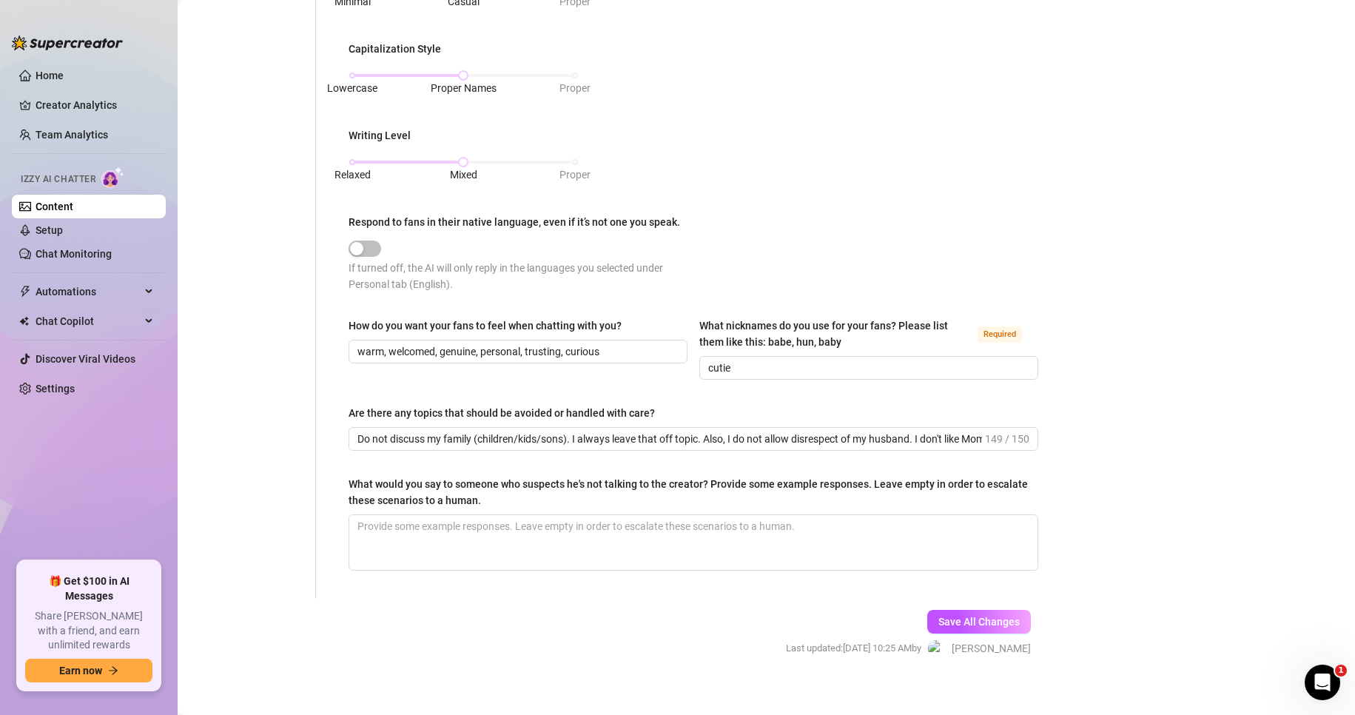
scroll to position [706, 0]
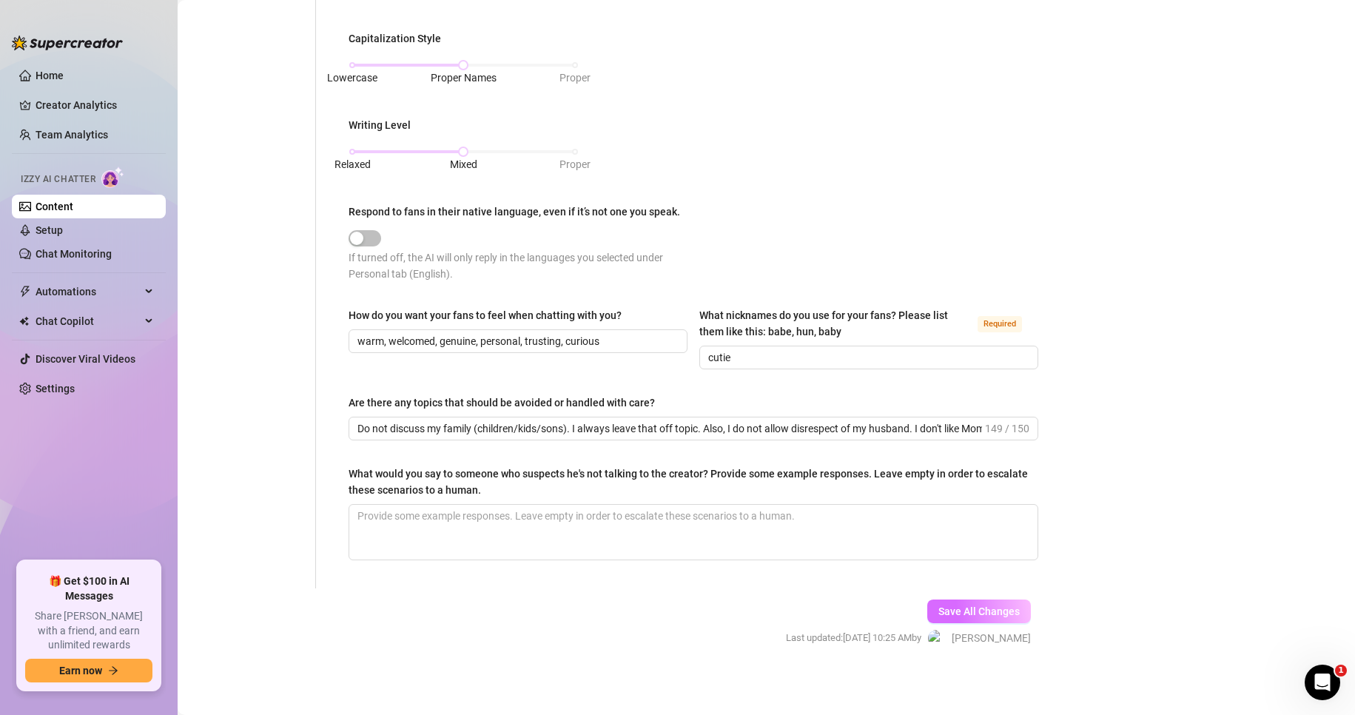
click at [997, 619] on button "Save All Changes" at bounding box center [979, 611] width 104 height 24
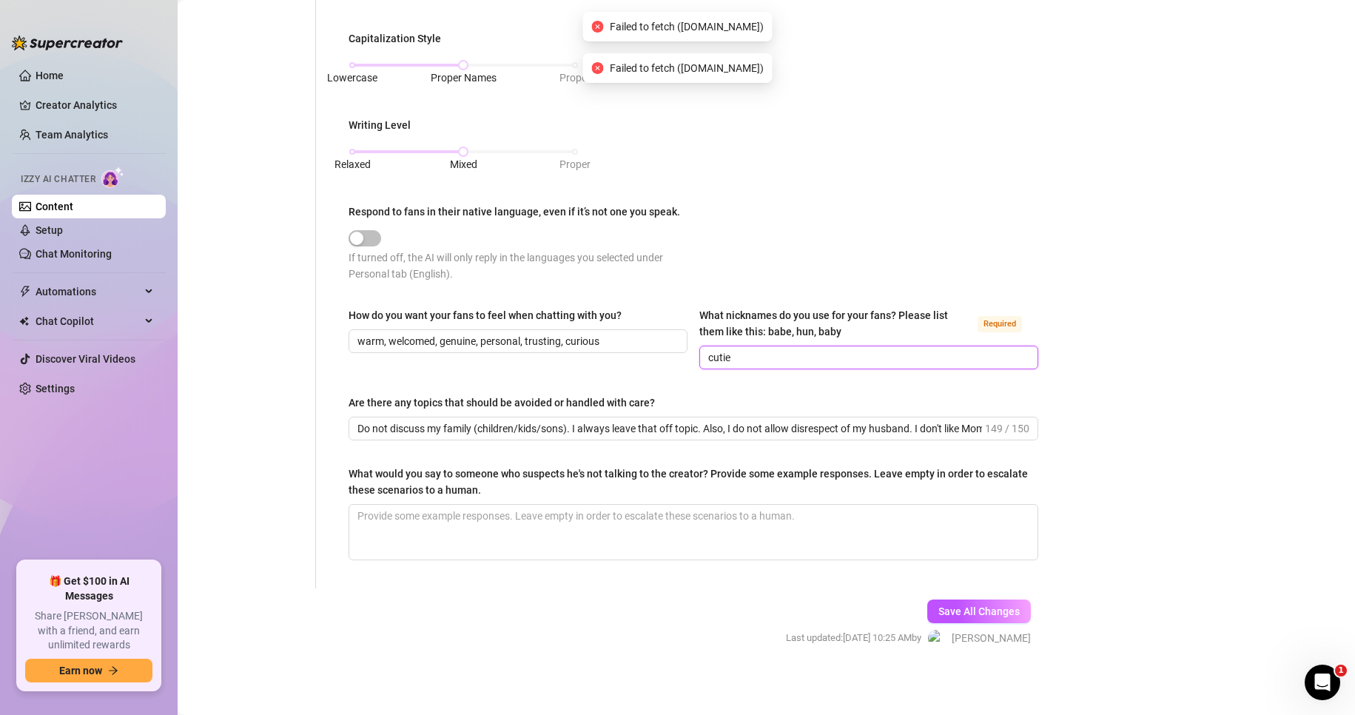
drag, startPoint x: 735, startPoint y: 350, endPoint x: 693, endPoint y: 357, distance: 42.8
click at [693, 357] on div "How do you want your fans to feel when chatting with you? warm, welcomed, genui…" at bounding box center [693, 344] width 690 height 75
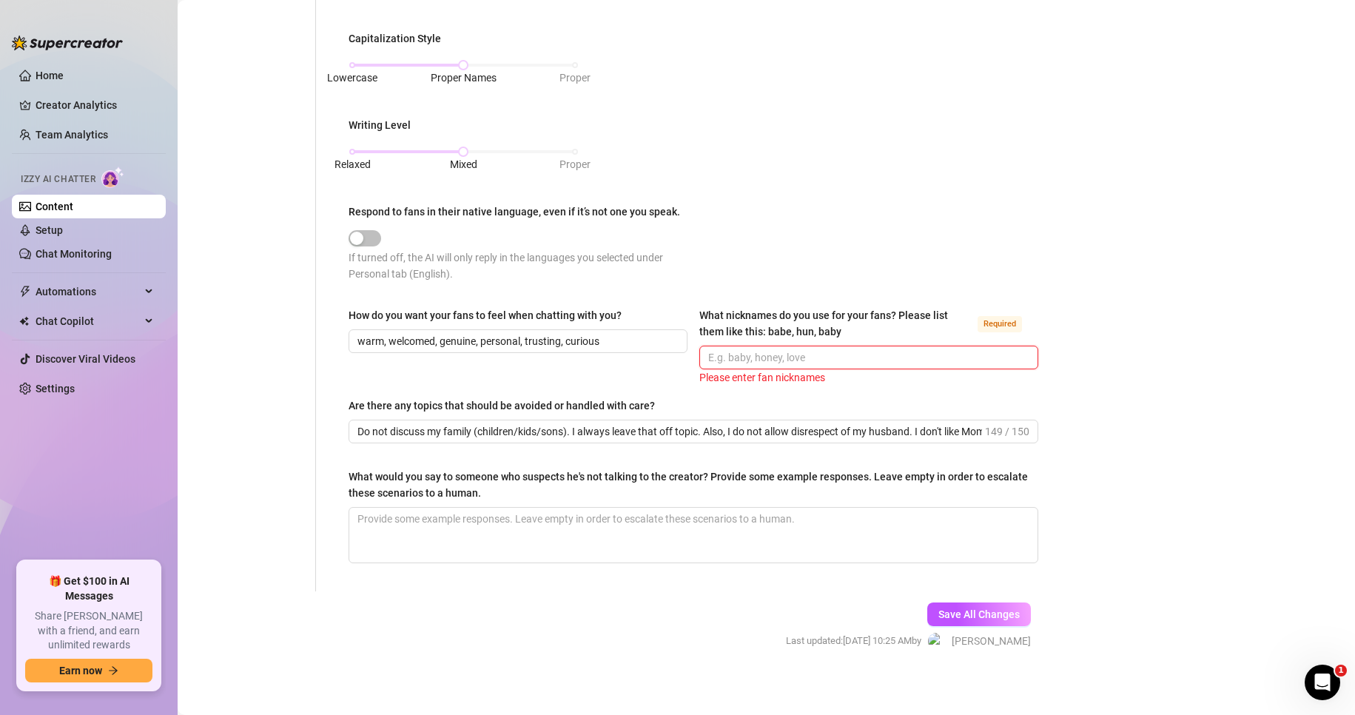
click at [775, 354] on input "What nicknames do you use for your fans? Please list them like this: babe, hun,…" at bounding box center [867, 357] width 318 height 16
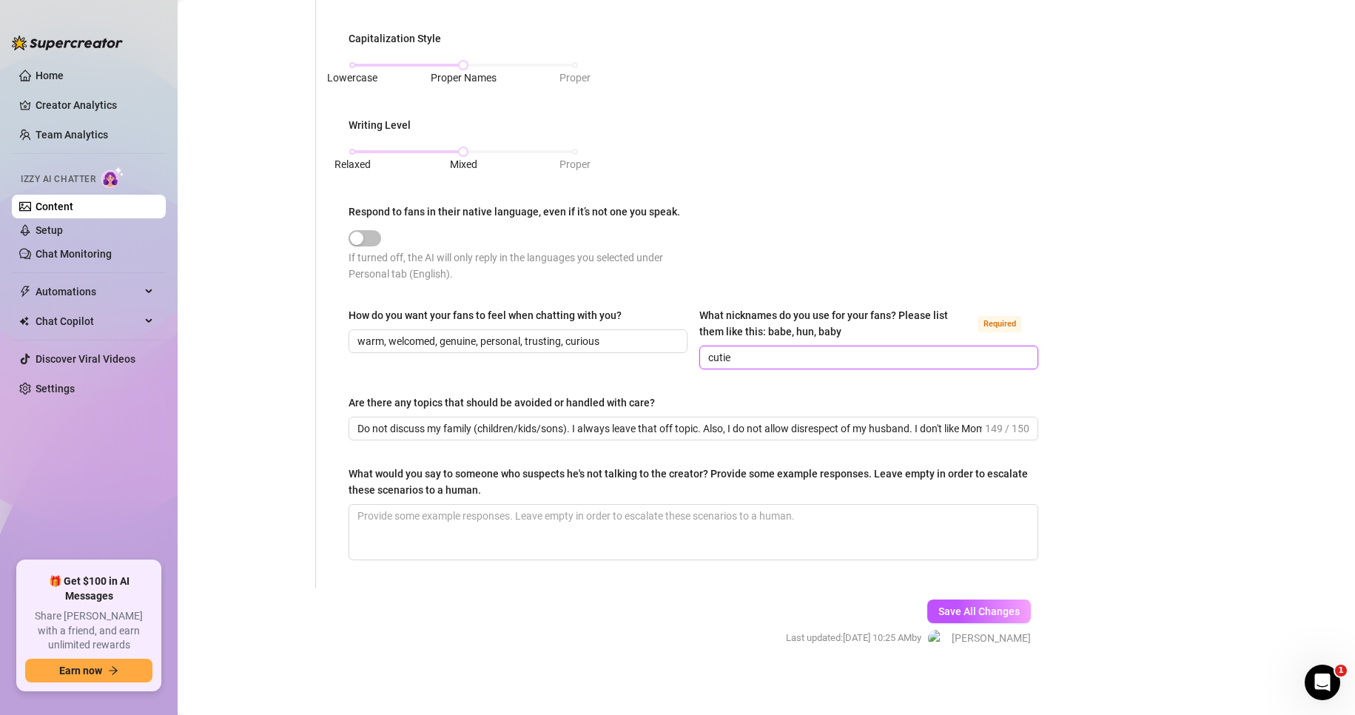
drag, startPoint x: 758, startPoint y: 355, endPoint x: 697, endPoint y: 357, distance: 61.4
click at [699, 357] on span "cutie" at bounding box center [868, 357] width 339 height 24
click at [974, 610] on span "Save All Changes" at bounding box center [978, 611] width 81 height 12
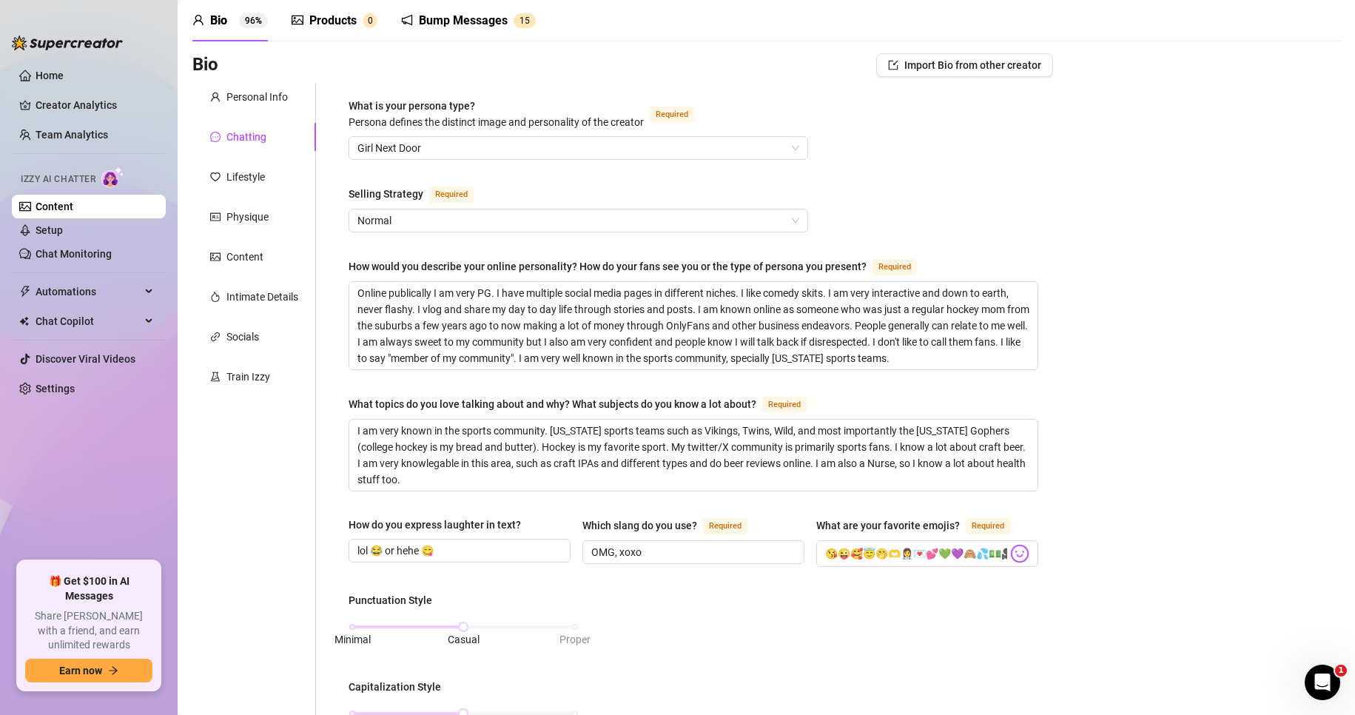
scroll to position [0, 0]
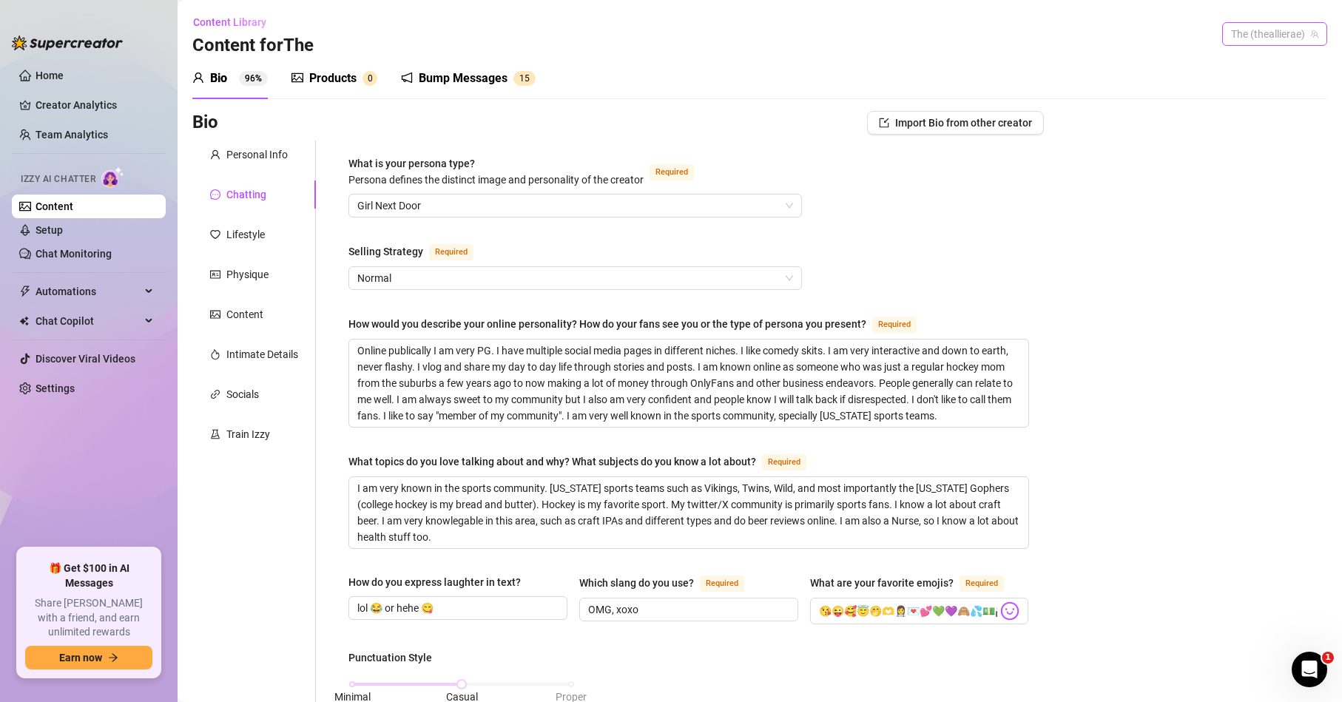
click at [1281, 34] on span "The (theallierae)" at bounding box center [1274, 34] width 87 height 22
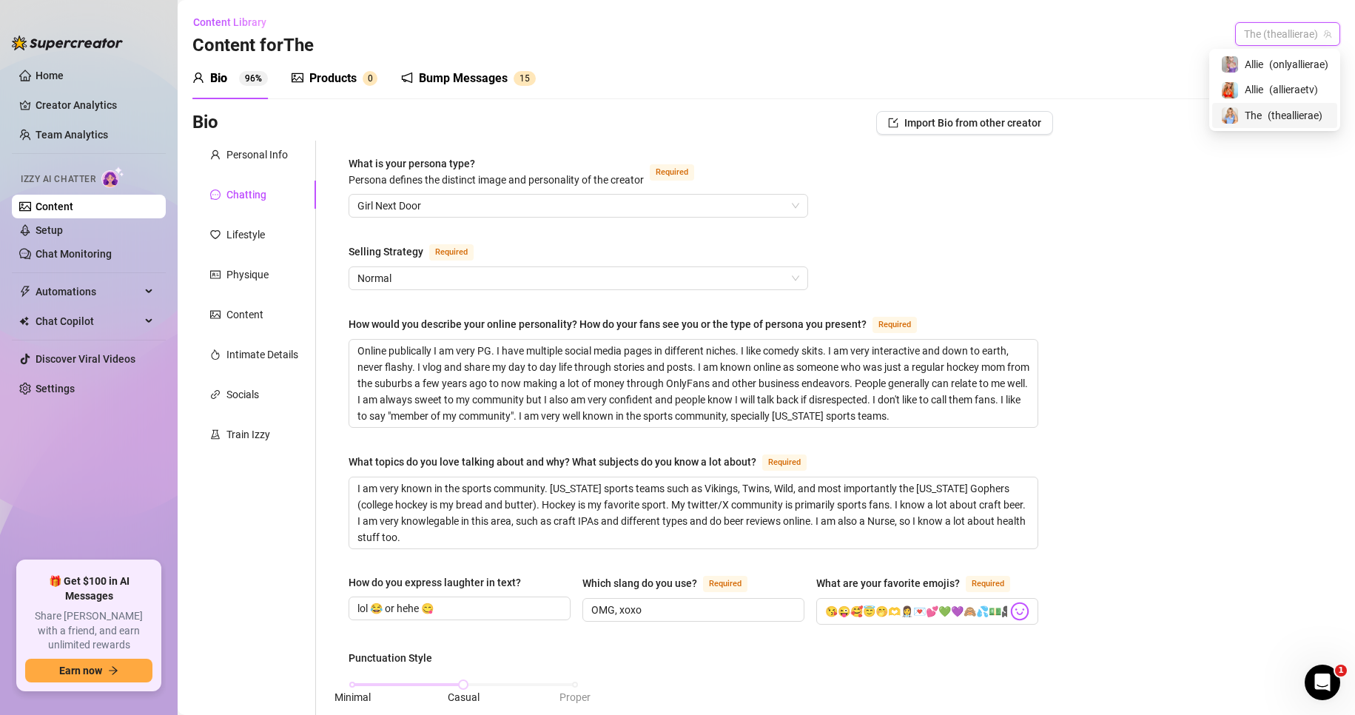
click at [1272, 113] on span "( theallierae )" at bounding box center [1294, 115] width 55 height 16
click at [1272, 30] on span "The (theallierae)" at bounding box center [1287, 34] width 87 height 22
click at [1264, 64] on span "( onlyallierae )" at bounding box center [1285, 64] width 59 height 16
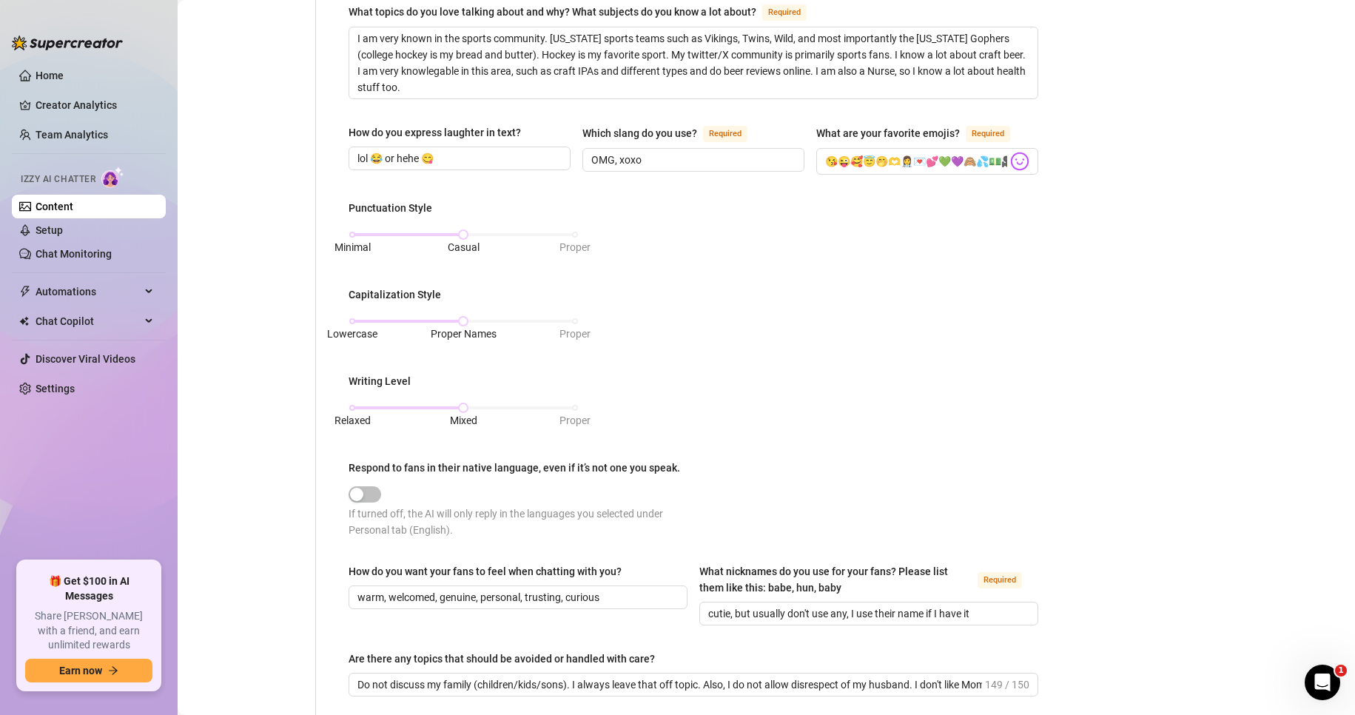
scroll to position [666, 0]
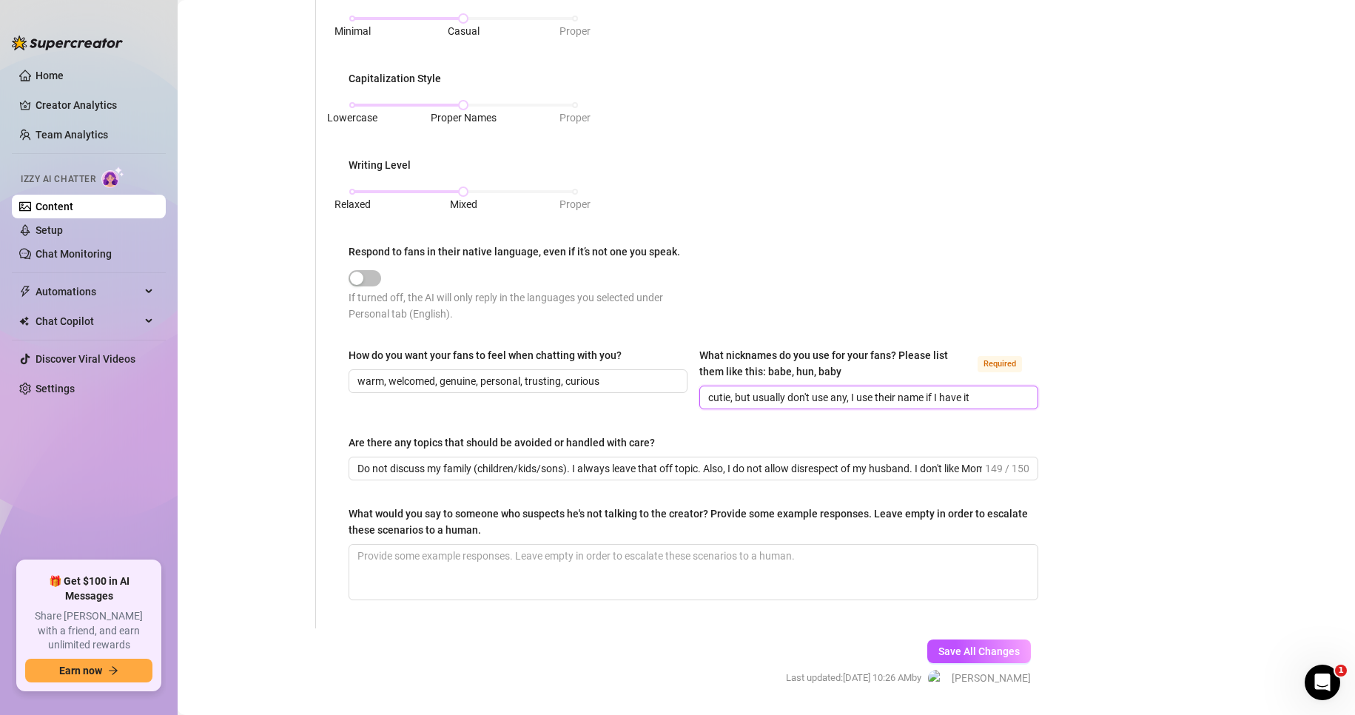
drag, startPoint x: 726, startPoint y: 391, endPoint x: 1026, endPoint y: 371, distance: 301.0
click at [1026, 371] on div "What nicknames do you use for your fans? Please list them like this: babe, hun,…" at bounding box center [868, 378] width 339 height 62
click at [970, 657] on button "Save All Changes" at bounding box center [979, 651] width 104 height 24
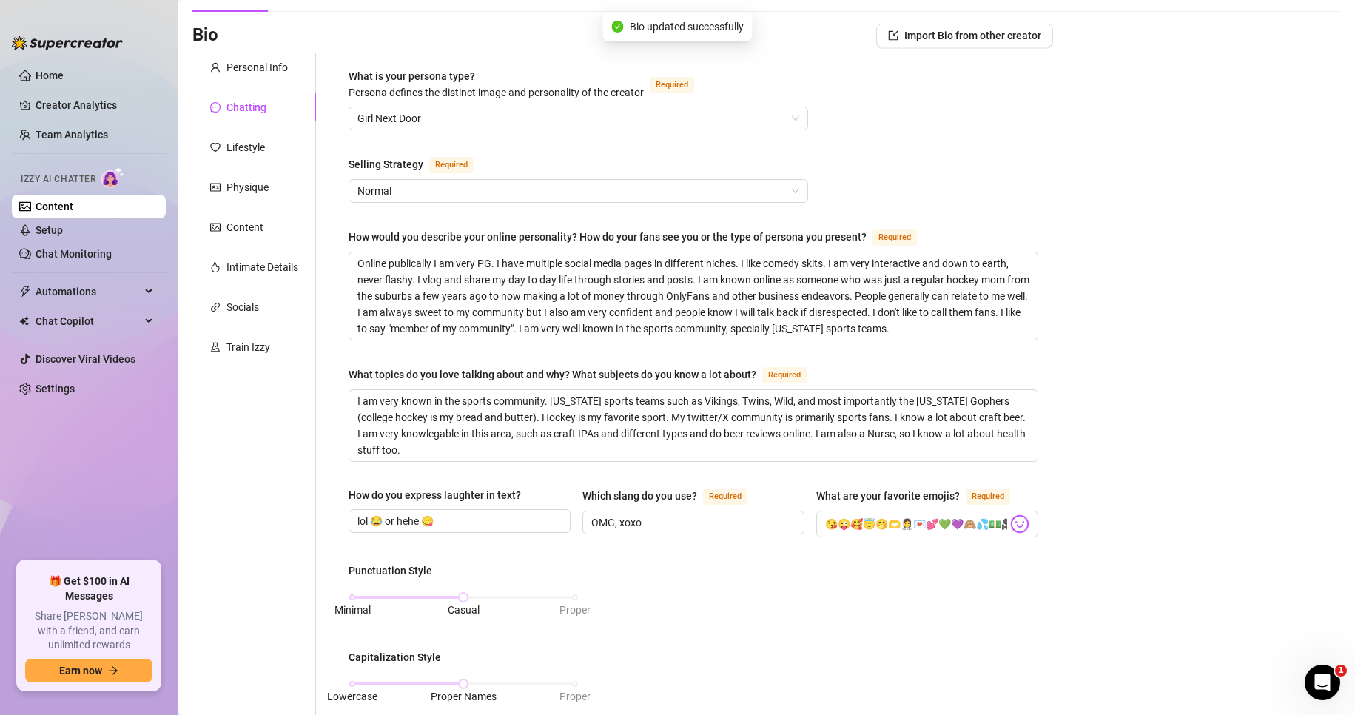
scroll to position [0, 0]
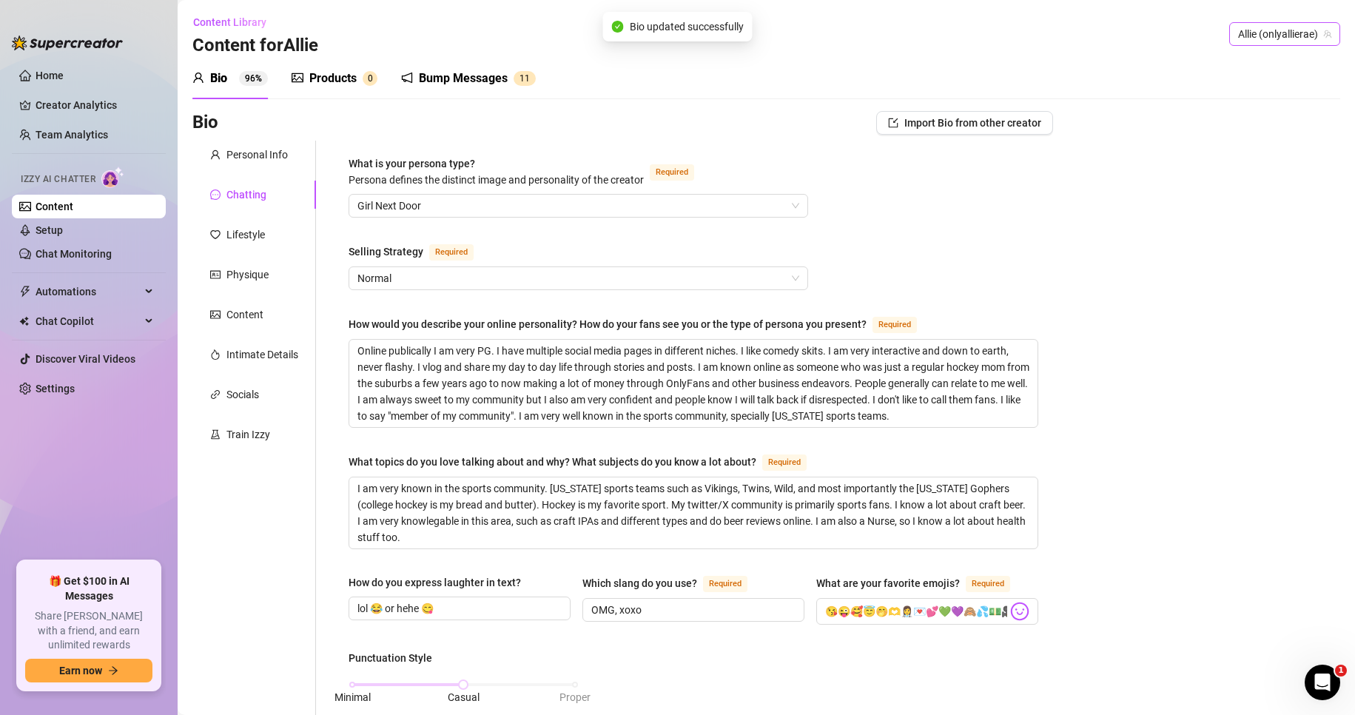
click at [1292, 30] on span "Allie (onlyallierae)" at bounding box center [1284, 34] width 93 height 22
click at [1273, 113] on span "( theallierae )" at bounding box center [1300, 115] width 55 height 16
click at [1278, 25] on span "The (theallierae)" at bounding box center [1287, 34] width 87 height 22
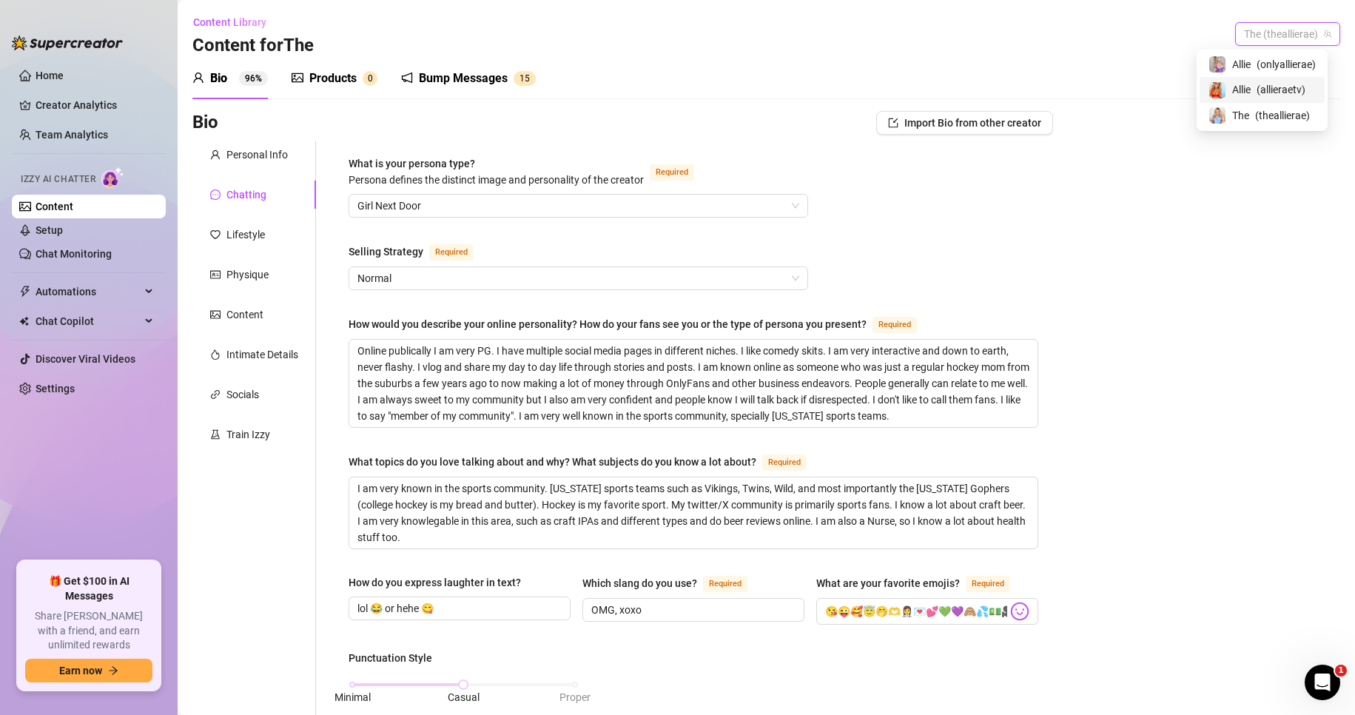
click at [1264, 87] on span "( allieraetv )" at bounding box center [1280, 89] width 49 height 16
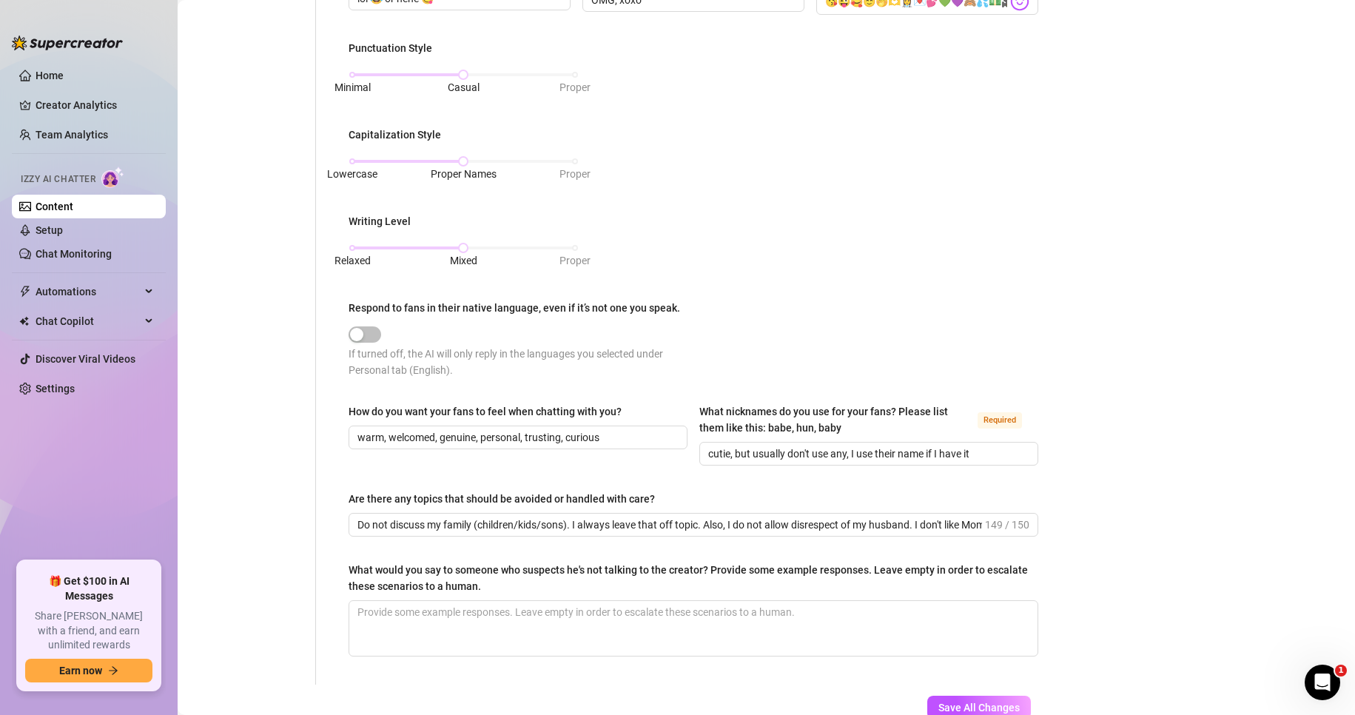
scroll to position [706, 0]
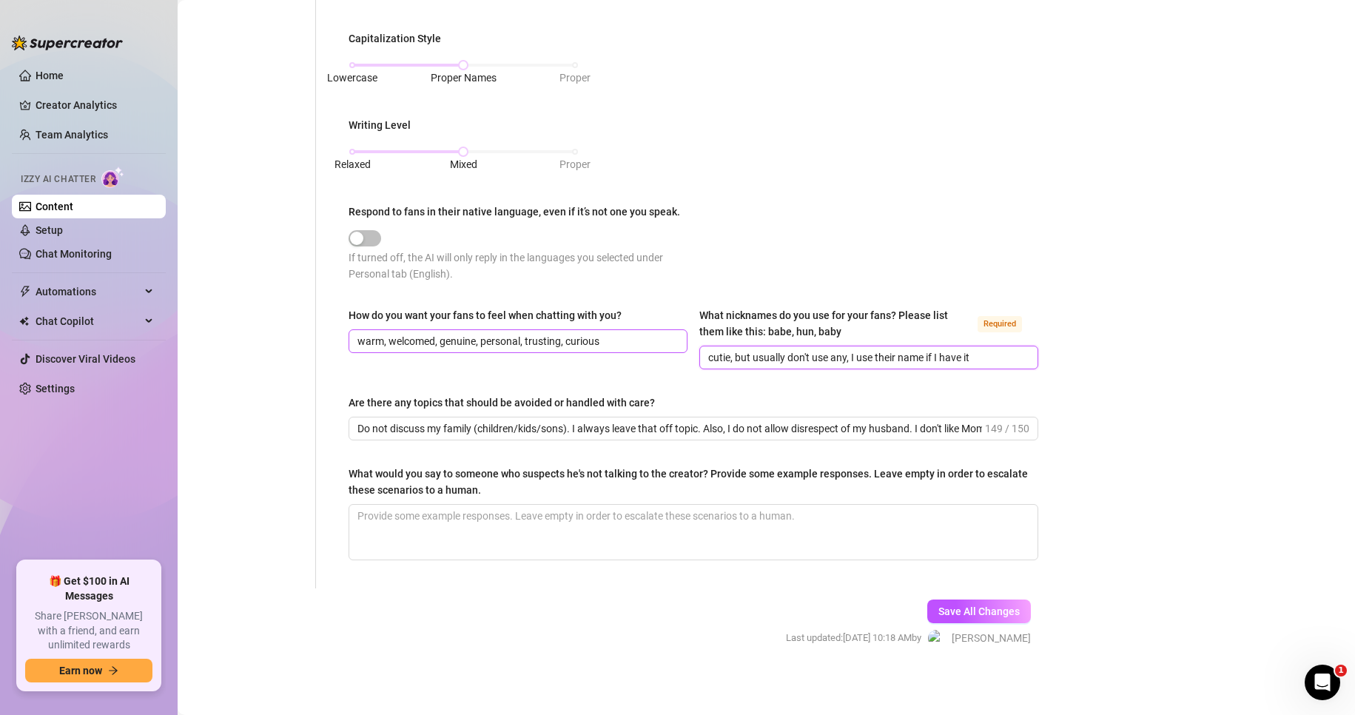
drag, startPoint x: 805, startPoint y: 353, endPoint x: 591, endPoint y: 346, distance: 213.9
click at [591, 346] on div "How do you want your fans to feel when chatting with you? warm, welcomed, genui…" at bounding box center [693, 344] width 690 height 75
click at [970, 616] on button "Save All Changes" at bounding box center [979, 611] width 104 height 24
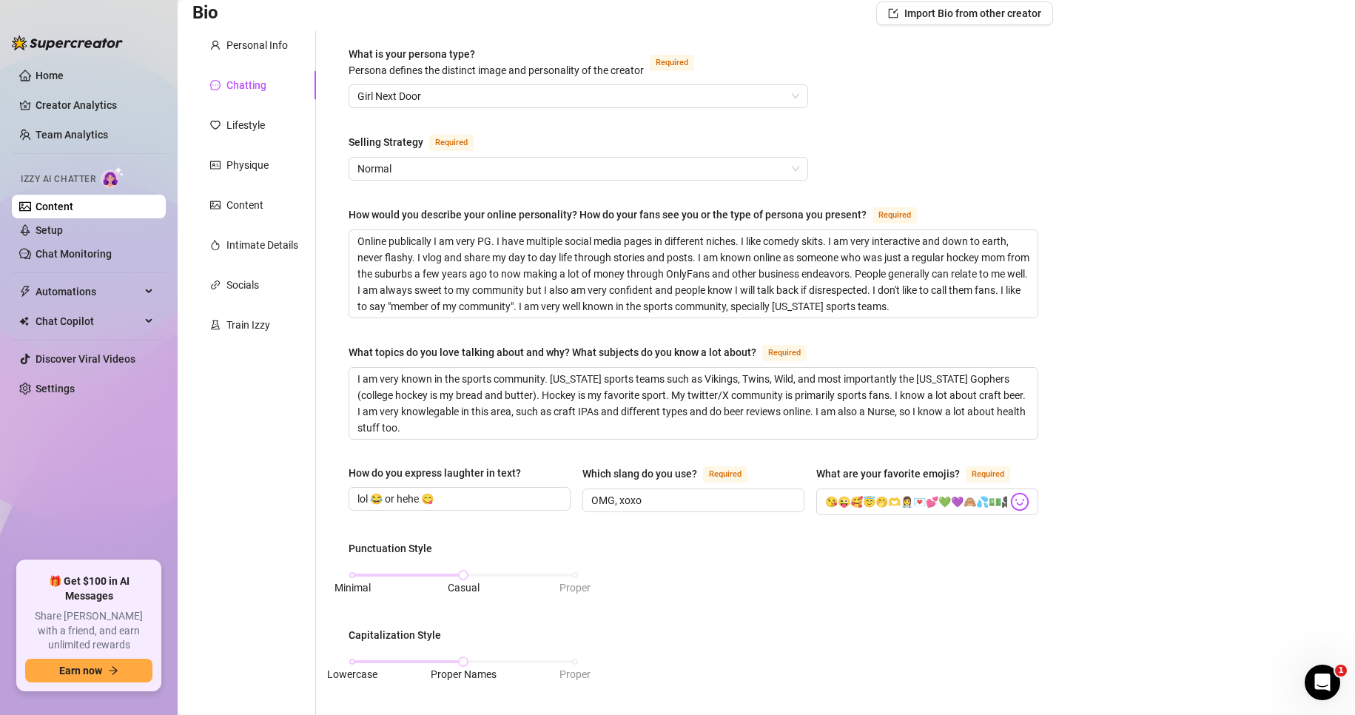
scroll to position [0, 0]
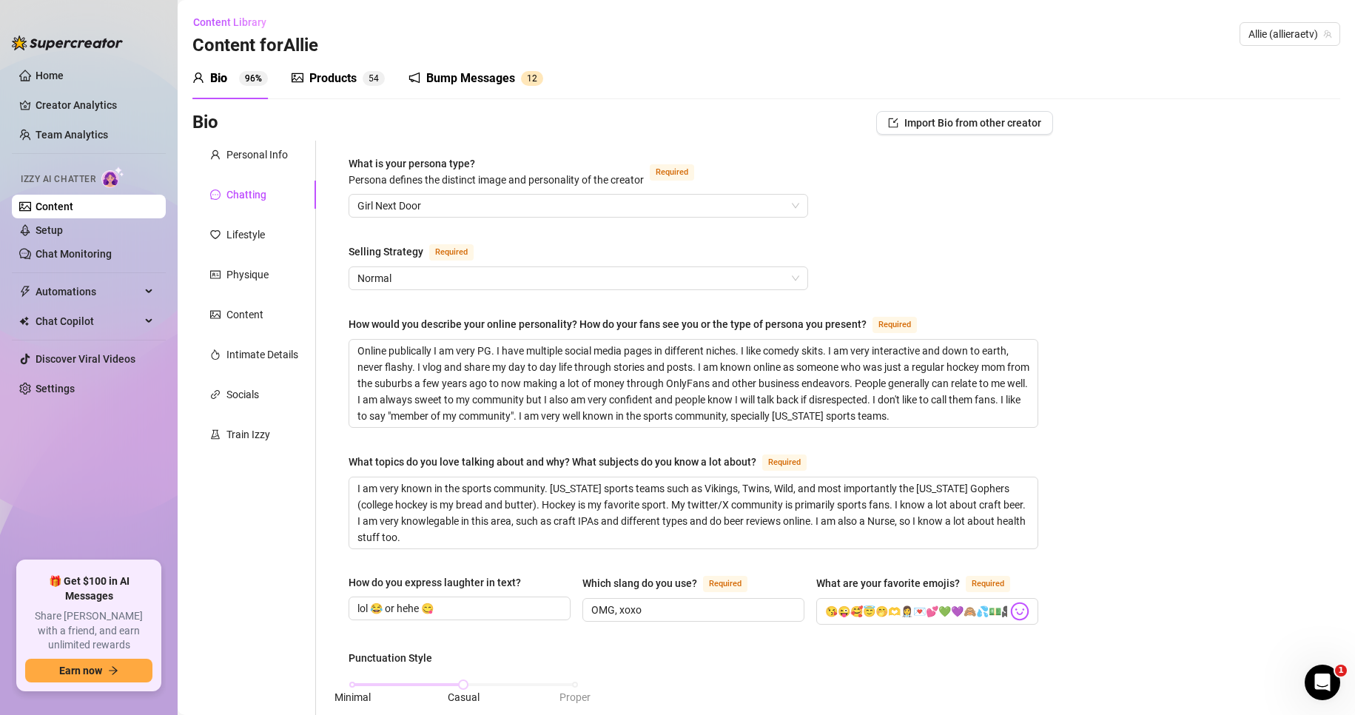
click at [490, 81] on div "Bump Messages" at bounding box center [470, 79] width 89 height 18
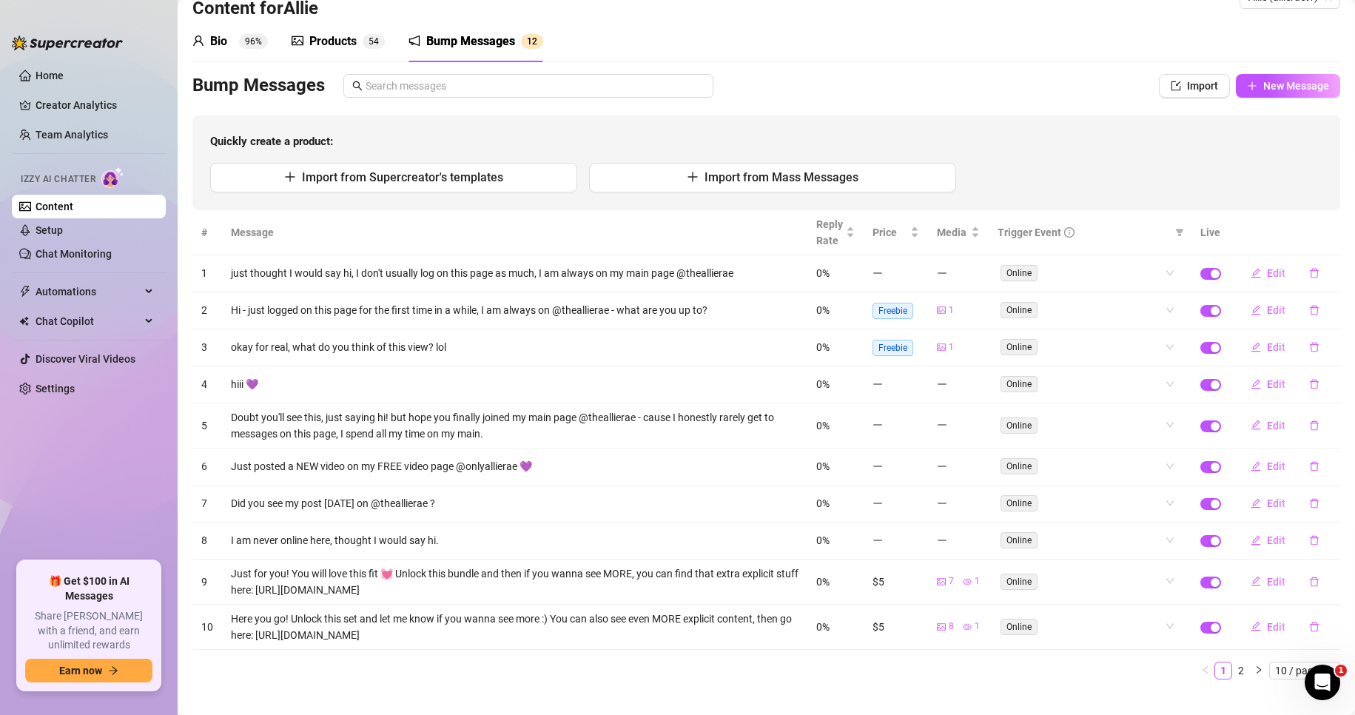
scroll to position [58, 0]
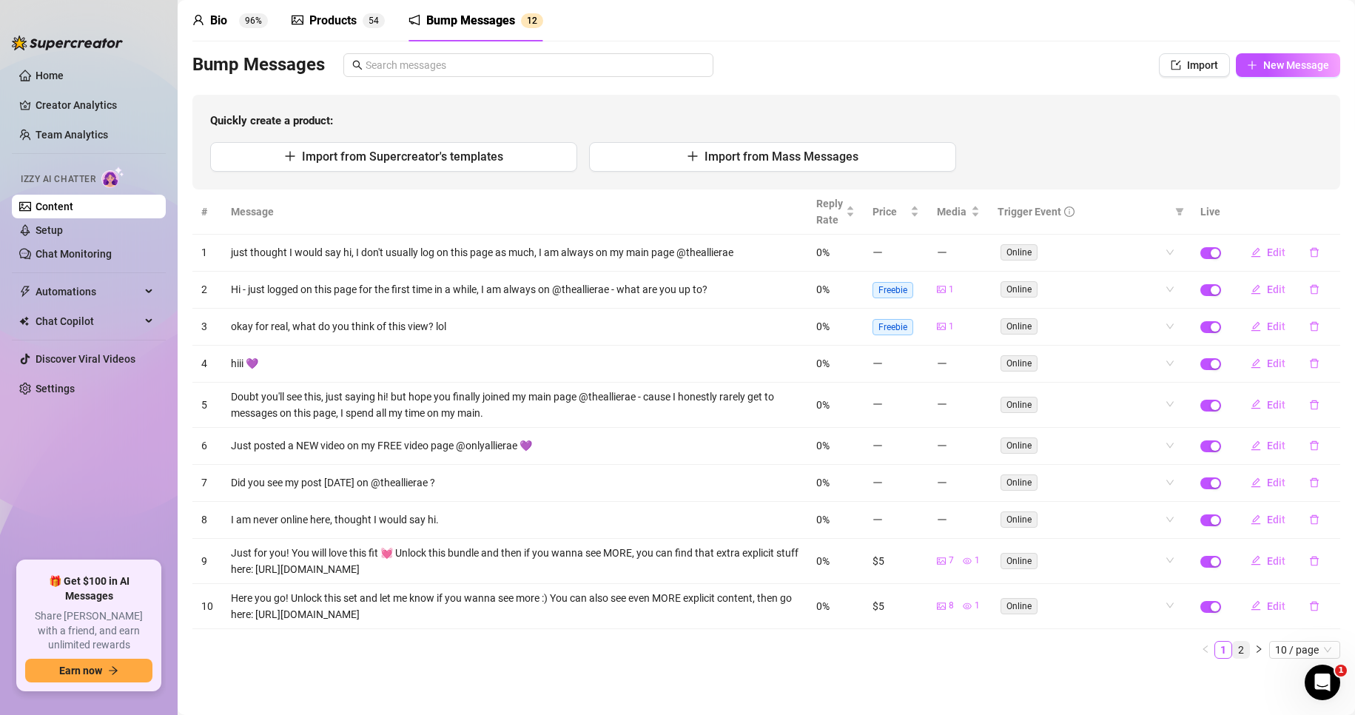
click at [1233, 652] on link "2" at bounding box center [1241, 649] width 16 height 16
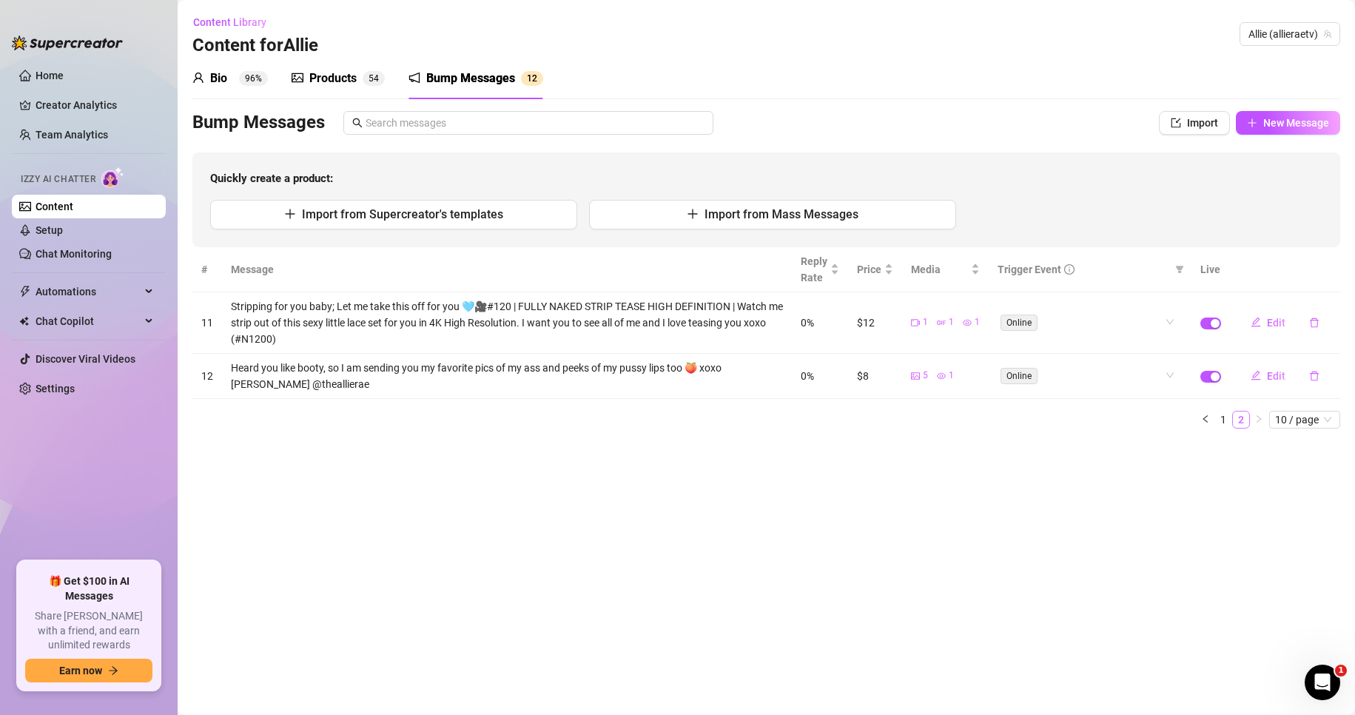
scroll to position [0, 0]
click at [1304, 421] on span "10 / page" at bounding box center [1304, 419] width 59 height 16
click at [1300, 513] on div "100 / page" at bounding box center [1306, 517] width 50 height 16
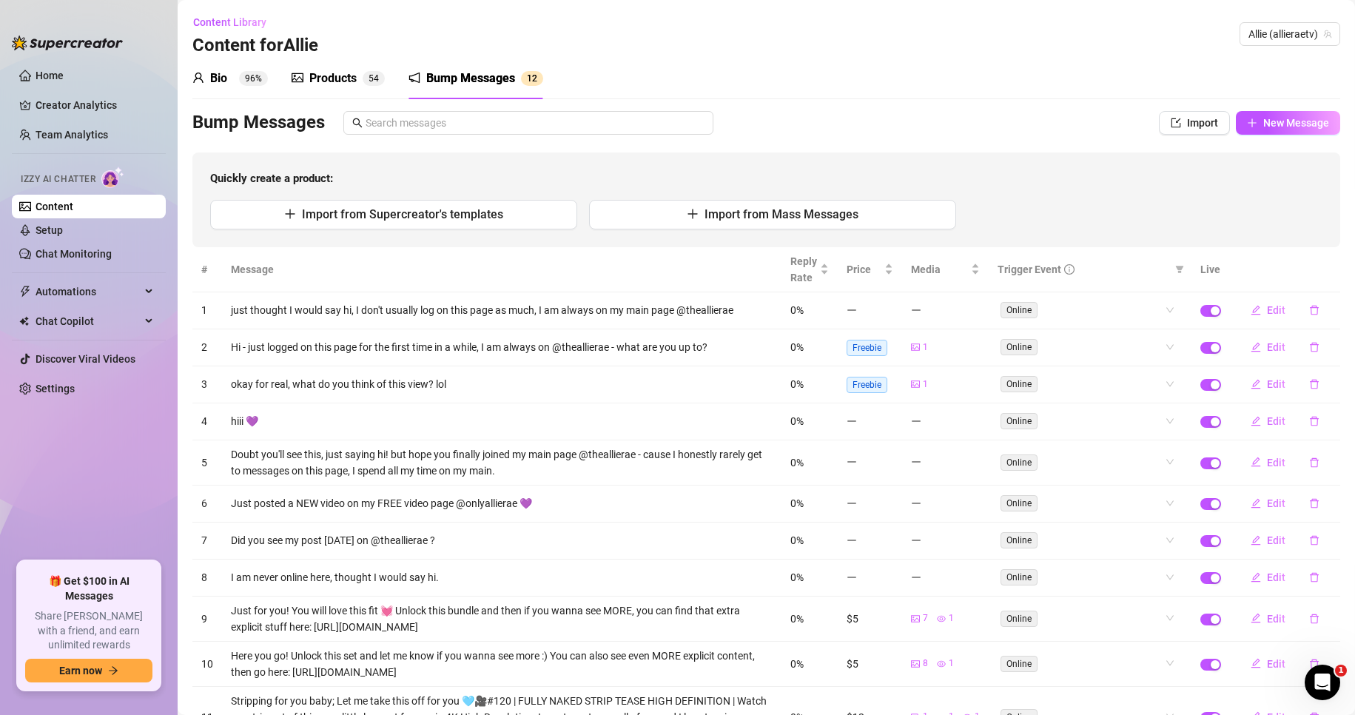
click at [227, 81] on div "Bio" at bounding box center [218, 79] width 17 height 18
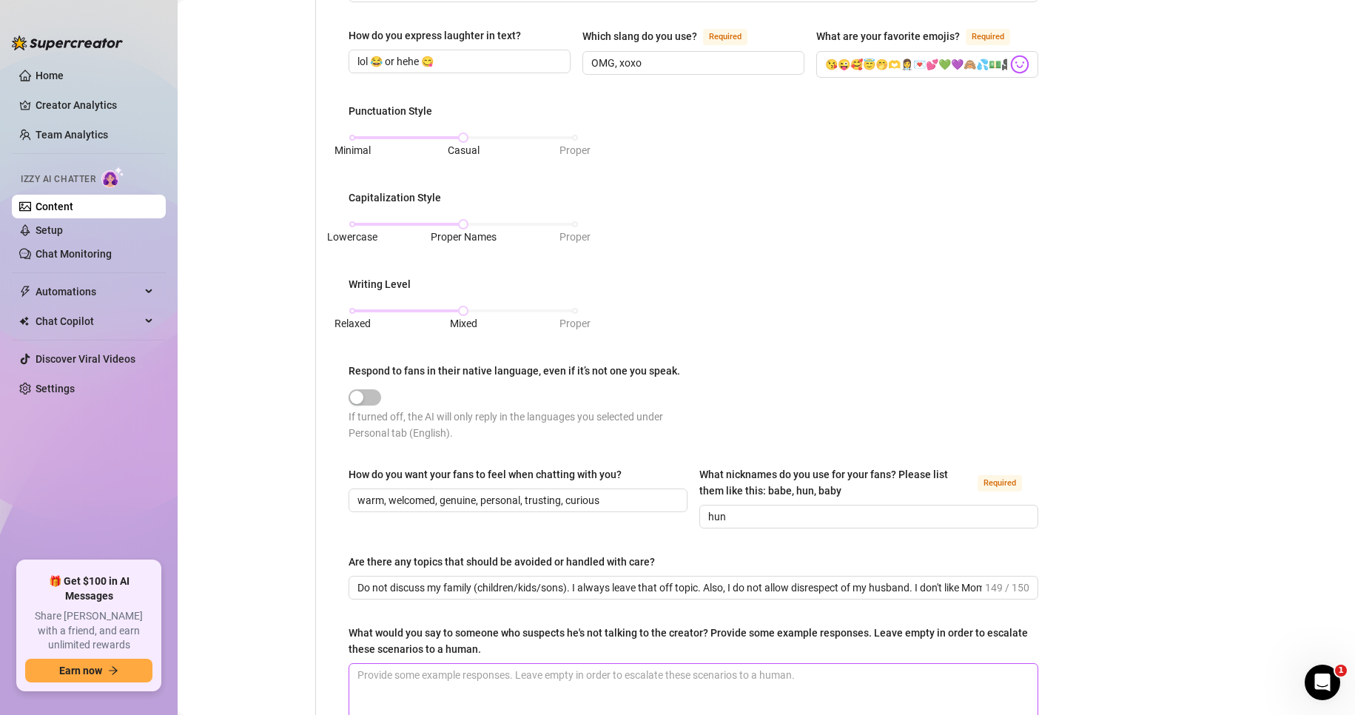
scroll to position [666, 0]
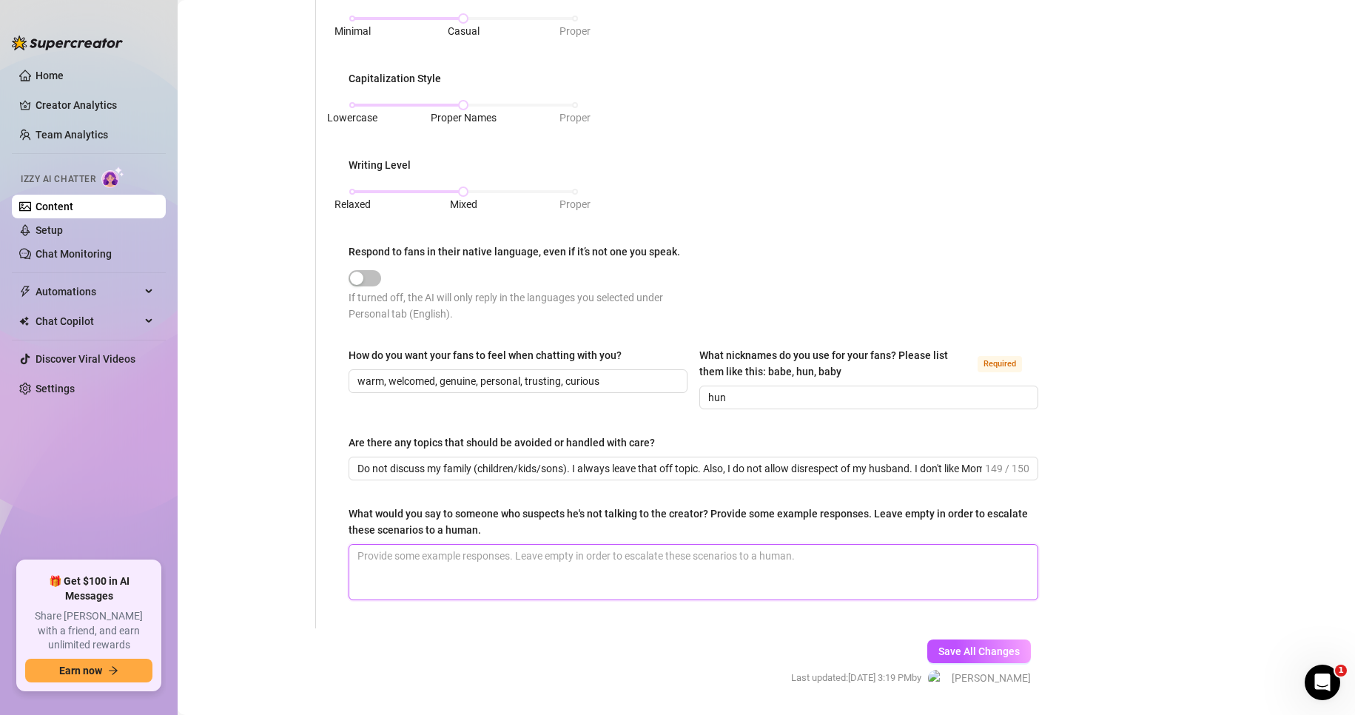
click at [585, 563] on textarea "What would you say to someone who suspects he's not talking to the creator? Pro…" at bounding box center [693, 572] width 688 height 55
click at [533, 553] on textarea "I manage all my own pages. Everyone knows that." at bounding box center [693, 572] width 688 height 55
click at [948, 651] on span "Save All Changes" at bounding box center [978, 651] width 81 height 12
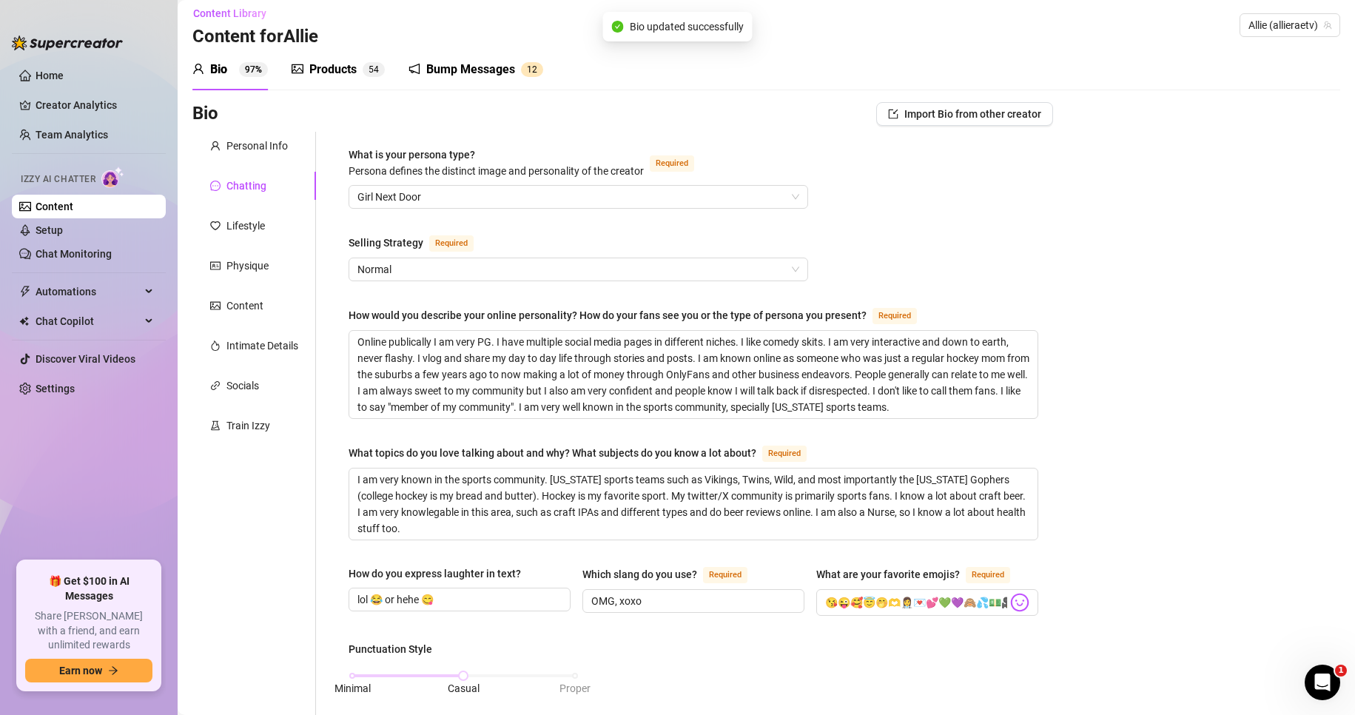
scroll to position [0, 0]
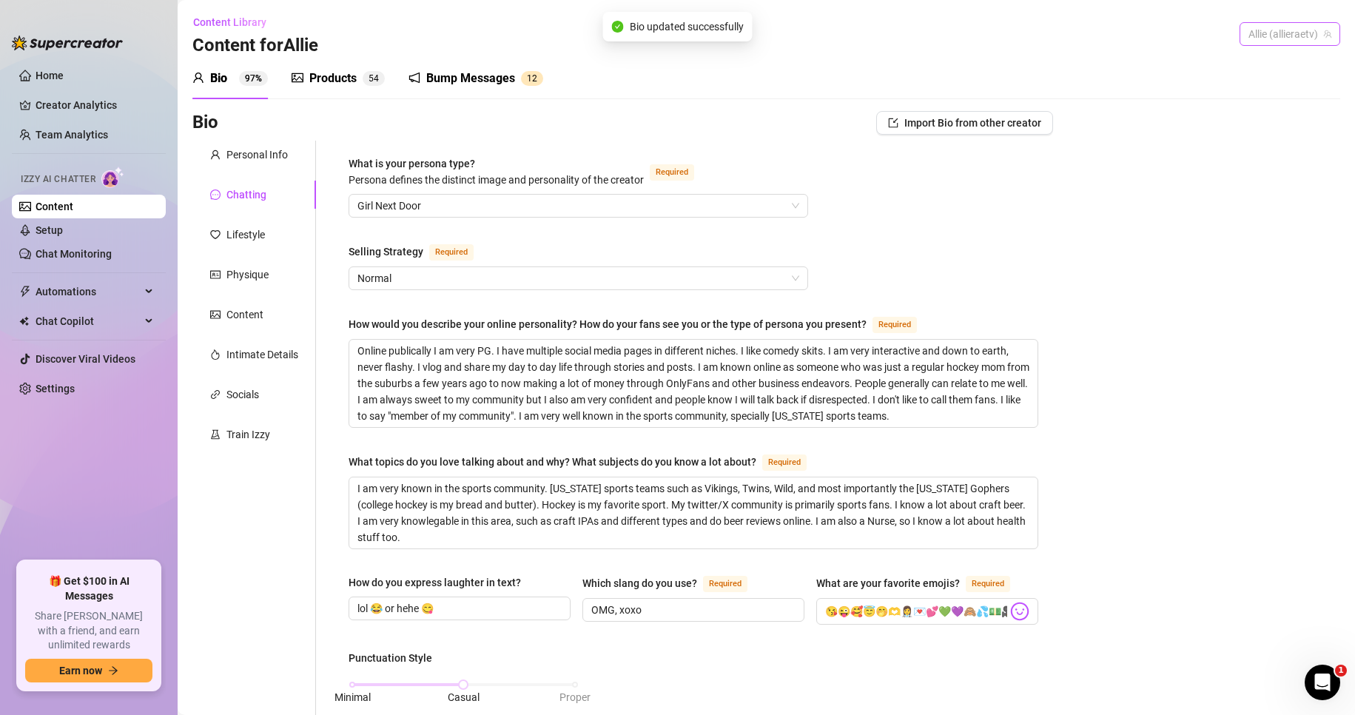
click at [1267, 30] on span "Allie (allieraetv)" at bounding box center [1289, 34] width 83 height 22
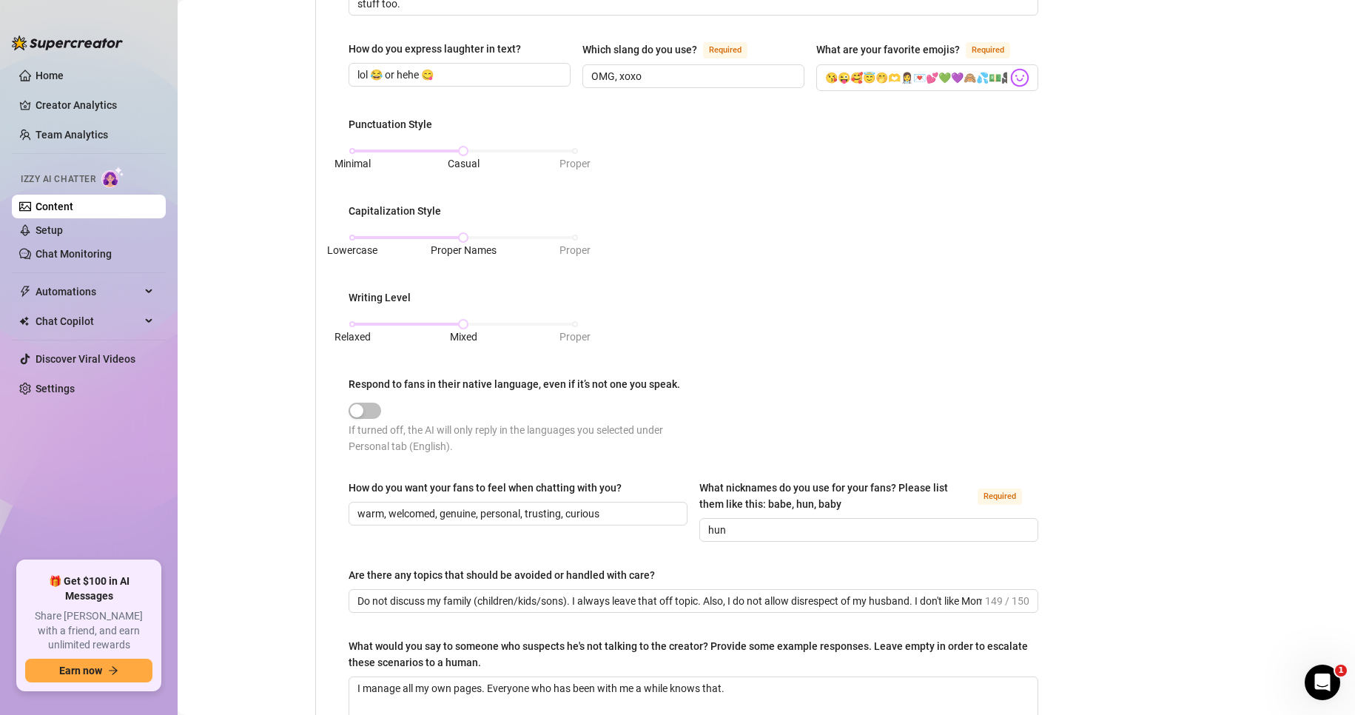
scroll to position [706, 0]
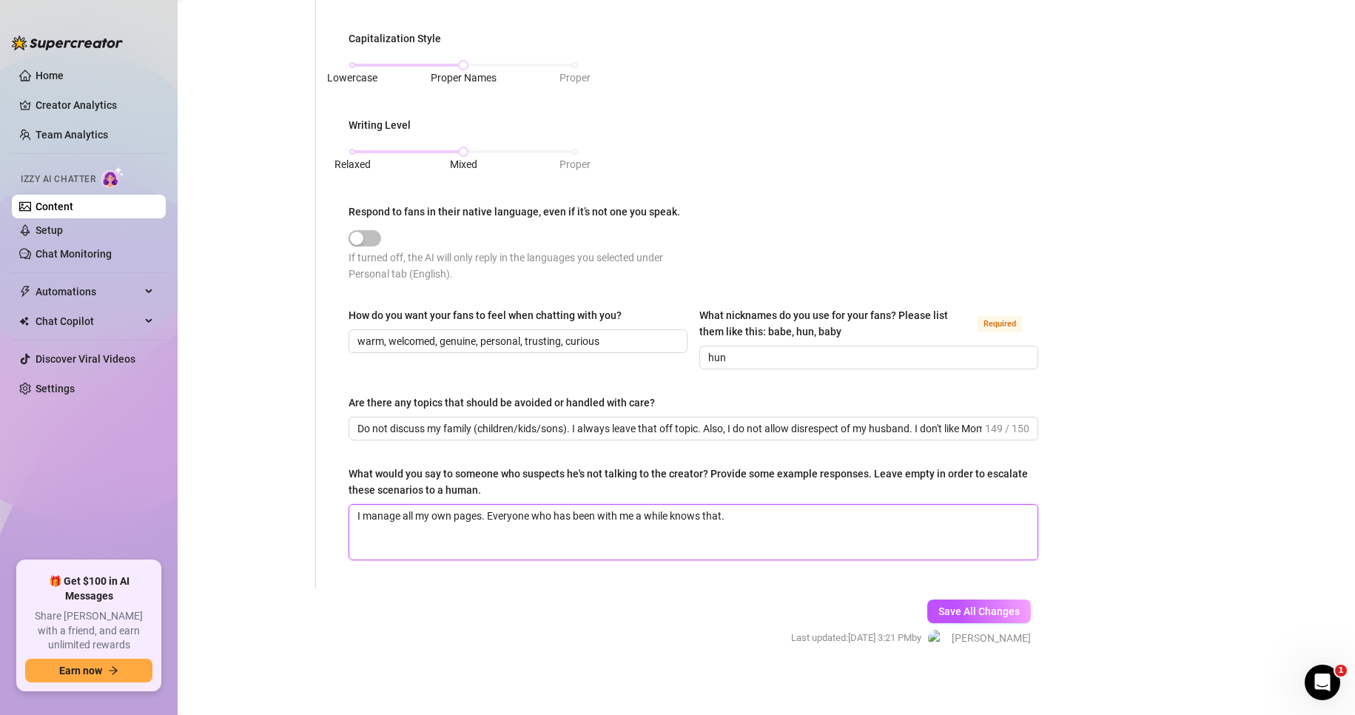
drag, startPoint x: 664, startPoint y: 513, endPoint x: 344, endPoint y: 511, distance: 319.6
click at [344, 511] on div "What is your persona type? Persona defines the distinct image and personality o…" at bounding box center [693, 11] width 719 height 1153
click at [1167, 583] on div "Bio Import Bio from other creator Personal Info Chatting Lifestyle Physique Con…" at bounding box center [765, 39] width 1147 height 1268
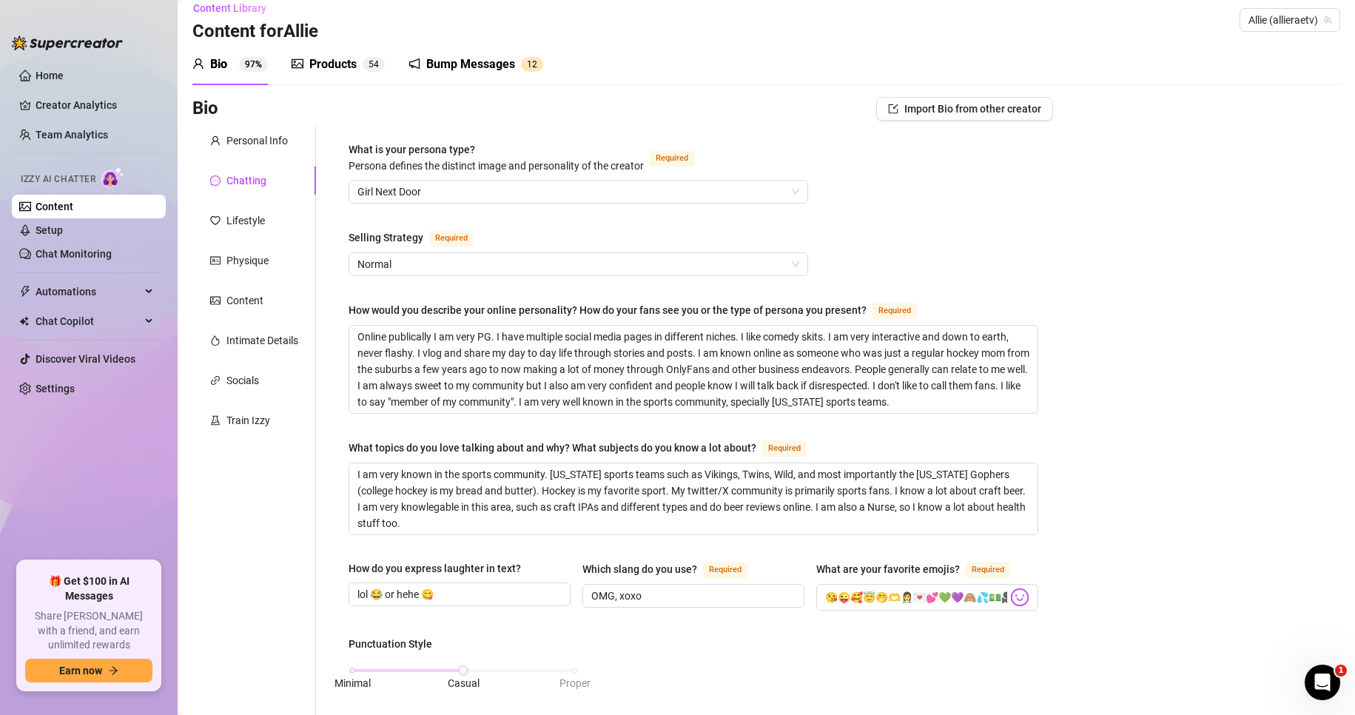
scroll to position [0, 0]
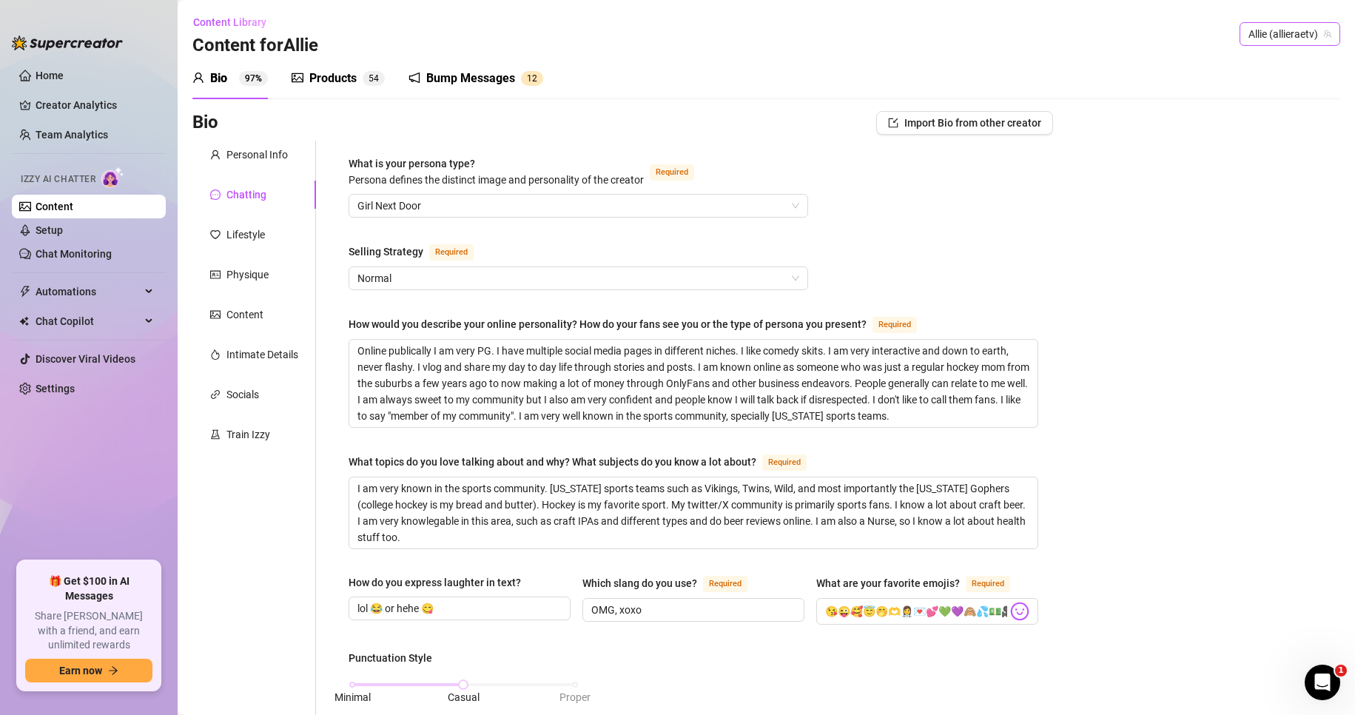
click at [1264, 36] on span "Allie (allieraetv)" at bounding box center [1289, 34] width 83 height 22
click at [1262, 63] on span "( onlyallierae )" at bounding box center [1285, 64] width 59 height 16
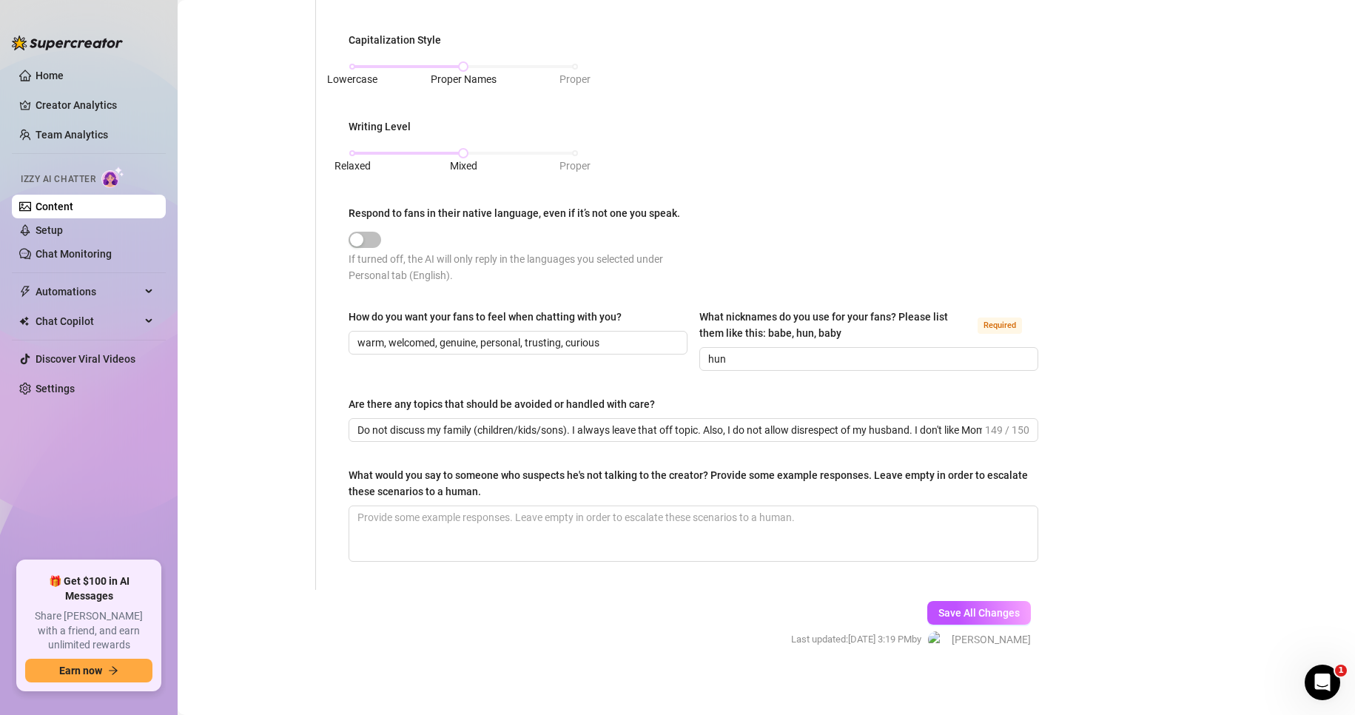
scroll to position [706, 0]
click at [482, 522] on textarea "What would you say to someone who suspects he's not talking to the creator? Pro…" at bounding box center [693, 532] width 688 height 55
click at [439, 507] on textarea "What would you say to someone who suspects he's not talking to the creator? Pro…" at bounding box center [693, 532] width 688 height 55
paste textarea "I manage all my own pages. Everyone who has been with me a while knows that."
click at [958, 610] on span "Save All Changes" at bounding box center [978, 611] width 81 height 12
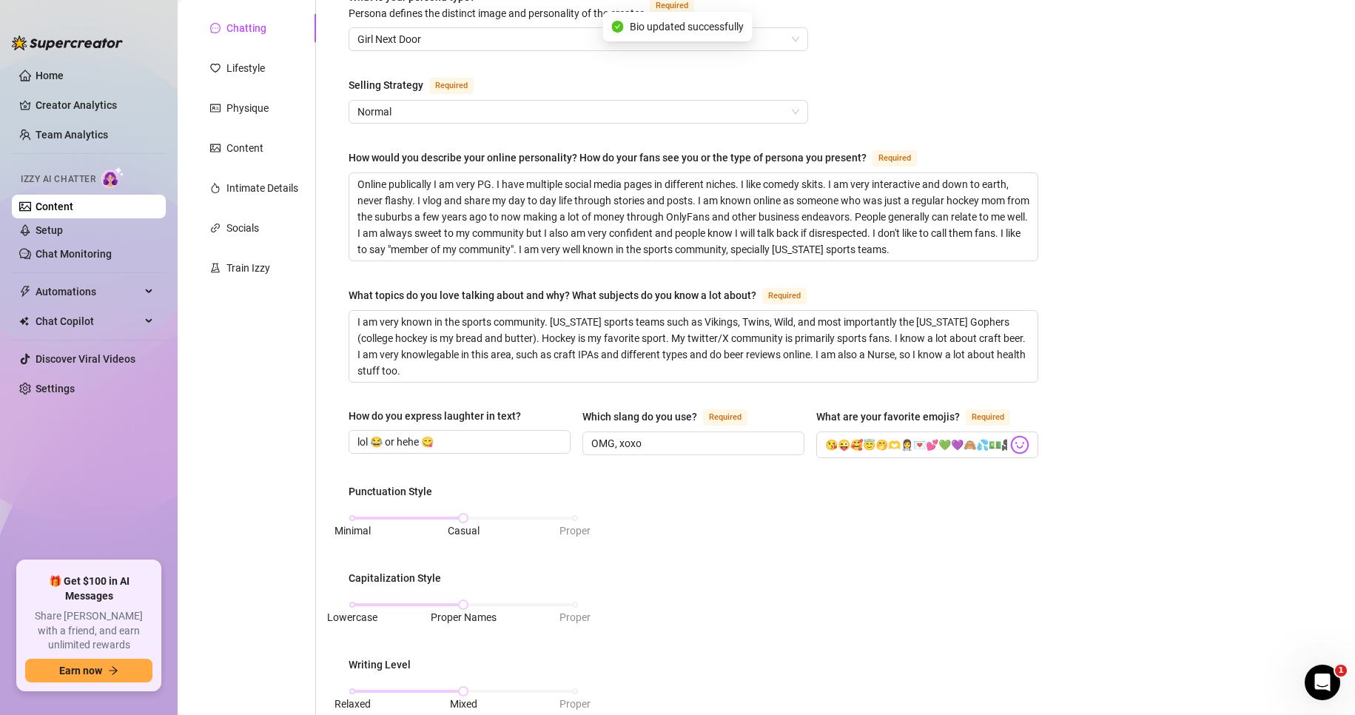
scroll to position [0, 0]
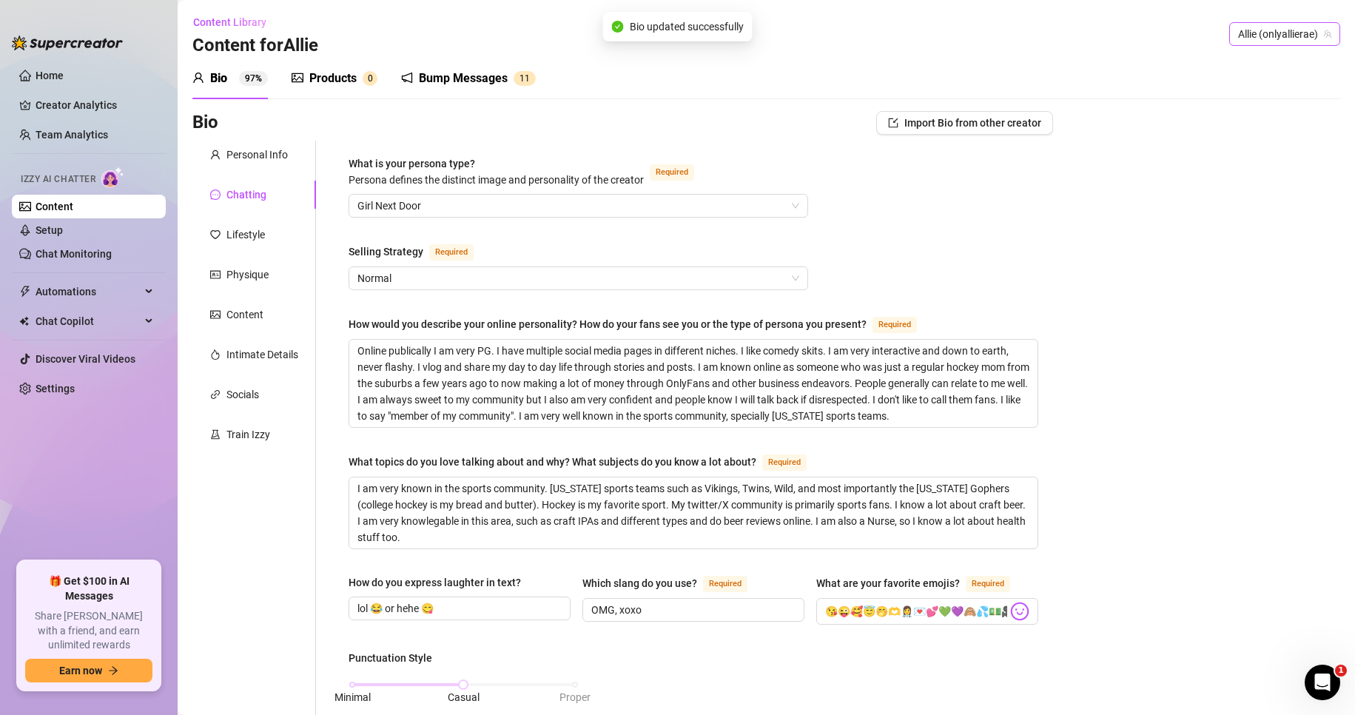
click at [1289, 37] on span "Allie (onlyallierae)" at bounding box center [1284, 34] width 93 height 22
click at [1296, 113] on span "( theallierae )" at bounding box center [1300, 115] width 55 height 16
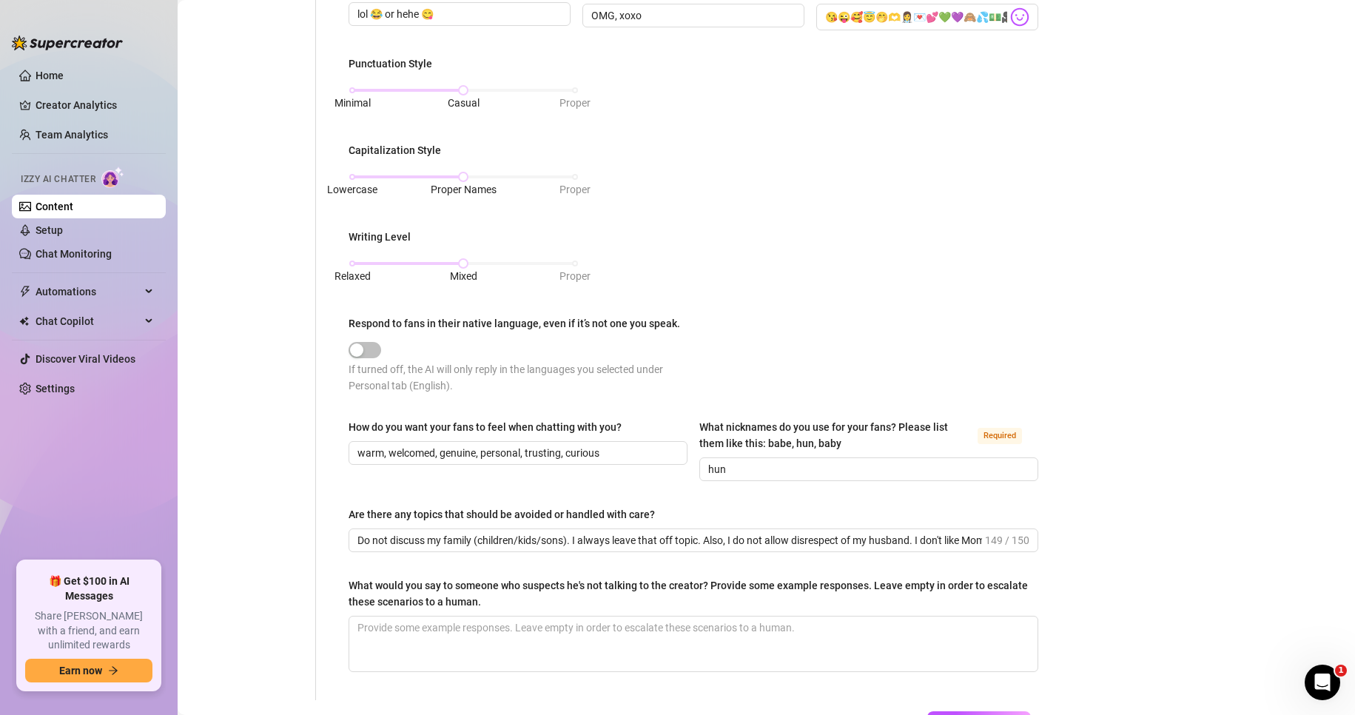
scroll to position [706, 0]
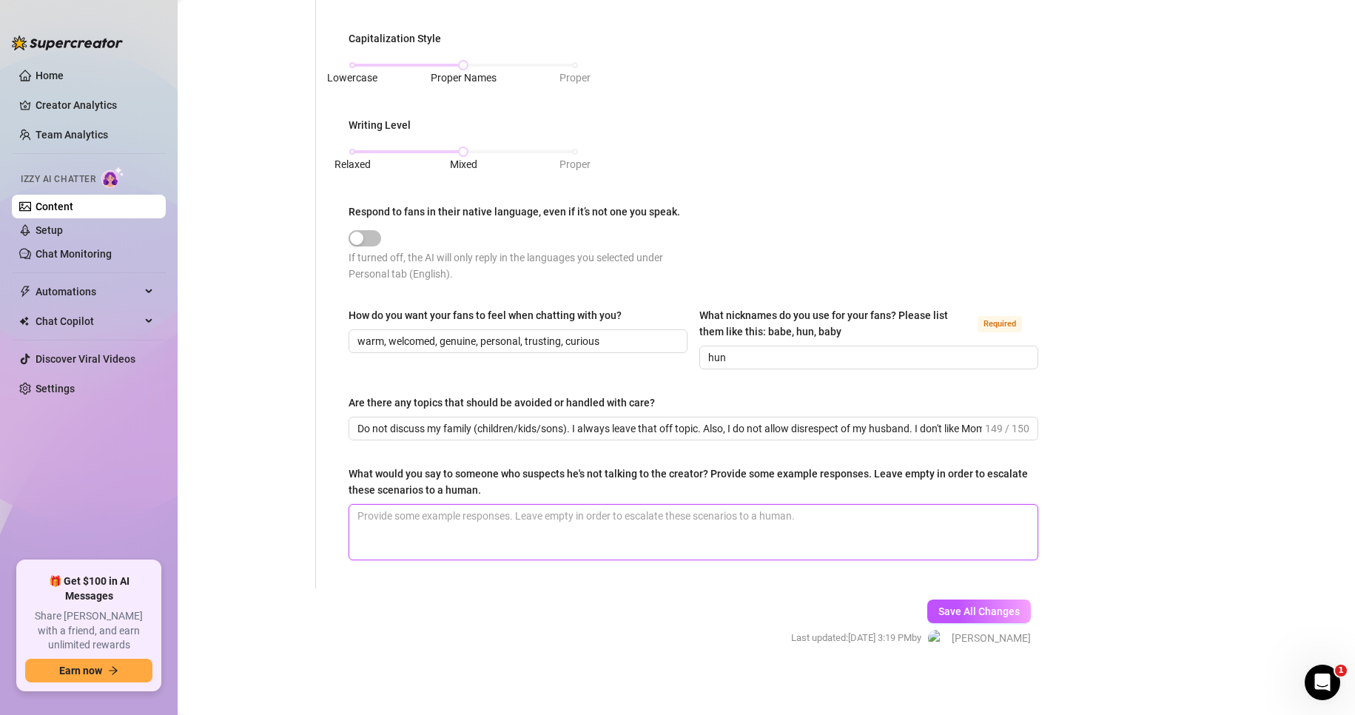
click at [538, 542] on textarea "What would you say to someone who suspects he's not talking to the creator? Pro…" at bounding box center [693, 532] width 688 height 55
paste textarea "I manage all my own pages. Everyone who has been with me a while knows that."
click at [980, 601] on button "Save All Changes" at bounding box center [979, 611] width 104 height 24
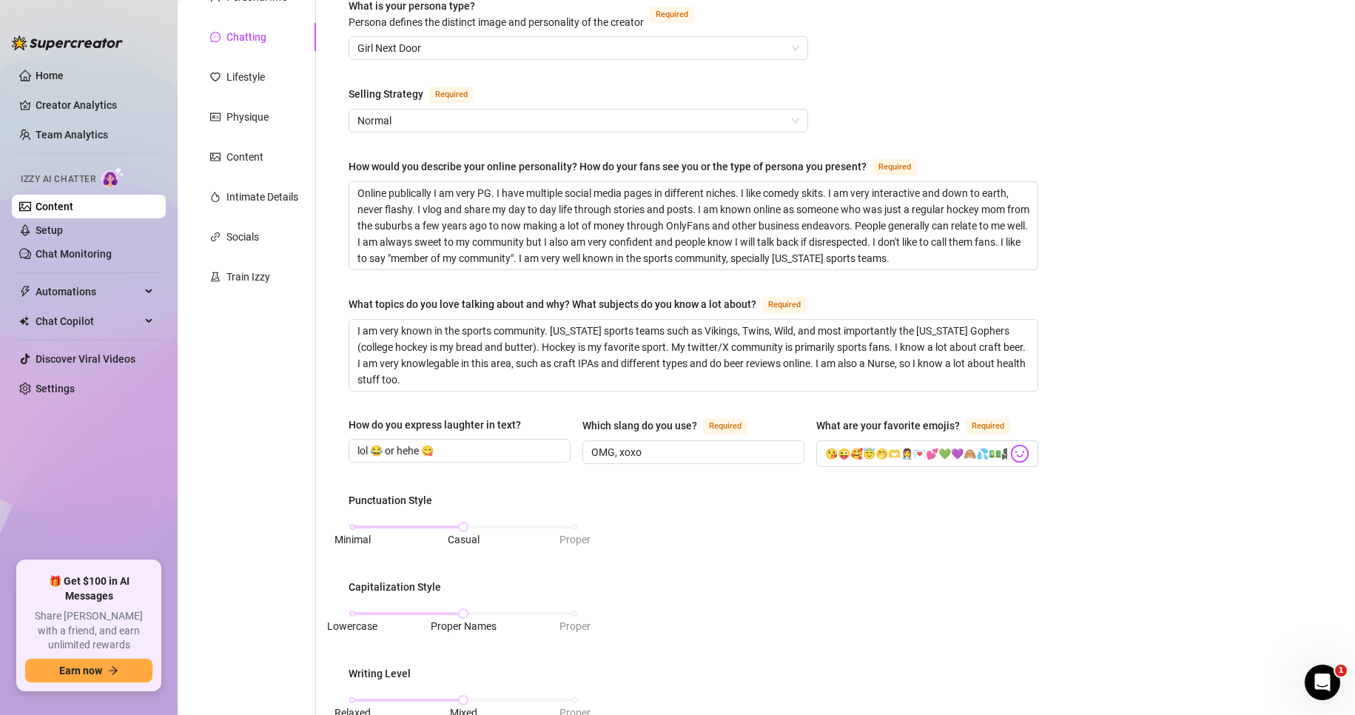
scroll to position [0, 0]
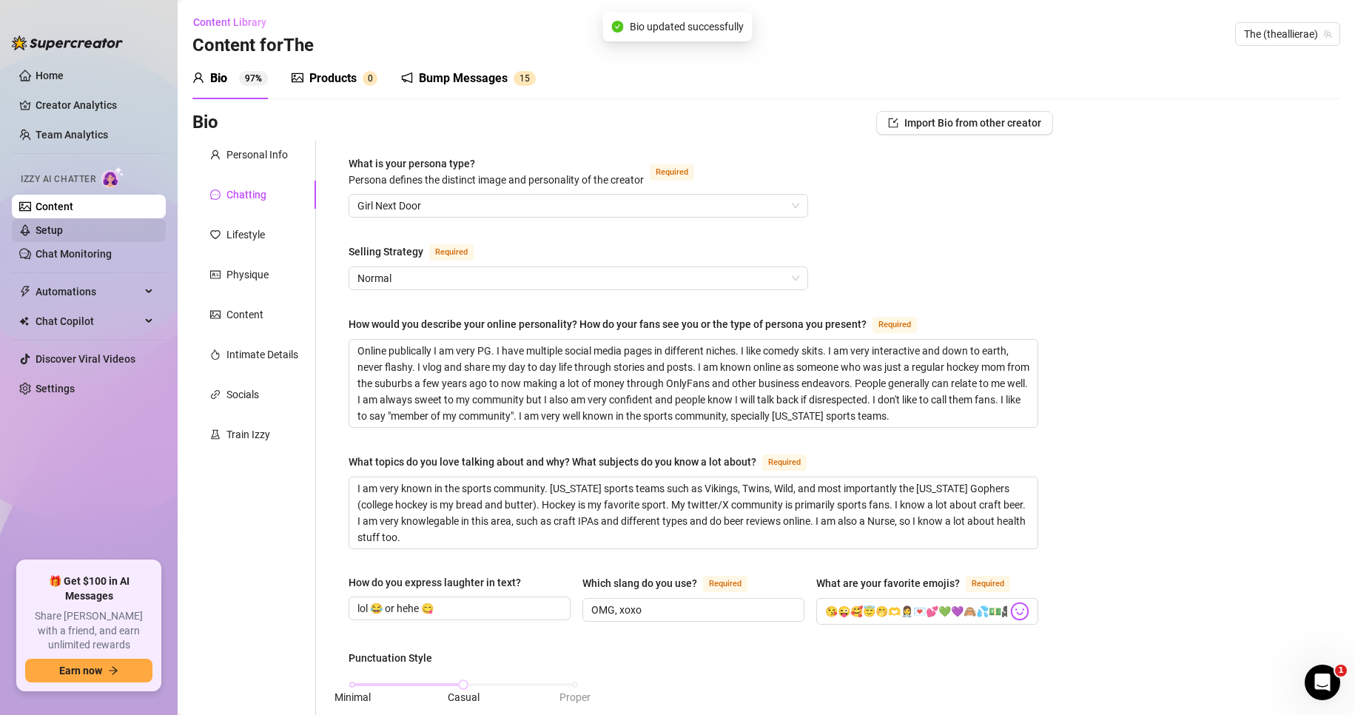
click at [54, 227] on link "Setup" at bounding box center [49, 230] width 27 height 12
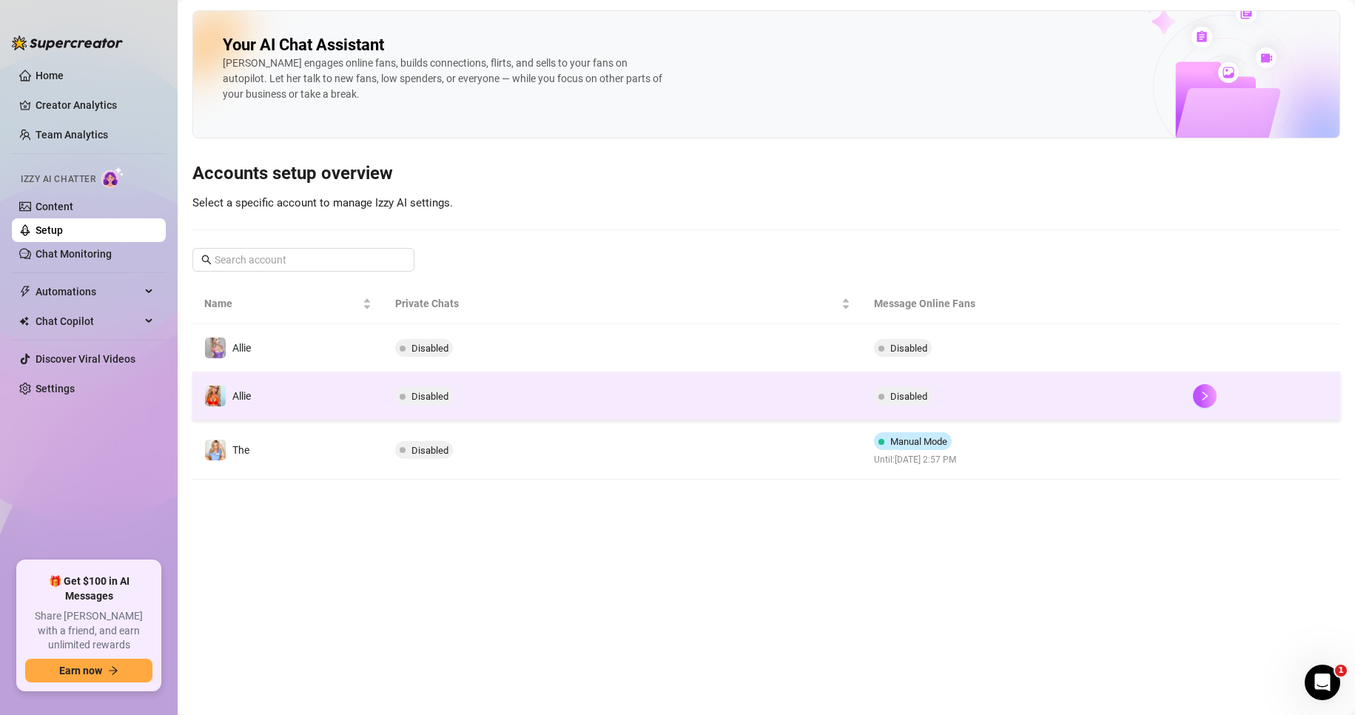
click at [735, 395] on td "Disabled" at bounding box center [622, 396] width 478 height 48
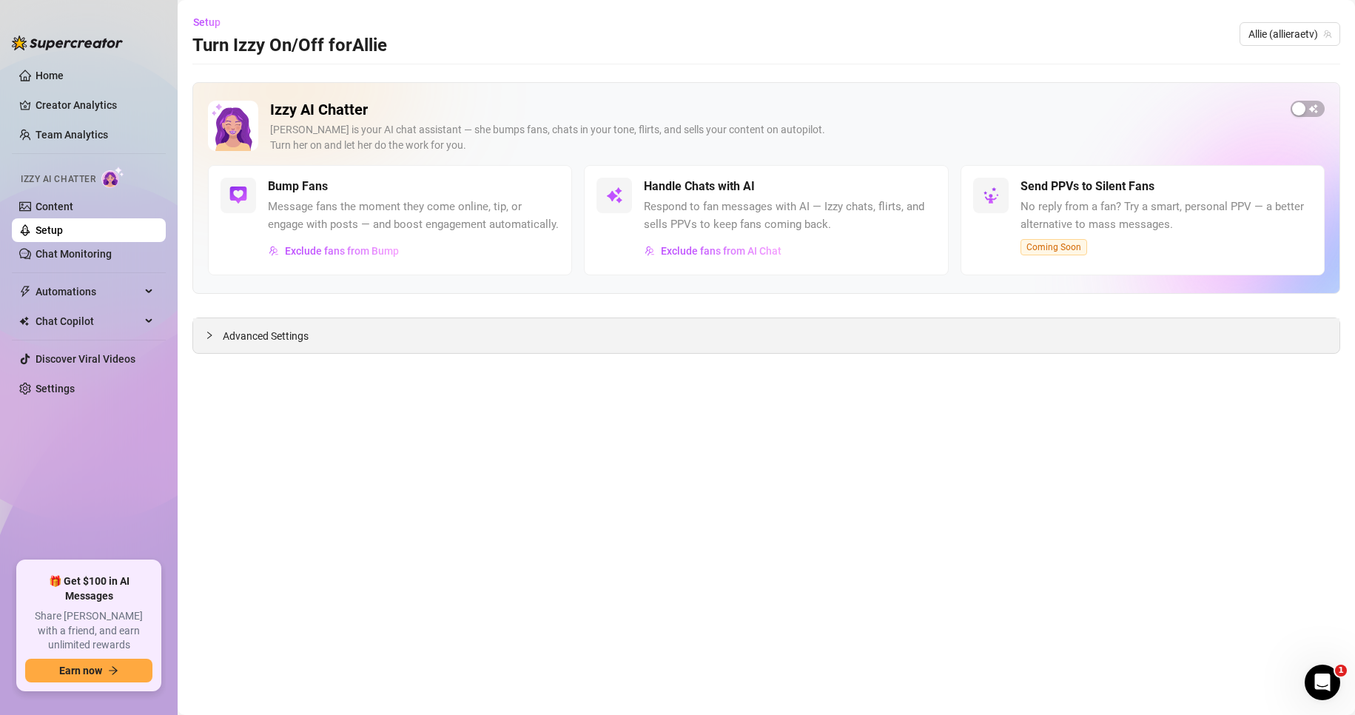
click at [291, 334] on span "Advanced Settings" at bounding box center [266, 336] width 86 height 16
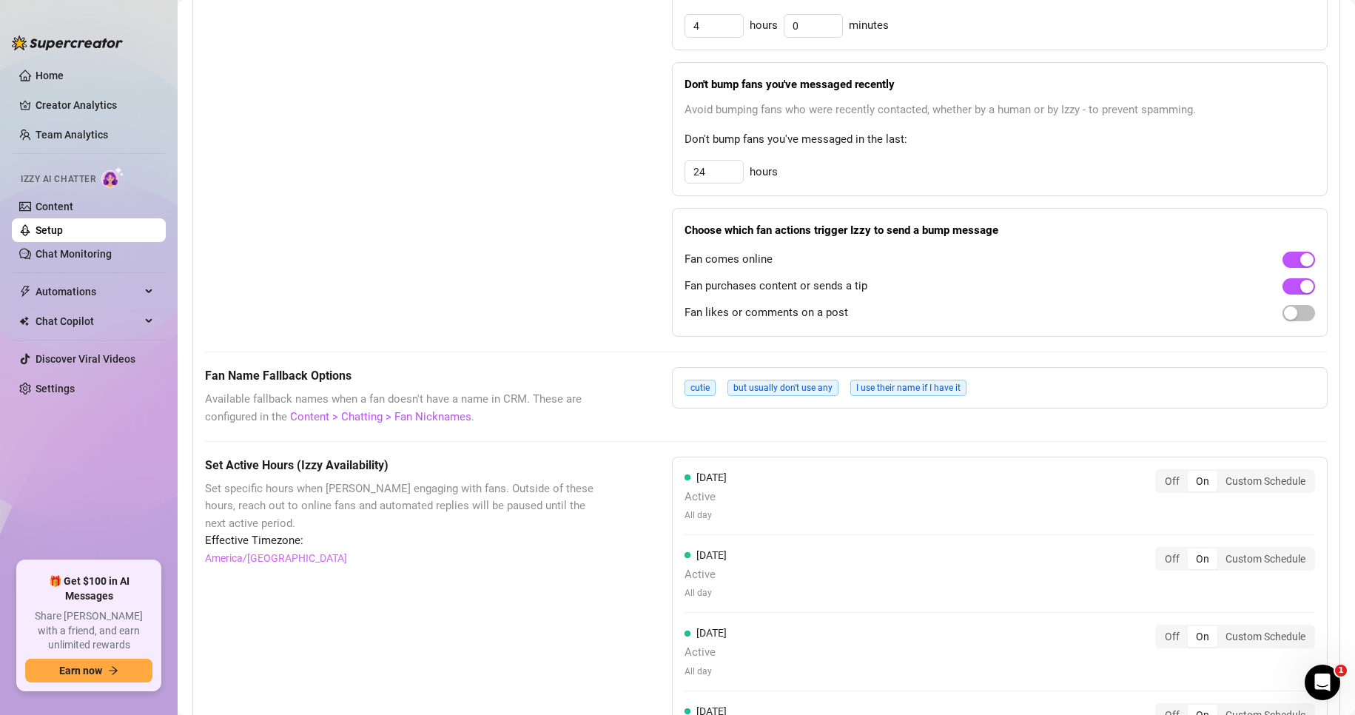
scroll to position [814, 0]
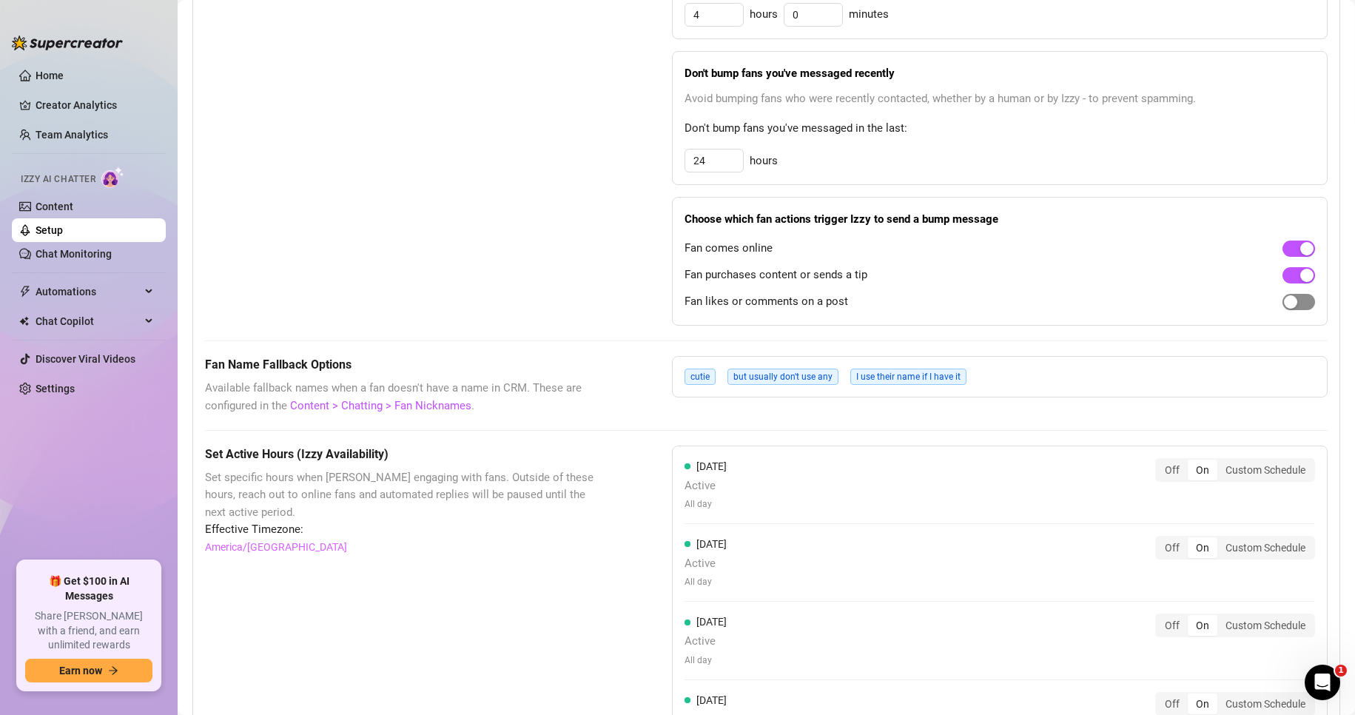
click at [1293, 310] on span "button" at bounding box center [1298, 302] width 33 height 16
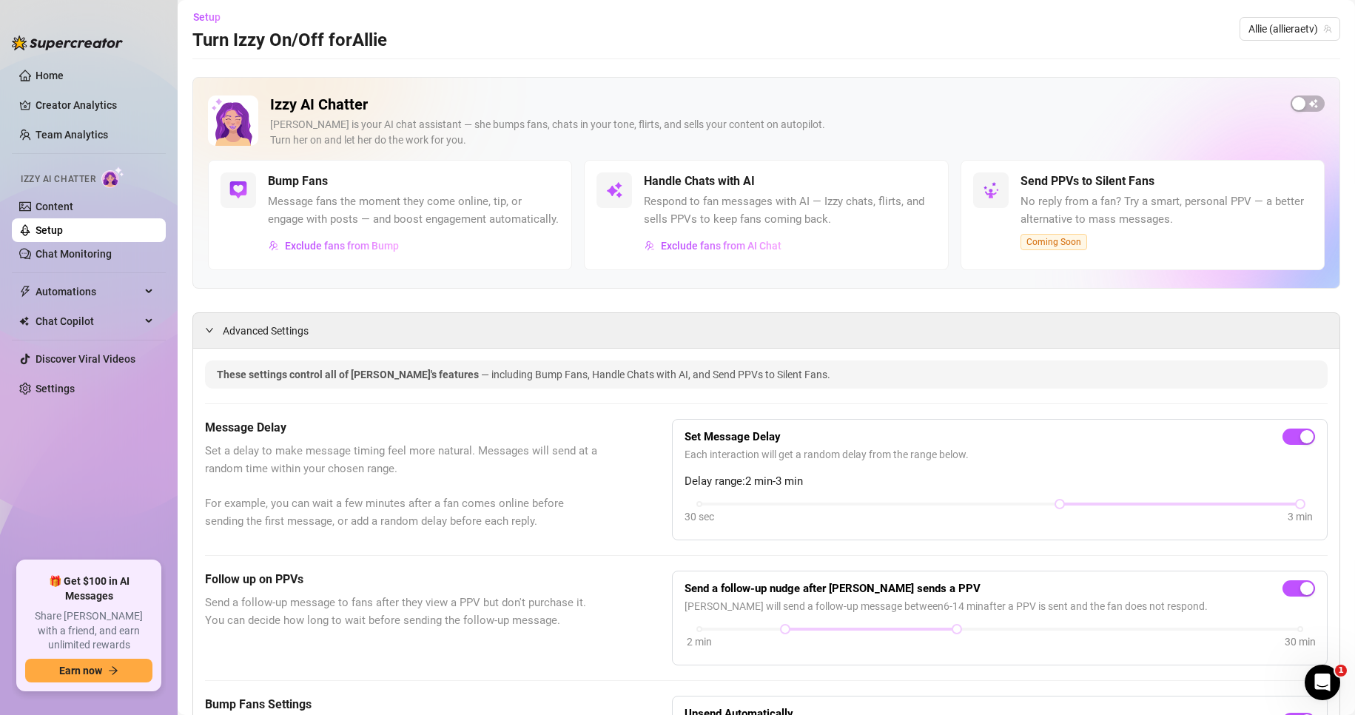
scroll to position [0, 0]
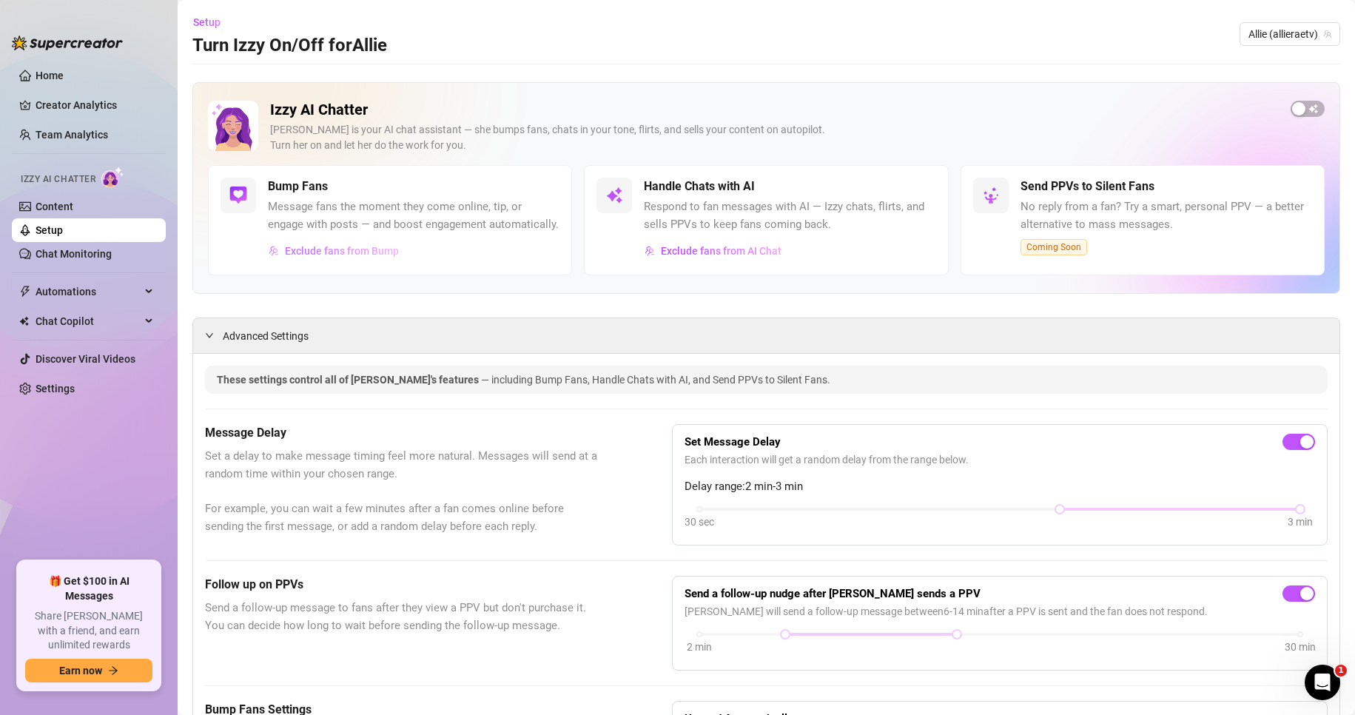
click at [364, 257] on span "Exclude fans from Bump" at bounding box center [342, 251] width 114 height 12
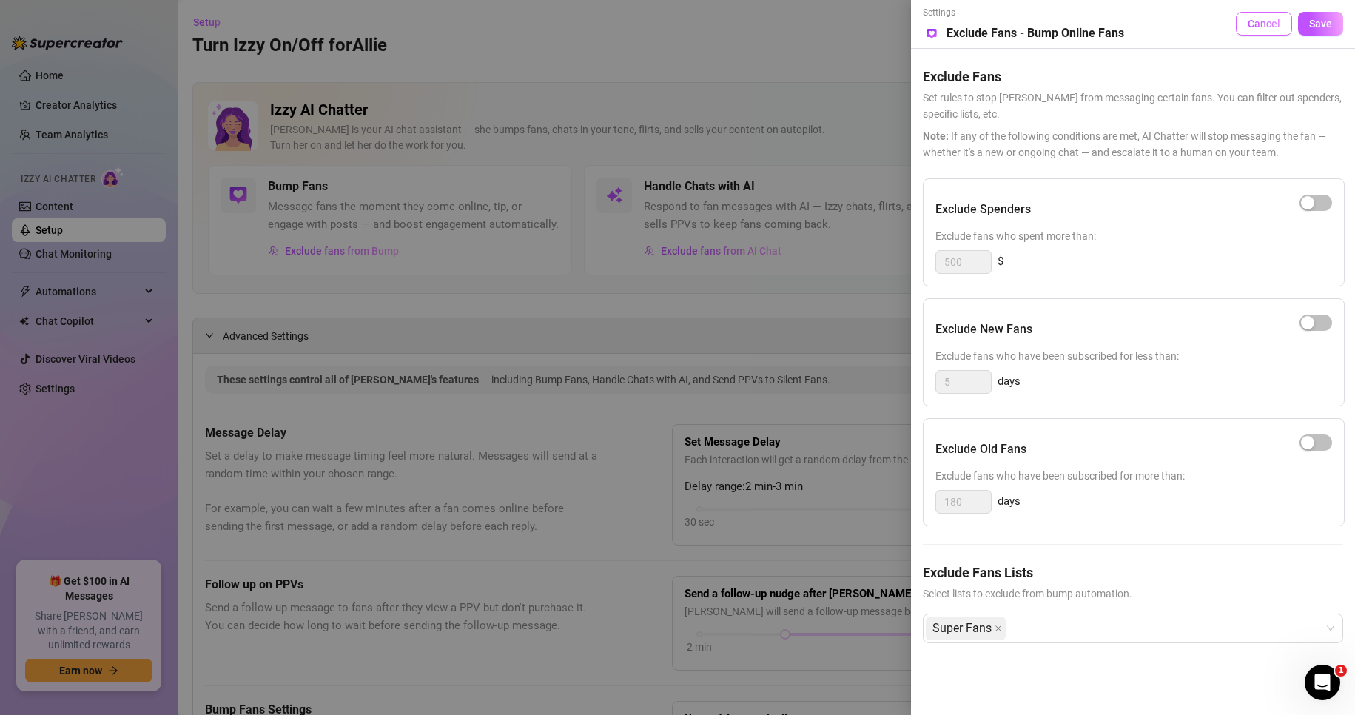
click at [1261, 23] on span "Cancel" at bounding box center [1263, 24] width 33 height 12
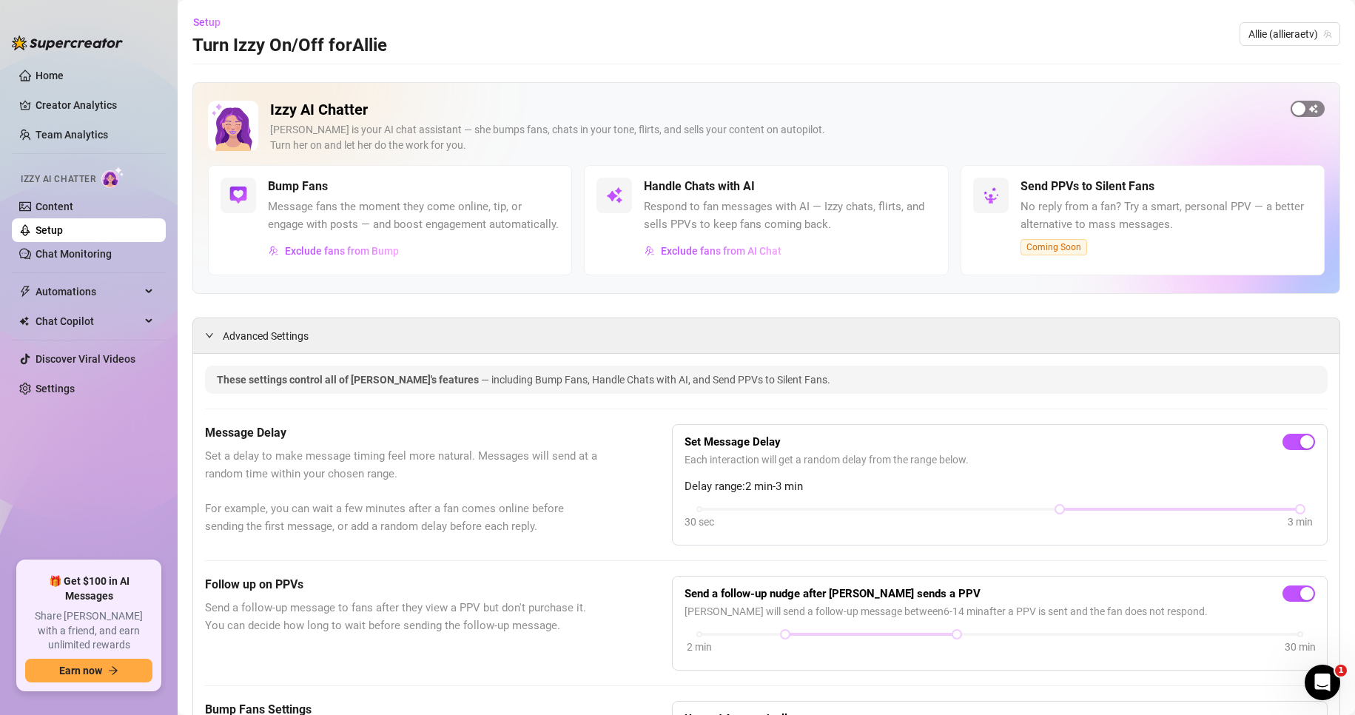
click at [1306, 109] on span "button" at bounding box center [1307, 109] width 34 height 16
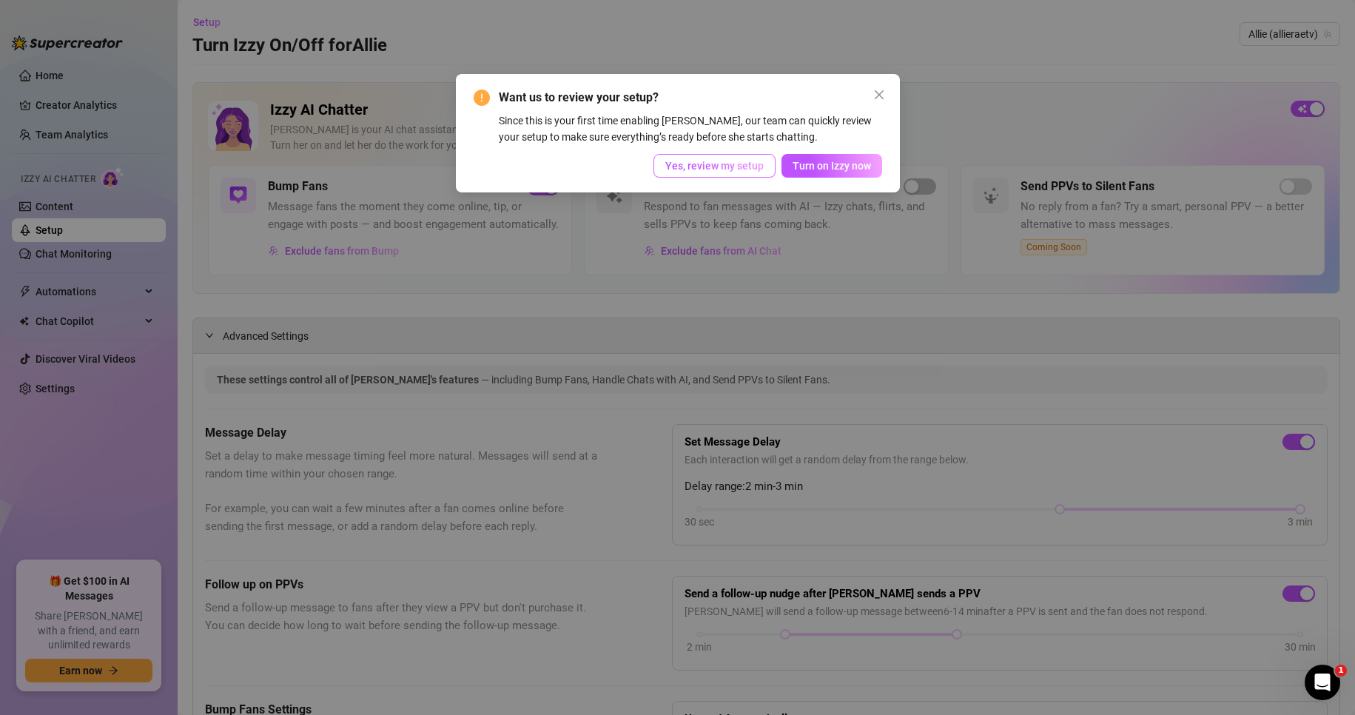
click at [740, 166] on span "Yes, review my setup" at bounding box center [714, 166] width 98 height 12
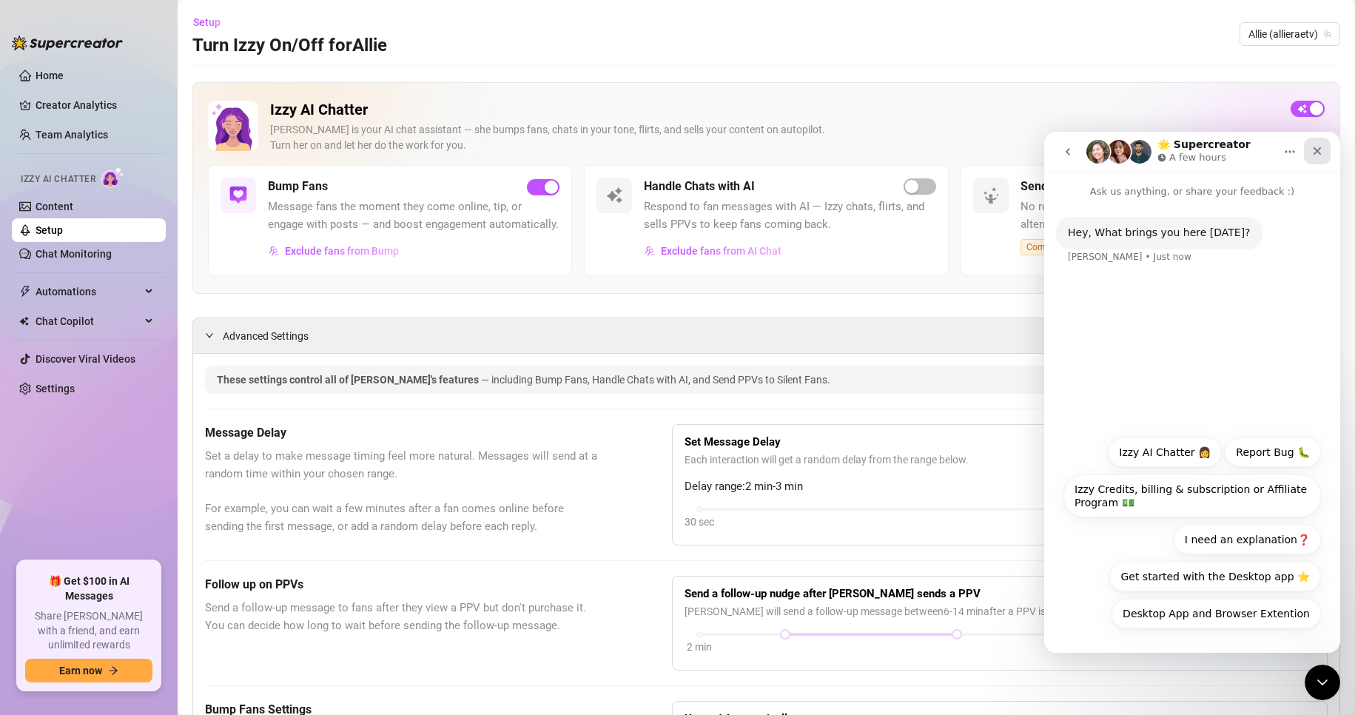
click at [1318, 148] on icon "Close" at bounding box center [1317, 151] width 12 height 12
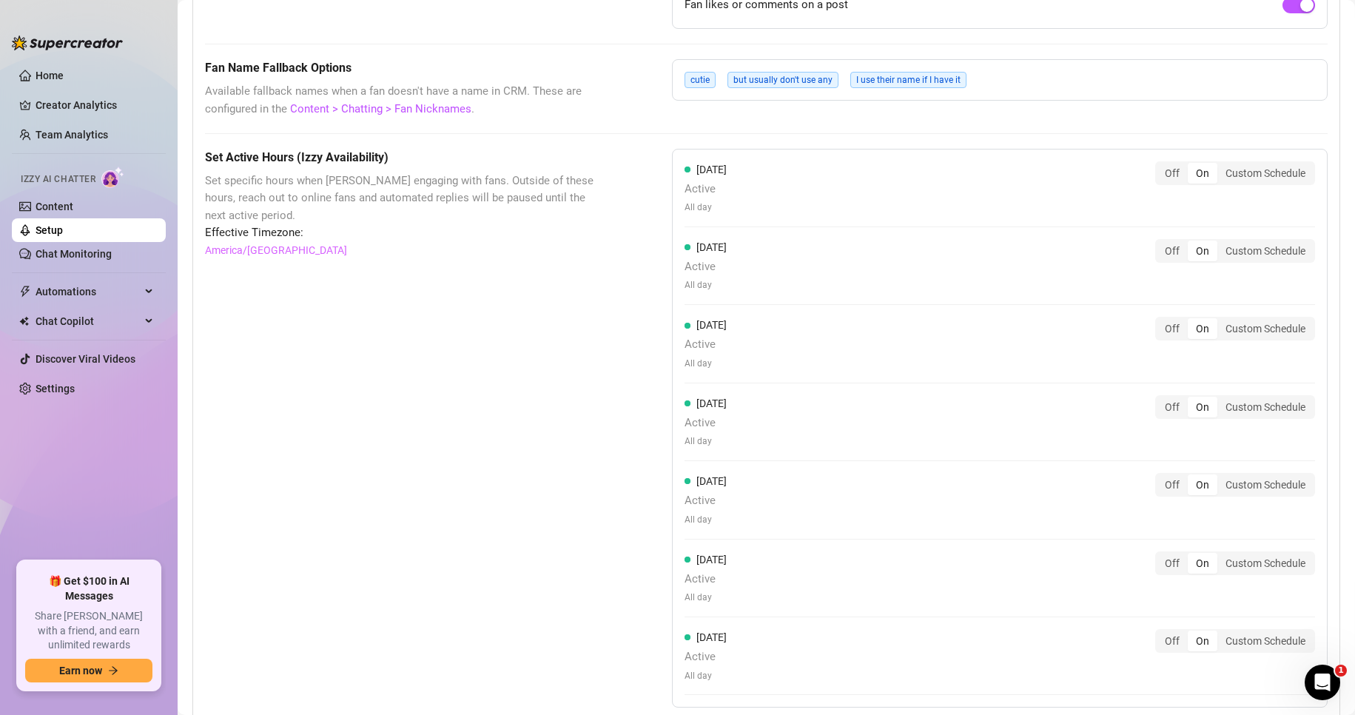
scroll to position [1283, 0]
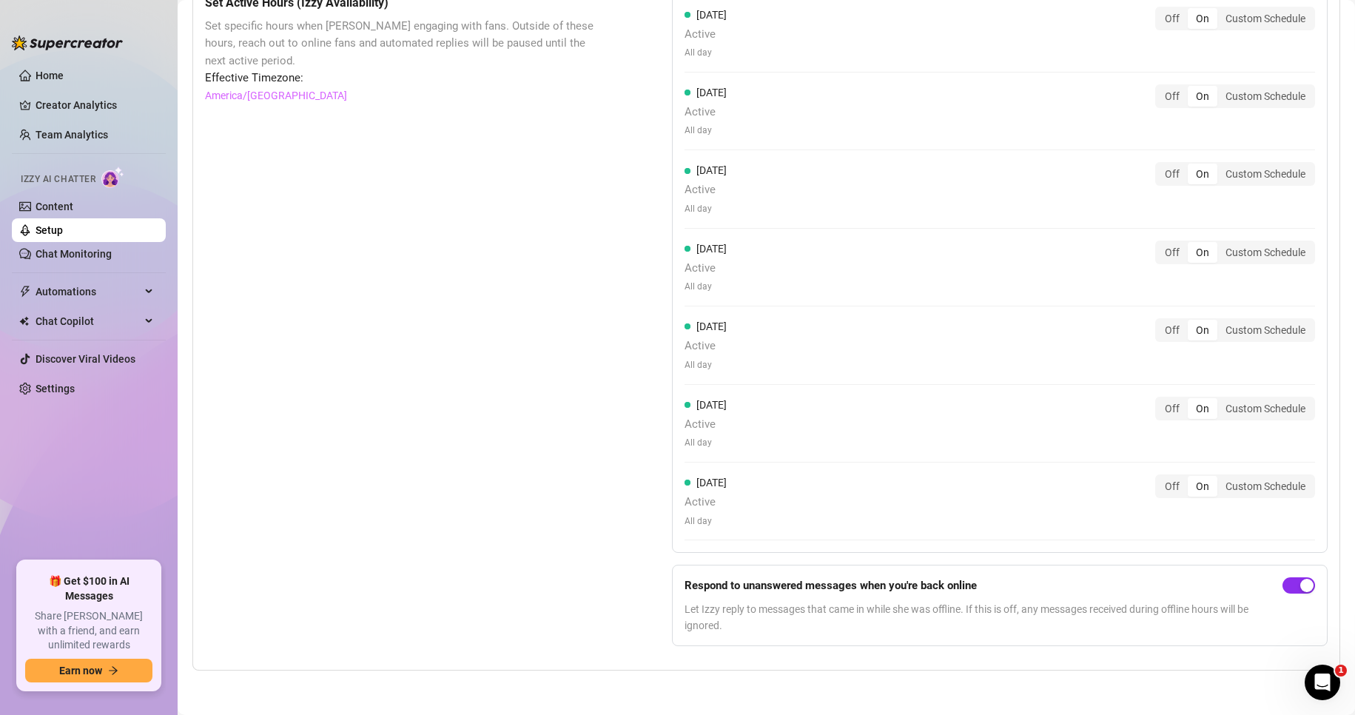
click at [1300, 580] on div "button" at bounding box center [1306, 585] width 13 height 13
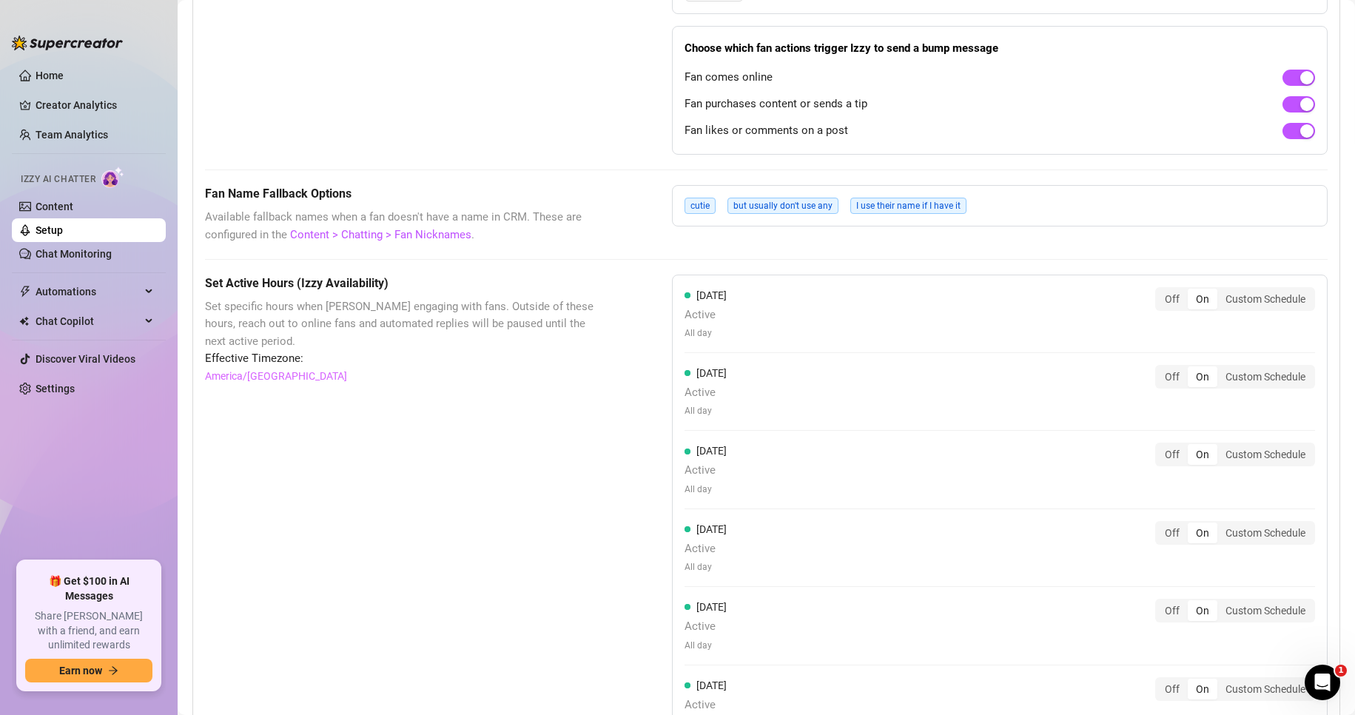
scroll to position [1110, 0]
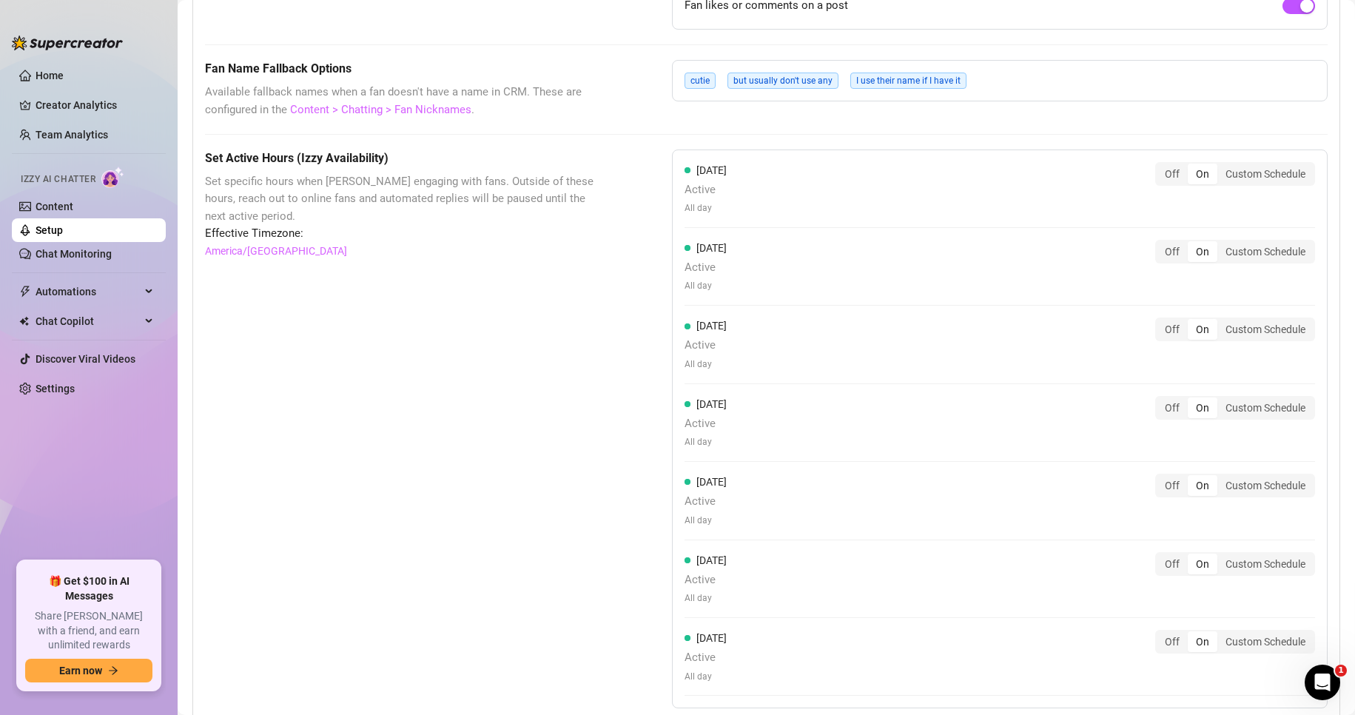
click at [412, 116] on link "Content > Chatting > Fan Nicknames" at bounding box center [380, 109] width 181 height 13
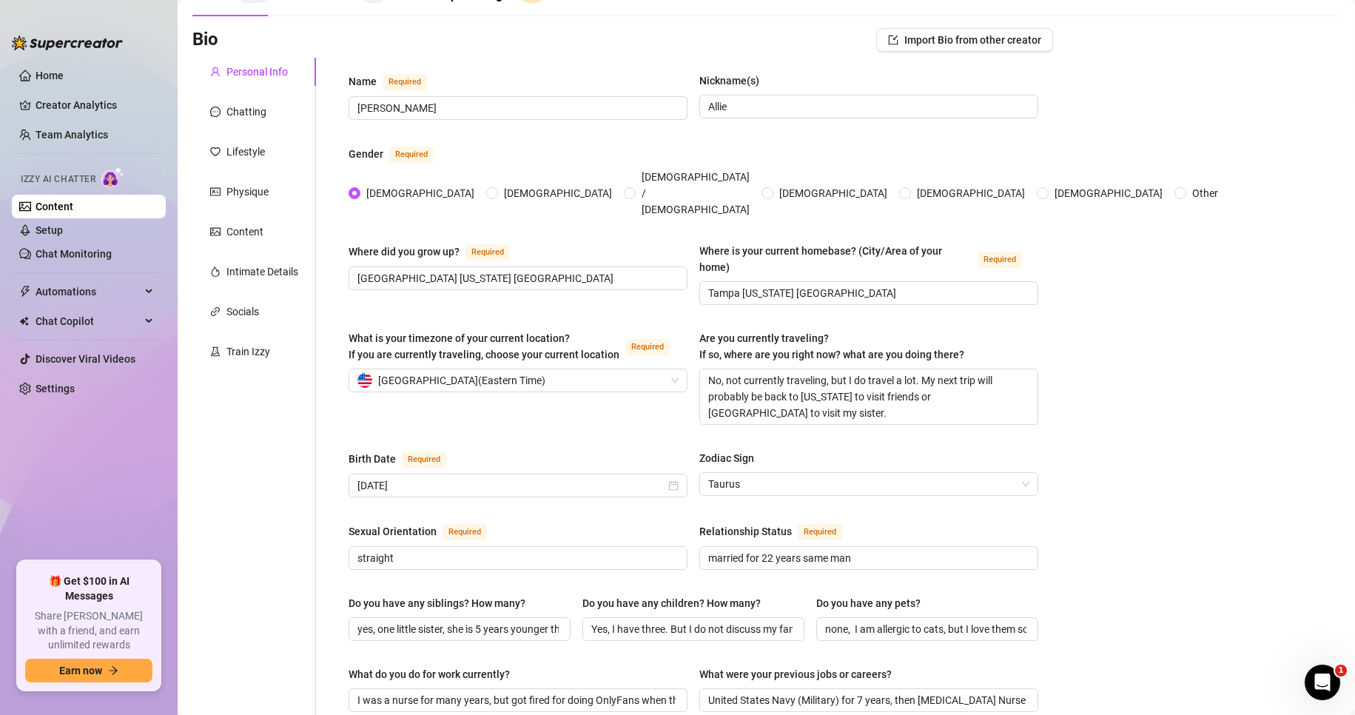
scroll to position [27, 0]
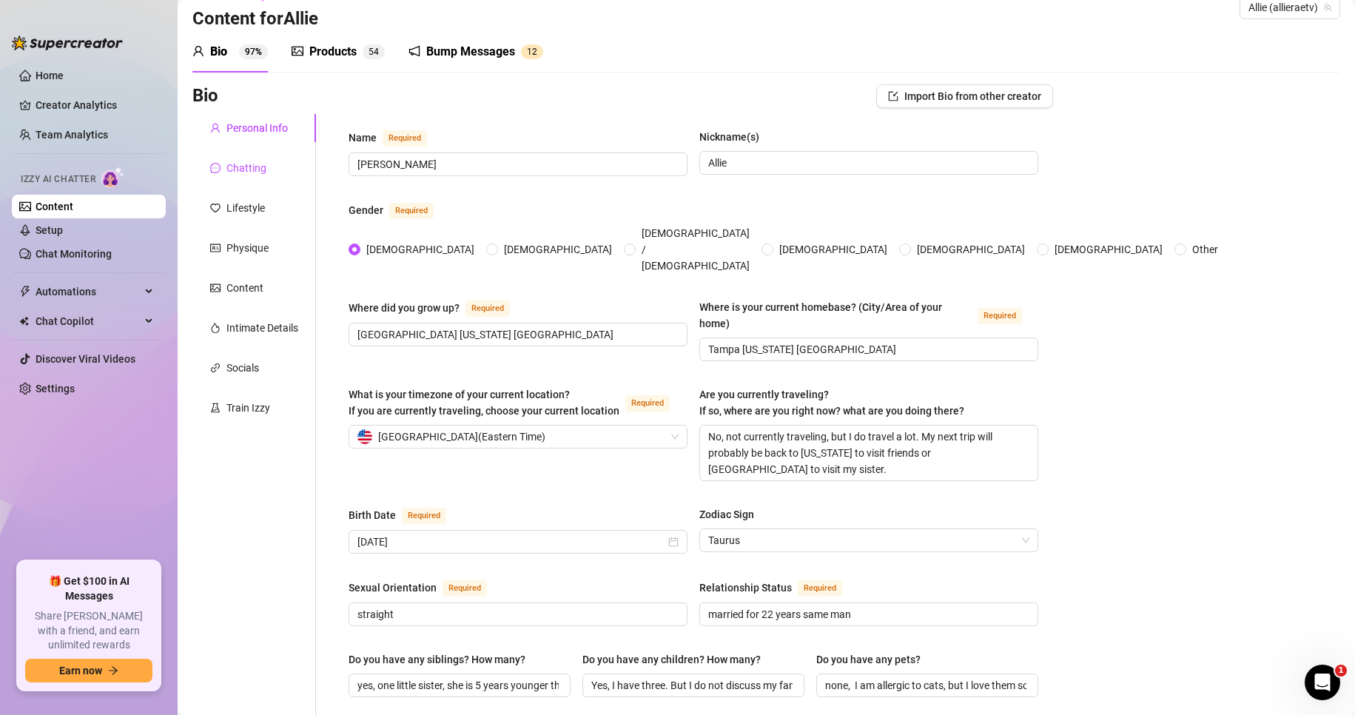
click at [257, 168] on div "Chatting" at bounding box center [246, 168] width 40 height 16
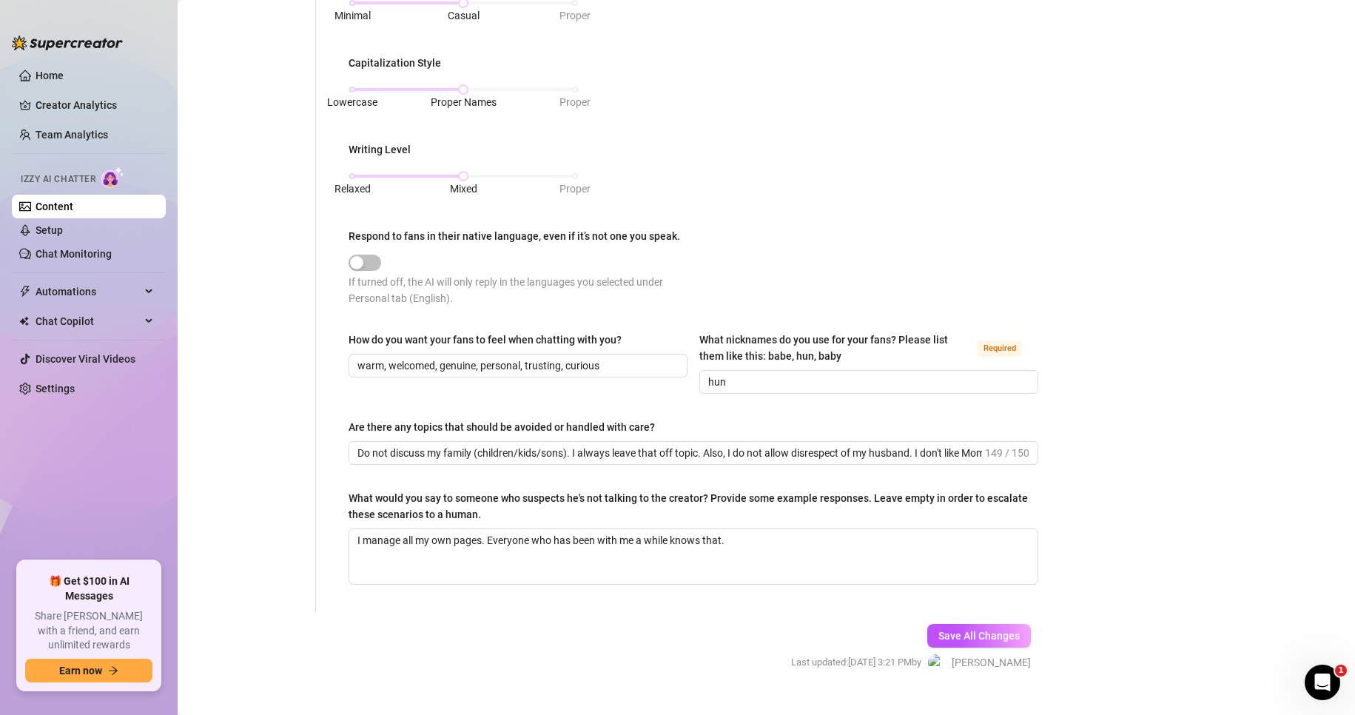
scroll to position [692, 0]
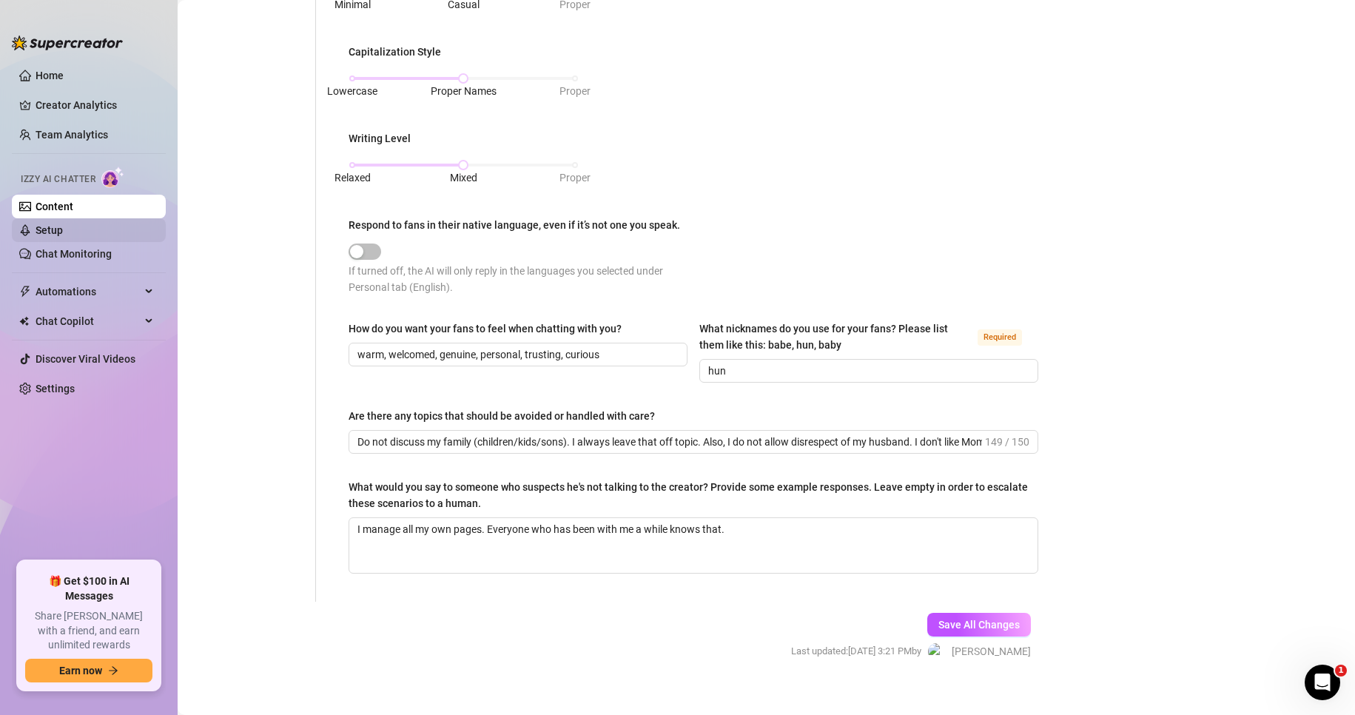
click at [38, 228] on link "Setup" at bounding box center [49, 230] width 27 height 12
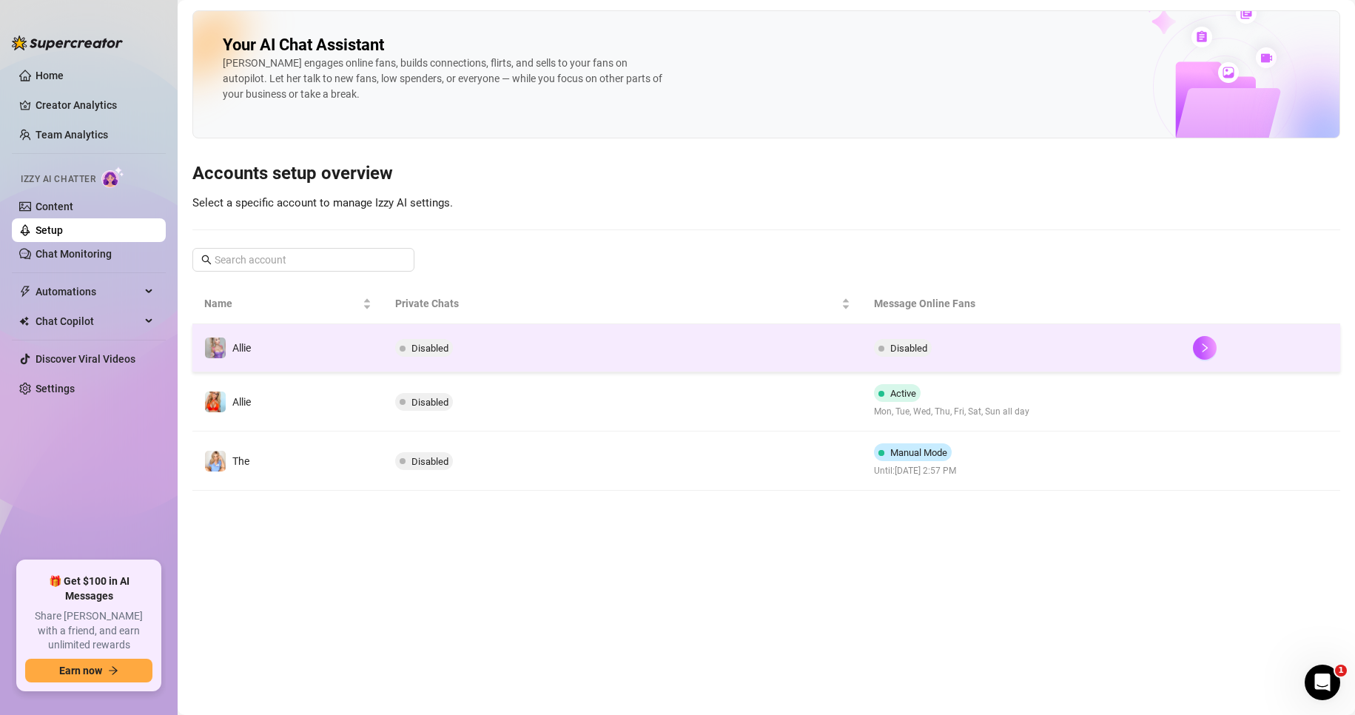
click at [758, 355] on td "Disabled" at bounding box center [622, 348] width 478 height 48
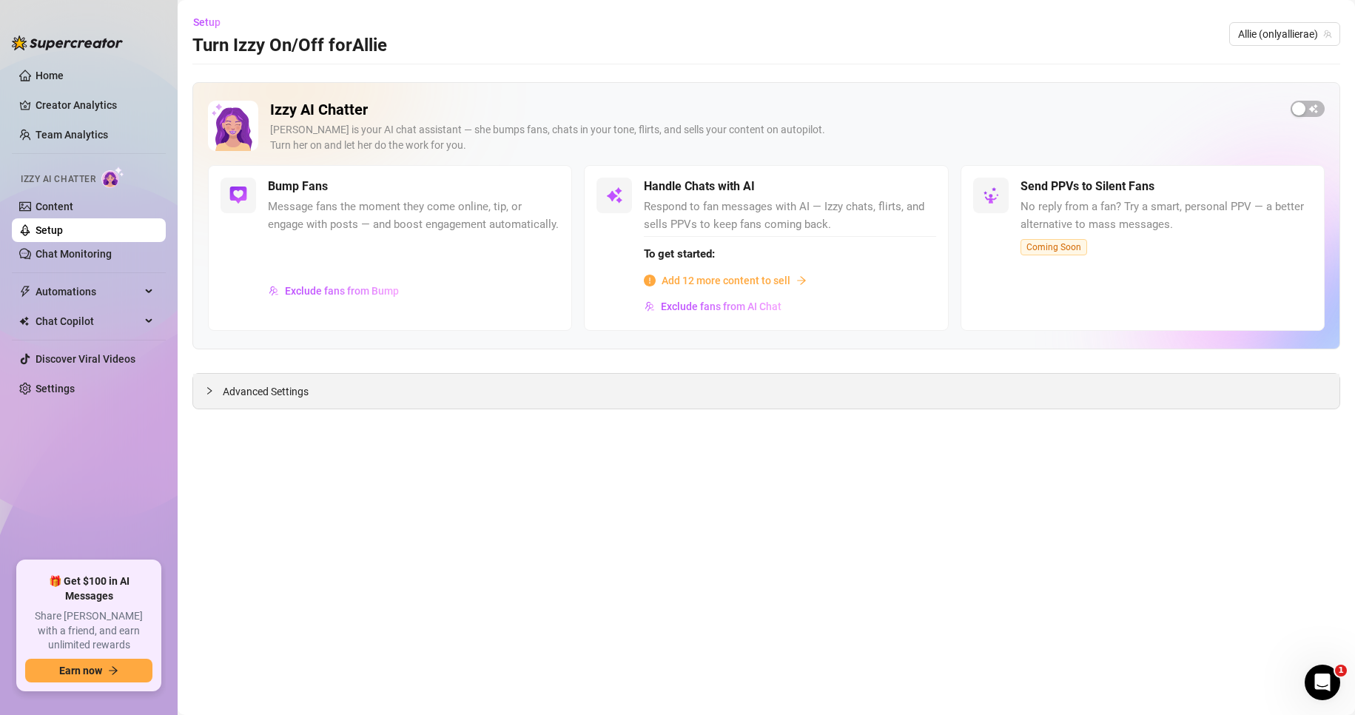
click at [257, 402] on div "Advanced Settings" at bounding box center [766, 391] width 1146 height 35
click at [264, 394] on span "Advanced Settings" at bounding box center [266, 391] width 86 height 16
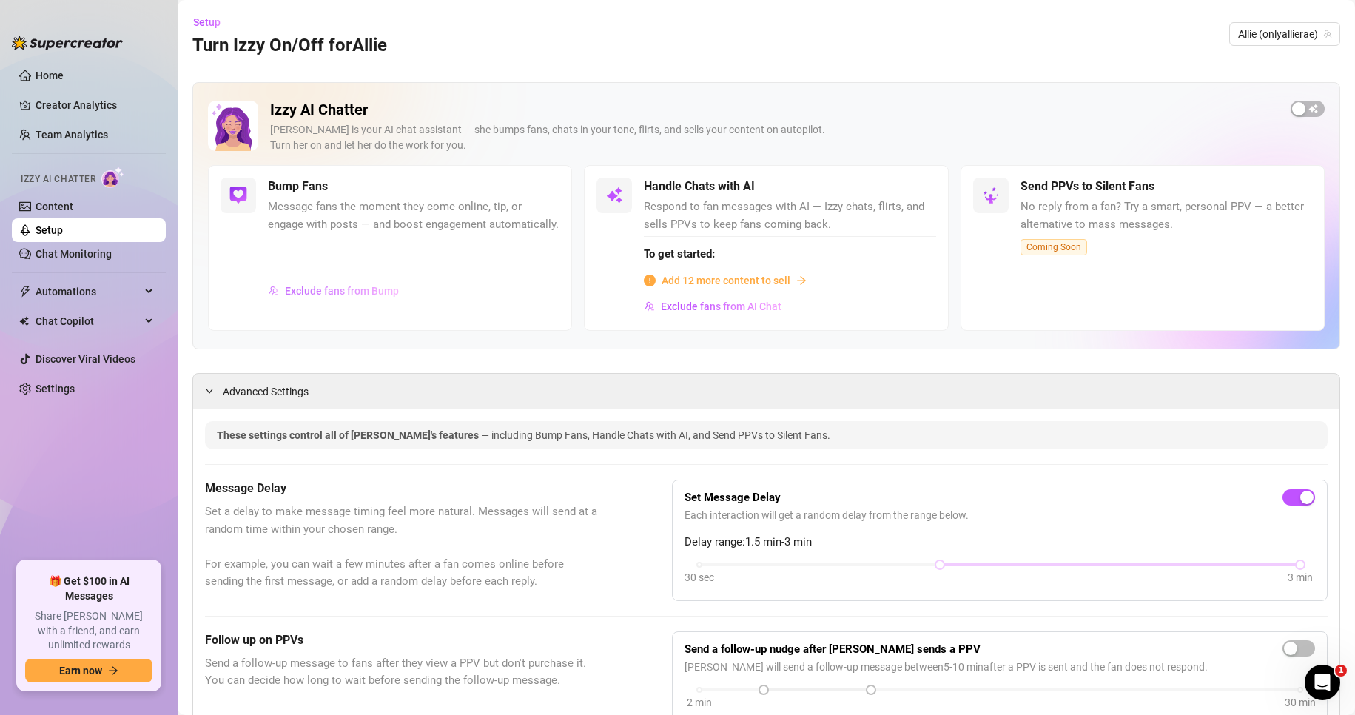
click at [359, 294] on span "Exclude fans from Bump" at bounding box center [342, 291] width 114 height 12
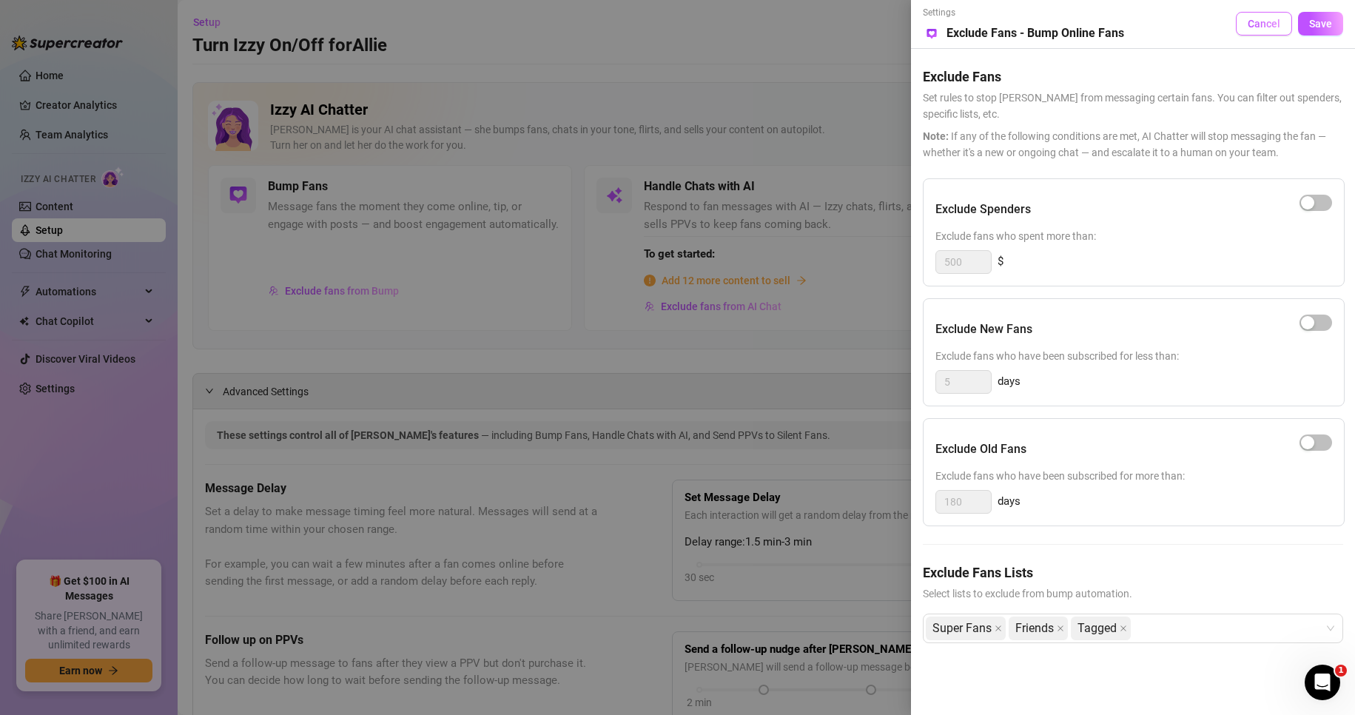
click at [1264, 23] on span "Cancel" at bounding box center [1263, 24] width 33 height 12
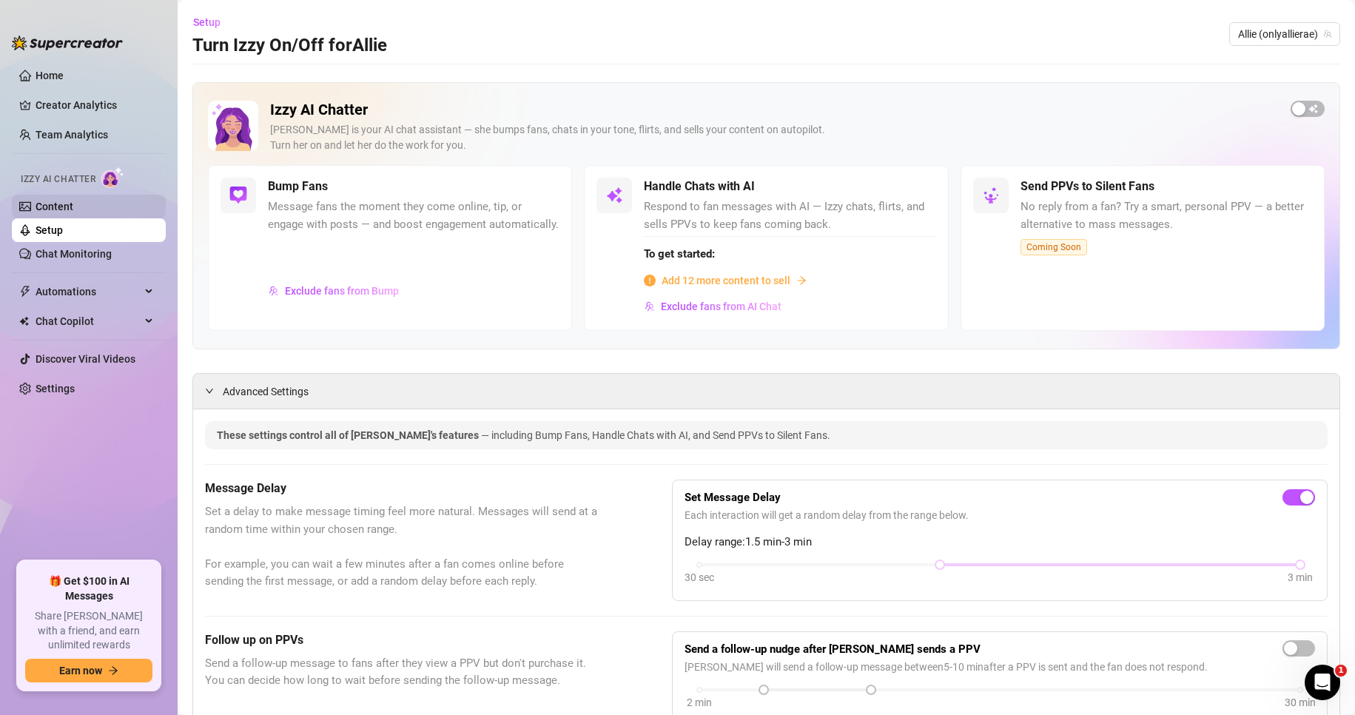
click at [56, 205] on link "Content" at bounding box center [55, 206] width 38 height 12
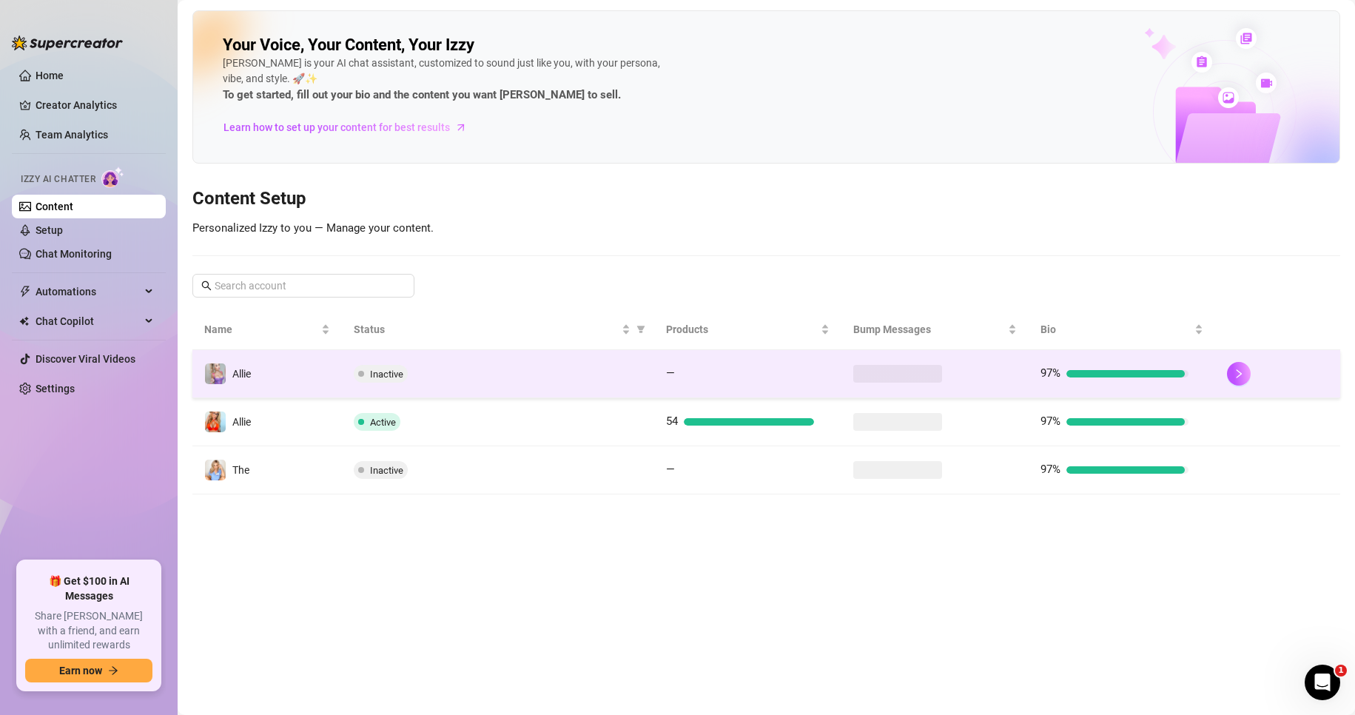
click at [512, 368] on div "Inactive" at bounding box center [498, 374] width 288 height 18
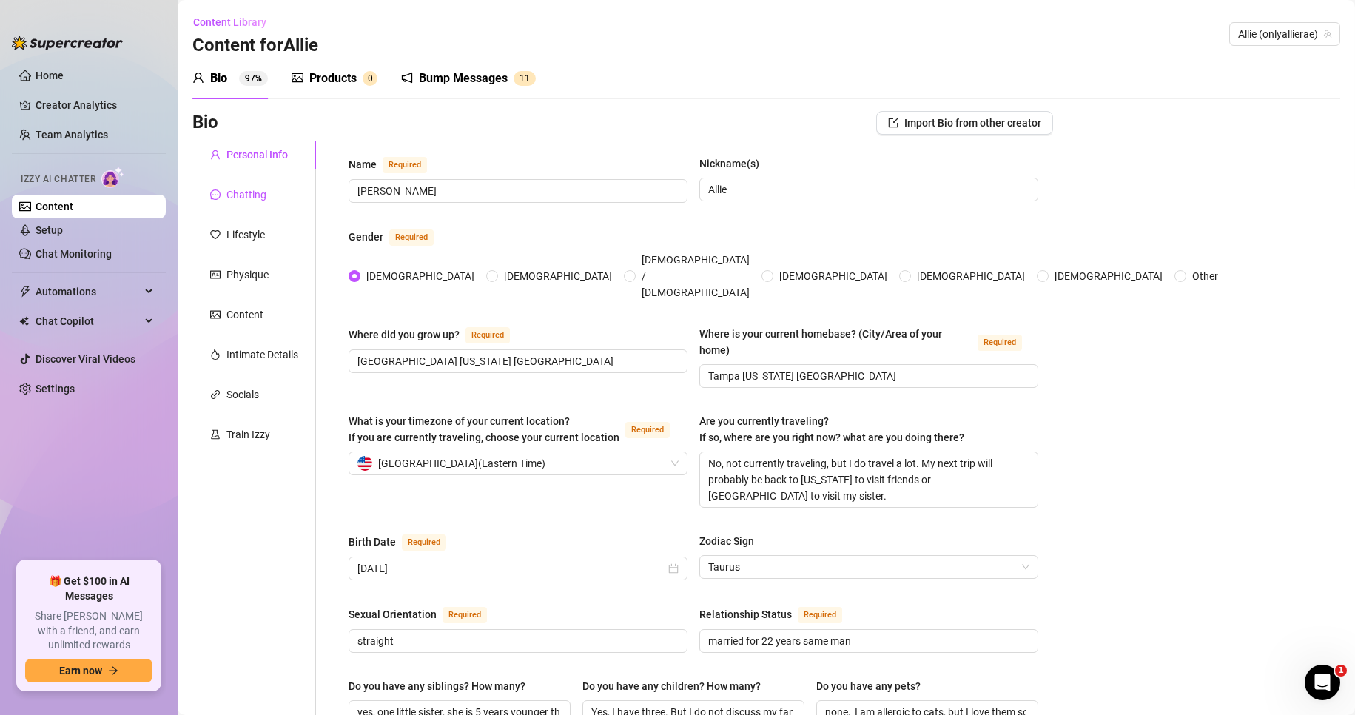
click at [251, 200] on div "Chatting" at bounding box center [246, 194] width 40 height 16
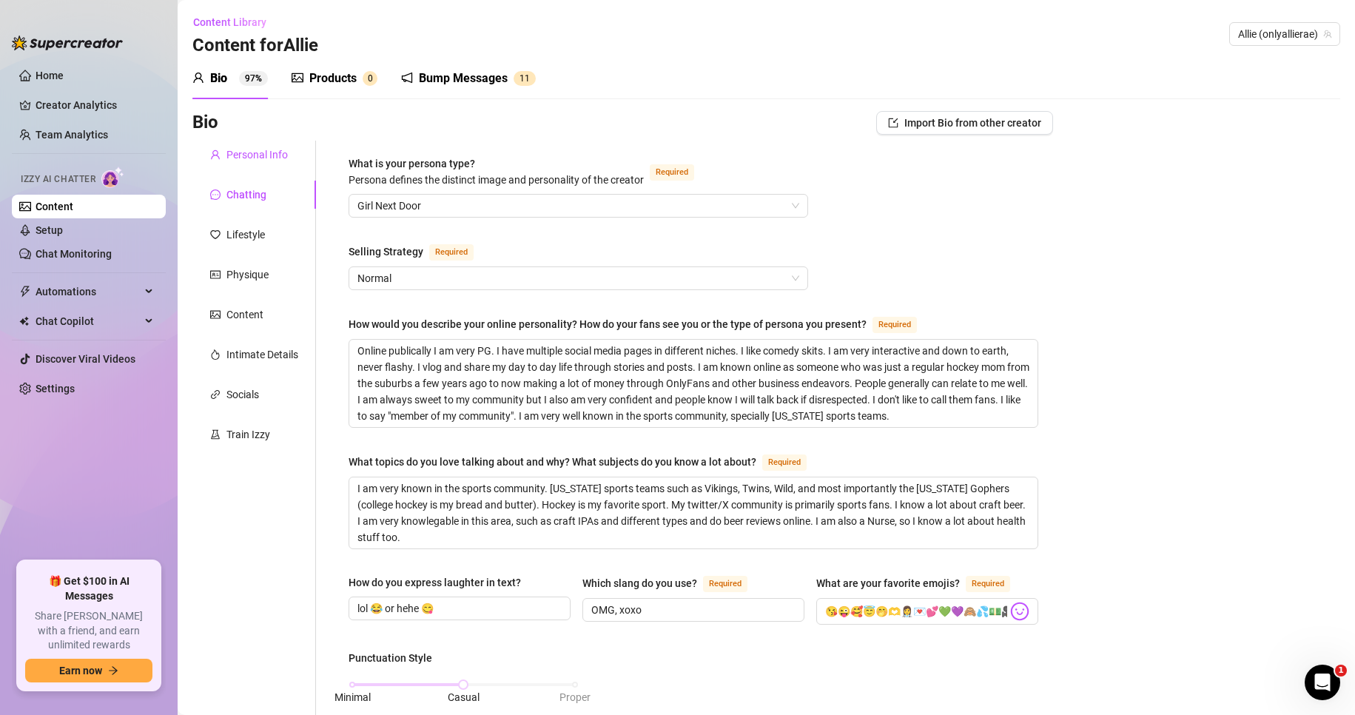
click at [254, 152] on div "Personal Info" at bounding box center [256, 154] width 61 height 16
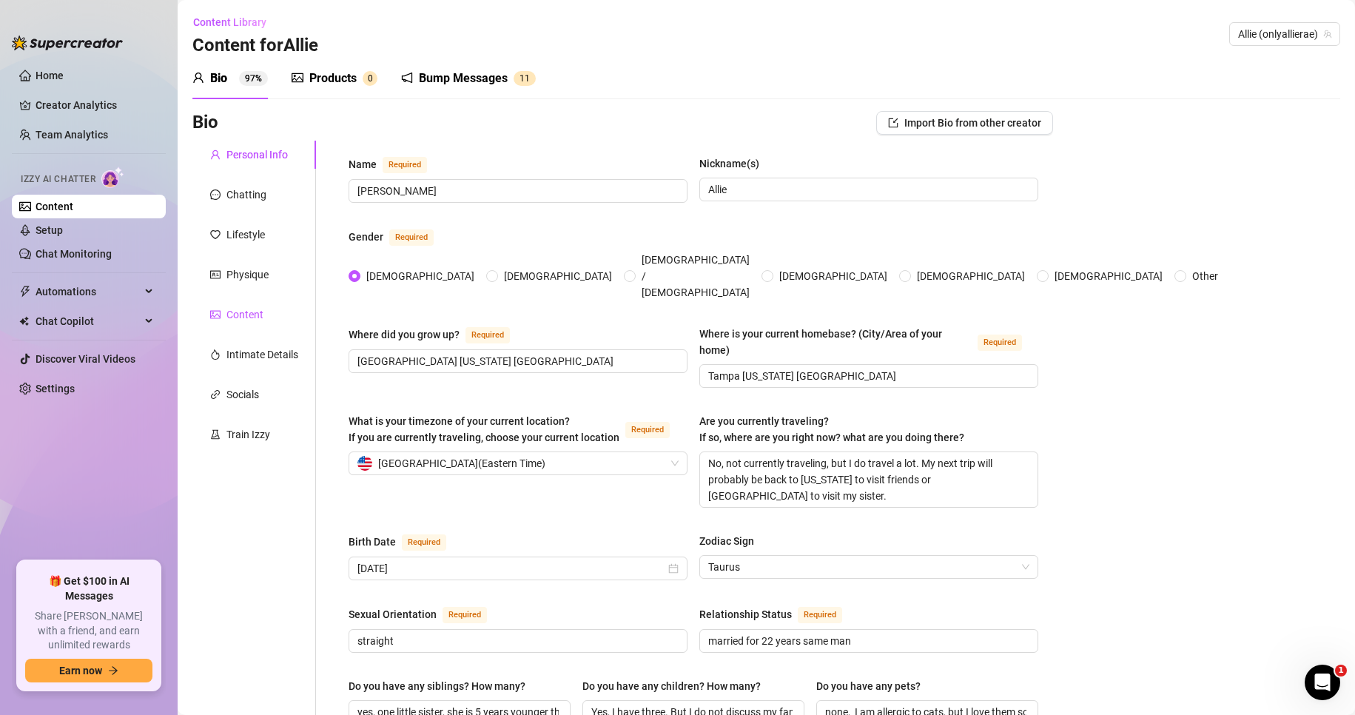
click at [249, 307] on div "Content" at bounding box center [244, 314] width 37 height 16
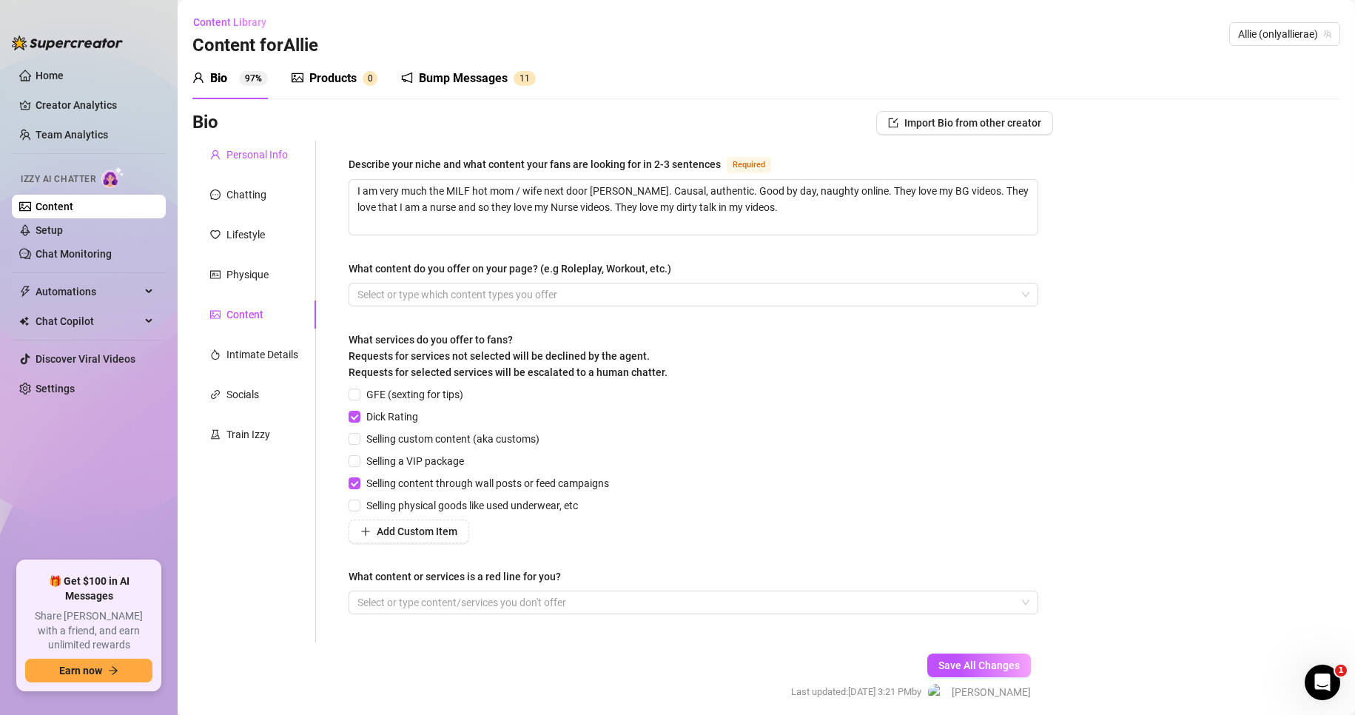
click at [268, 155] on div "Personal Info" at bounding box center [256, 154] width 61 height 16
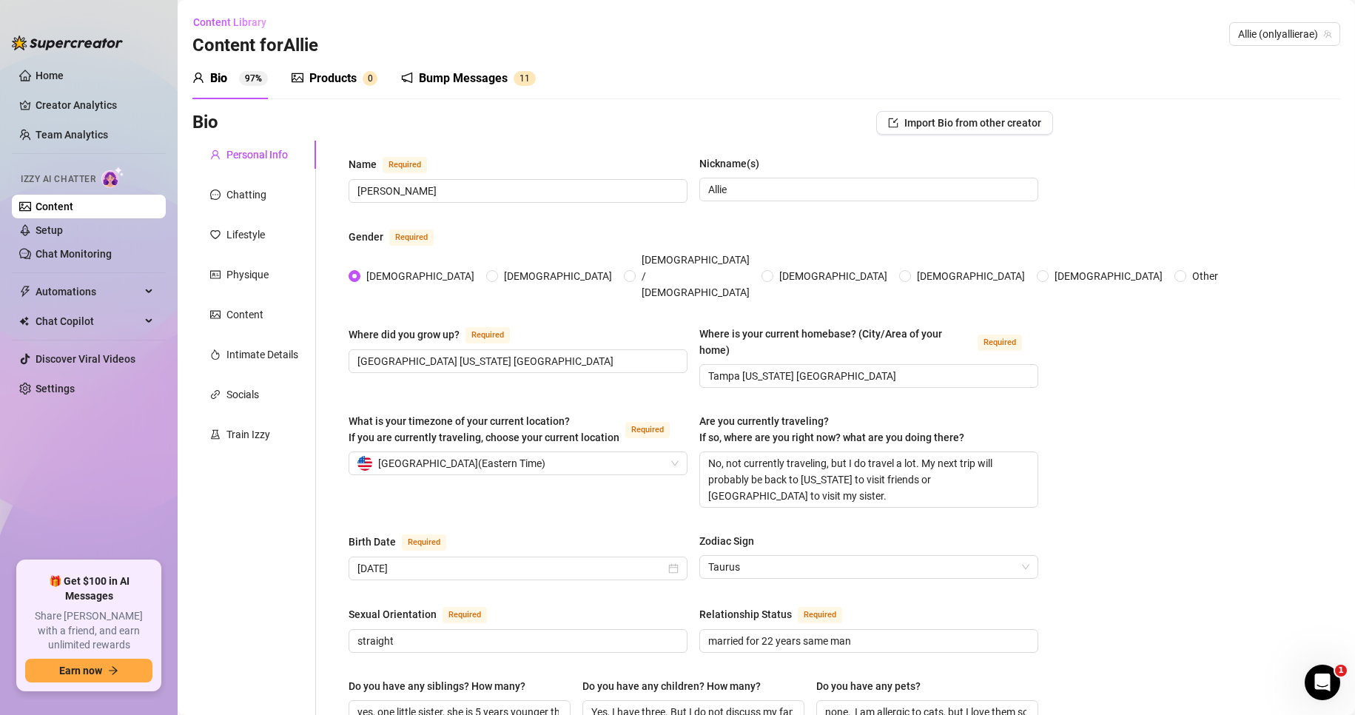
click at [473, 82] on div "Bump Messages" at bounding box center [463, 79] width 89 height 18
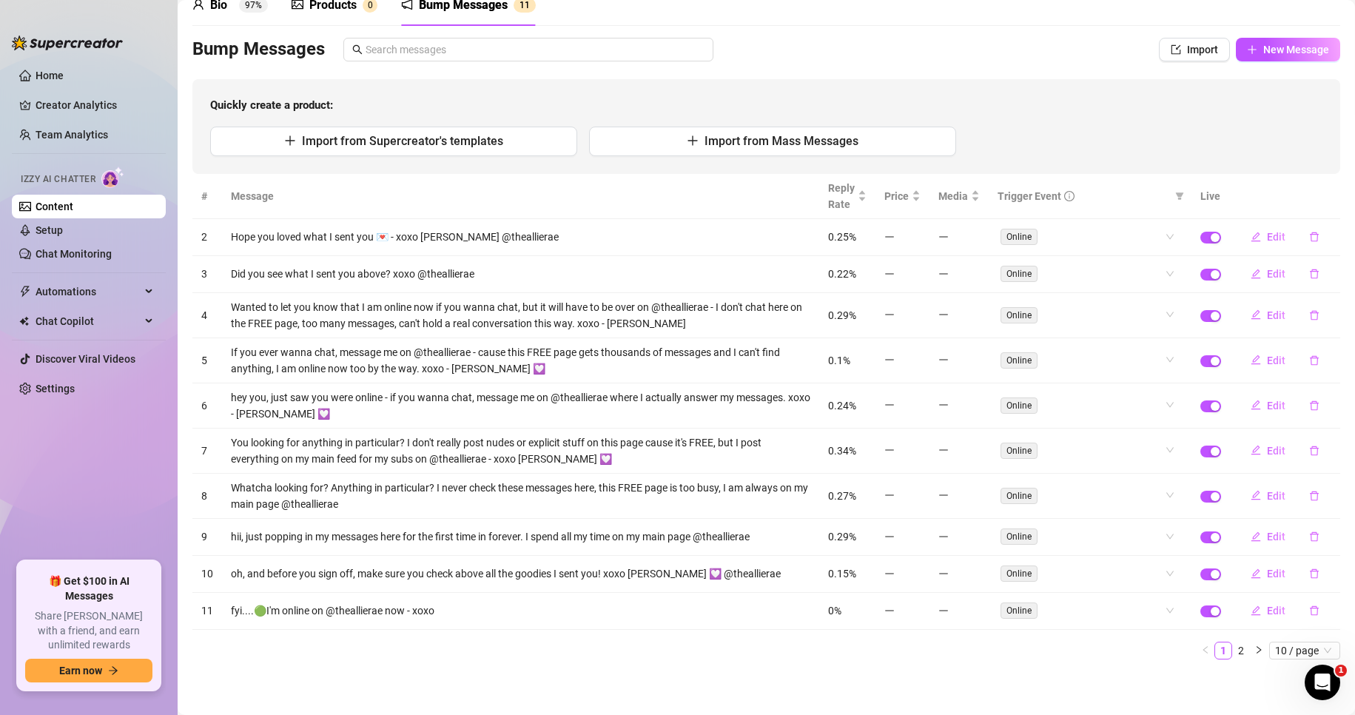
scroll to position [74, 0]
click at [1296, 650] on span "10 / page" at bounding box center [1304, 649] width 59 height 16
click at [1302, 620] on div "100 / page" at bounding box center [1306, 623] width 50 height 16
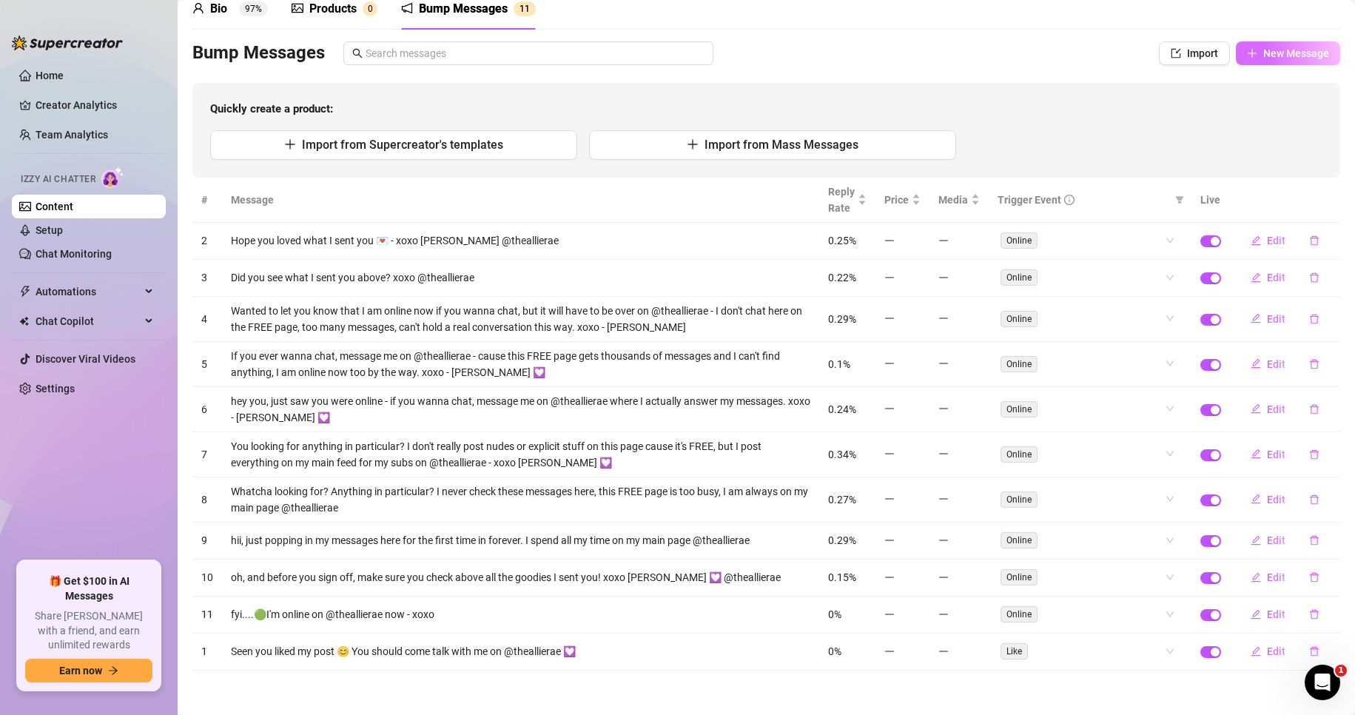
click at [1281, 50] on span "New Message" at bounding box center [1296, 53] width 66 height 12
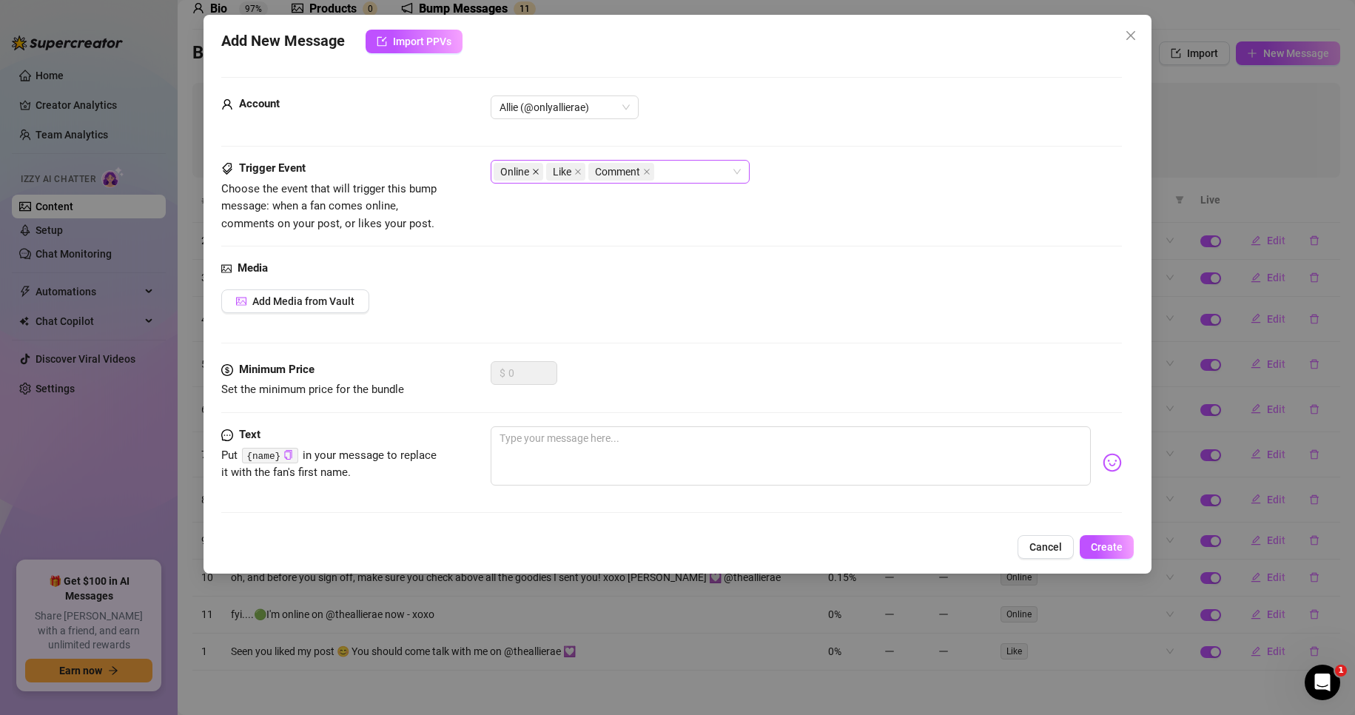
click at [532, 176] on span at bounding box center [535, 171] width 7 height 16
click at [523, 174] on icon "close" at bounding box center [525, 172] width 6 height 6
click at [552, 173] on icon "close" at bounding box center [551, 171] width 7 height 7
click at [593, 169] on div at bounding box center [611, 171] width 237 height 21
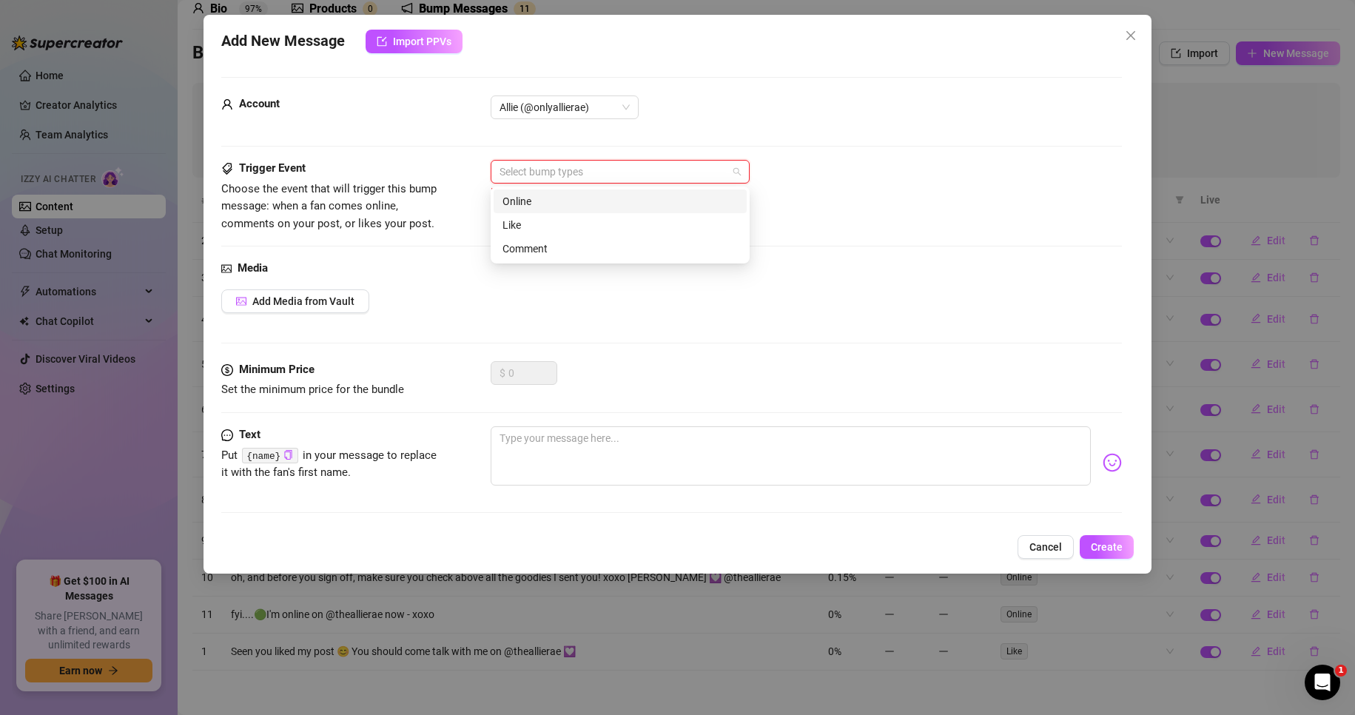
click at [889, 214] on div "Trigger Event Choose the event that will trigger this bump message: when a fan …" at bounding box center [671, 196] width 901 height 73
click at [1136, 32] on icon "close" at bounding box center [1131, 36] width 12 height 12
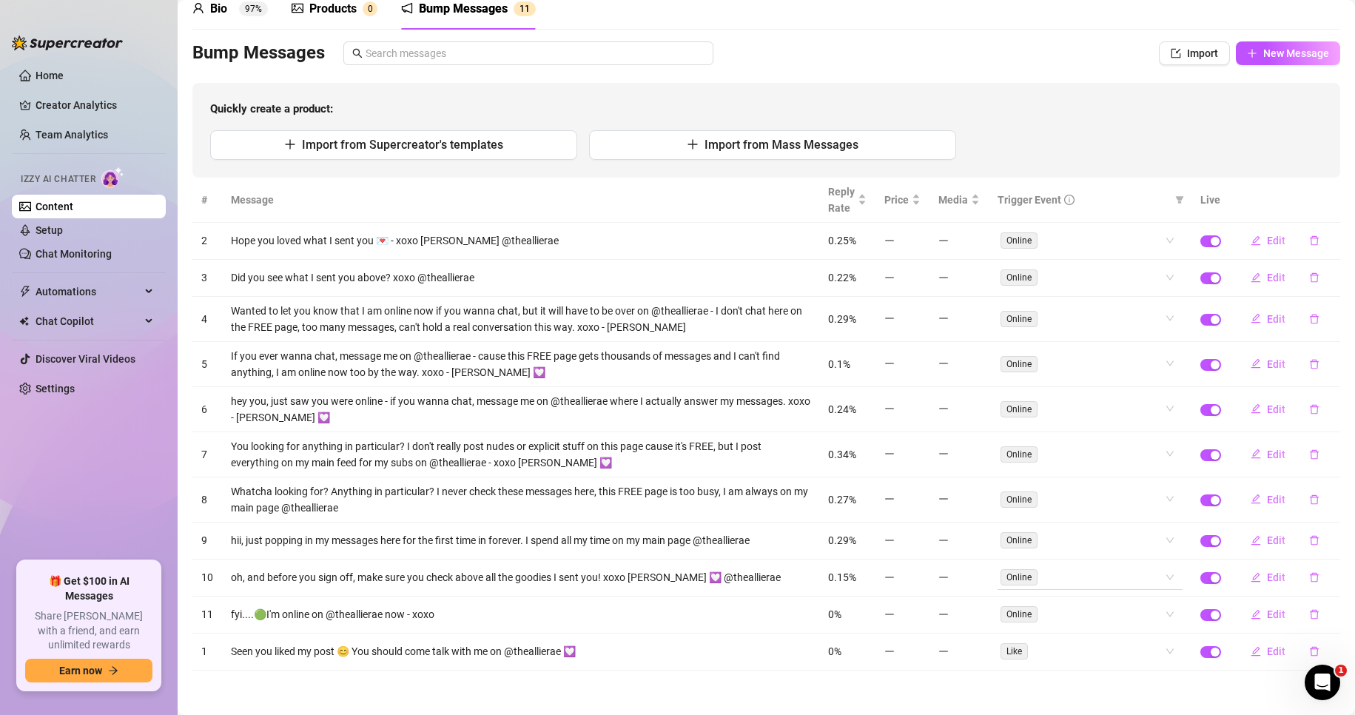
click at [1039, 576] on div "Online" at bounding box center [1081, 577] width 163 height 21
click at [1140, 124] on div "Quickly create a product: Import from Supercreator's templates Import from Mass…" at bounding box center [765, 130] width 1147 height 95
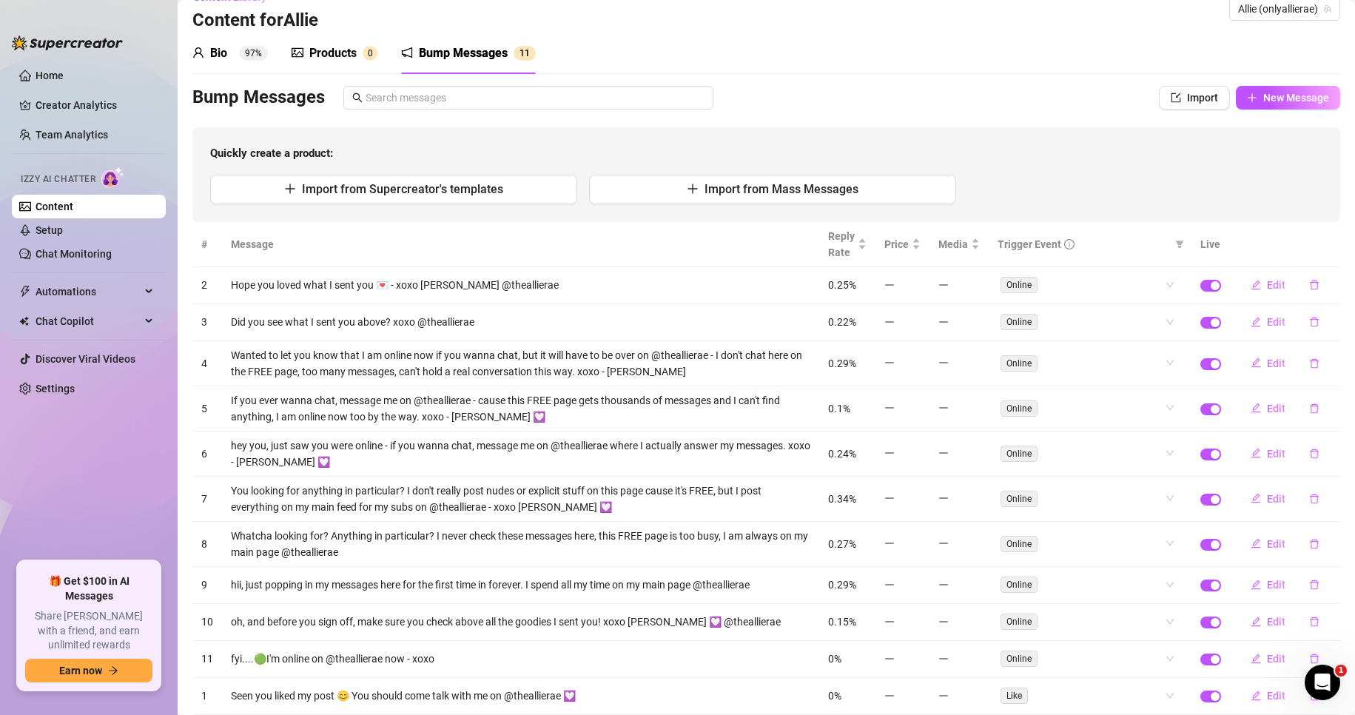
scroll to position [0, 0]
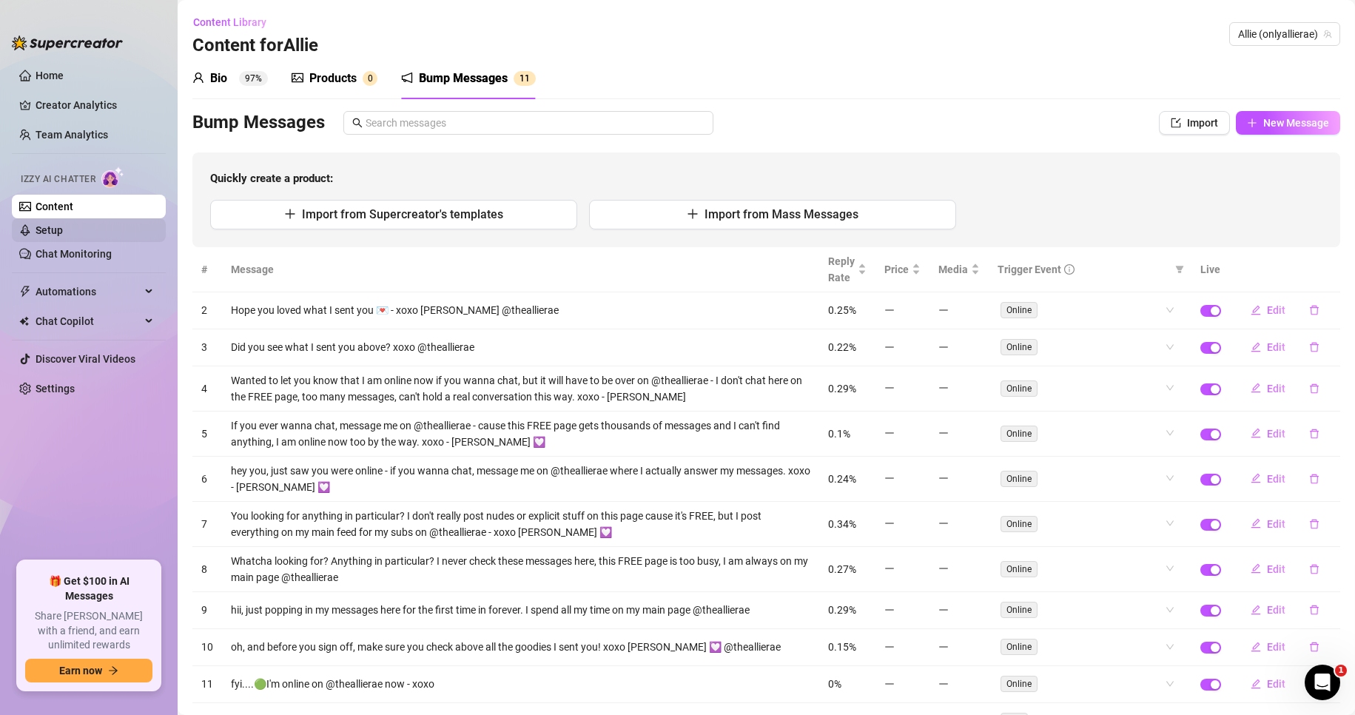
click at [61, 228] on link "Setup" at bounding box center [49, 230] width 27 height 12
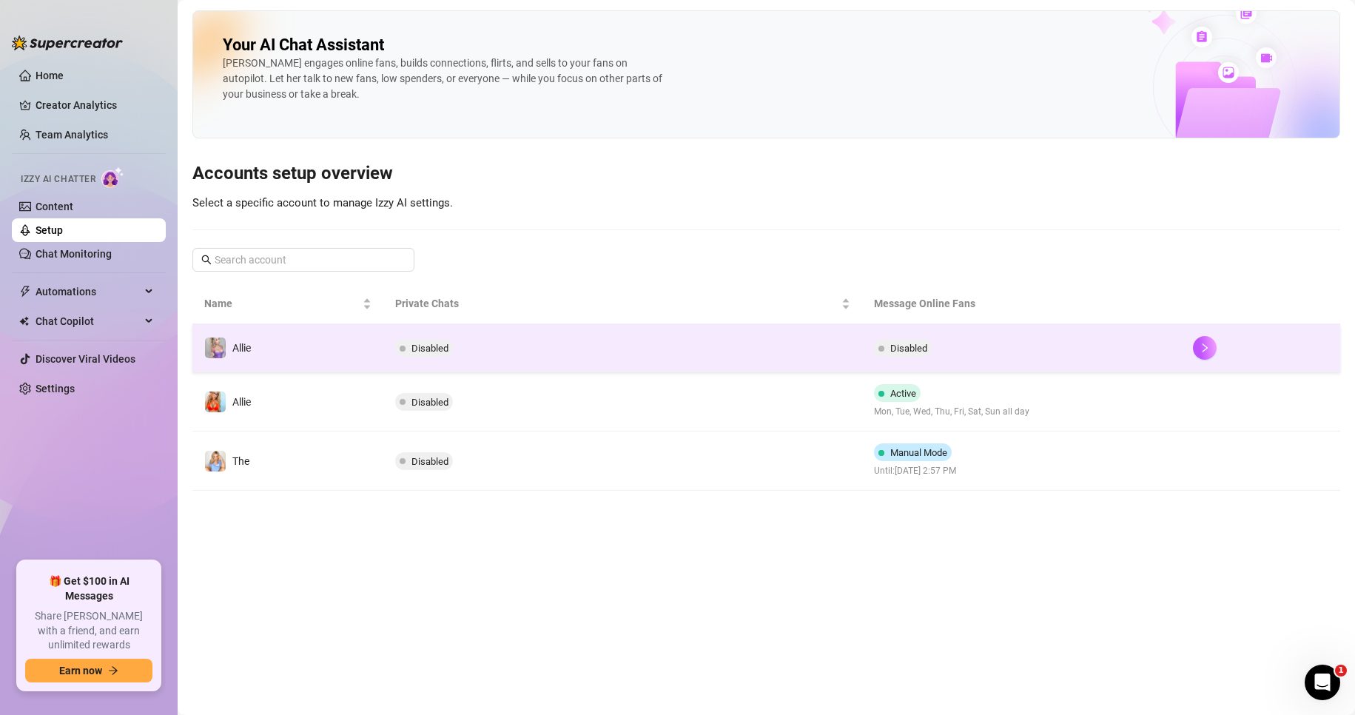
click at [672, 354] on td "Disabled" at bounding box center [622, 348] width 478 height 48
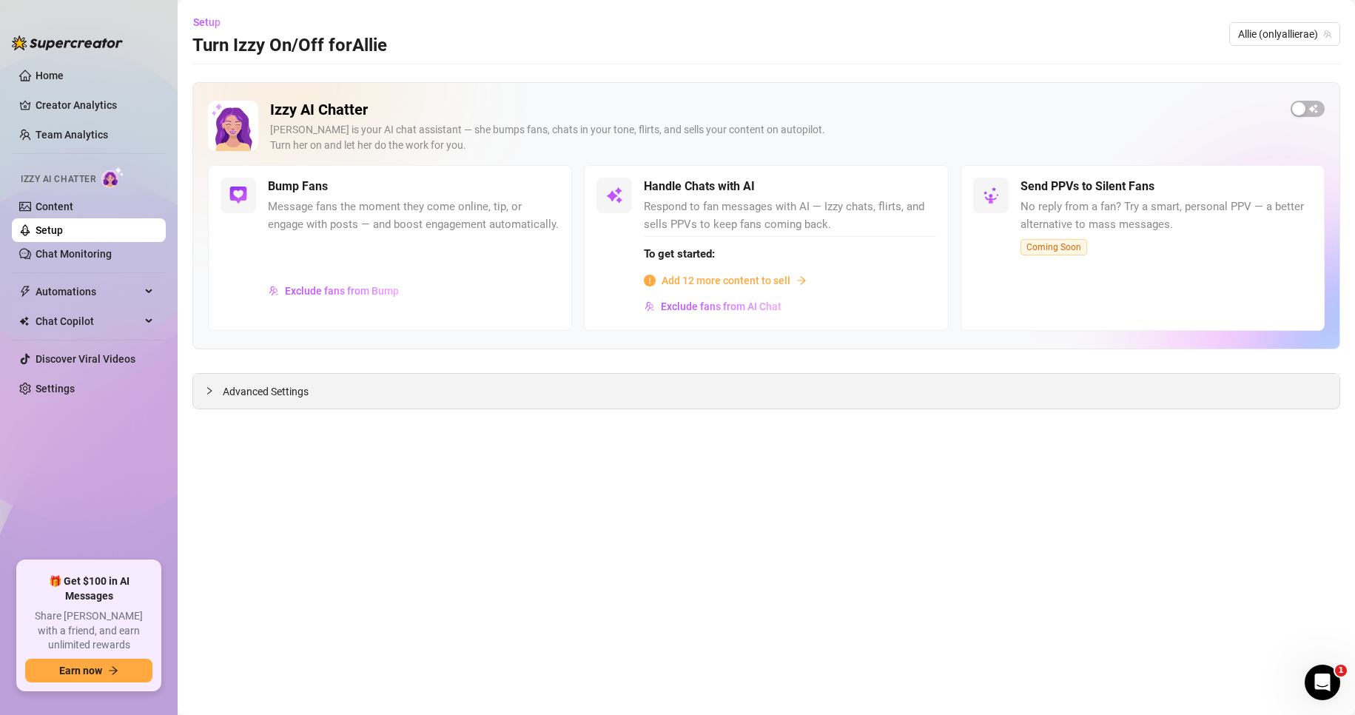
click at [281, 394] on span "Advanced Settings" at bounding box center [266, 391] width 86 height 16
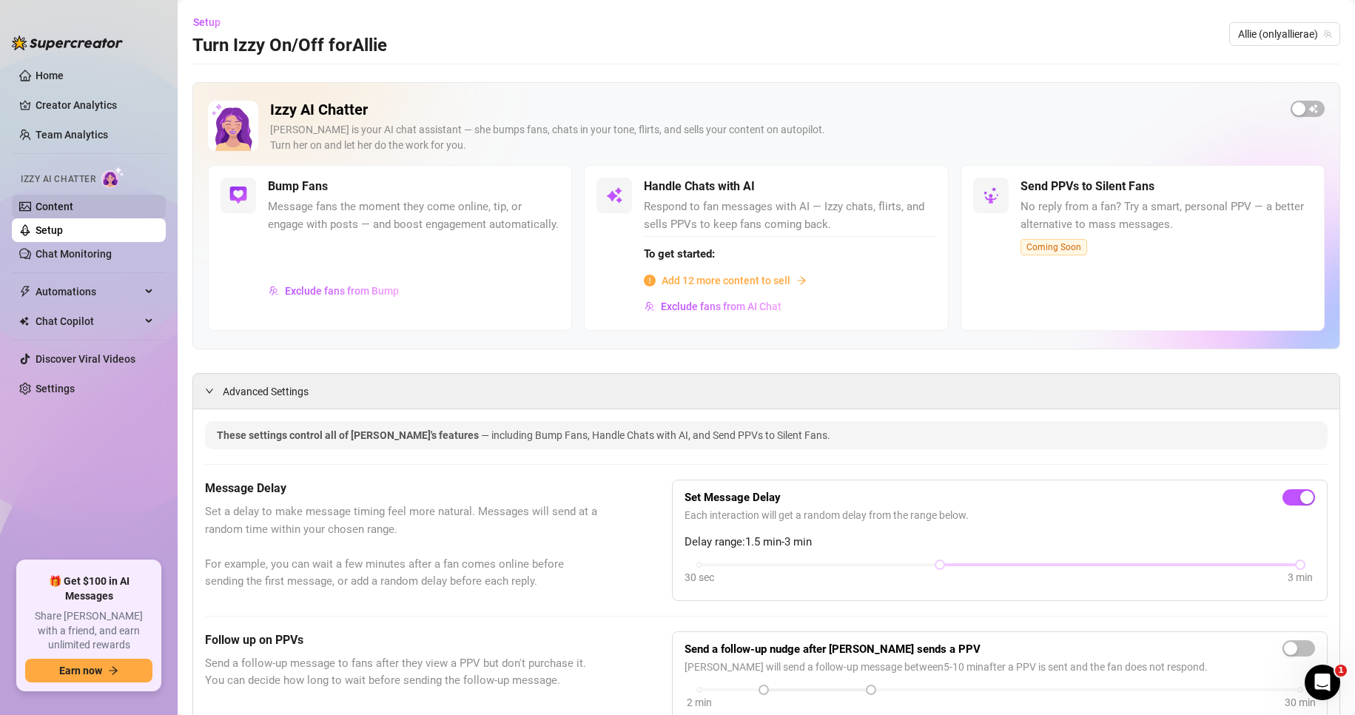
click at [66, 205] on link "Content" at bounding box center [55, 206] width 38 height 12
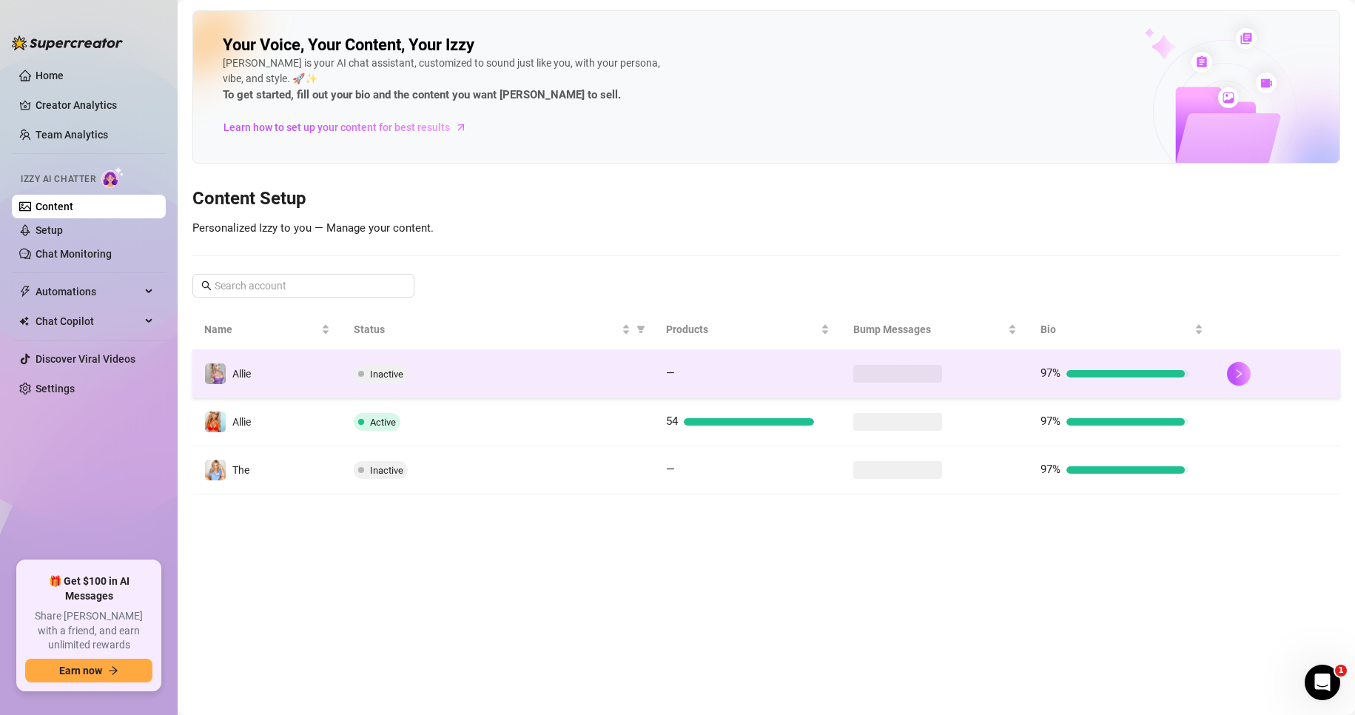
click at [511, 365] on div "Inactive" at bounding box center [498, 374] width 288 height 18
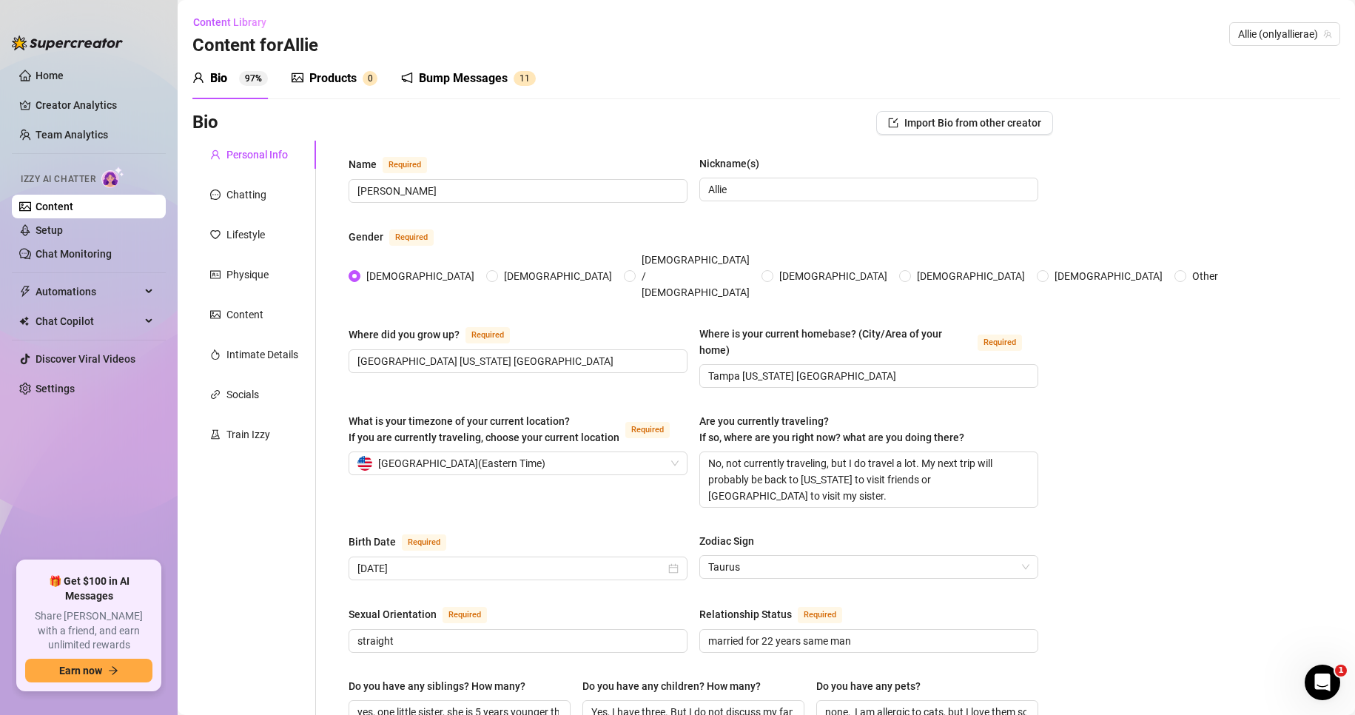
click at [332, 75] on div "Products" at bounding box center [332, 79] width 47 height 18
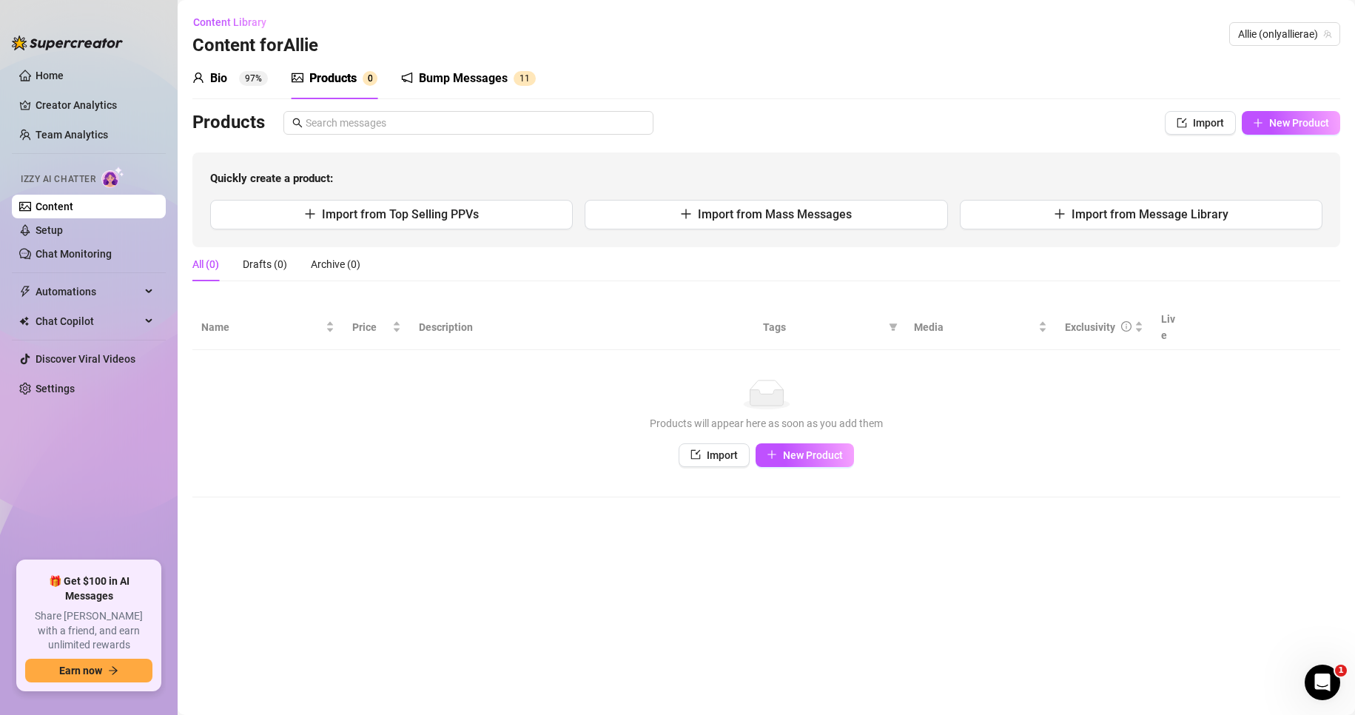
click at [515, 90] on div "Bump Messages 1 1" at bounding box center [468, 78] width 135 height 41
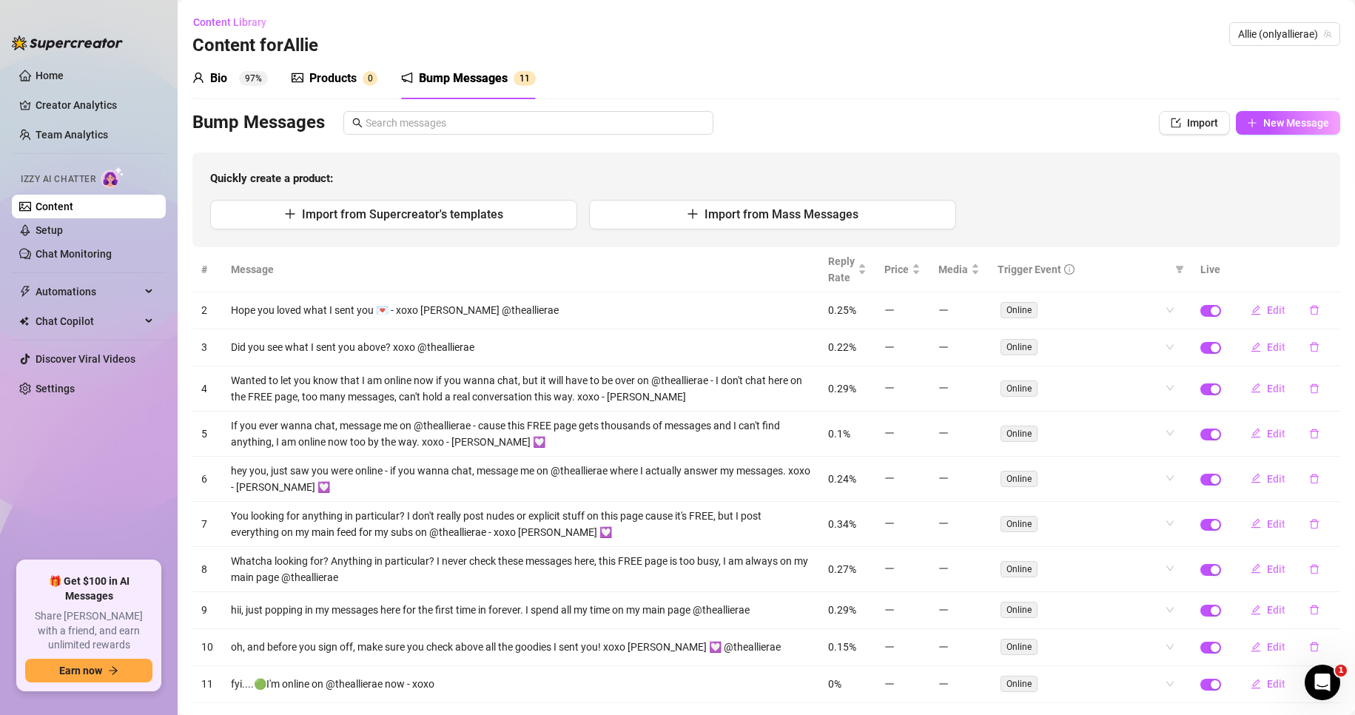
click at [335, 78] on div "Products" at bounding box center [332, 79] width 47 height 18
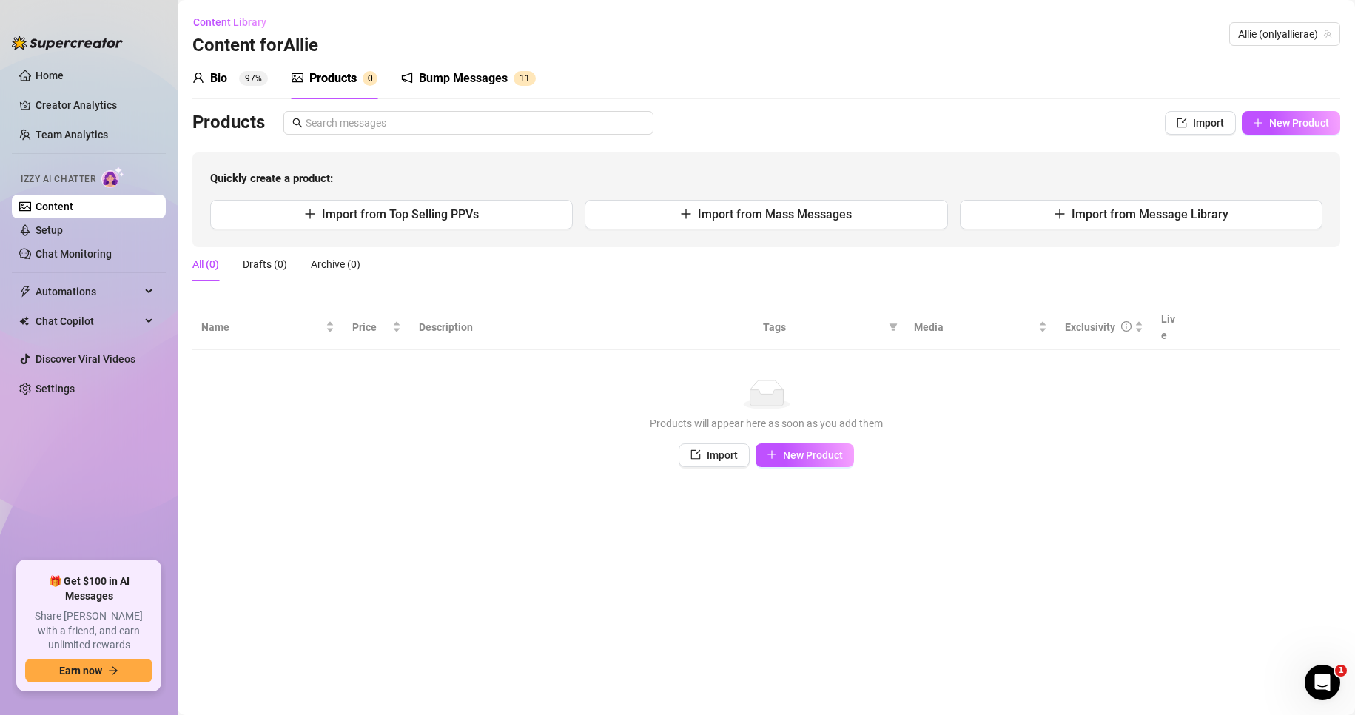
click at [455, 73] on div "Bump Messages" at bounding box center [463, 79] width 89 height 18
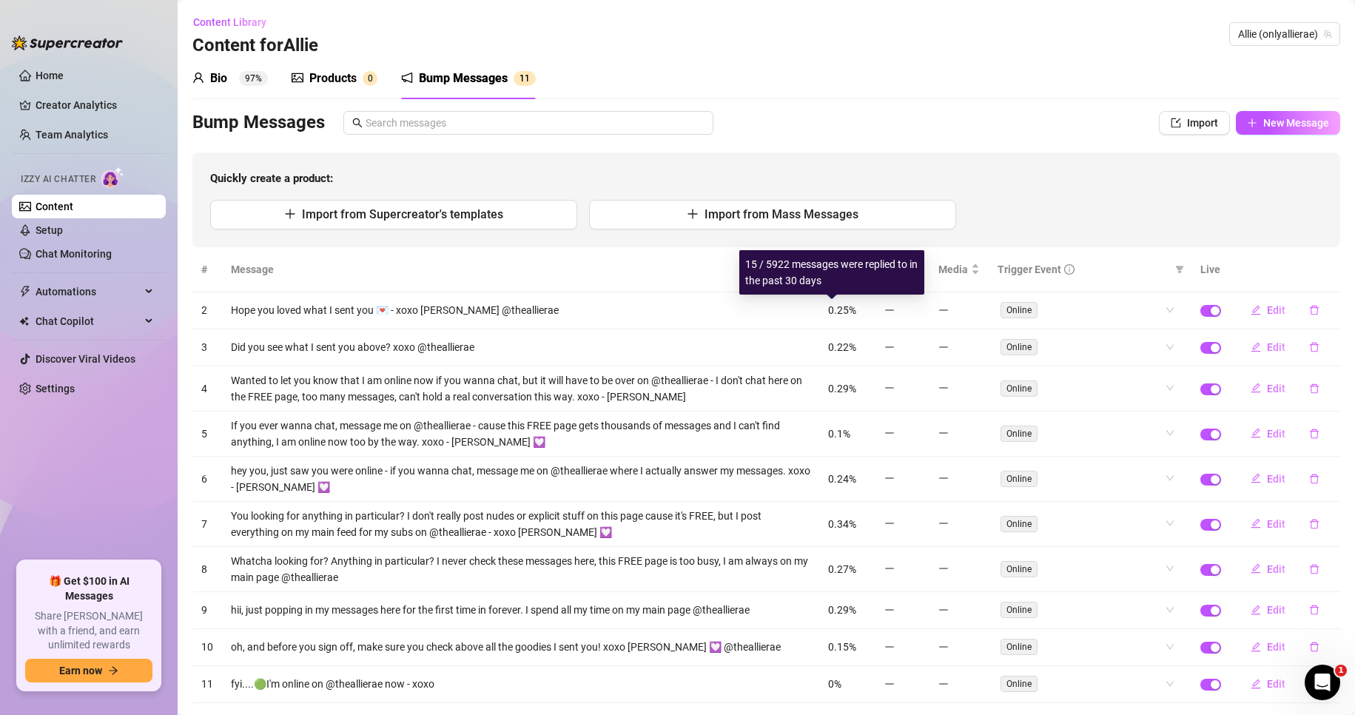
scroll to position [74, 0]
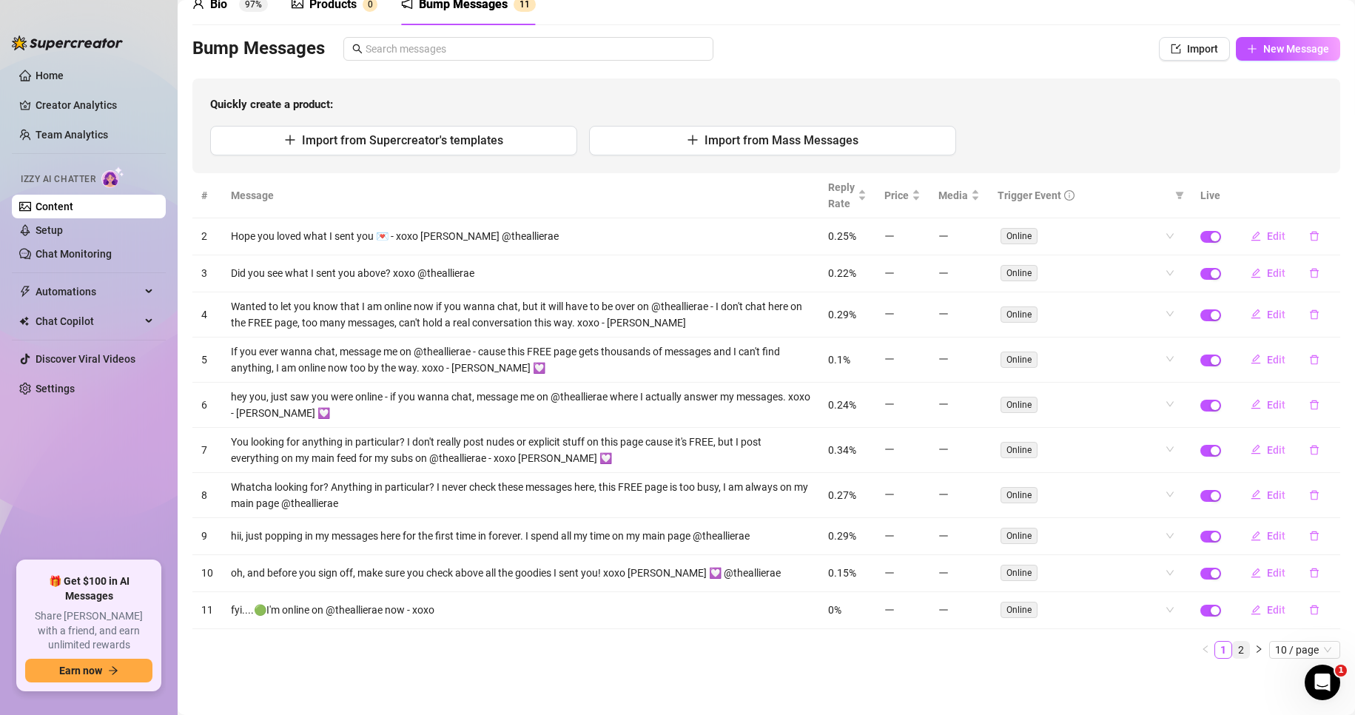
click at [1233, 648] on link "2" at bounding box center [1241, 649] width 16 height 16
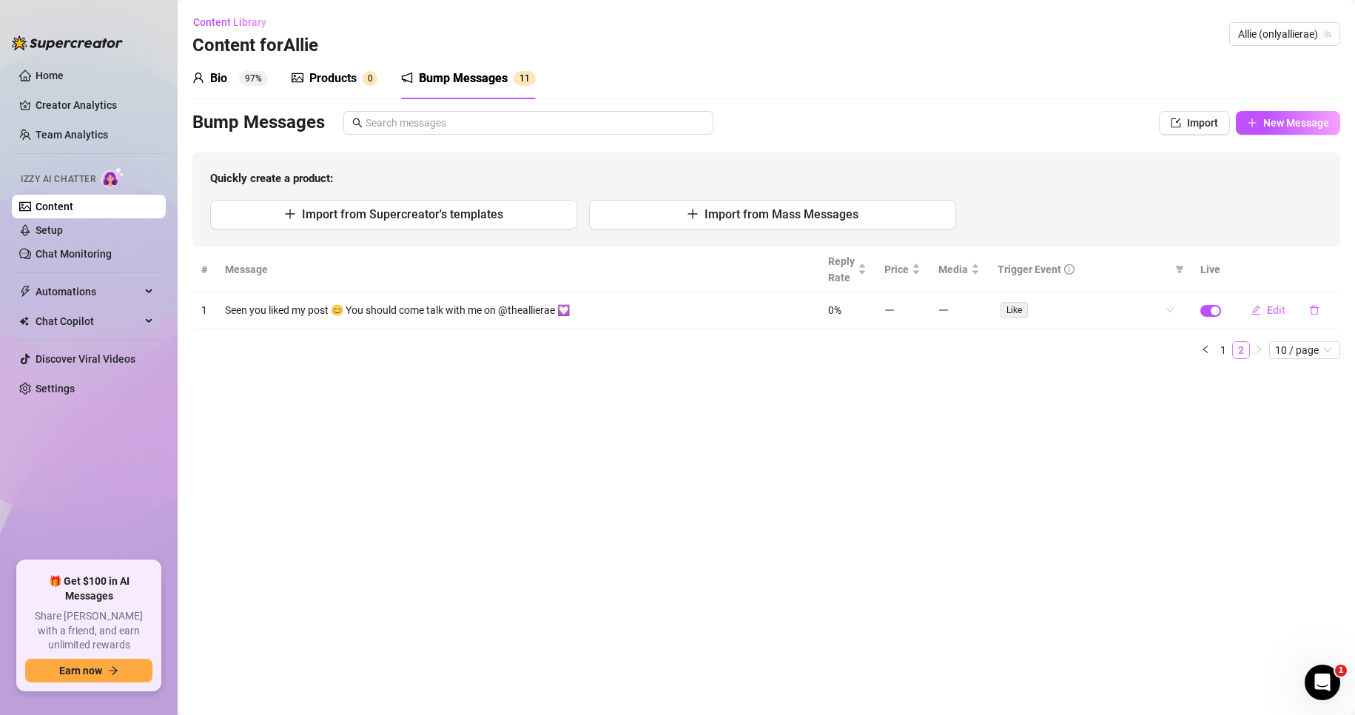
scroll to position [0, 0]
click at [1293, 346] on span "10 / page" at bounding box center [1304, 350] width 59 height 16
click at [1288, 448] on div "100 / page" at bounding box center [1306, 447] width 50 height 16
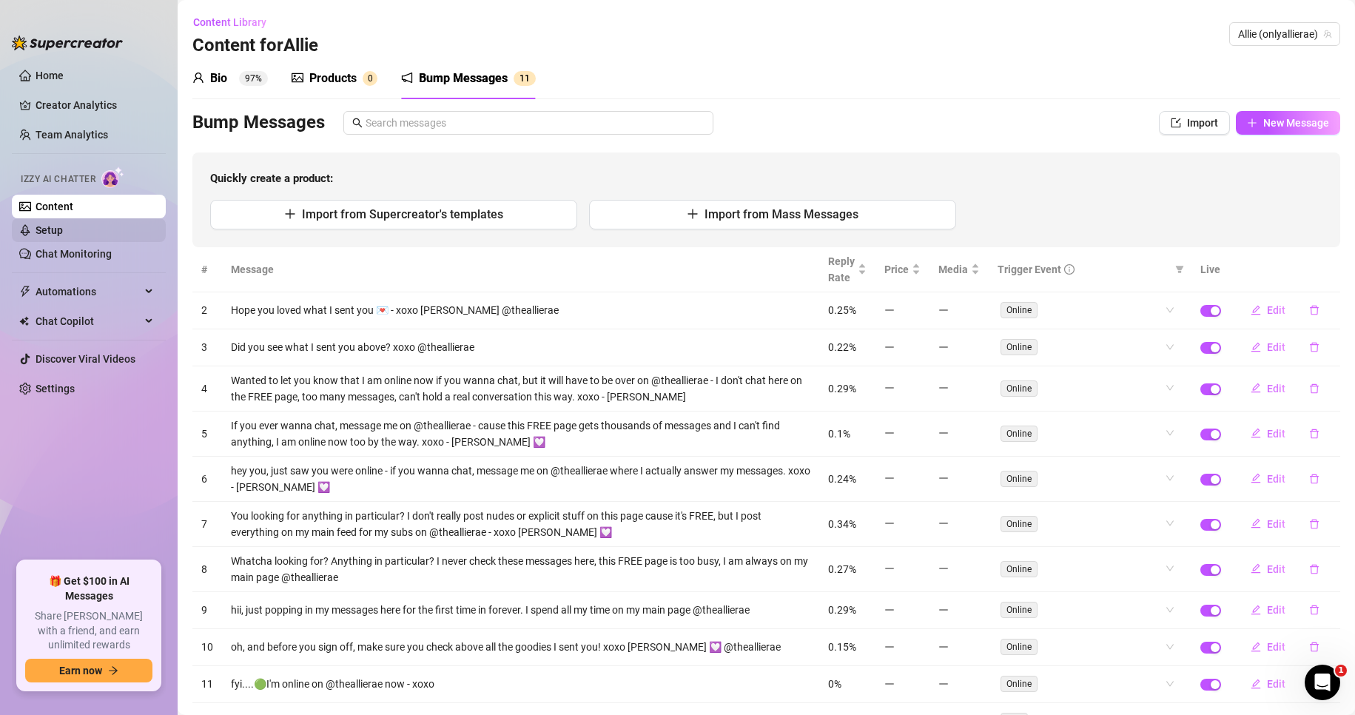
click at [57, 226] on link "Setup" at bounding box center [49, 230] width 27 height 12
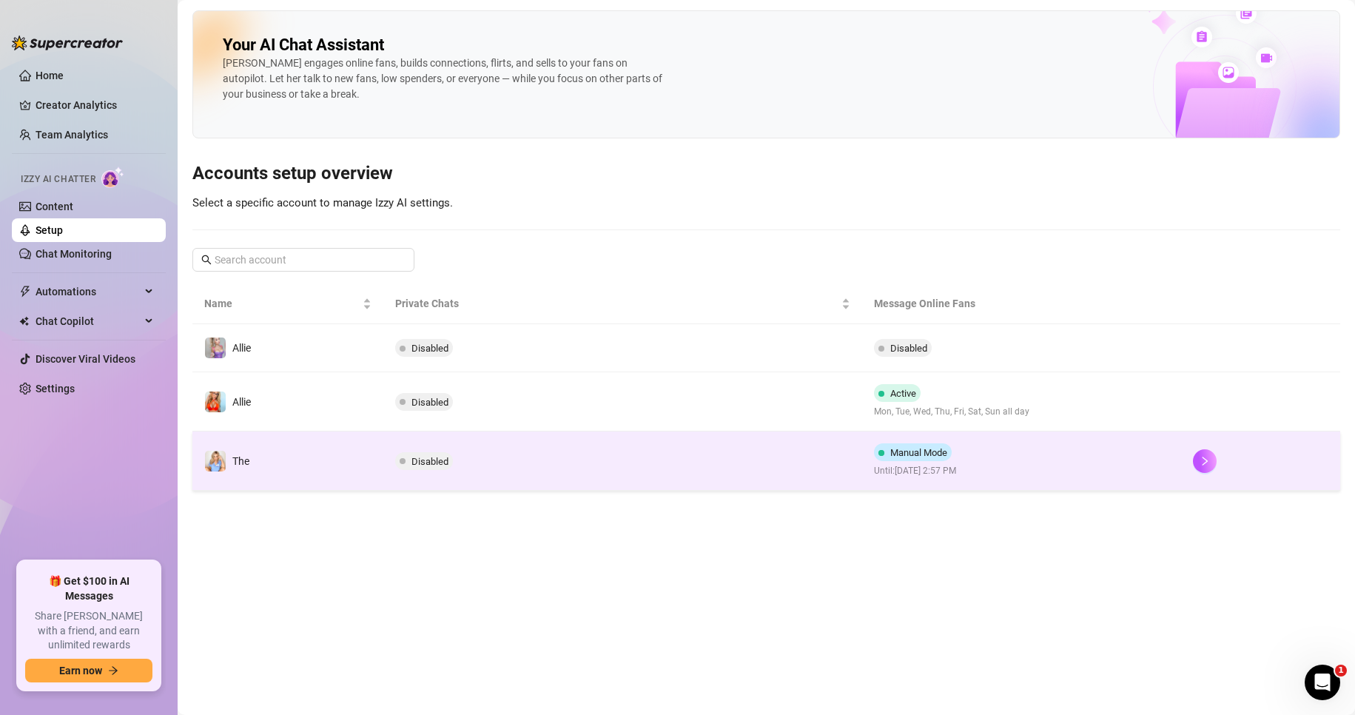
click at [703, 450] on td "Disabled" at bounding box center [622, 460] width 478 height 59
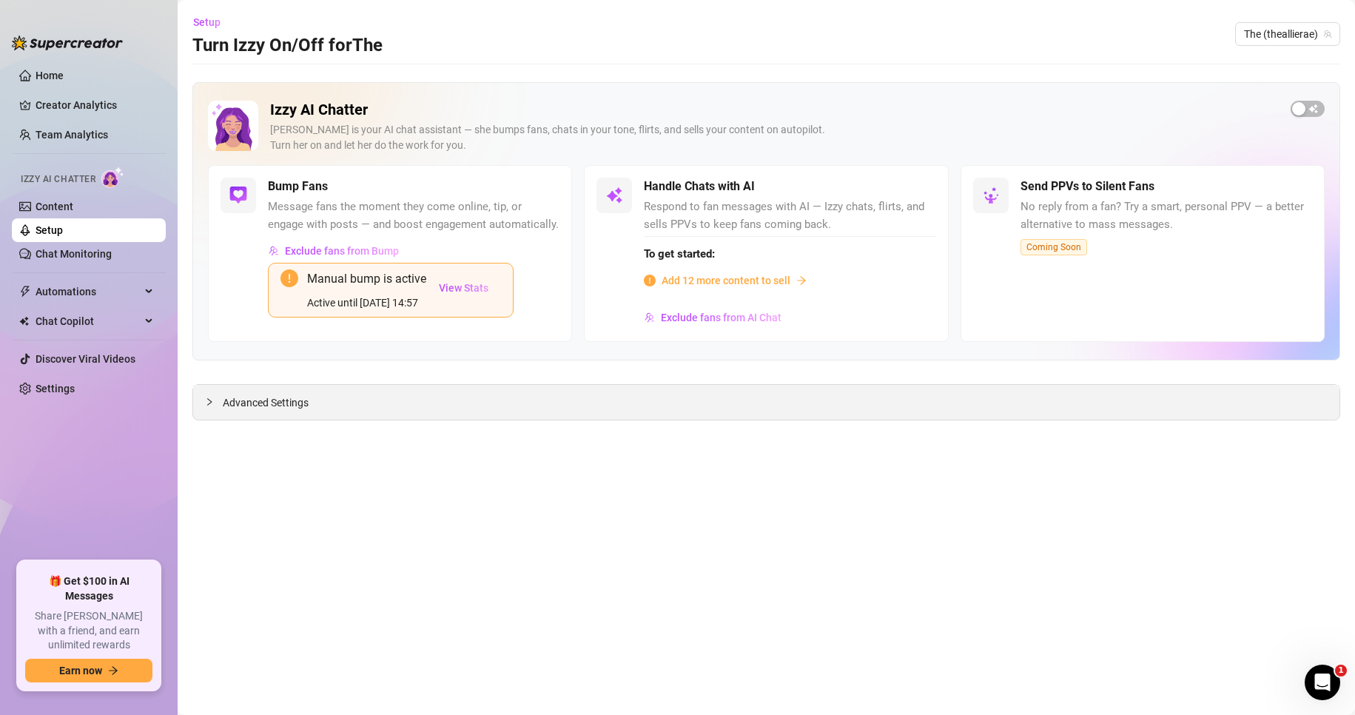
click at [247, 400] on span "Advanced Settings" at bounding box center [266, 402] width 86 height 16
click at [311, 411] on div "Advanced Settings" at bounding box center [766, 402] width 1146 height 35
click at [291, 408] on span "Advanced Settings" at bounding box center [266, 402] width 86 height 16
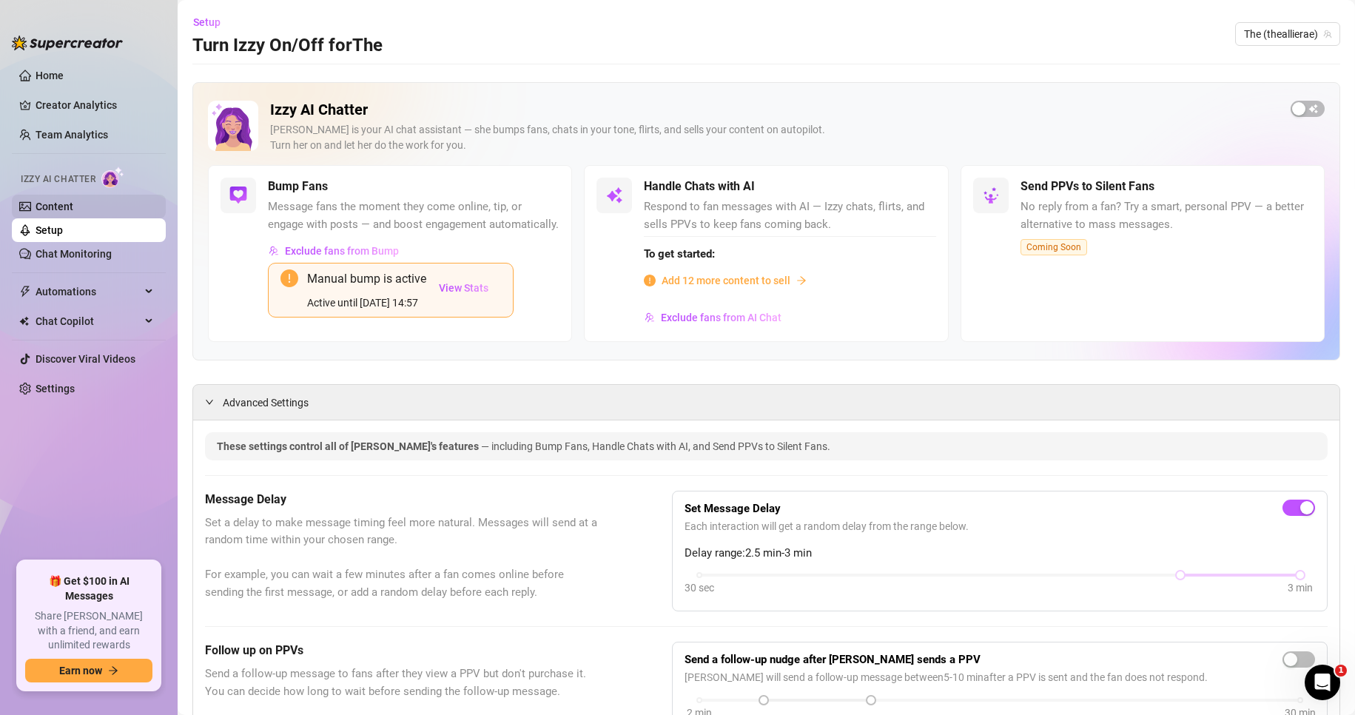
click at [57, 206] on link "Content" at bounding box center [55, 206] width 38 height 12
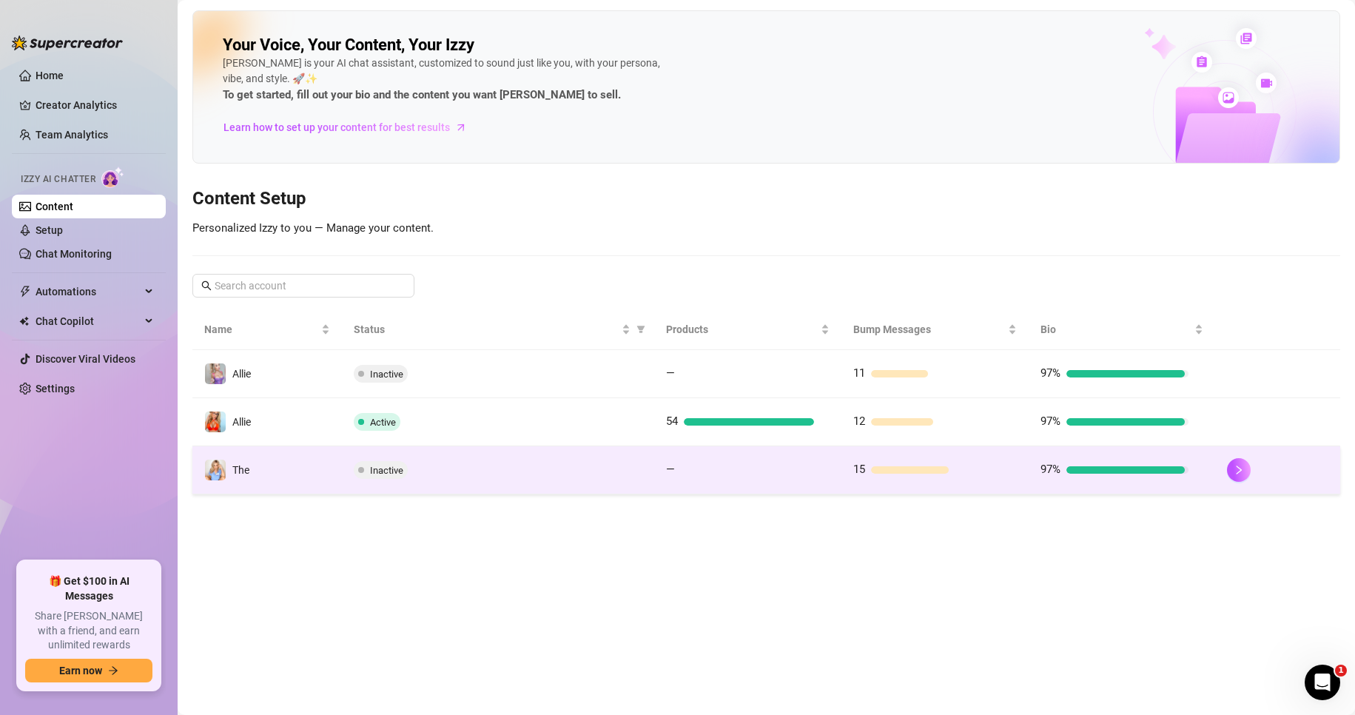
click at [618, 472] on div "Inactive" at bounding box center [498, 470] width 288 height 18
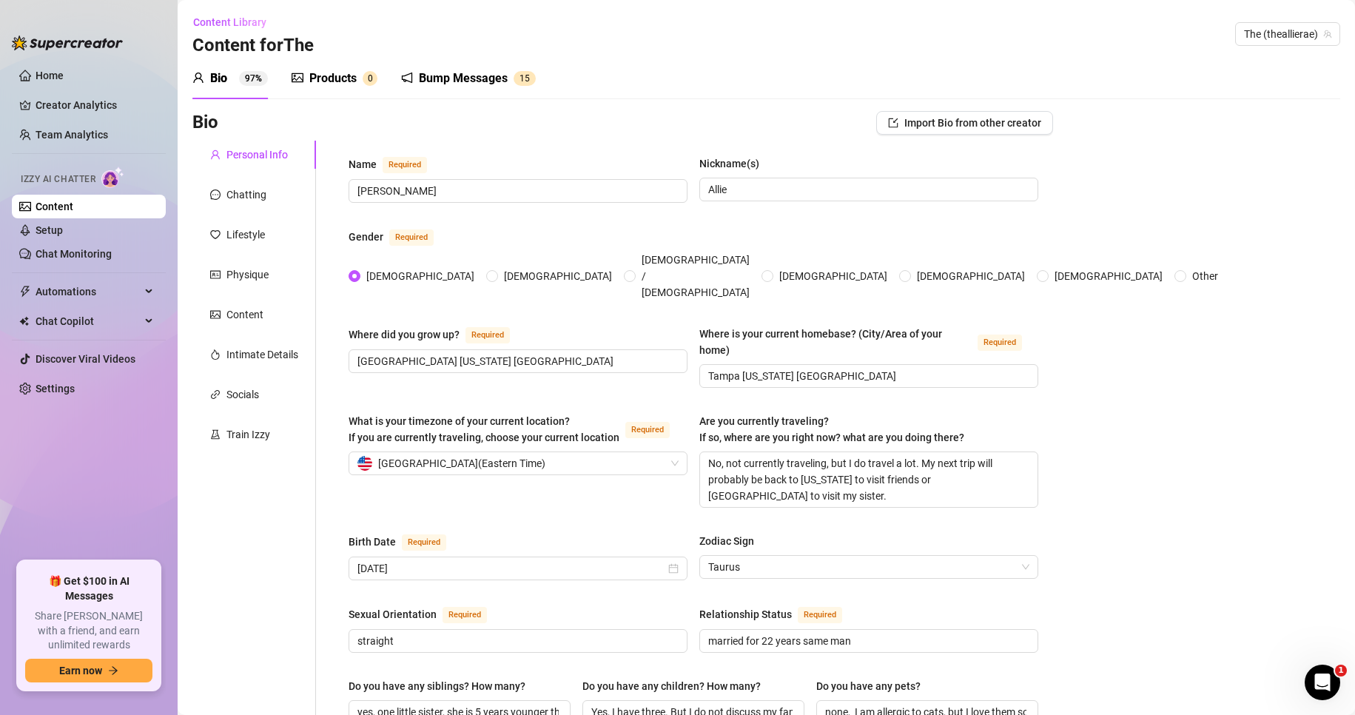
click at [338, 80] on div "Products" at bounding box center [332, 79] width 47 height 18
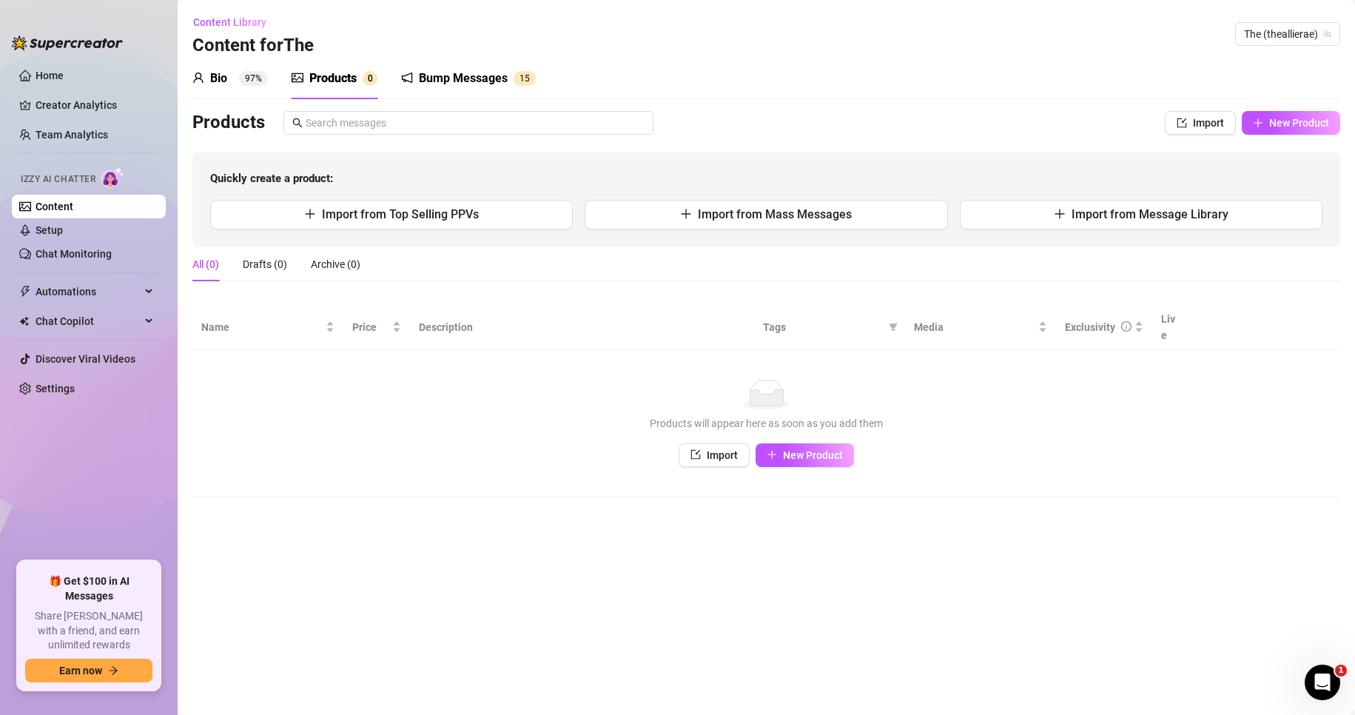
click at [438, 71] on div "Bump Messages" at bounding box center [463, 79] width 89 height 18
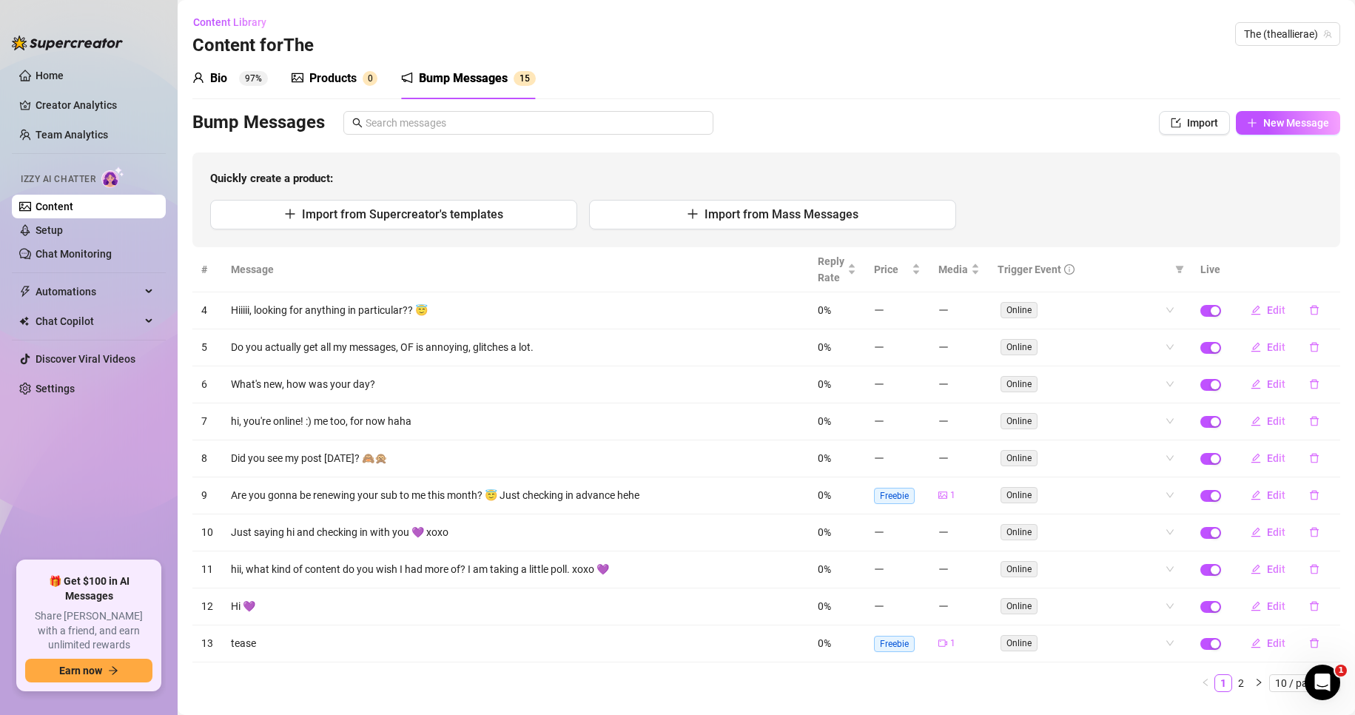
scroll to position [33, 0]
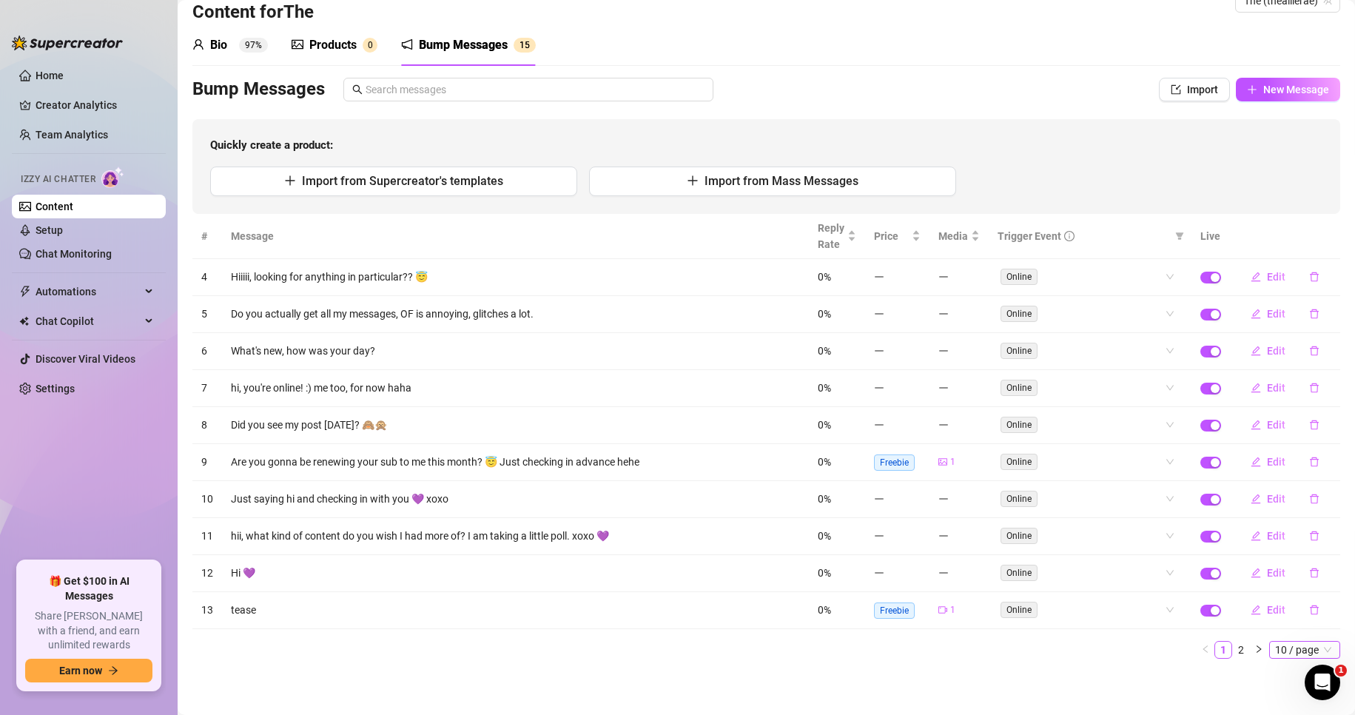
click at [1293, 652] on span "10 / page" at bounding box center [1304, 649] width 59 height 16
click at [1295, 621] on div "100 / page" at bounding box center [1306, 623] width 50 height 16
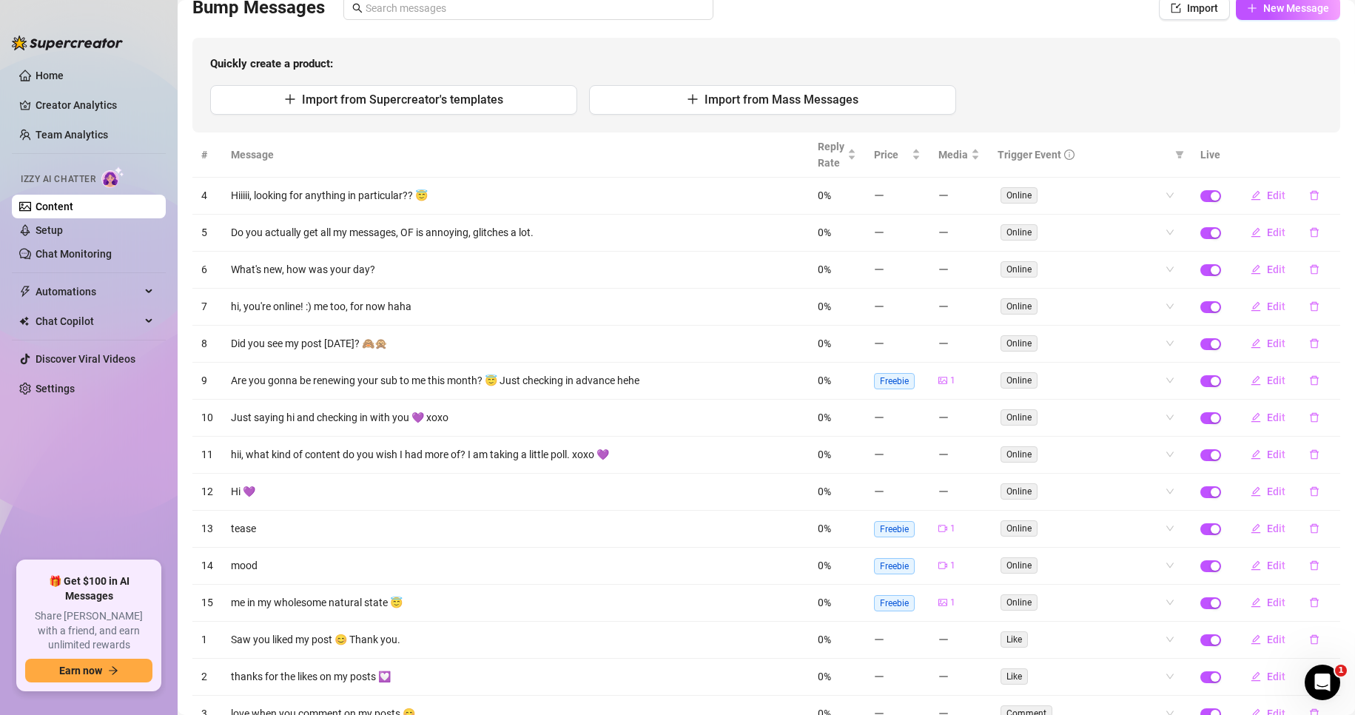
scroll to position [29, 0]
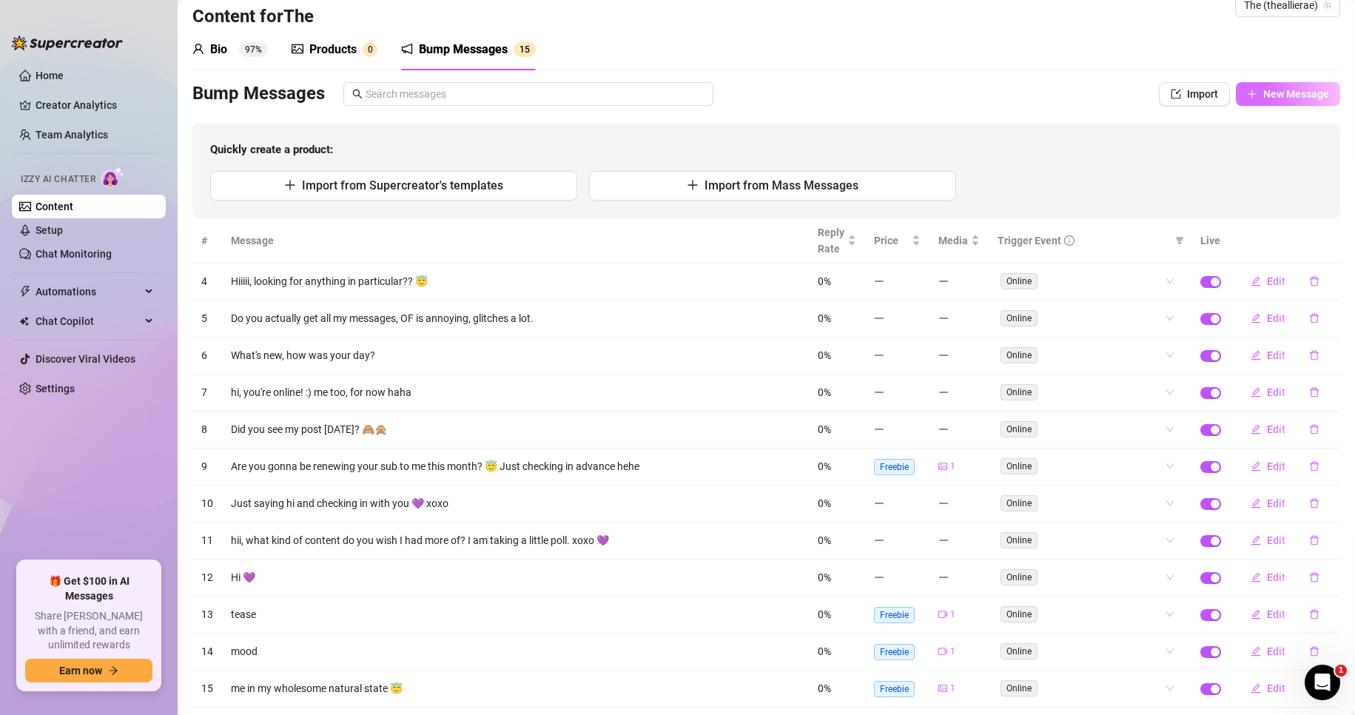
click at [1270, 95] on span "New Message" at bounding box center [1296, 94] width 66 height 12
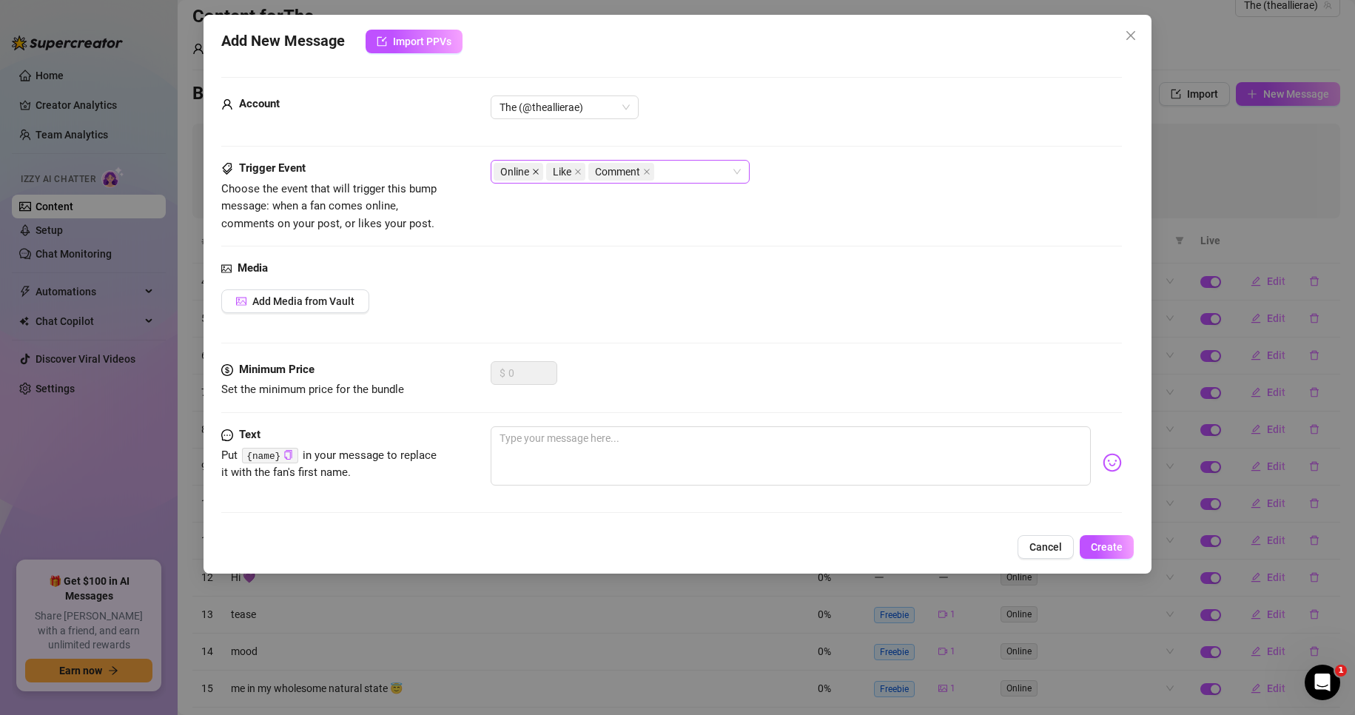
click at [536, 168] on icon "close" at bounding box center [535, 171] width 7 height 7
click at [522, 170] on icon "close" at bounding box center [525, 171] width 7 height 7
click at [590, 445] on textarea at bounding box center [790, 455] width 601 height 59
type textarea "s"
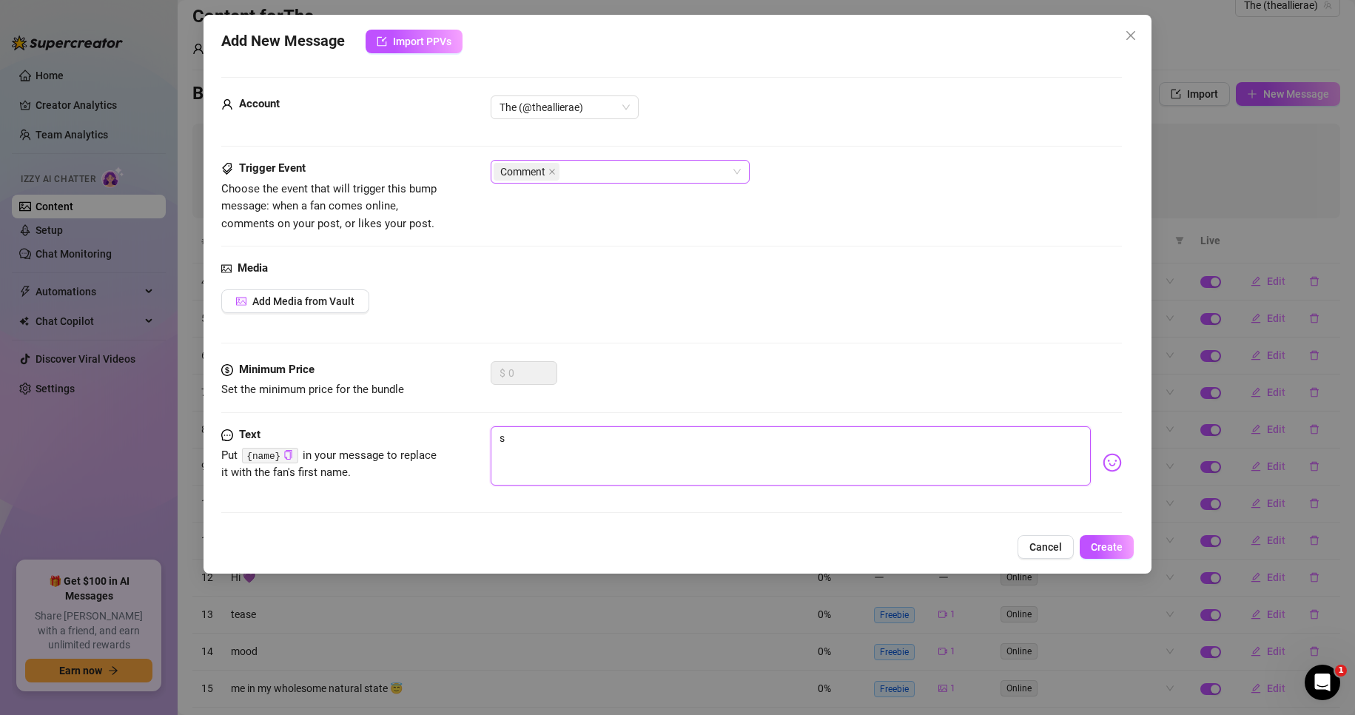
type textarea "sa"
type textarea "saw"
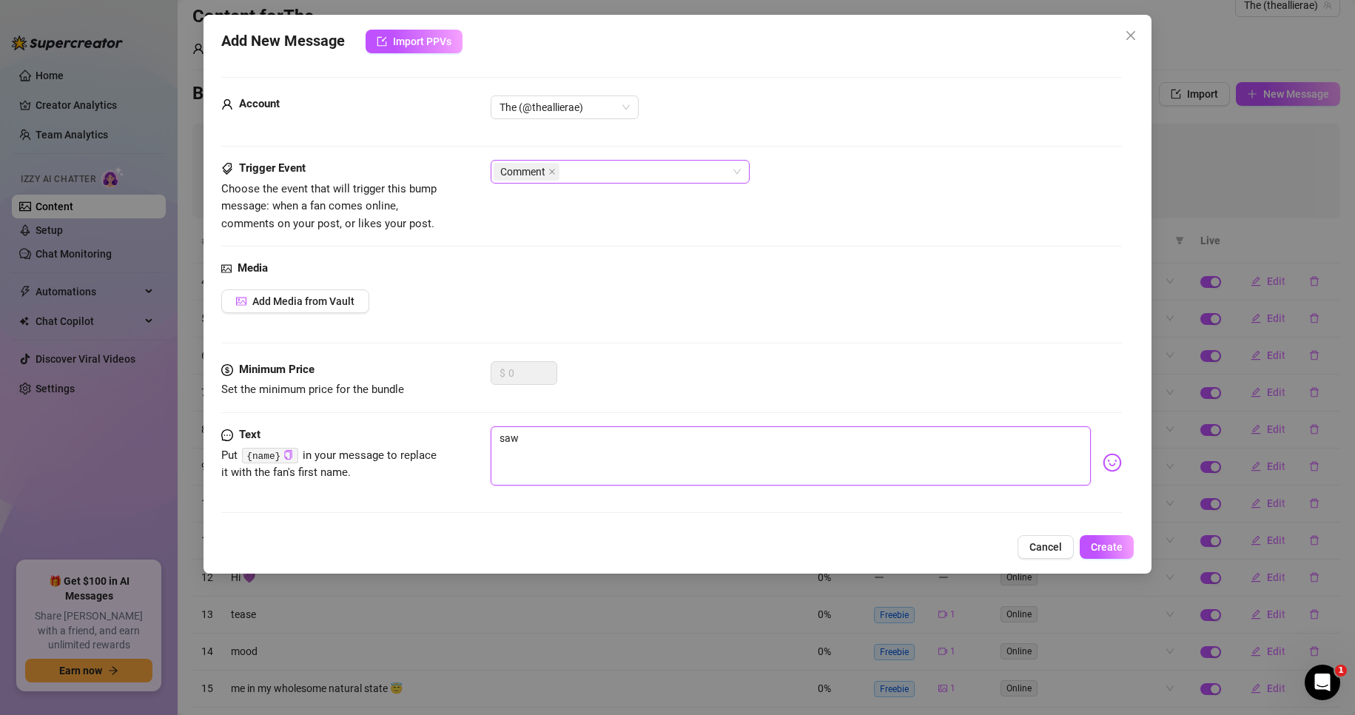
type textarea "saw"
type textarea "saw y"
type textarea "saw yo"
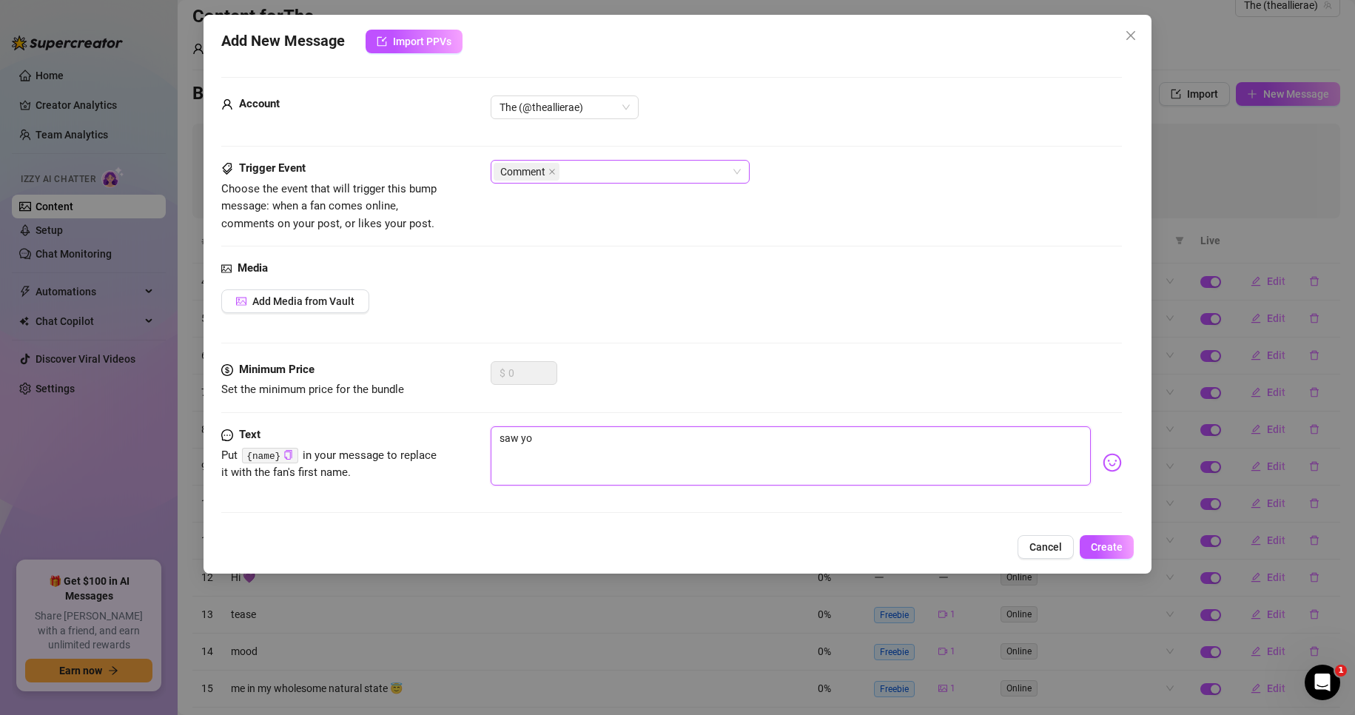
type textarea "saw you"
type textarea "saw your"
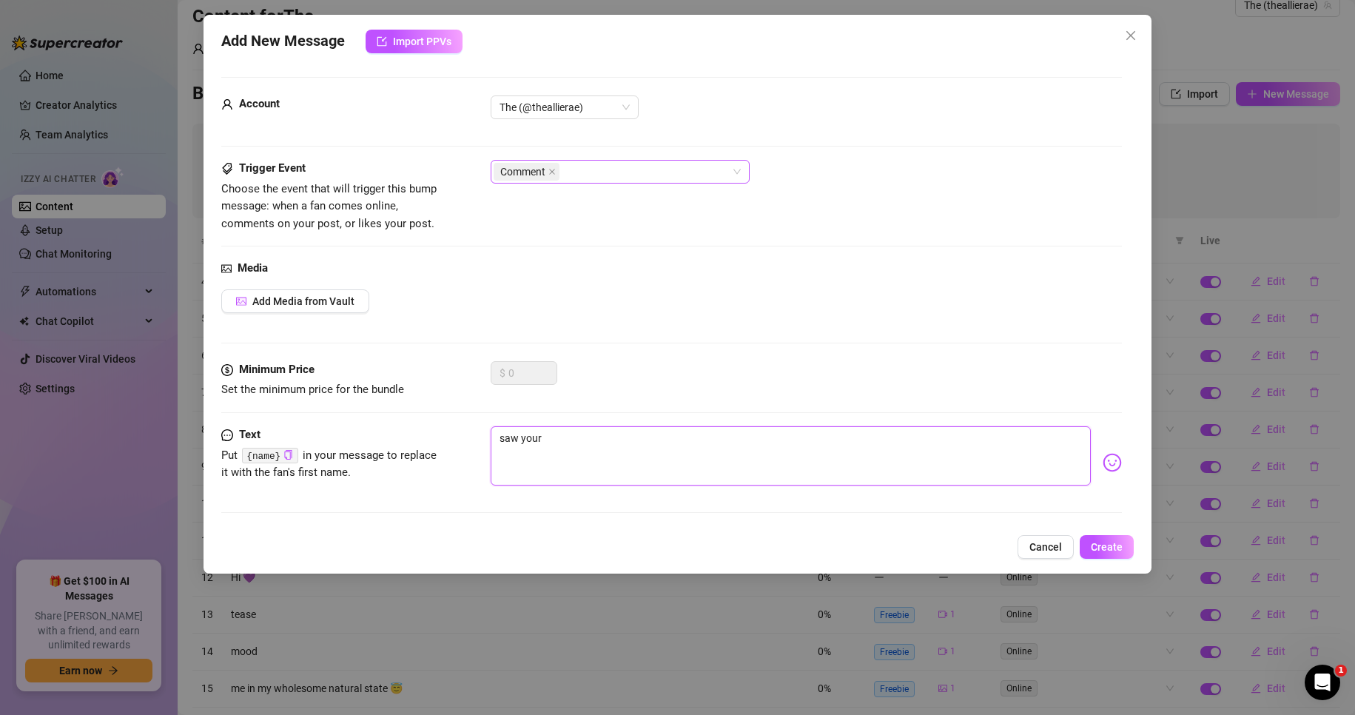
type textarea "saw your"
type textarea "saw your c"
type textarea "saw your co"
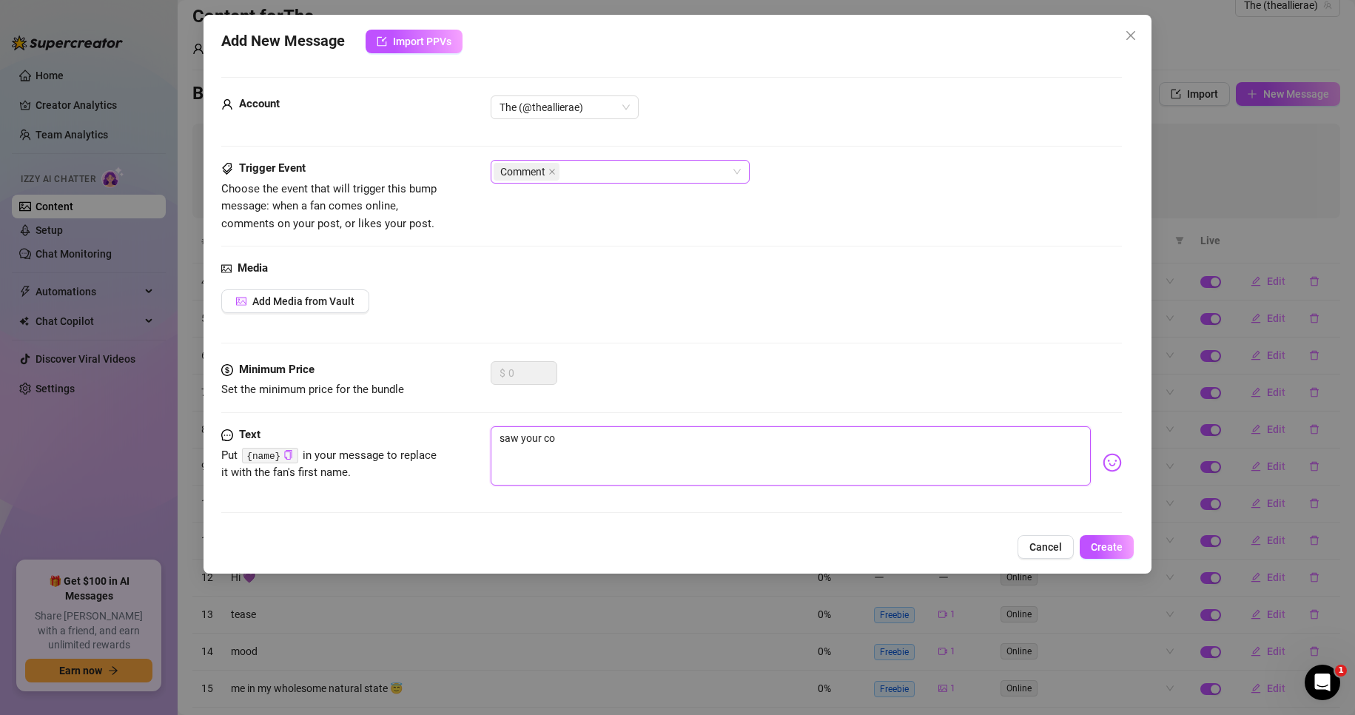
type textarea "saw your com"
type textarea "saw your comm"
type textarea "saw your comme"
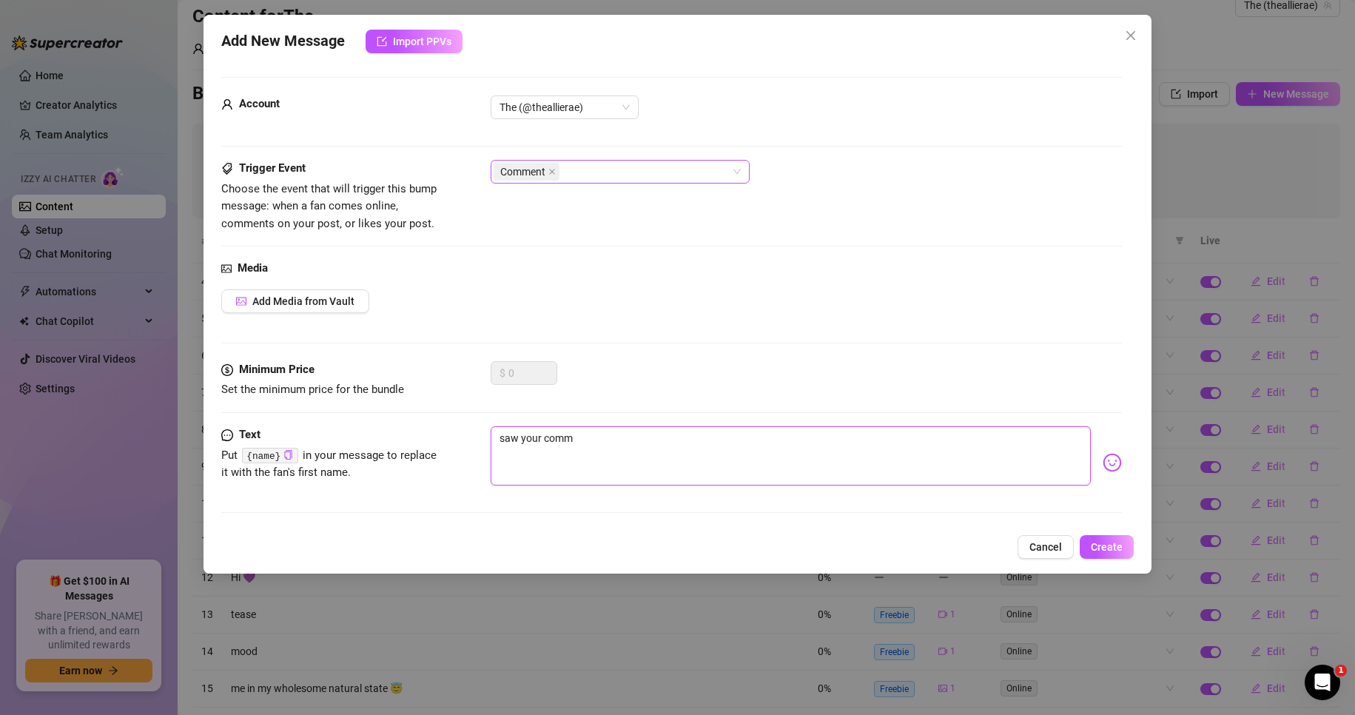
type textarea "saw your comme"
type textarea "saw your comm"
type textarea "saw your com"
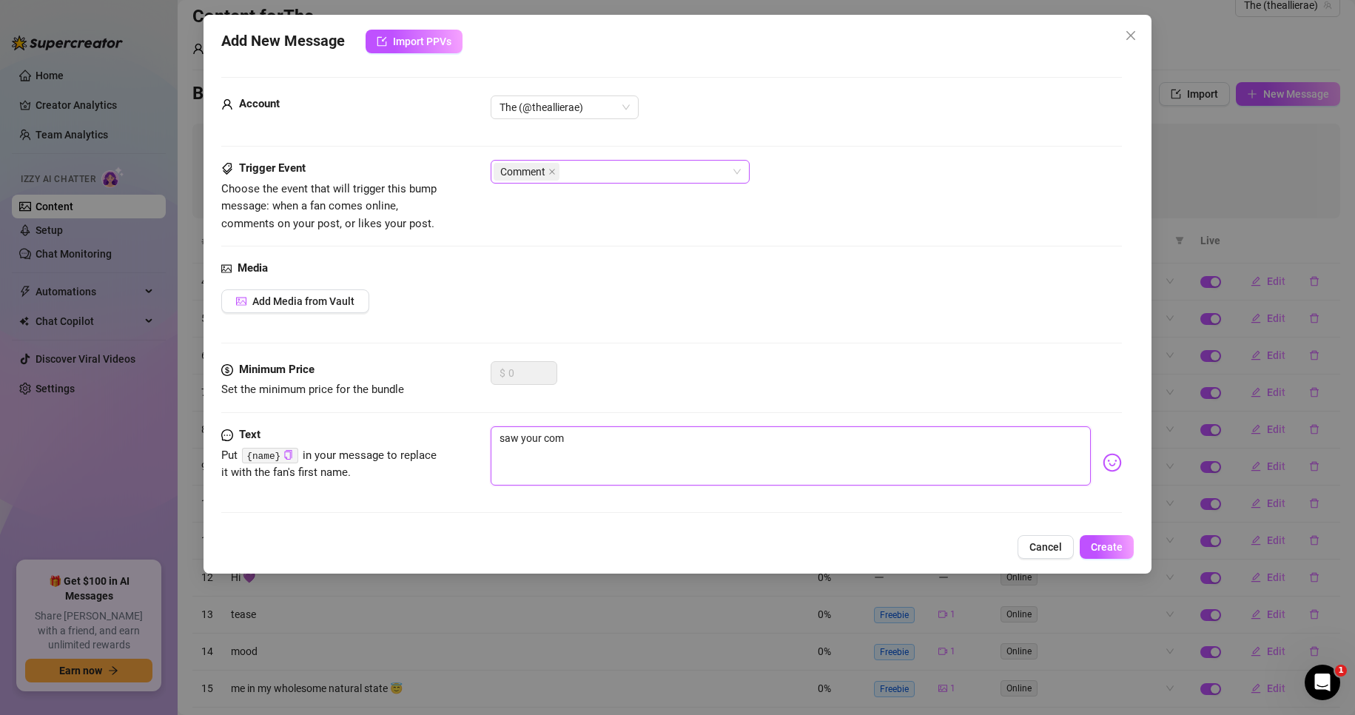
type textarea "saw your co"
type textarea "saw your c"
type textarea "saw your"
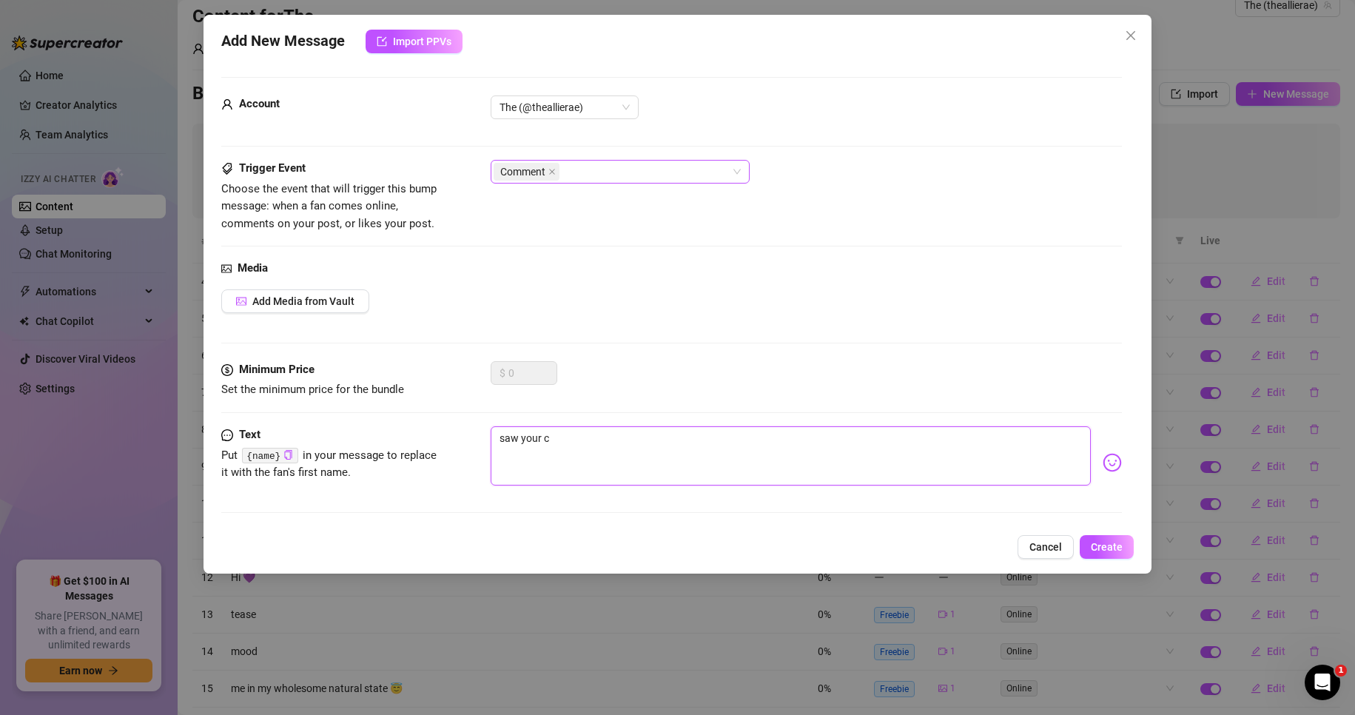
type textarea "saw your"
type textarea "saw you"
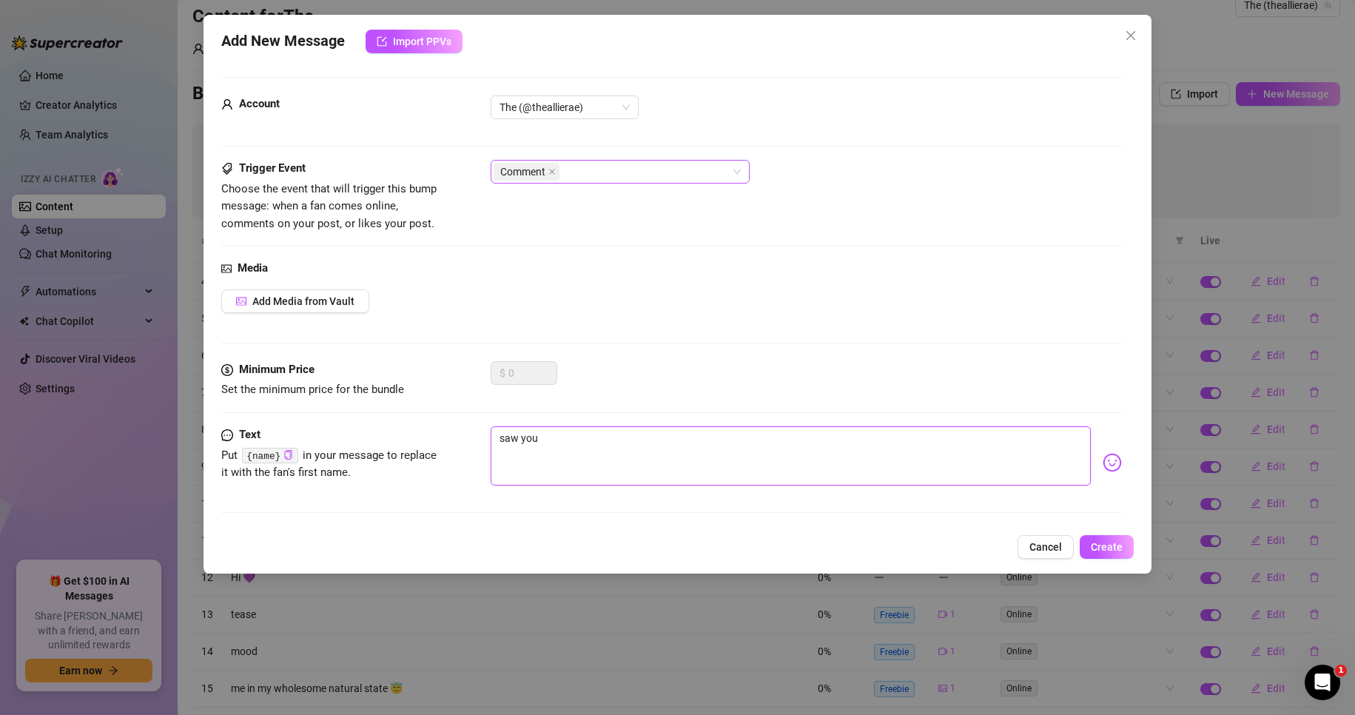
type textarea "saw yo"
type textarea "saw y"
type textarea "saw"
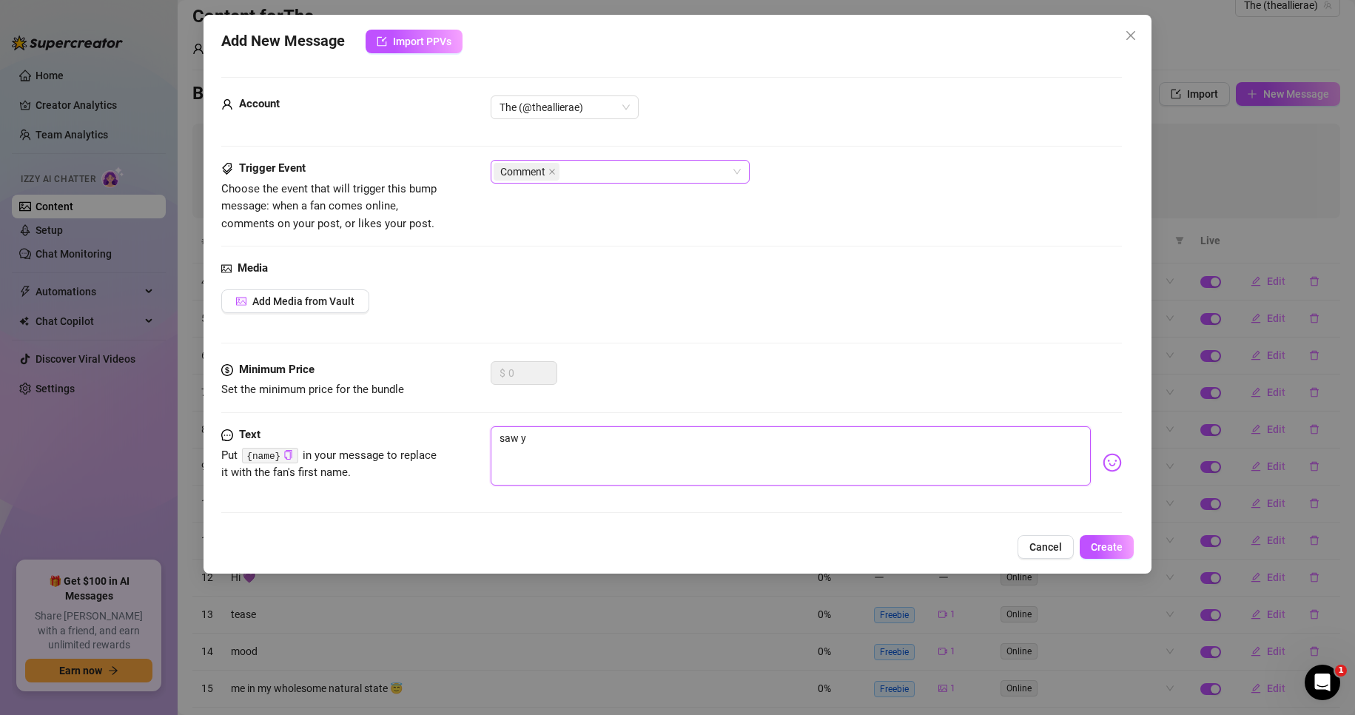
type textarea "saw"
type textarea "sa"
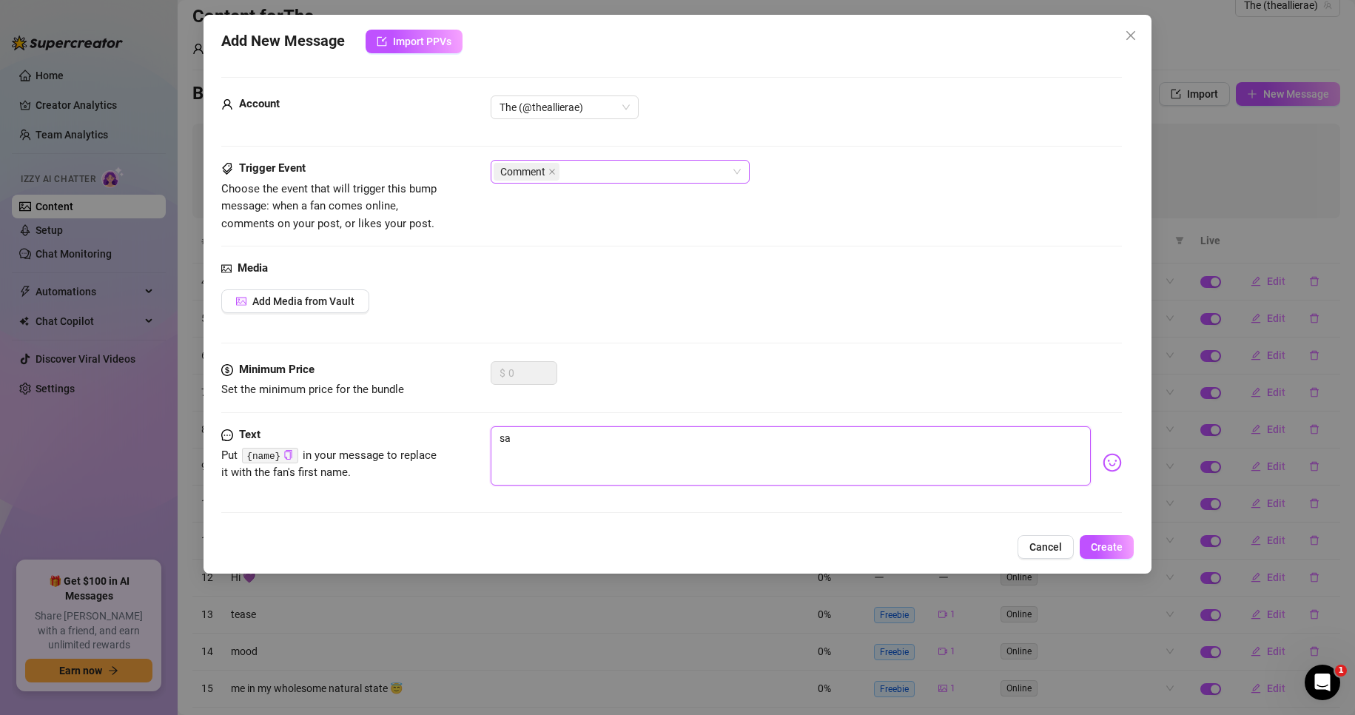
type textarea "s"
type textarea "Type your message here..."
type textarea "t"
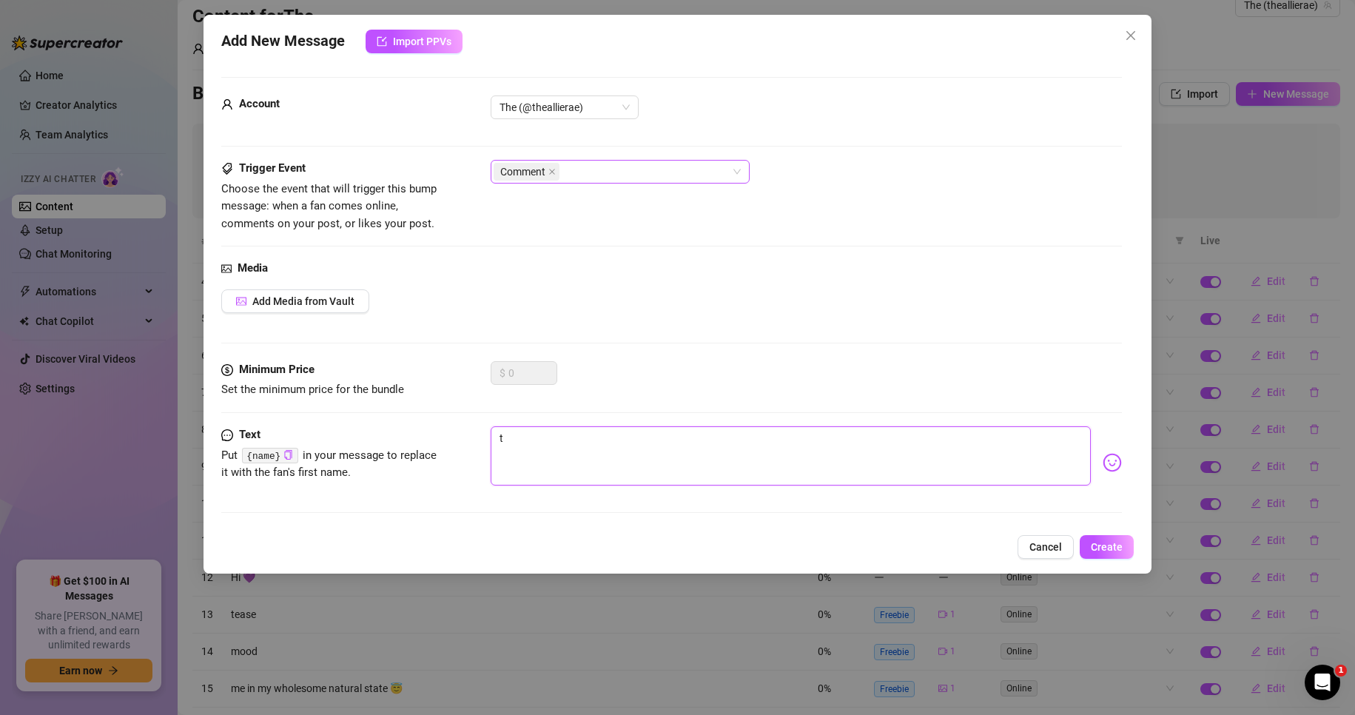
type textarea "th"
type textarea "tha"
type textarea "than"
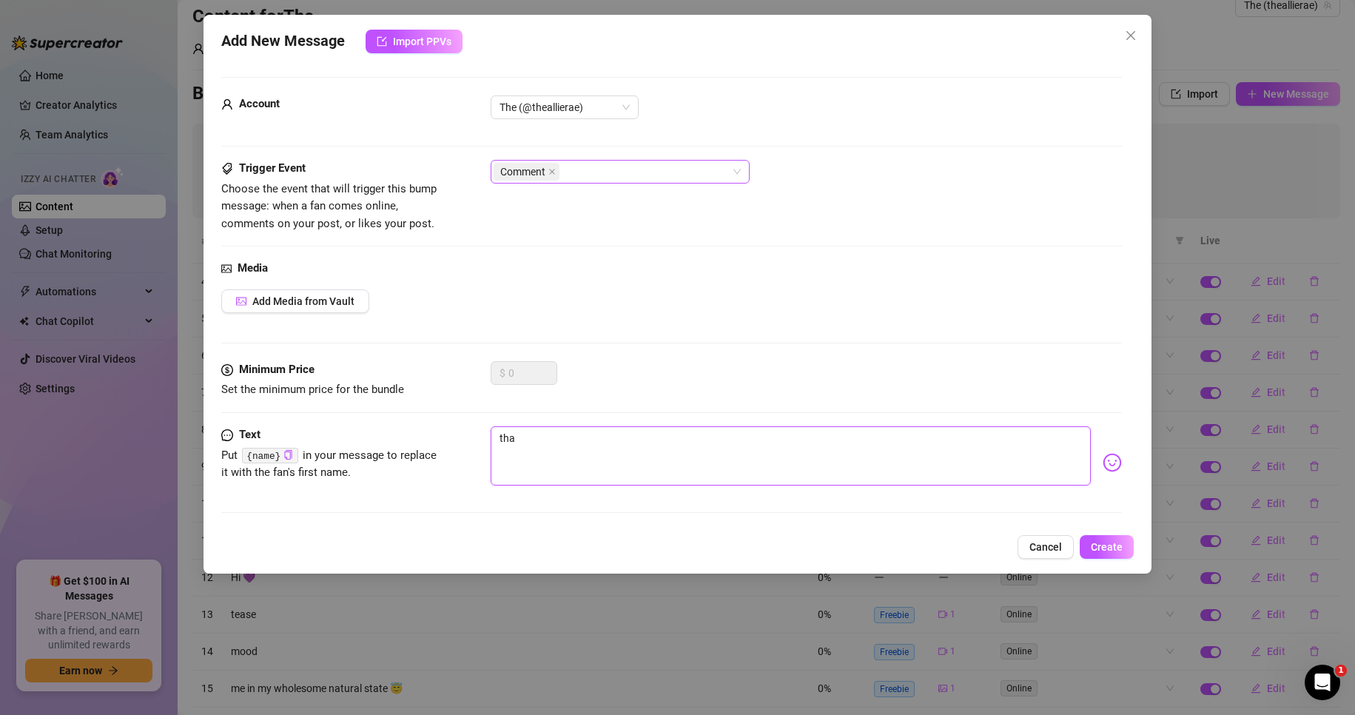
type textarea "than"
type textarea "thank"
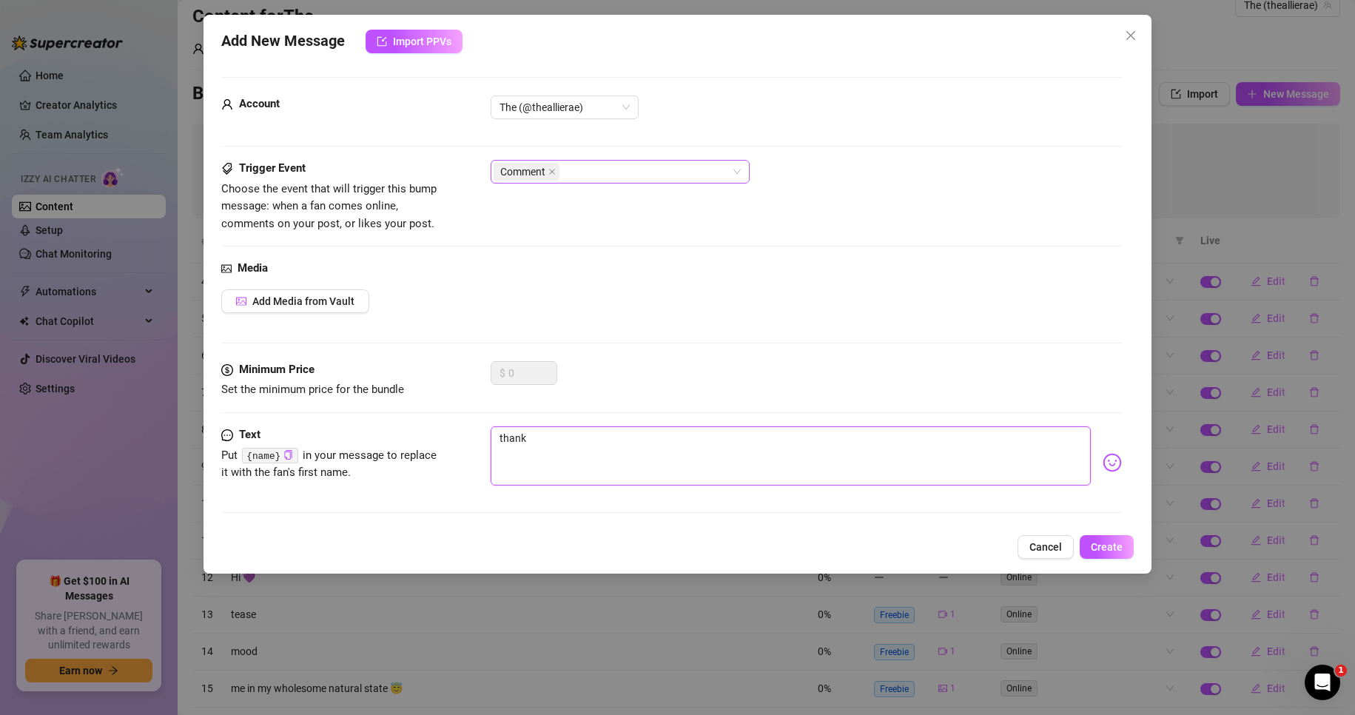
type textarea "thank y"
type textarea "thank yo"
type textarea "thank yo u"
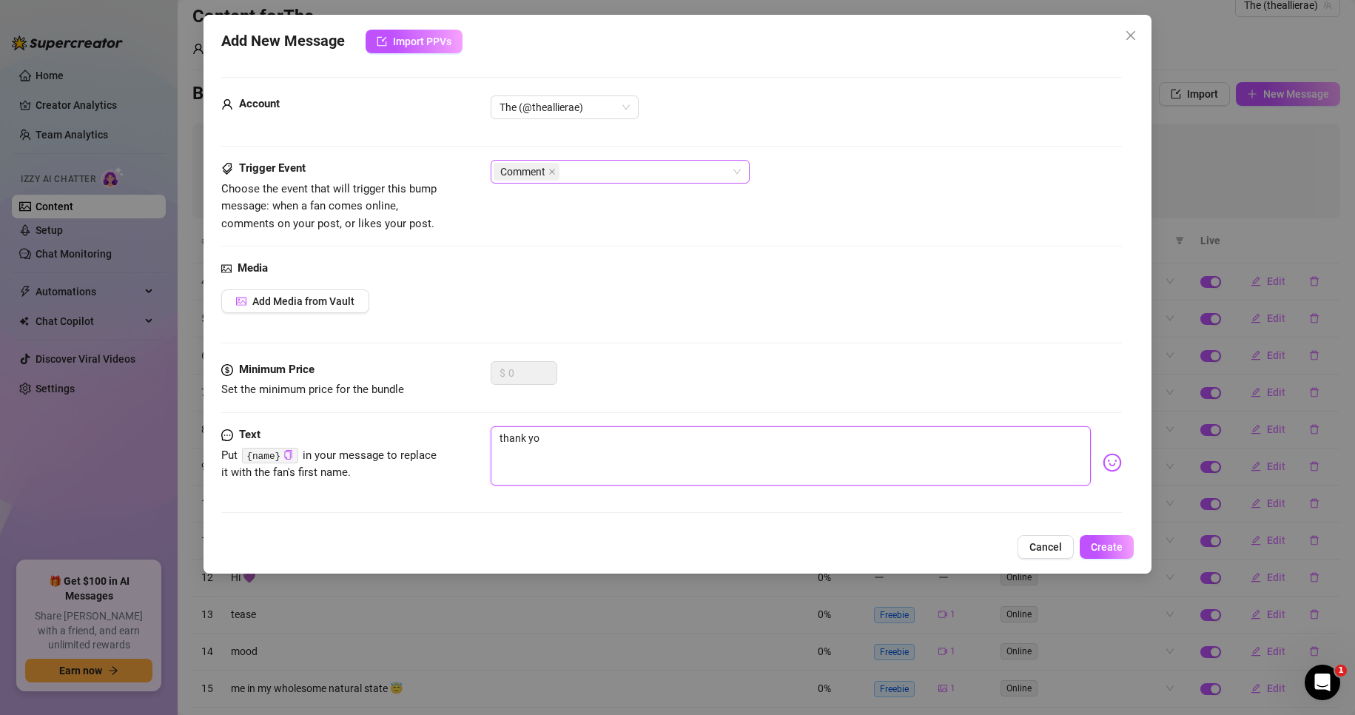
type textarea "thank yo u"
type textarea "thank yo uf"
type textarea "thank yo ufo"
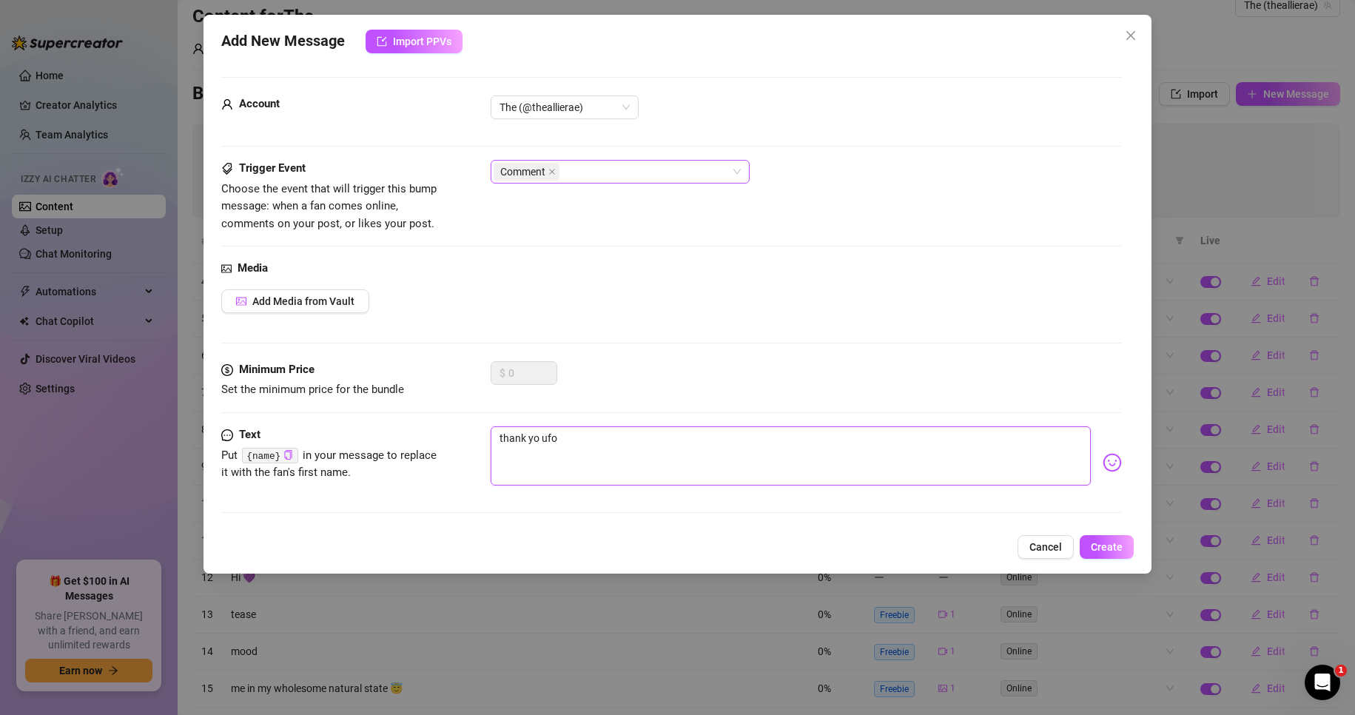
type textarea "thank yo ufor"
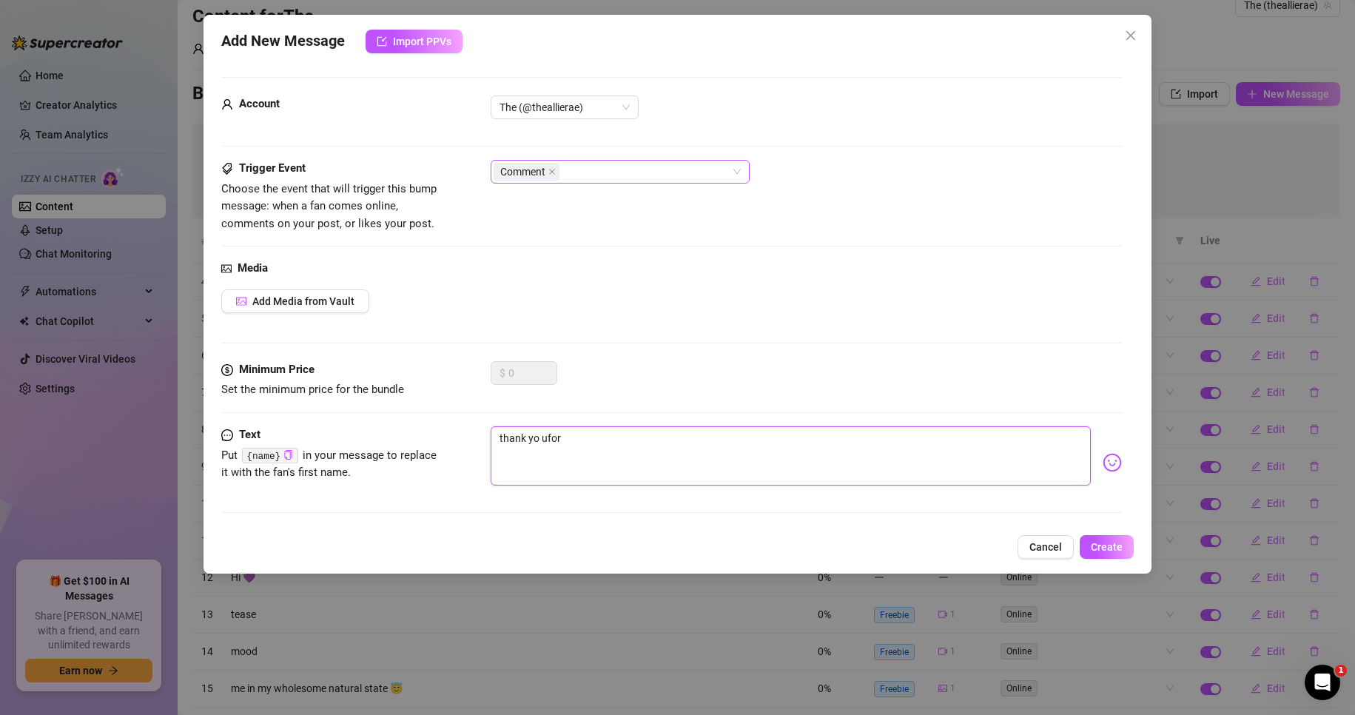
type textarea "thank yo ufor"
type textarea "thank yo ufo"
type textarea "thank yo uf"
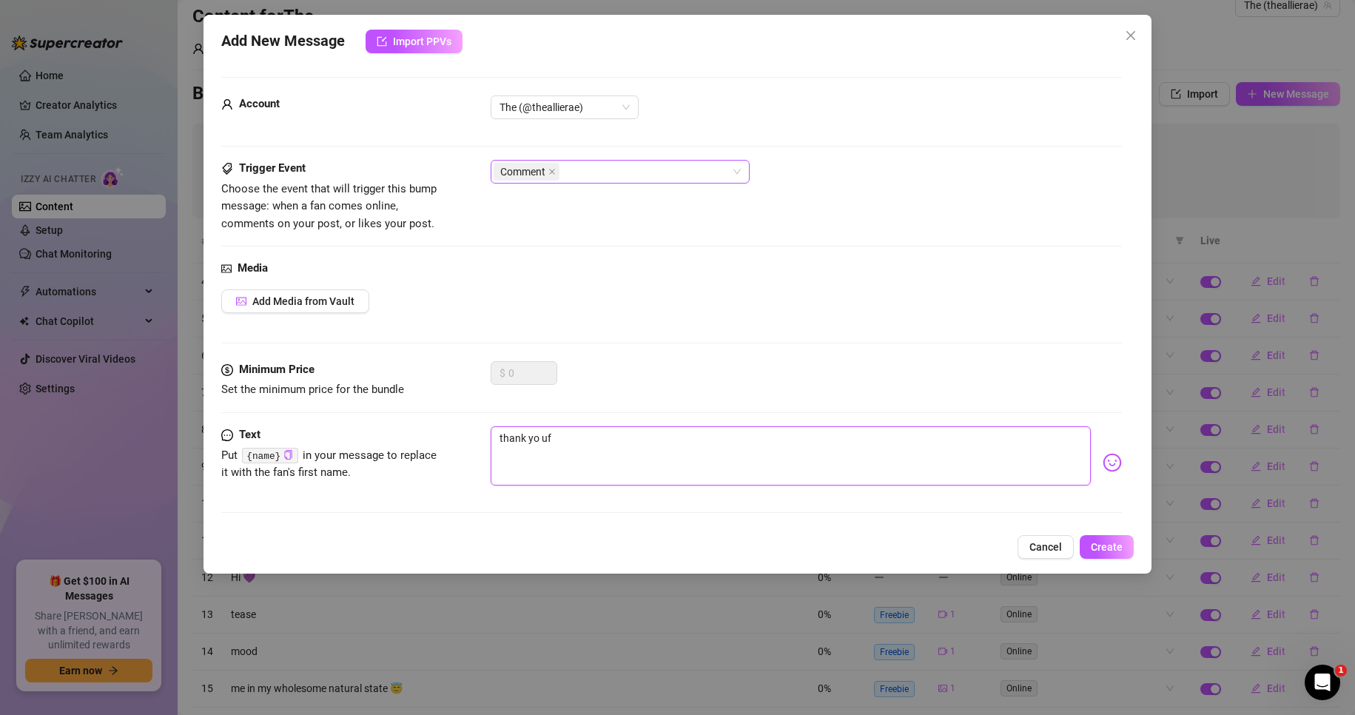
type textarea "thank yo u"
type textarea "thank yo"
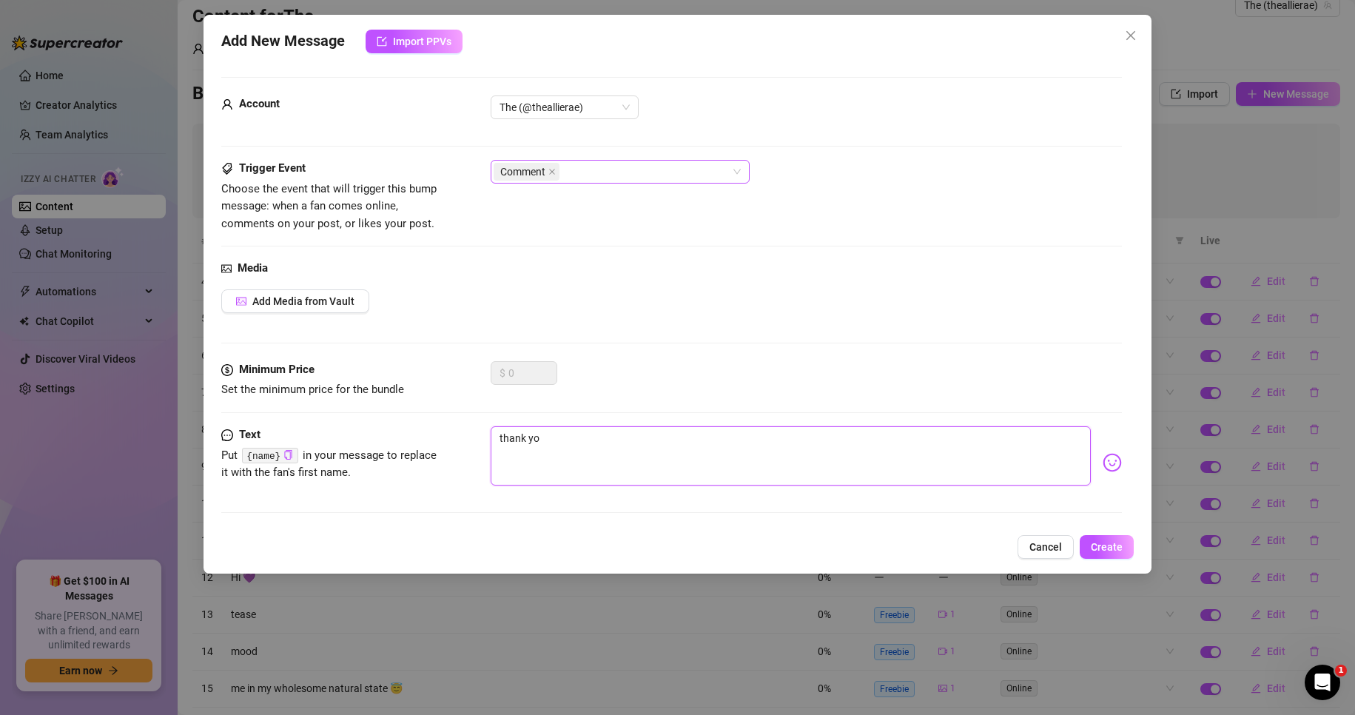
type textarea "thank yo"
type textarea "thank you"
type textarea "thank you d"
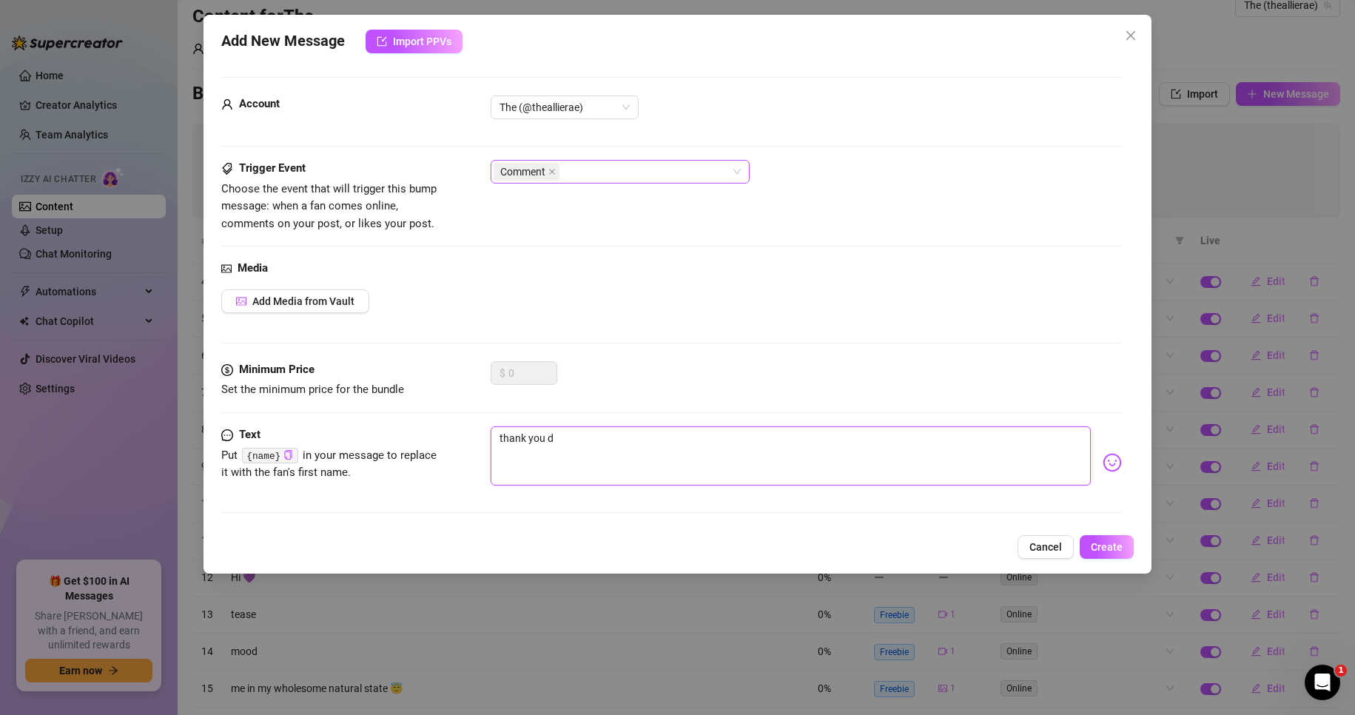
type textarea "thank you df"
type textarea "thank you dfo"
type textarea "thank you df"
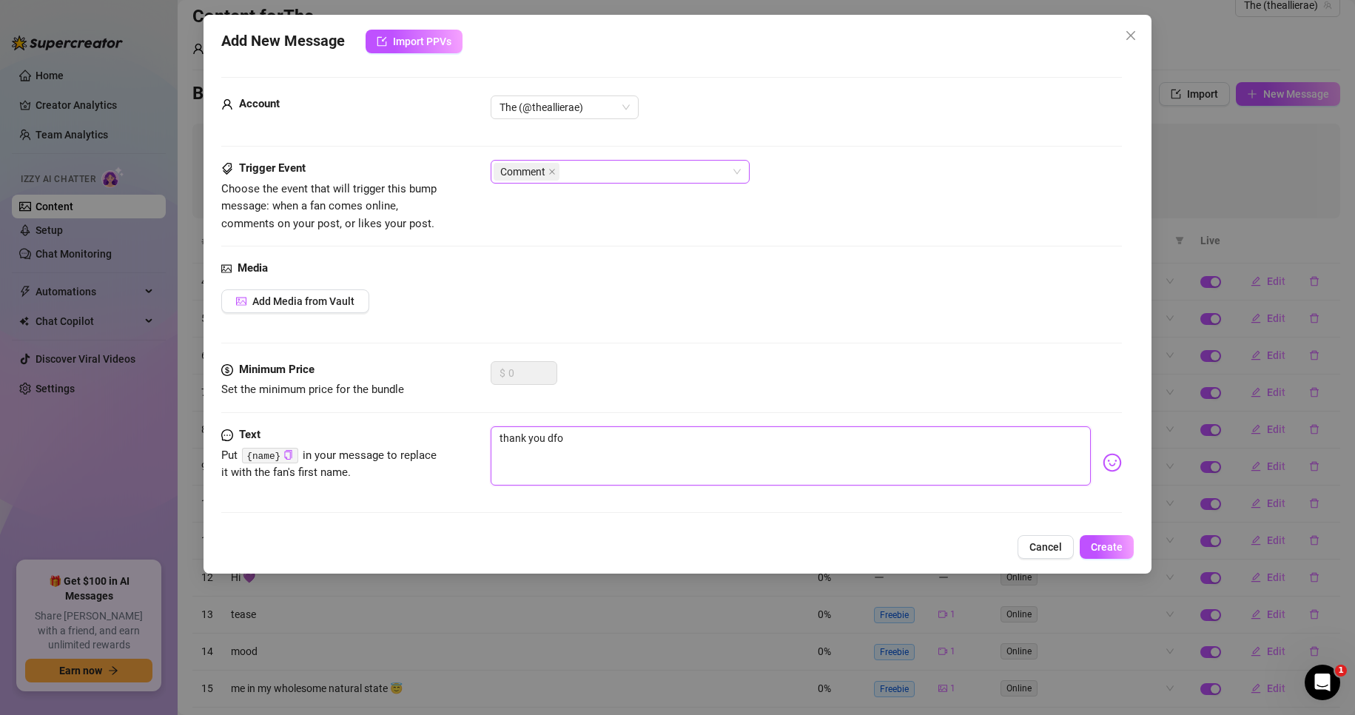
type textarea "thank you df"
type textarea "thank you d"
type textarea "thank you"
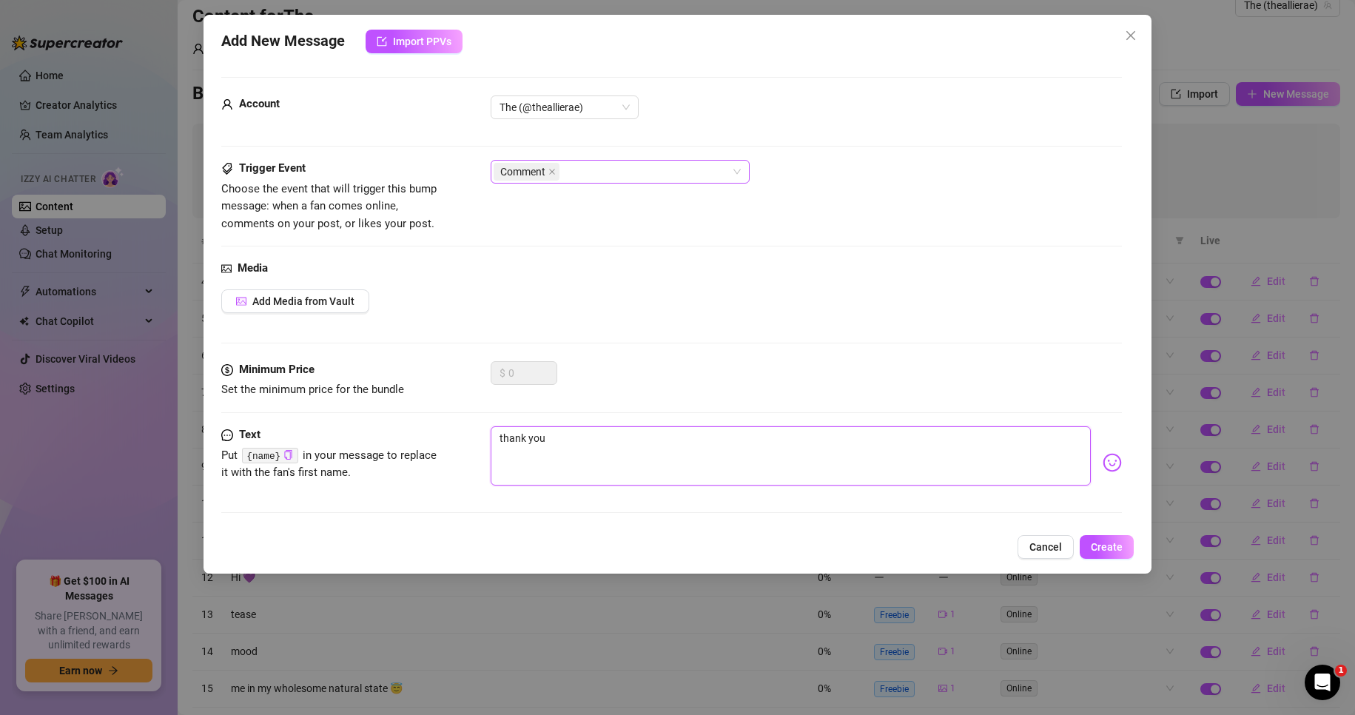
type textarea "thank you"
type textarea "thank yo"
type textarea "thank y"
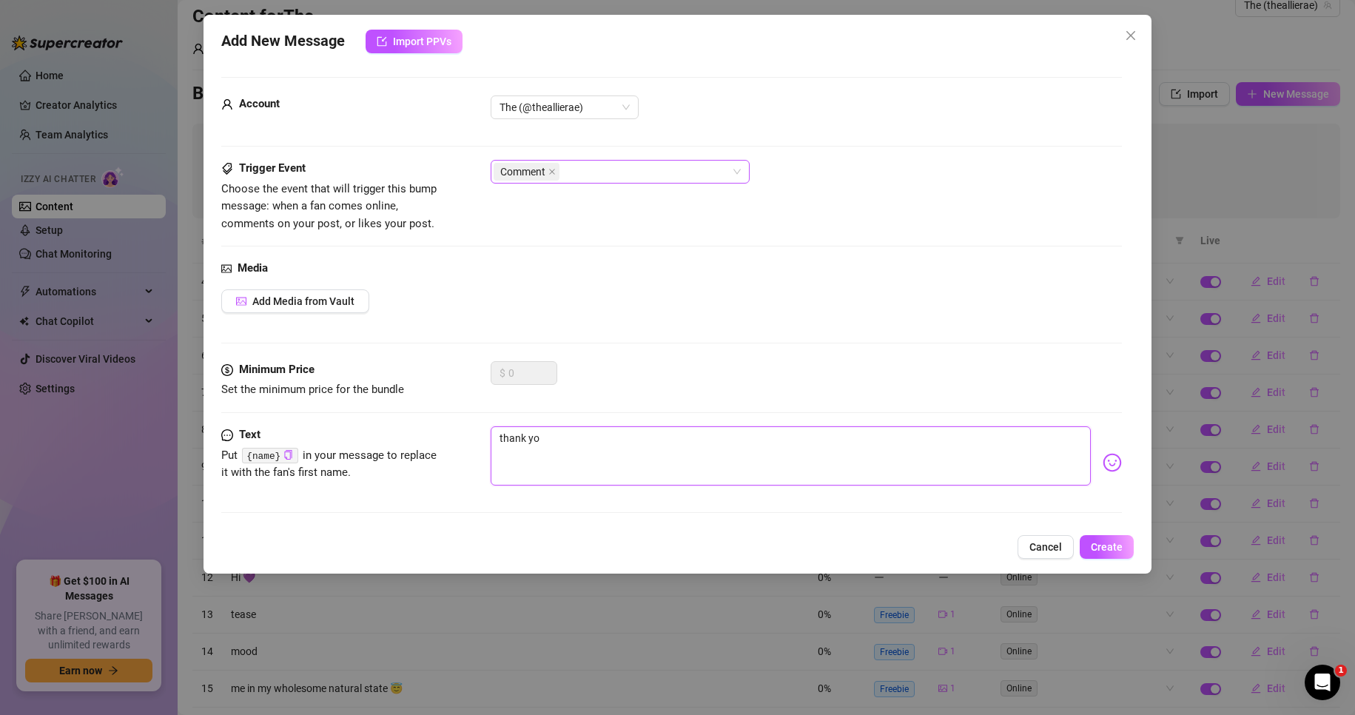
type textarea "thank y"
type textarea "thank"
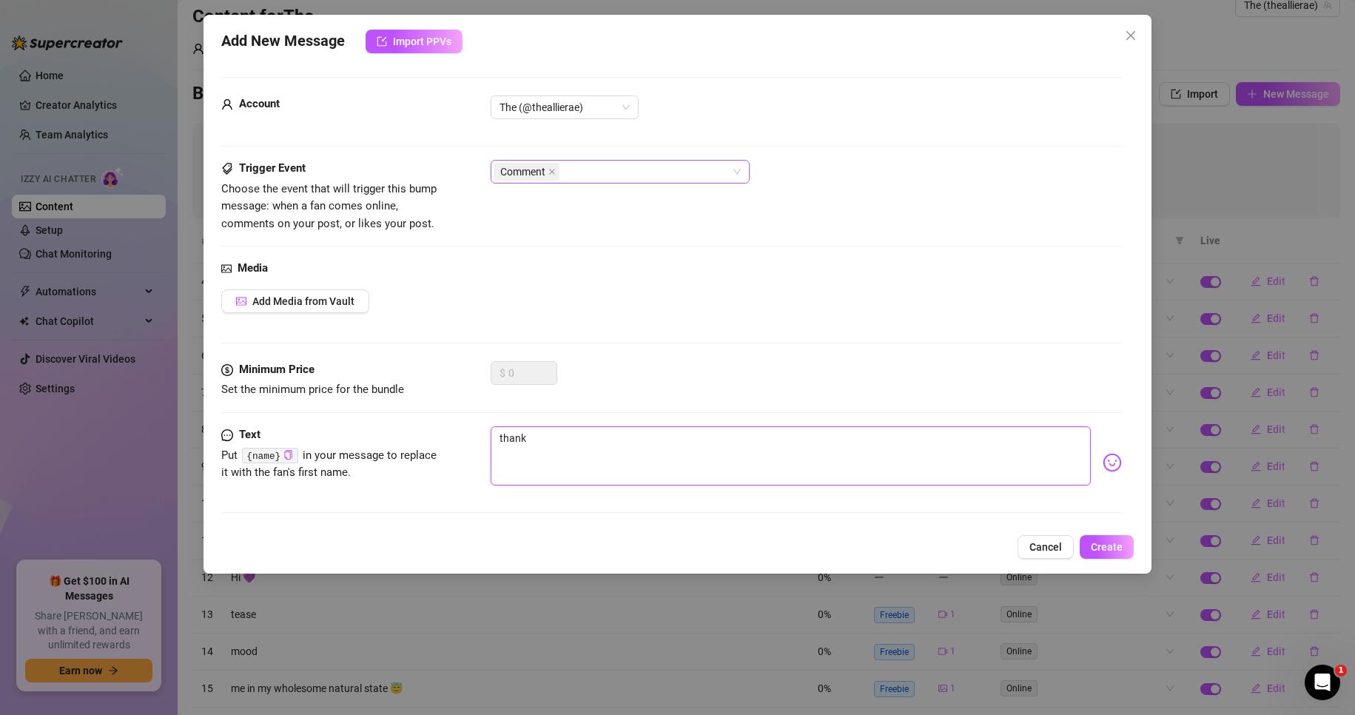
type textarea "than"
type textarea "tha"
type textarea "th"
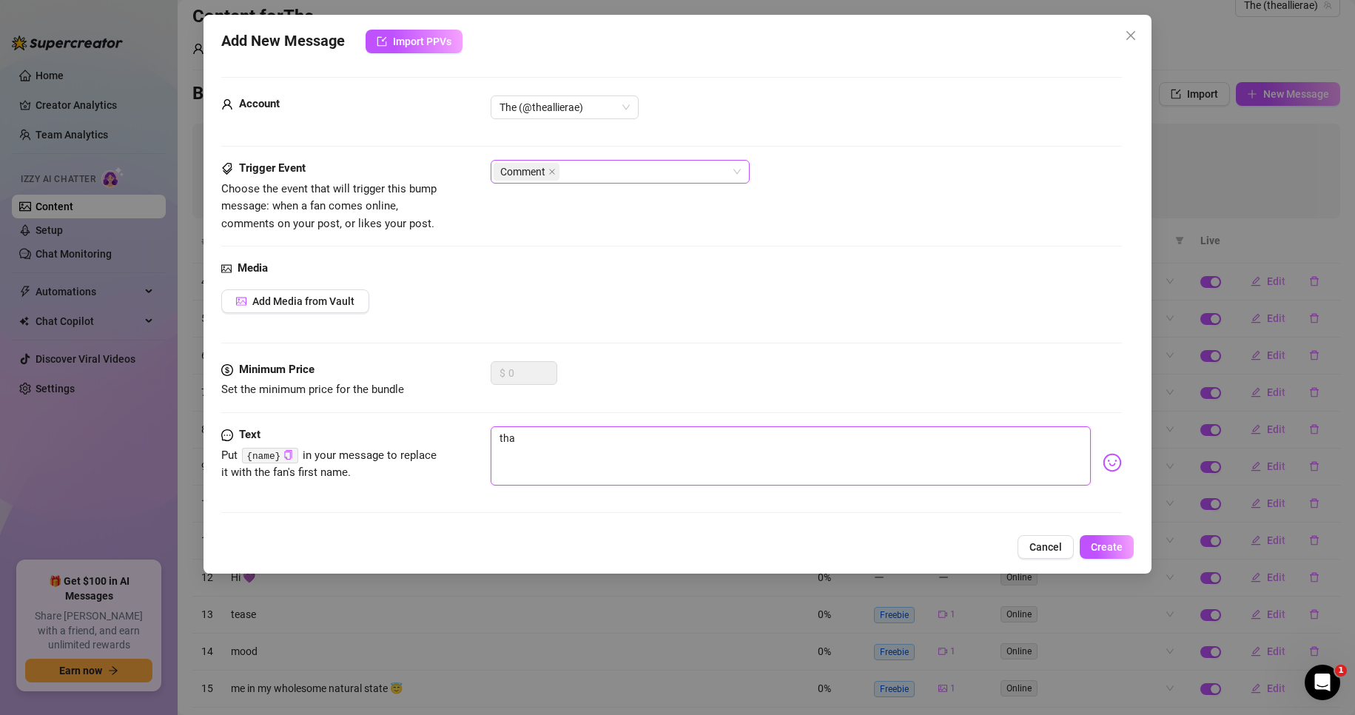
type textarea "th"
type textarea "t"
type textarea "Type your message here..."
type textarea "s"
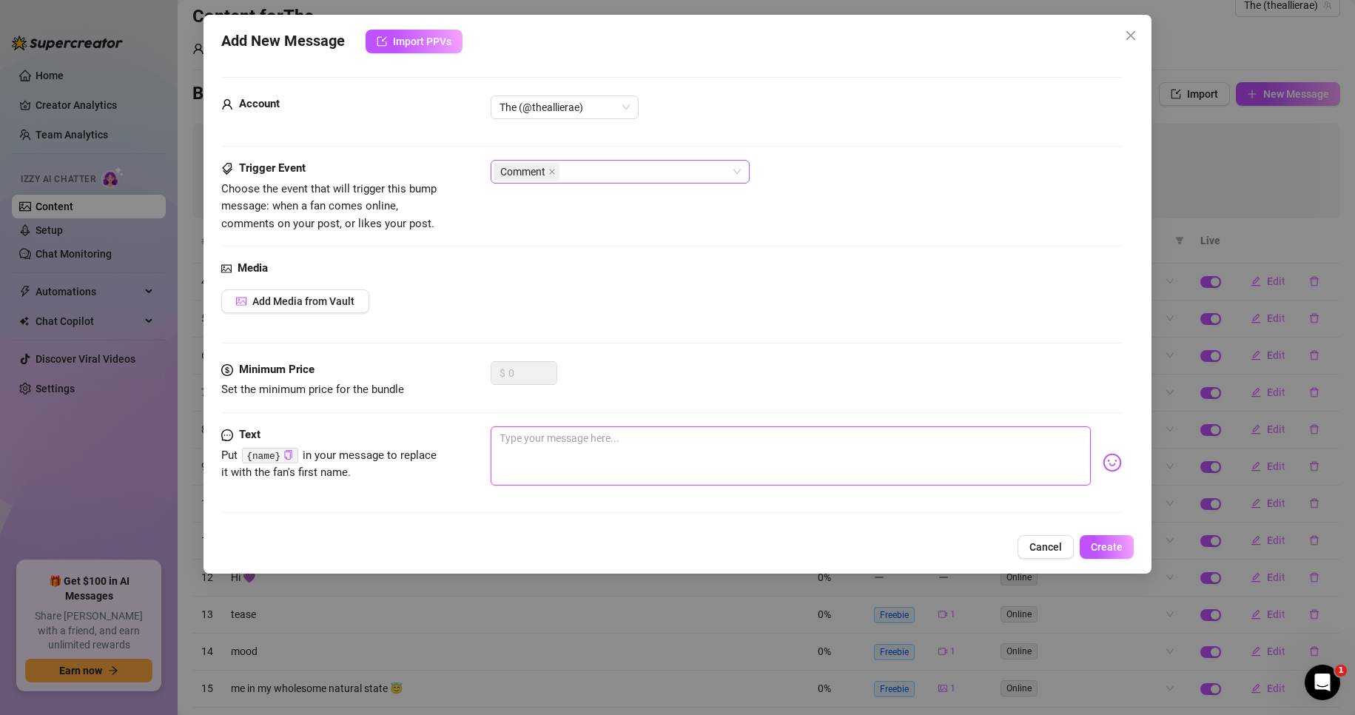
type textarea "s"
type textarea "sa"
type textarea "saw"
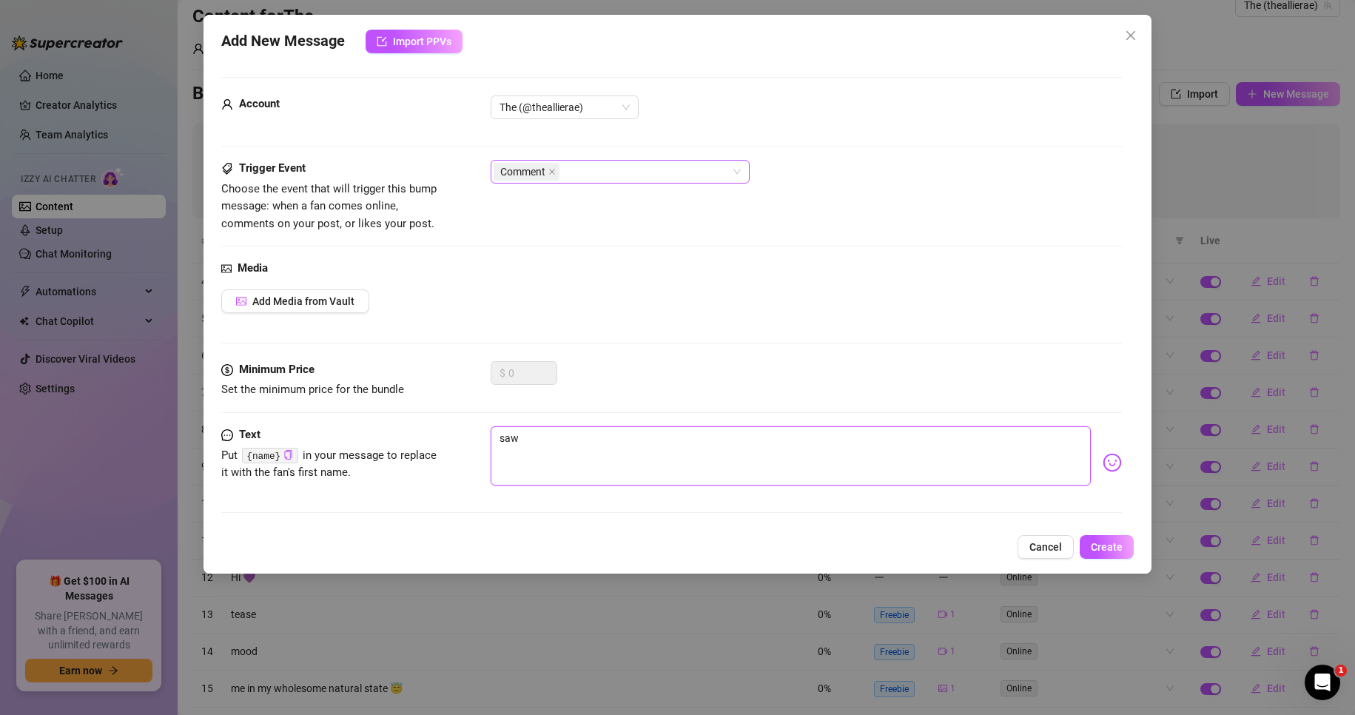
type textarea "saw"
type textarea "saw y"
type textarea "saw yo"
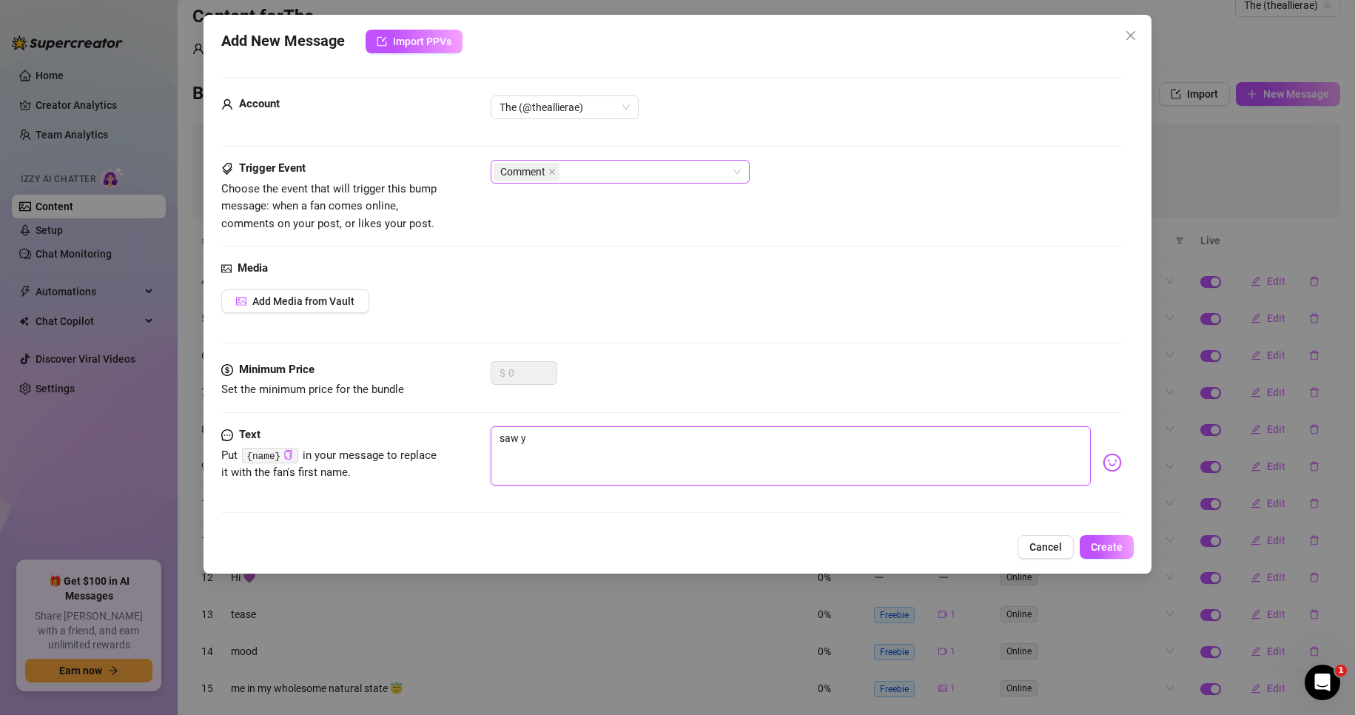
type textarea "saw yo"
type textarea "saw you"
type textarea "saw your"
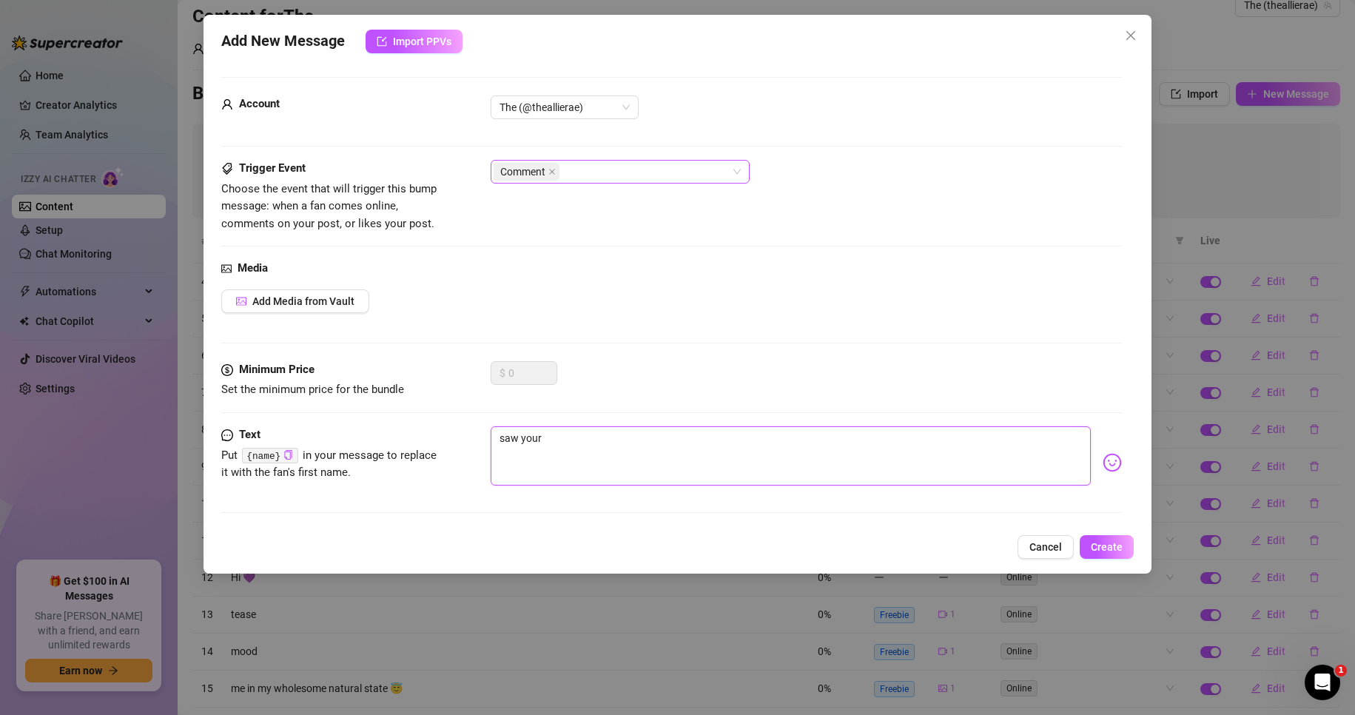
type textarea "saw your"
type textarea "saw your c"
type textarea "saw your co"
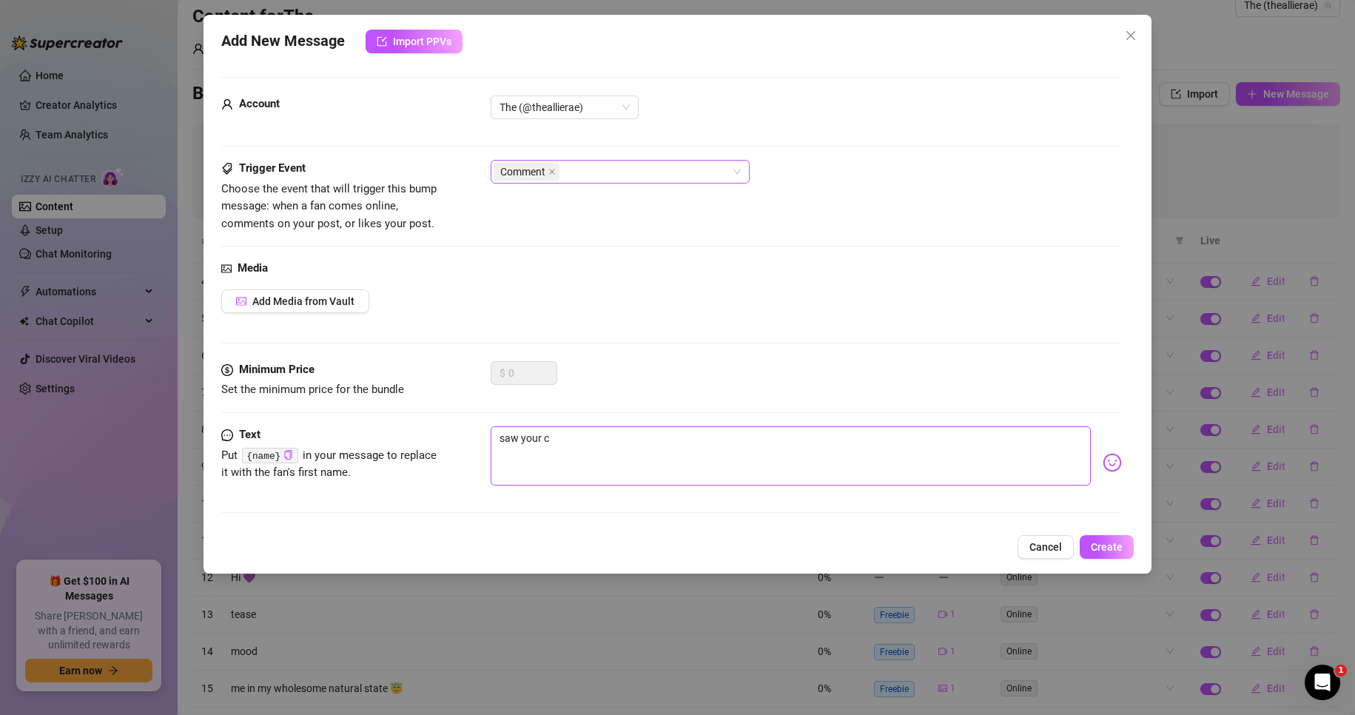
type textarea "saw your co"
type textarea "saw your com"
type textarea "saw your comm"
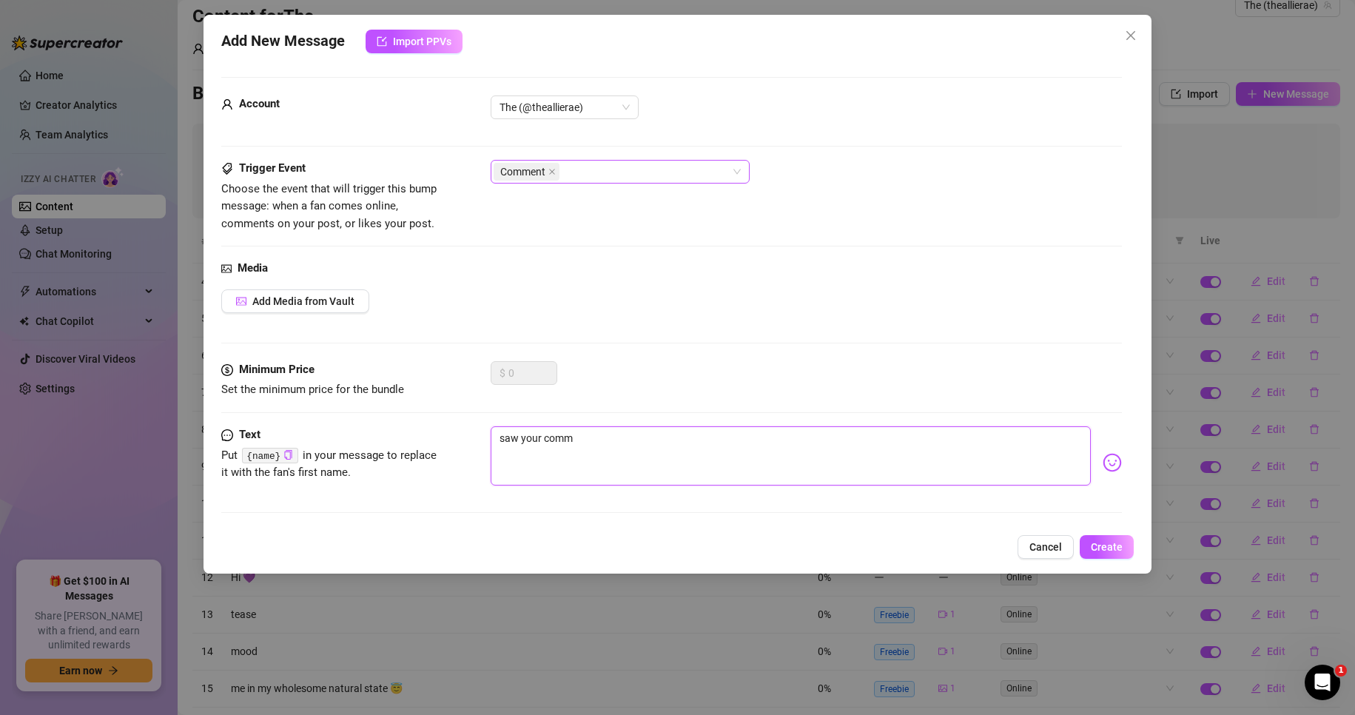
type textarea "saw your comme"
type textarea "saw your commen"
type textarea "saw your comment"
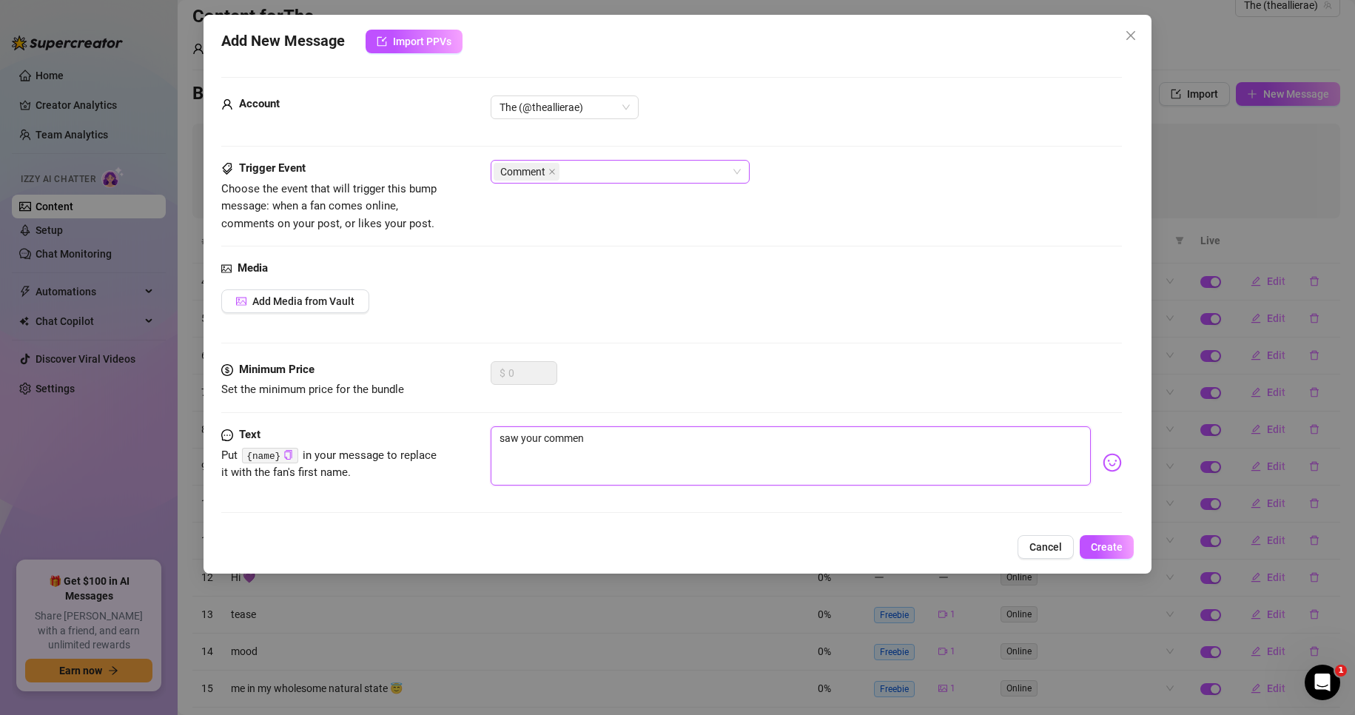
type textarea "saw your comment"
type textarea "saw your comment L"
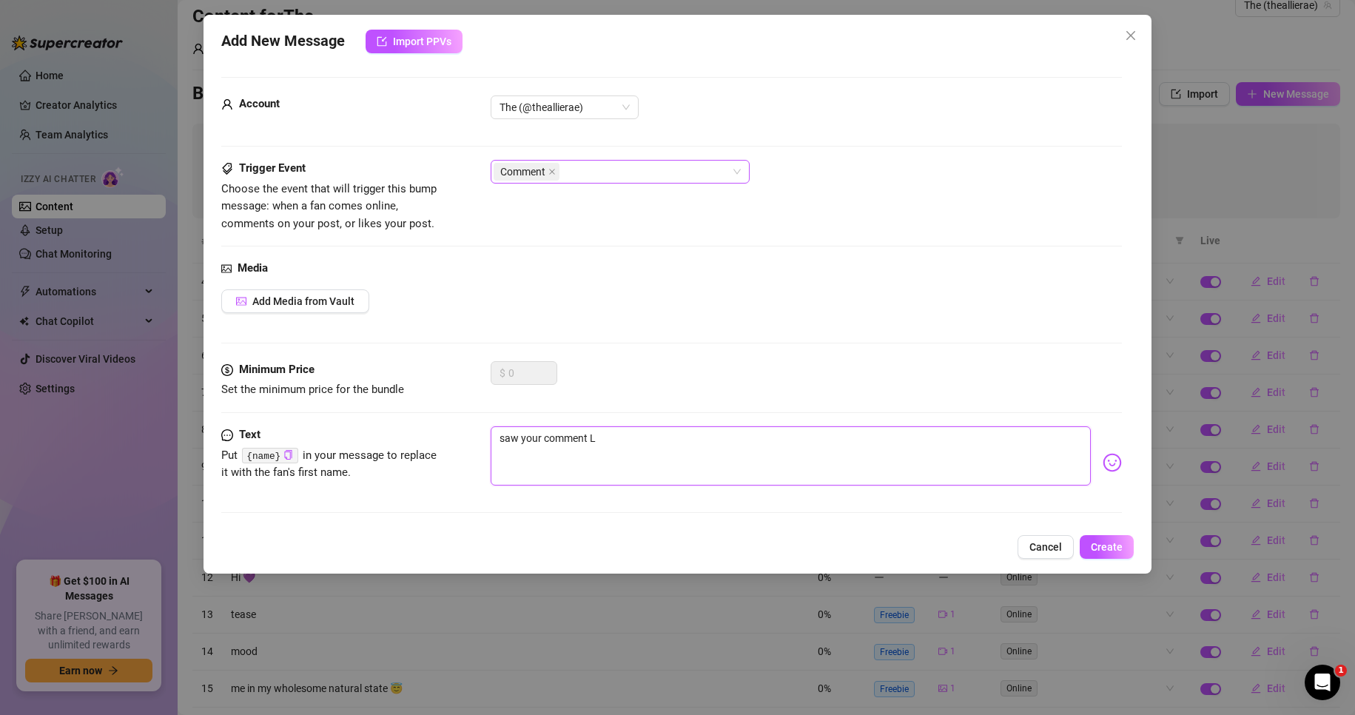
type textarea "saw your comment L)"
type textarea "saw your comment L"
type textarea "saw your comment"
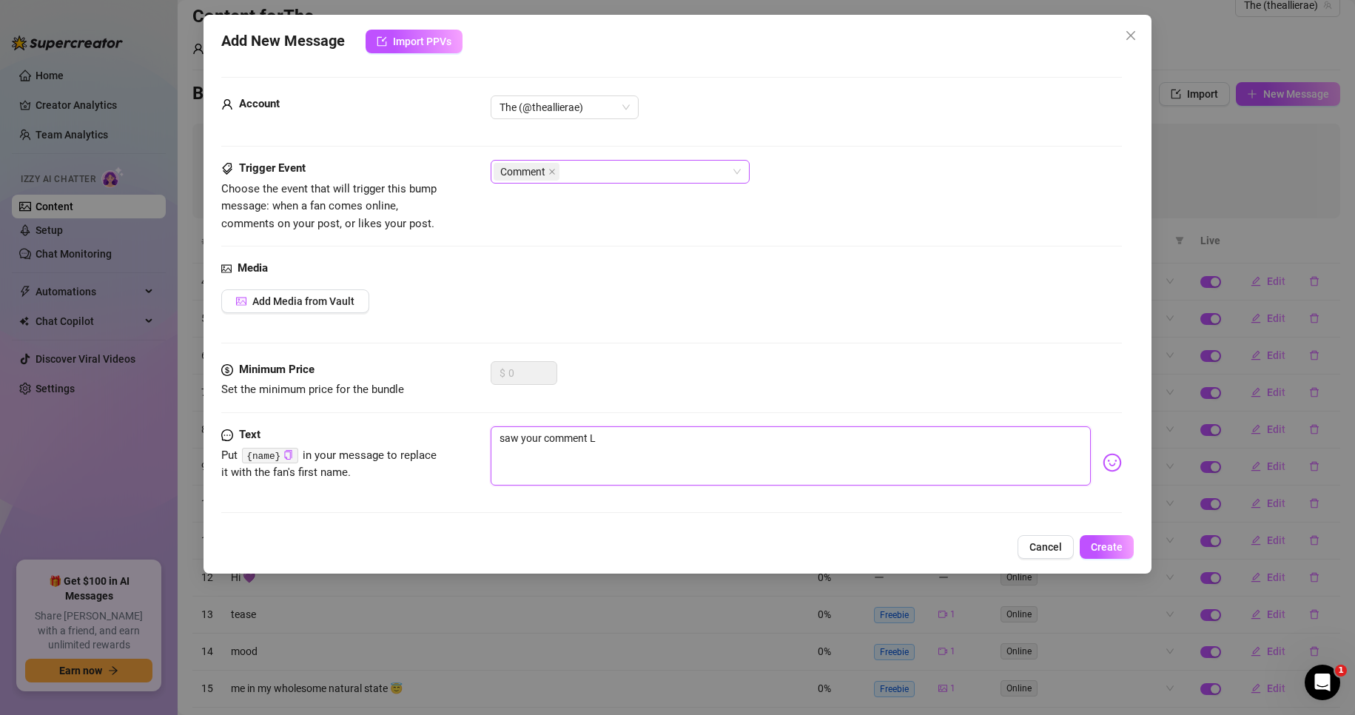
type textarea "saw your comment"
type textarea "saw your comment 😊"
click at [666, 431] on textarea "saw your comment 😊" at bounding box center [790, 455] width 601 height 59
type textarea "saw your comment 😊"
click at [1116, 544] on span "Create" at bounding box center [1106, 547] width 32 height 12
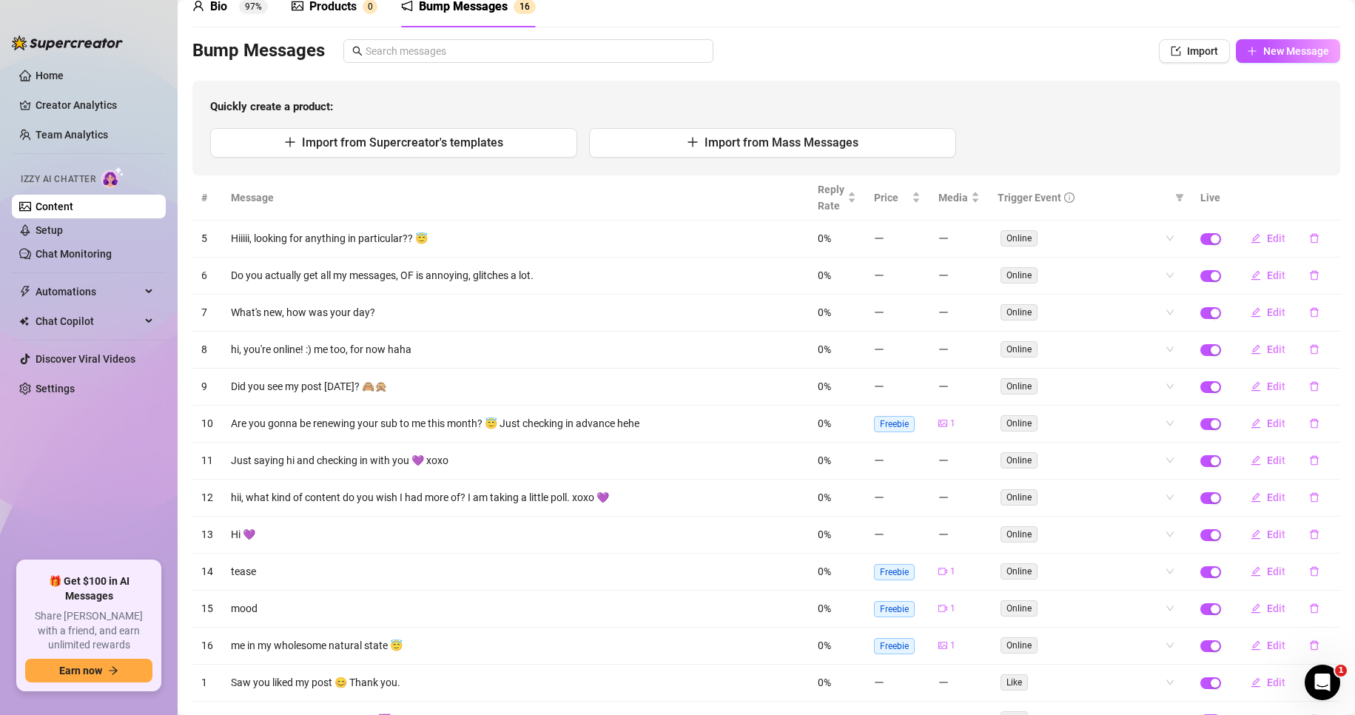
scroll to position [66, 0]
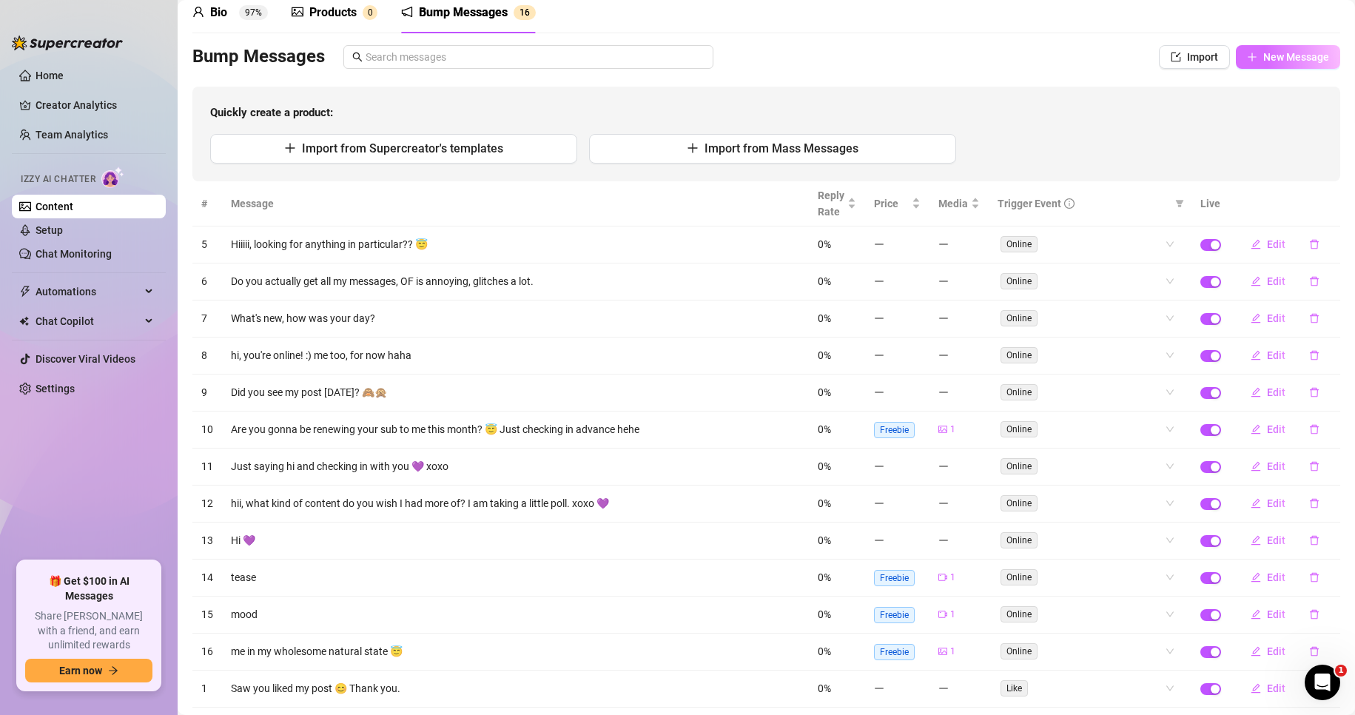
click at [1263, 57] on span "New Message" at bounding box center [1296, 57] width 66 height 12
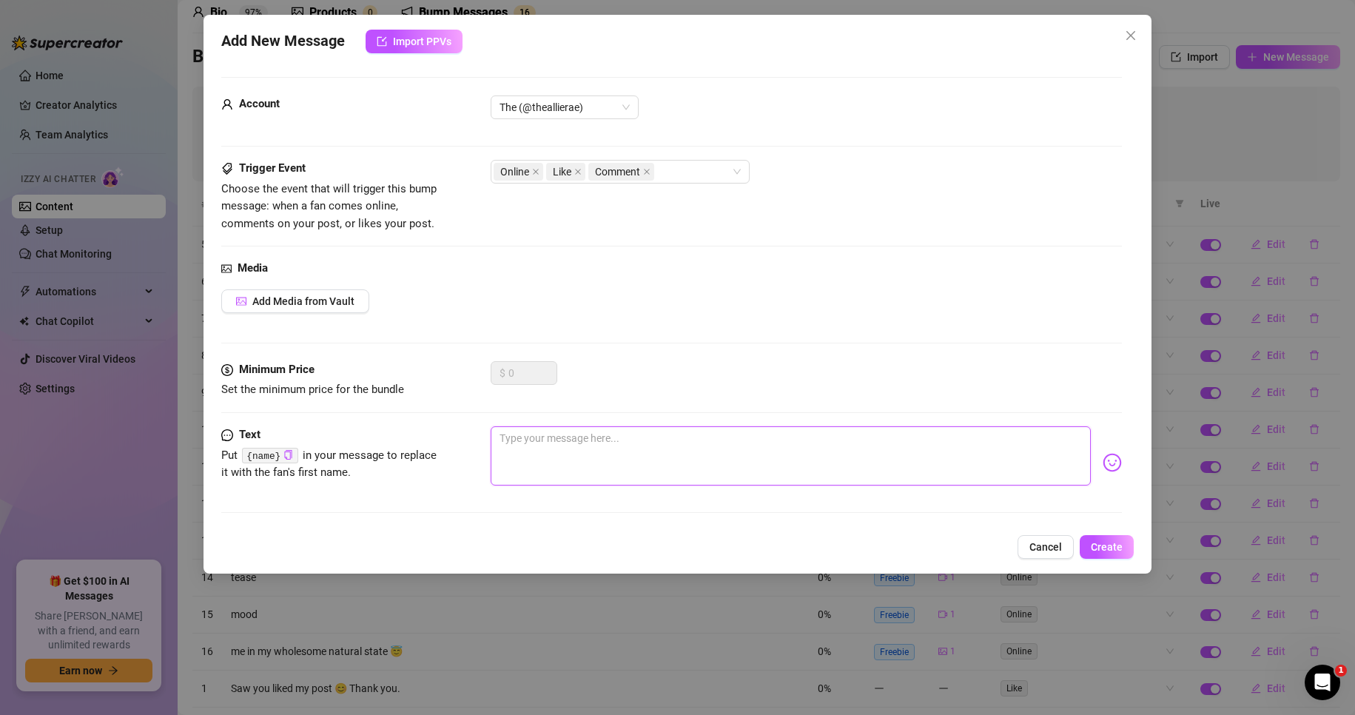
click at [542, 445] on textarea at bounding box center [790, 455] width 601 height 59
type textarea "Y"
type textarea "Yo"
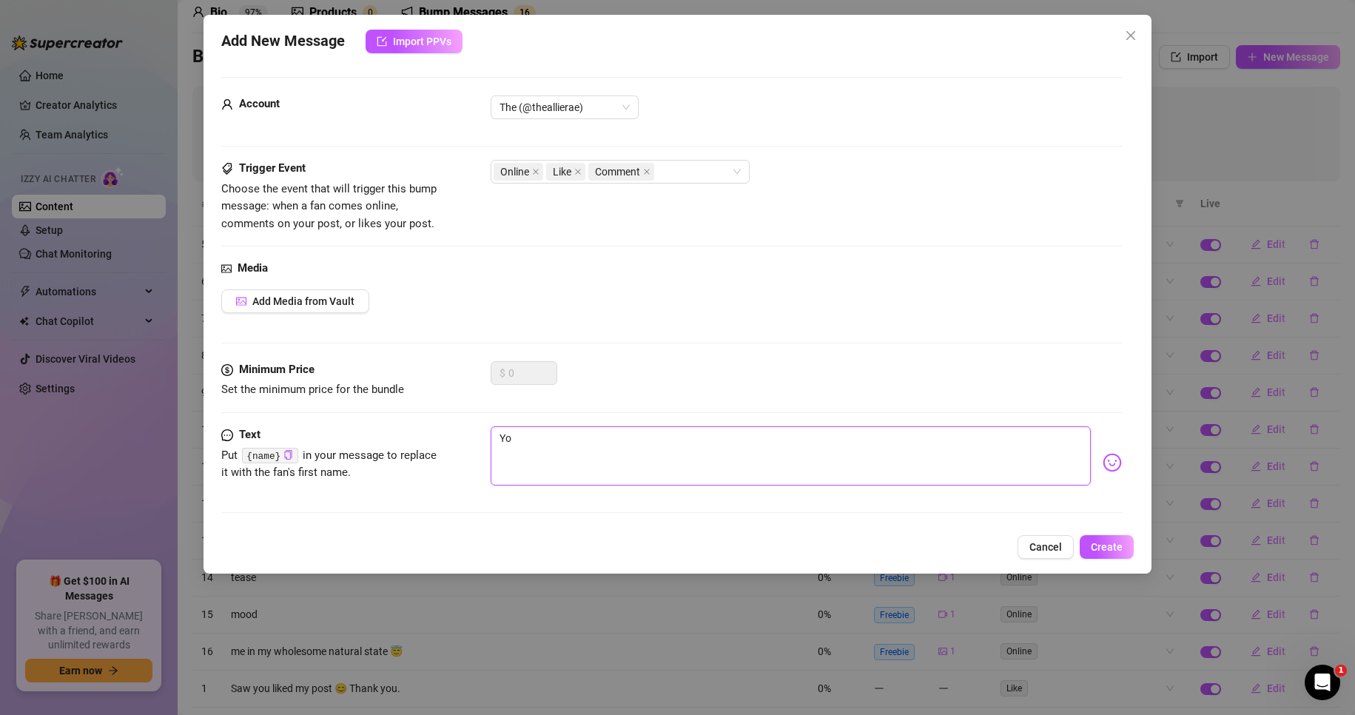
type textarea "You"
type textarea "You l"
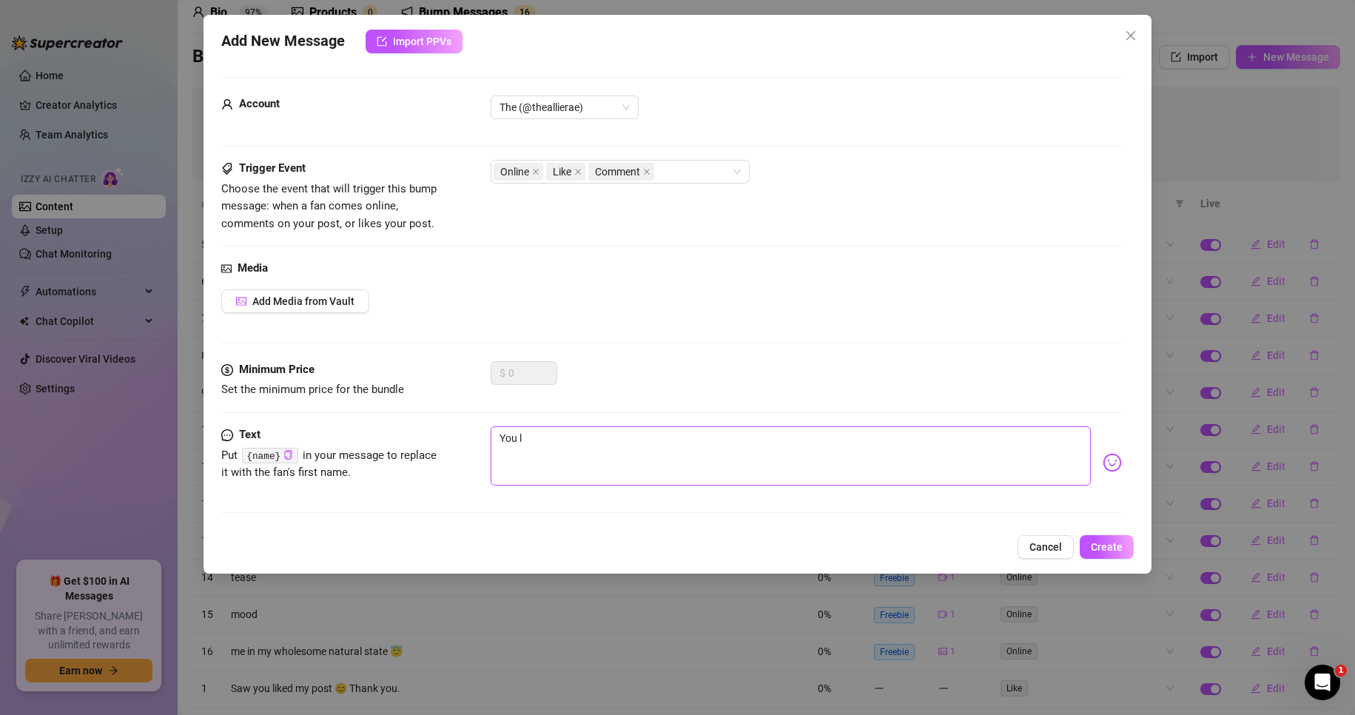
type textarea "You li"
type textarea "You lik"
type textarea "You like"
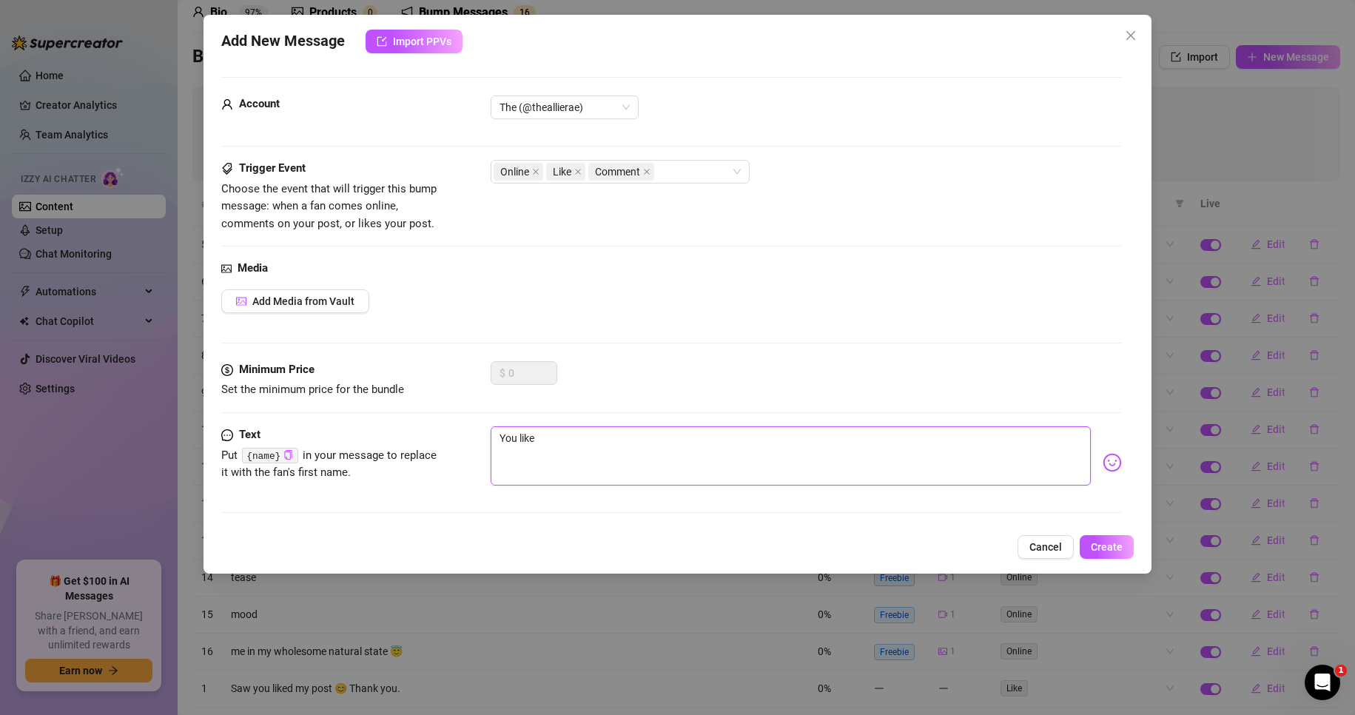
type textarea "You liked"
type textarea "You liked m"
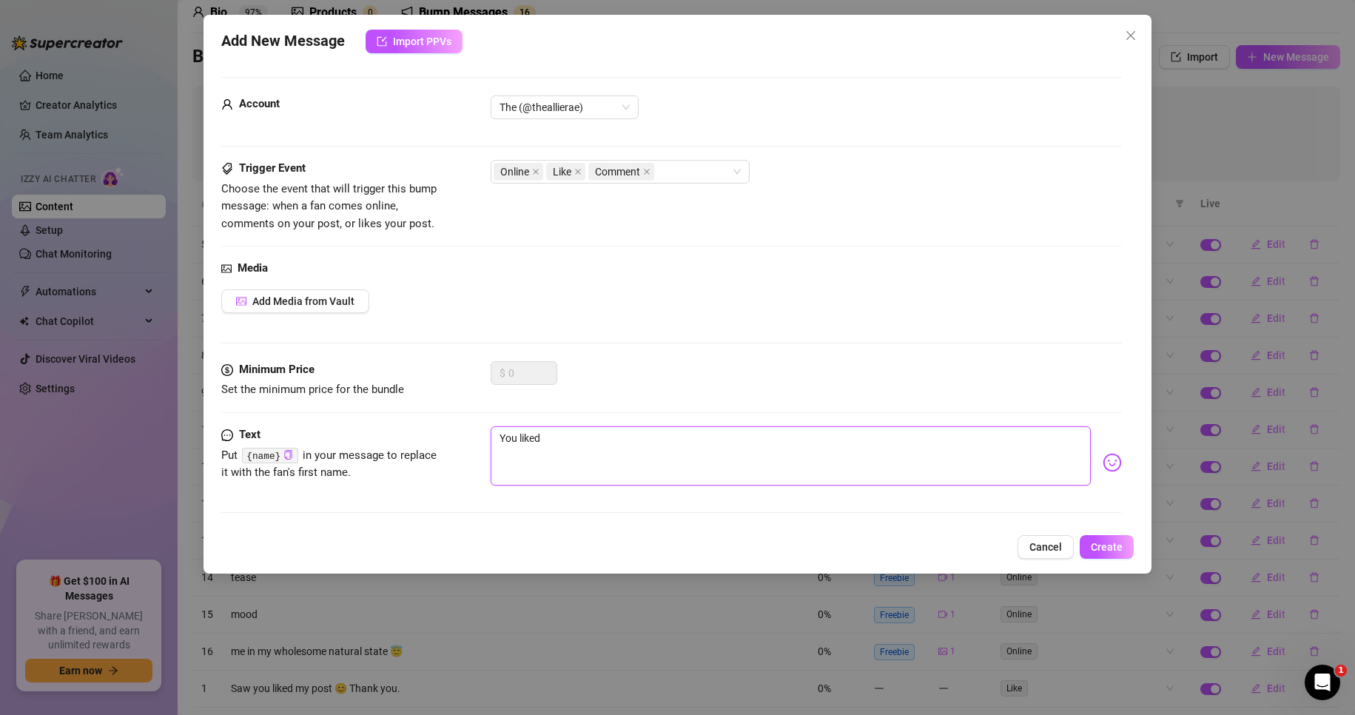
type textarea "You liked m"
type textarea "You liked my"
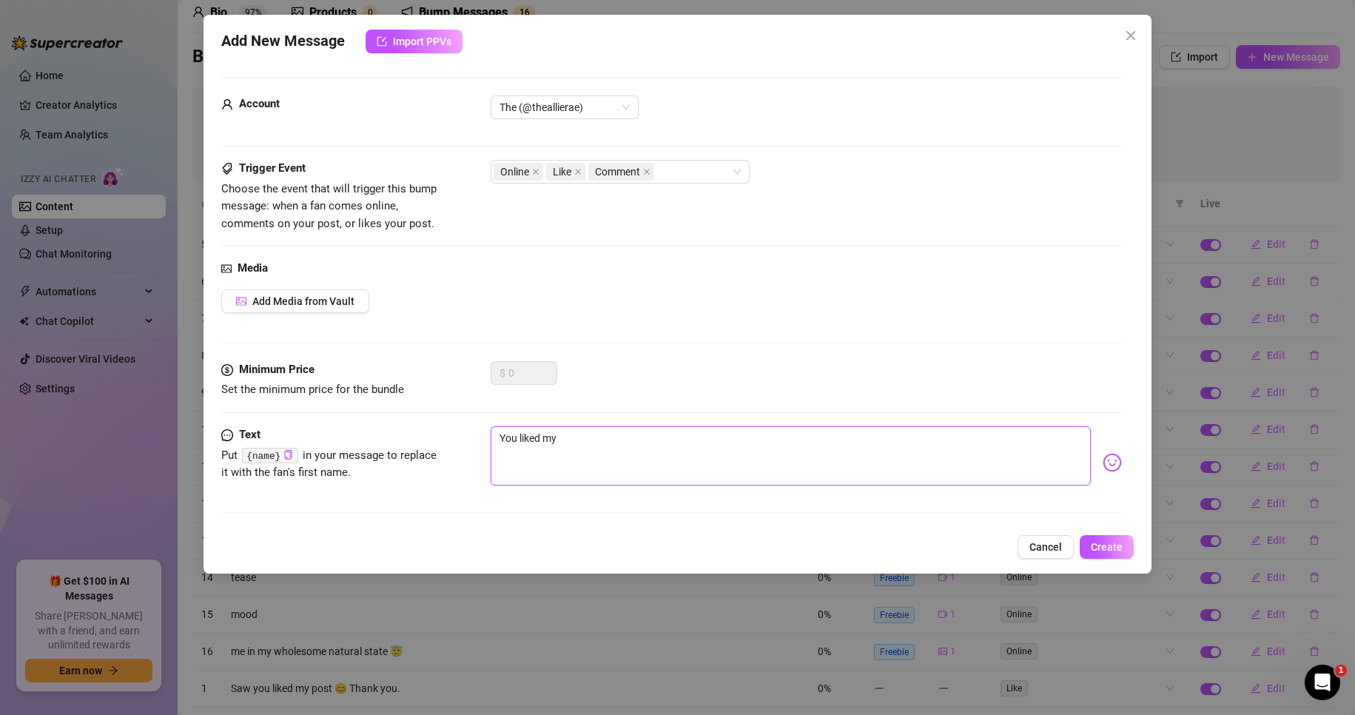
type textarea "You liked my p"
type textarea "You liked my po"
drag, startPoint x: 513, startPoint y: 436, endPoint x: 488, endPoint y: 437, distance: 25.9
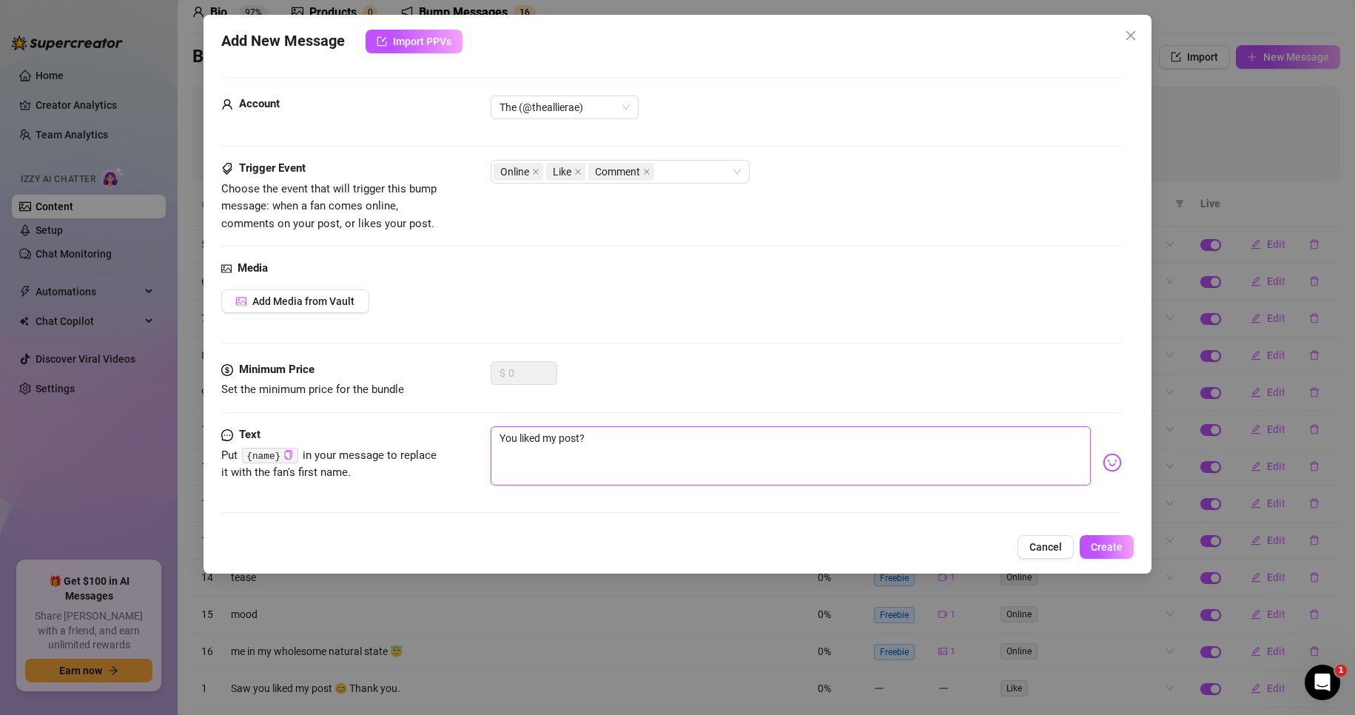
click at [488, 437] on div "Text Put {name} in your message to replace it with the fan's first name. You li…" at bounding box center [671, 462] width 901 height 73
click at [598, 454] on textarea "You liked my post?" at bounding box center [790, 455] width 601 height 59
click at [610, 435] on textarea "You liked my post?" at bounding box center [790, 455] width 601 height 59
click at [503, 436] on textarea "You liked my post? 😊" at bounding box center [790, 455] width 601 height 59
drag, startPoint x: 505, startPoint y: 439, endPoint x: 493, endPoint y: 439, distance: 12.6
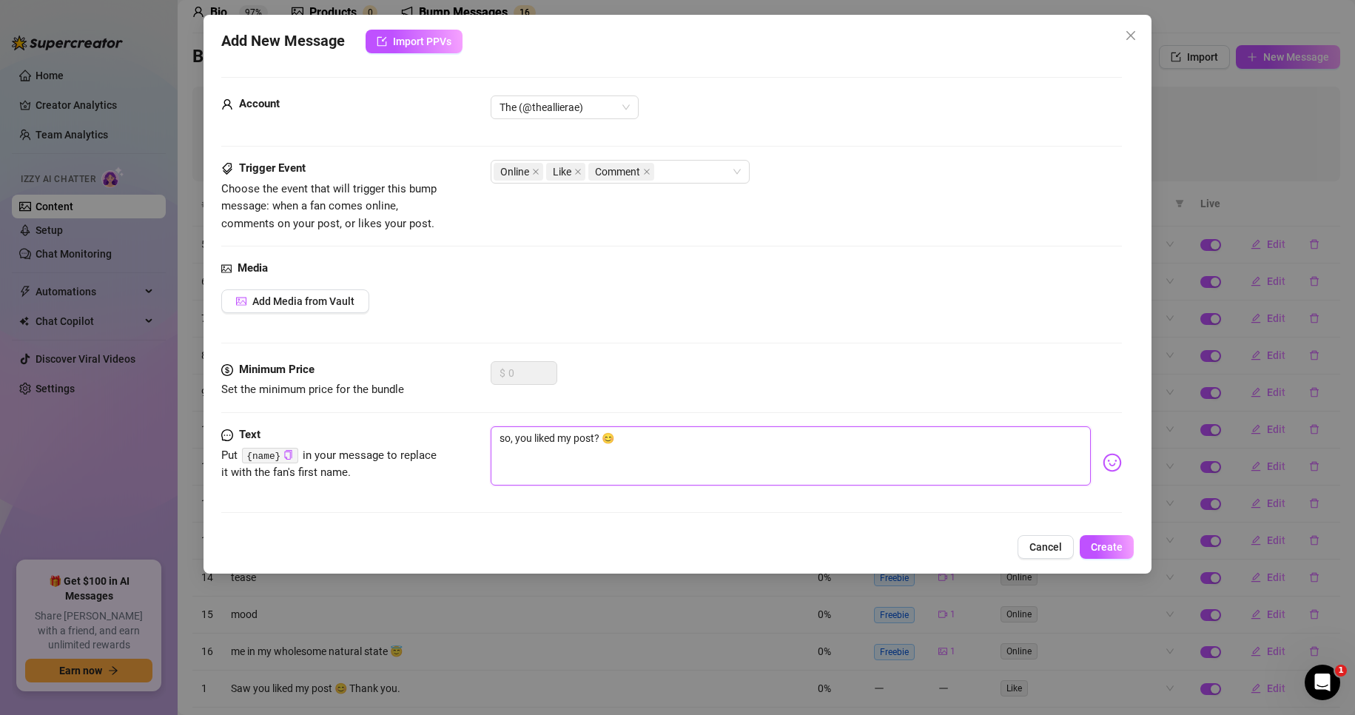
click at [493, 439] on textarea "so, you liked my post? 😊" at bounding box center [790, 455] width 601 height 59
click at [704, 439] on textarea "So, you liked my post? 😊" at bounding box center [790, 455] width 601 height 59
click at [516, 435] on textarea "So, you liked my post? 😊" at bounding box center [790, 455] width 601 height 59
click at [649, 435] on textarea "So...you liked my post? 😊" at bounding box center [790, 455] width 601 height 59
click at [536, 171] on icon "close" at bounding box center [535, 171] width 7 height 7
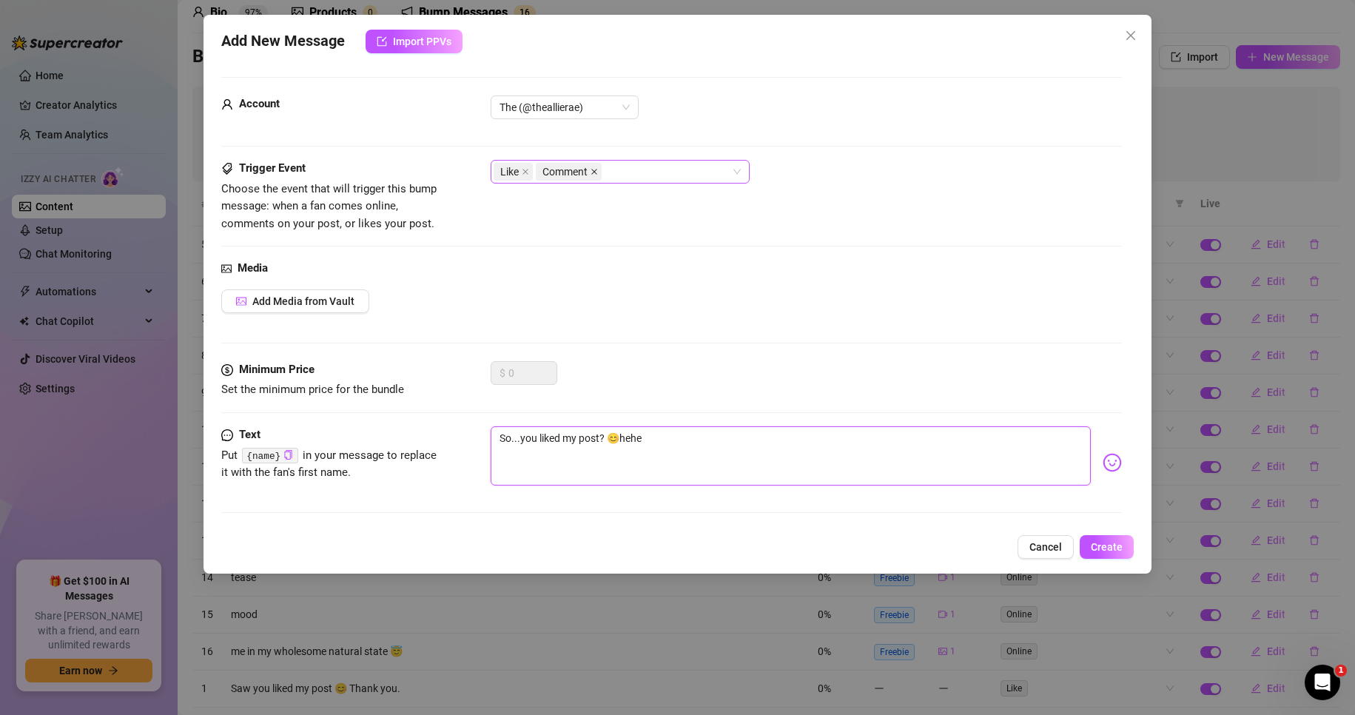
click at [596, 169] on icon "close" at bounding box center [593, 171] width 7 height 7
click at [1123, 545] on button "Create" at bounding box center [1106, 547] width 54 height 24
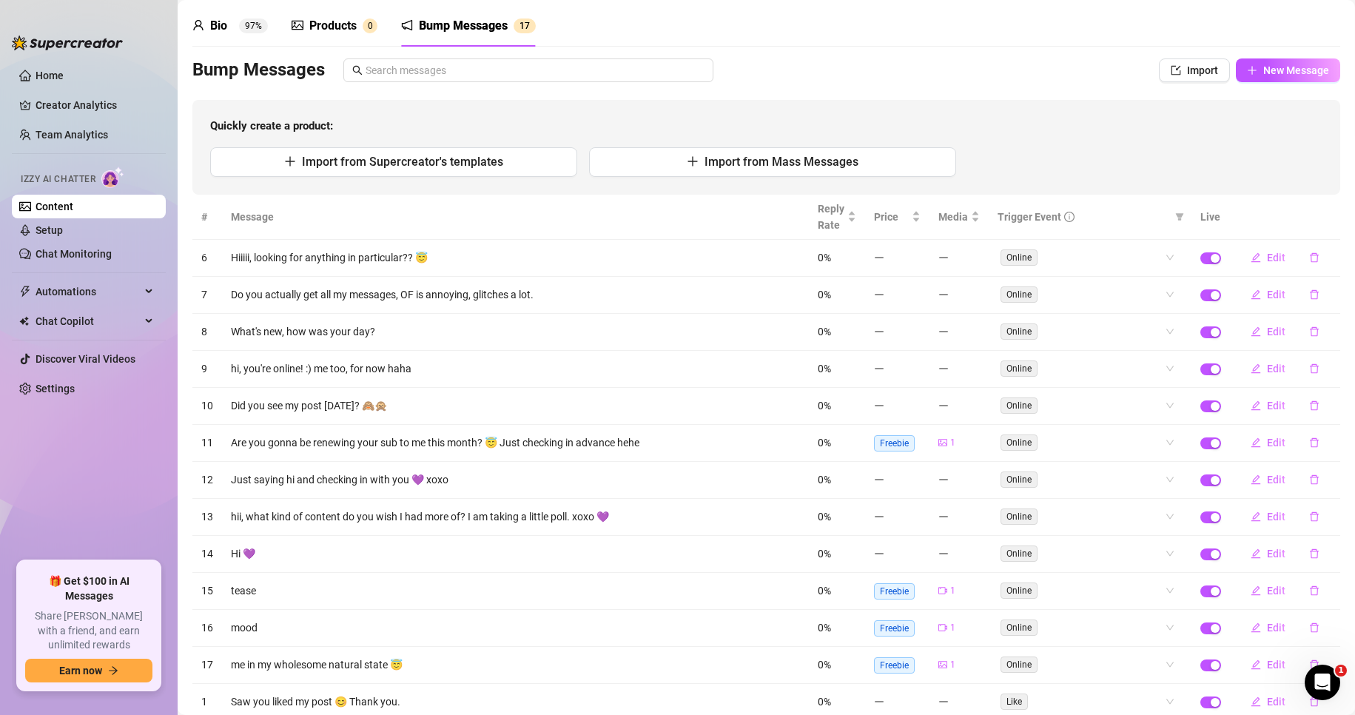
scroll to position [0, 0]
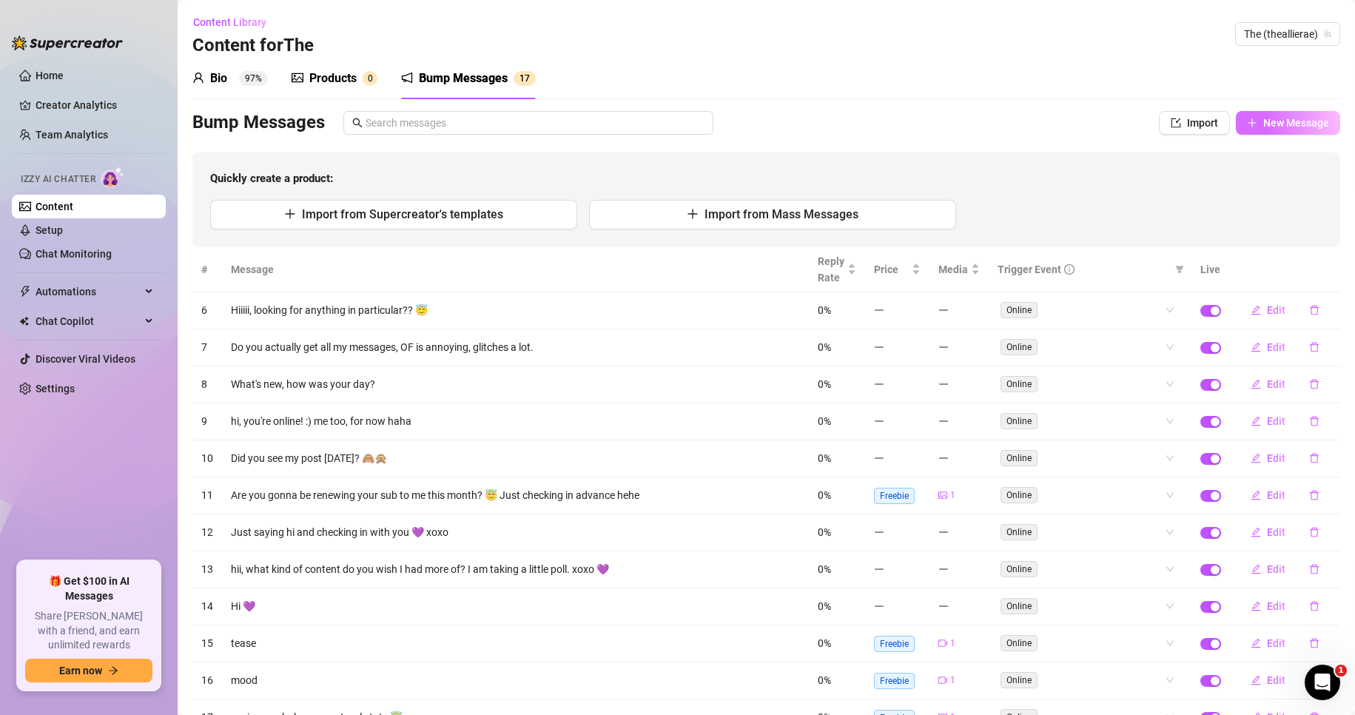
click at [1290, 126] on span "New Message" at bounding box center [1296, 123] width 66 height 12
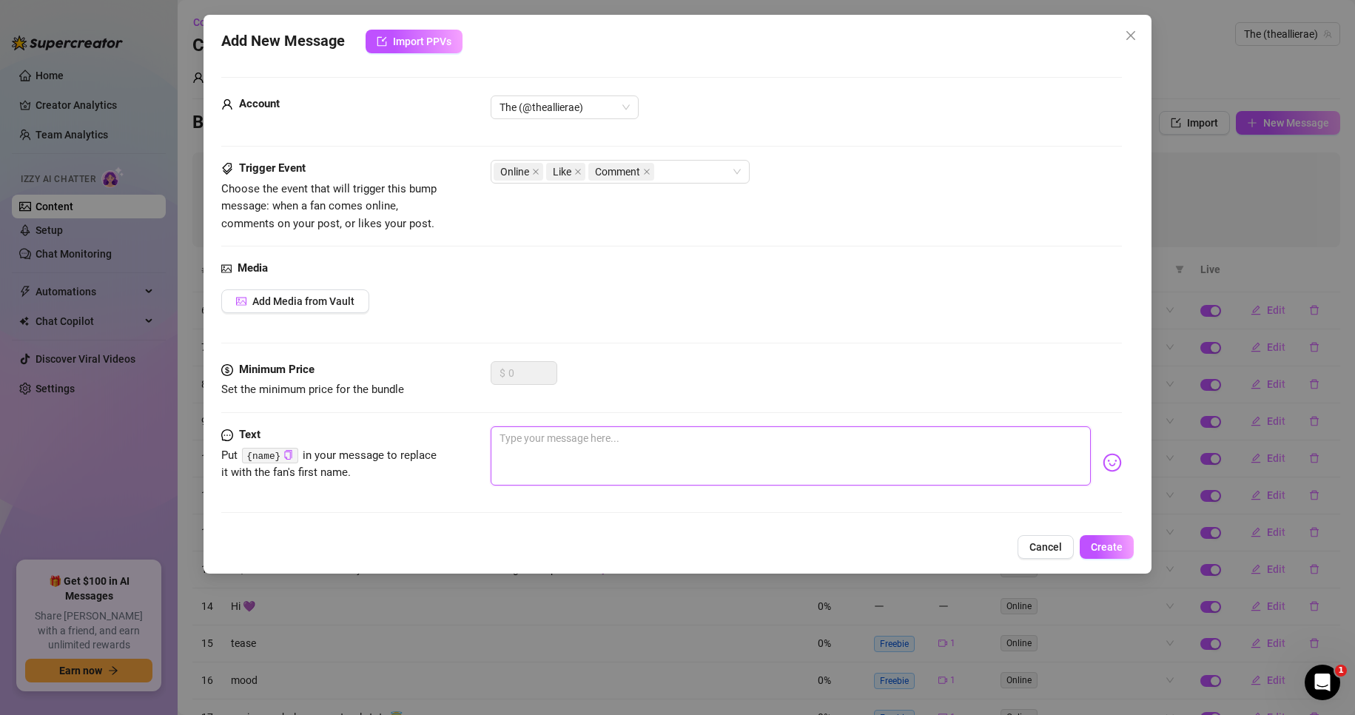
click at [612, 445] on textarea at bounding box center [790, 455] width 601 height 59
click at [579, 171] on icon "close" at bounding box center [578, 172] width 6 height 6
click at [600, 172] on span "Comment" at bounding box center [579, 172] width 66 height 18
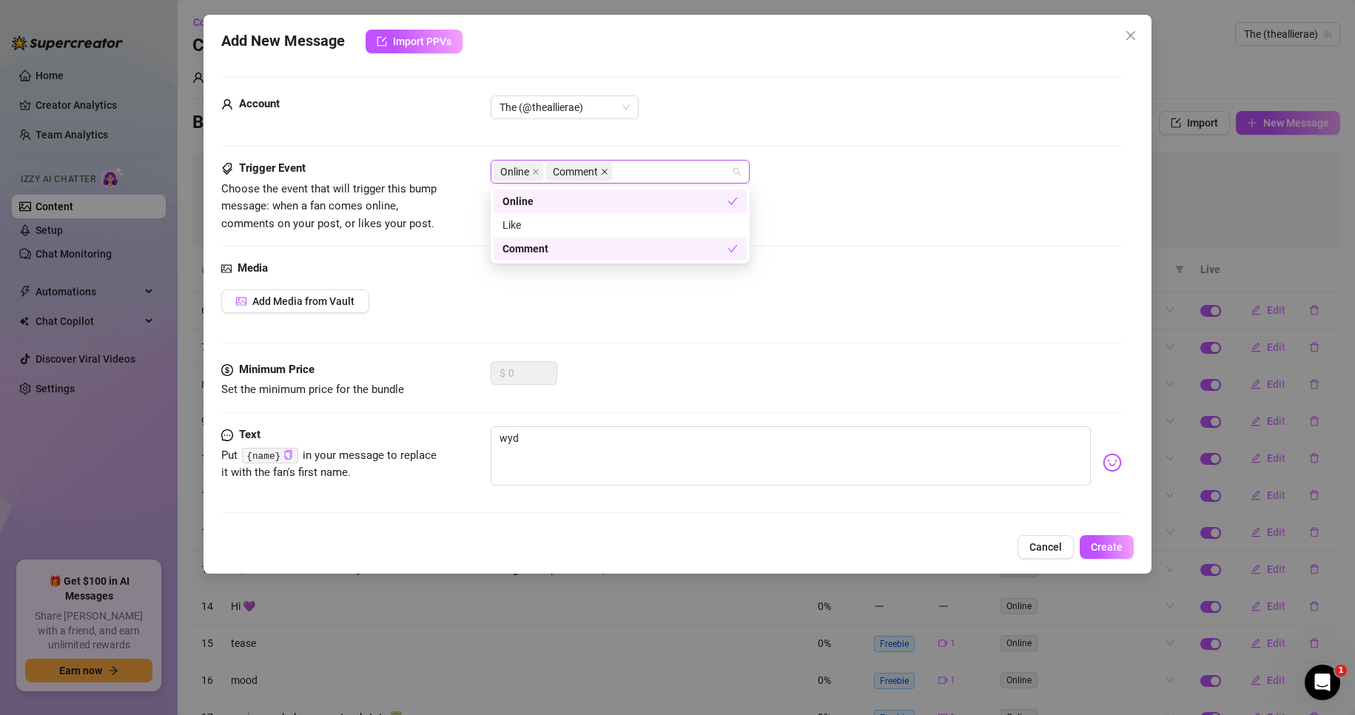
click at [607, 172] on icon "close" at bounding box center [604, 171] width 7 height 7
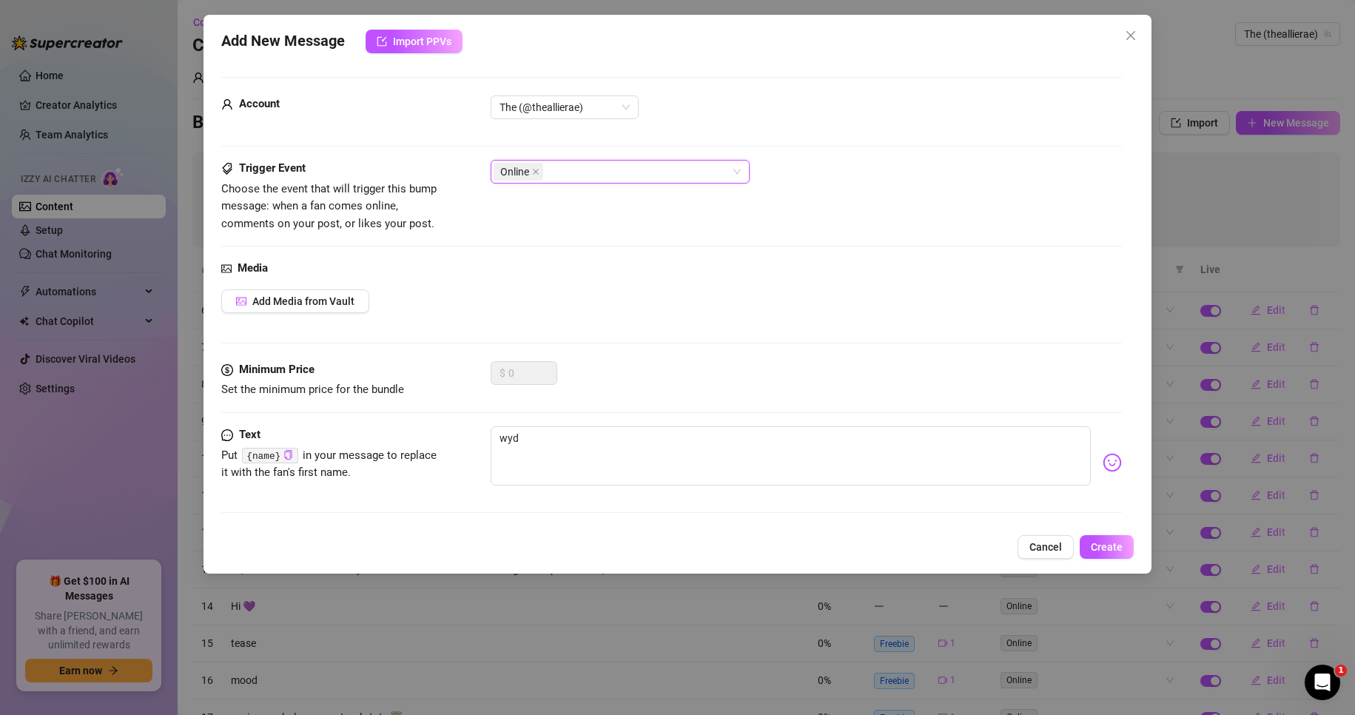
click at [605, 172] on div "Online" at bounding box center [611, 171] width 237 height 21
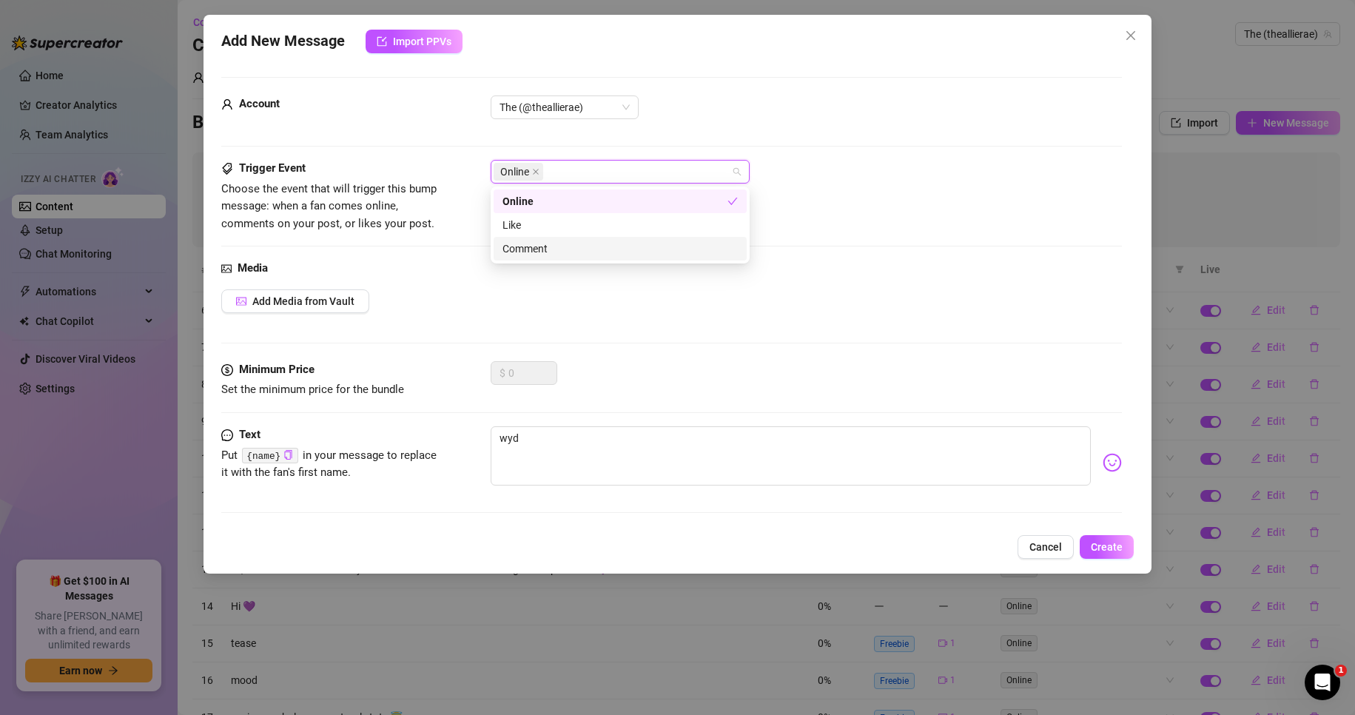
click at [576, 246] on div "Comment" at bounding box center [619, 248] width 235 height 16
click at [900, 184] on div "Trigger Event Choose the event that will trigger this bump message: when a fan …" at bounding box center [671, 196] width 901 height 73
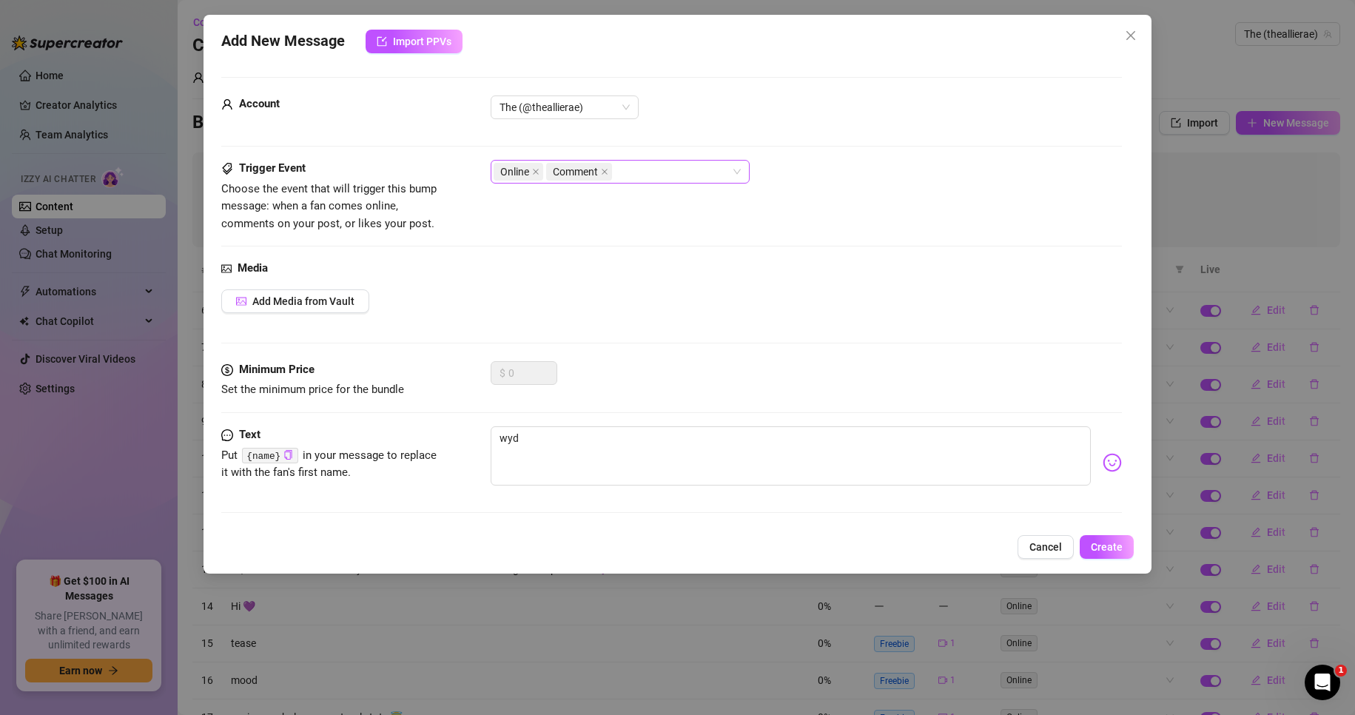
click at [625, 166] on div "Online Comment" at bounding box center [611, 171] width 237 height 21
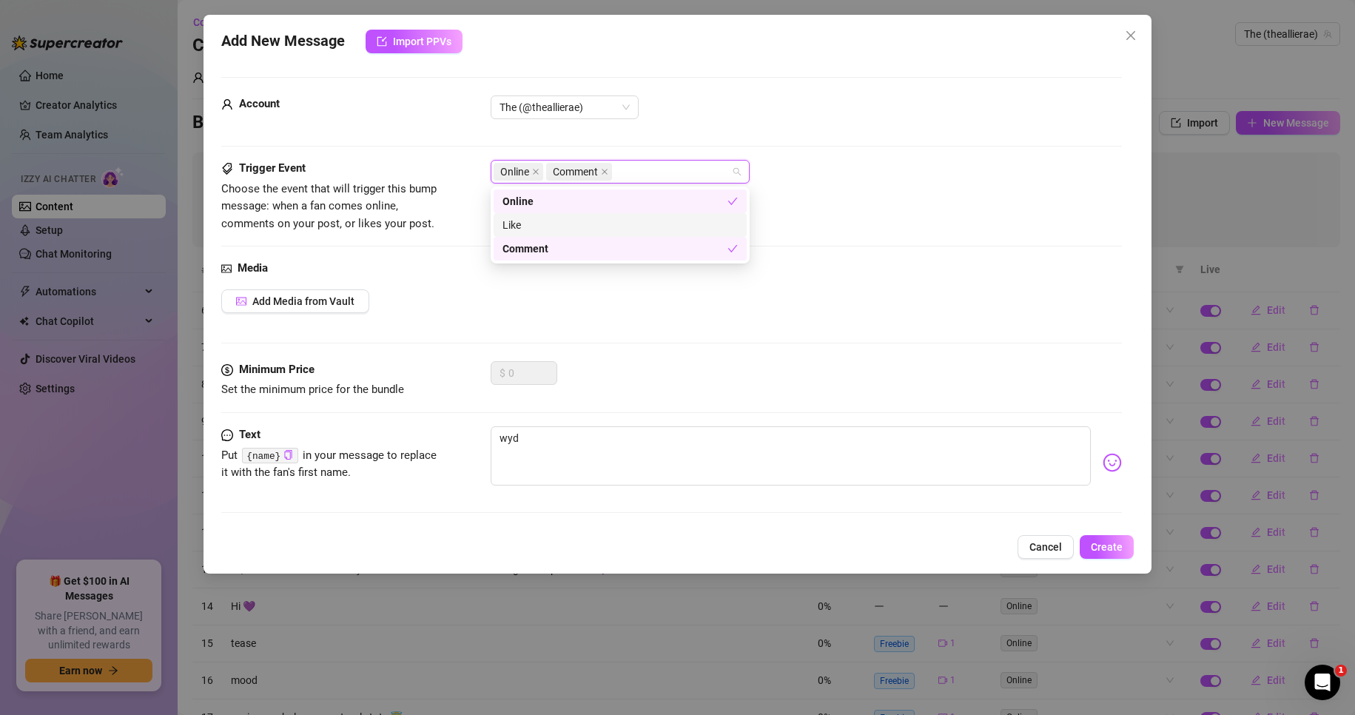
click at [604, 224] on div "Like" at bounding box center [619, 225] width 235 height 16
click at [891, 244] on div "Trigger Event Choose the event that will trigger this bump message: when a fan …" at bounding box center [671, 210] width 901 height 100
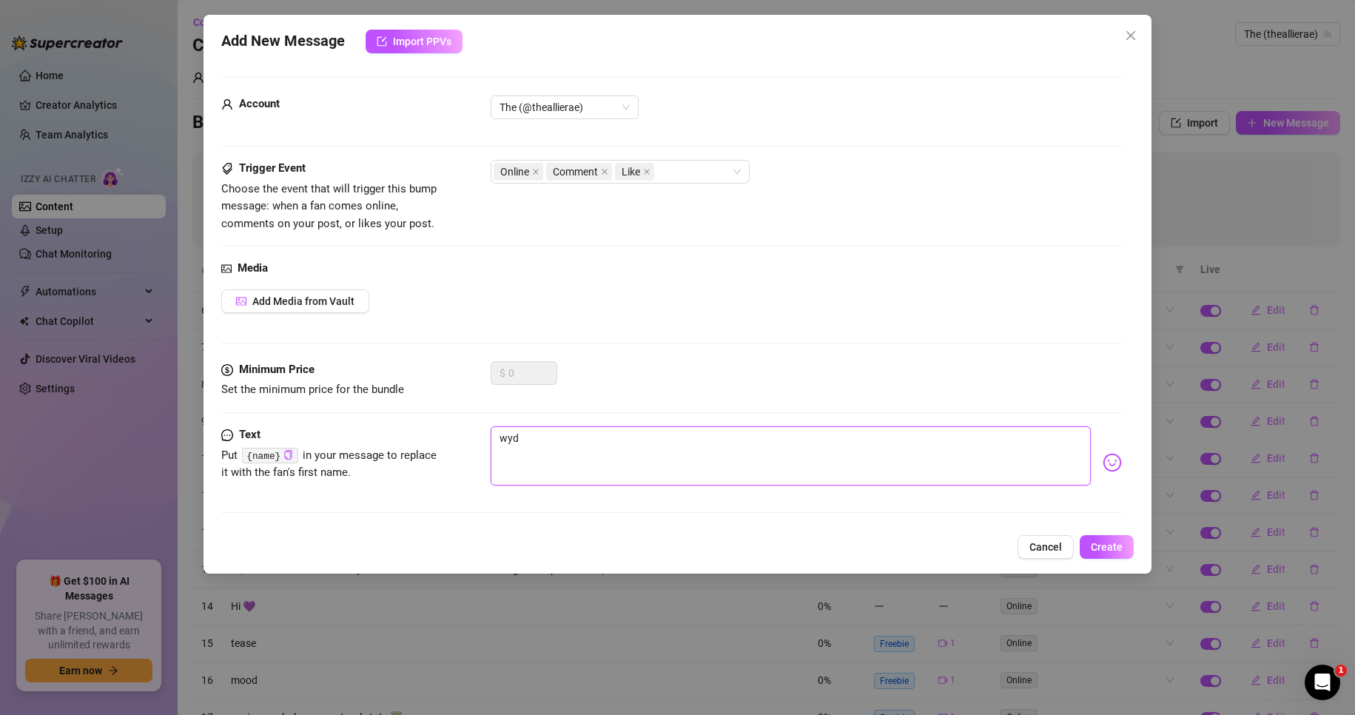
drag, startPoint x: 535, startPoint y: 442, endPoint x: 498, endPoint y: 442, distance: 37.0
click at [498, 442] on textarea "wyd" at bounding box center [790, 455] width 601 height 59
click at [548, 442] on textarea "wyd" at bounding box center [790, 455] width 601 height 59
click at [1107, 548] on span "Create" at bounding box center [1106, 547] width 32 height 12
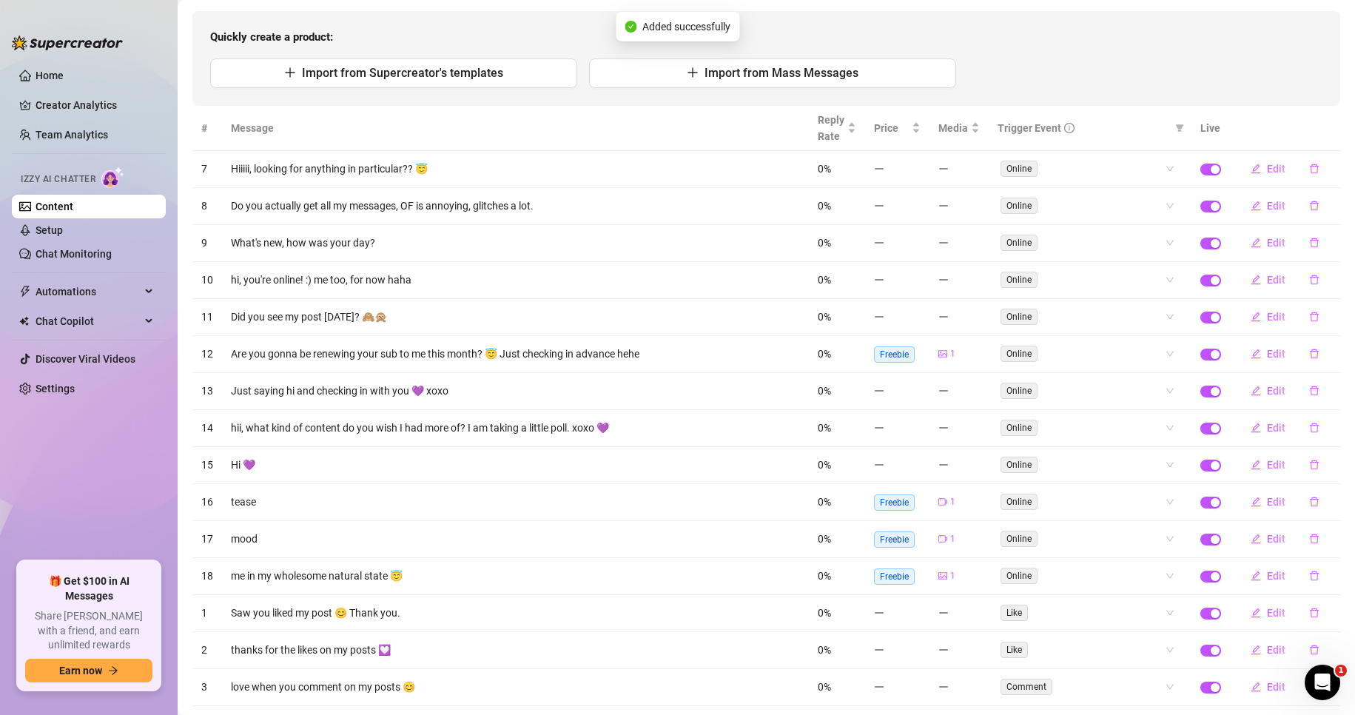
scroll to position [288, 0]
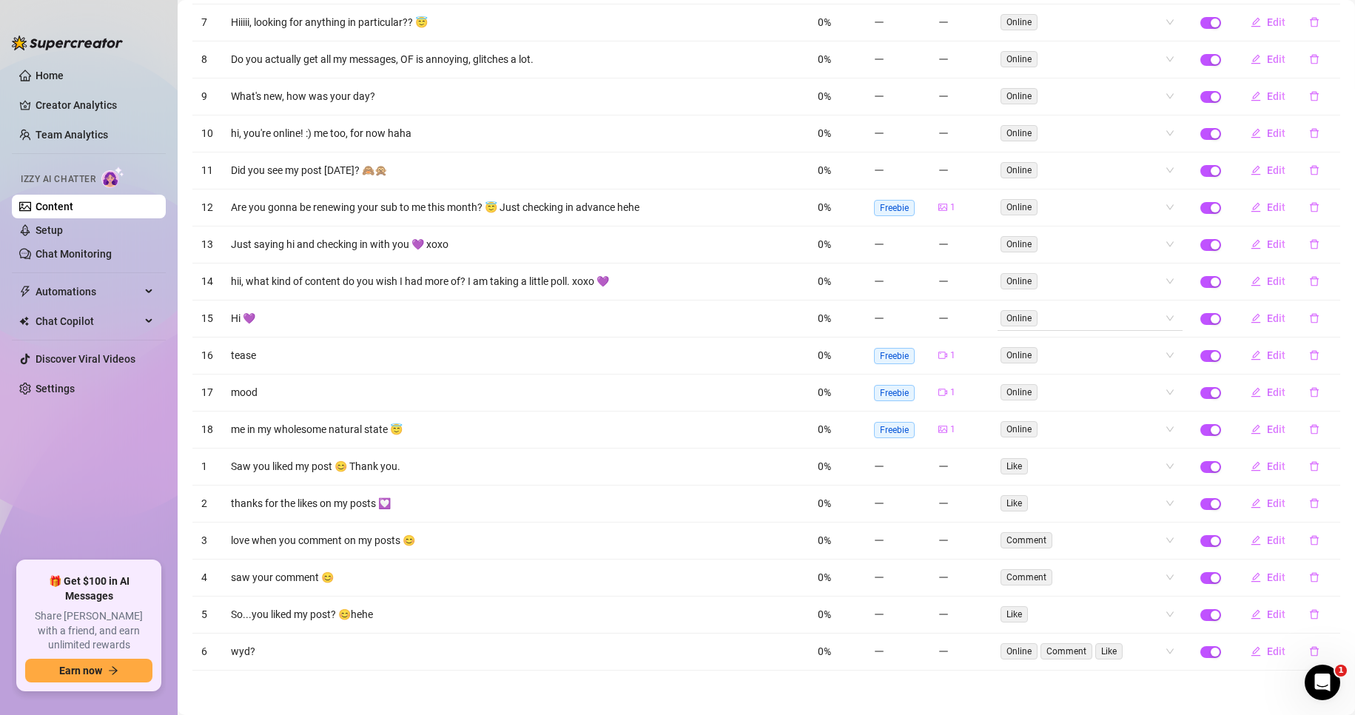
click at [1043, 319] on div "Online" at bounding box center [1081, 318] width 163 height 21
click at [1052, 399] on div "Comment" at bounding box center [1077, 395] width 161 height 16
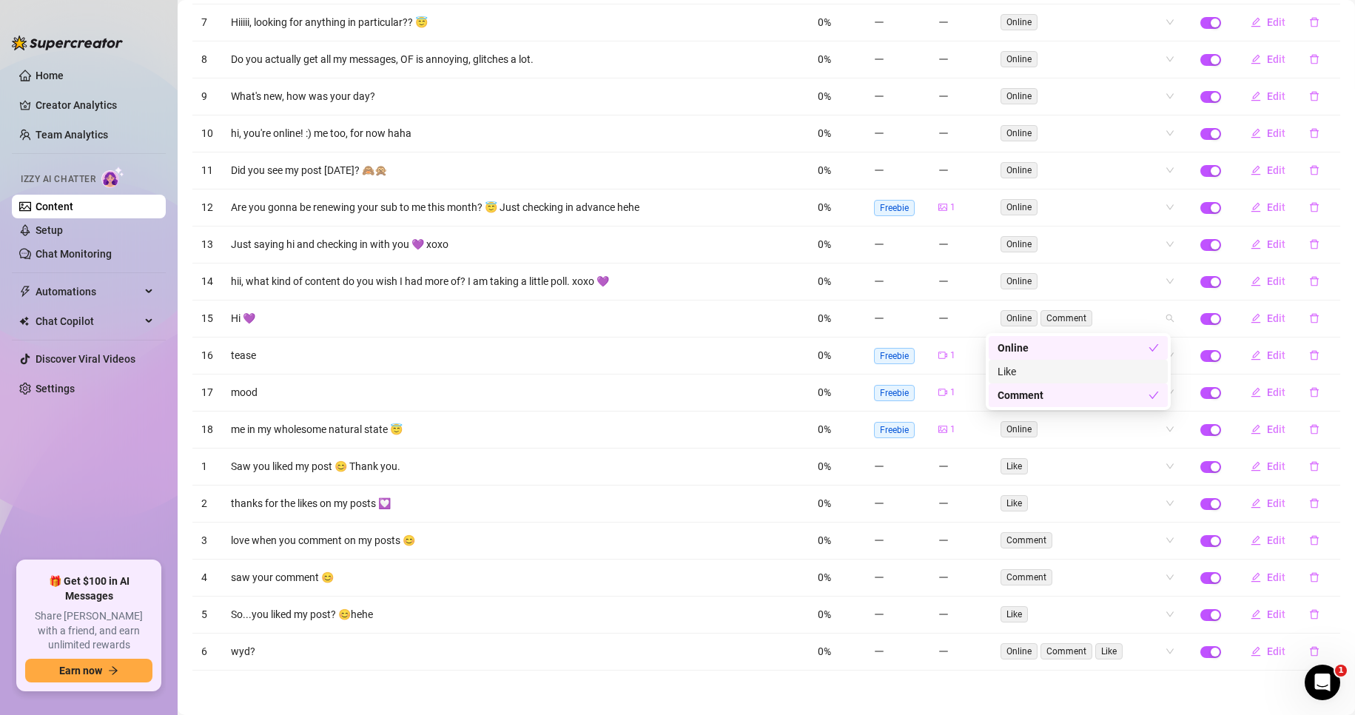
click at [1034, 365] on div "Like" at bounding box center [1077, 371] width 161 height 16
click at [1034, 365] on div "Like" at bounding box center [1072, 371] width 151 height 16
click at [1034, 365] on div "Like" at bounding box center [1077, 371] width 161 height 16
click at [1059, 206] on div "# Message Reply Rate Price Media Trigger Event Live 7 Hiiiii, looking for anyth…" at bounding box center [765, 314] width 1147 height 711
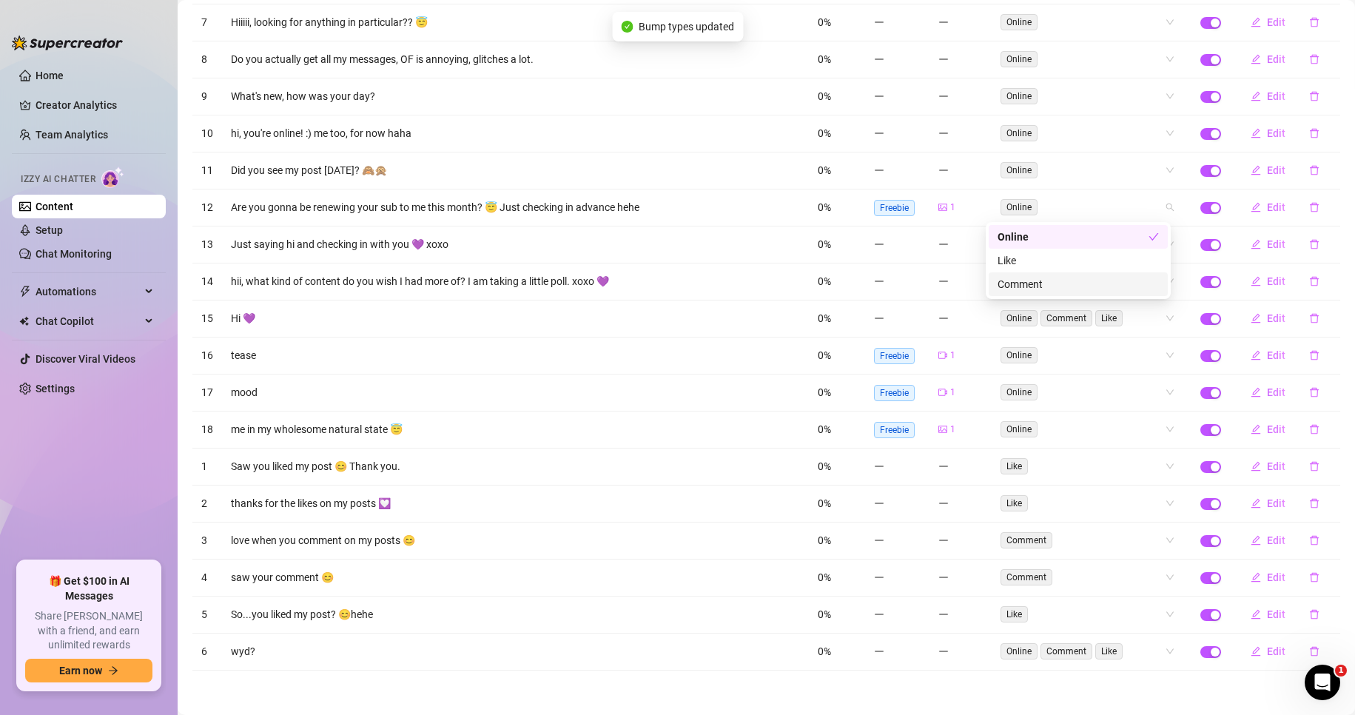
click at [1053, 278] on div "Comment" at bounding box center [1077, 284] width 161 height 16
click at [1072, 169] on div "# Message Reply Rate Price Media Trigger Event Live 7 Hiiiii, looking for anyth…" at bounding box center [765, 314] width 1147 height 711
click at [1050, 223] on div "Like" at bounding box center [1077, 223] width 161 height 16
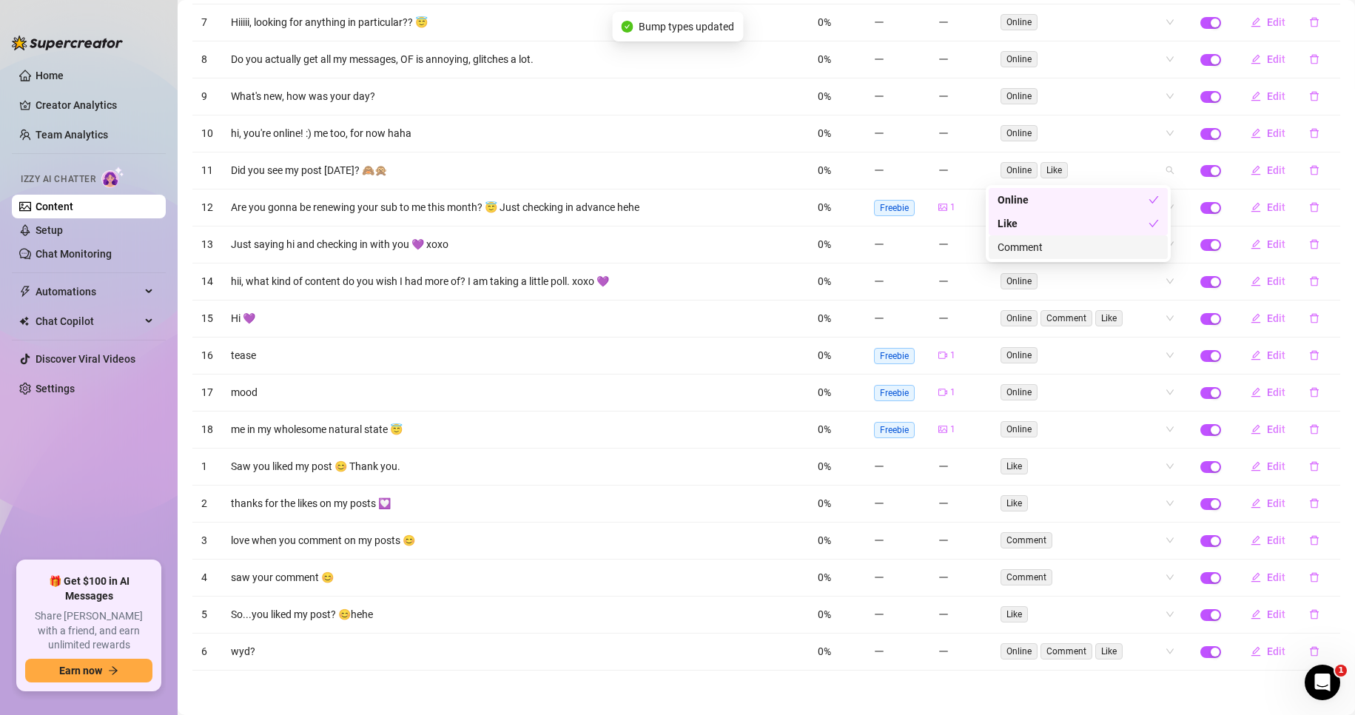
click at [1053, 243] on div "Comment" at bounding box center [1077, 247] width 161 height 16
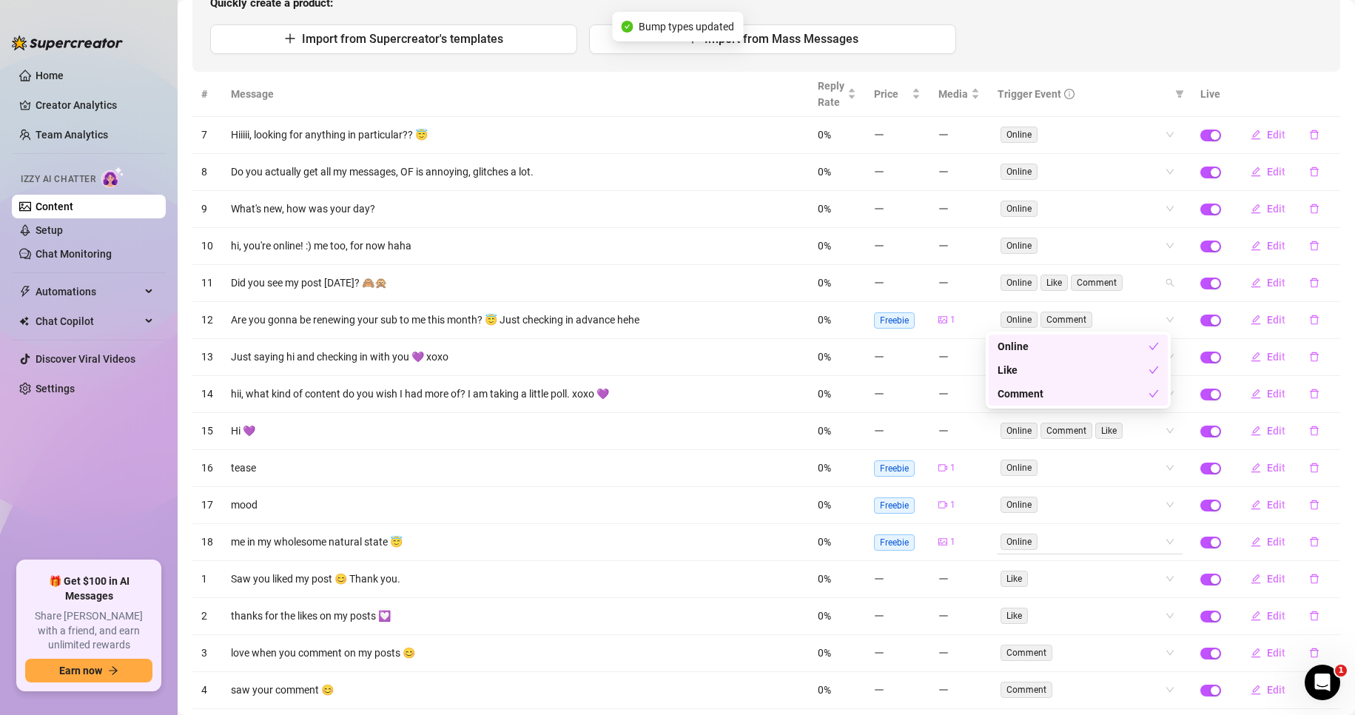
scroll to position [140, 0]
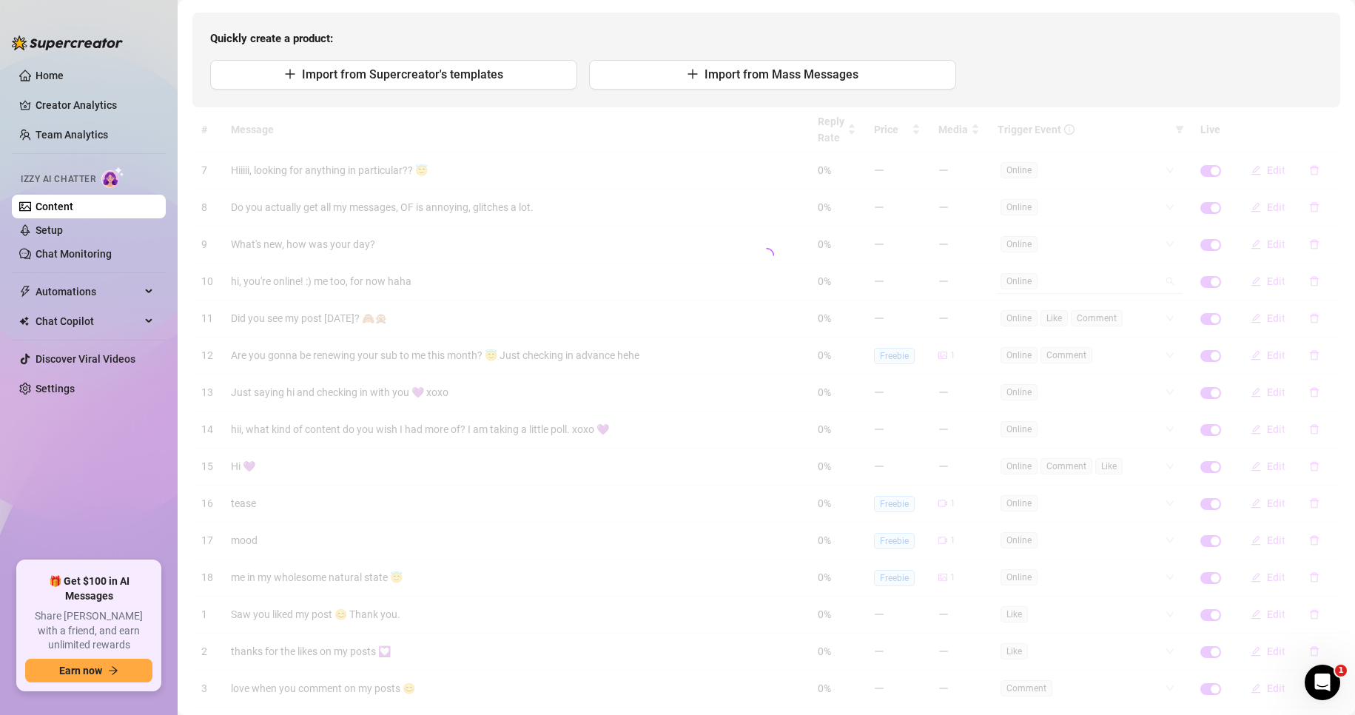
click at [1073, 283] on div "# Message Reply Rate Price Media Trigger Event Live 7 Hiiiii, looking for anyth…" at bounding box center [765, 462] width 1147 height 711
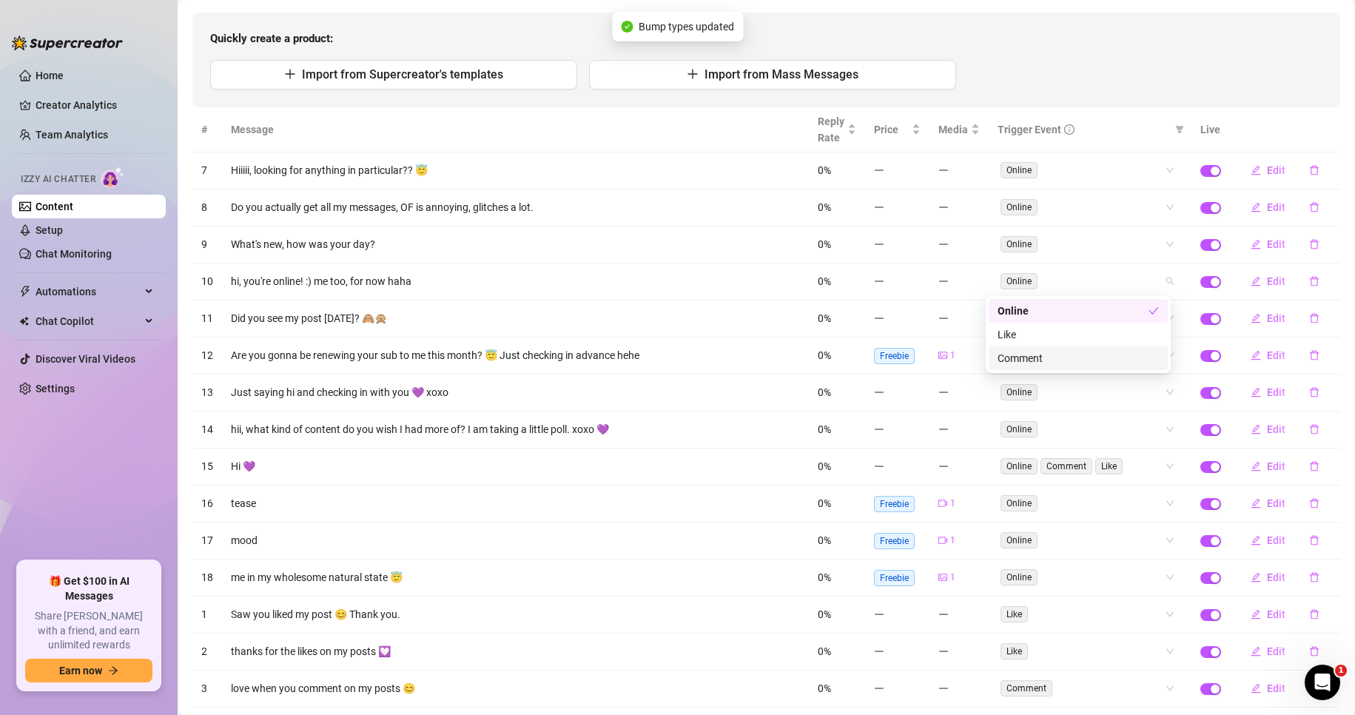
click at [1059, 354] on div "Comment" at bounding box center [1077, 358] width 161 height 16
click at [1079, 250] on div "# Message Reply Rate Price Media Trigger Event Live 7 Hiiiii, looking for anyth…" at bounding box center [765, 462] width 1147 height 711
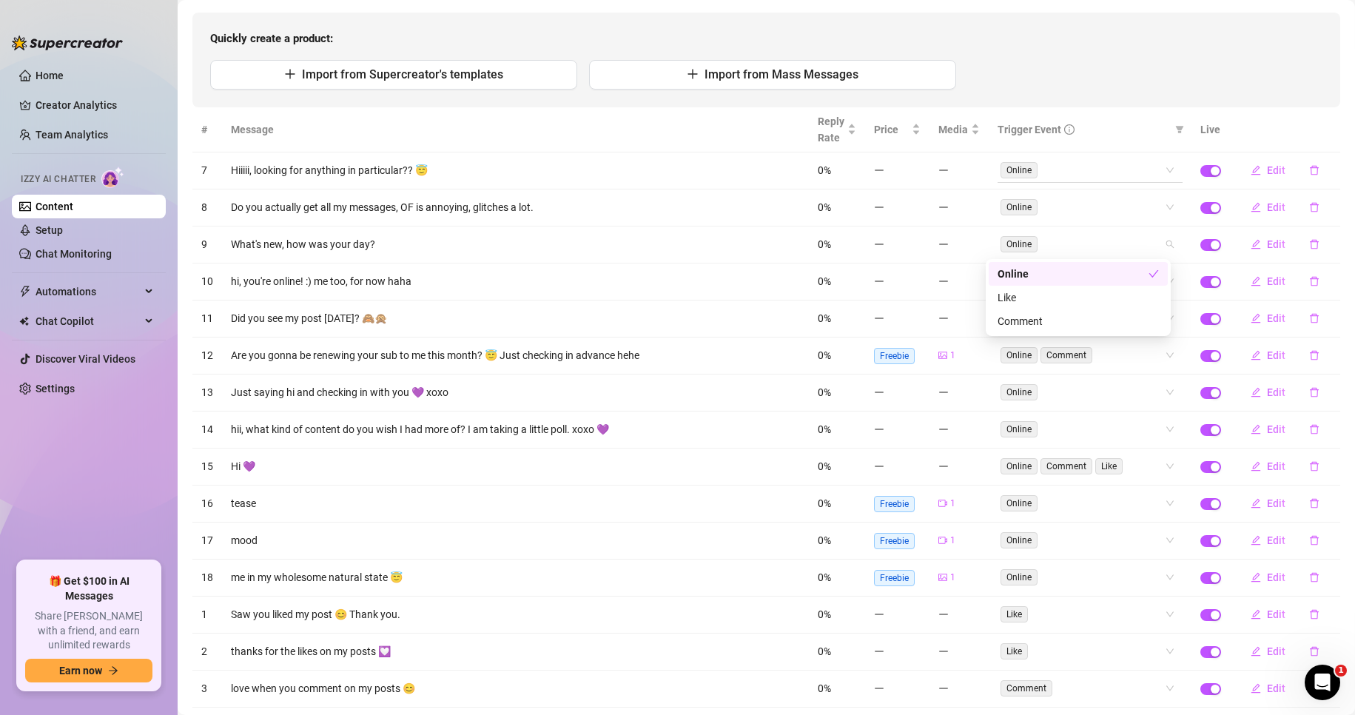
click at [1083, 173] on div "Online" at bounding box center [1081, 170] width 163 height 21
click at [1116, 107] on th "Trigger Event" at bounding box center [1089, 129] width 203 height 45
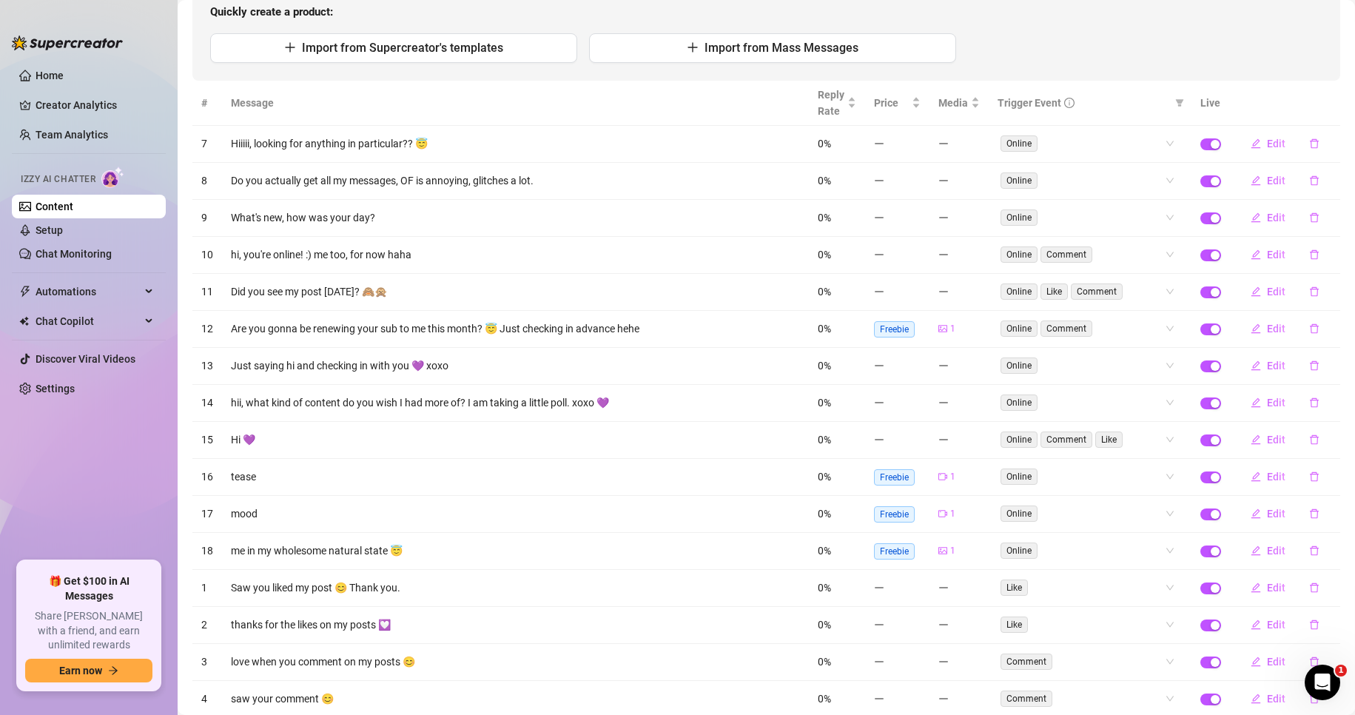
scroll to position [0, 0]
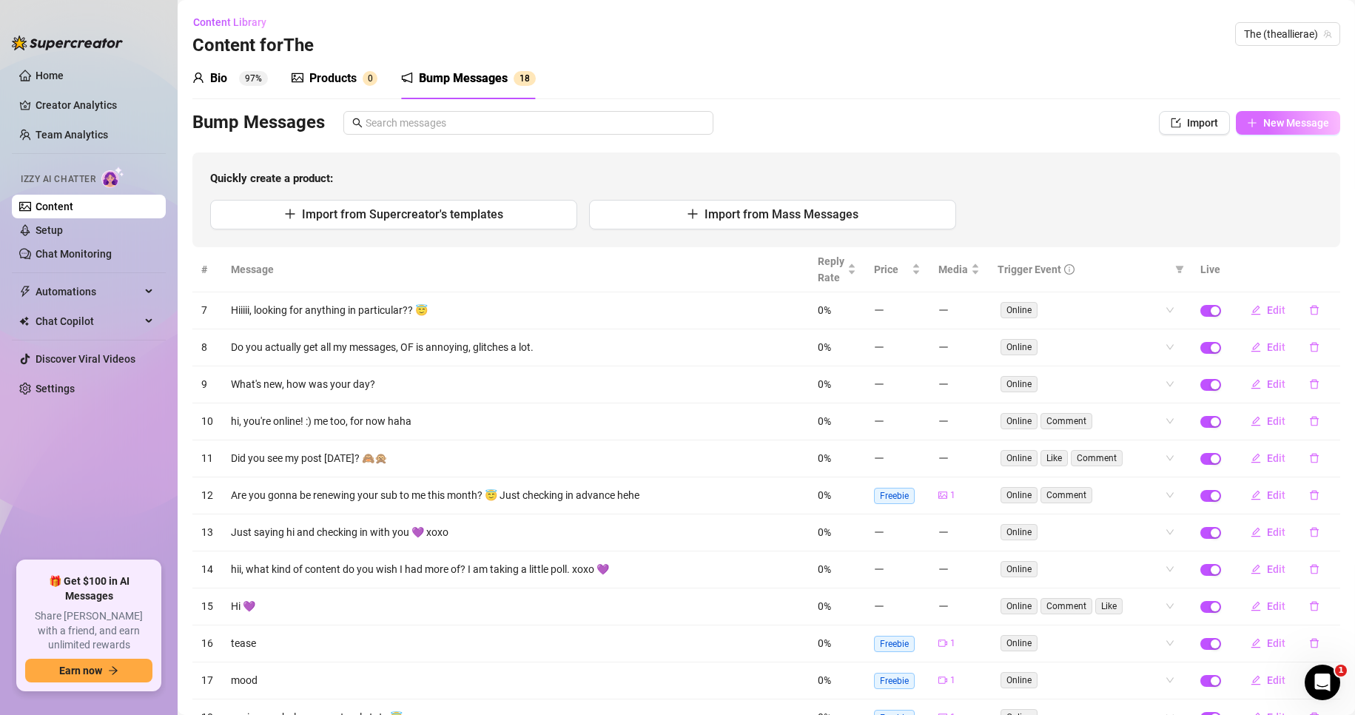
click at [1263, 128] on span "New Message" at bounding box center [1296, 123] width 66 height 12
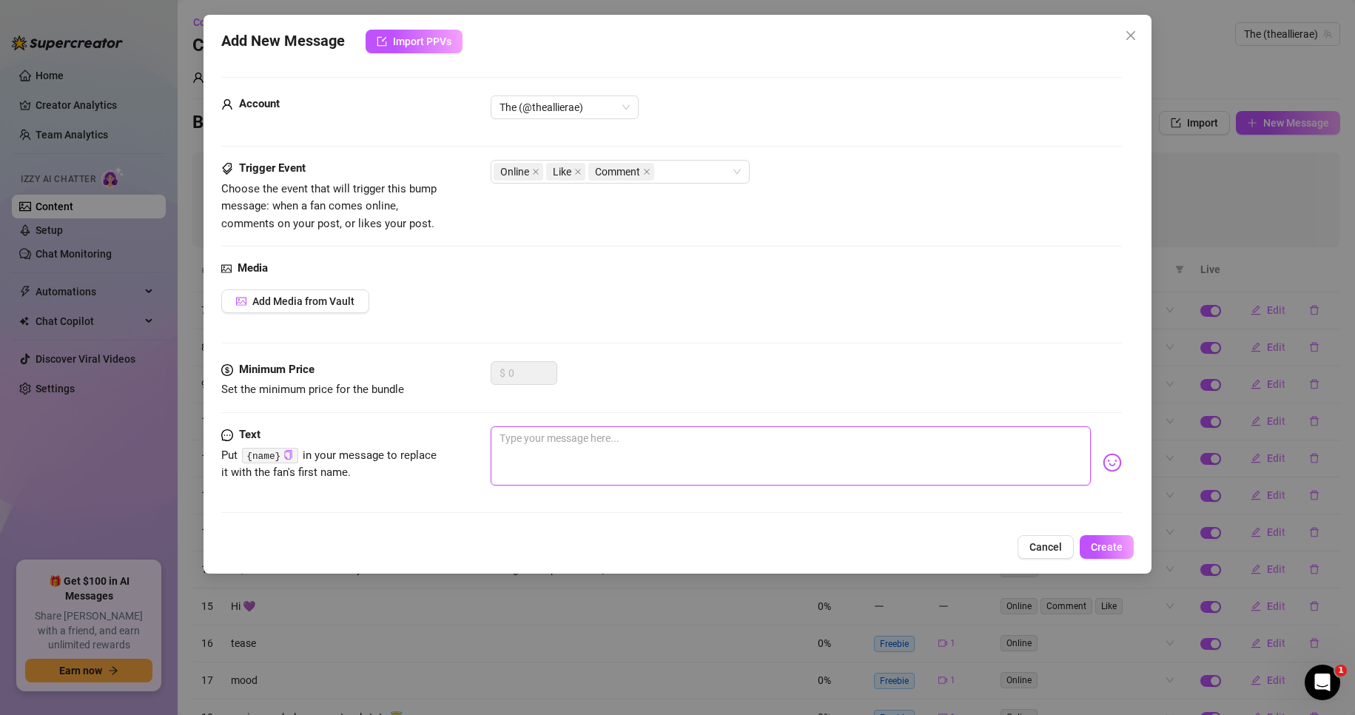
click at [627, 459] on textarea at bounding box center [790, 455] width 601 height 59
click at [336, 300] on span "Add Media from Vault" at bounding box center [303, 301] width 102 height 12
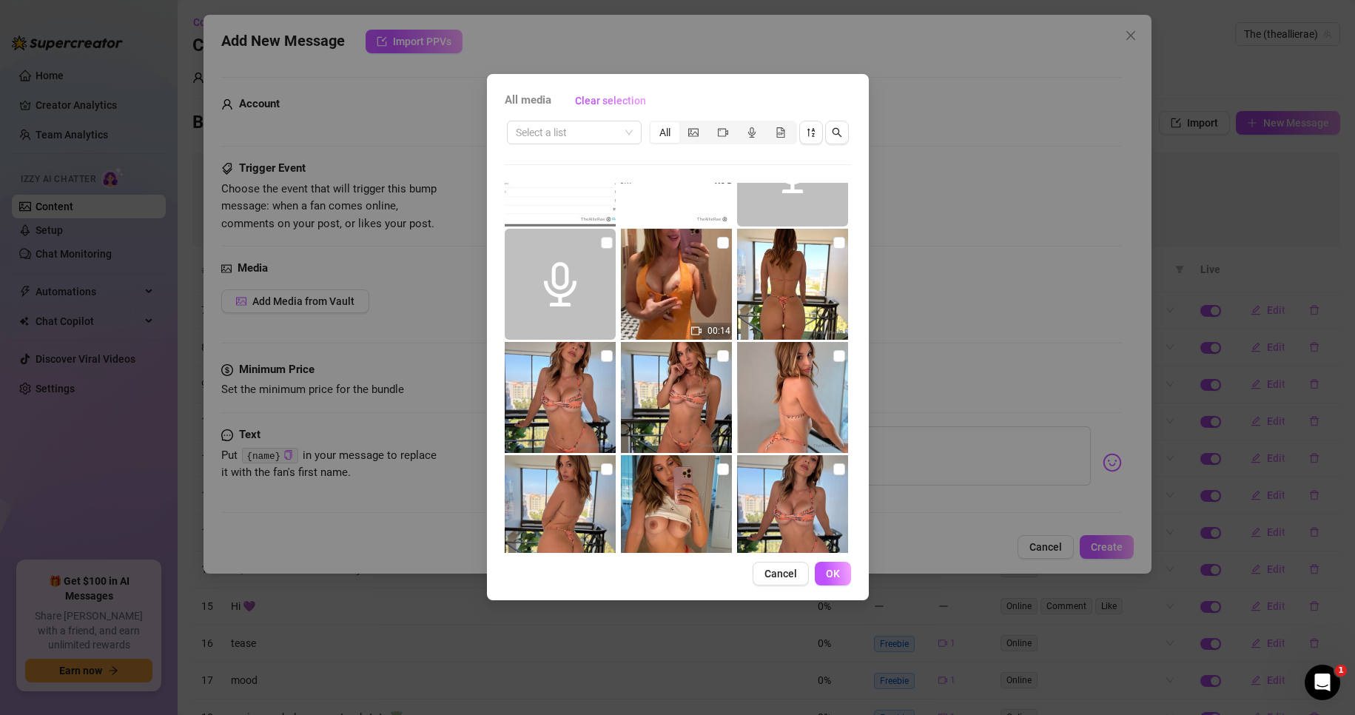
scroll to position [73, 0]
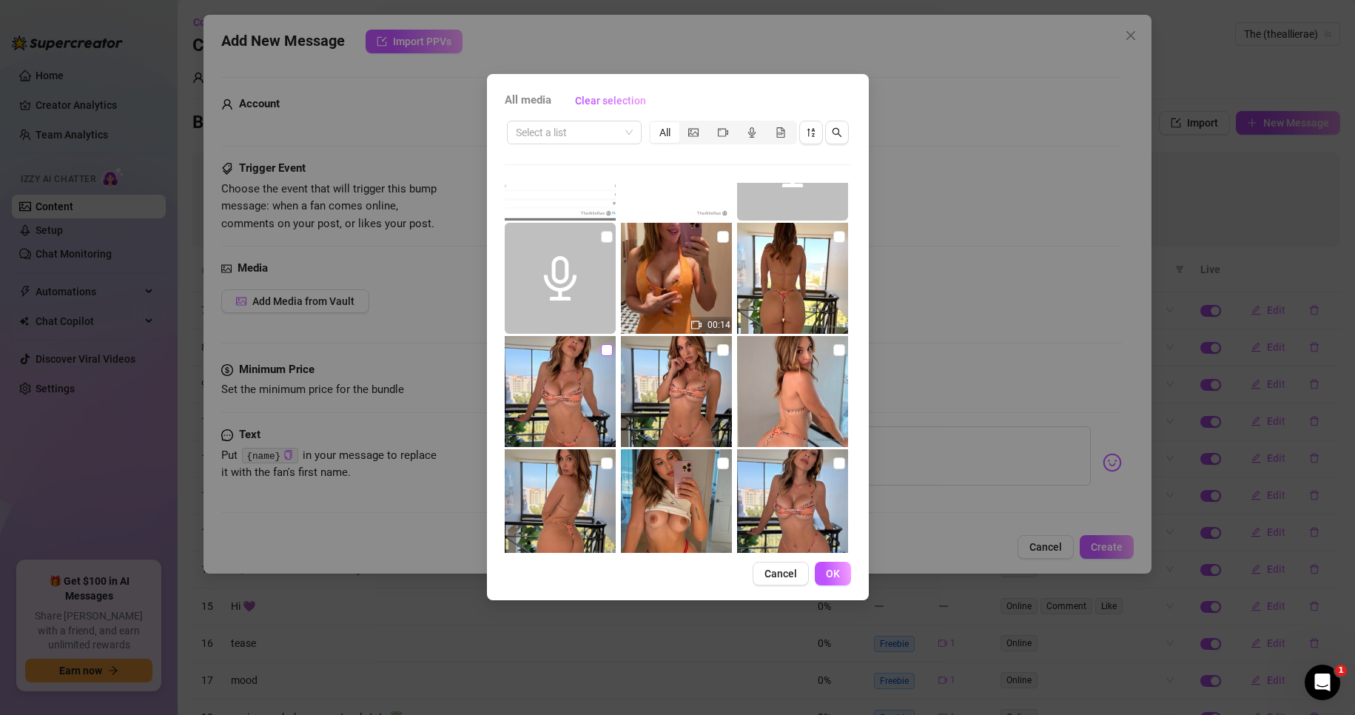
click at [604, 345] on input "checkbox" at bounding box center [607, 350] width 12 height 12
click at [833, 232] on input "checkbox" at bounding box center [839, 237] width 12 height 12
click at [836, 573] on span "OK" at bounding box center [833, 573] width 14 height 12
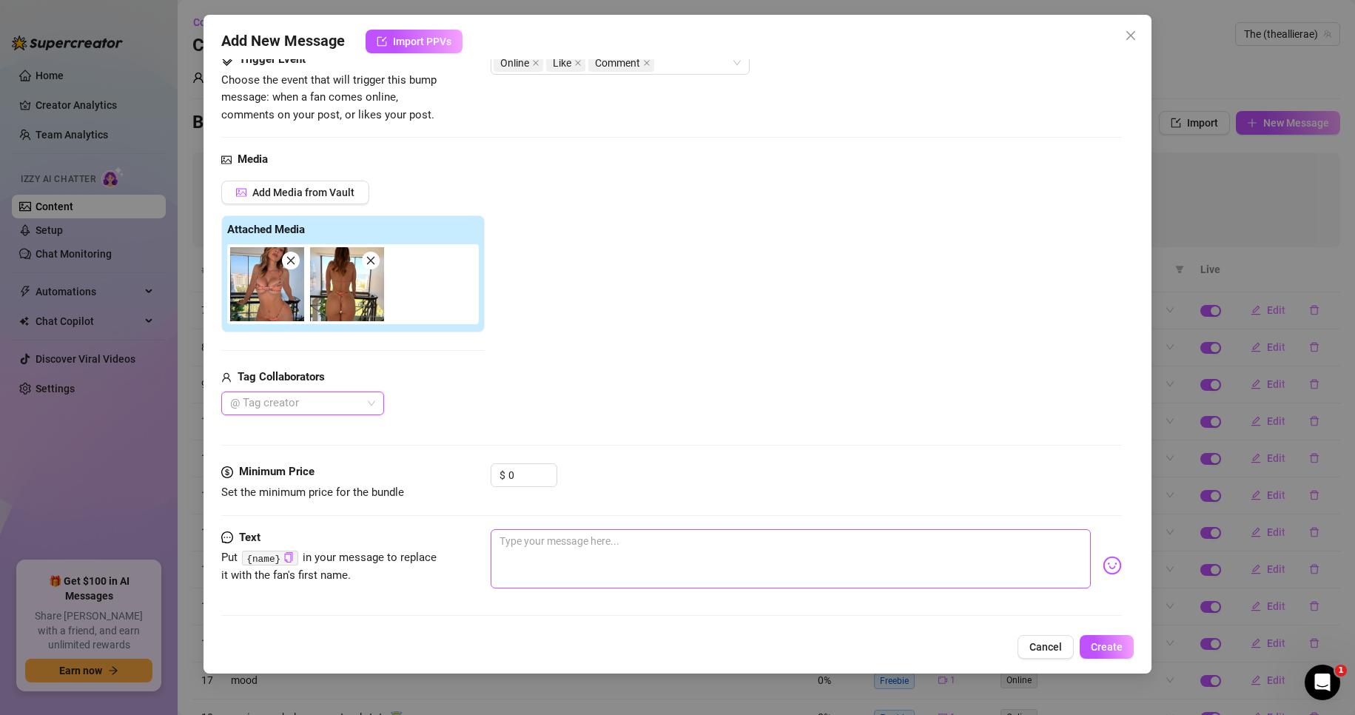
scroll to position [112, 0]
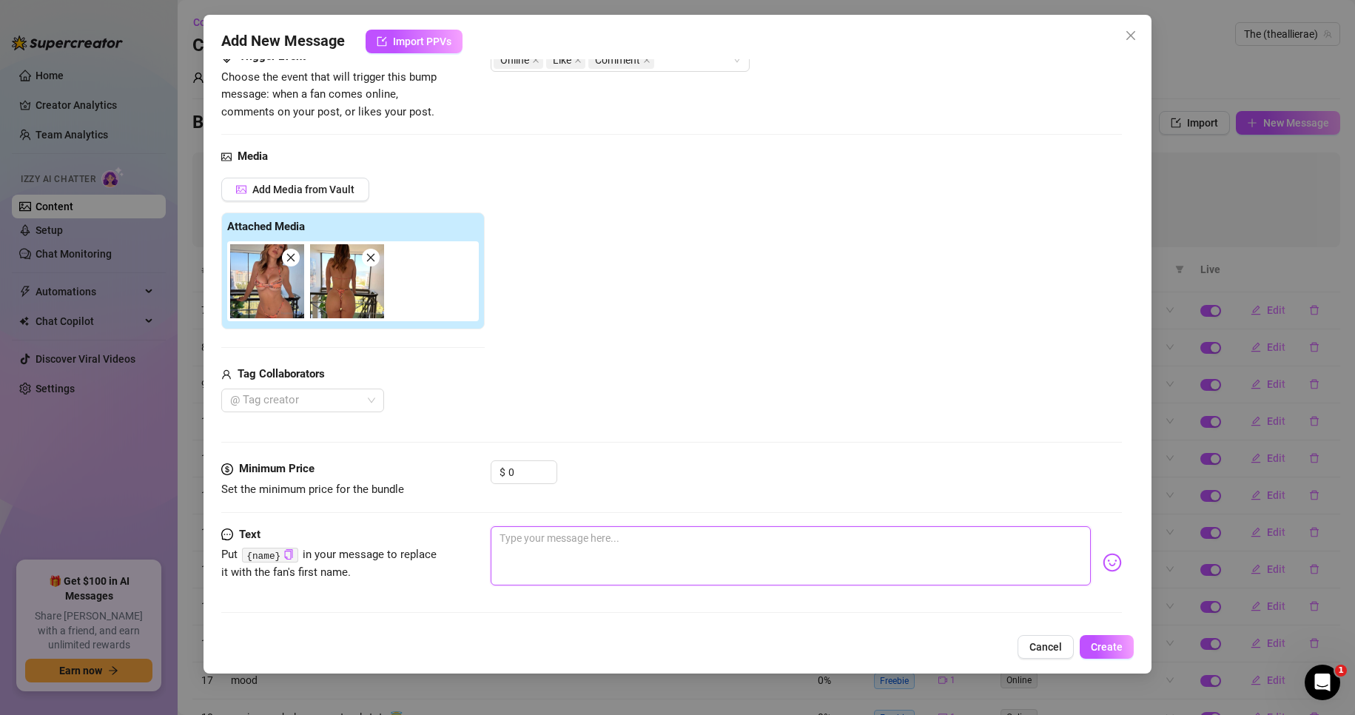
click at [547, 542] on textarea at bounding box center [790, 555] width 601 height 59
drag, startPoint x: 502, startPoint y: 539, endPoint x: 492, endPoint y: 539, distance: 10.4
click at [492, 539] on textarea "serious question: Front or back? lol" at bounding box center [790, 555] width 601 height 59
click at [723, 555] on textarea "Serious question: Front or back? lol" at bounding box center [790, 555] width 601 height 59
click at [832, 536] on textarea "Serious question: Front or back? lol (aka are you butt or boob guy?)" at bounding box center [790, 555] width 601 height 59
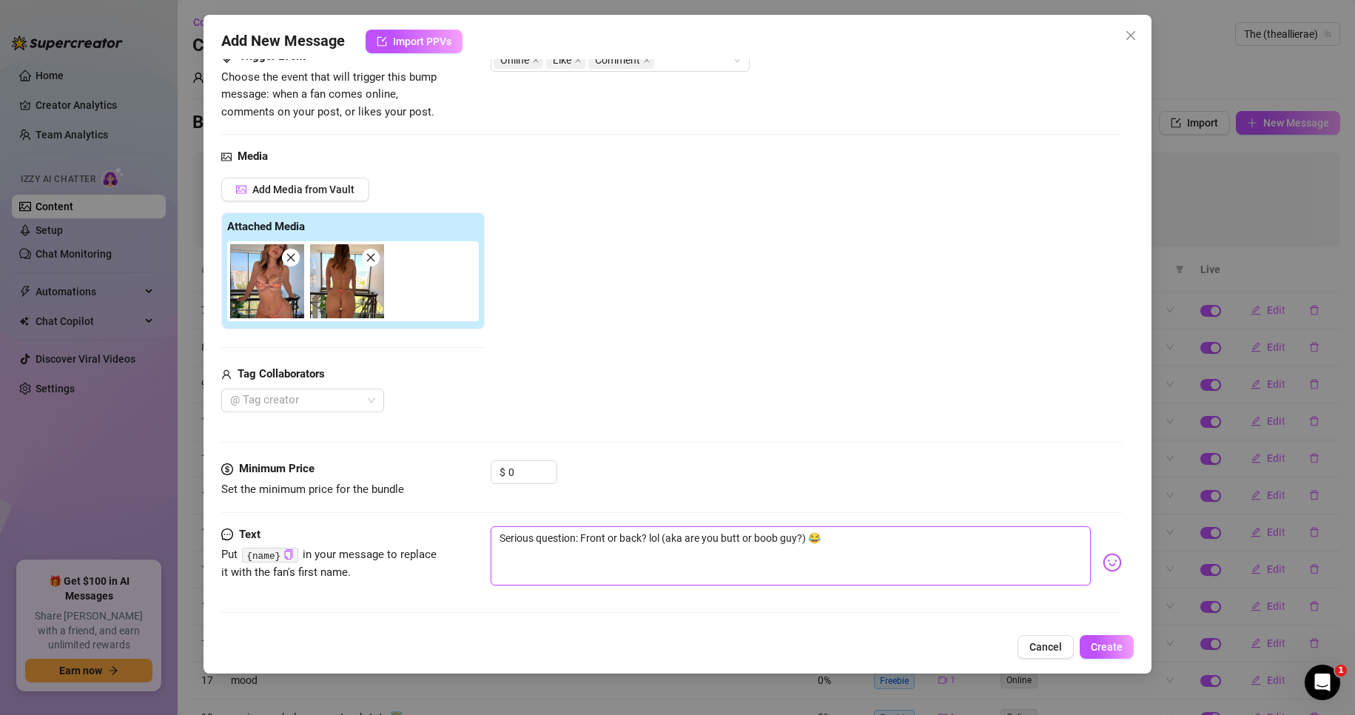
click at [772, 559] on textarea "Serious question: Front or back? lol (aka are you butt or boob guy?) 😂" at bounding box center [790, 555] width 601 height 59
click at [861, 536] on textarea "Serious question: Front or back? lol (aka are you butt or boob guy?) 😂" at bounding box center [790, 555] width 601 height 59
click at [1121, 651] on span "Create" at bounding box center [1106, 647] width 32 height 12
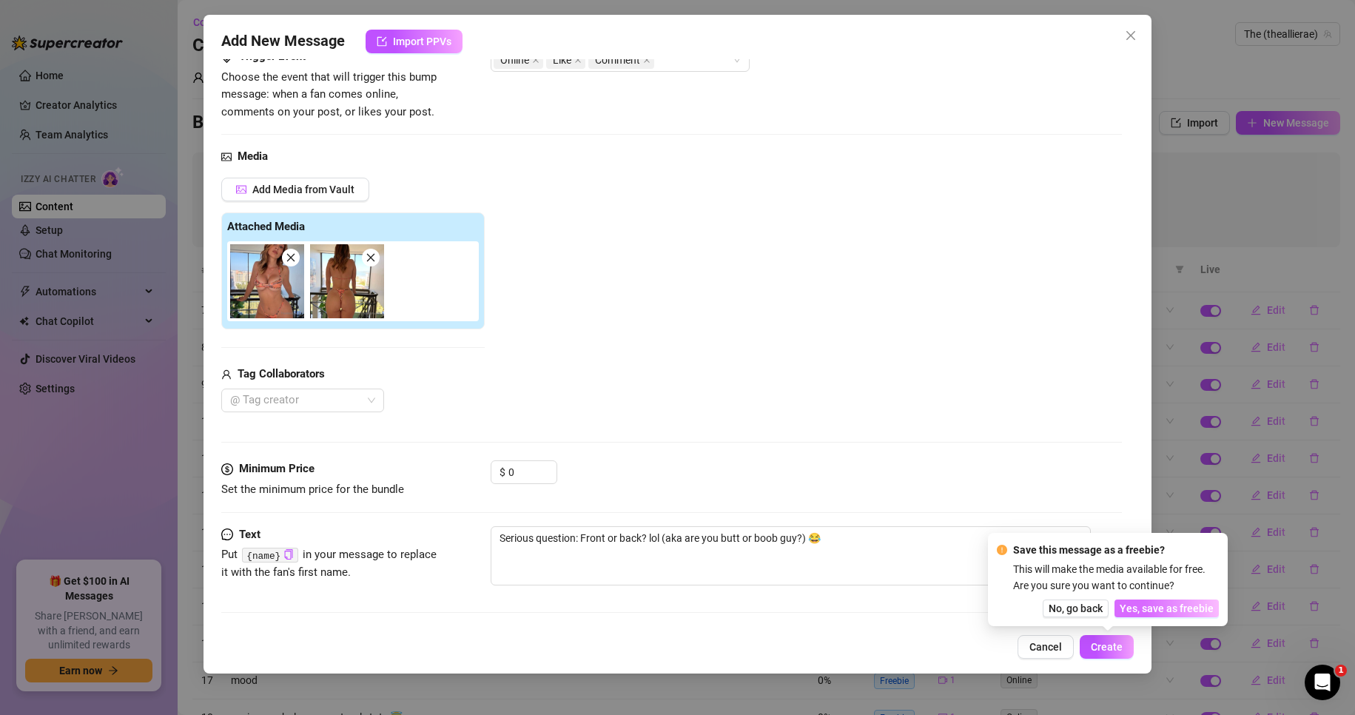
click at [1153, 608] on span "Yes, save as freebie" at bounding box center [1166, 608] width 94 height 12
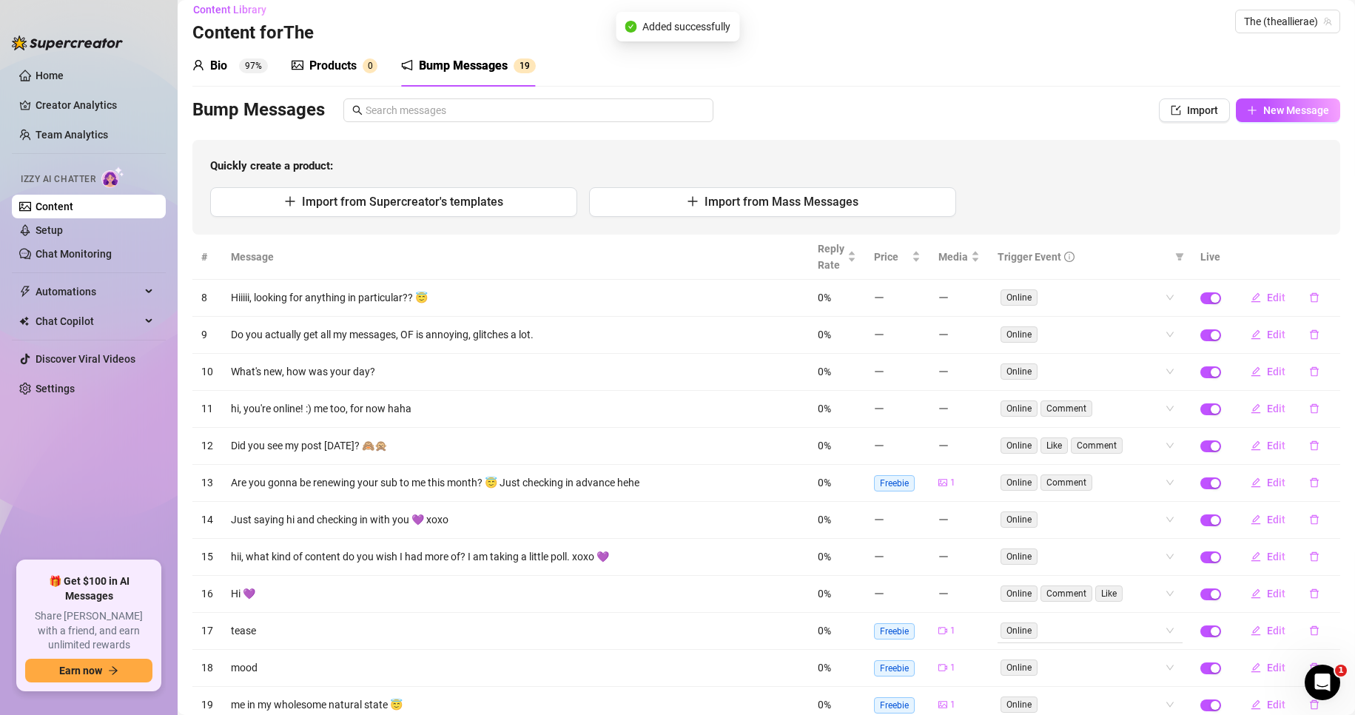
scroll to position [0, 0]
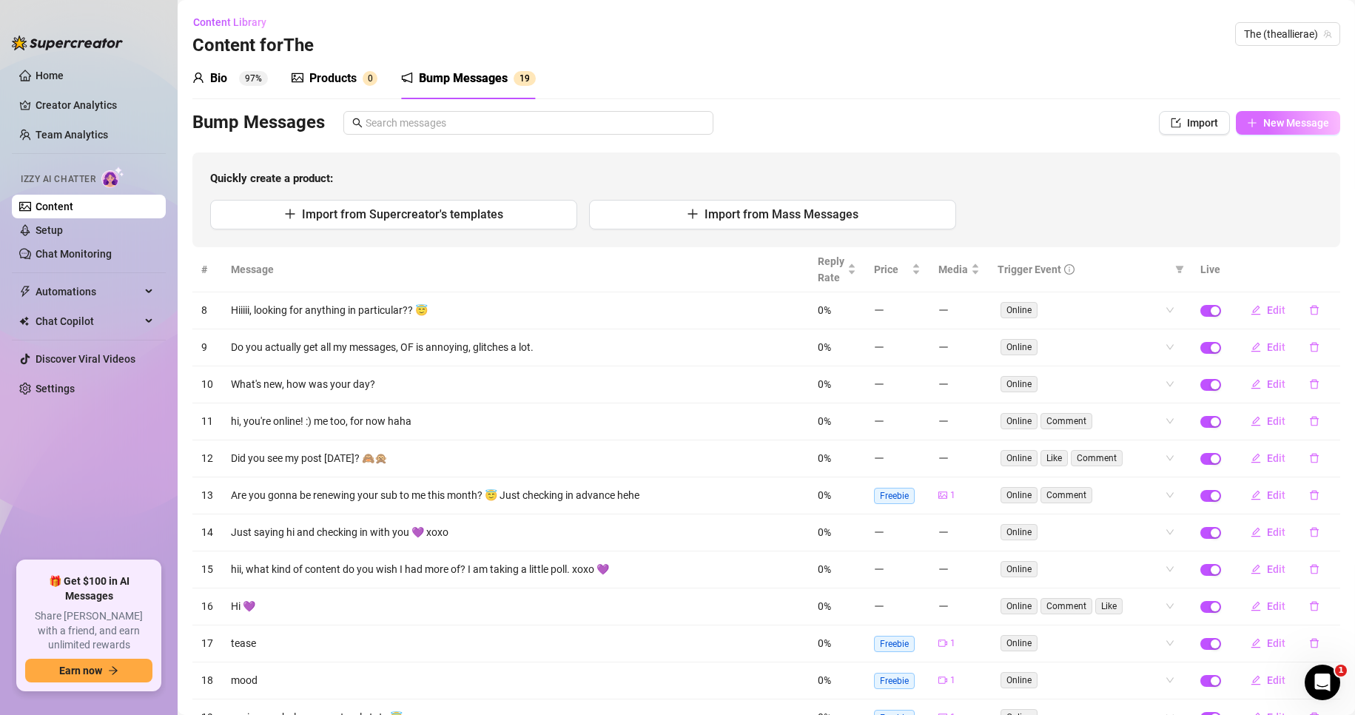
click at [1289, 126] on span "New Message" at bounding box center [1296, 123] width 66 height 12
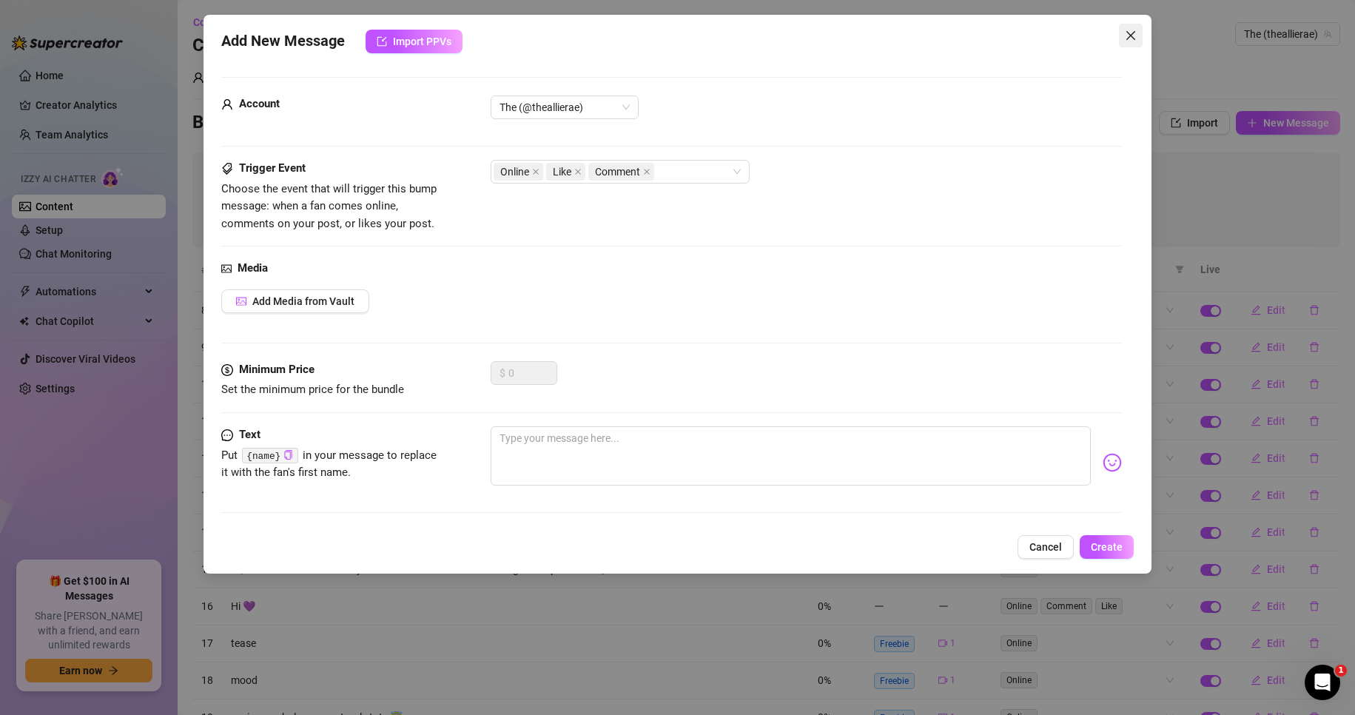
click at [1130, 33] on icon "close" at bounding box center [1131, 36] width 12 height 12
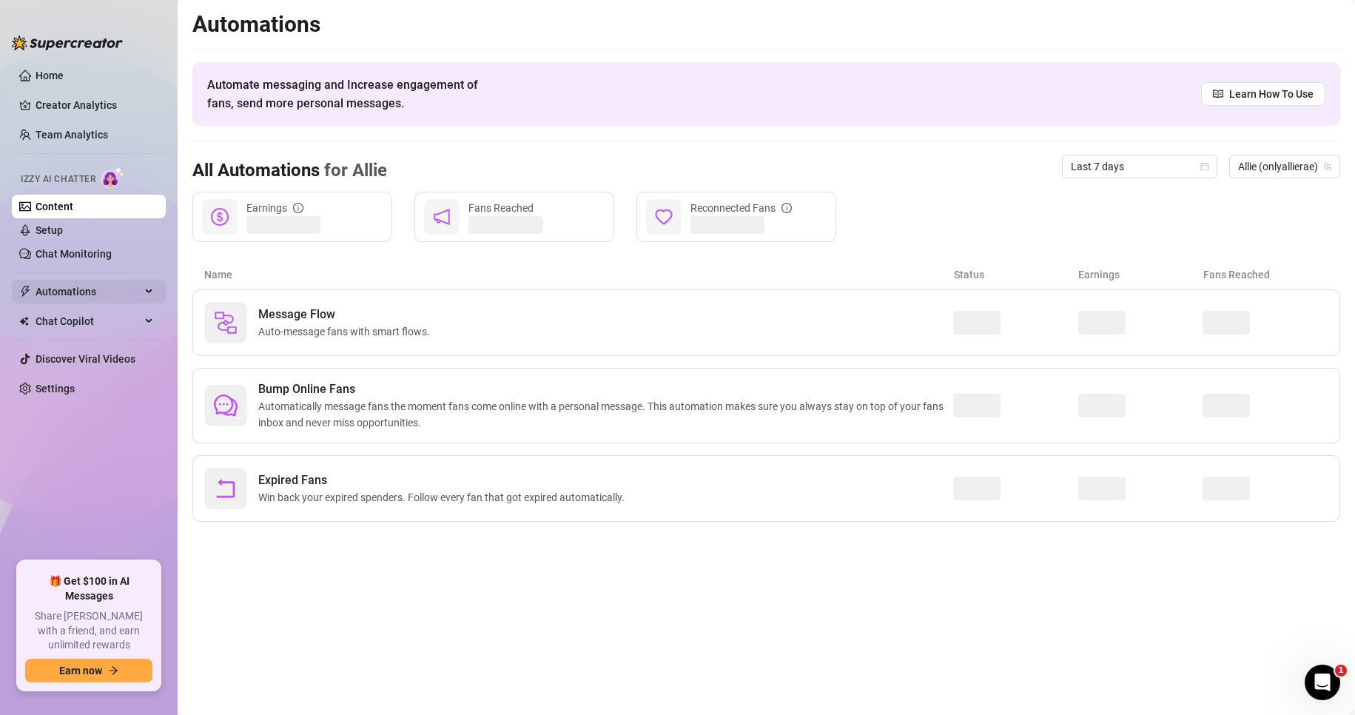
click at [95, 293] on span "Automations" at bounding box center [88, 292] width 105 height 24
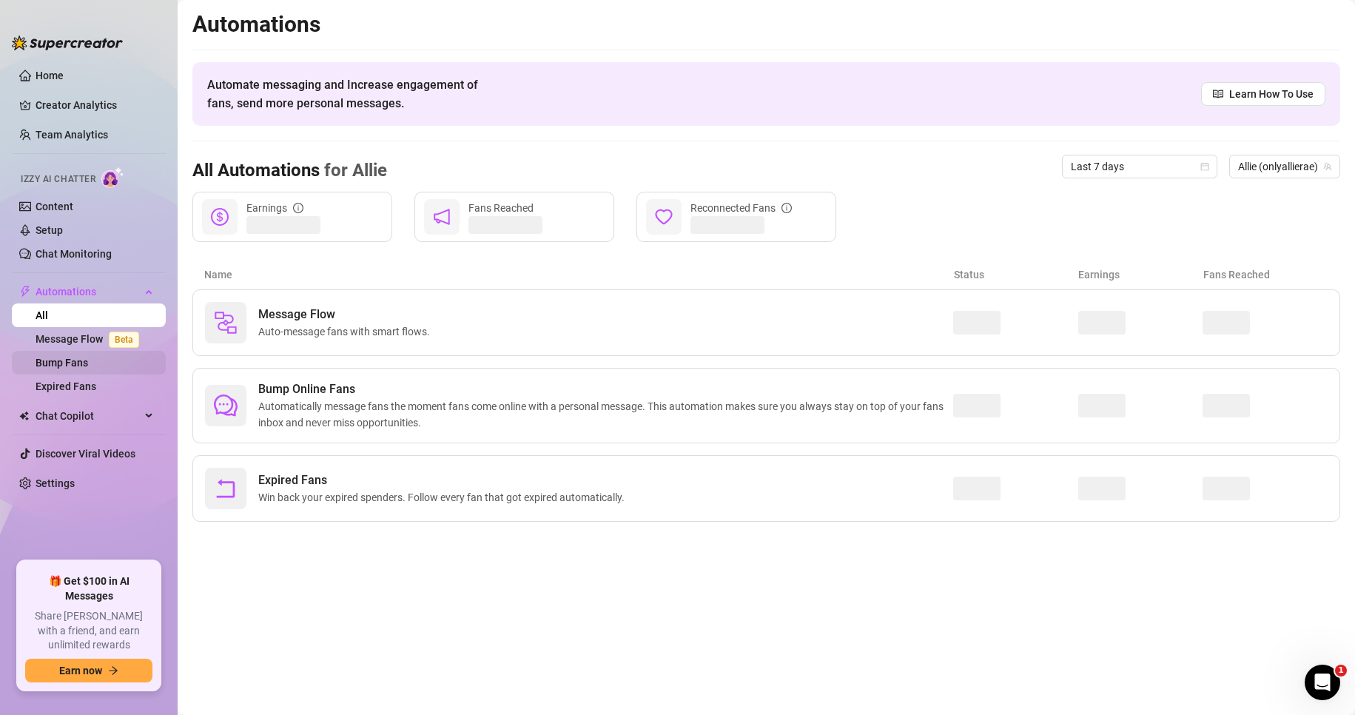
click at [75, 357] on link "Bump Fans" at bounding box center [62, 363] width 53 height 12
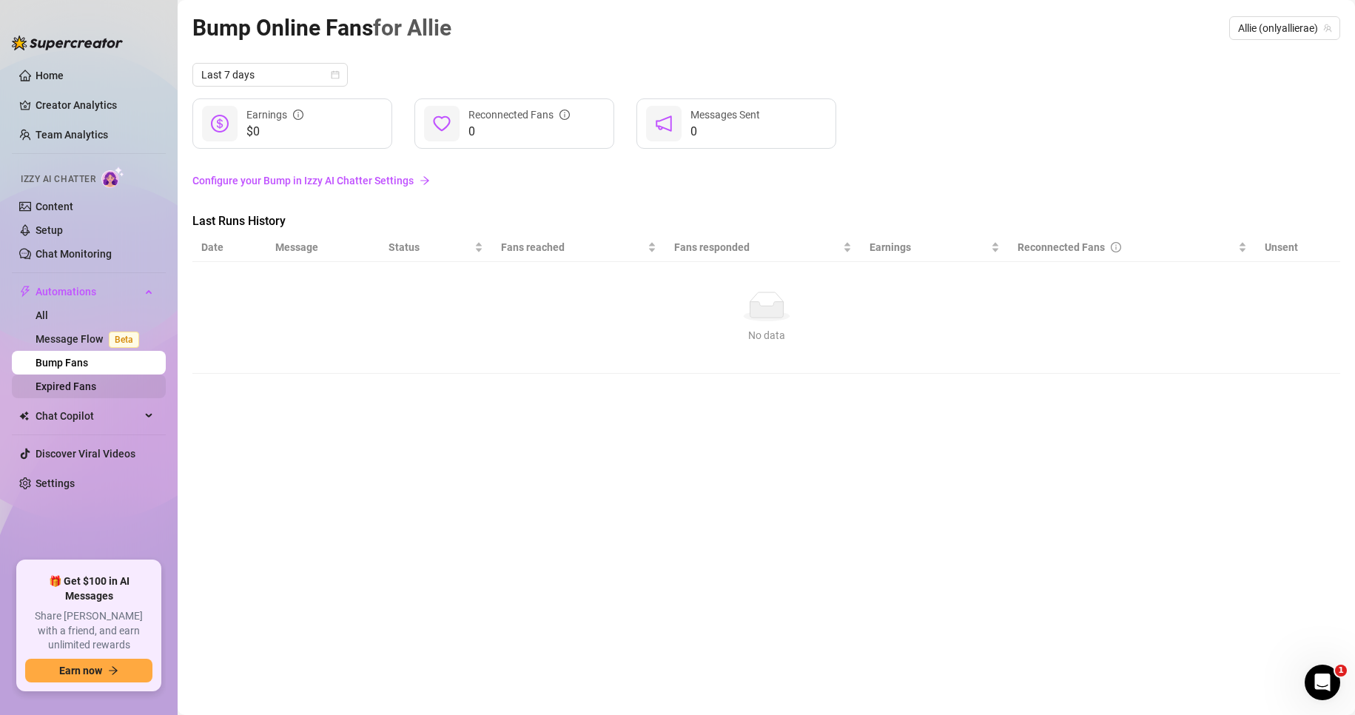
click at [96, 385] on link "Expired Fans" at bounding box center [66, 386] width 61 height 12
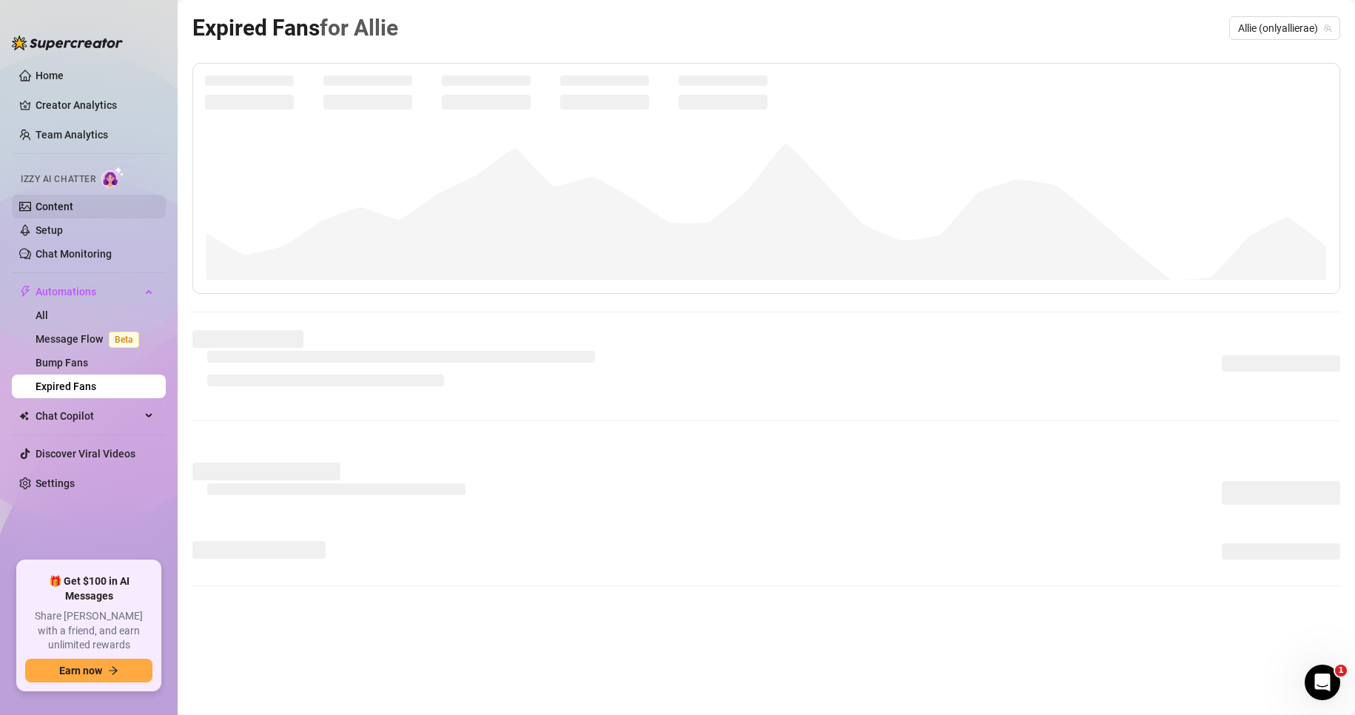
click at [55, 204] on link "Content" at bounding box center [55, 206] width 38 height 12
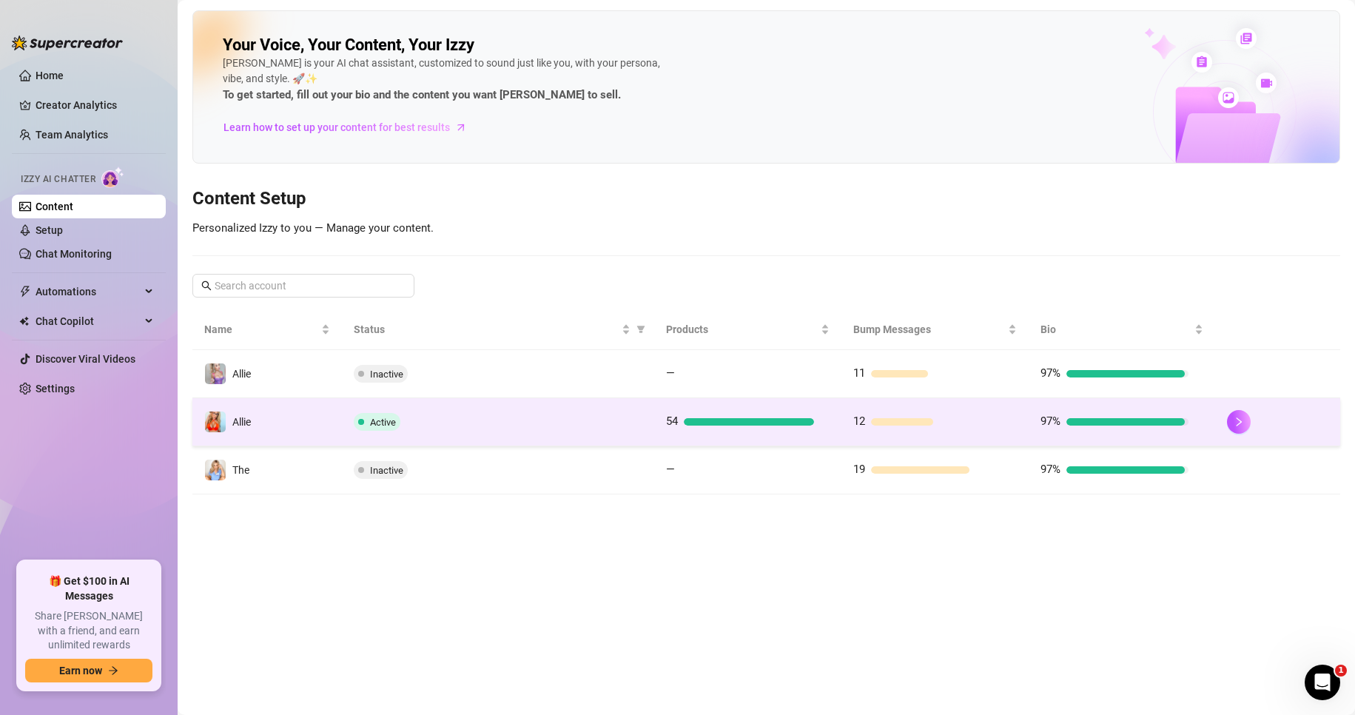
click at [462, 431] on td "Active" at bounding box center [497, 422] width 311 height 48
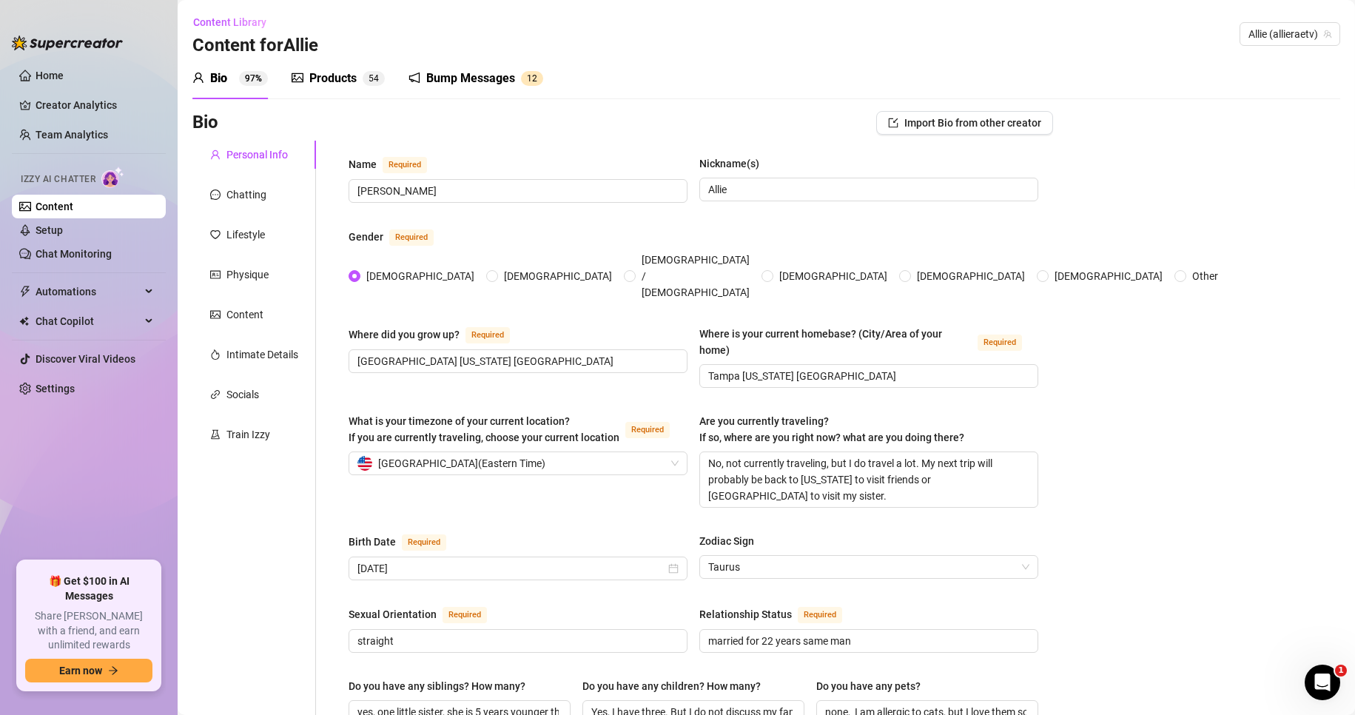
click at [460, 73] on div "Bump Messages" at bounding box center [470, 79] width 89 height 18
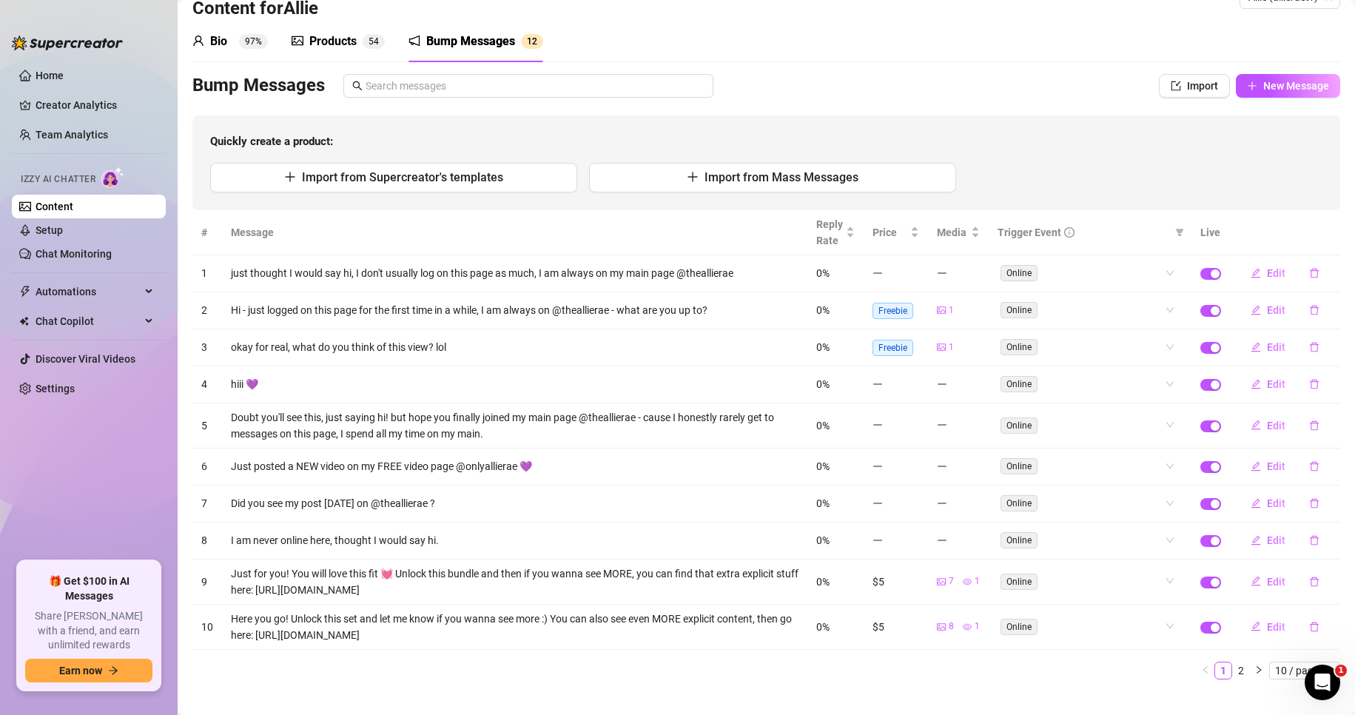
scroll to position [58, 0]
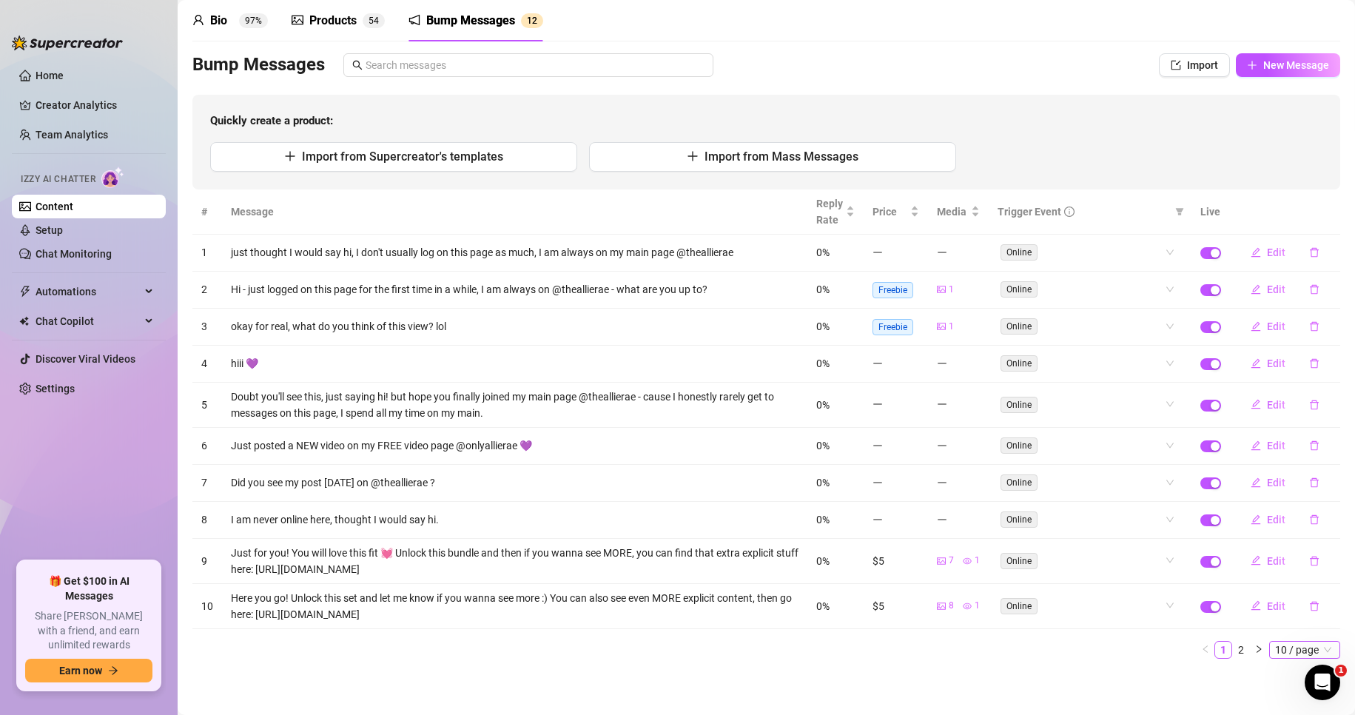
click at [1275, 652] on span "10 / page" at bounding box center [1304, 649] width 59 height 16
click at [1281, 621] on div "100 / page" at bounding box center [1306, 623] width 50 height 16
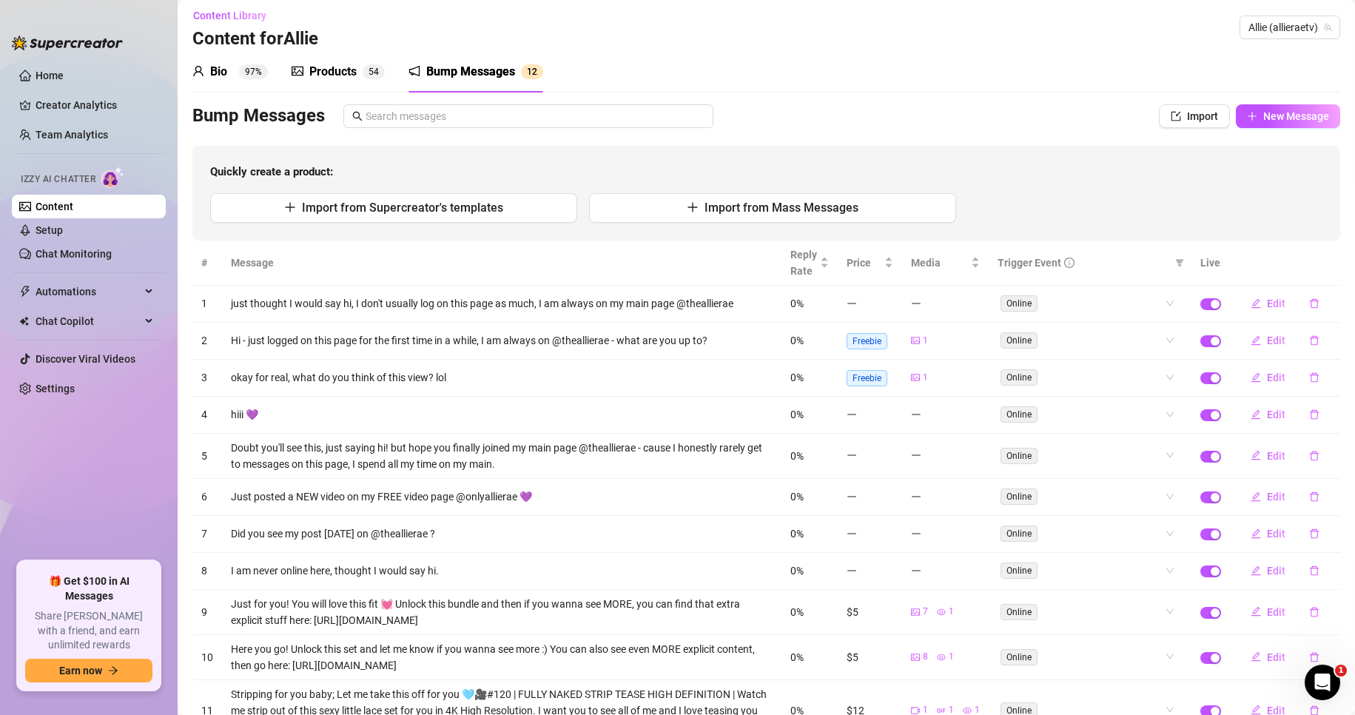
scroll to position [0, 0]
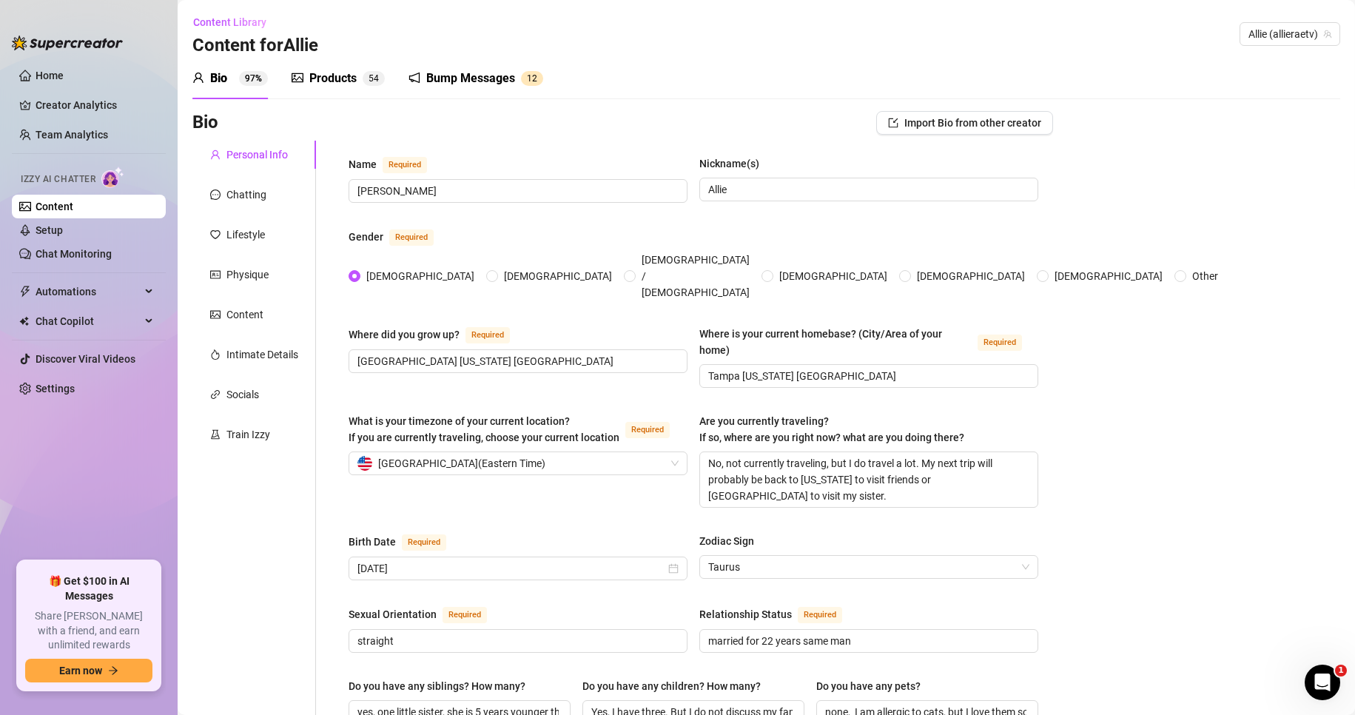
click at [73, 201] on link "Content" at bounding box center [55, 206] width 38 height 12
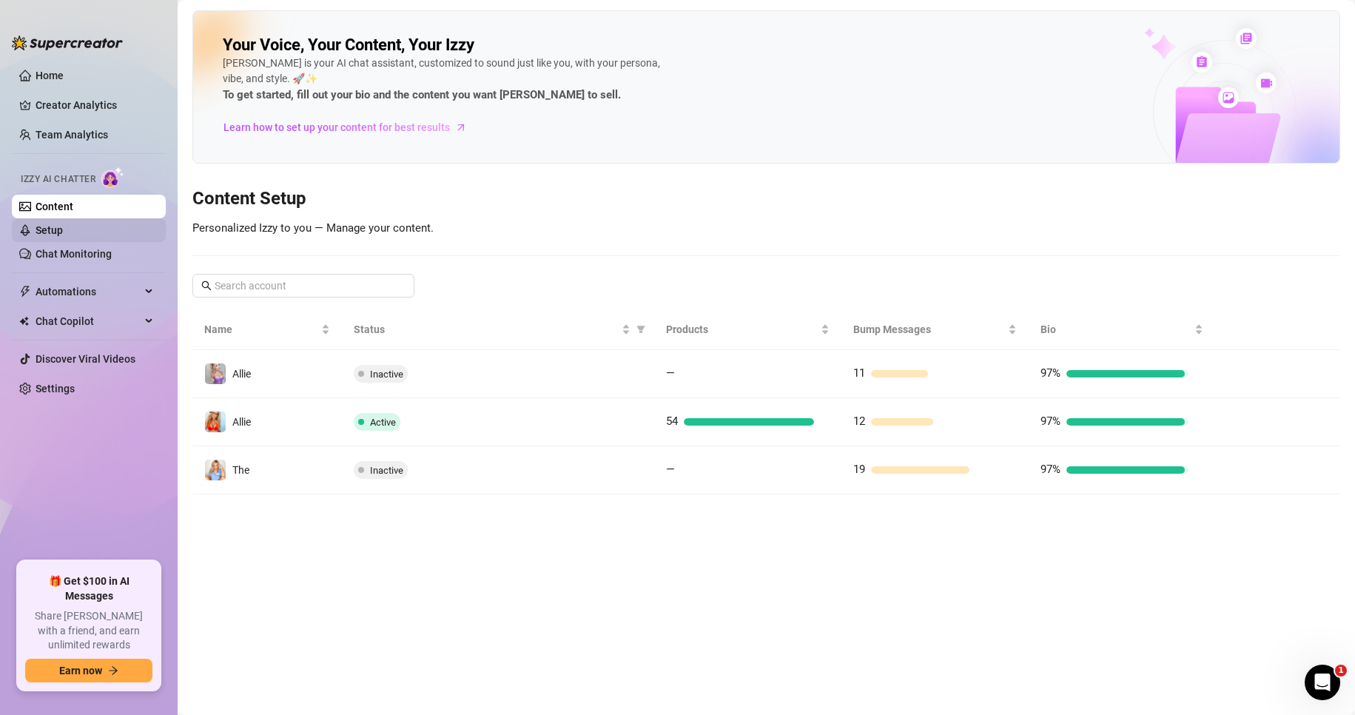
click at [61, 226] on link "Setup" at bounding box center [49, 230] width 27 height 12
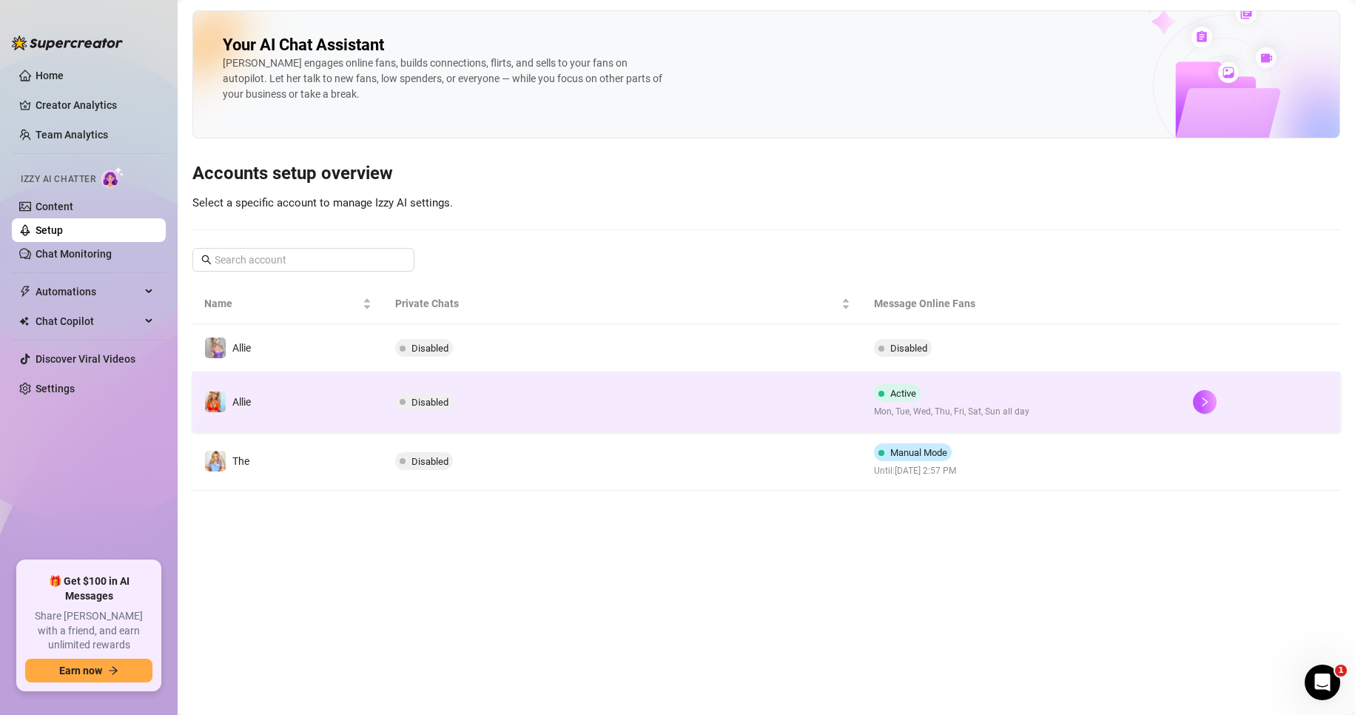
click at [667, 402] on td "Disabled" at bounding box center [622, 401] width 478 height 59
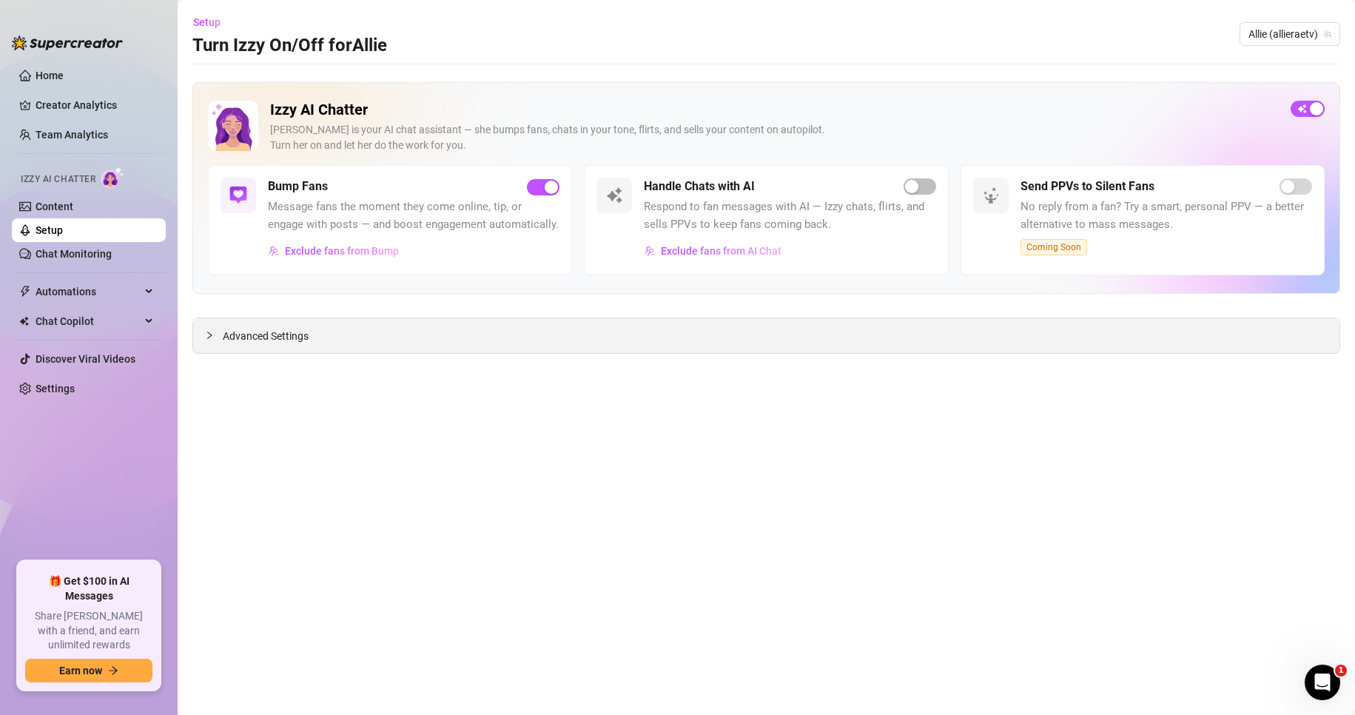
click at [278, 337] on span "Advanced Settings" at bounding box center [266, 336] width 86 height 16
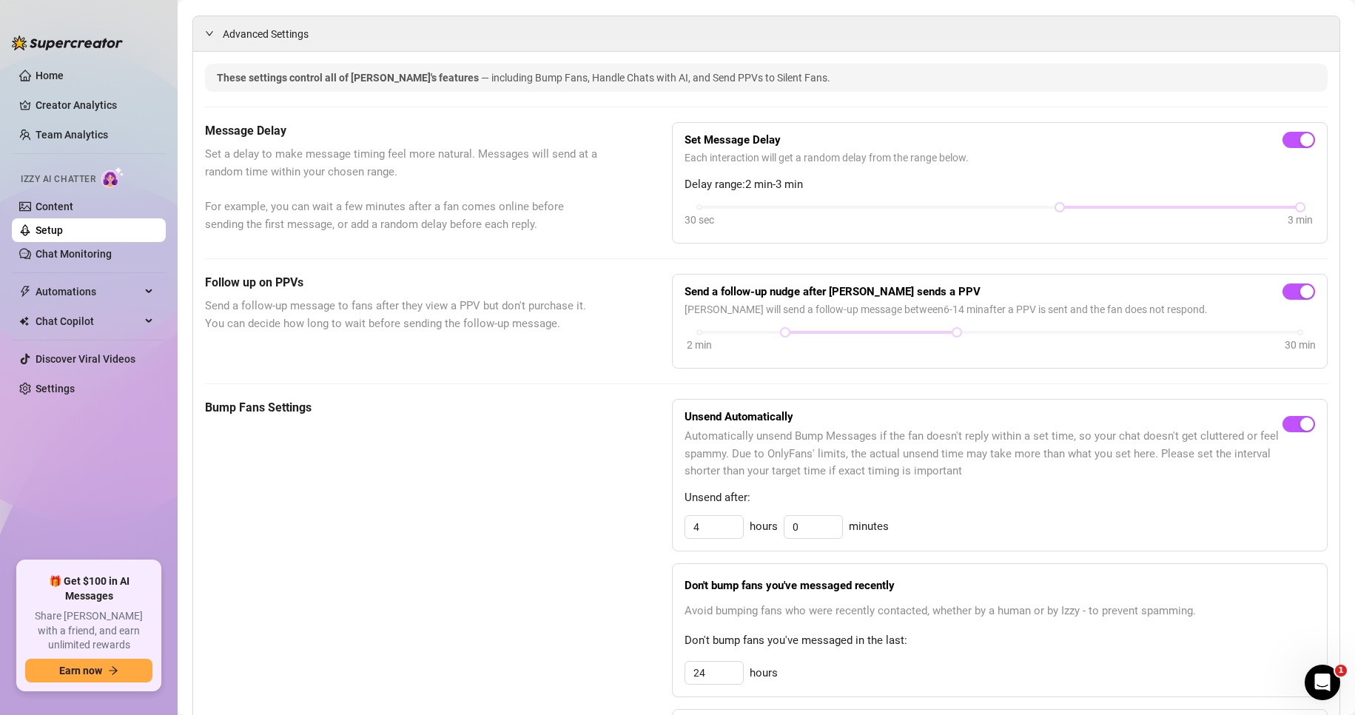
scroll to position [296, 0]
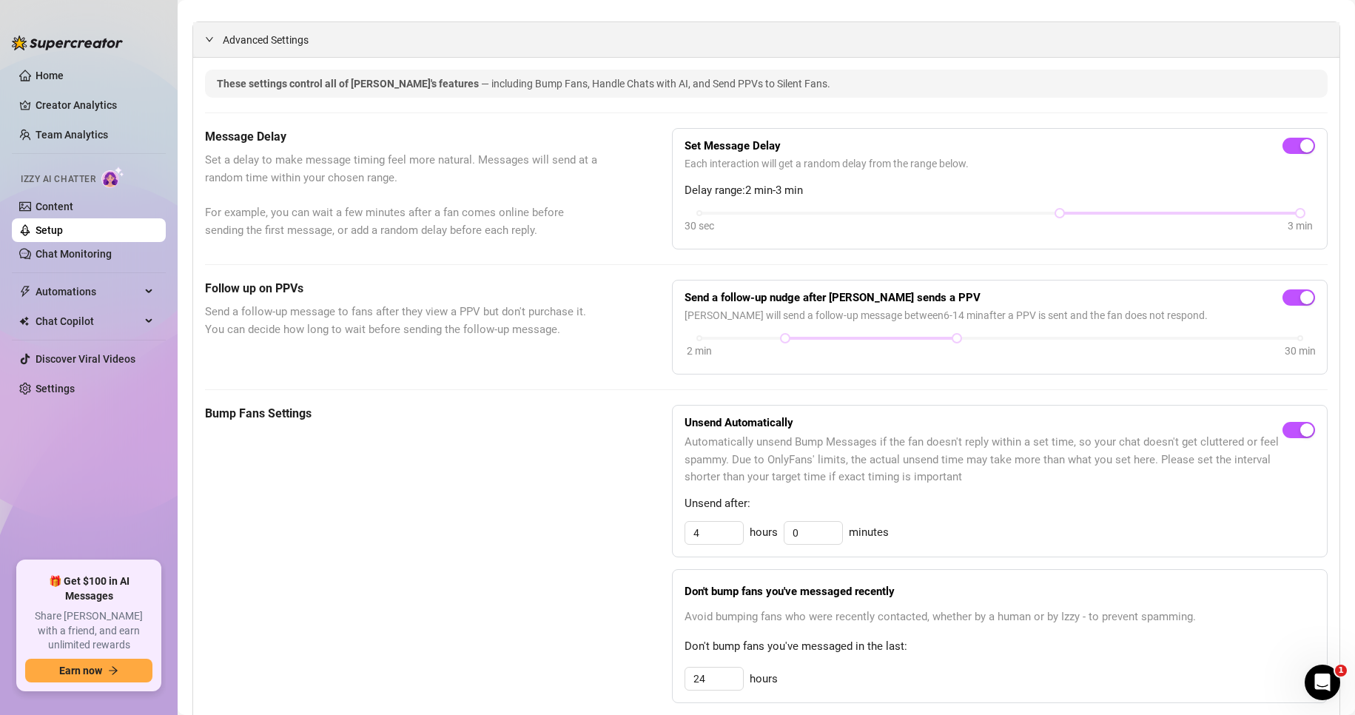
click at [242, 48] on span "Advanced Settings" at bounding box center [266, 40] width 86 height 16
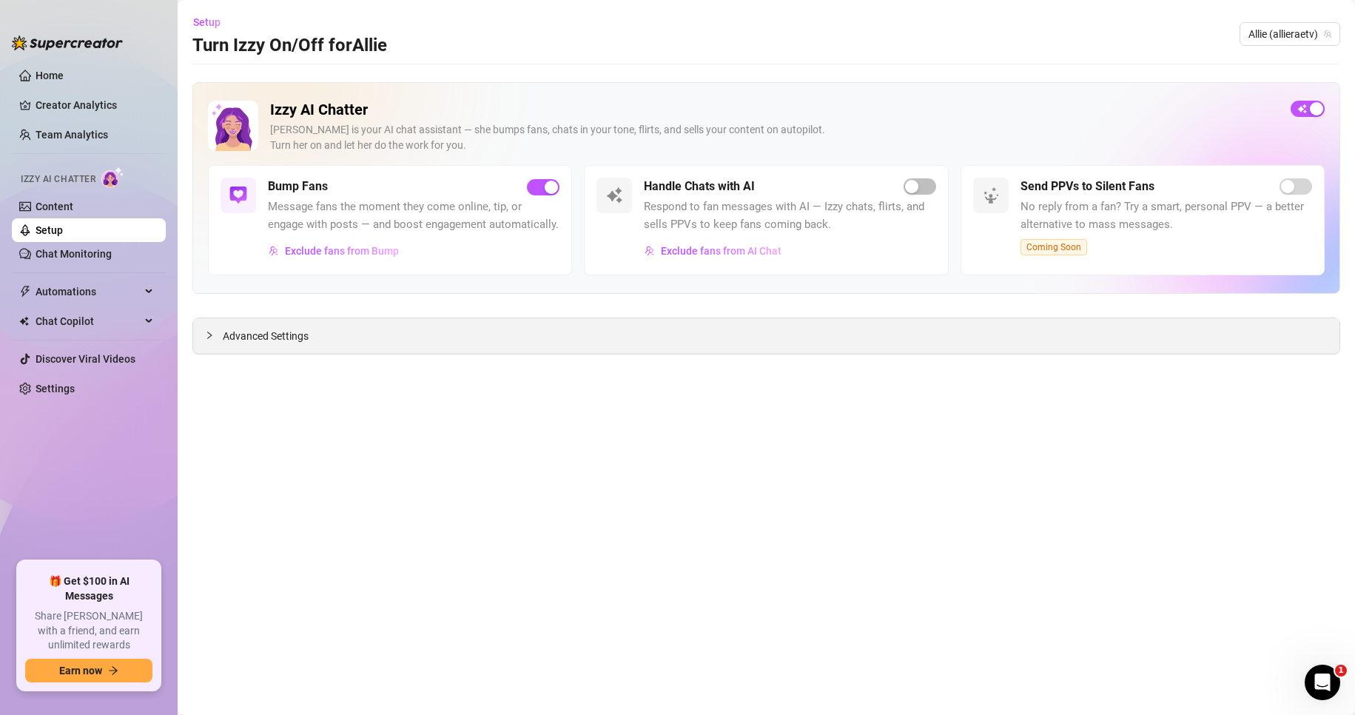
scroll to position [0, 0]
click at [56, 206] on link "Content" at bounding box center [55, 206] width 38 height 12
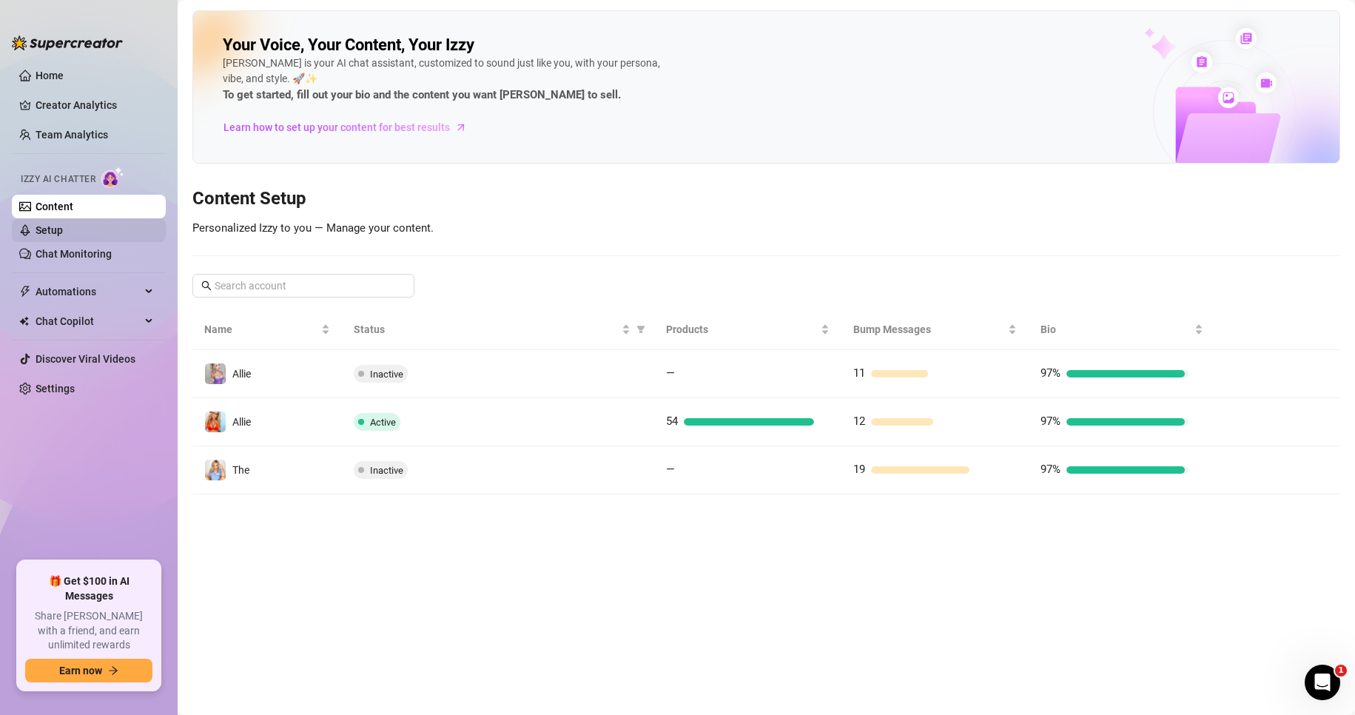
click at [55, 232] on link "Setup" at bounding box center [49, 230] width 27 height 12
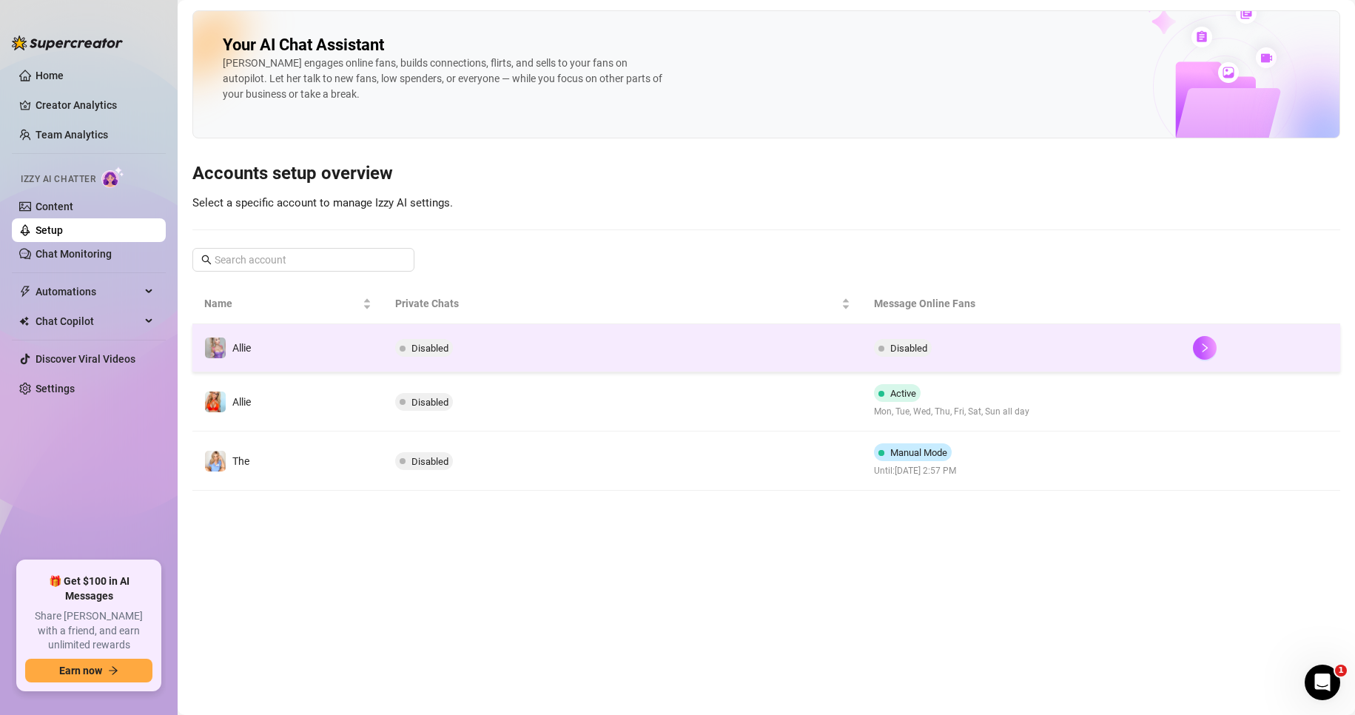
click at [603, 355] on td "Disabled" at bounding box center [622, 348] width 478 height 48
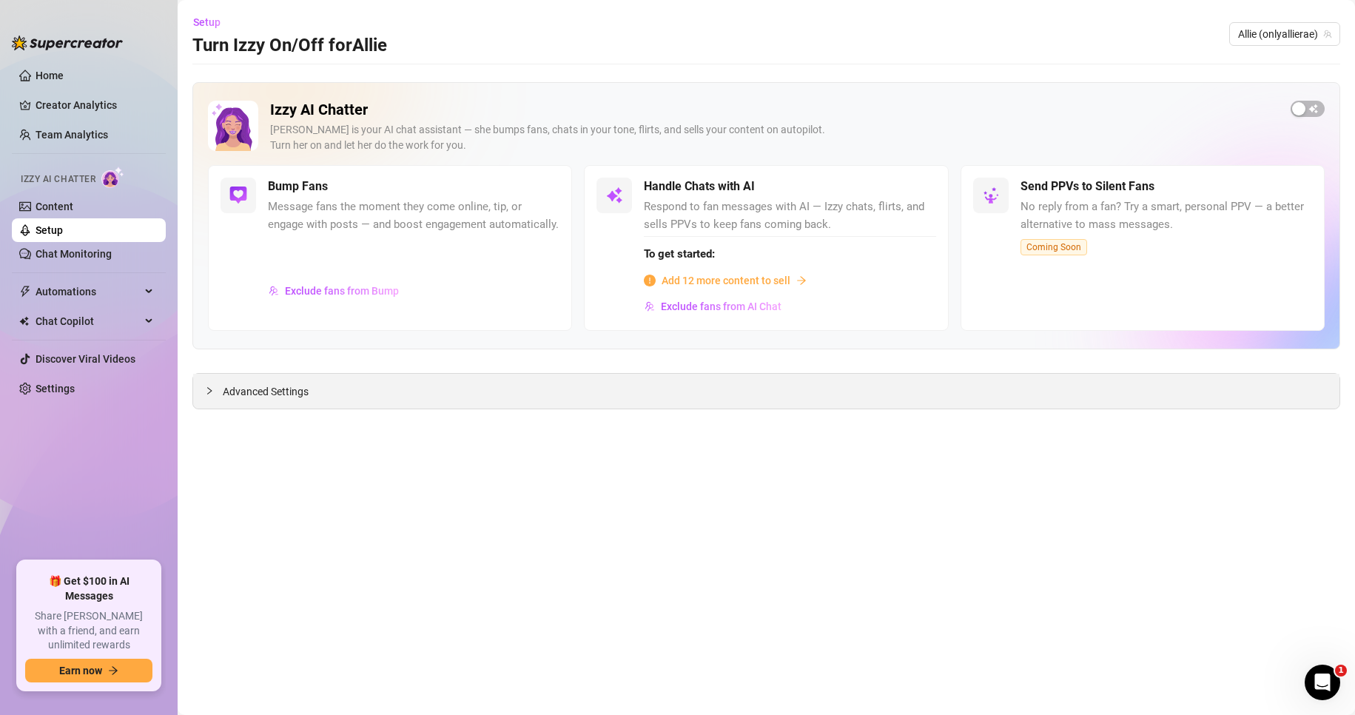
click at [277, 386] on span "Advanced Settings" at bounding box center [266, 391] width 86 height 16
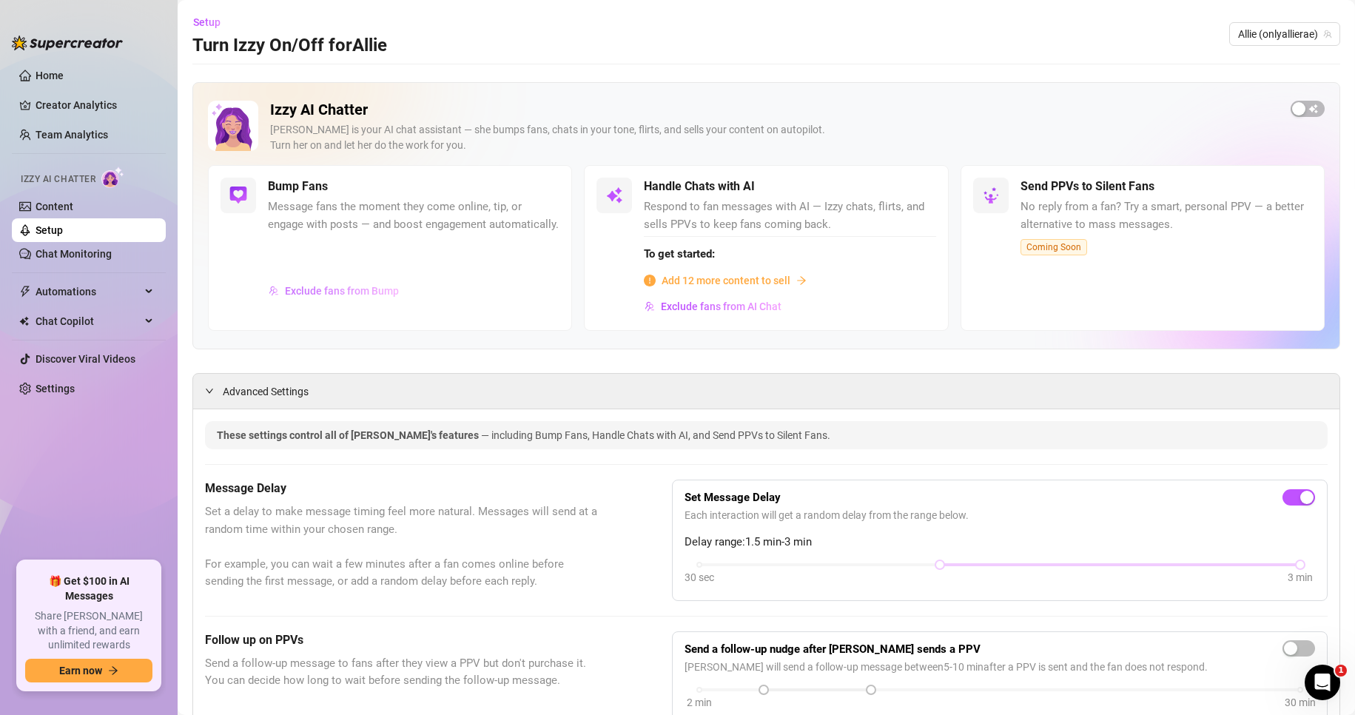
click at [346, 297] on span "Exclude fans from Bump" at bounding box center [342, 291] width 114 height 12
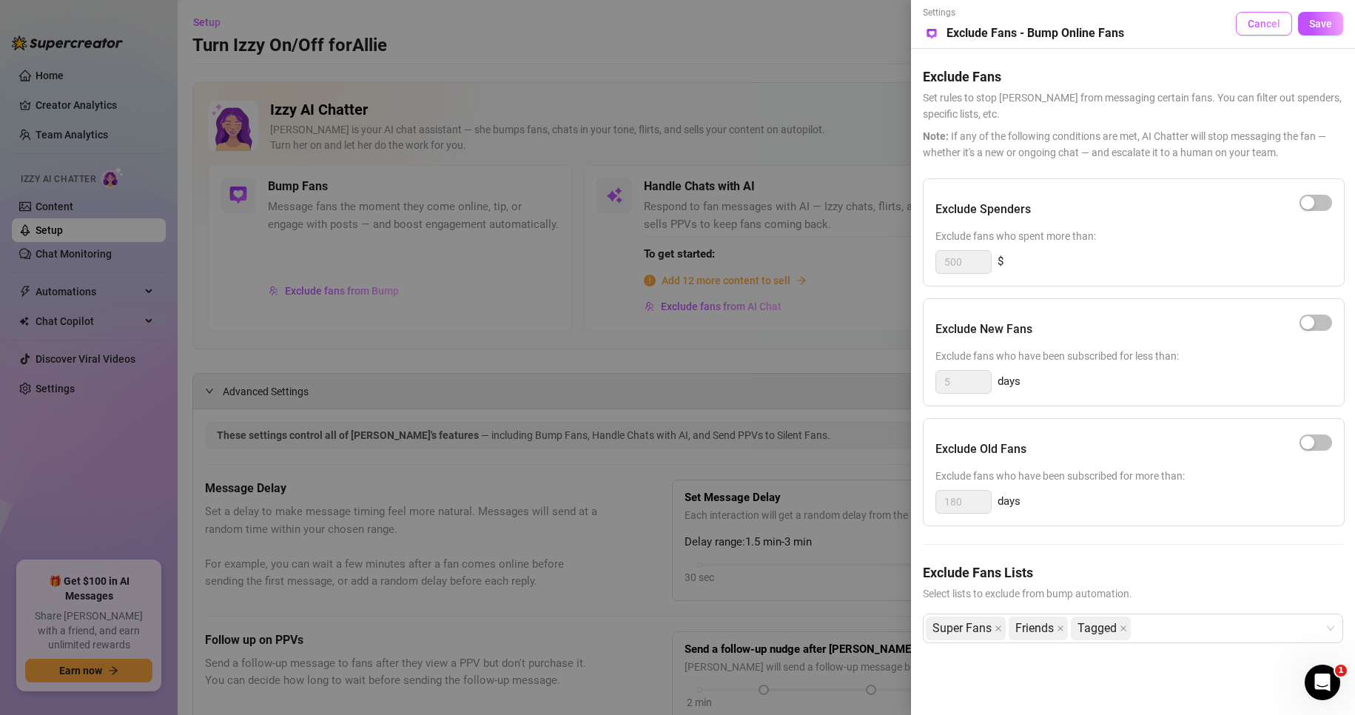
click at [1265, 16] on button "Cancel" at bounding box center [1263, 24] width 56 height 24
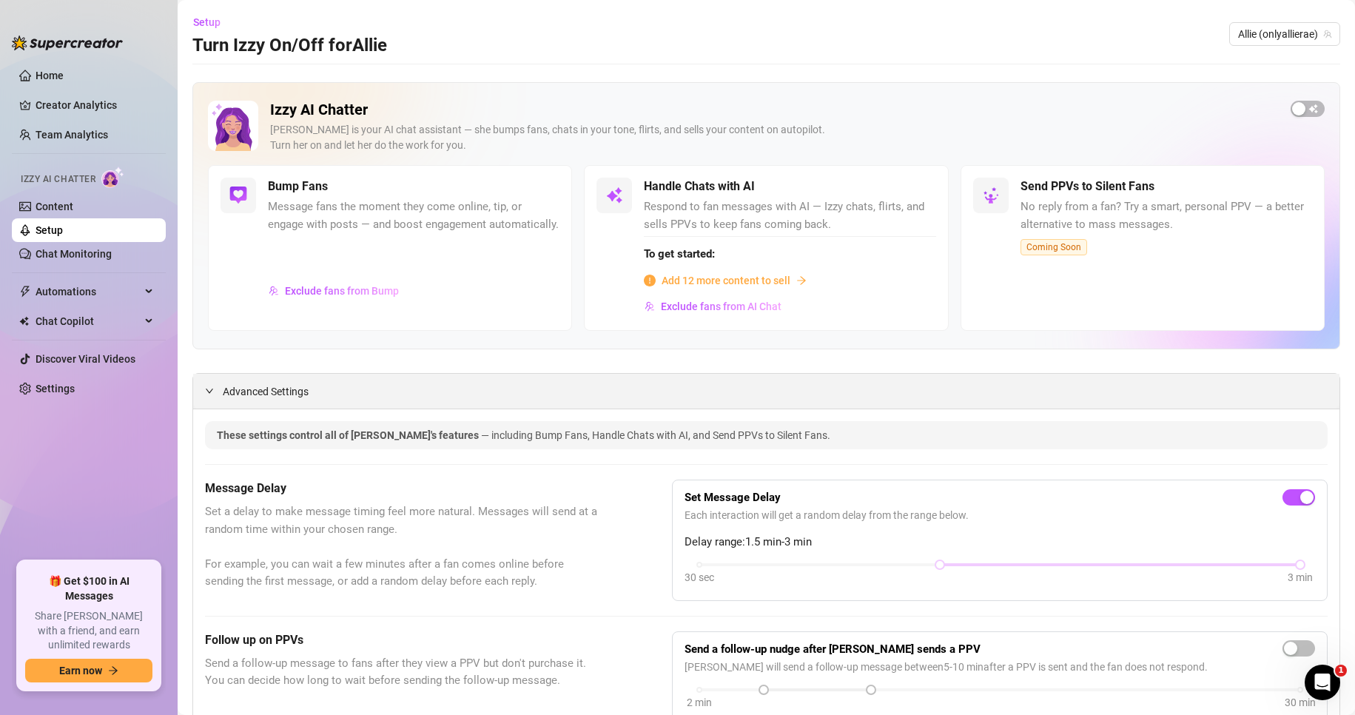
click at [271, 402] on div "Advanced Settings" at bounding box center [766, 391] width 1146 height 35
click at [272, 397] on span "Advanced Settings" at bounding box center [266, 391] width 86 height 16
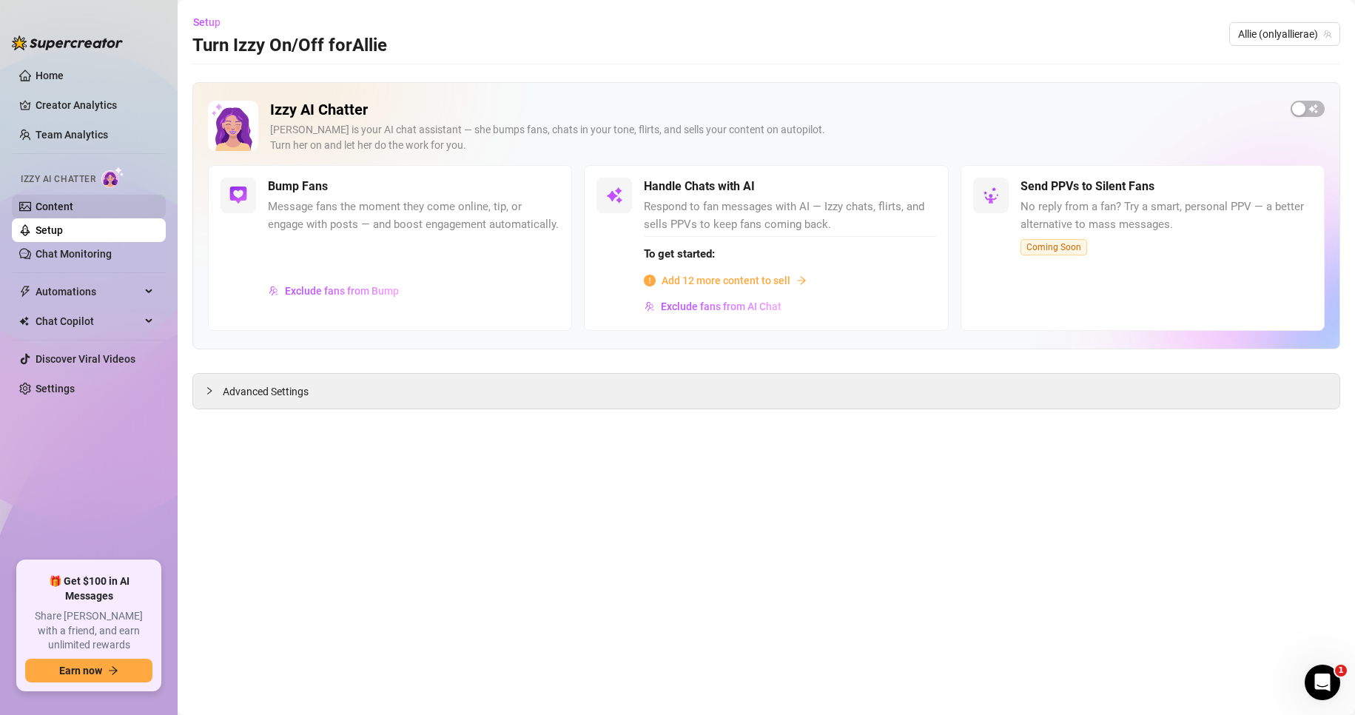
click at [62, 208] on link "Content" at bounding box center [55, 206] width 38 height 12
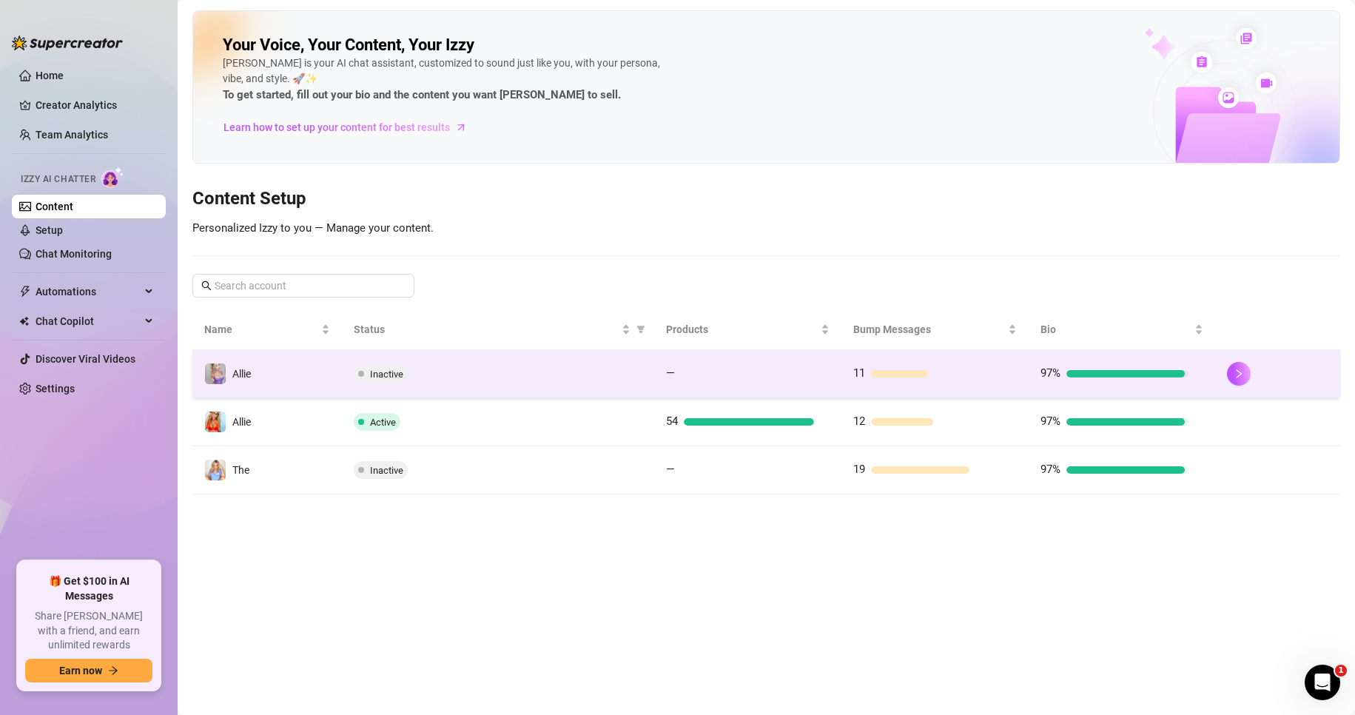
click at [484, 378] on div "Inactive" at bounding box center [498, 374] width 288 height 18
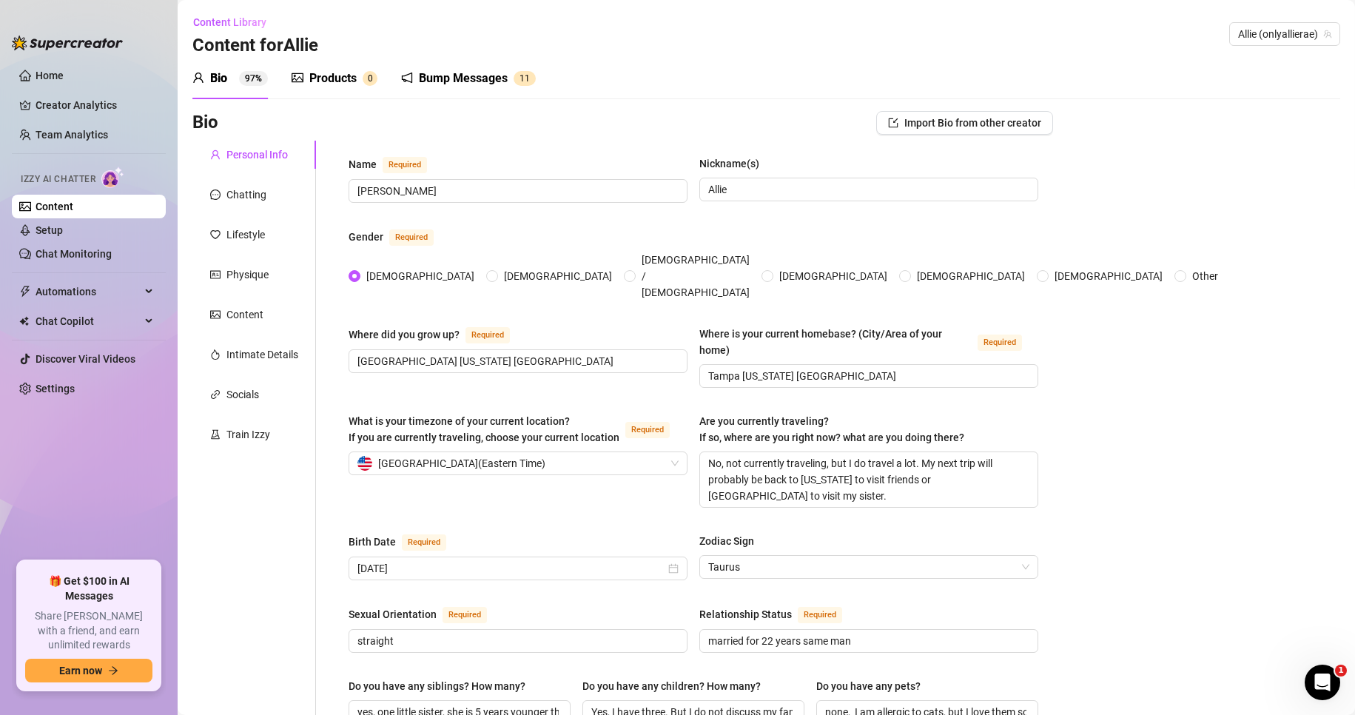
click at [471, 84] on div "Bump Messages" at bounding box center [463, 79] width 89 height 18
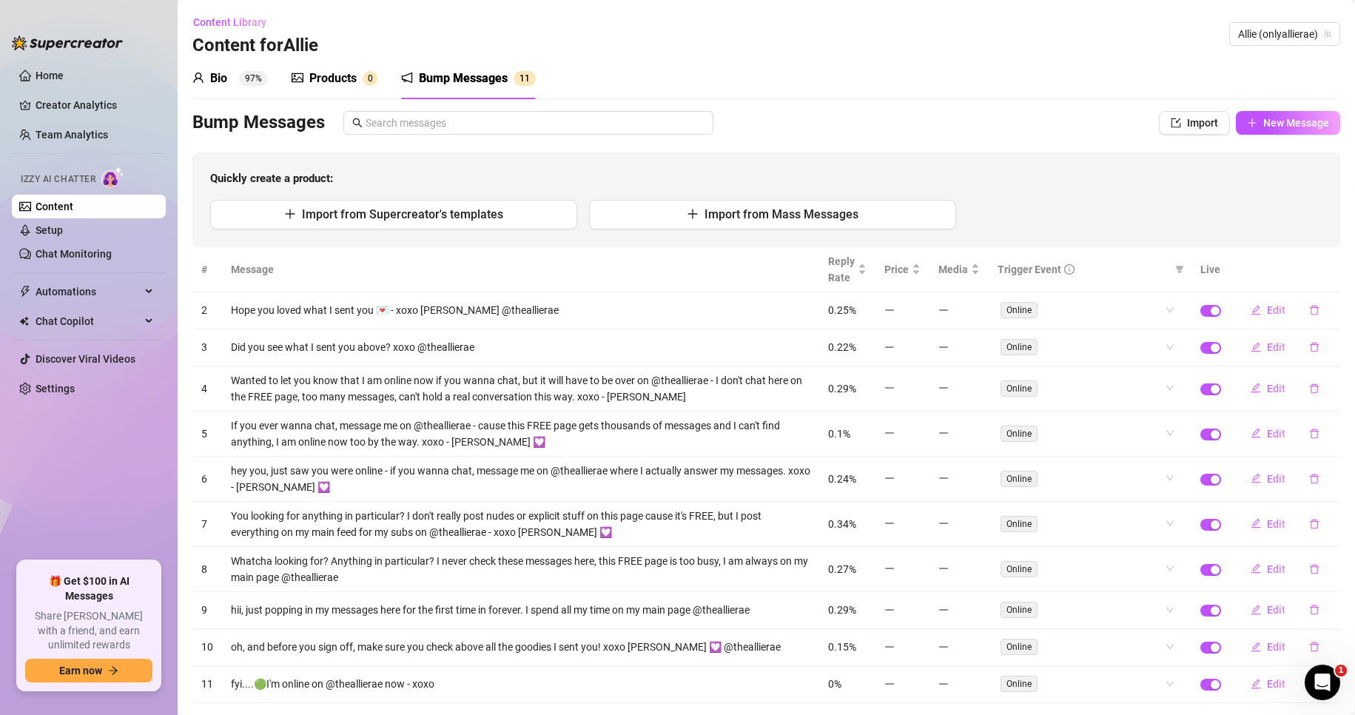
scroll to position [74, 0]
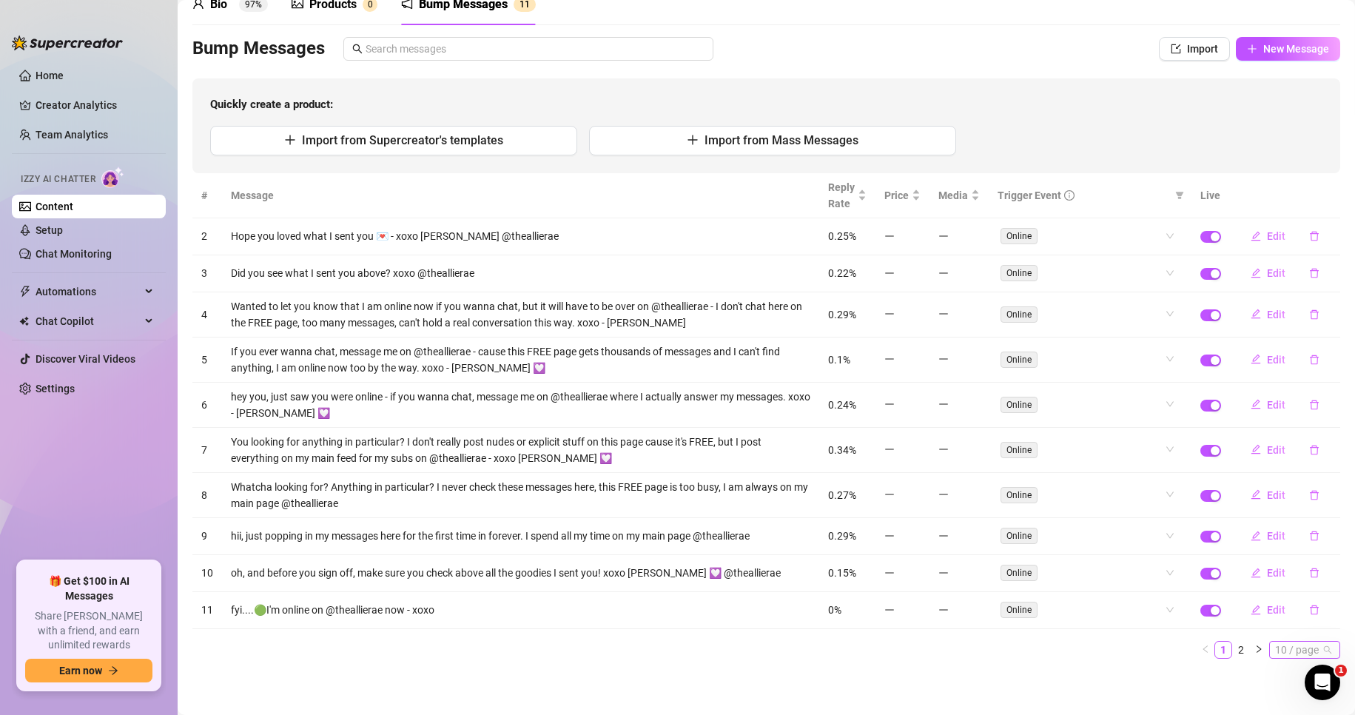
click at [1298, 644] on span "10 / page" at bounding box center [1304, 649] width 59 height 16
click at [1295, 626] on div "100 / page" at bounding box center [1306, 623] width 50 height 16
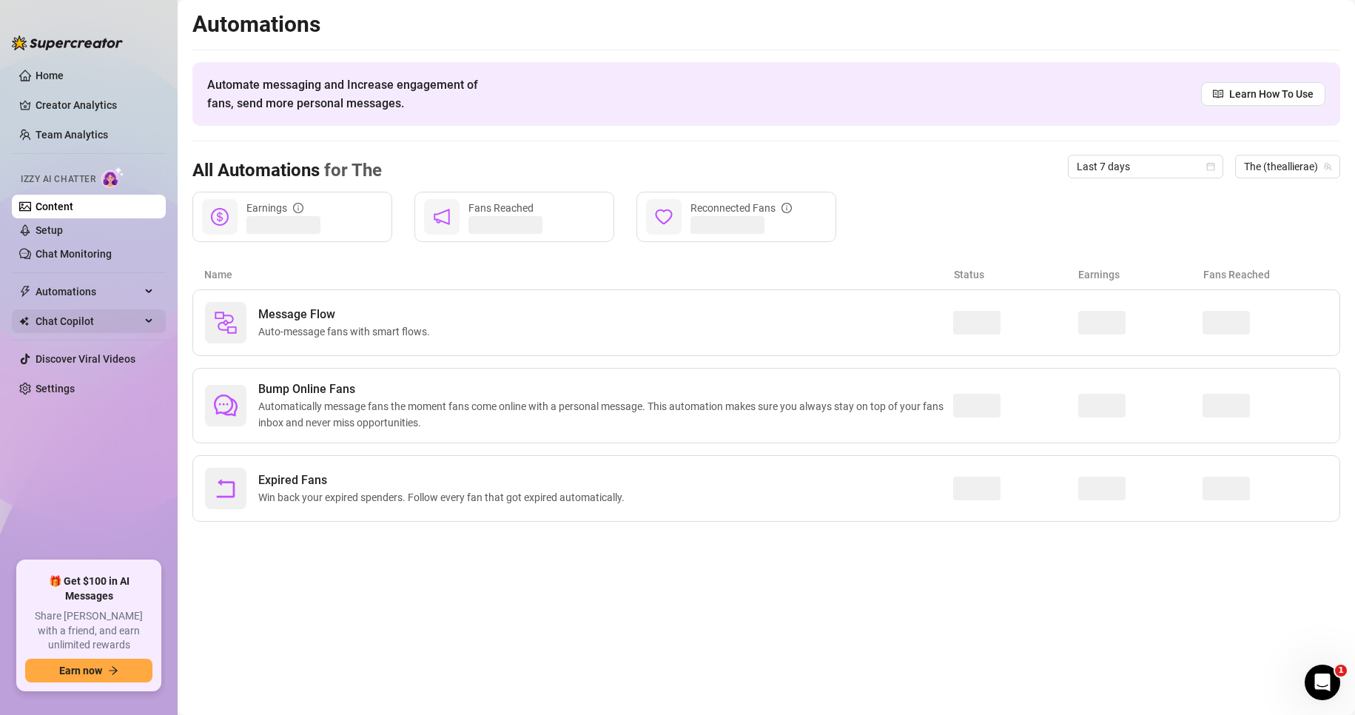
click at [115, 321] on span "Chat Copilot" at bounding box center [88, 321] width 105 height 24
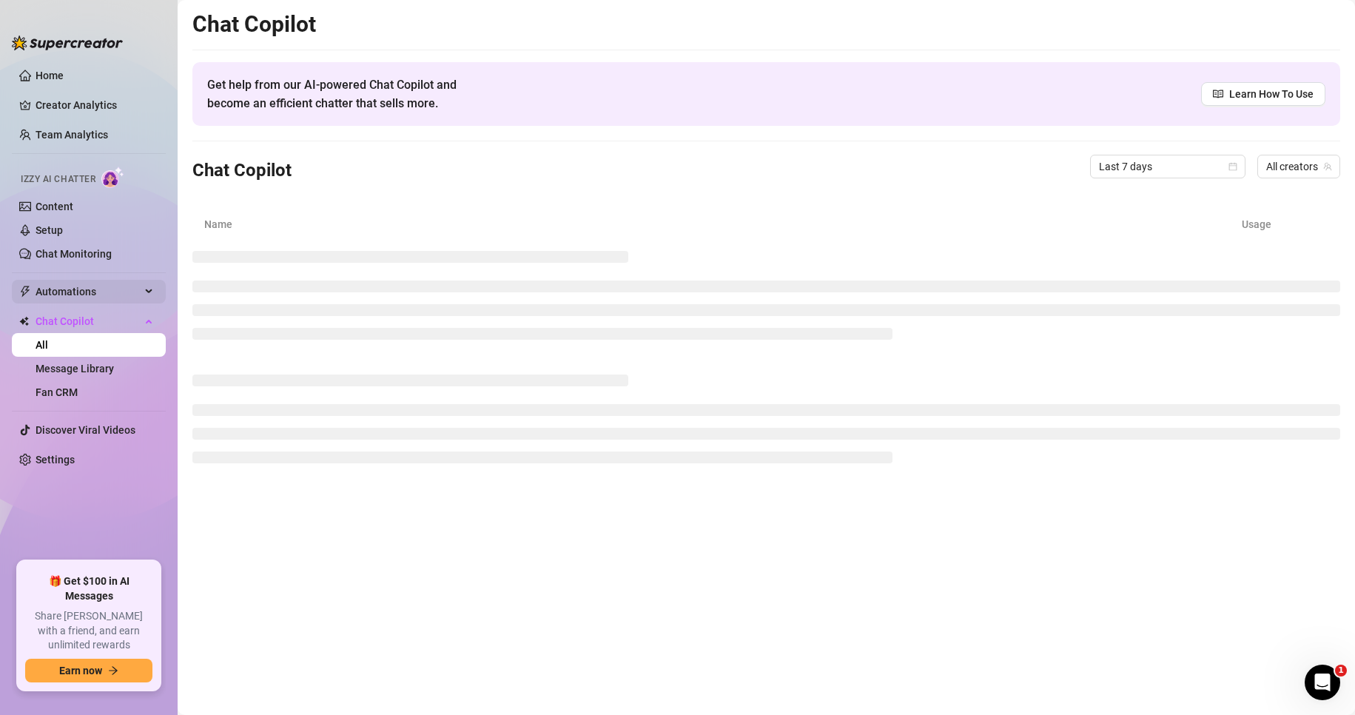
click at [109, 287] on span "Automations" at bounding box center [88, 292] width 105 height 24
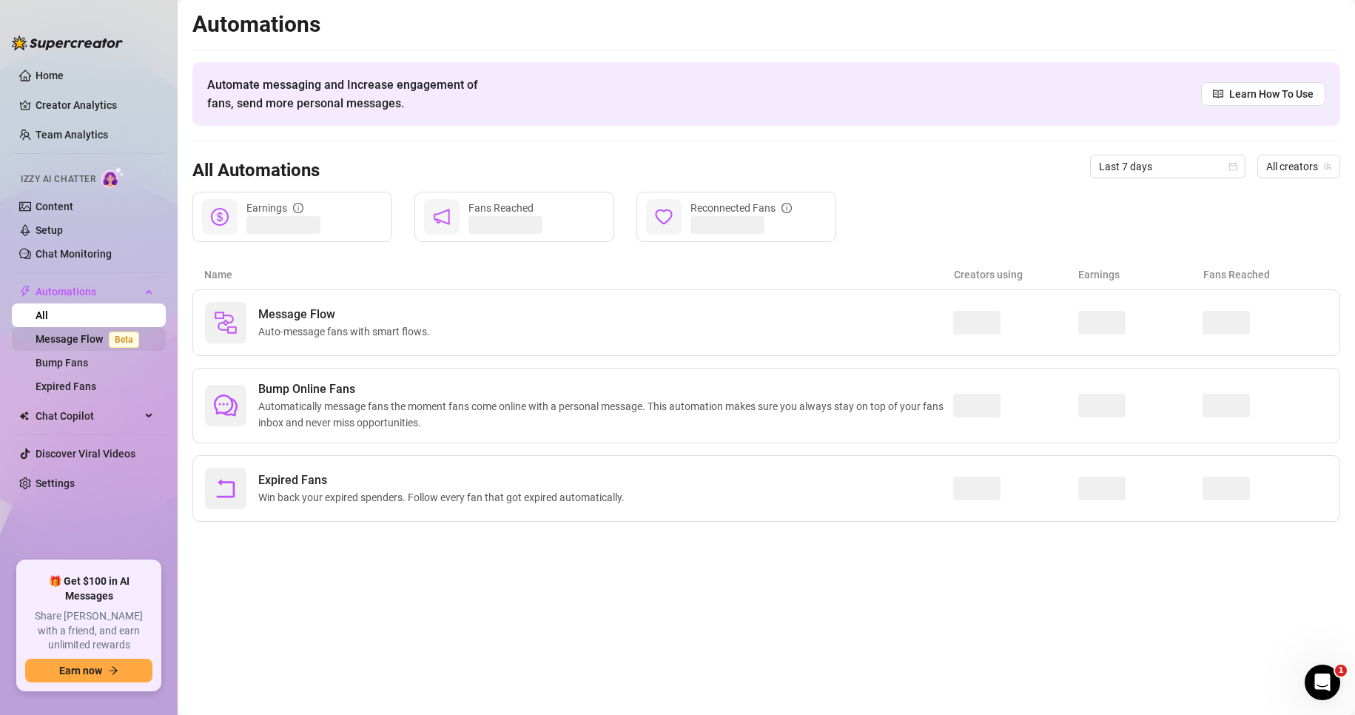
click at [70, 333] on link "Message Flow Beta" at bounding box center [90, 339] width 109 height 12
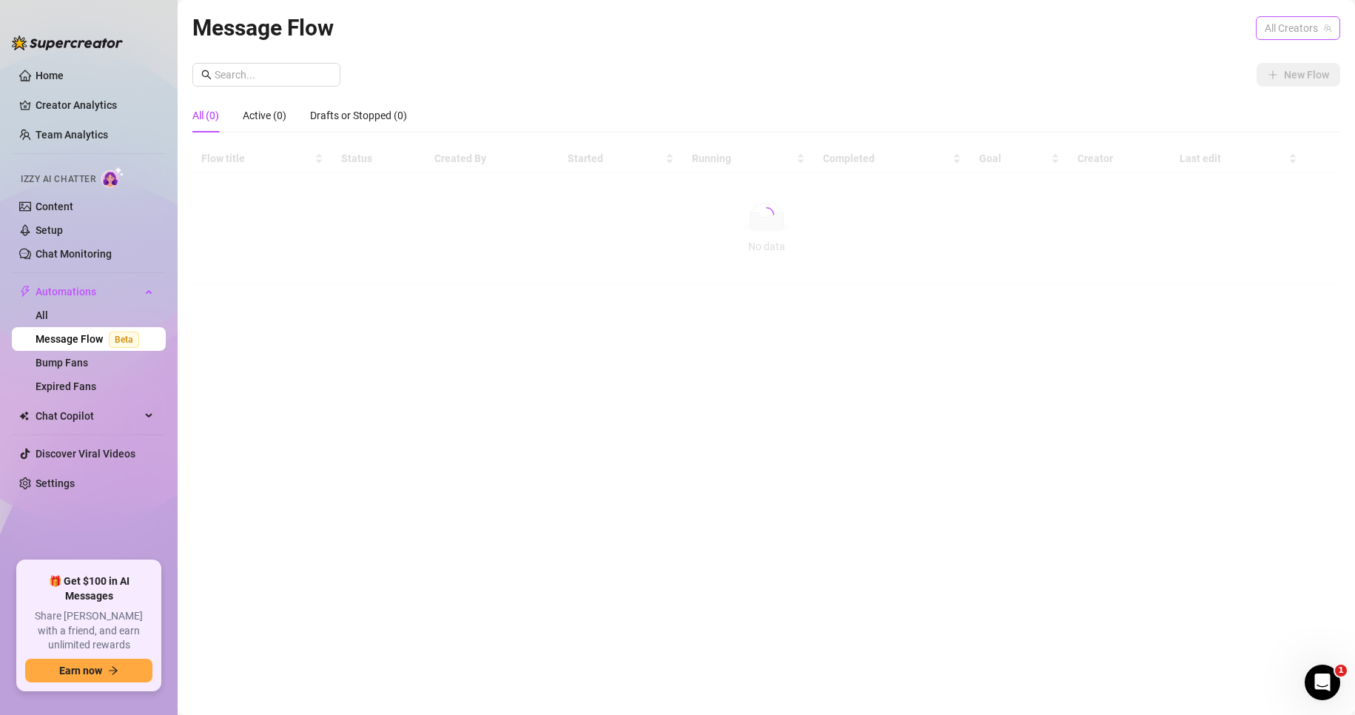
click at [1285, 29] on span "All Creators" at bounding box center [1297, 28] width 67 height 22
click at [1282, 132] on span "( theallierae )" at bounding box center [1294, 133] width 55 height 16
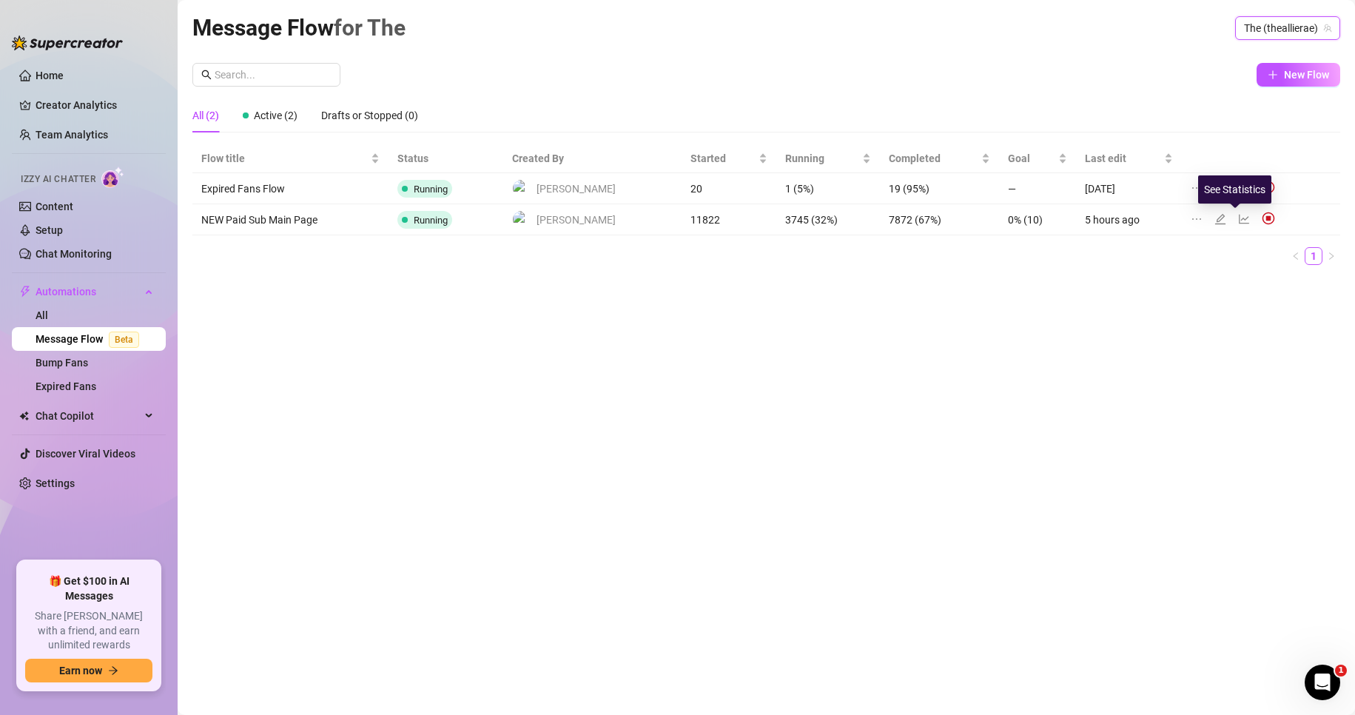
click at [1238, 219] on icon "line-chart" at bounding box center [1244, 219] width 12 height 12
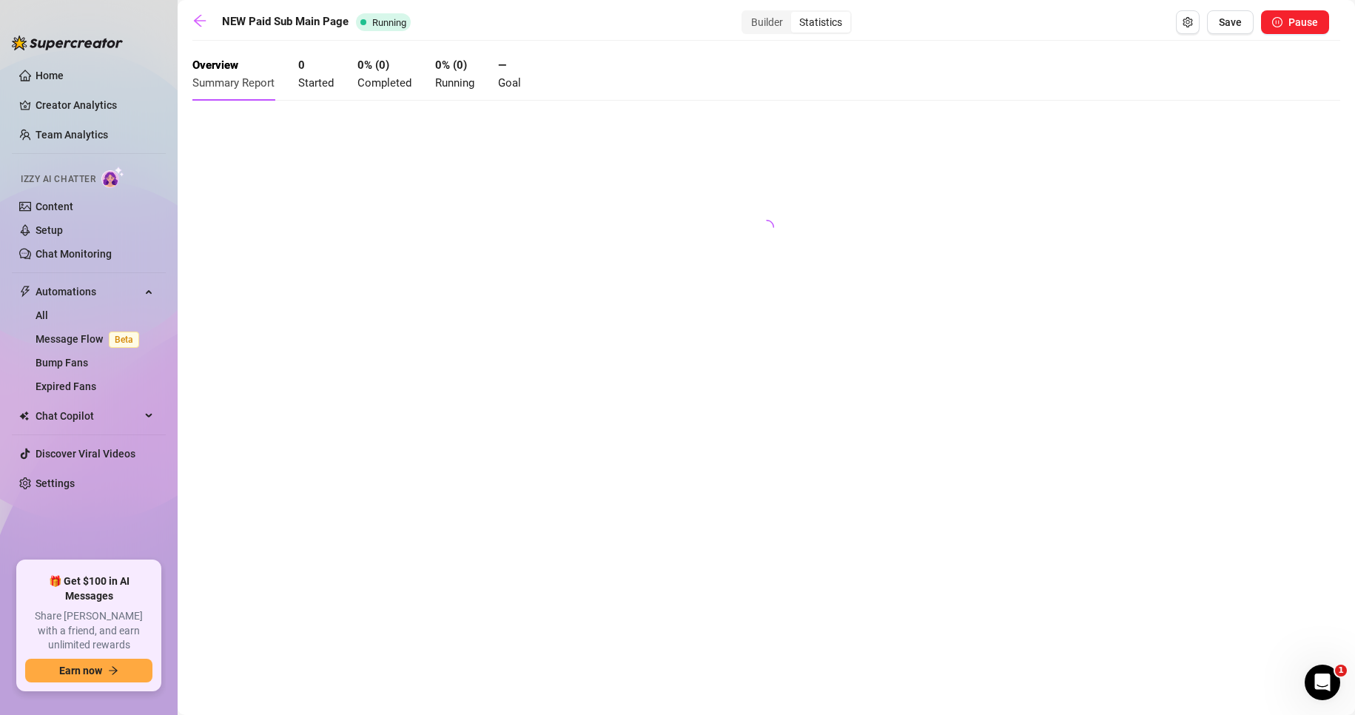
drag, startPoint x: 817, startPoint y: 36, endPoint x: 828, endPoint y: 28, distance: 13.3
click at [817, 36] on div "NEW Paid Sub Main Page Running Builder Statistics Save Pause Overview Summary R…" at bounding box center [765, 340] width 1147 height 660
click at [830, 26] on div "Statistics" at bounding box center [820, 22] width 59 height 21
click at [795, 14] on input "Statistics" at bounding box center [795, 14] width 0 height 0
click at [1189, 29] on button "Open Exit Rules" at bounding box center [1188, 22] width 24 height 24
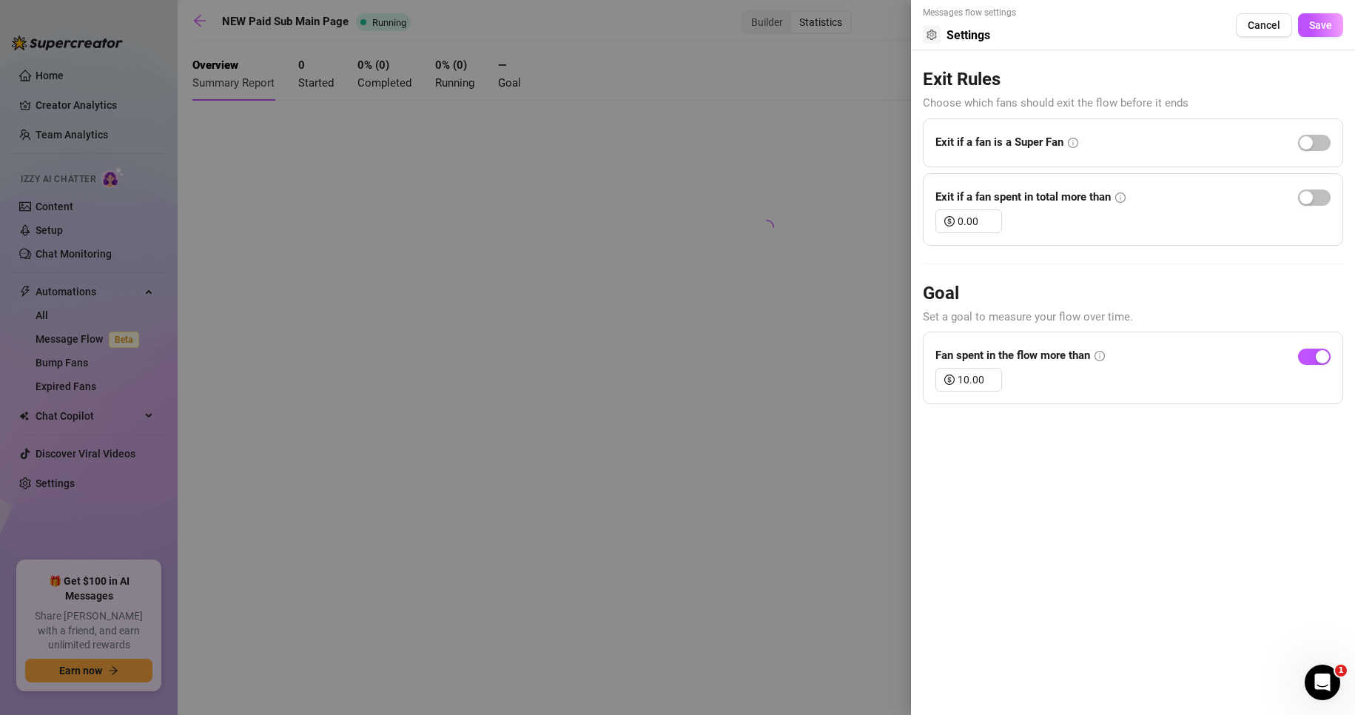
click at [1105, 354] on icon "info-circle" at bounding box center [1099, 356] width 10 height 10
drag, startPoint x: 957, startPoint y: 380, endPoint x: 984, endPoint y: 380, distance: 26.6
click at [984, 380] on input "10.00" at bounding box center [979, 379] width 44 height 22
click at [1166, 374] on div "10.00" at bounding box center [1132, 380] width 395 height 24
click at [1312, 24] on span "Save" at bounding box center [1320, 25] width 23 height 12
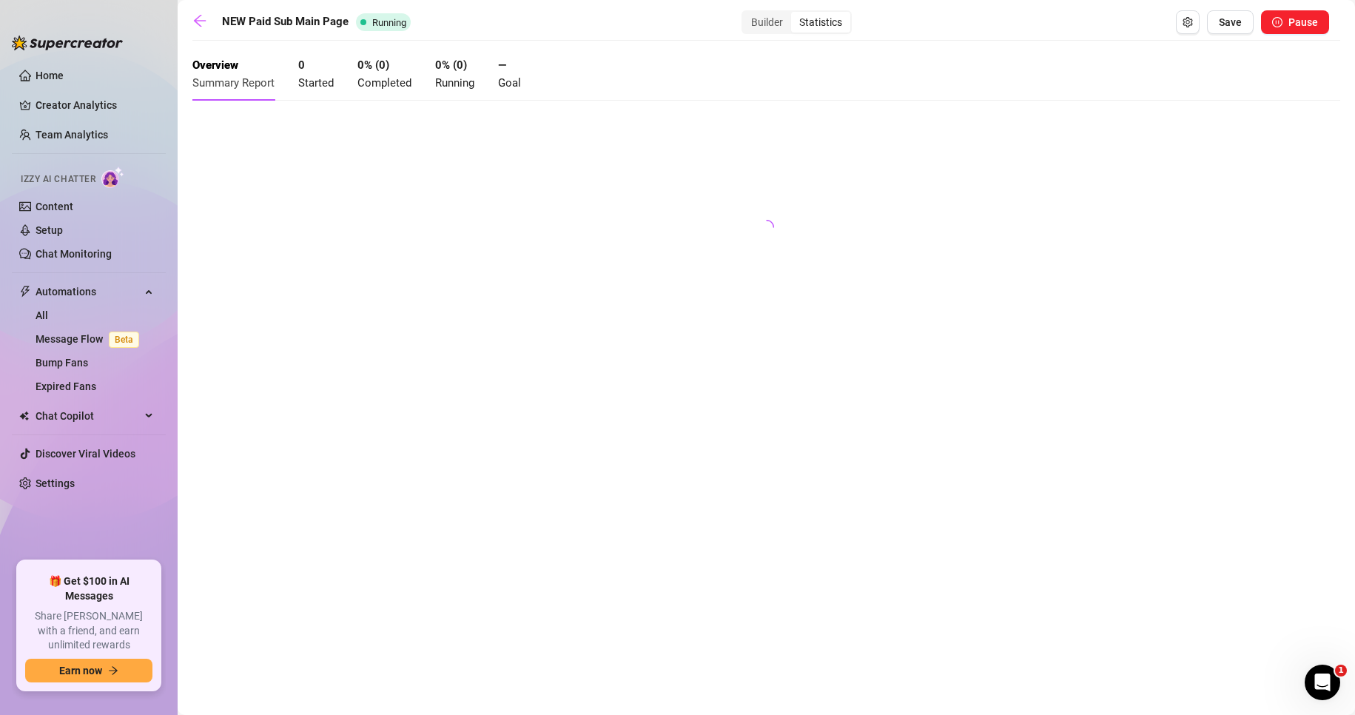
click at [303, 87] on span "Started" at bounding box center [316, 82] width 36 height 13
click at [385, 77] on span "Completed" at bounding box center [384, 82] width 54 height 13
click at [453, 77] on span "Running" at bounding box center [454, 82] width 39 height 13
click at [446, 87] on span "Running" at bounding box center [454, 82] width 39 height 13
click at [513, 81] on span "Goal" at bounding box center [509, 82] width 23 height 13
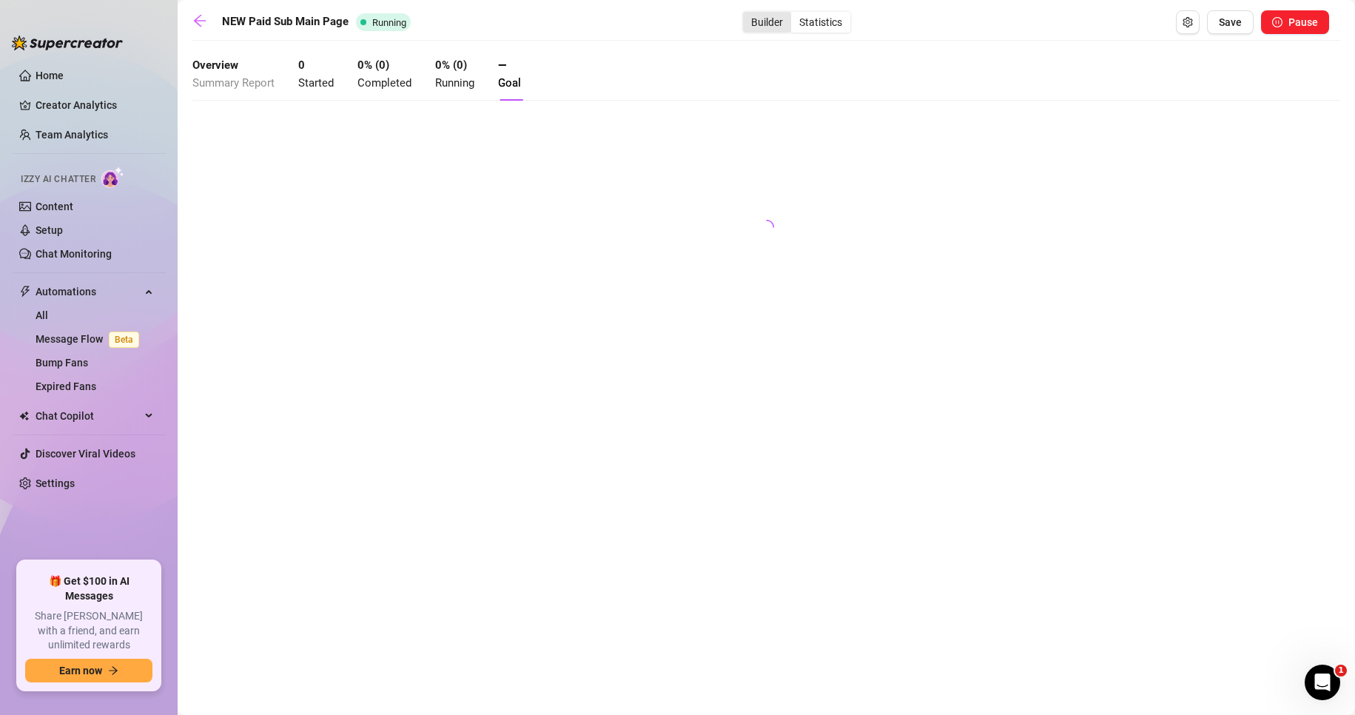
click at [787, 21] on div "Builder" at bounding box center [767, 22] width 48 height 21
click at [746, 14] on input "Builder" at bounding box center [746, 14] width 0 height 0
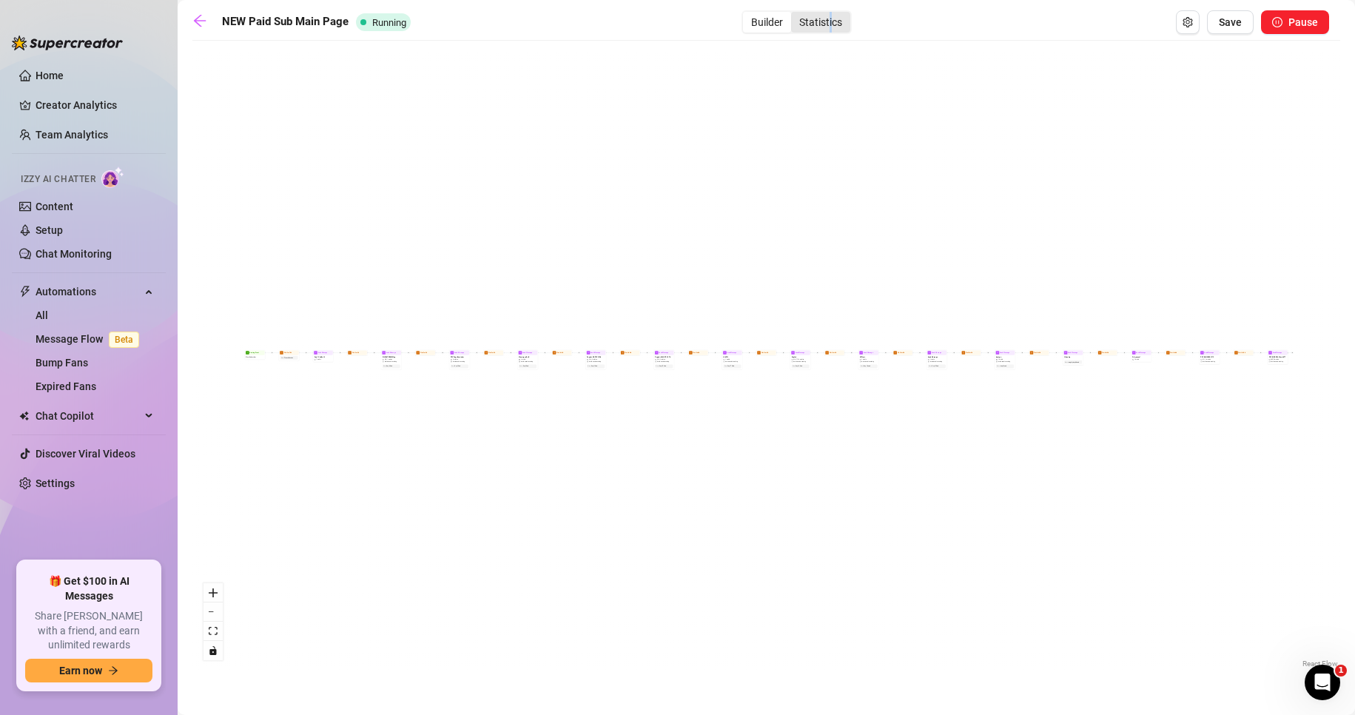
click at [831, 18] on div "Statistics" at bounding box center [820, 22] width 59 height 21
click at [818, 28] on div "Statistics" at bounding box center [820, 22] width 59 height 21
click at [795, 14] on input "Statistics" at bounding box center [795, 14] width 0 height 0
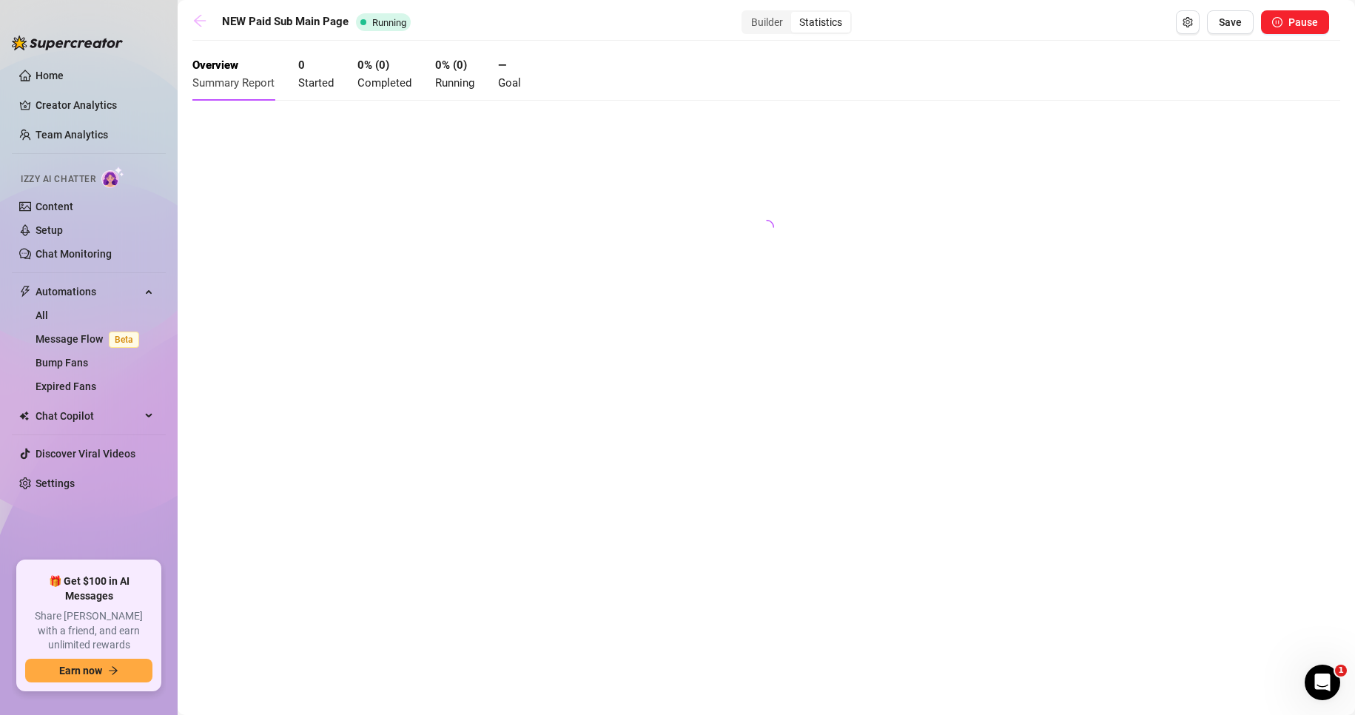
click at [200, 22] on icon "arrow-left" at bounding box center [199, 20] width 15 height 15
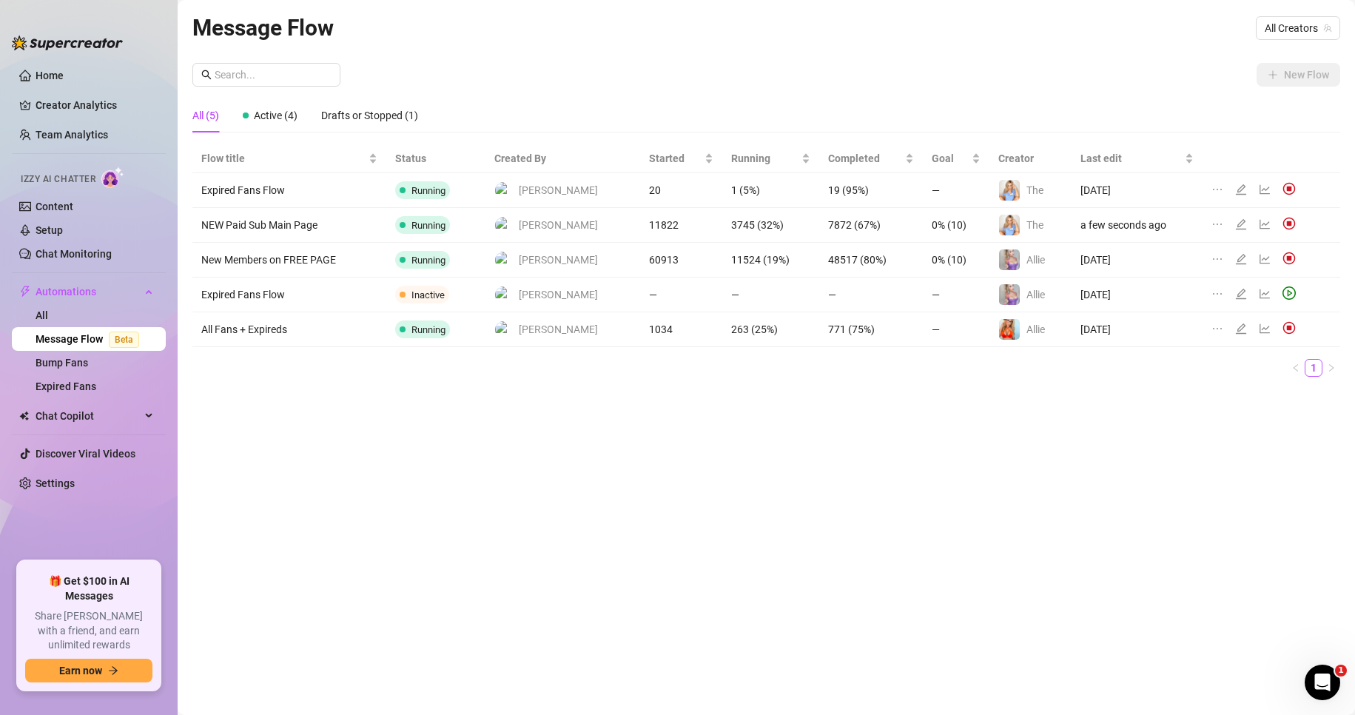
click at [923, 260] on td "0% (10)" at bounding box center [956, 260] width 67 height 35
click at [923, 231] on td "0% (10)" at bounding box center [956, 225] width 67 height 35
click at [1260, 258] on icon "line-chart" at bounding box center [1265, 259] width 10 height 10
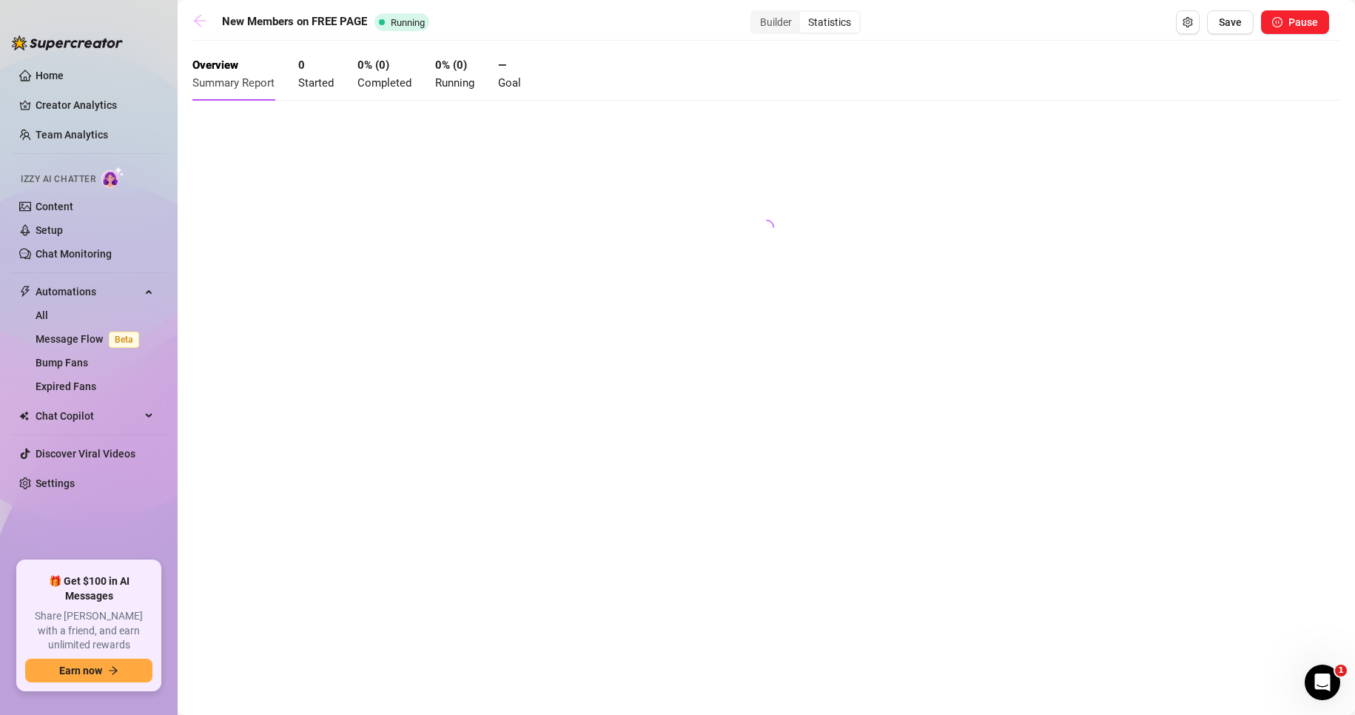
click at [196, 25] on icon "arrow-left" at bounding box center [199, 20] width 15 height 15
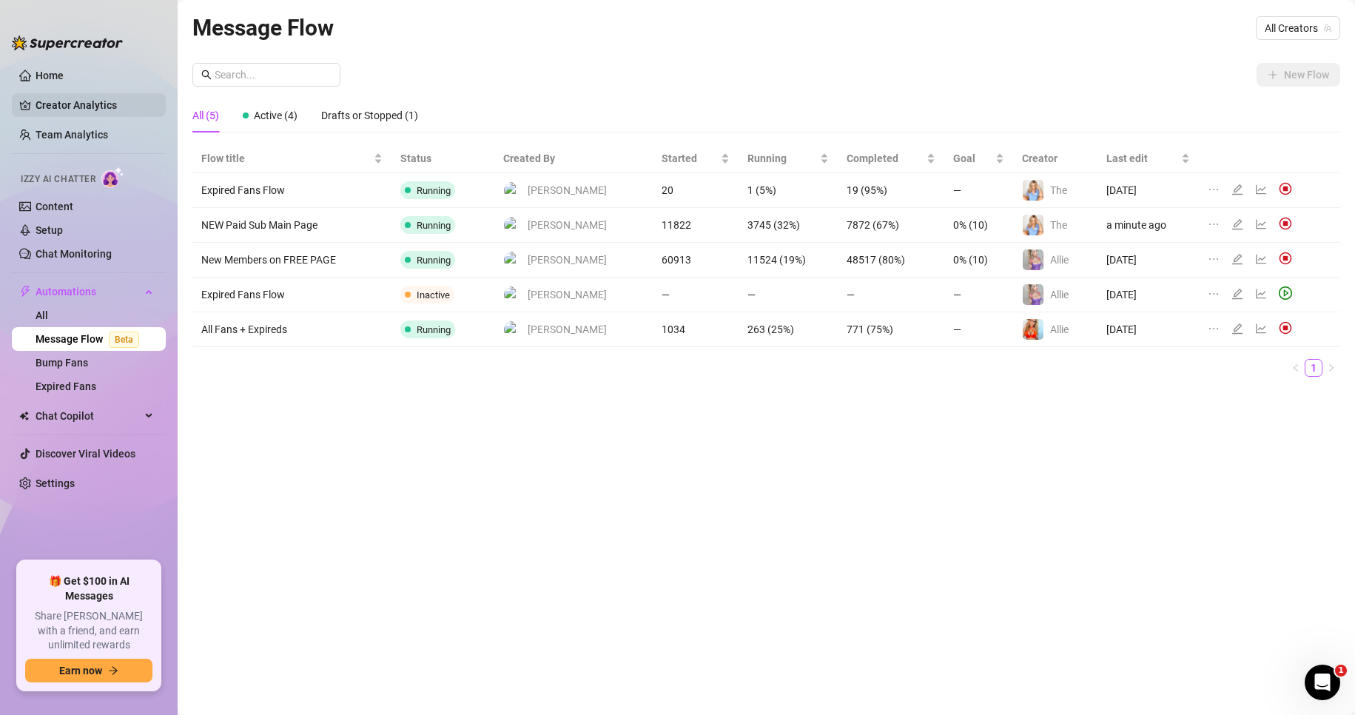
click at [96, 99] on link "Creator Analytics" at bounding box center [95, 105] width 118 height 24
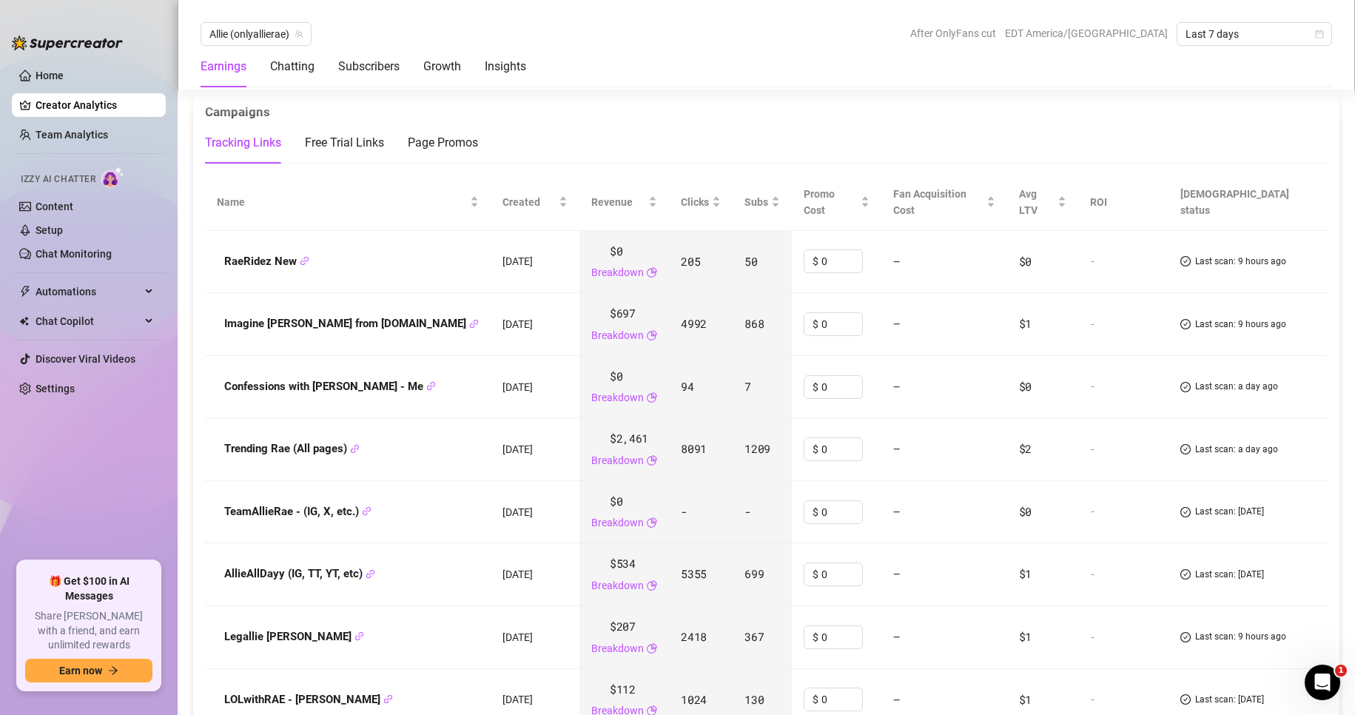
scroll to position [1702, 0]
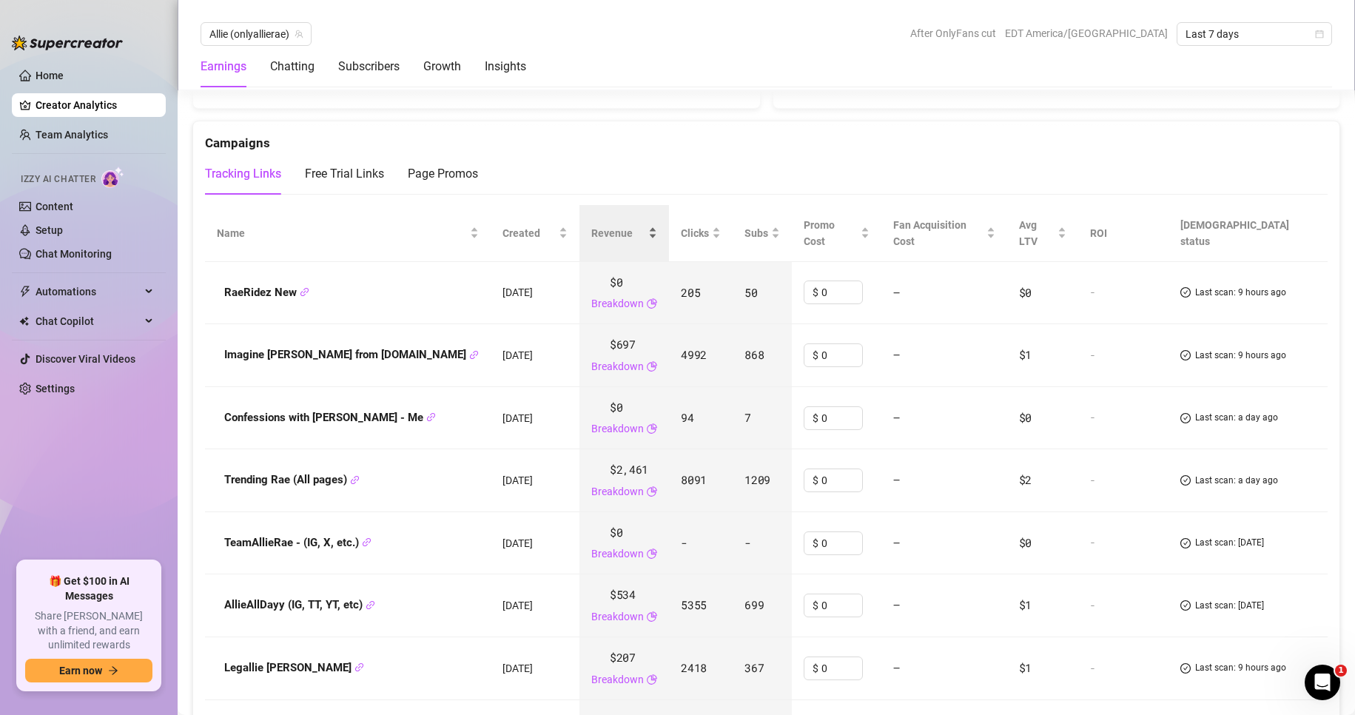
click at [591, 226] on span "Revenue" at bounding box center [618, 233] width 54 height 16
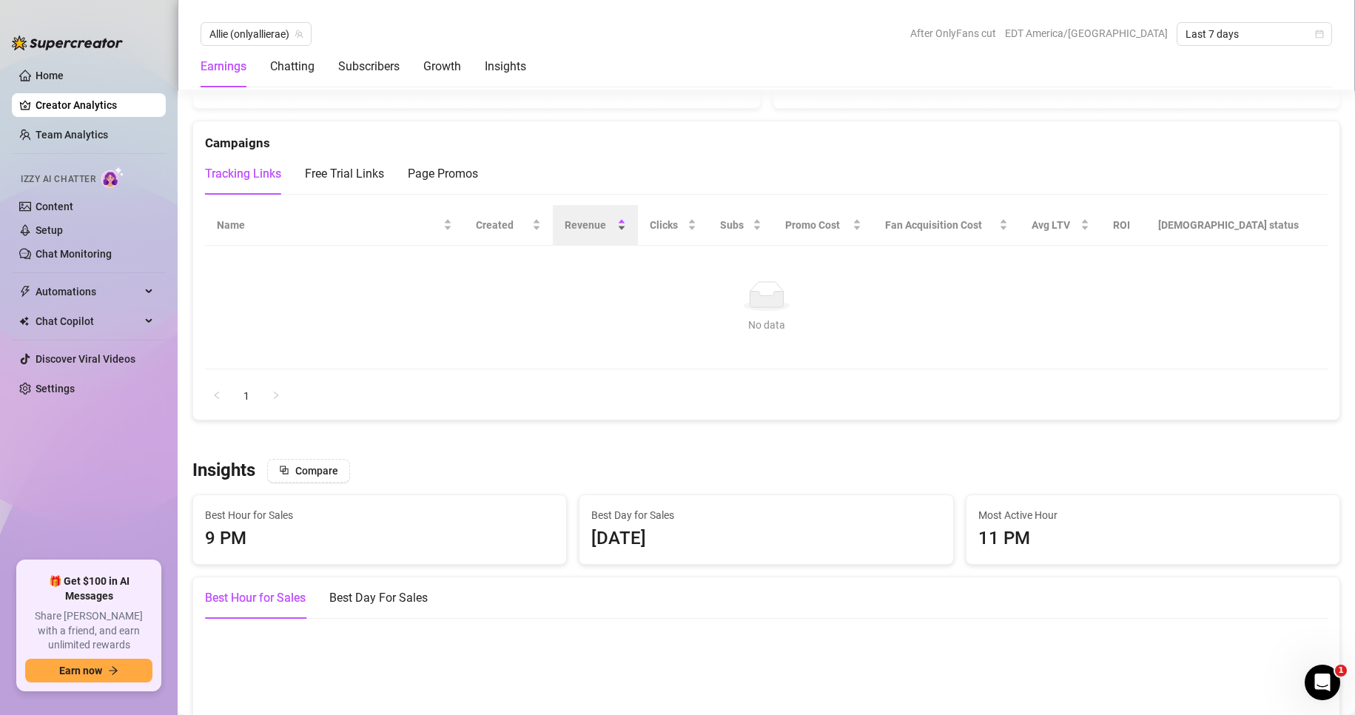
click at [585, 226] on span "Revenue" at bounding box center [589, 225] width 50 height 16
click at [438, 223] on span "Name" at bounding box center [328, 225] width 223 height 16
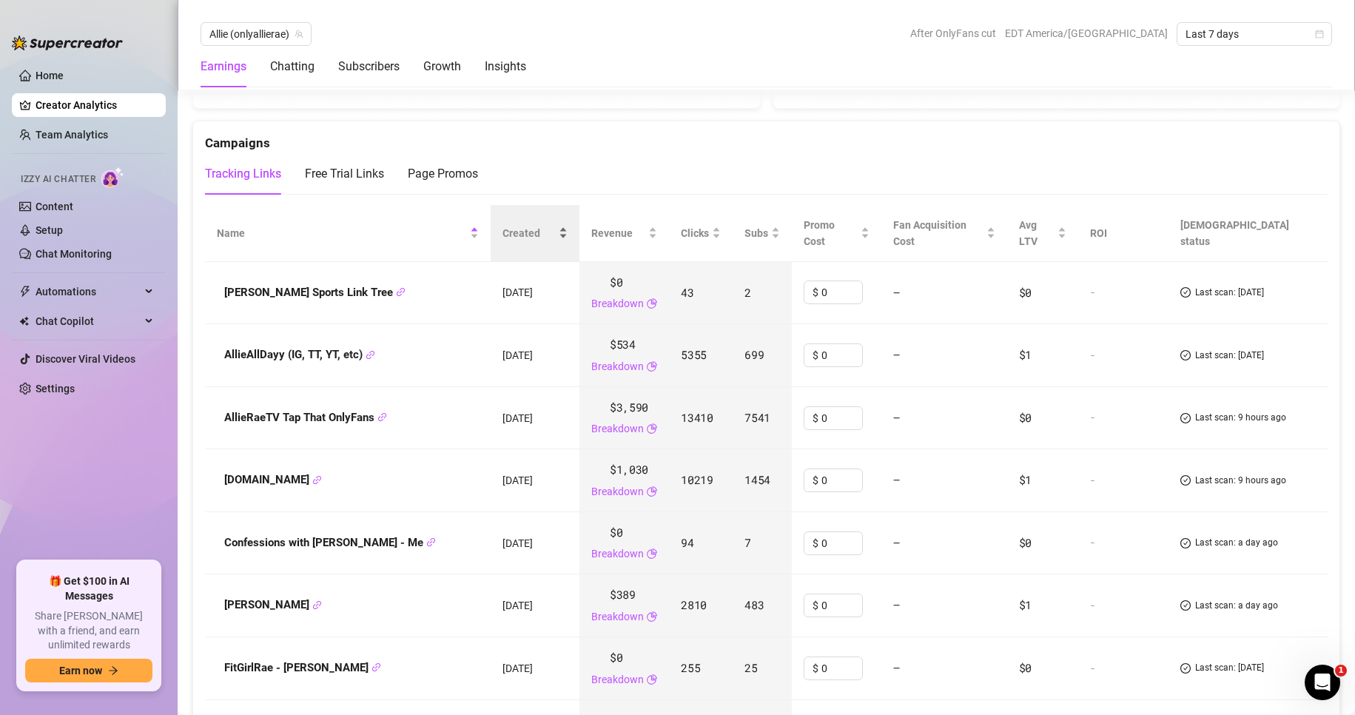
click at [502, 227] on span "Created" at bounding box center [528, 233] width 53 height 16
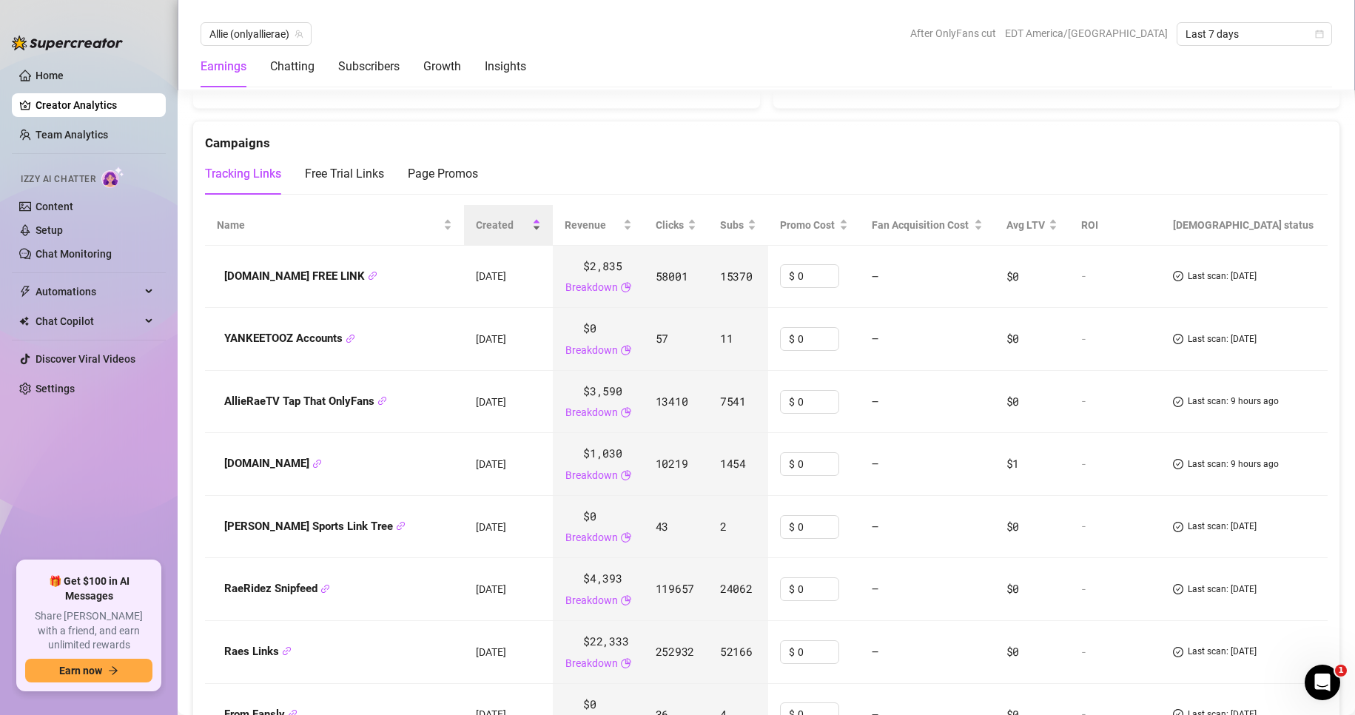
click at [493, 232] on div "Created" at bounding box center [508, 225] width 65 height 16
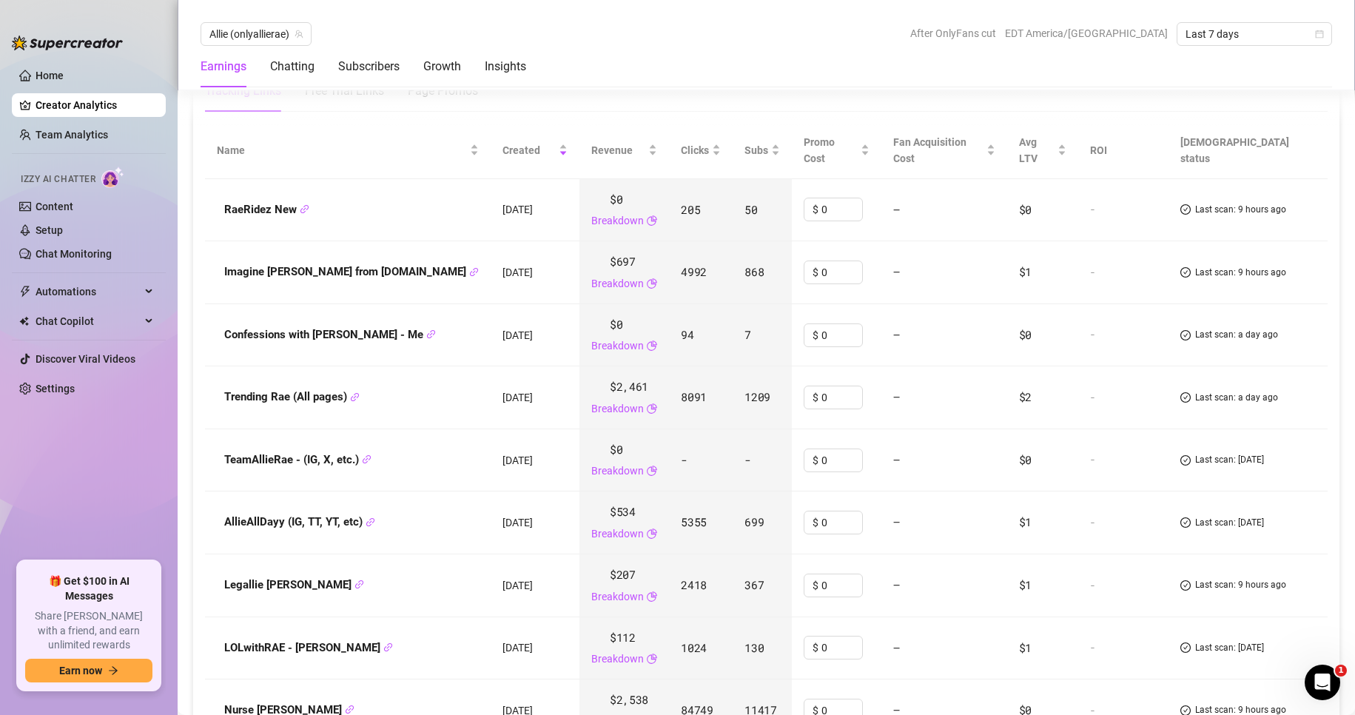
scroll to position [1554, 0]
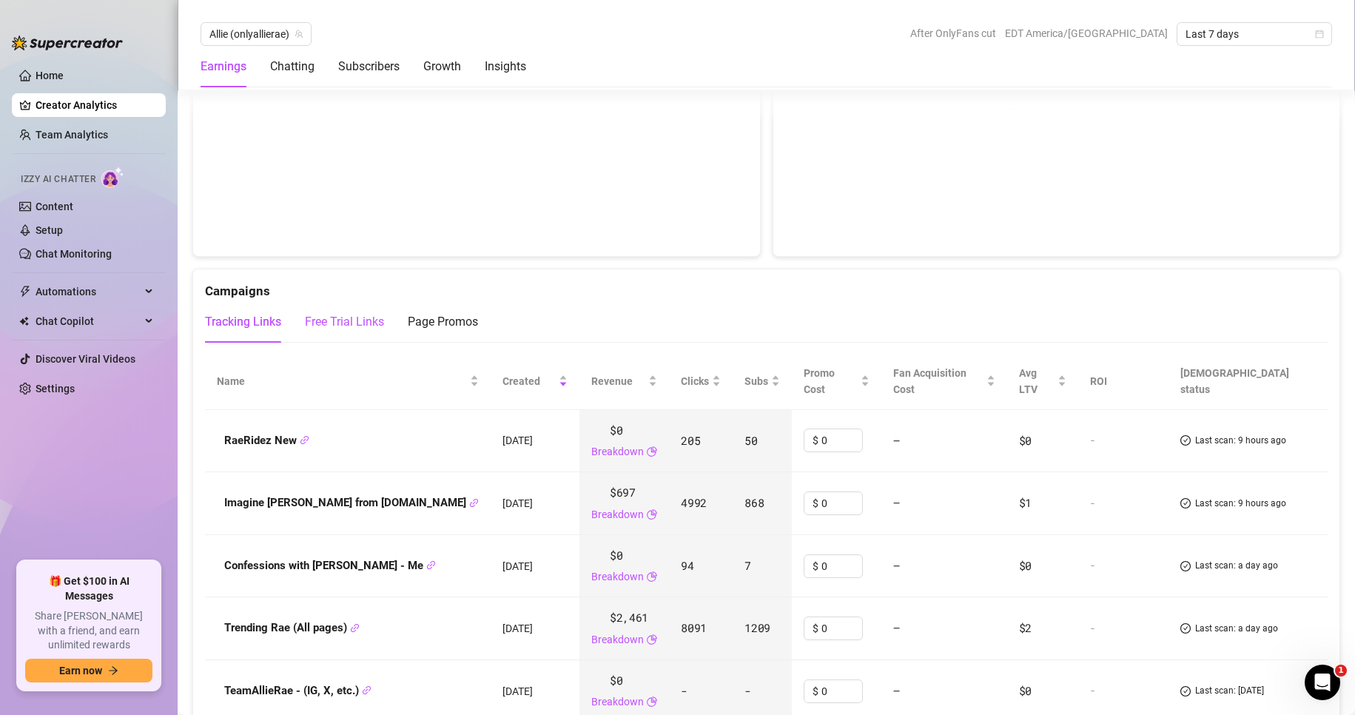
click at [355, 323] on div "Free Trial Links" at bounding box center [344, 322] width 79 height 18
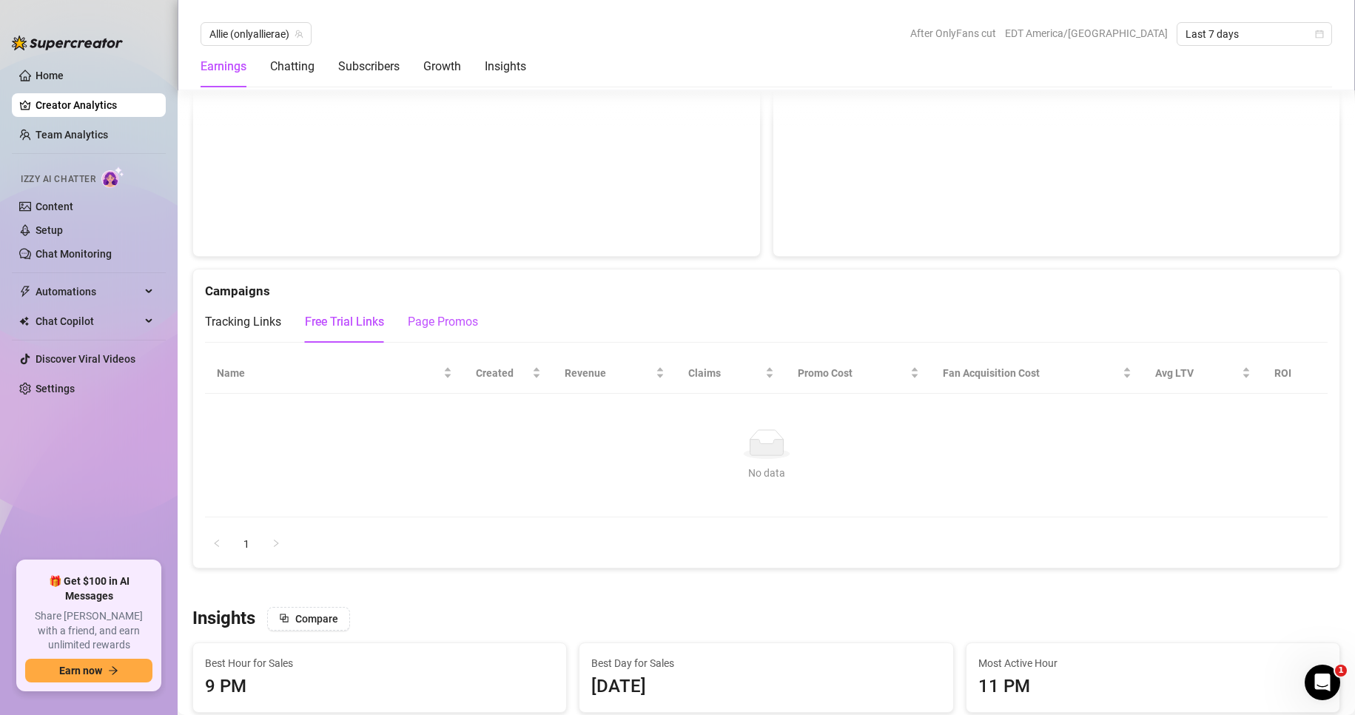
click at [459, 325] on div "Page Promos" at bounding box center [443, 322] width 70 height 18
click at [257, 324] on div "Tracking Links" at bounding box center [243, 322] width 76 height 18
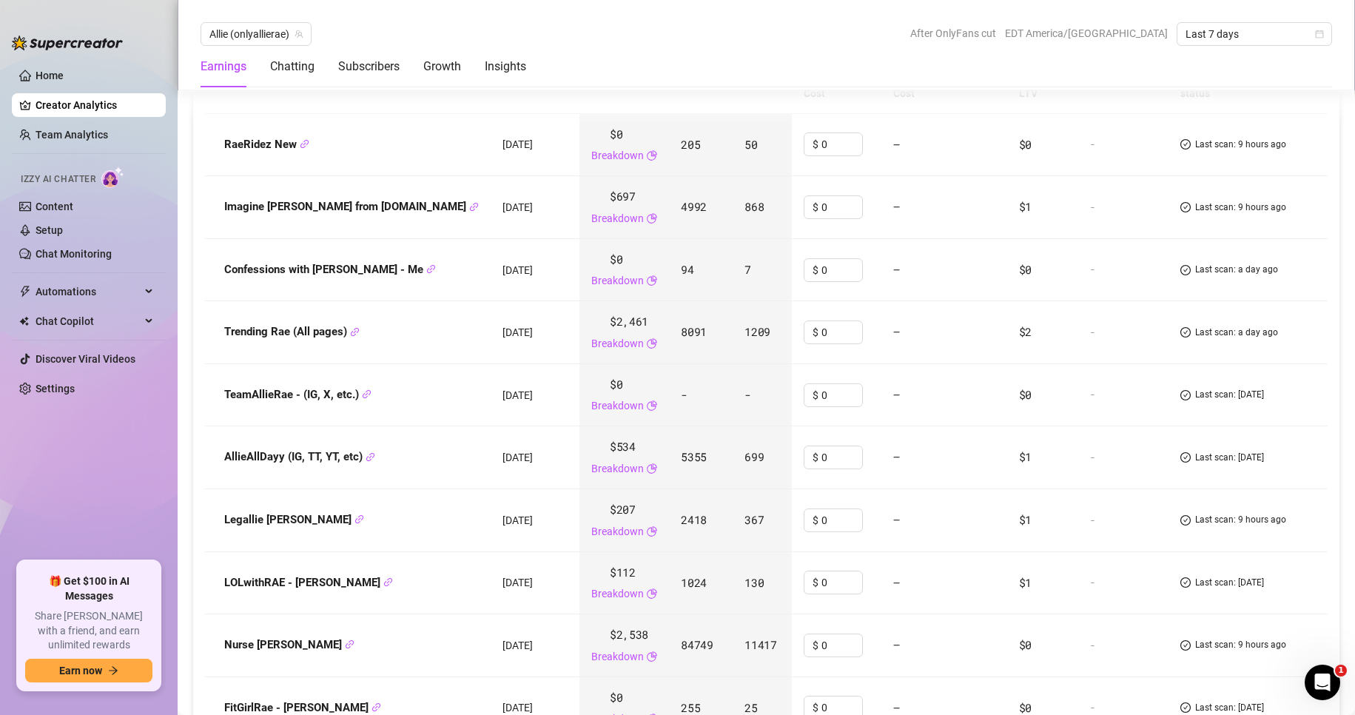
scroll to position [1702, 0]
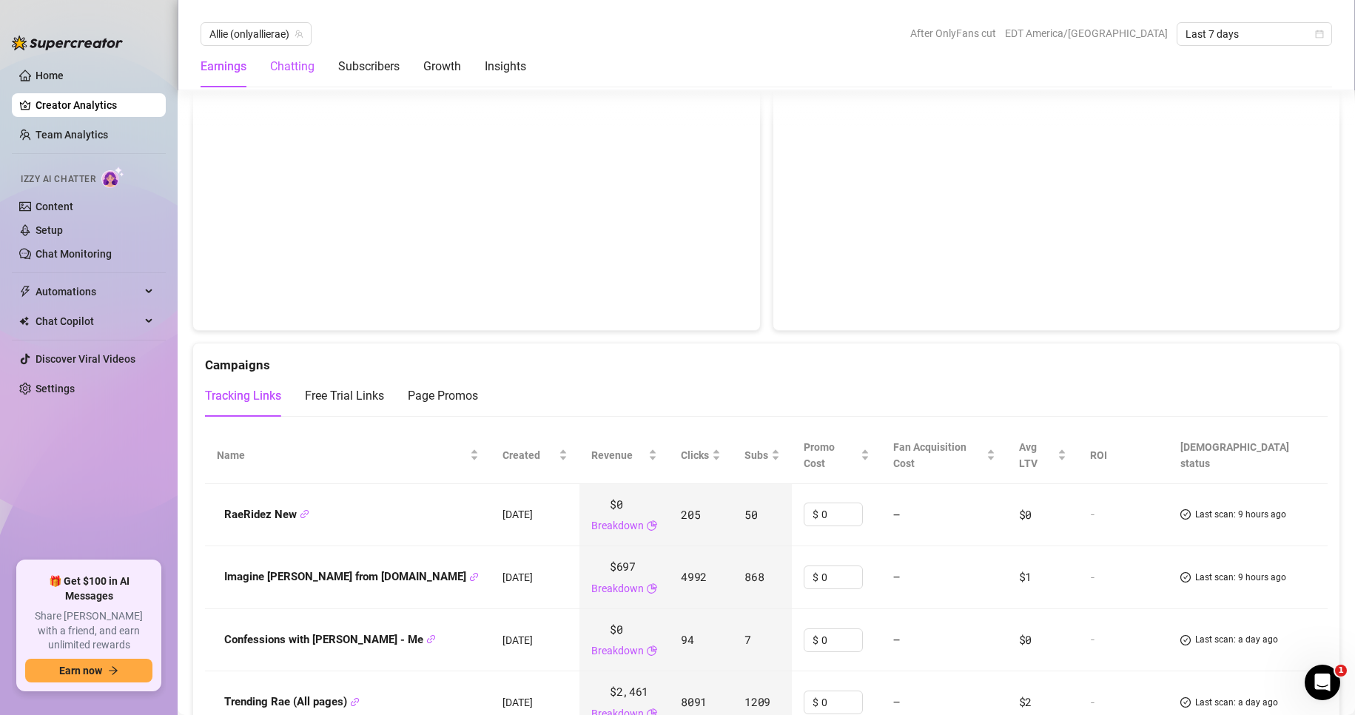
click at [280, 65] on div "Chatting" at bounding box center [292, 67] width 44 height 18
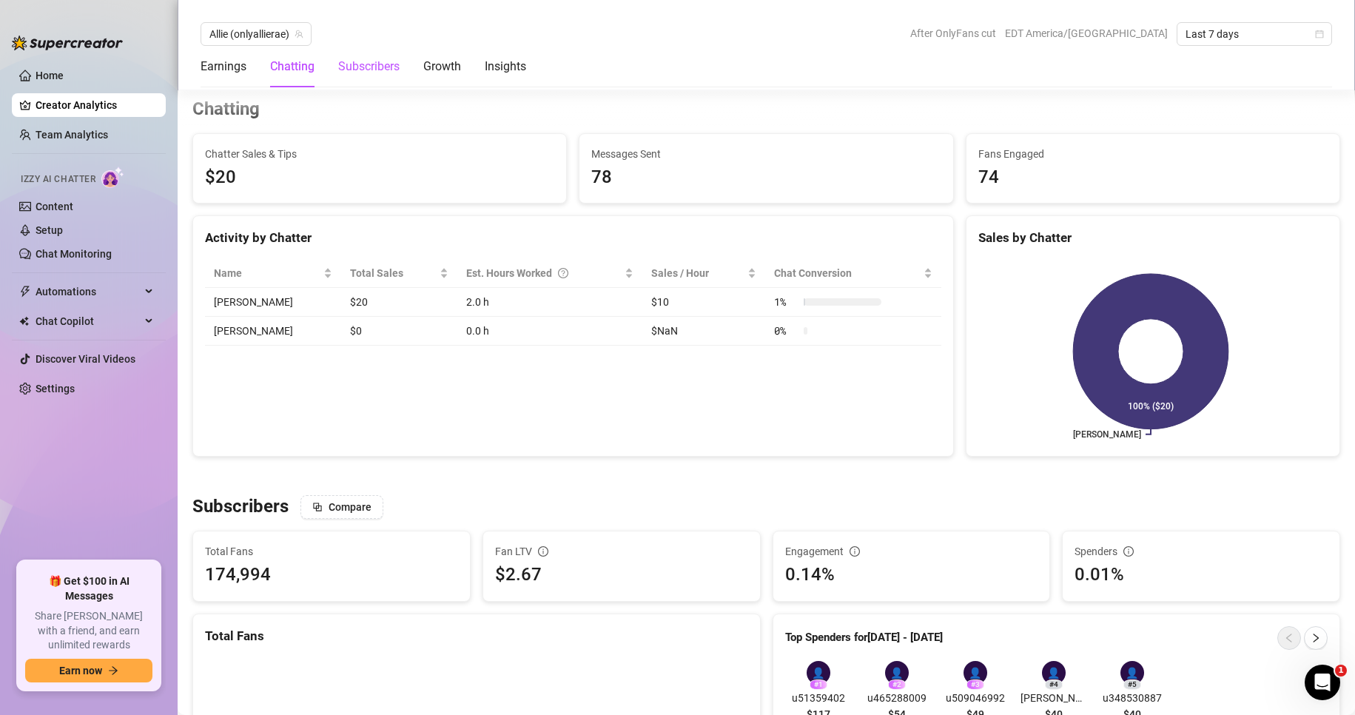
click at [374, 63] on div "Subscribers" at bounding box center [368, 67] width 61 height 18
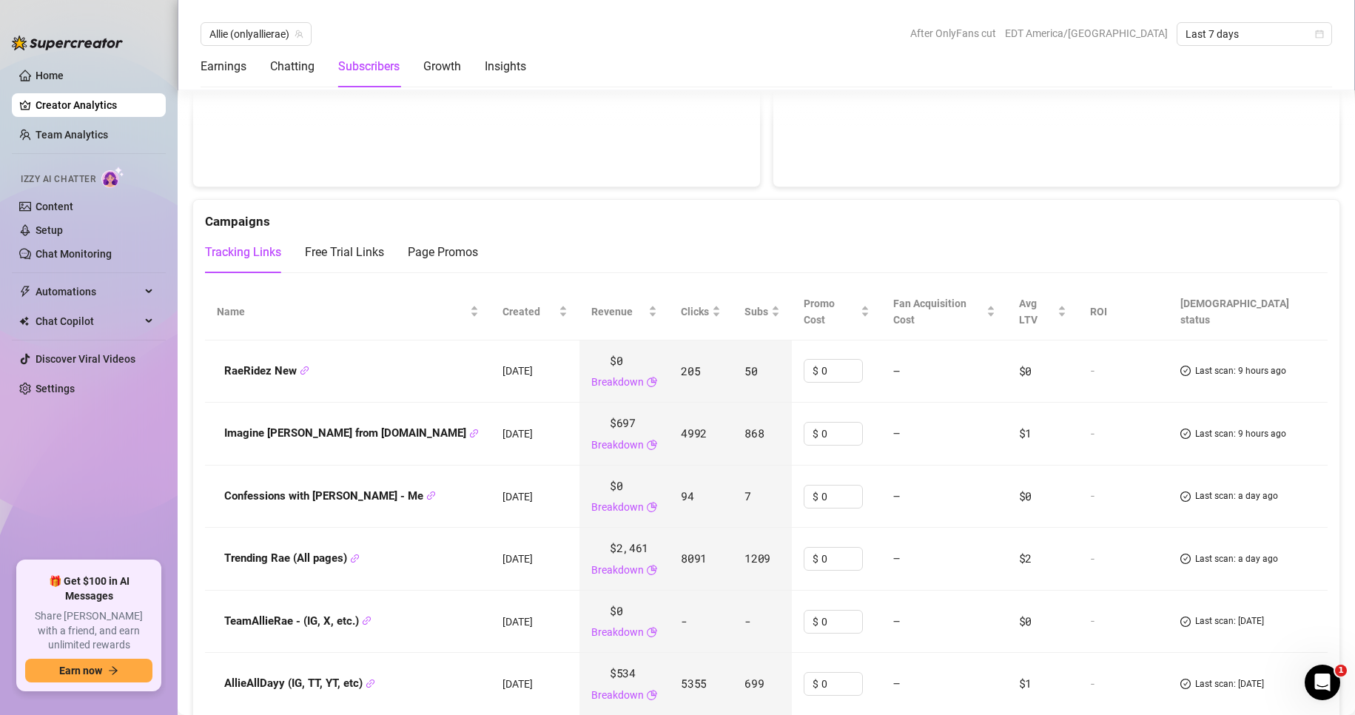
scroll to position [1659, 0]
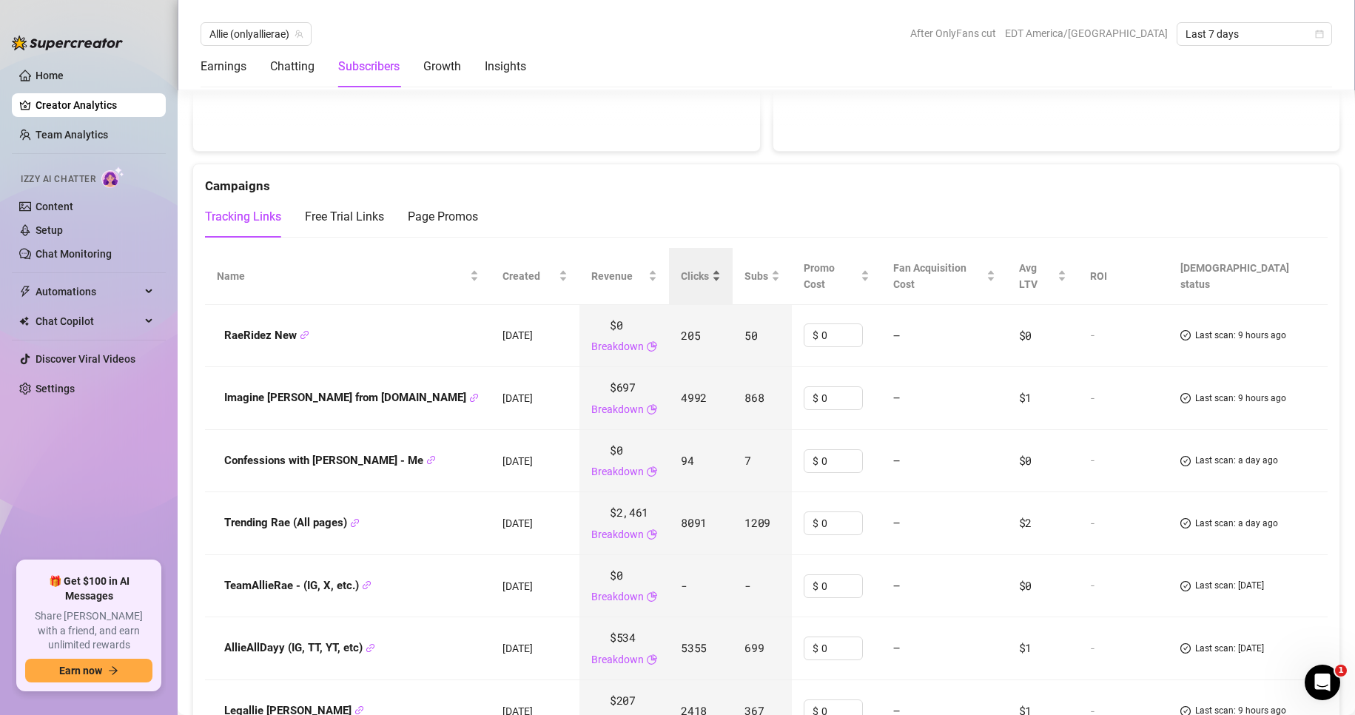
click at [681, 268] on span "Clicks" at bounding box center [695, 276] width 28 height 16
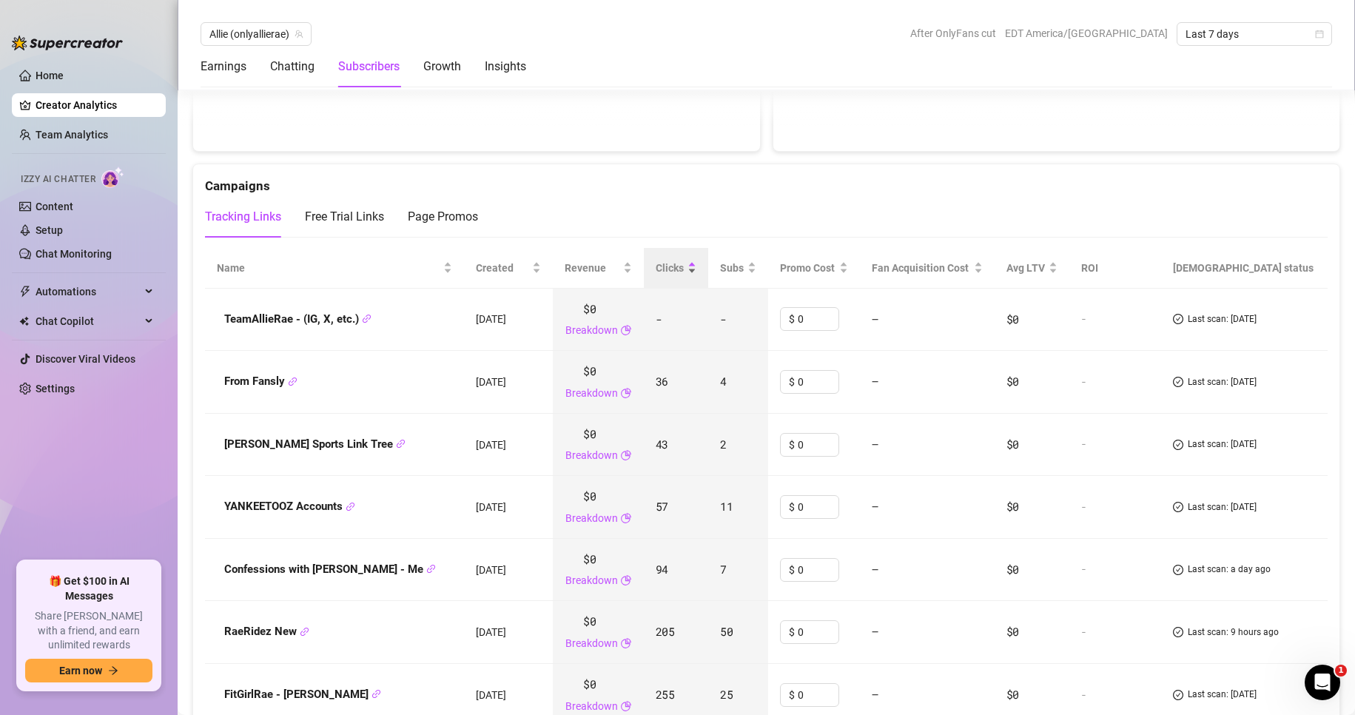
click at [678, 260] on span "Clicks" at bounding box center [669, 268] width 29 height 16
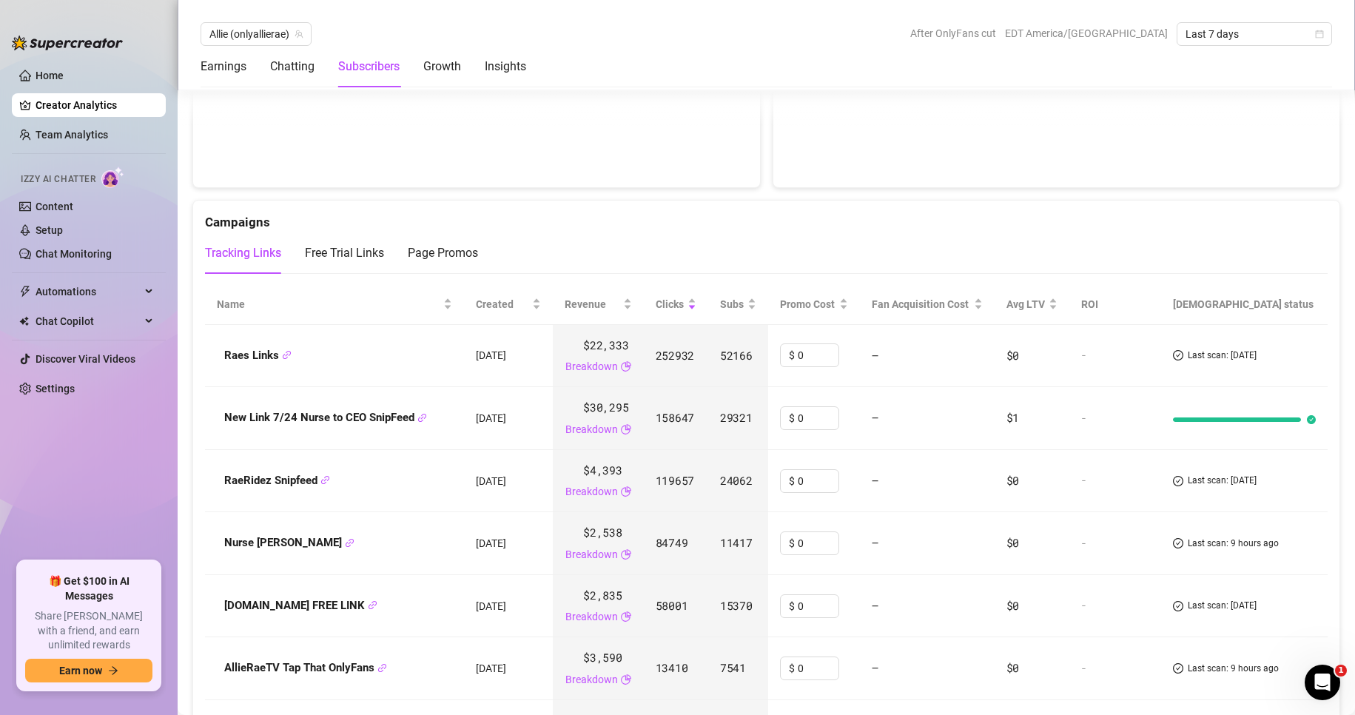
scroll to position [1585, 0]
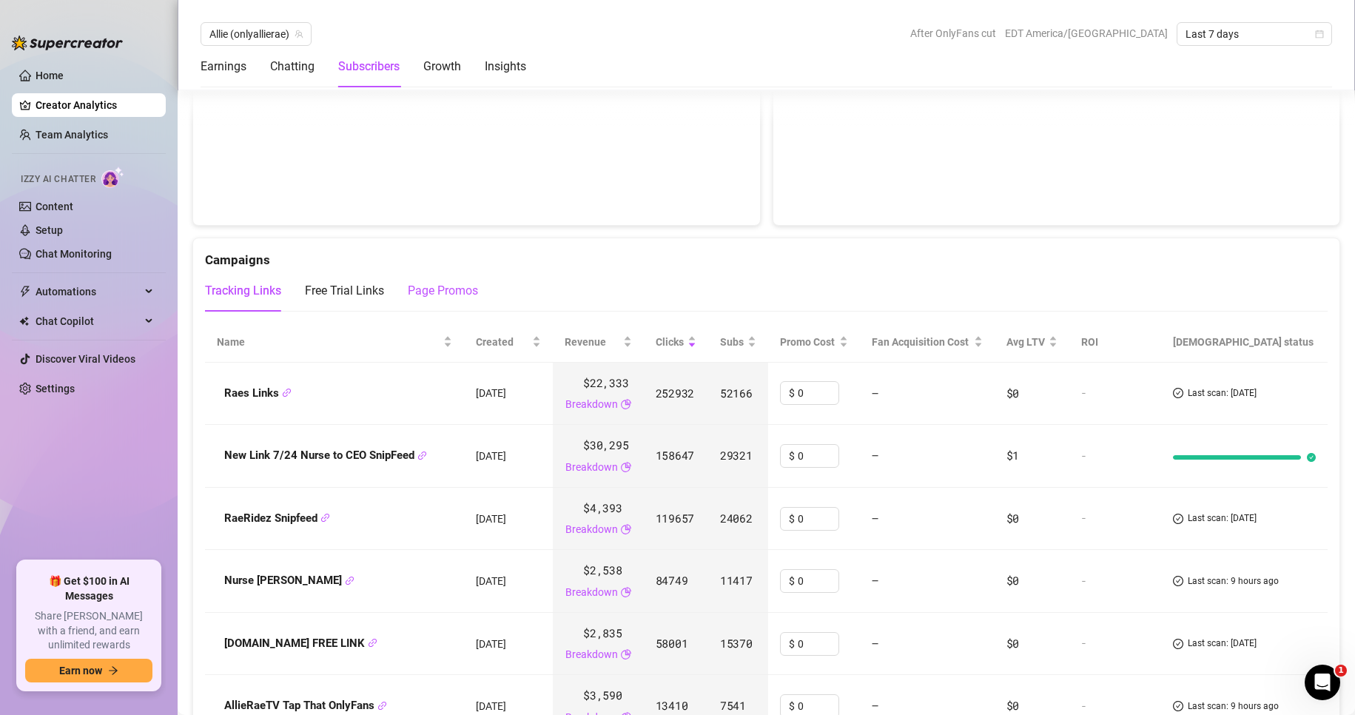
click at [469, 289] on div "Page Promos" at bounding box center [443, 291] width 70 height 18
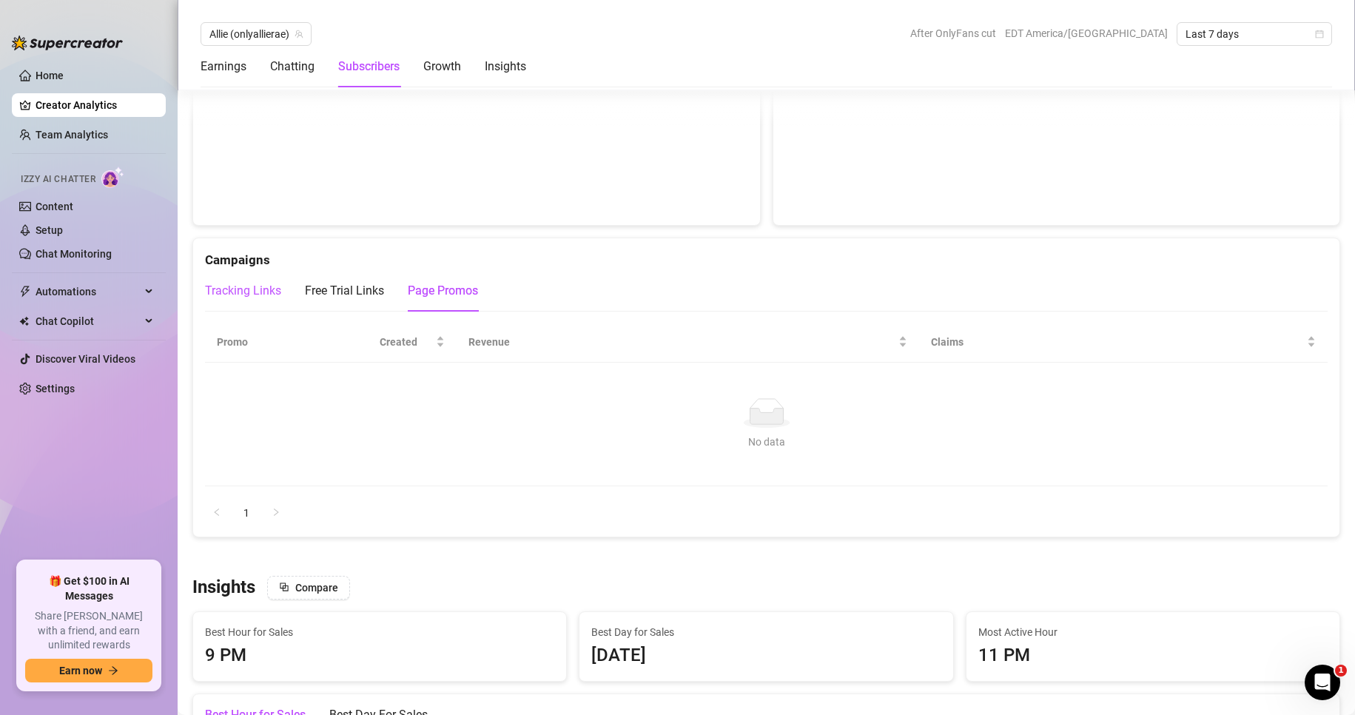
click at [229, 286] on div "Tracking Links" at bounding box center [243, 291] width 76 height 18
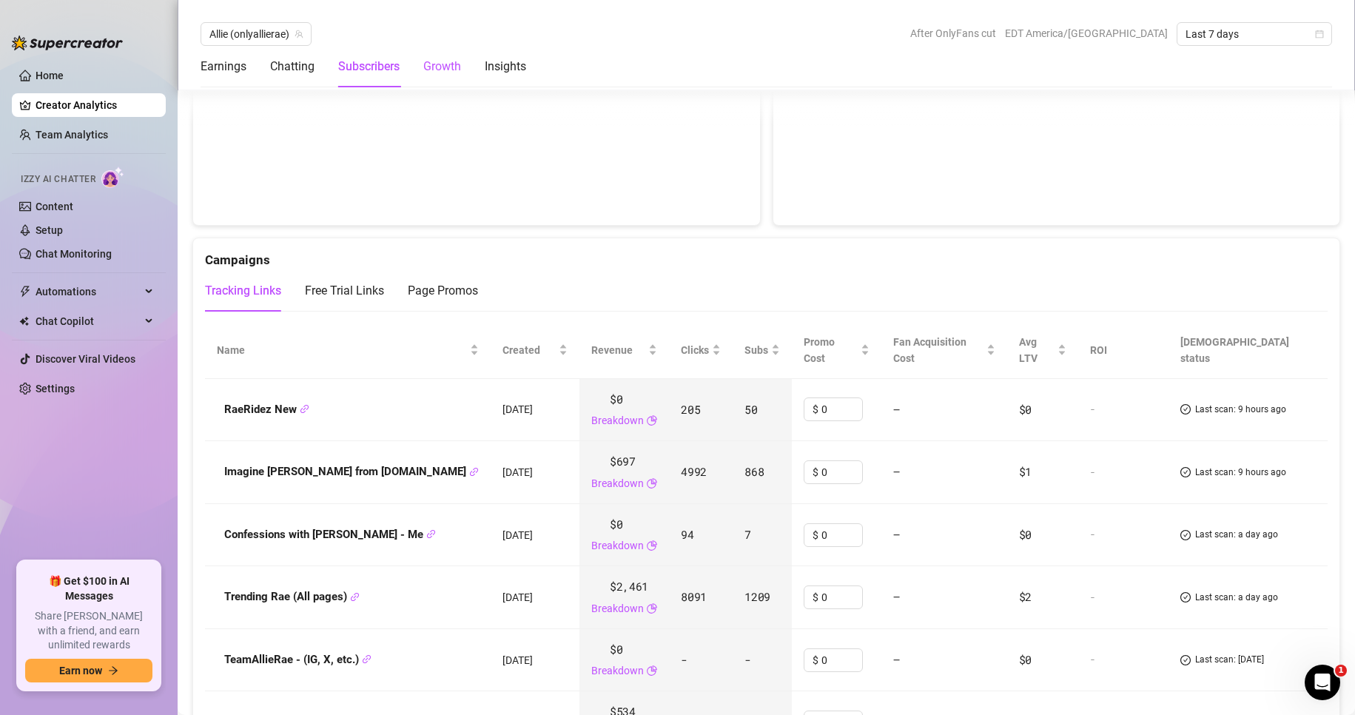
click at [457, 61] on div "Growth" at bounding box center [442, 67] width 38 height 18
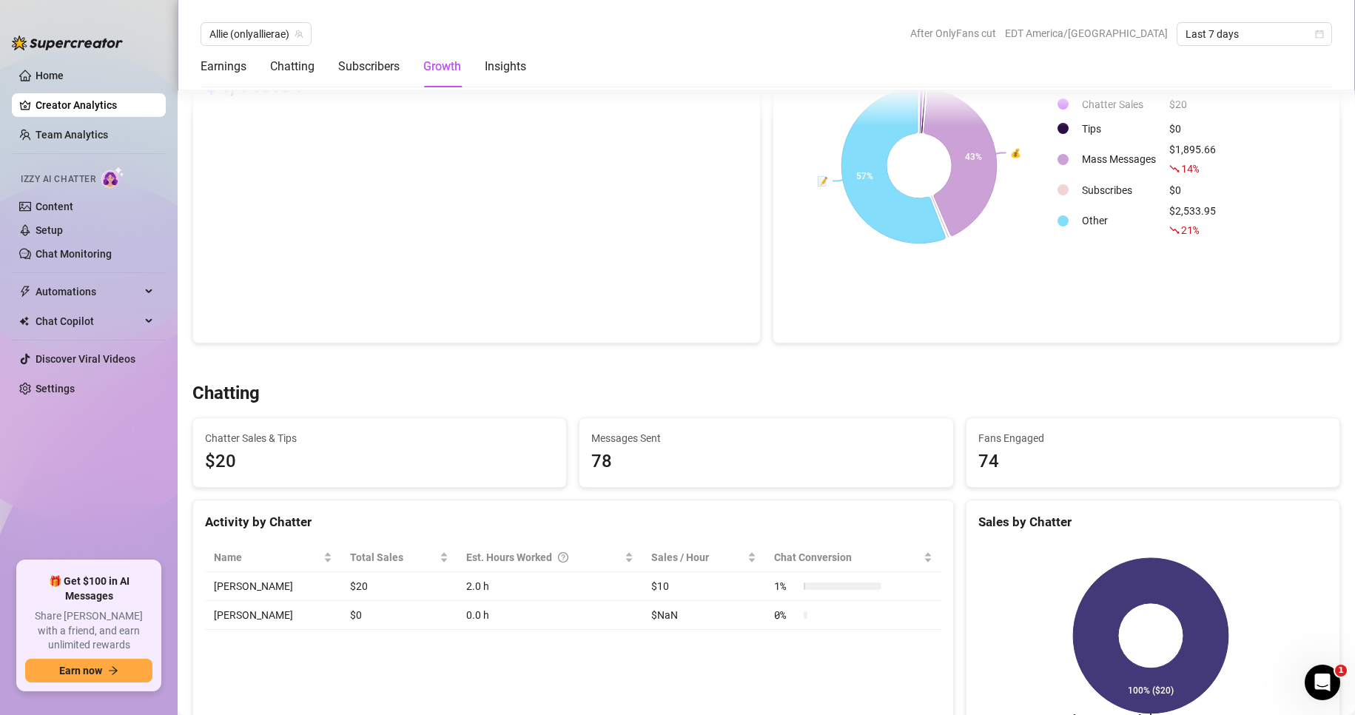
scroll to position [234, 0]
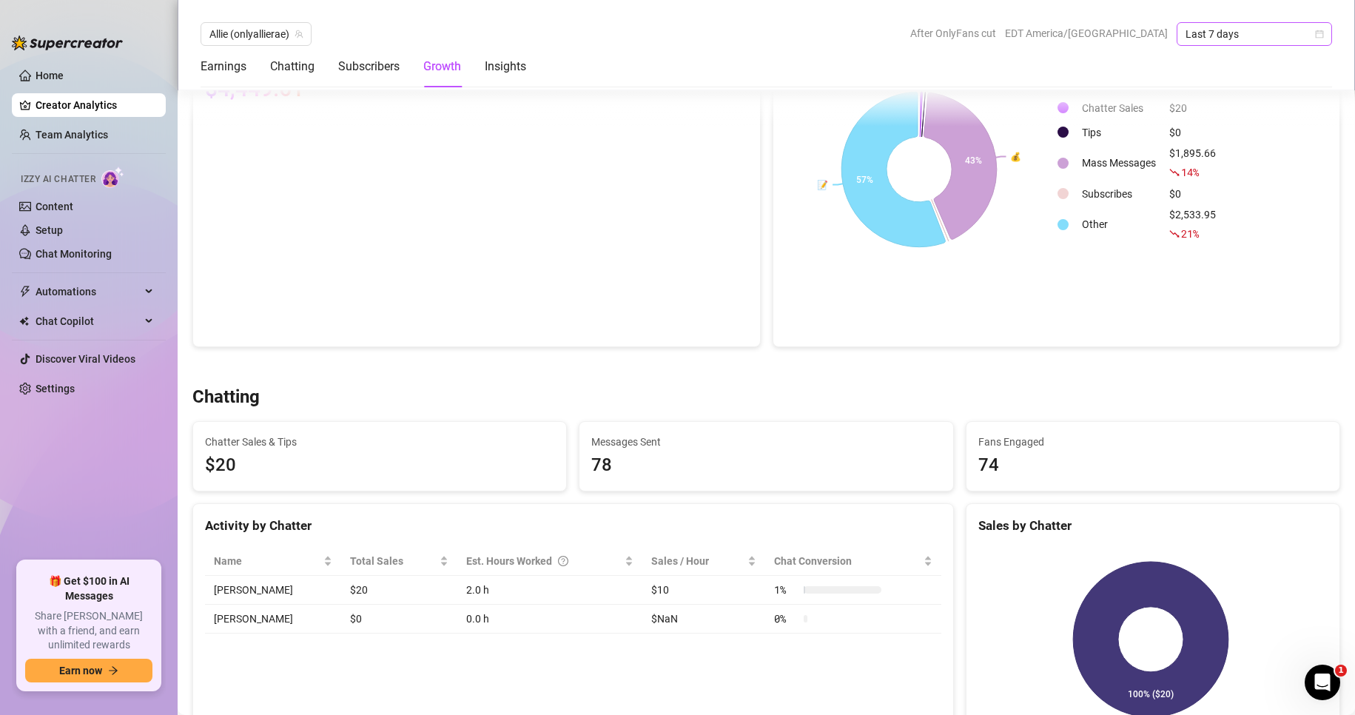
click at [1218, 38] on span "Last 7 days" at bounding box center [1254, 34] width 138 height 22
click at [1237, 135] on div "Last 90 days" at bounding box center [1254, 135] width 132 height 16
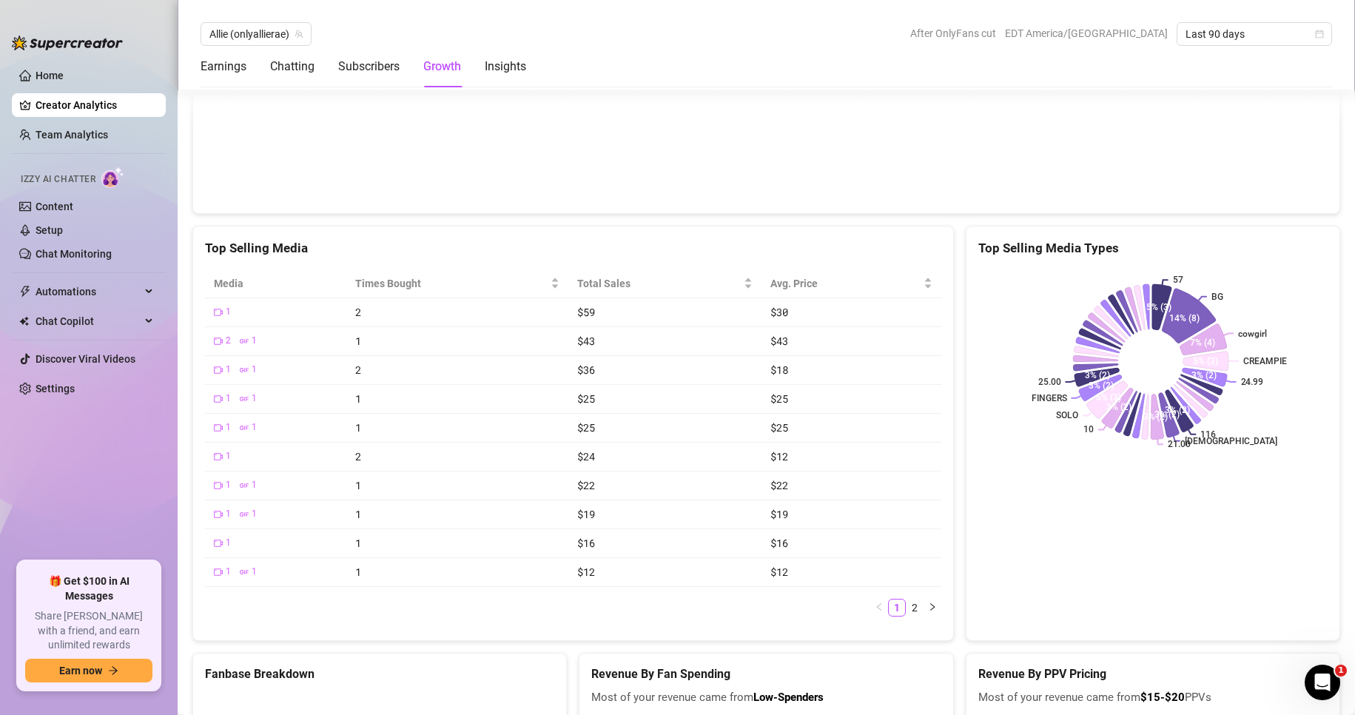
scroll to position [2811, 0]
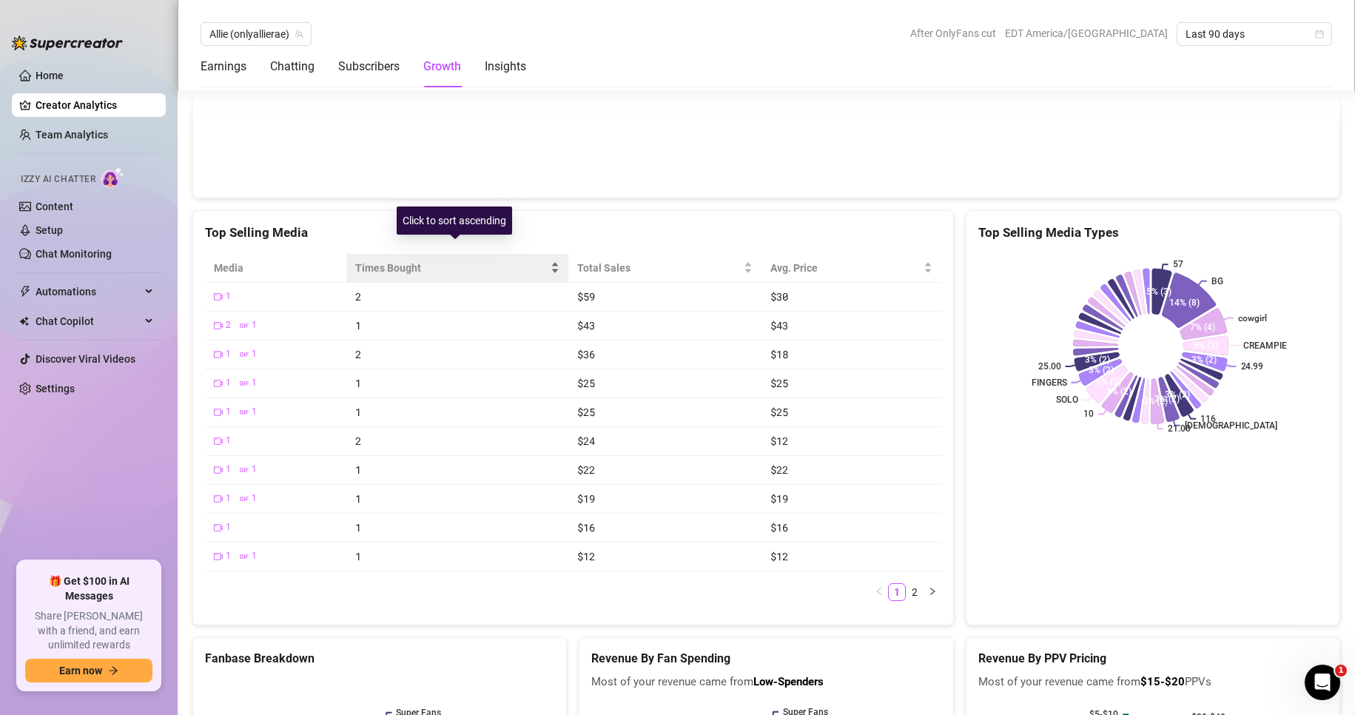
click at [386, 260] on span "Times Bought" at bounding box center [451, 268] width 192 height 16
click at [908, 585] on link "2" at bounding box center [914, 592] width 16 height 16
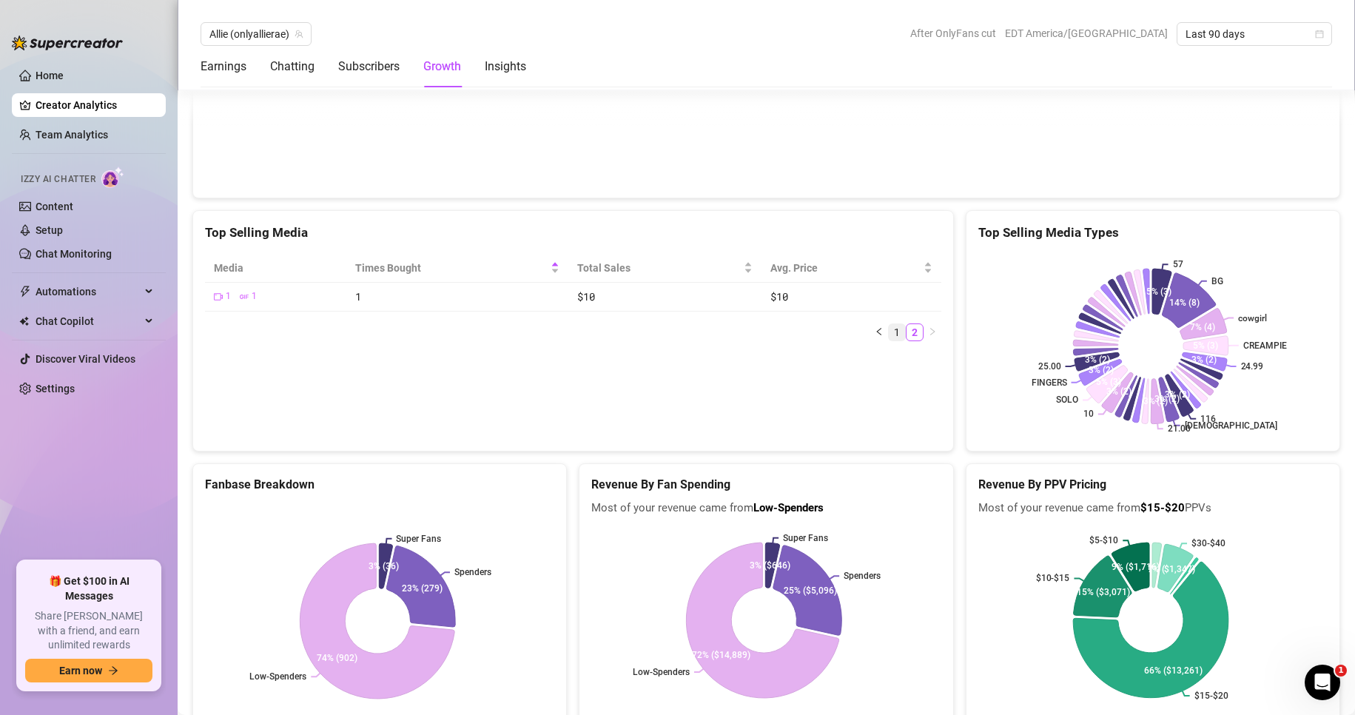
click at [889, 324] on link "1" at bounding box center [897, 332] width 16 height 16
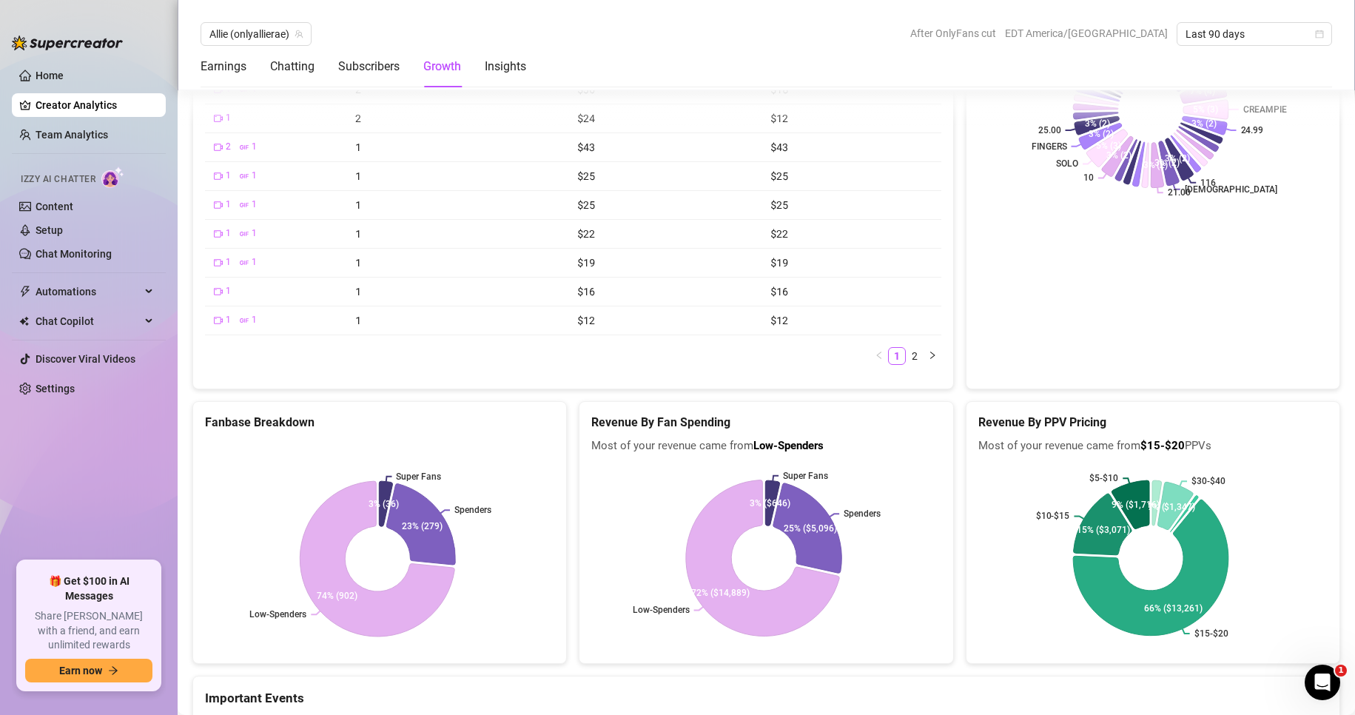
scroll to position [2887, 0]
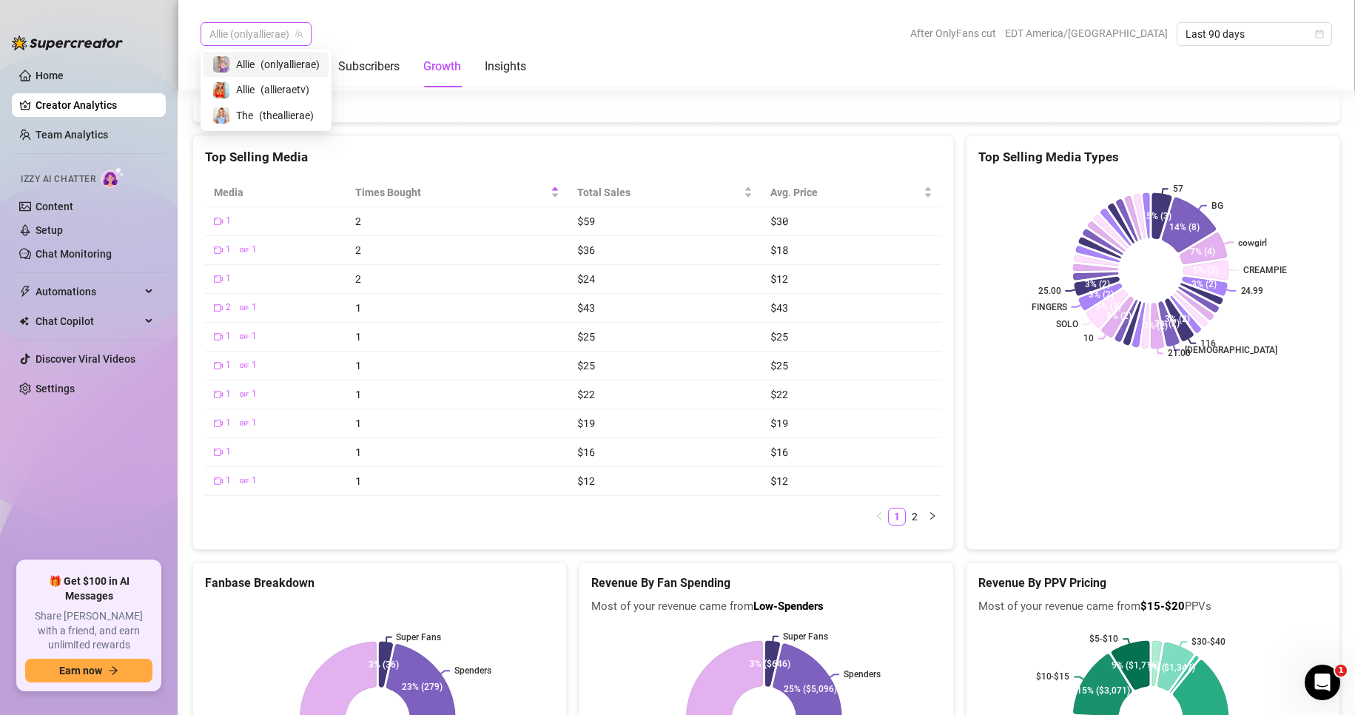
click at [254, 32] on span "Allie (onlyallierae)" at bounding box center [255, 34] width 93 height 22
click at [254, 114] on div "The ( theallierae )" at bounding box center [265, 116] width 107 height 18
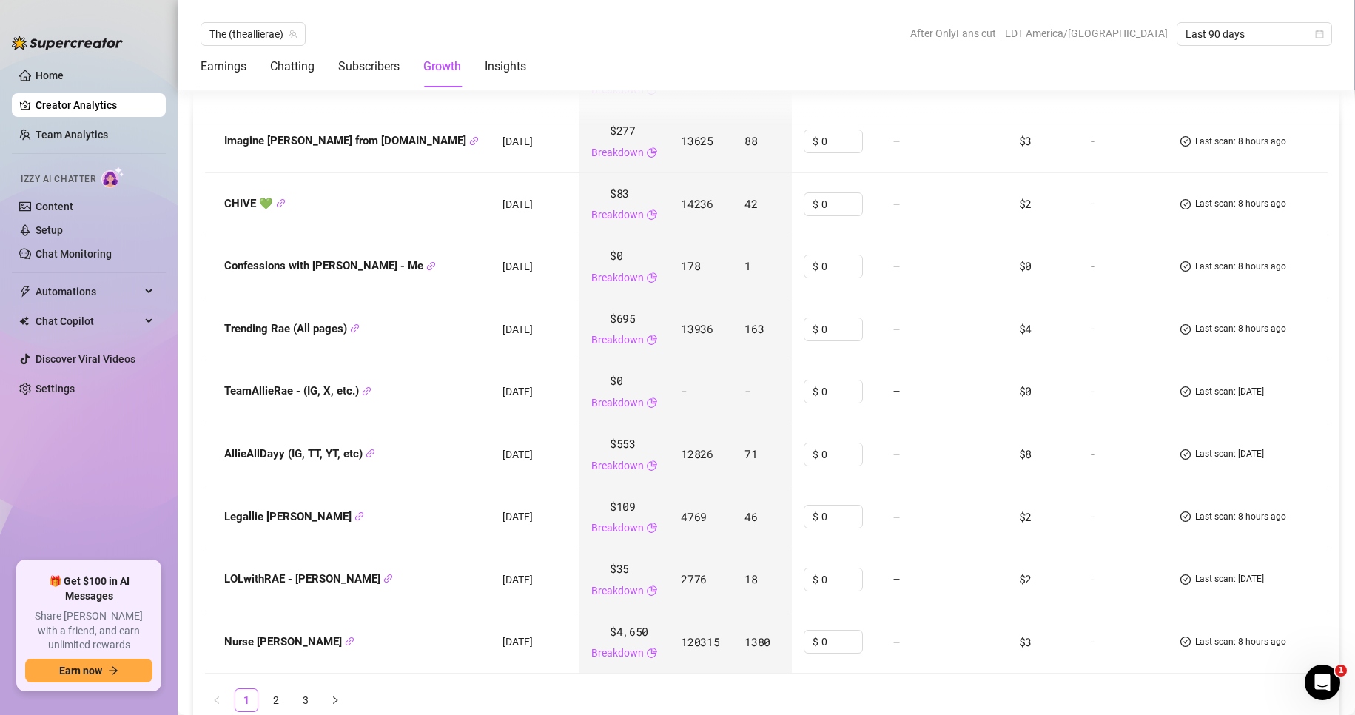
scroll to position [1924, 0]
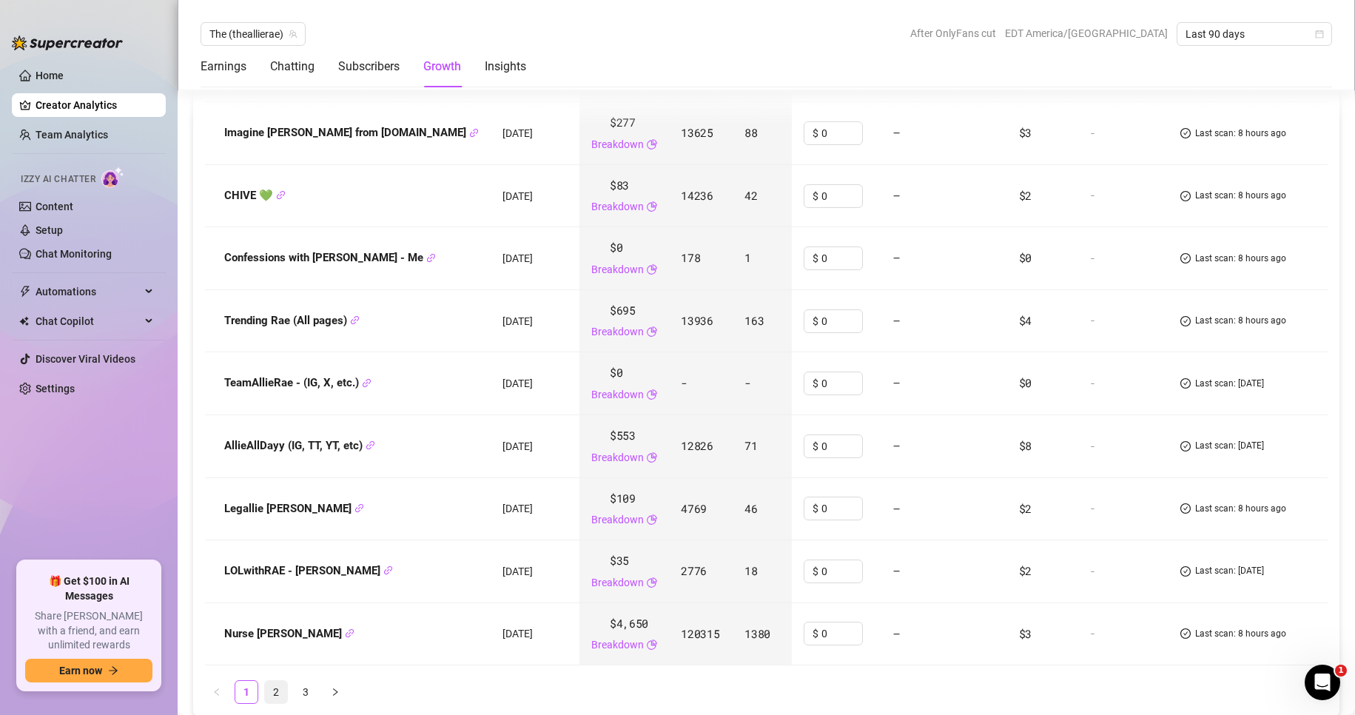
click at [279, 681] on link "2" at bounding box center [276, 692] width 22 height 22
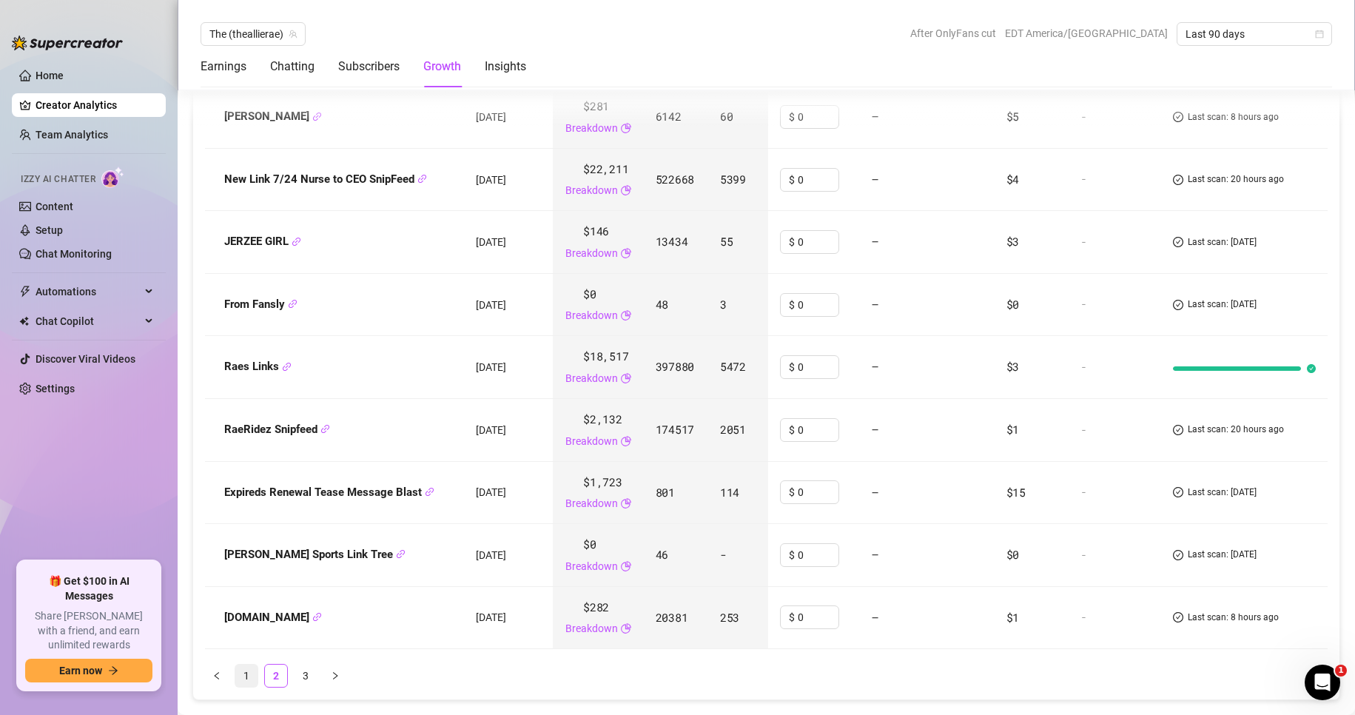
click at [246, 680] on link "1" at bounding box center [246, 675] width 22 height 22
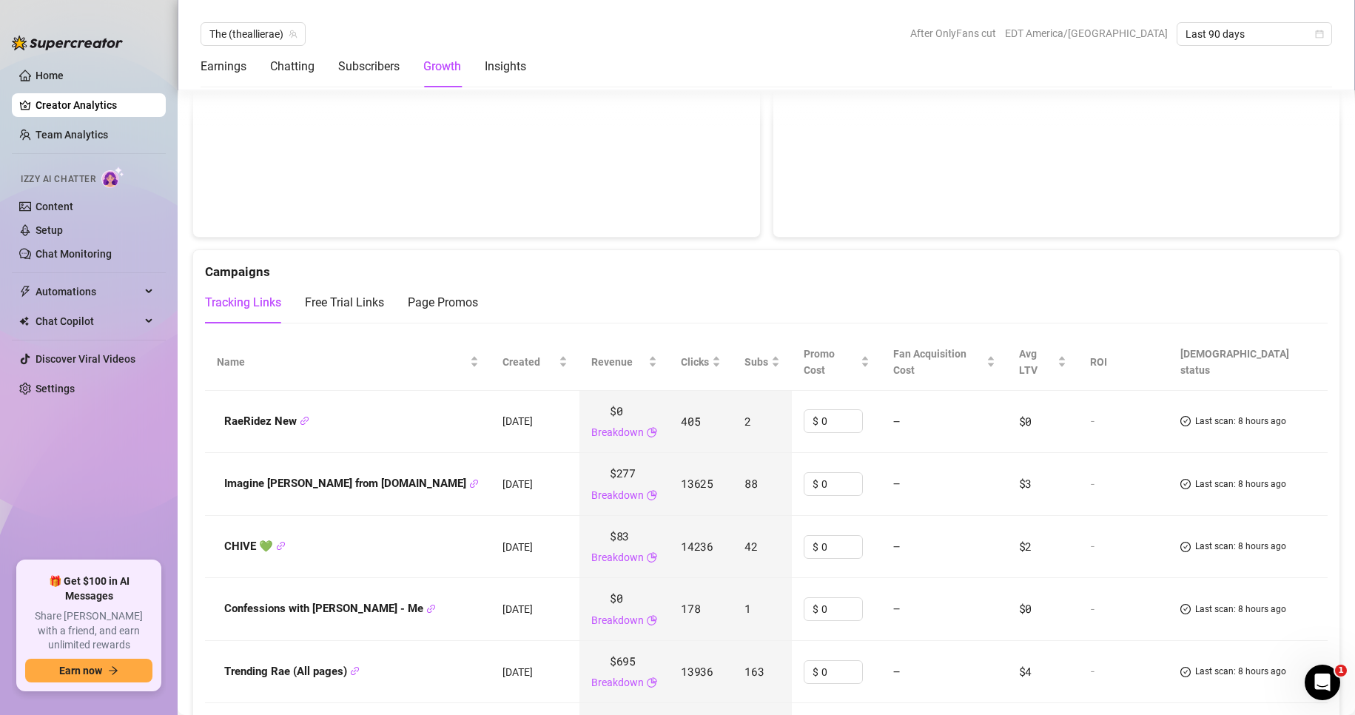
scroll to position [1554, 0]
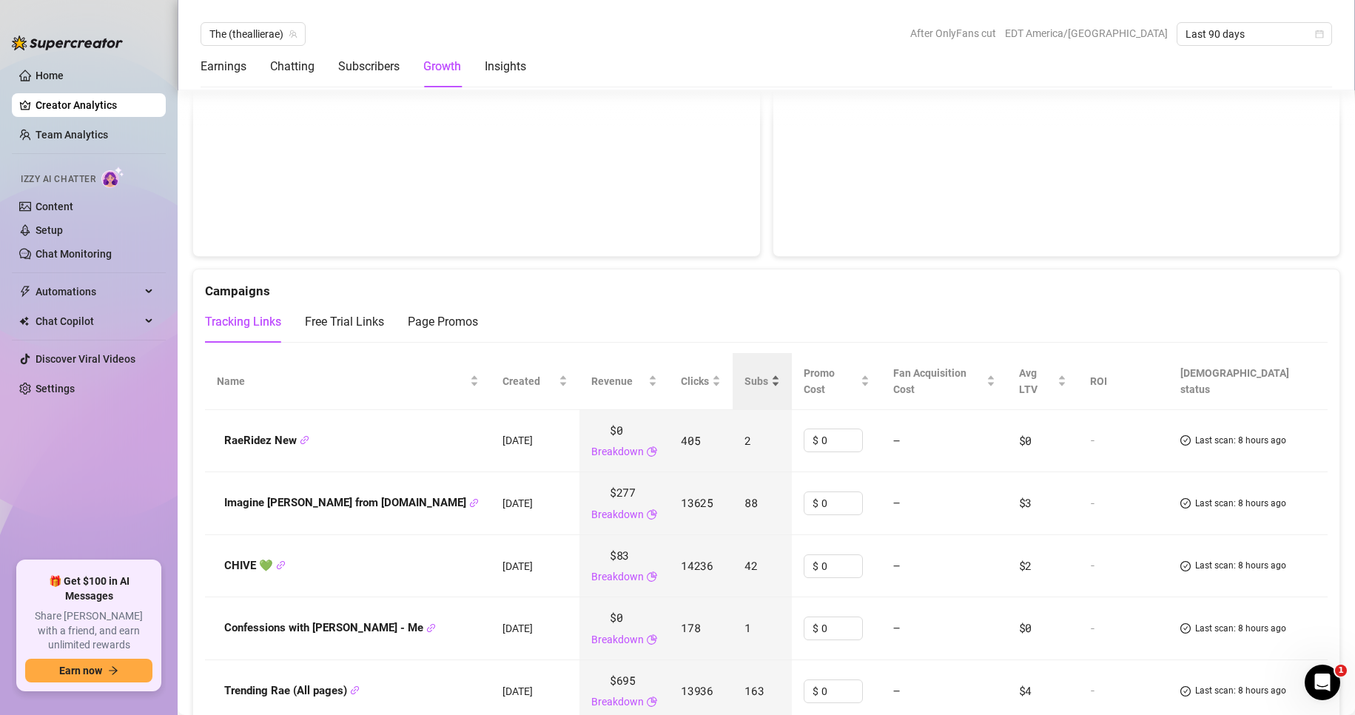
click at [744, 374] on span "Subs" at bounding box center [756, 381] width 24 height 16
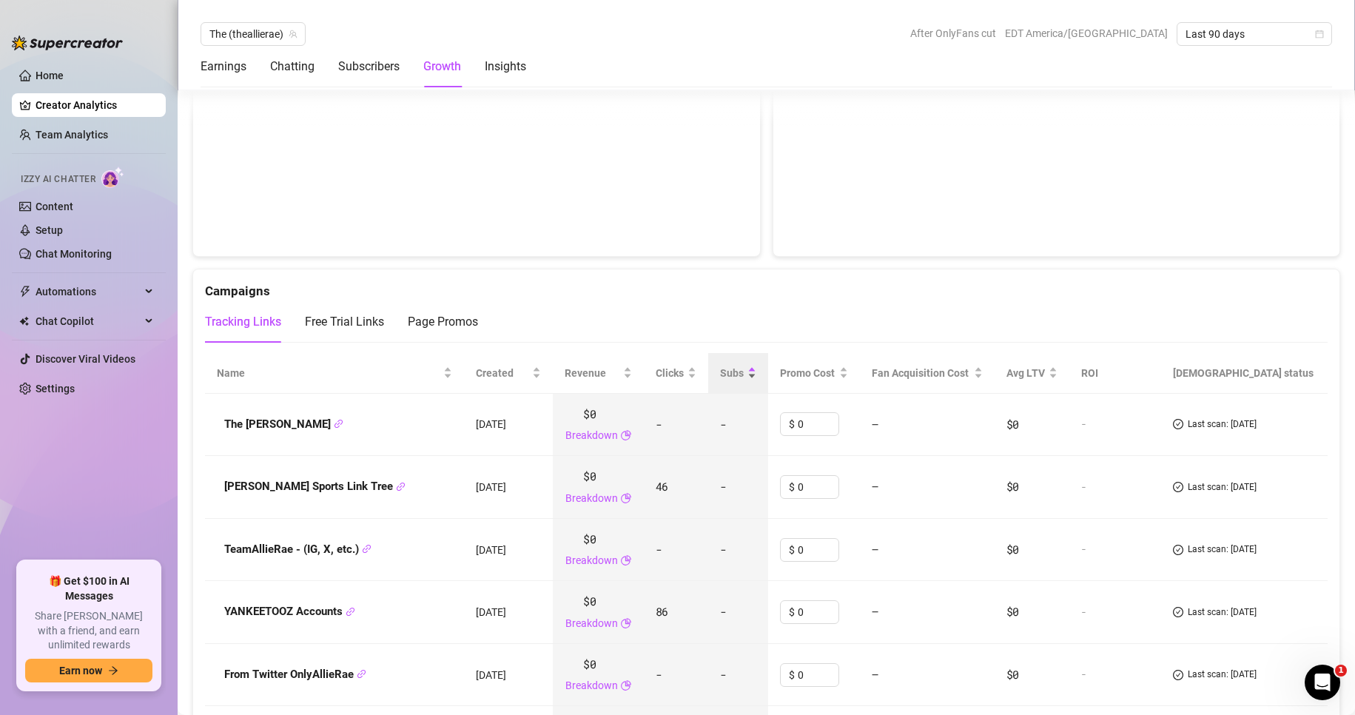
click at [739, 374] on span "Subs" at bounding box center [732, 373] width 24 height 16
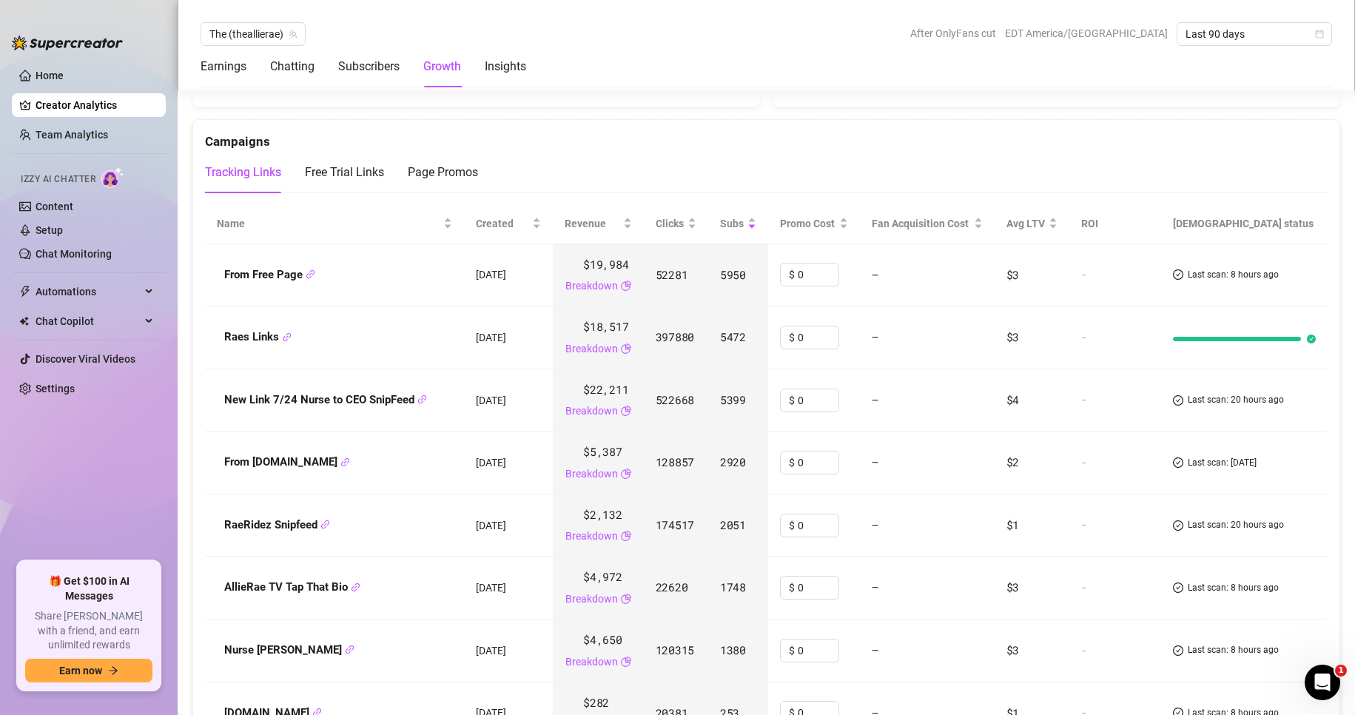
scroll to position [1628, 0]
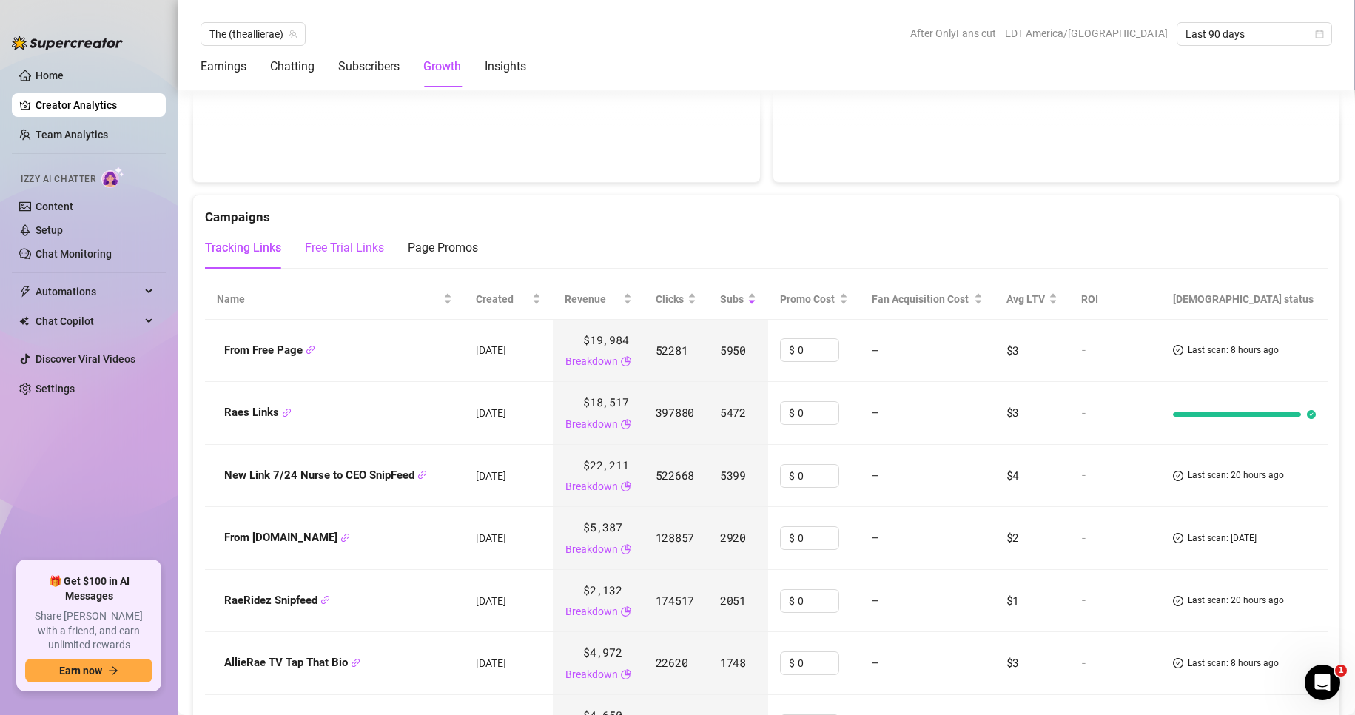
click at [350, 242] on div "Free Trial Links" at bounding box center [344, 248] width 79 height 18
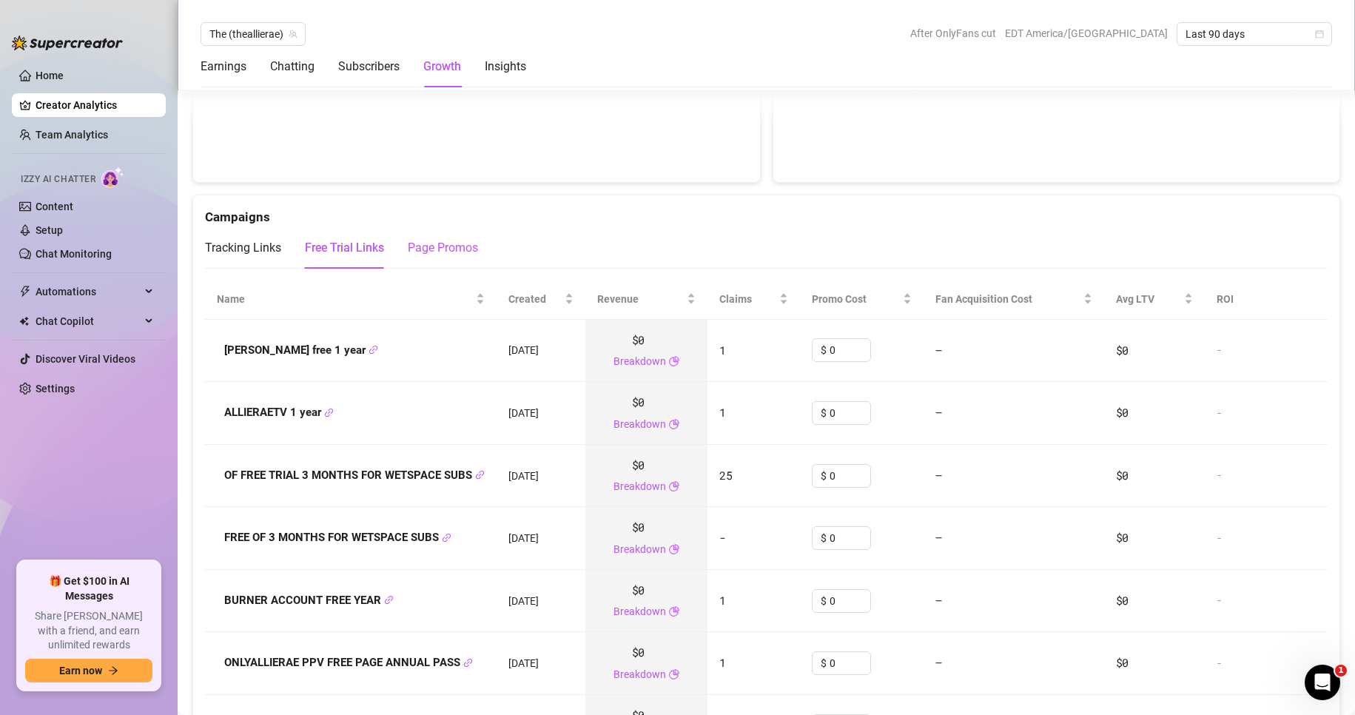
click at [439, 246] on div "Page Promos" at bounding box center [443, 248] width 70 height 18
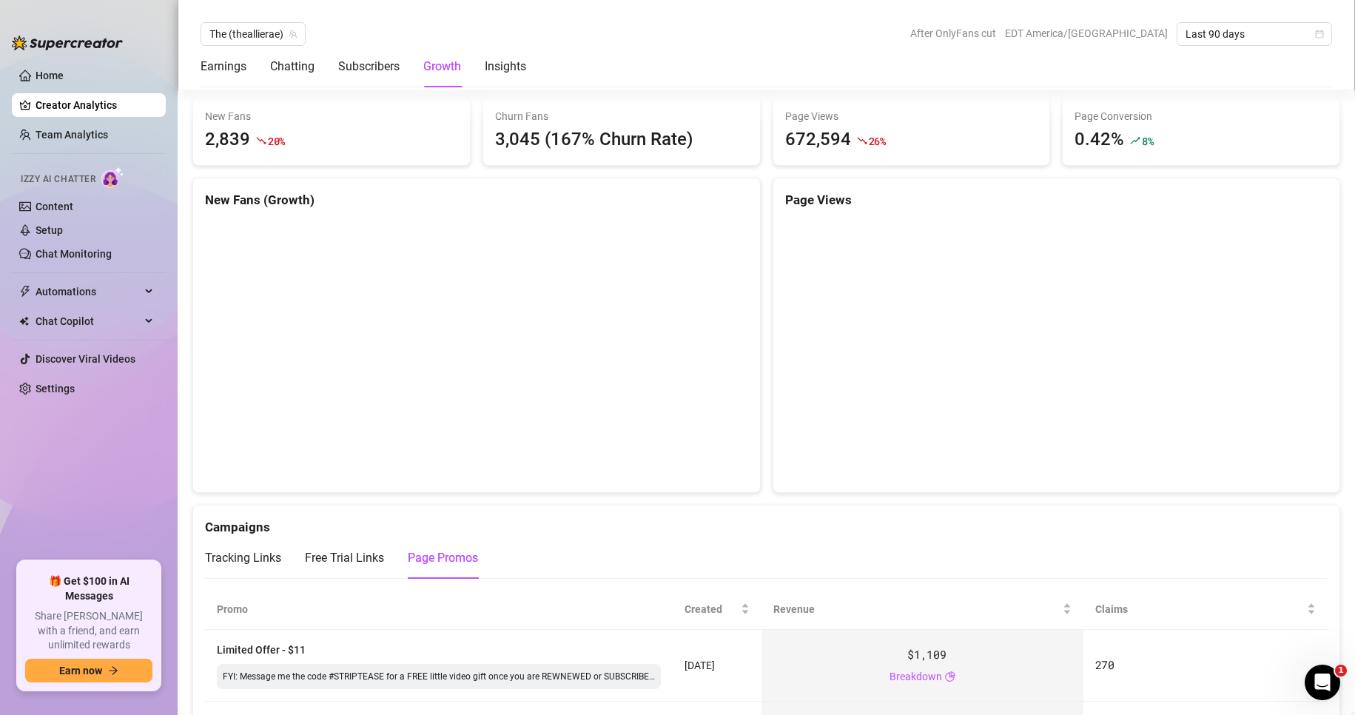
scroll to position [1184, 0]
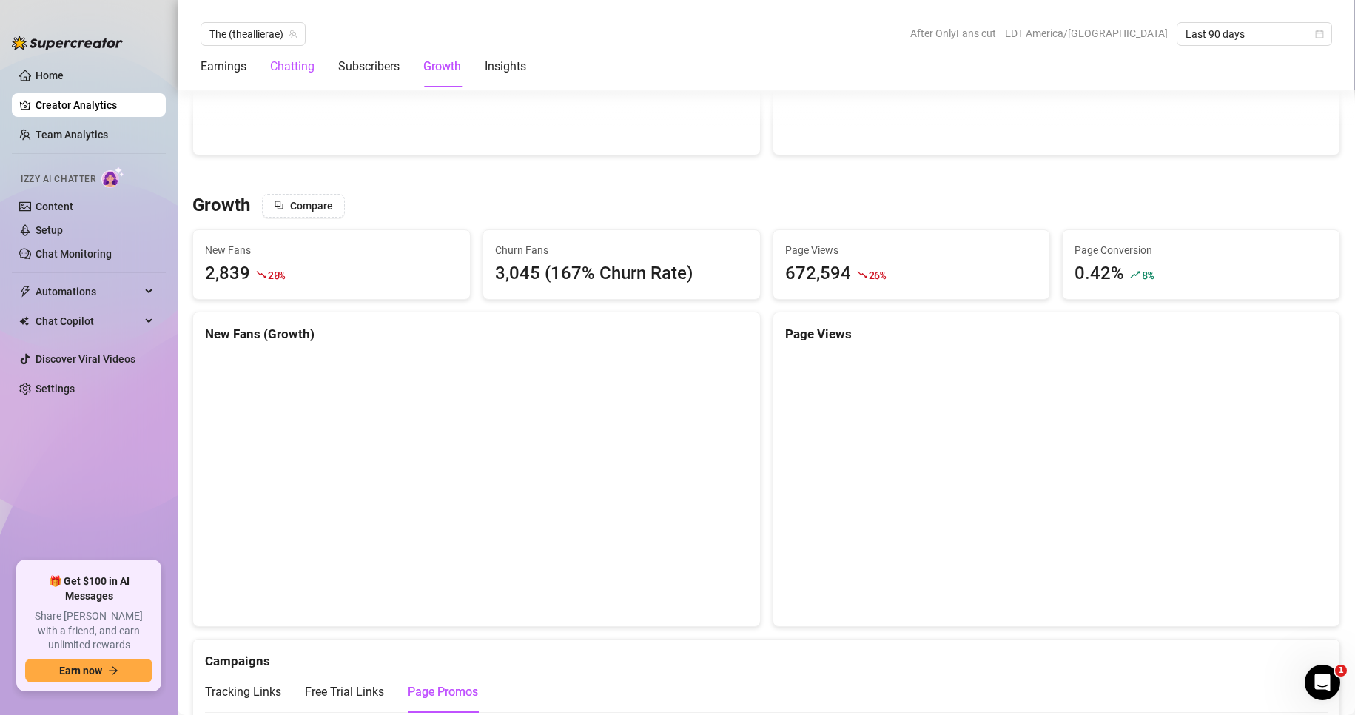
click at [294, 70] on div "Chatting" at bounding box center [292, 67] width 44 height 18
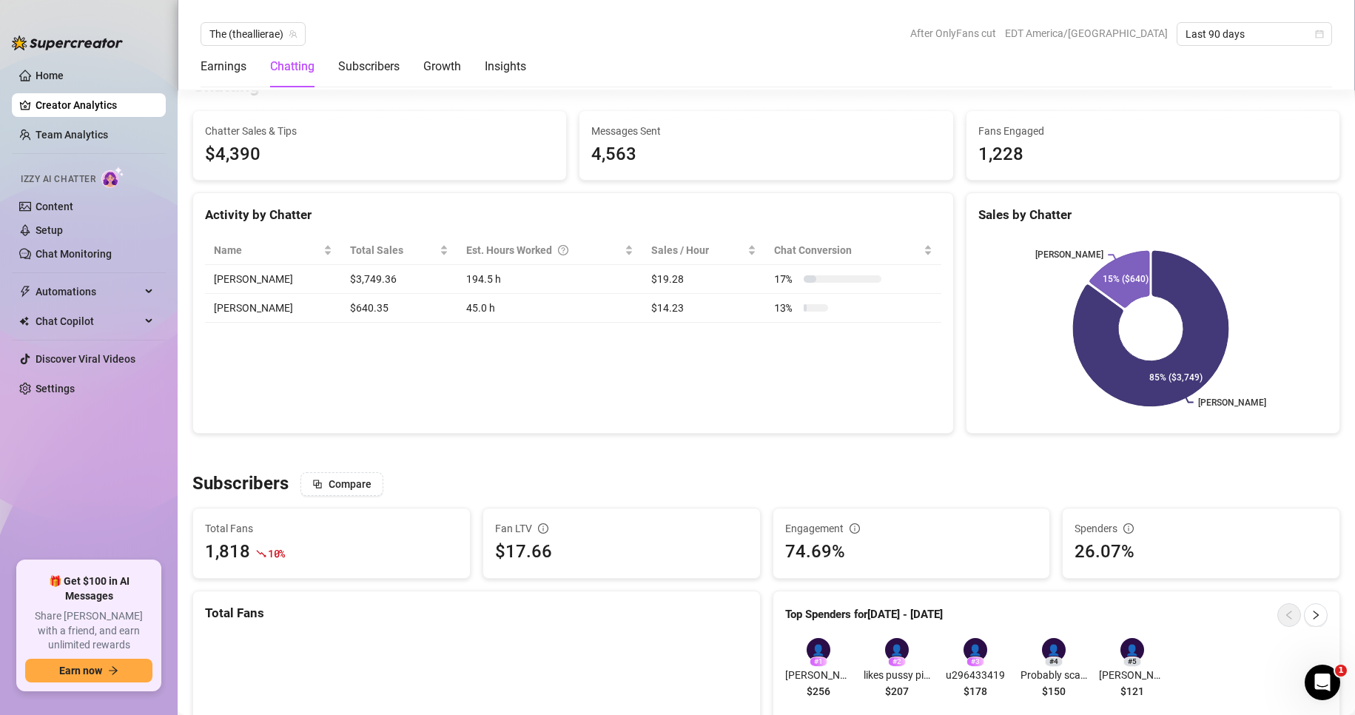
scroll to position [522, 0]
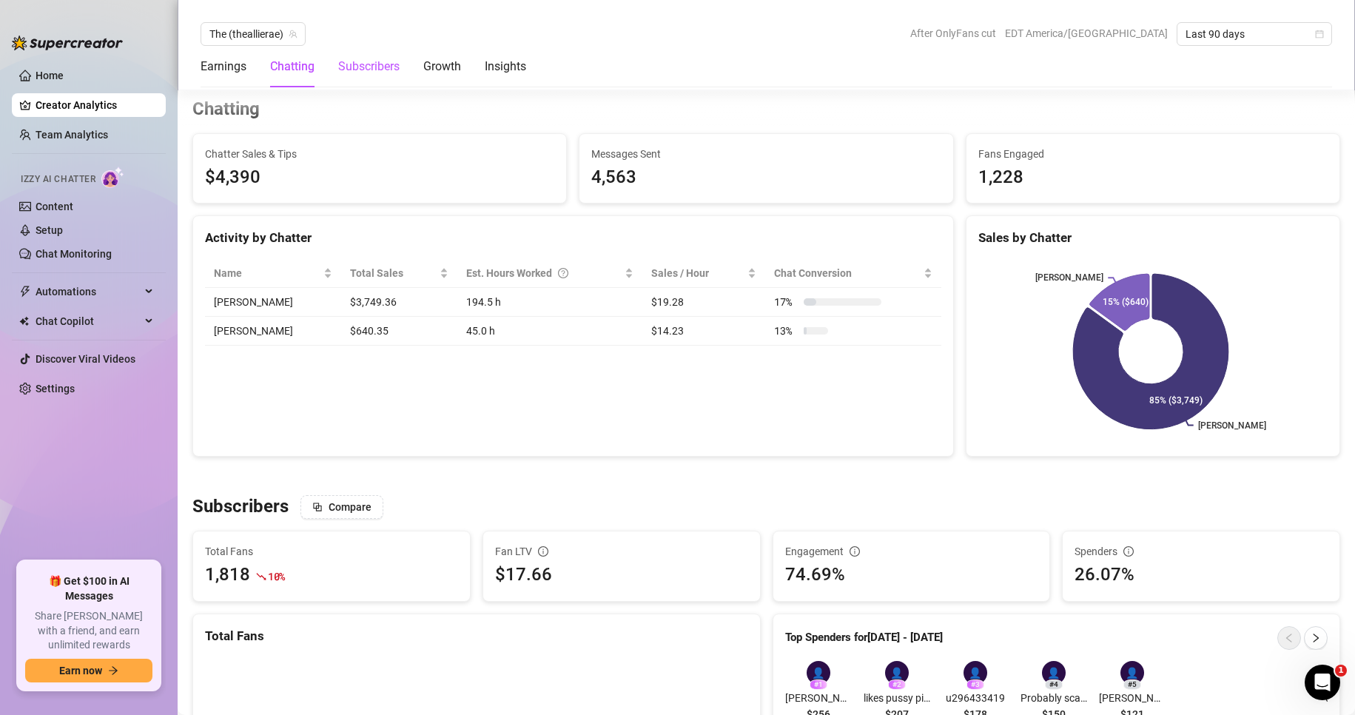
click at [357, 61] on div "Subscribers" at bounding box center [368, 67] width 61 height 18
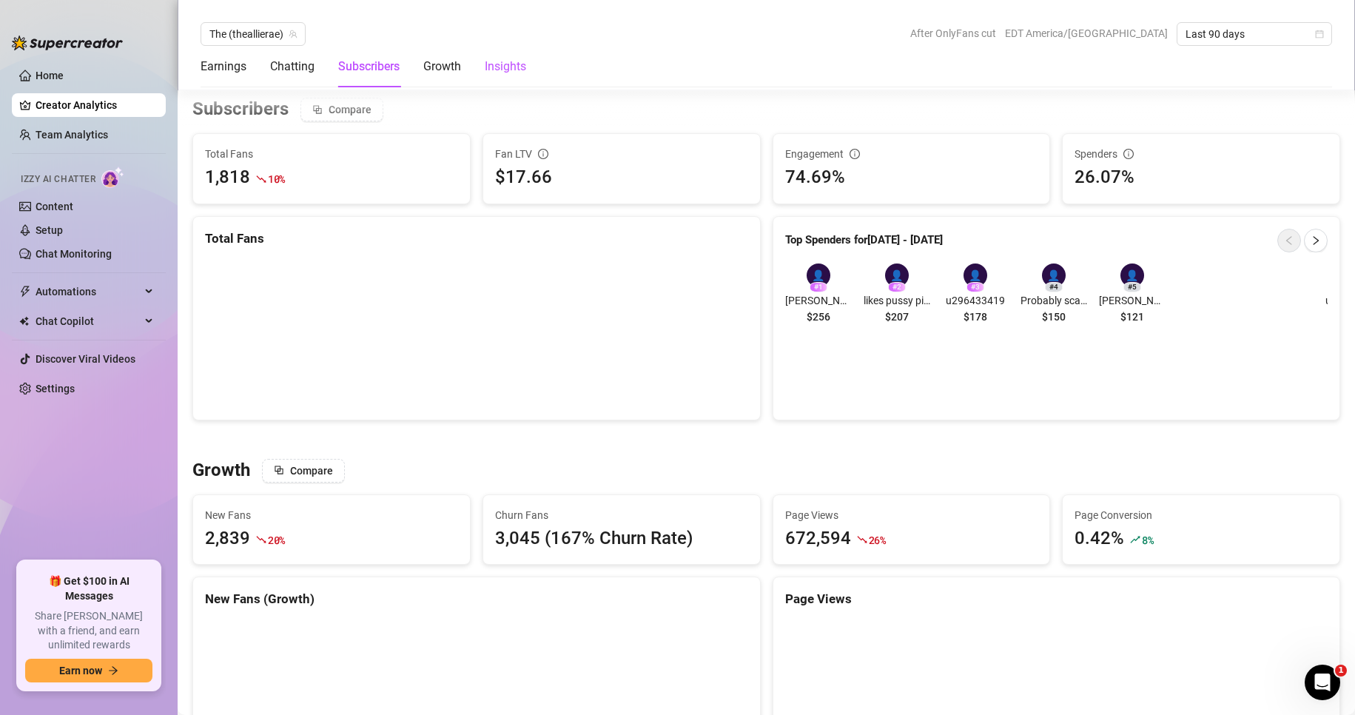
click at [500, 67] on div "Insights" at bounding box center [505, 67] width 41 height 18
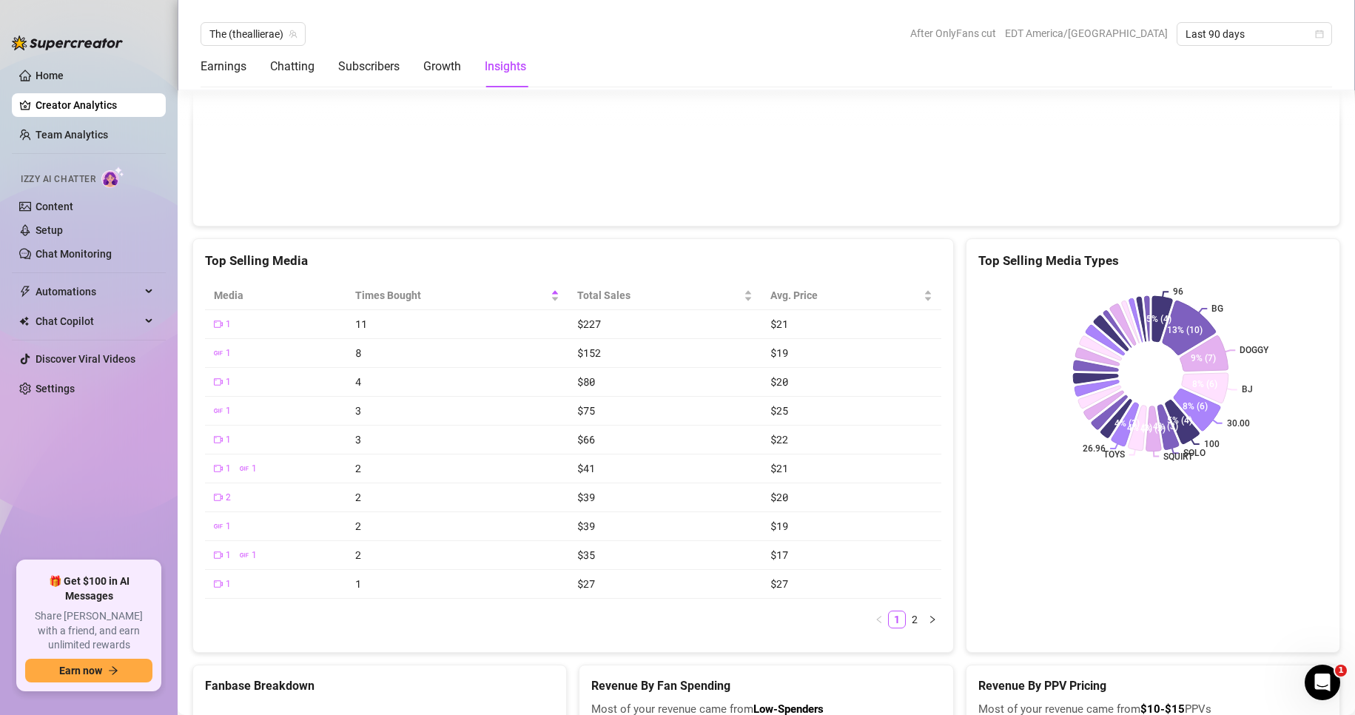
scroll to position [2885, 0]
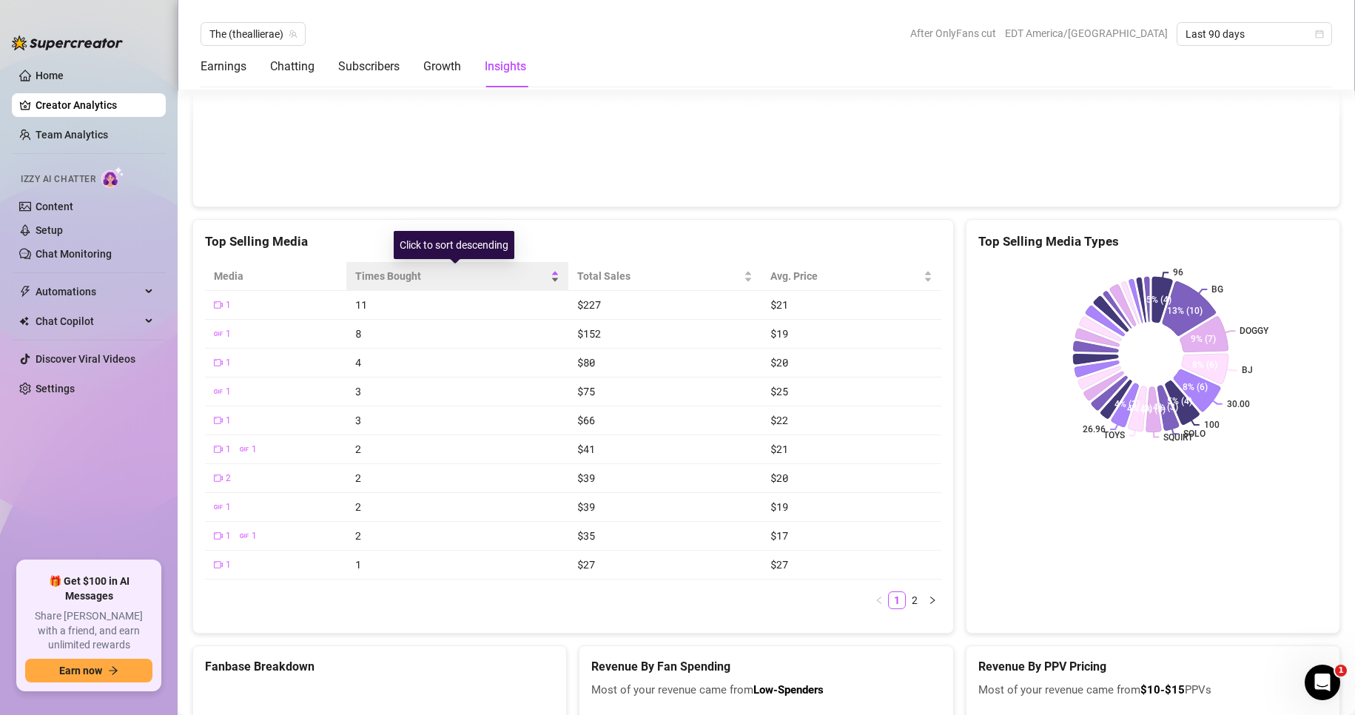
click at [407, 283] on span "Times Bought" at bounding box center [451, 276] width 192 height 16
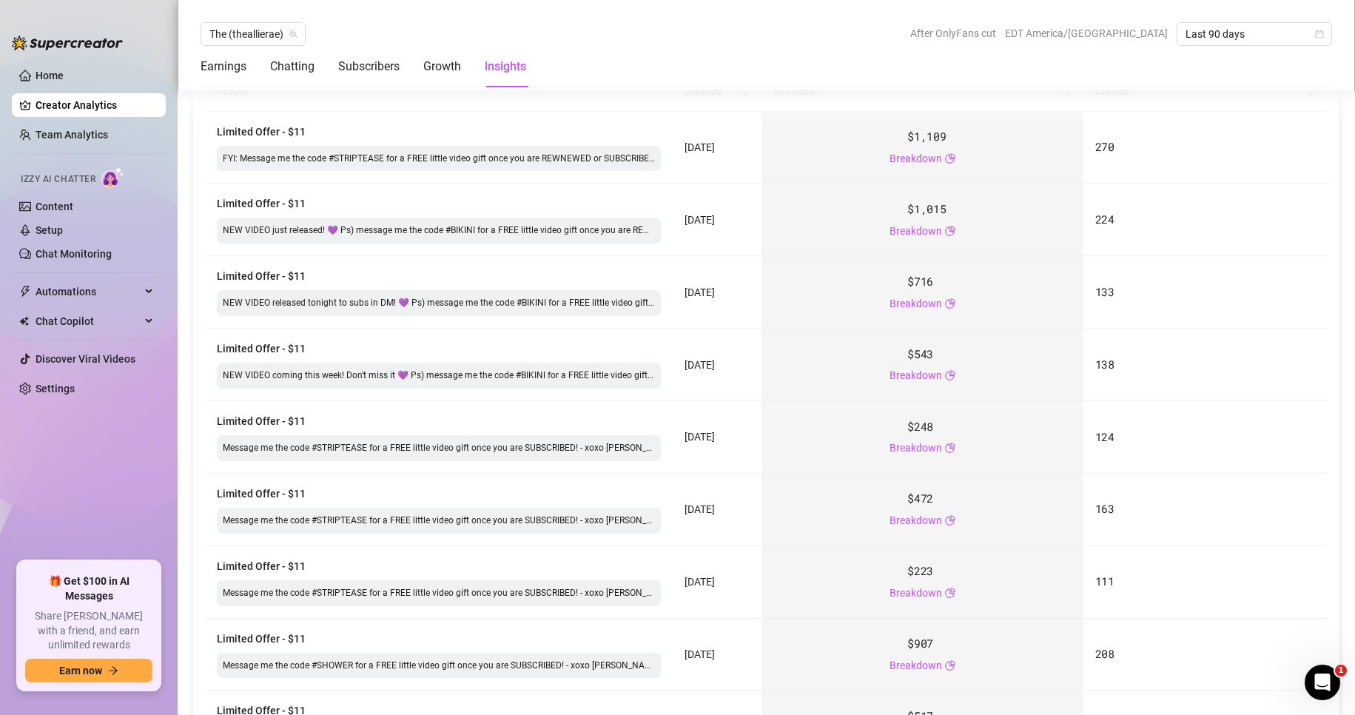
scroll to position [1466, 0]
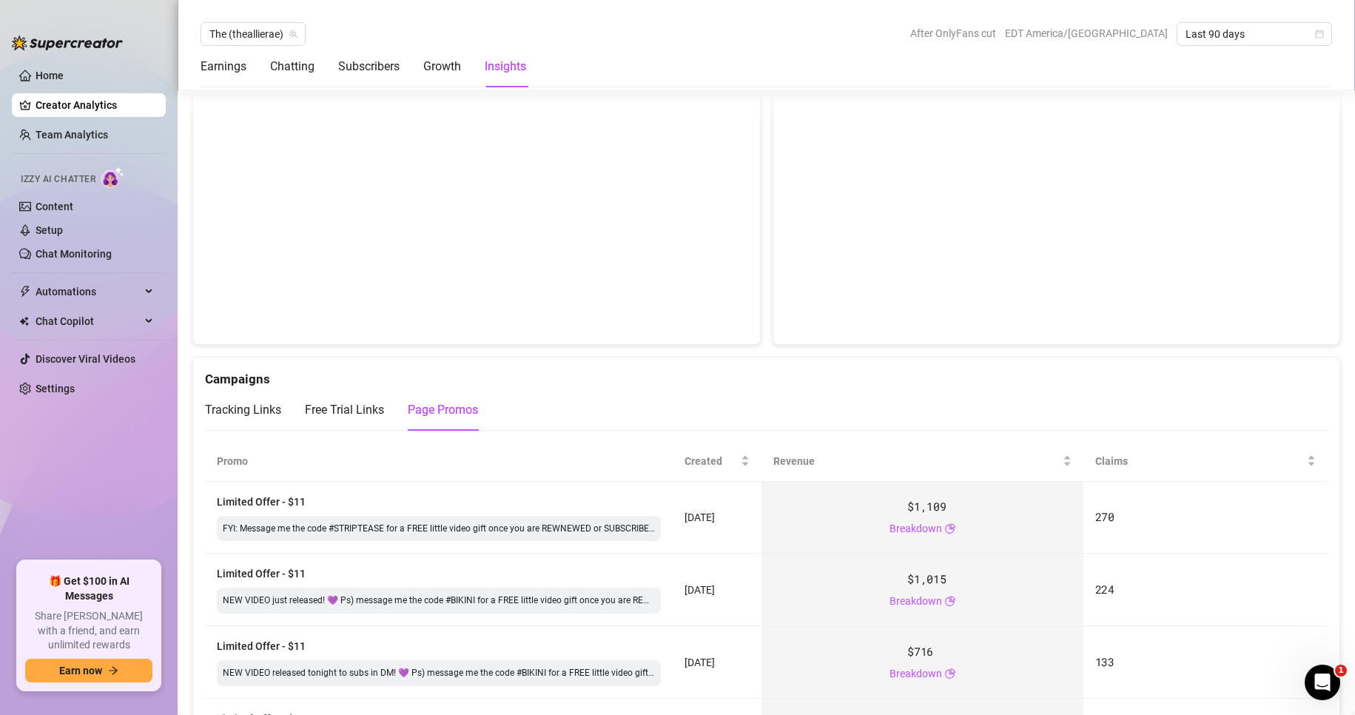
click at [200, 70] on div "The (theallierae) After OnlyFans cut EDT America/[GEOGRAPHIC_DATA] Last 90 days…" at bounding box center [766, 45] width 1177 height 90
click at [44, 79] on link "Home" at bounding box center [50, 76] width 28 height 12
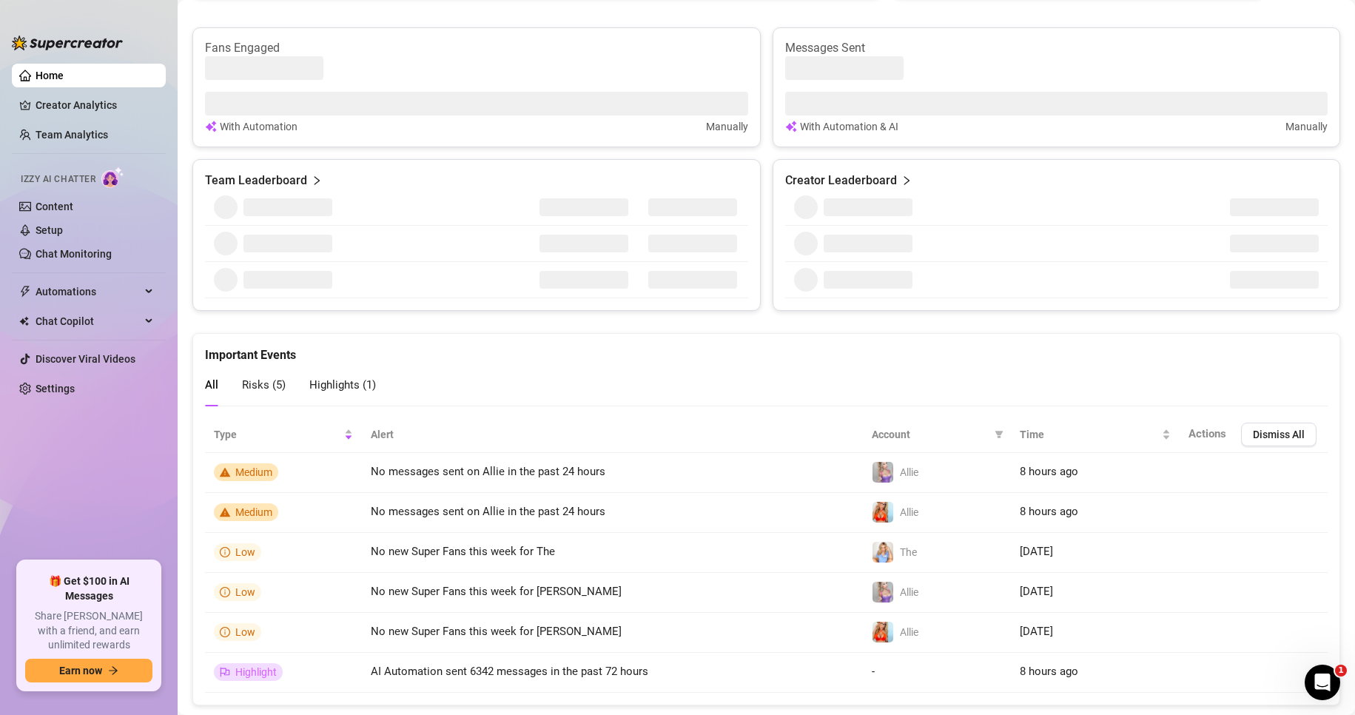
scroll to position [555, 0]
